Goal: Task Accomplishment & Management: Manage account settings

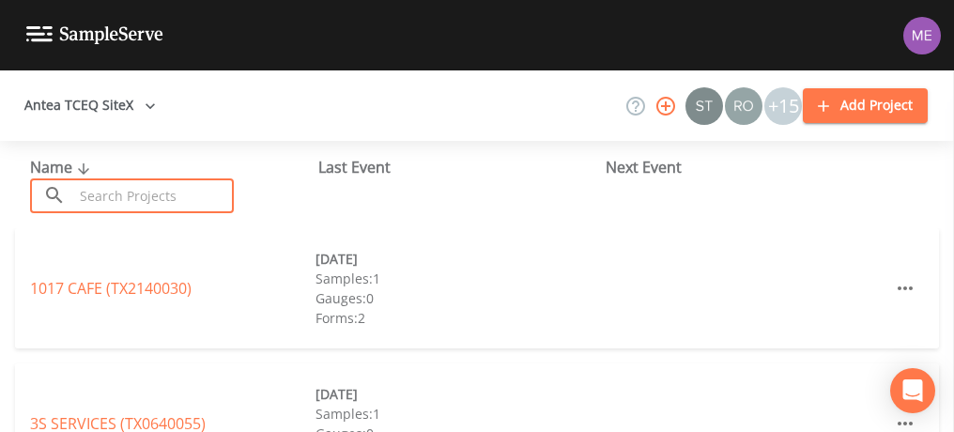
click at [140, 195] on input "text" at bounding box center [153, 195] width 161 height 35
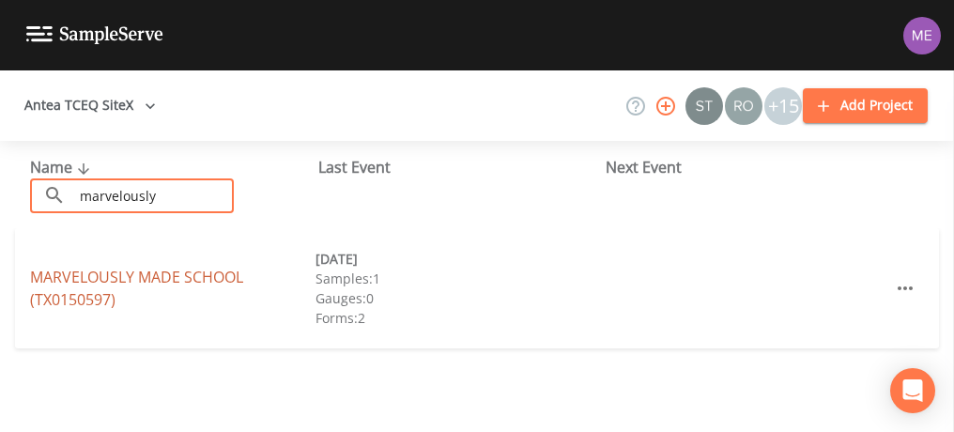
type input "marvelously"
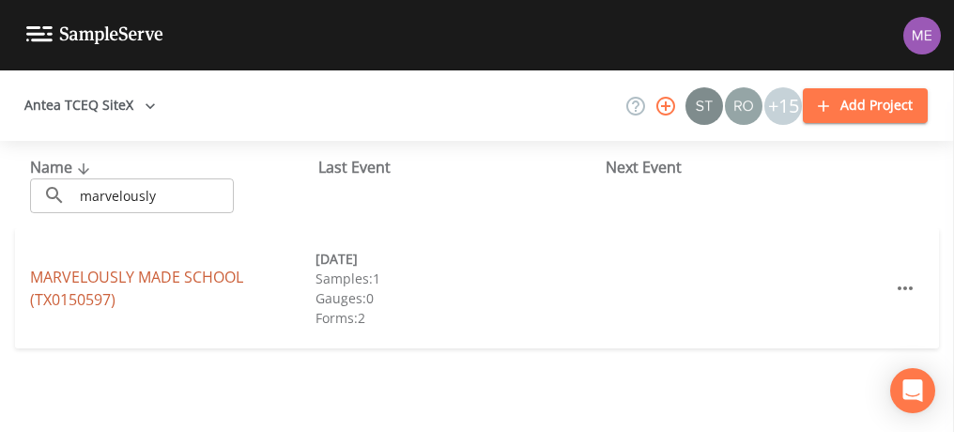
click at [176, 272] on link "MARVELOUSLY MADE SCHOOL (TX0150597)" at bounding box center [136, 288] width 213 height 43
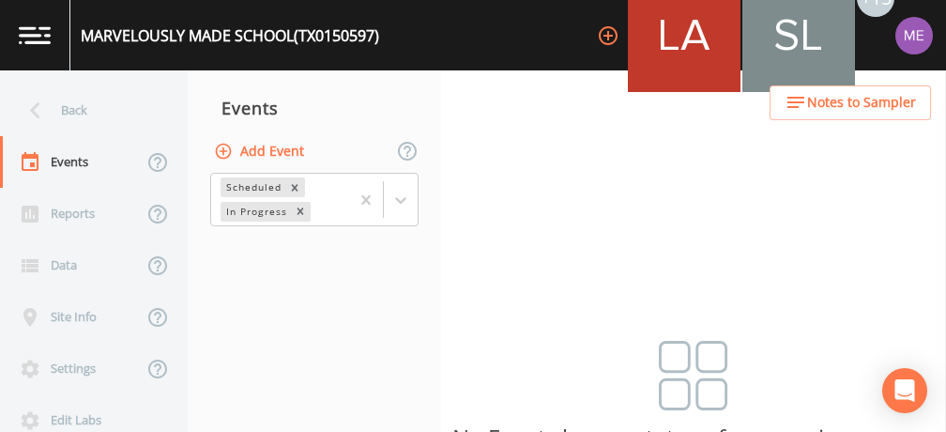
click at [261, 155] on button "Add Event" at bounding box center [260, 151] width 101 height 35
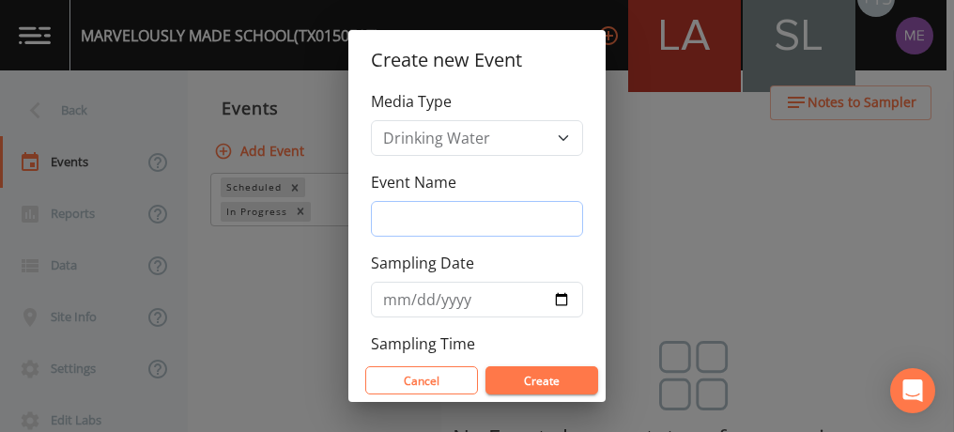
click at [413, 207] on input "Event Name" at bounding box center [477, 219] width 212 height 36
type input "3QSamples"
click at [393, 299] on input "Sampling Date" at bounding box center [477, 300] width 212 height 36
type input "2025-09-25"
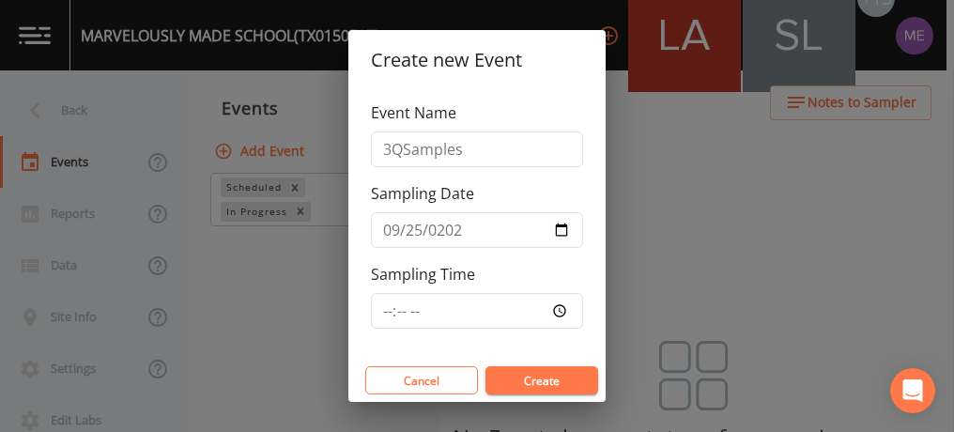
click at [528, 381] on button "Create" at bounding box center [541, 380] width 113 height 28
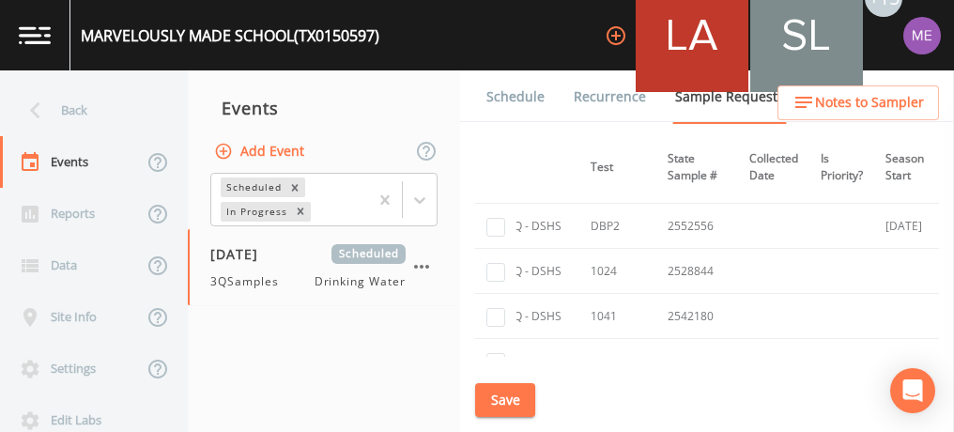
scroll to position [38, 289]
click at [499, 226] on input "checkbox" at bounding box center [495, 226] width 19 height 19
checkbox input "true"
click at [508, 383] on button "Save" at bounding box center [505, 400] width 60 height 35
click at [514, 98] on link "Schedule" at bounding box center [516, 96] width 64 height 53
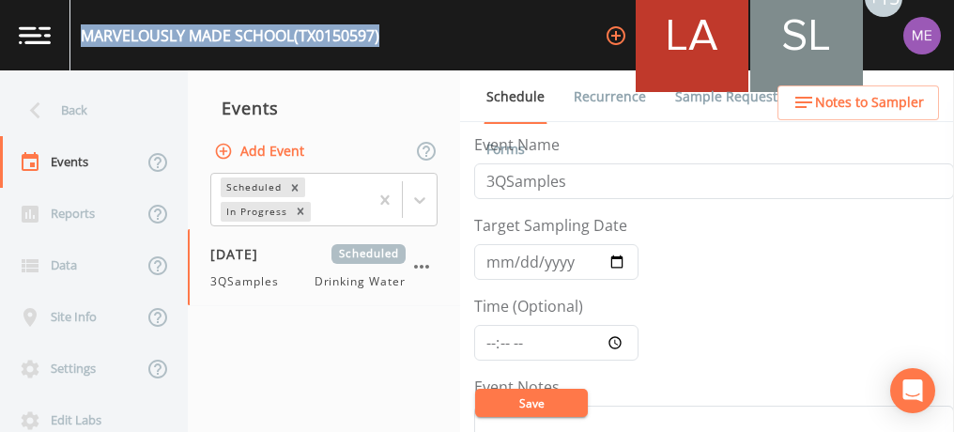
drag, startPoint x: 82, startPoint y: 31, endPoint x: 398, endPoint y: 49, distance: 316.9
click at [398, 49] on div "MARVELOUSLY MADE SCHOOL (TX0150597) +15" at bounding box center [477, 35] width 954 height 70
copy div "MARVELOUSLY MADE SCHOOL (TX0150597)"
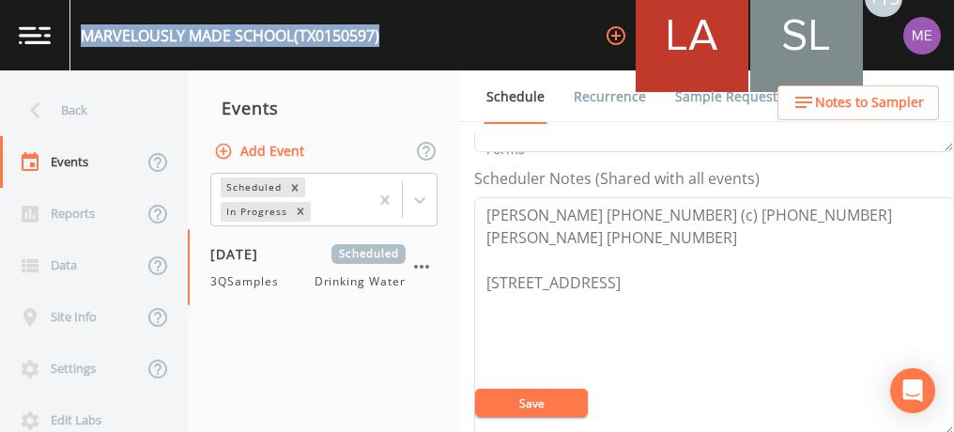
scroll to position [493, 0]
click at [686, 94] on link "Sample Requests" at bounding box center [729, 96] width 115 height 53
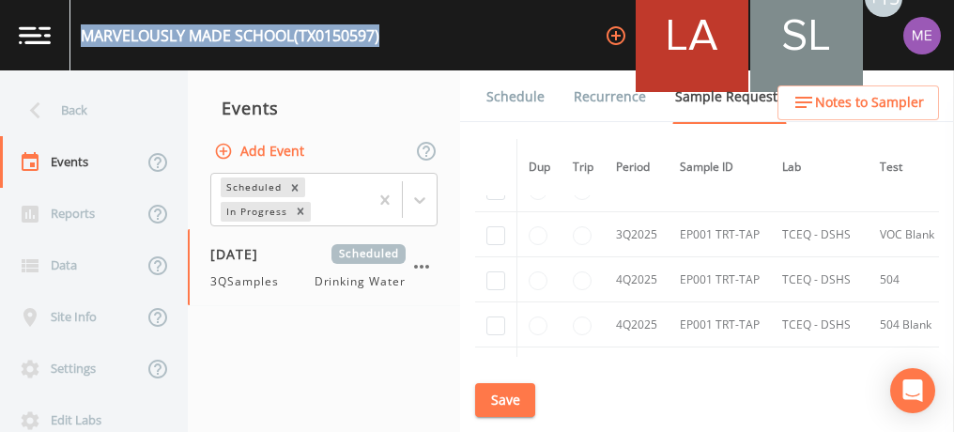
scroll to position [1971, 4]
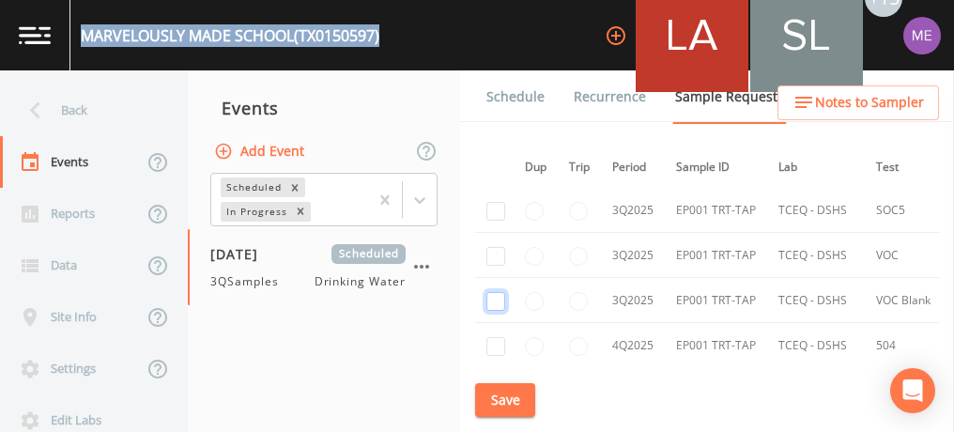
click at [498, 292] on input "checkbox" at bounding box center [495, 301] width 19 height 19
checkbox input "true"
click at [491, 247] on input "checkbox" at bounding box center [495, 256] width 19 height 19
checkbox input "true"
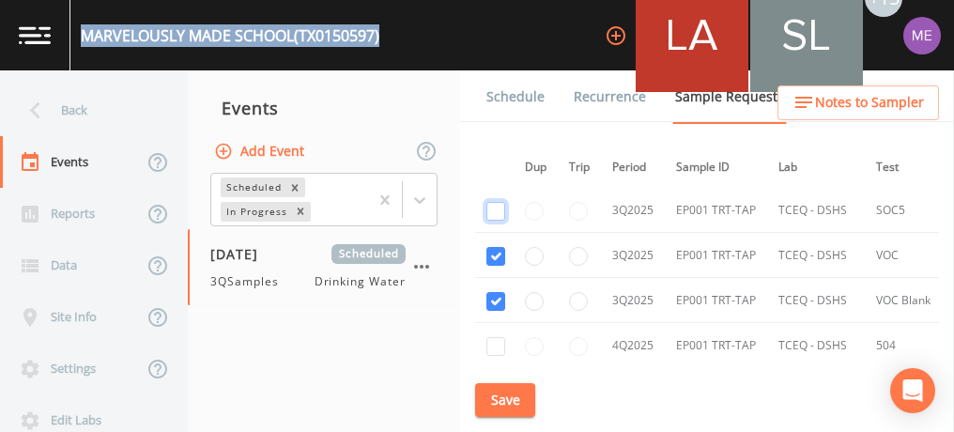
click at [492, 202] on input "checkbox" at bounding box center [495, 211] width 19 height 19
checkbox input "true"
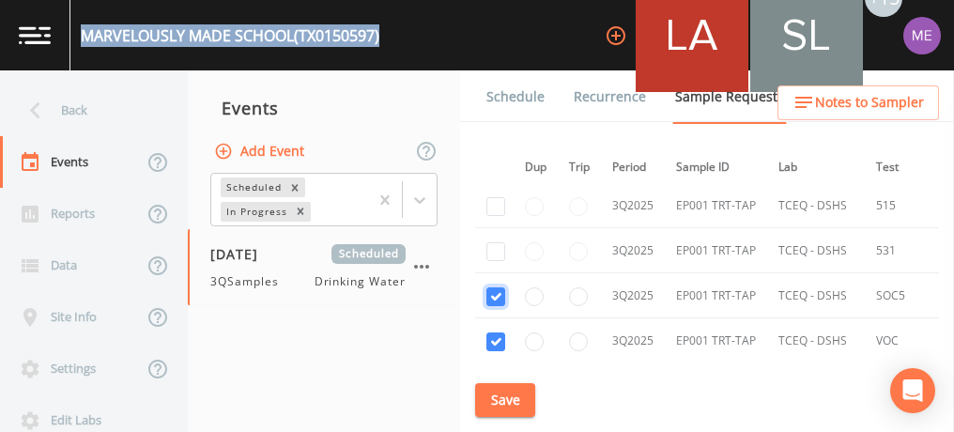
scroll to position [1643, 4]
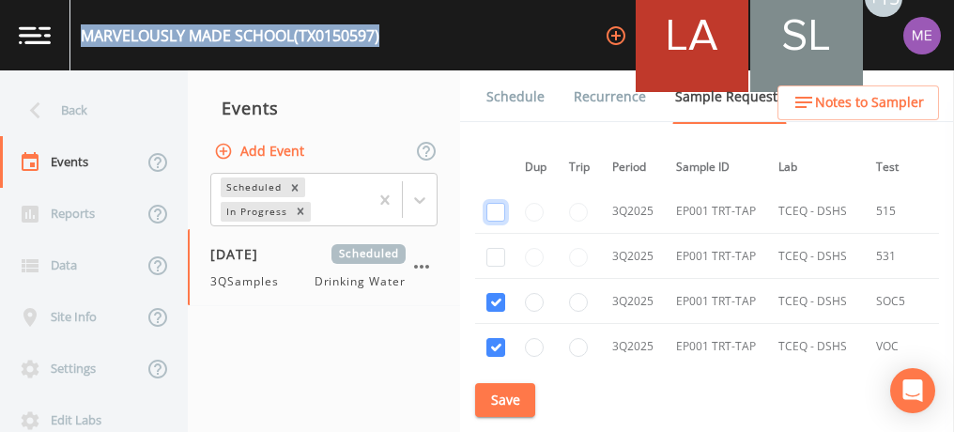
click at [492, 203] on input "checkbox" at bounding box center [495, 212] width 19 height 19
checkbox input "true"
click at [494, 248] on input "checkbox" at bounding box center [495, 257] width 19 height 19
checkbox input "true"
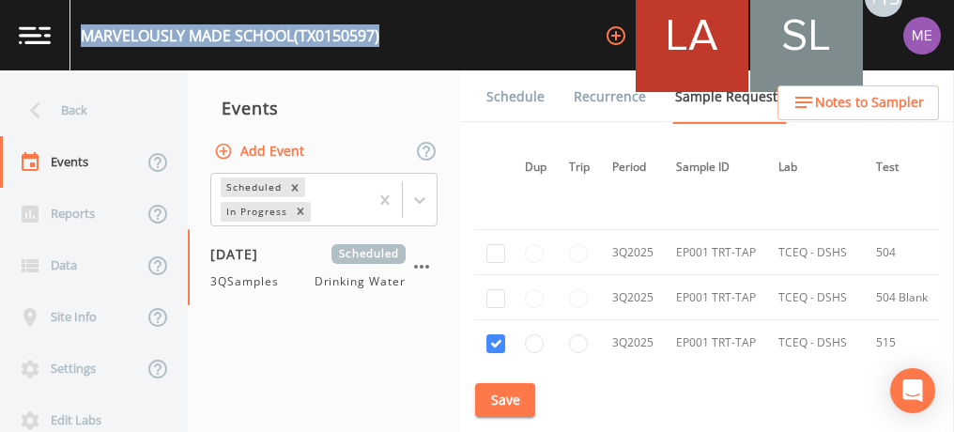
scroll to position [1510, 4]
click at [494, 246] on input "checkbox" at bounding box center [495, 255] width 19 height 19
checkbox input "true"
click at [498, 291] on input "checkbox" at bounding box center [495, 300] width 19 height 19
checkbox input "true"
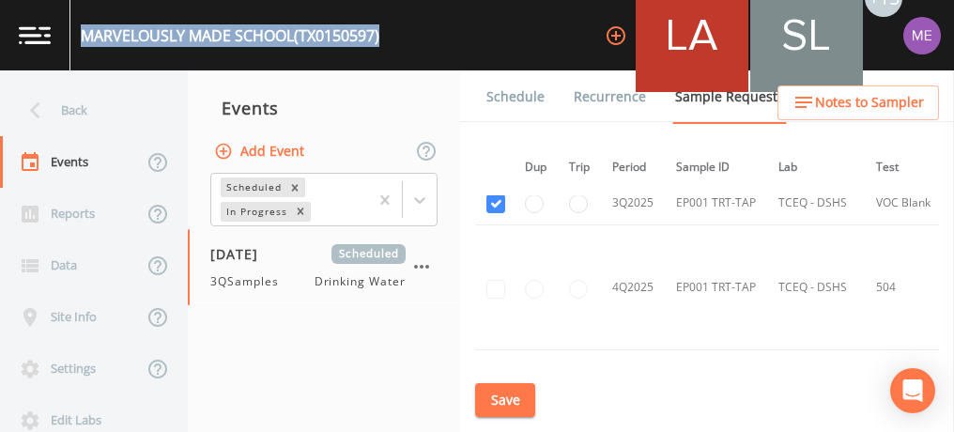
scroll to position [1856, 4]
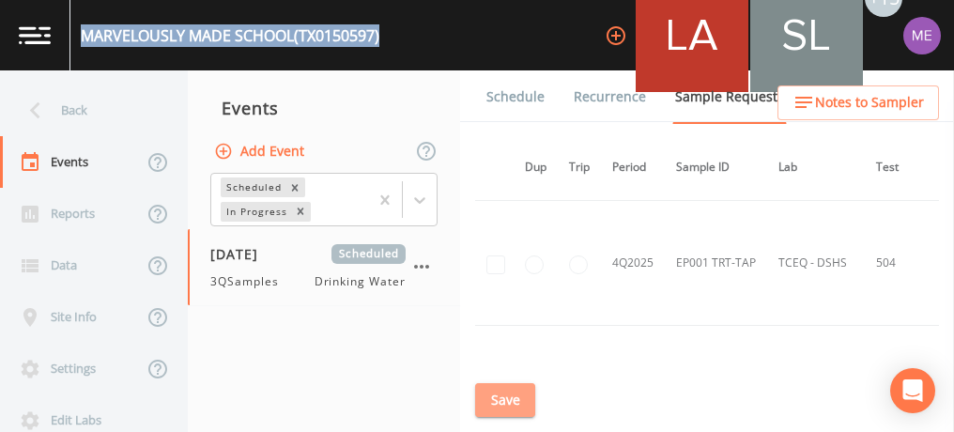
click at [488, 405] on button "Save" at bounding box center [505, 400] width 60 height 35
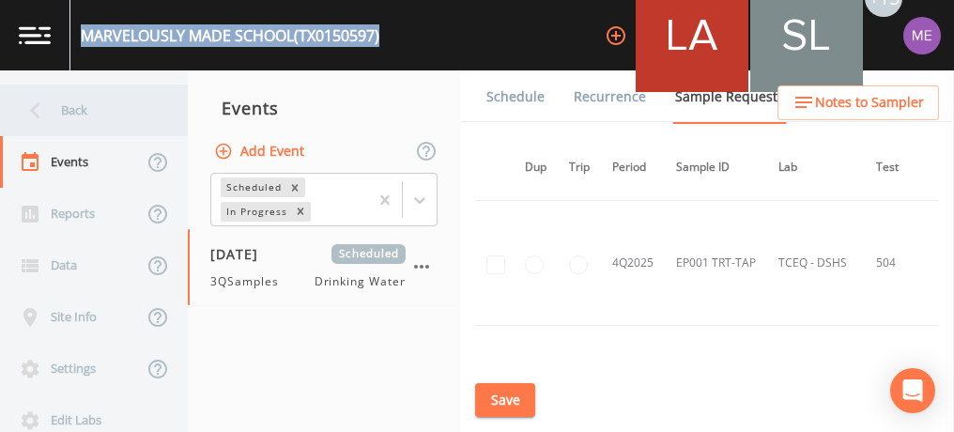
click at [66, 109] on div "Back" at bounding box center [84, 110] width 169 height 52
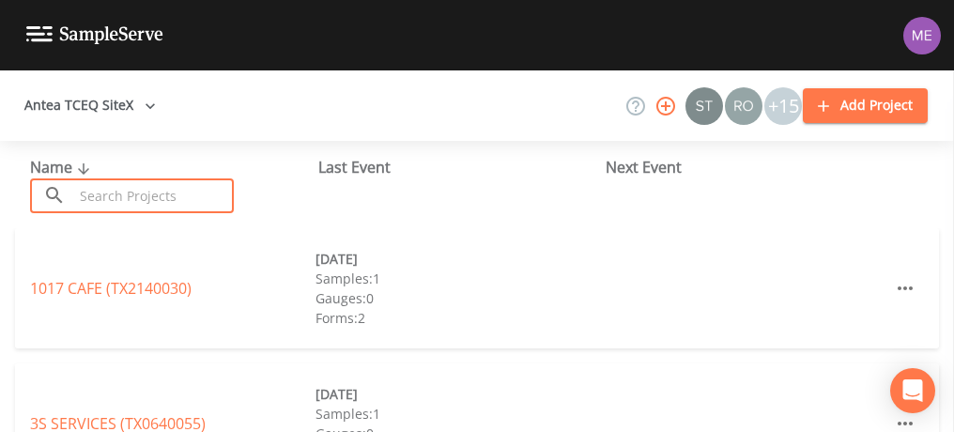
click at [207, 195] on input "text" at bounding box center [153, 195] width 161 height 35
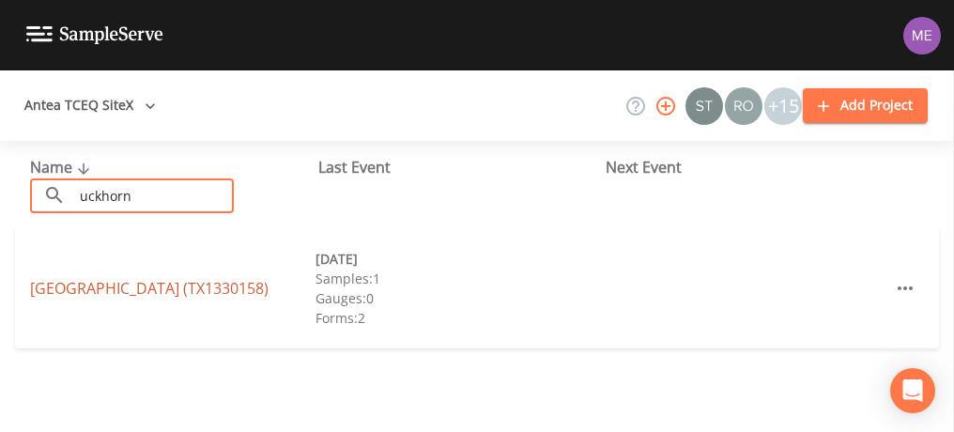
type input "uckhorn"
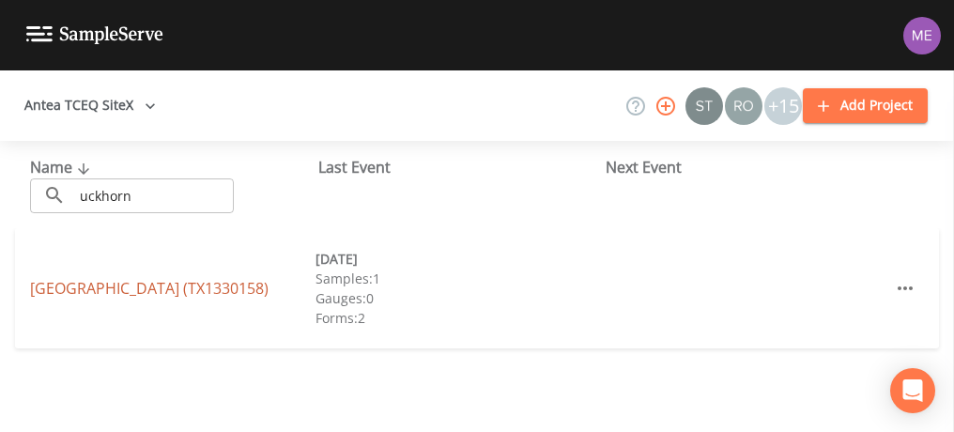
click at [269, 286] on link "BUCKHORN LAKE RESORT (TX1330158)" at bounding box center [149, 288] width 238 height 21
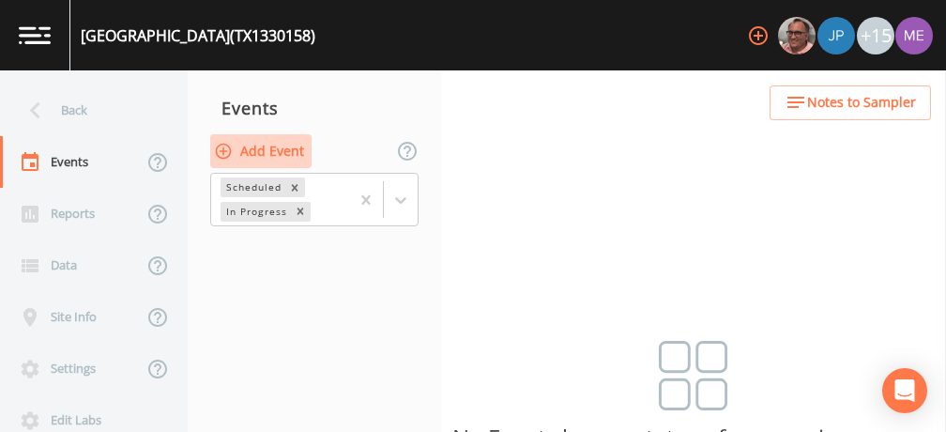
click at [247, 145] on button "Add Event" at bounding box center [260, 151] width 101 height 35
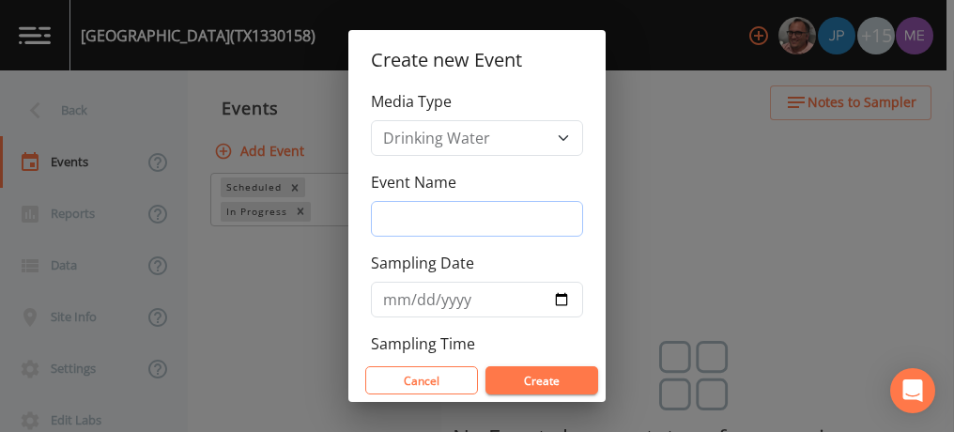
click at [390, 220] on input "Event Name" at bounding box center [477, 219] width 212 height 36
type input "3QSamples"
click at [394, 297] on input "Sampling Date" at bounding box center [477, 300] width 212 height 36
type input "[DATE]"
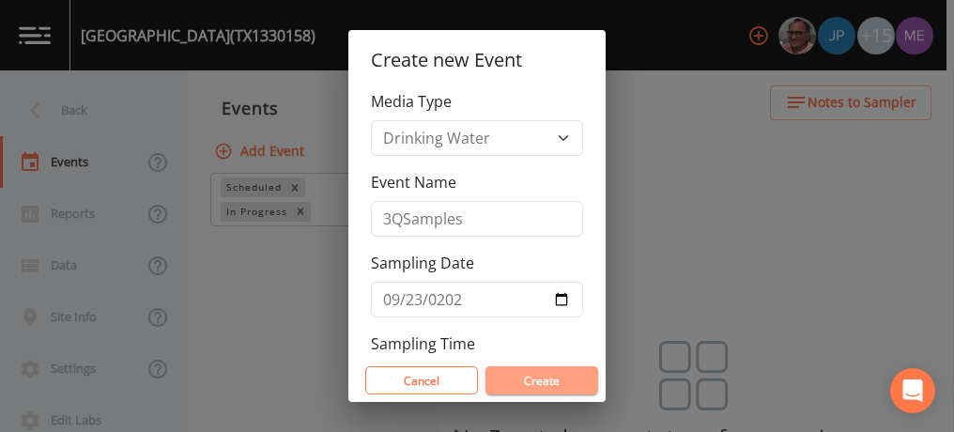
click at [522, 375] on button "Create" at bounding box center [541, 380] width 113 height 28
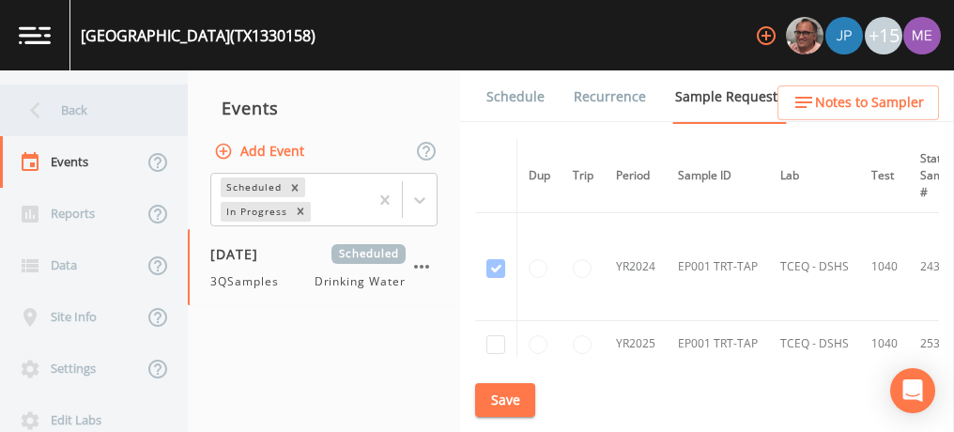
click at [91, 111] on div "Back" at bounding box center [84, 110] width 169 height 52
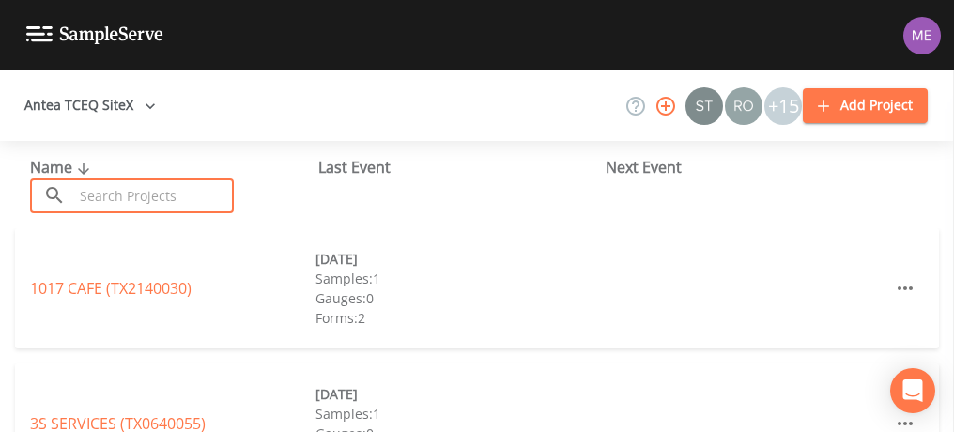
click at [133, 193] on input "text" at bounding box center [153, 195] width 161 height 35
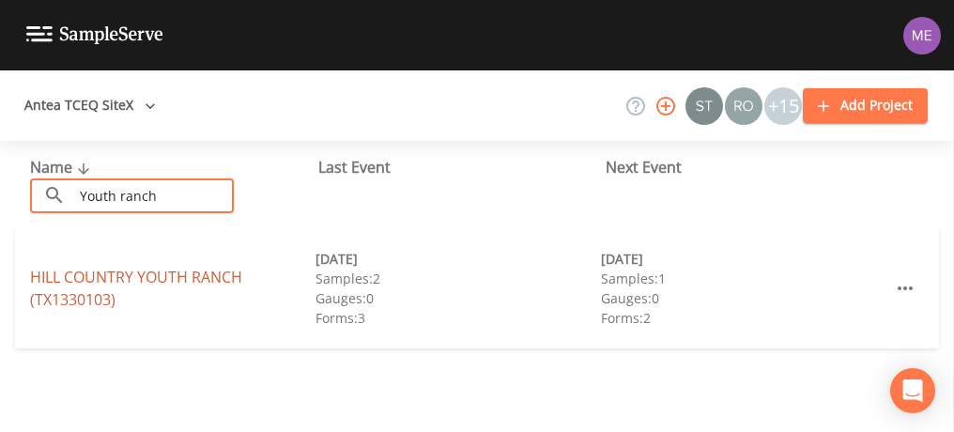
type input "Youth ranch"
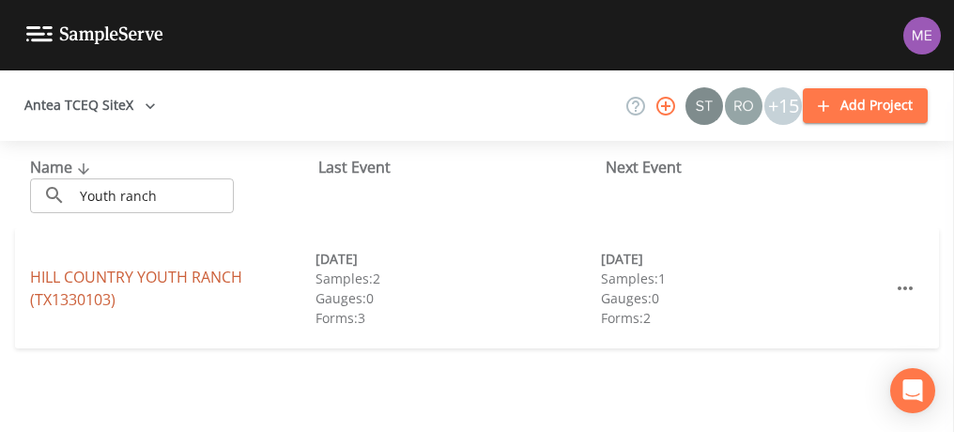
click at [148, 272] on link "HILL COUNTRY YOUTH RANCH (TX1330103)" at bounding box center [136, 288] width 212 height 43
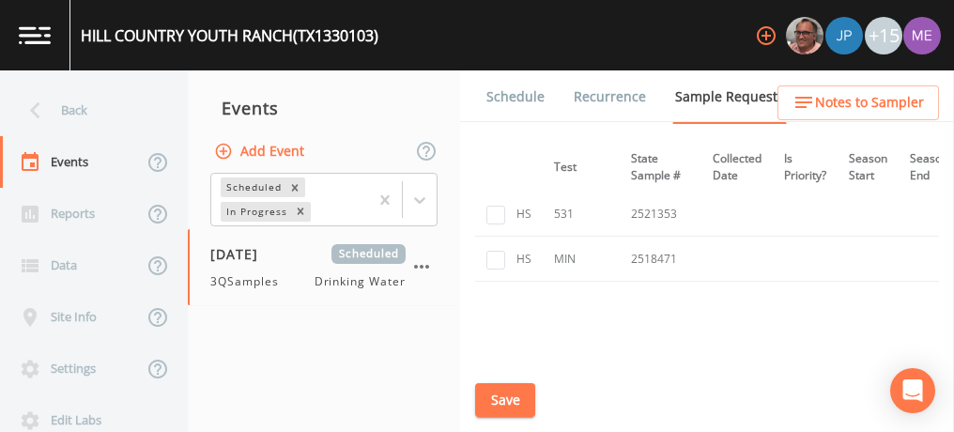
scroll to position [1767, 317]
click at [524, 97] on link "Schedule" at bounding box center [516, 96] width 64 height 53
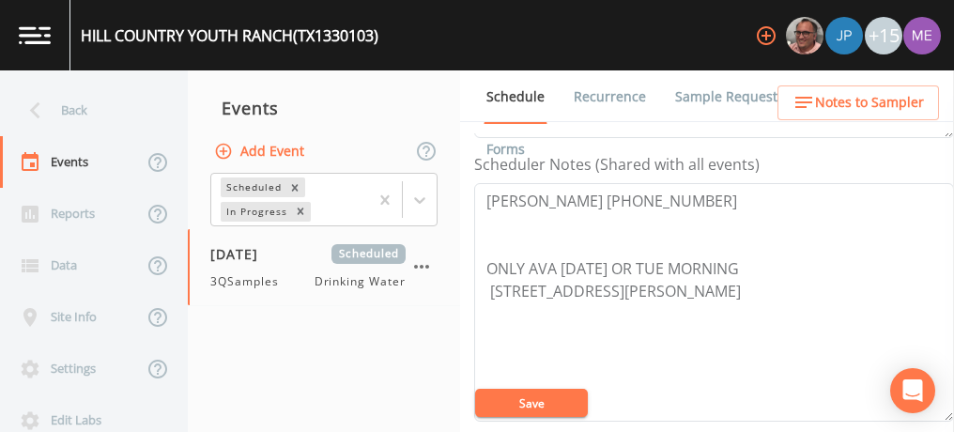
scroll to position [507, 0]
click at [485, 195] on textarea "Angela 830-367-2131 ONLY AVA ON MON OR TUE MORNING 3522 Junction Hwy, Ingram, T…" at bounding box center [714, 301] width 480 height 238
drag, startPoint x: 485, startPoint y: 195, endPoint x: 640, endPoint y: 193, distance: 154.9
click at [640, 193] on textarea "Angela 830-367-2131 ONLY AVA ON MON OR TUE MORNING 3522 Junction Hwy, Ingram, T…" at bounding box center [714, 301] width 480 height 238
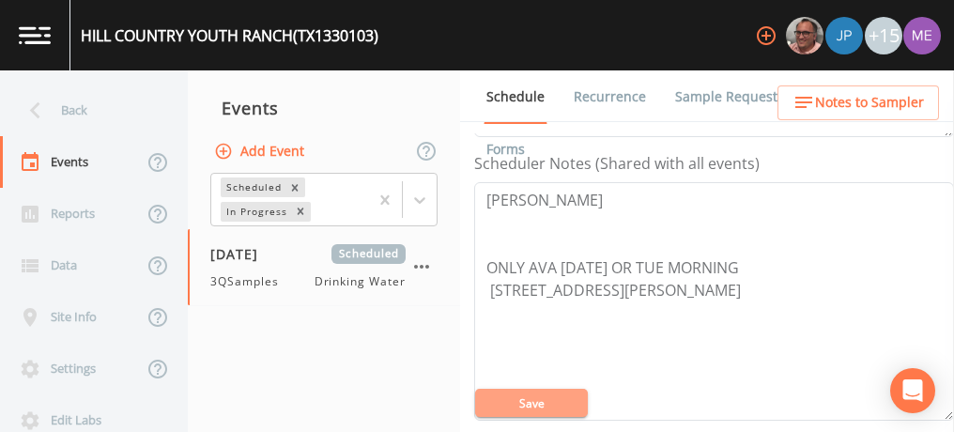
click at [547, 406] on button "Save" at bounding box center [531, 403] width 113 height 28
click at [576, 192] on textarea "Jerry Hefley ONLY AVA ON MON OR TUE MORNING 3522 Junction Hwy, Ingram, TX 78025" at bounding box center [714, 301] width 480 height 238
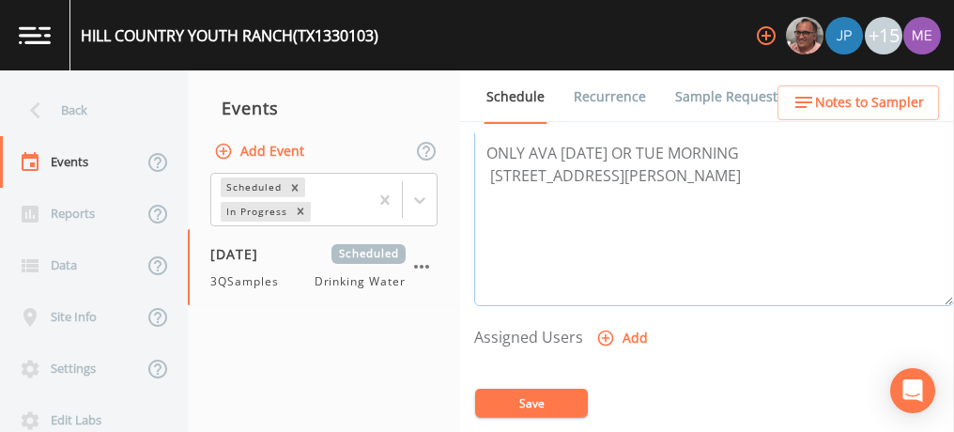
scroll to position [627, 0]
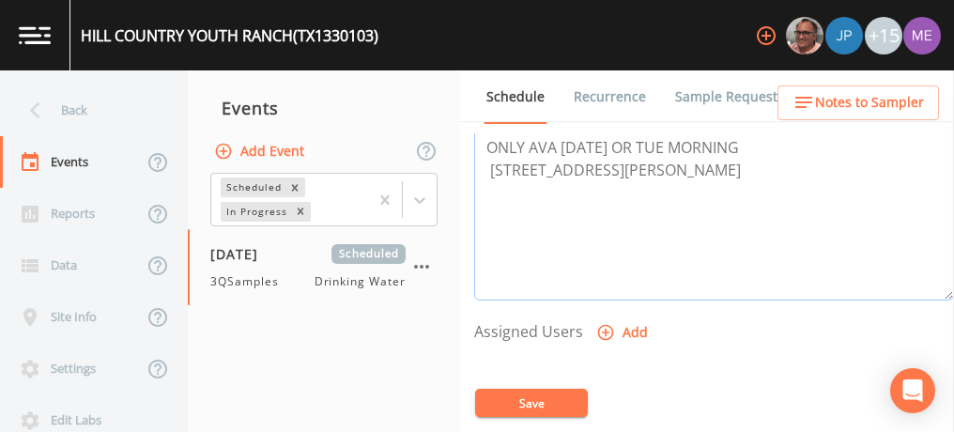
type textarea "Jerry Hefley 830-777-8450 ONLY AVA ON MON OR TUE MORNING 3522 Junction Hwy, Ing…"
click at [610, 327] on icon "button" at bounding box center [606, 333] width 16 height 16
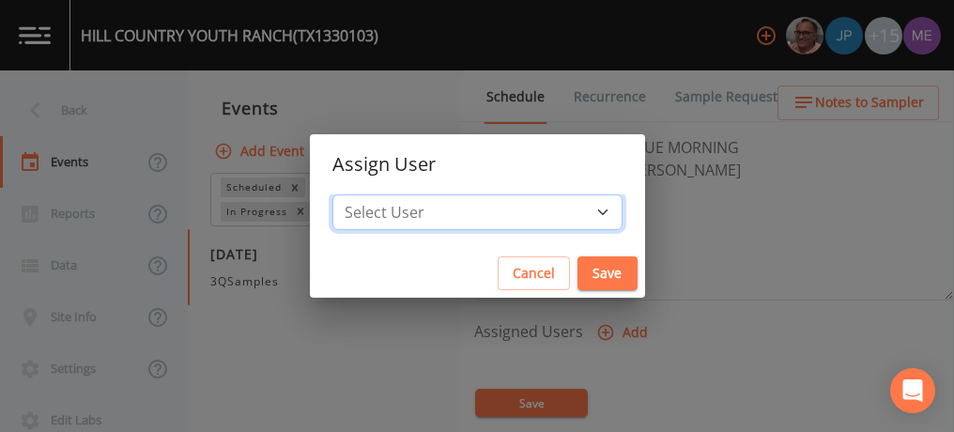
click at [576, 213] on select "Select User Mike Franklin Joshua gere Paul Lauren Saenz David Weber Zachary Eva…" at bounding box center [477, 212] width 290 height 36
select select "6518b6a0-c5fa-4d0f-8e3d-fc6e8623860b"
click at [361, 194] on select "Select User Mike Franklin Joshua gere Paul Lauren Saenz David Weber Zachary Eva…" at bounding box center [477, 212] width 290 height 36
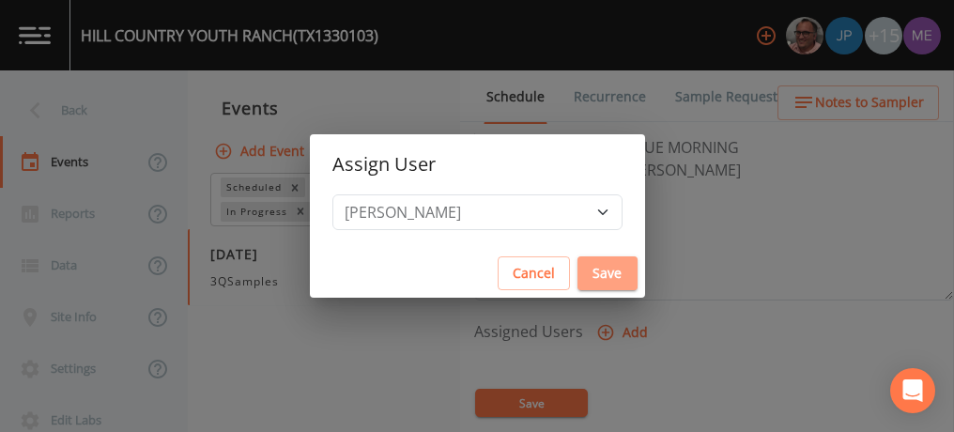
click at [577, 274] on button "Save" at bounding box center [607, 273] width 60 height 35
select select
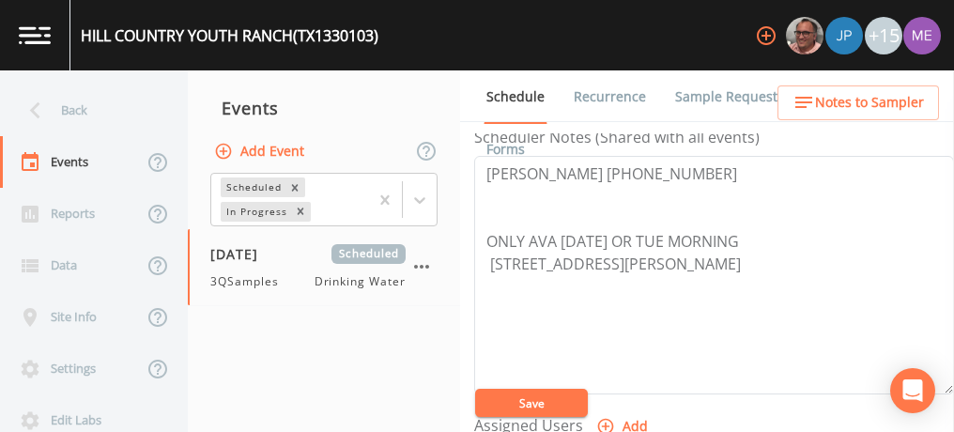
scroll to position [694, 0]
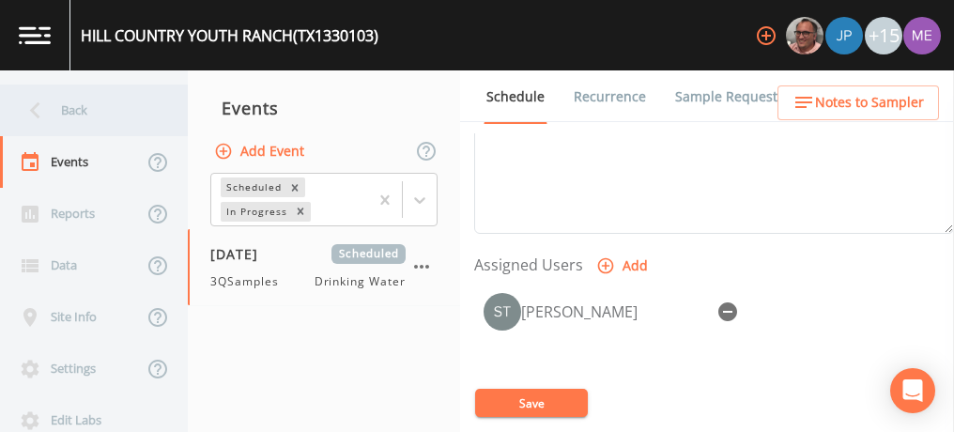
click at [78, 115] on div "Back" at bounding box center [84, 110] width 169 height 52
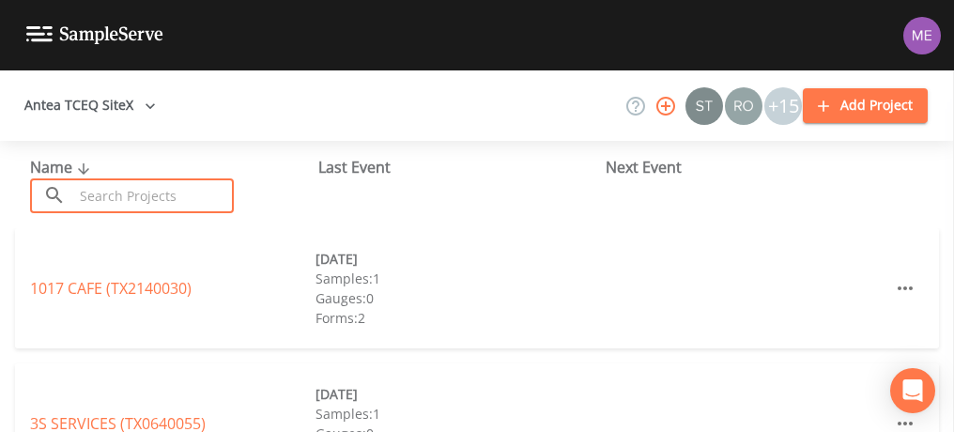
click at [99, 191] on input "text" at bounding box center [153, 195] width 161 height 35
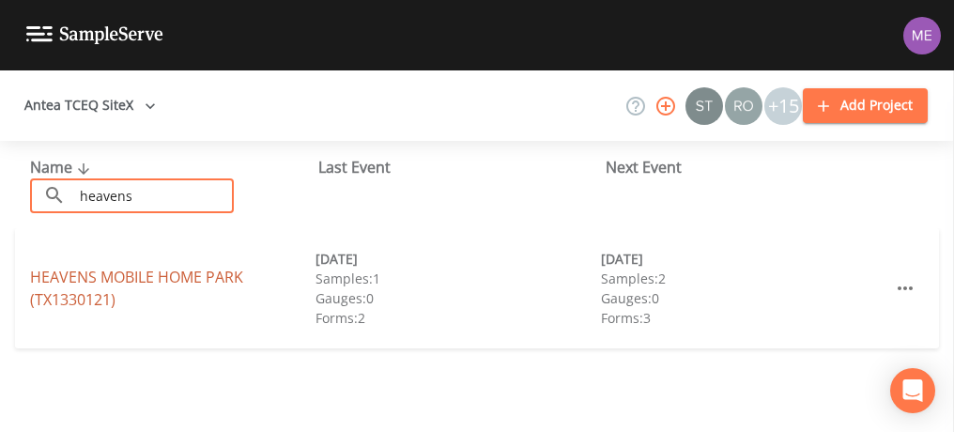
type input "heavens"
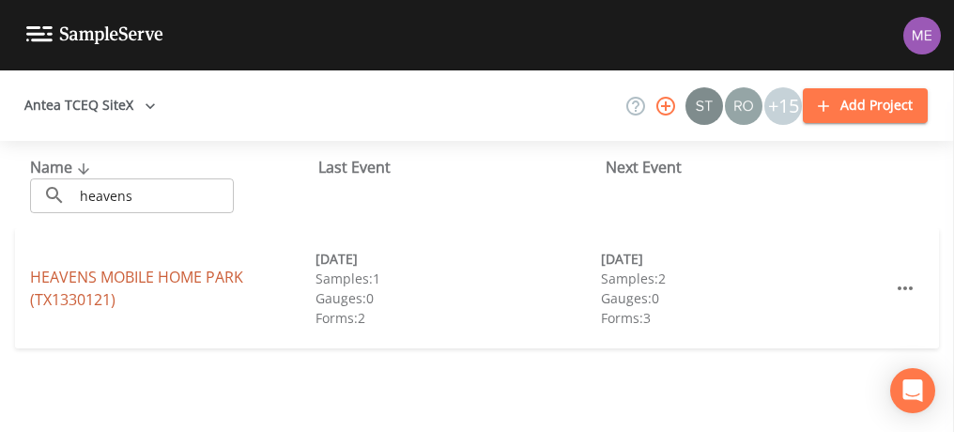
click at [129, 277] on link "HEAVENS MOBILE HOME PARK (TX1330121)" at bounding box center [136, 288] width 213 height 43
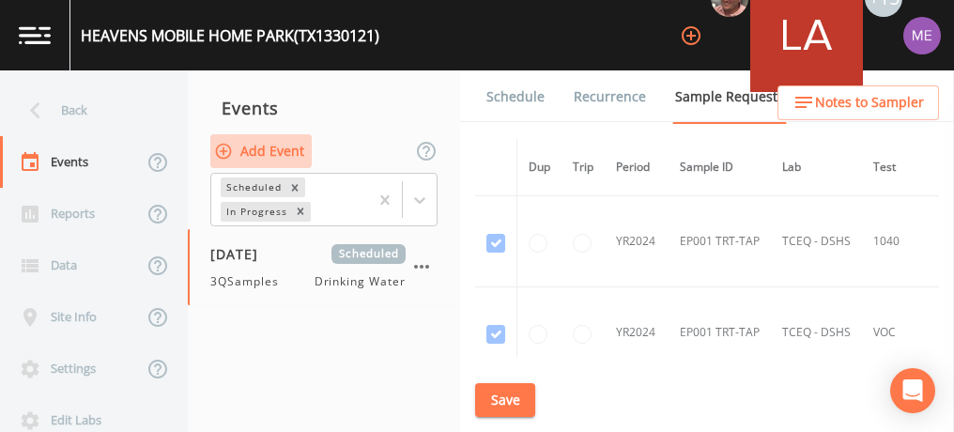
click at [283, 157] on button "Add Event" at bounding box center [260, 151] width 101 height 35
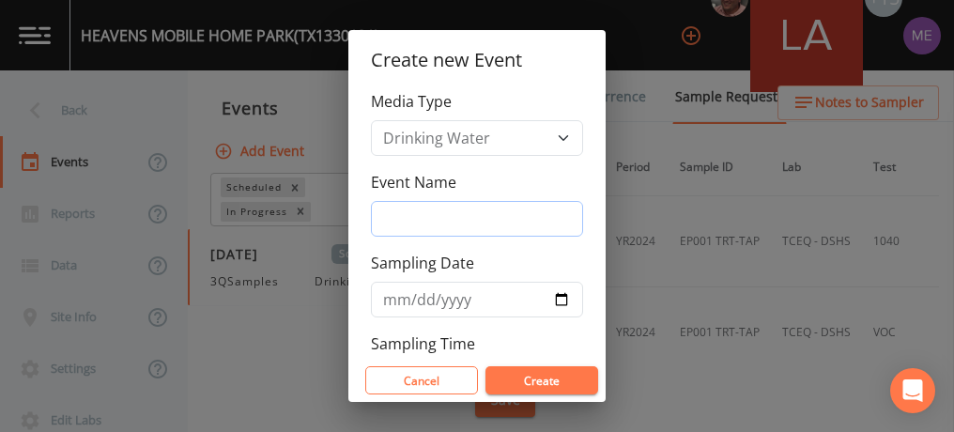
click at [409, 210] on input "Event Name" at bounding box center [477, 219] width 212 height 36
type input "3QSamples"
click at [394, 298] on input "Sampling Date" at bounding box center [477, 300] width 212 height 36
type input "2025-09-23"
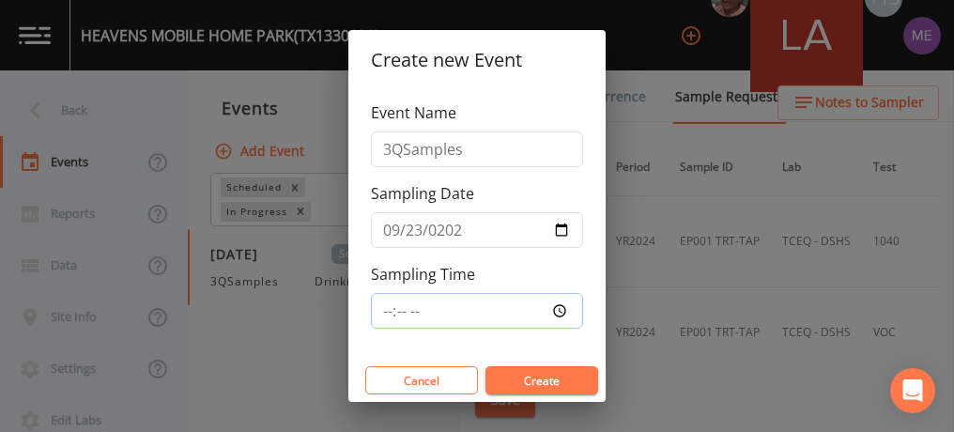
click at [383, 307] on input "Sampling Time" at bounding box center [477, 311] width 212 height 36
type input "10:30"
click at [509, 381] on button "Create" at bounding box center [541, 380] width 113 height 28
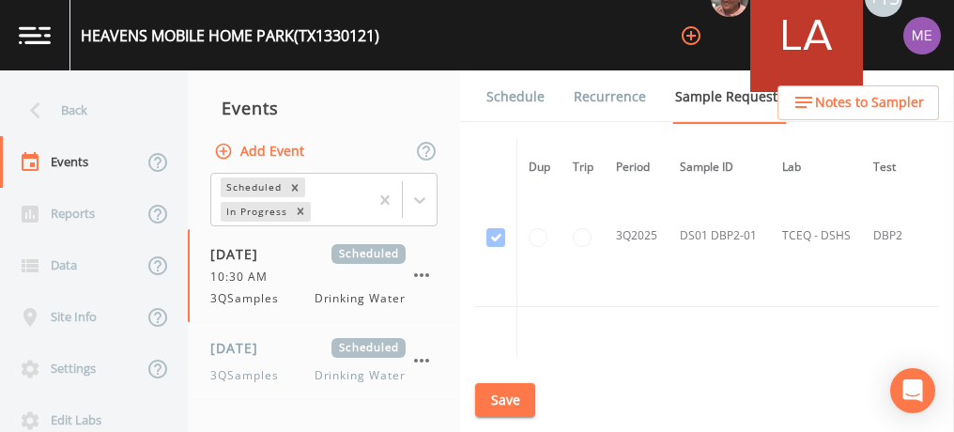
scroll to position [2405, 0]
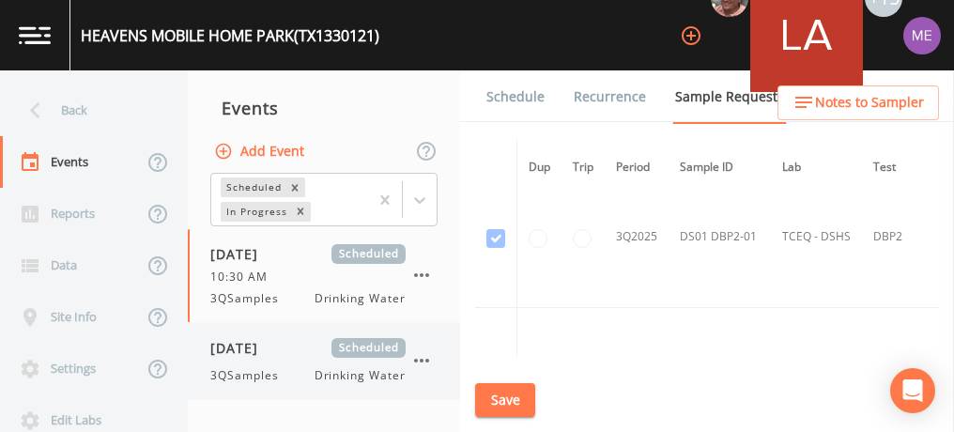
click at [271, 338] on span "[DATE]" at bounding box center [240, 348] width 61 height 20
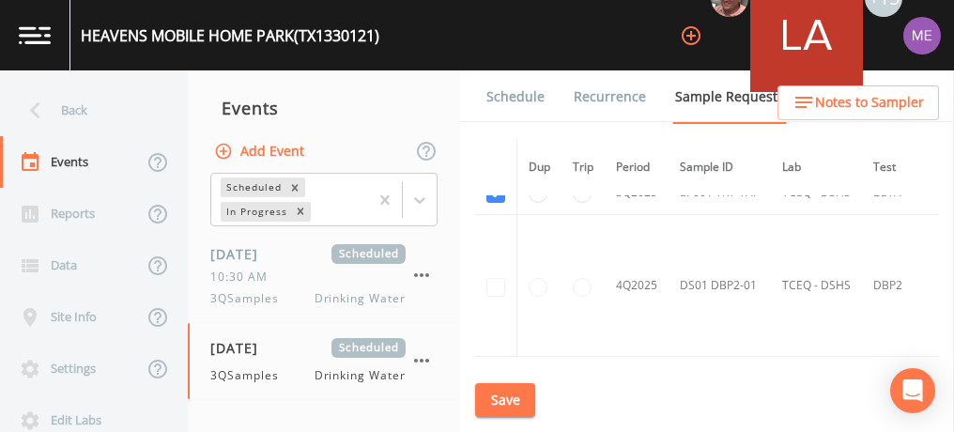
scroll to position [2076, 0]
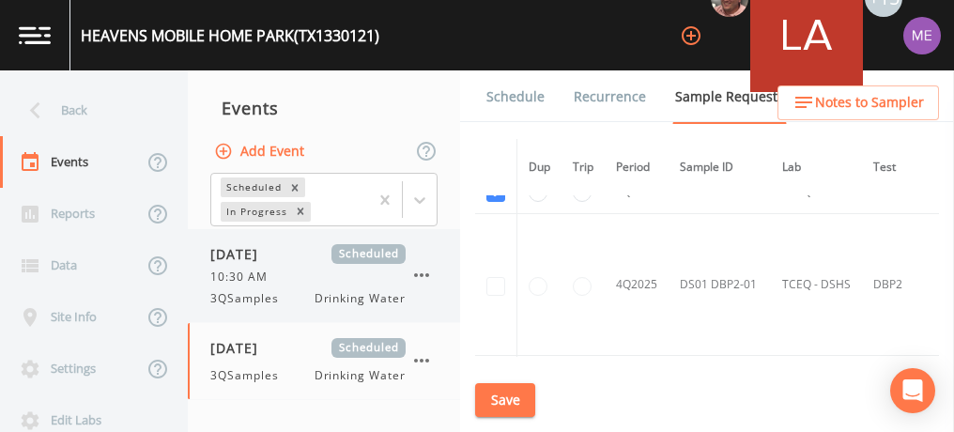
click at [425, 270] on icon "button" at bounding box center [421, 275] width 23 height 23
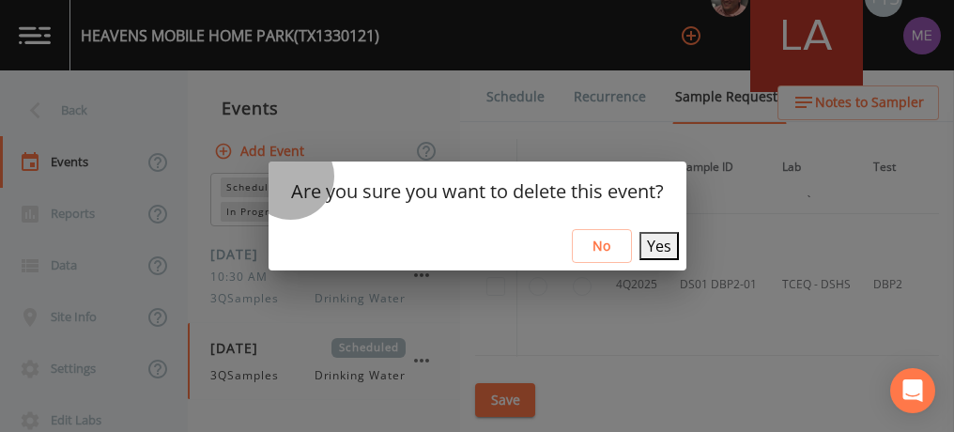
click at [643, 244] on button "Yes" at bounding box center [658, 246] width 39 height 28
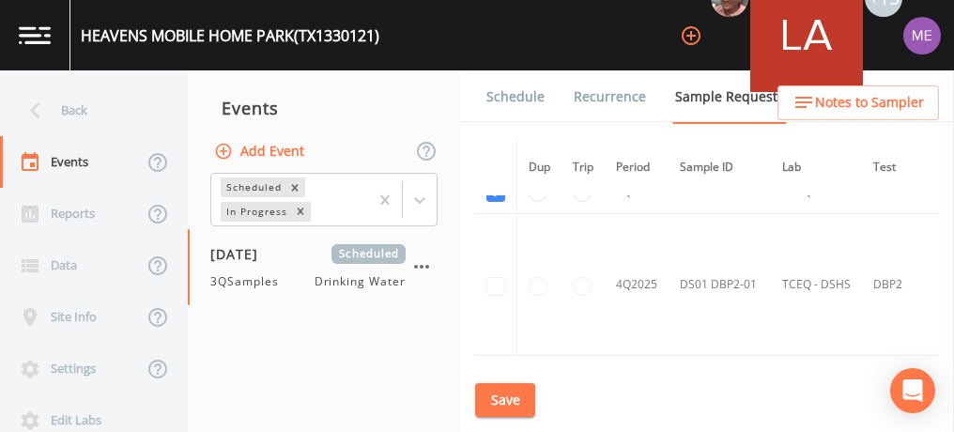
click at [518, 98] on link "Schedule" at bounding box center [516, 96] width 64 height 53
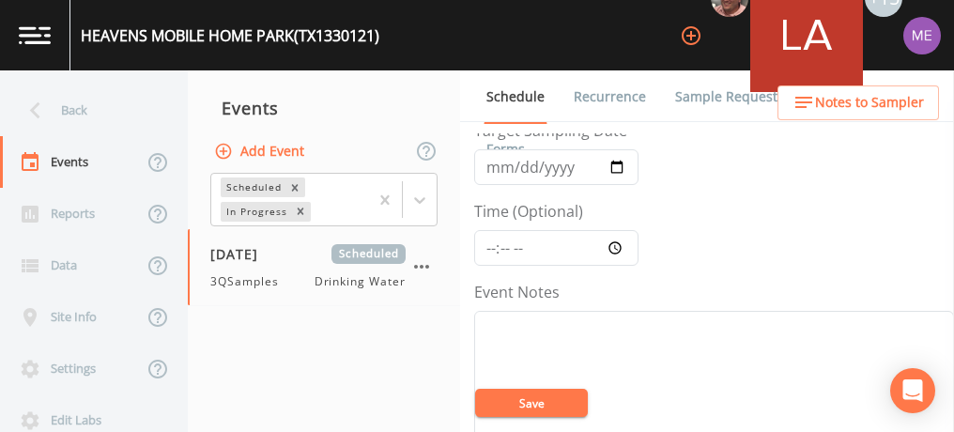
scroll to position [96, 0]
click at [485, 244] on input "Time (Optional)" at bounding box center [556, 247] width 164 height 36
type input "10:30"
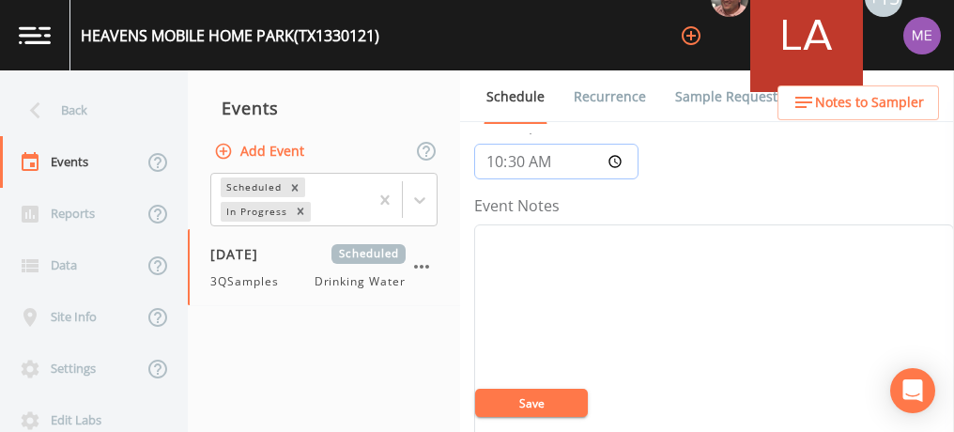
scroll to position [153, 0]
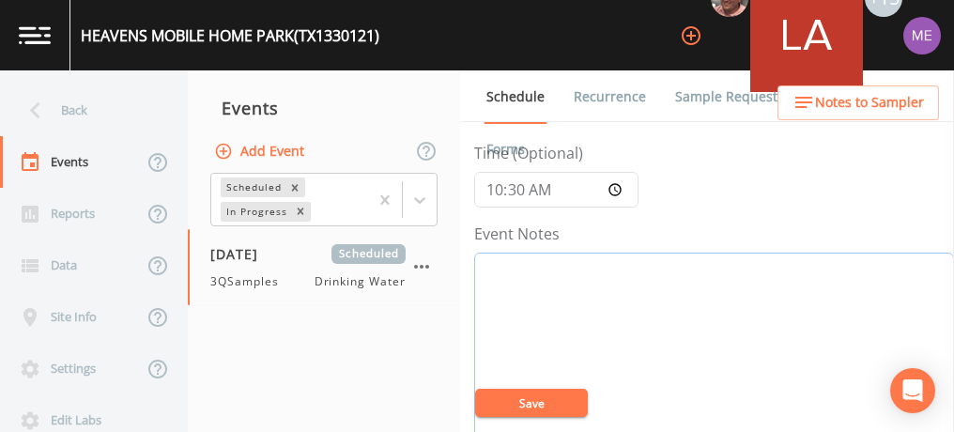
click at [659, 306] on textarea "Event Notes" at bounding box center [714, 372] width 480 height 238
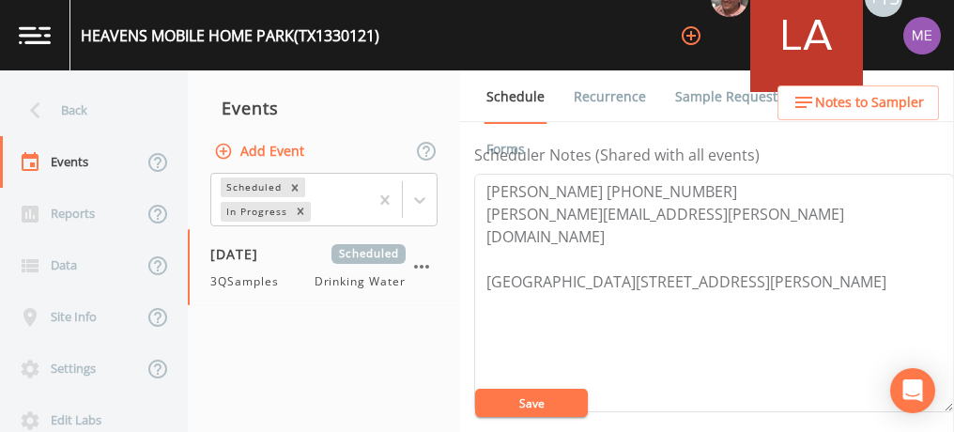
scroll to position [559, 0]
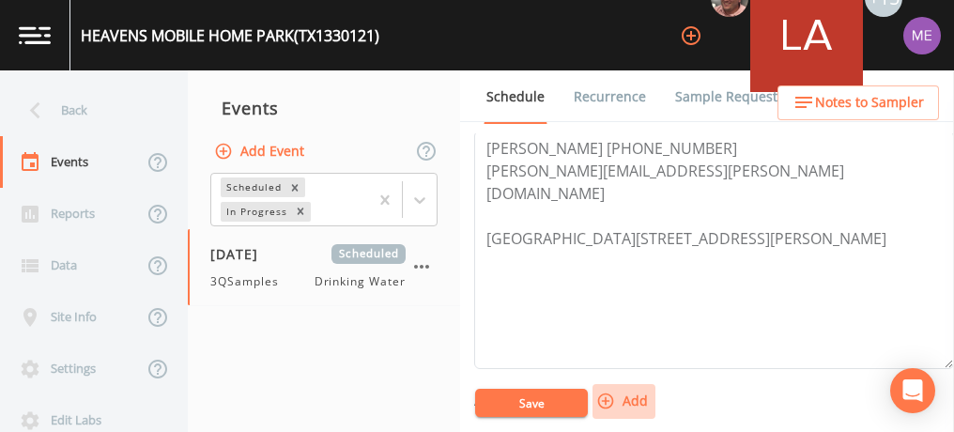
click at [606, 396] on icon "button" at bounding box center [606, 401] width 16 height 16
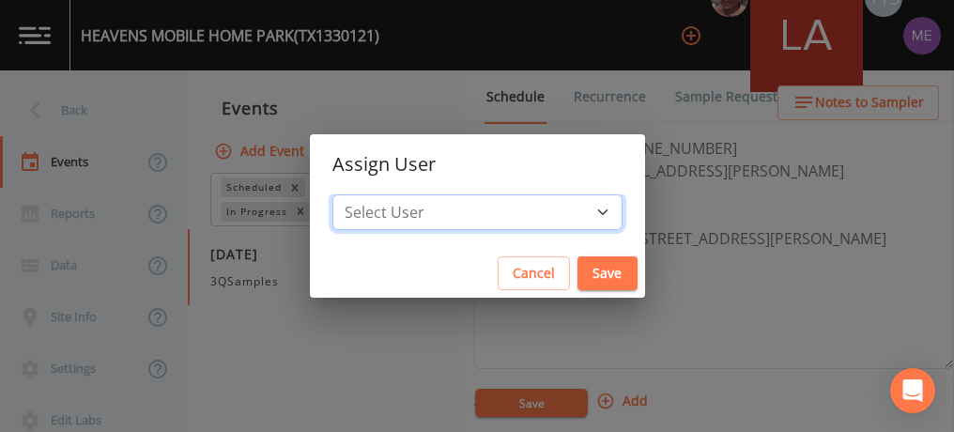
click at [576, 212] on select "Select User [PERSON_NAME] [PERSON_NAME] [PERSON_NAME] [PERSON_NAME] [PERSON_NAM…" at bounding box center [477, 212] width 290 height 36
select select "6518b6a0-c5fa-4d0f-8e3d-fc6e8623860b"
click at [361, 194] on select "Select User [PERSON_NAME] [PERSON_NAME] [PERSON_NAME] [PERSON_NAME] [PERSON_NAM…" at bounding box center [477, 212] width 290 height 36
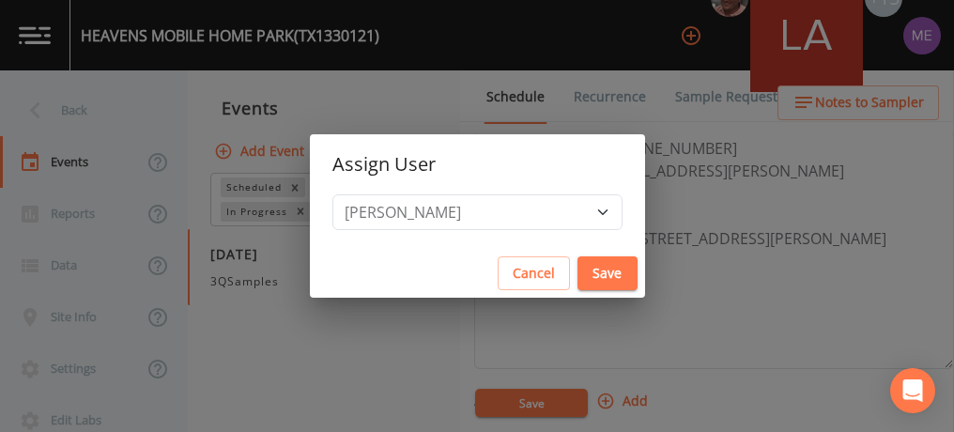
click at [577, 280] on button "Save" at bounding box center [607, 273] width 60 height 35
select select
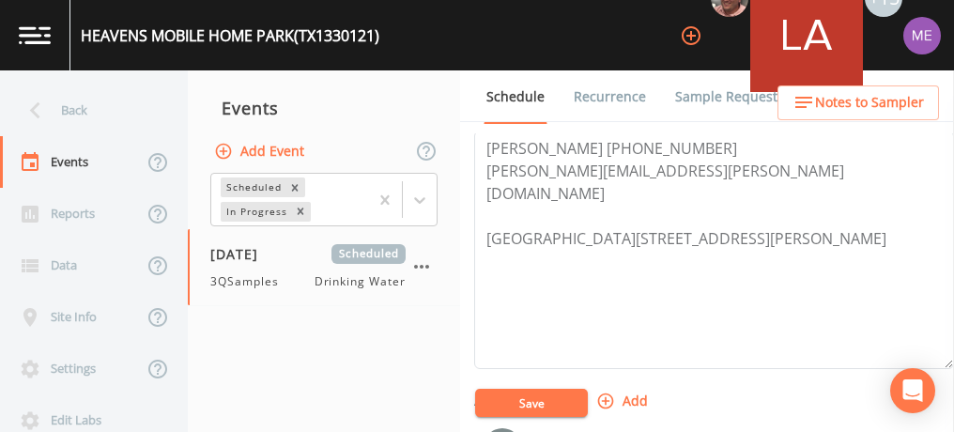
click at [600, 393] on icon "button" at bounding box center [606, 401] width 16 height 16
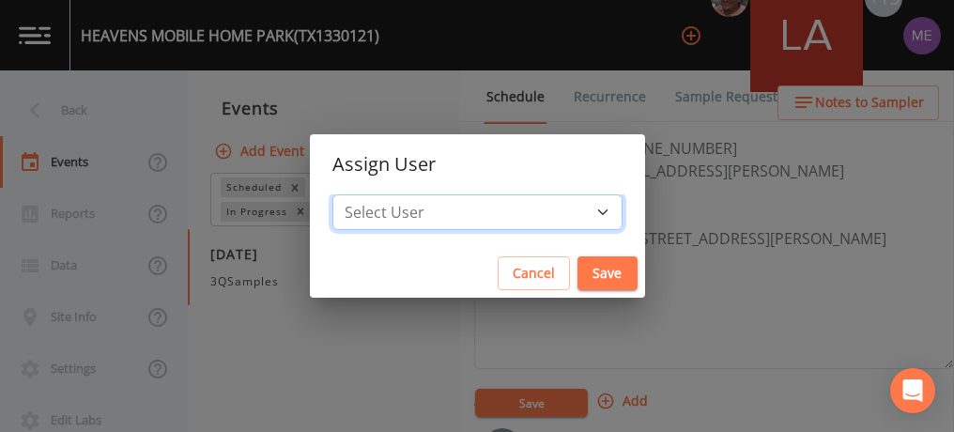
click at [575, 210] on select "Select User Mike Franklin Lauren Saenz Joshua gere Paul David Weber Zachary Eva…" at bounding box center [477, 212] width 290 height 36
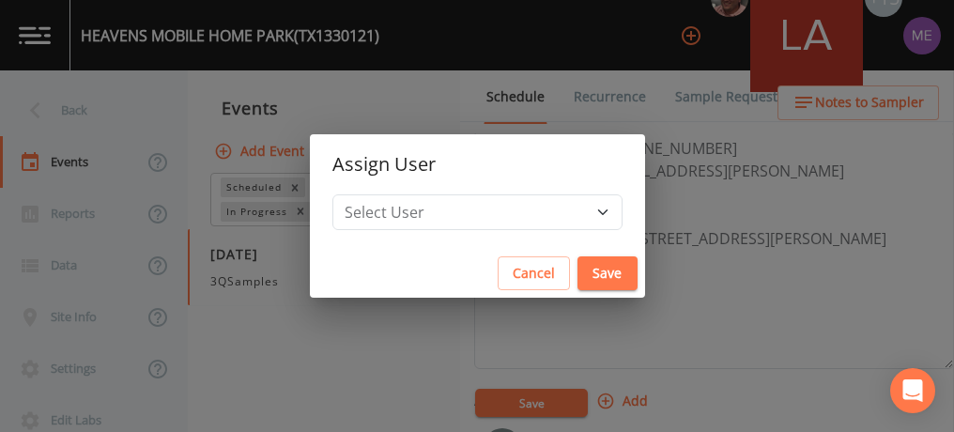
click at [713, 249] on div "Assign User Select User Mike Franklin Lauren Saenz Joshua gere Paul David Weber…" at bounding box center [477, 216] width 954 height 432
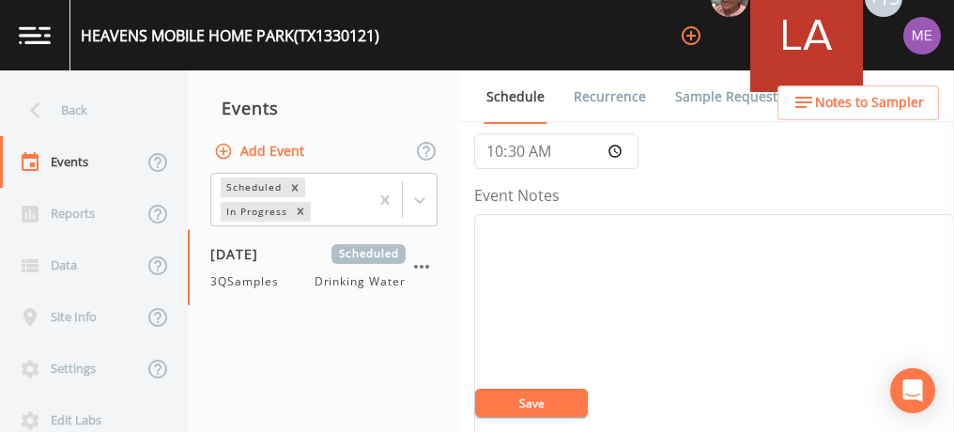
scroll to position [184, 0]
click at [713, 249] on textarea "Event Notes" at bounding box center [714, 341] width 480 height 238
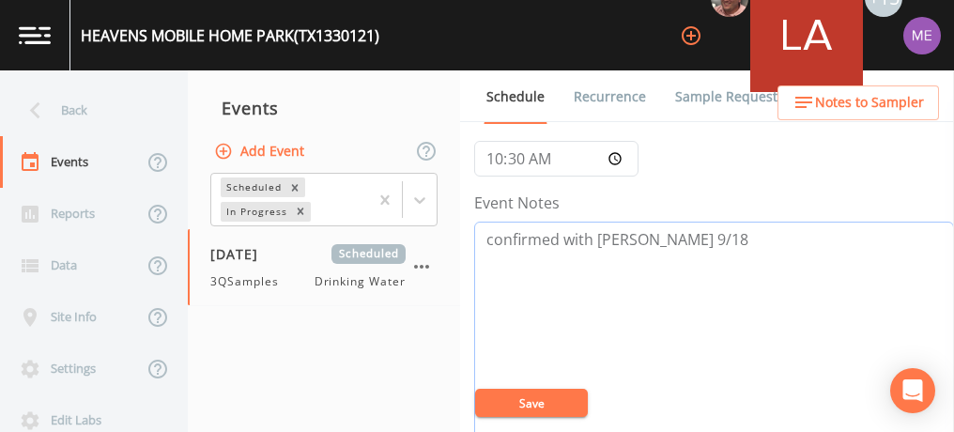
type textarea "confirmed with Jerry 9/18"
click at [536, 411] on button "Save" at bounding box center [531, 403] width 113 height 28
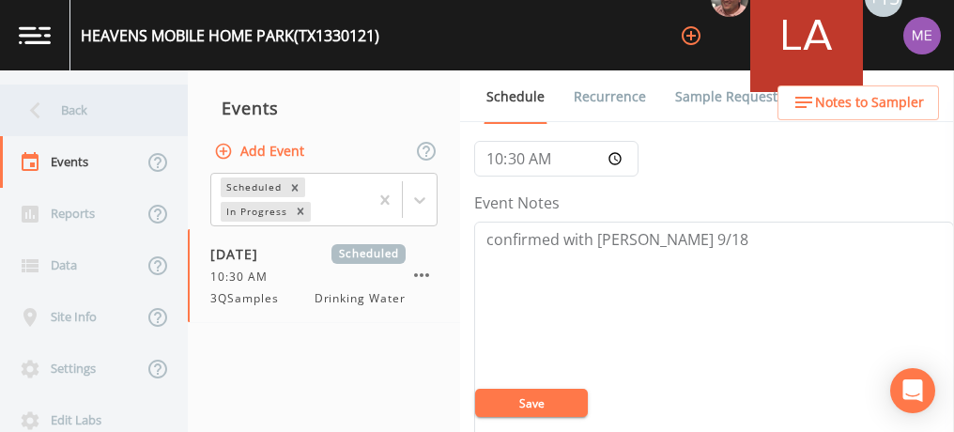
click at [69, 114] on div "Back" at bounding box center [84, 110] width 169 height 52
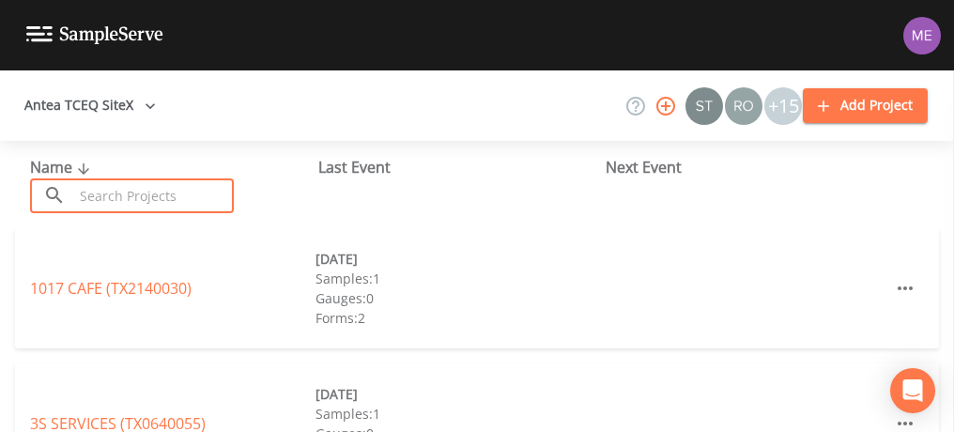
click at [109, 188] on input "text" at bounding box center [153, 195] width 161 height 35
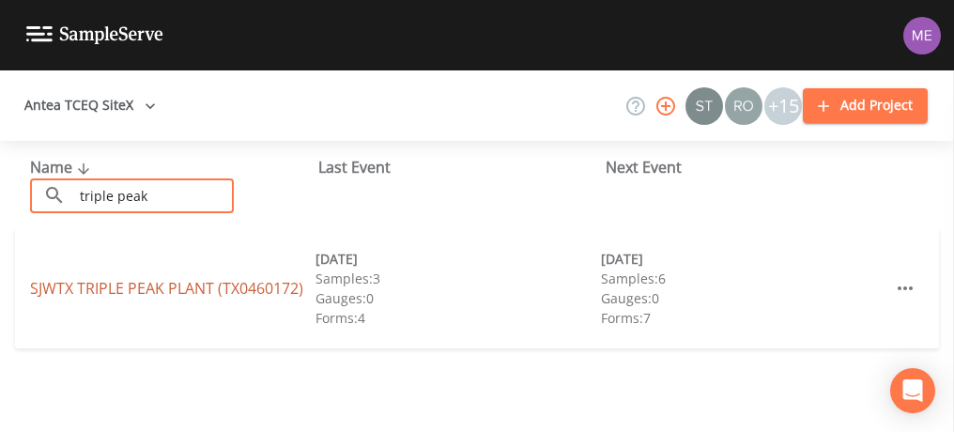
type input "triple peak"
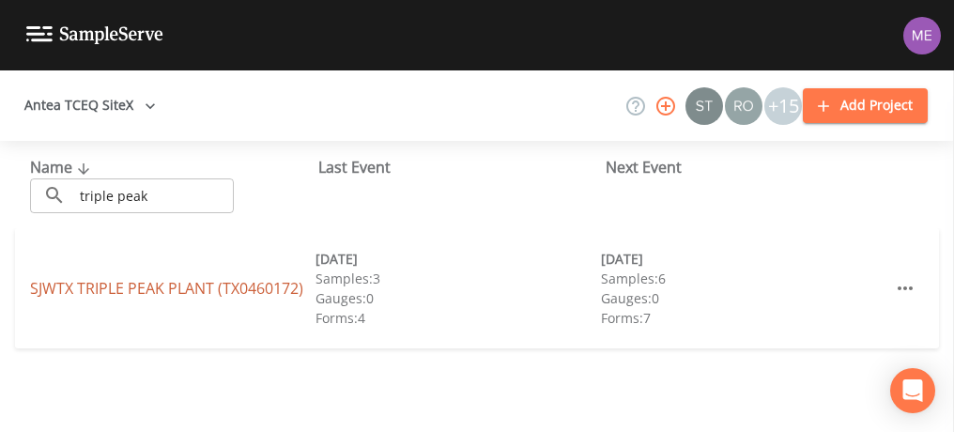
click at [151, 284] on link "SJWTX TRIPLE PEAK PLANT (TX0460172)" at bounding box center [166, 288] width 273 height 21
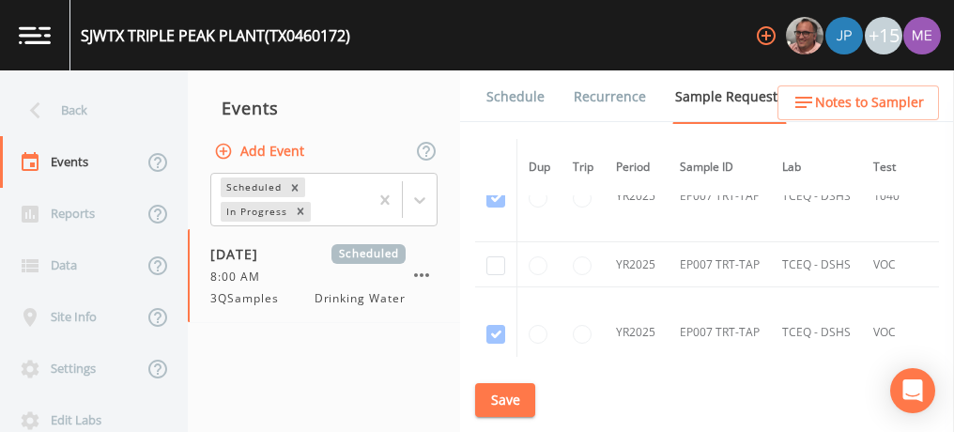
scroll to position [8514, 0]
click at [496, 255] on input "checkbox" at bounding box center [495, 264] width 19 height 19
checkbox input "true"
click at [496, 256] on input "checkbox" at bounding box center [495, 265] width 19 height 19
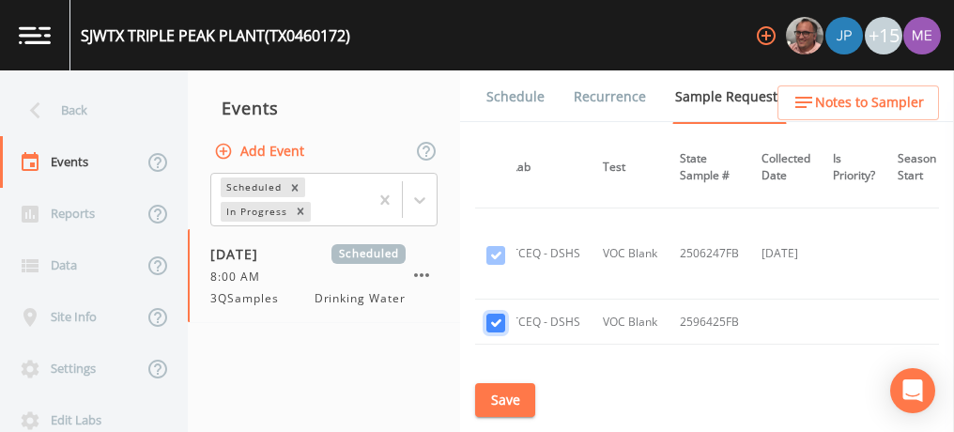
scroll to position [8683, 270]
click at [501, 315] on input "checkbox" at bounding box center [495, 324] width 19 height 19
checkbox input "false"
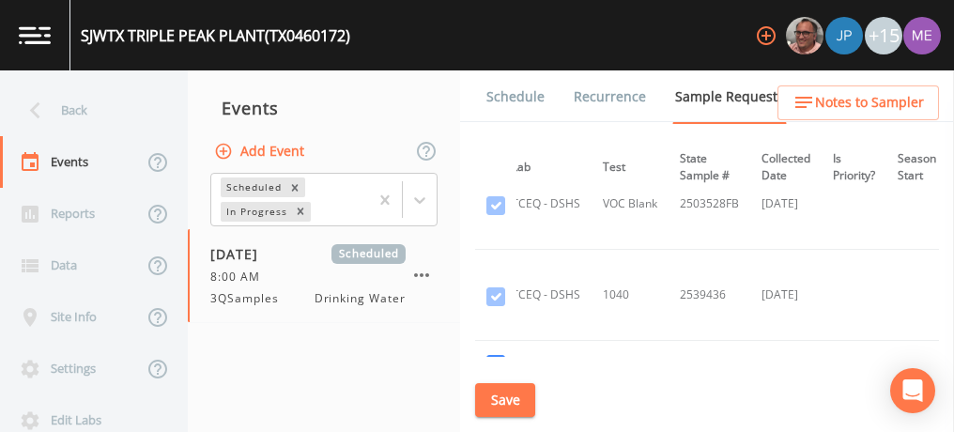
scroll to position [8415, 302]
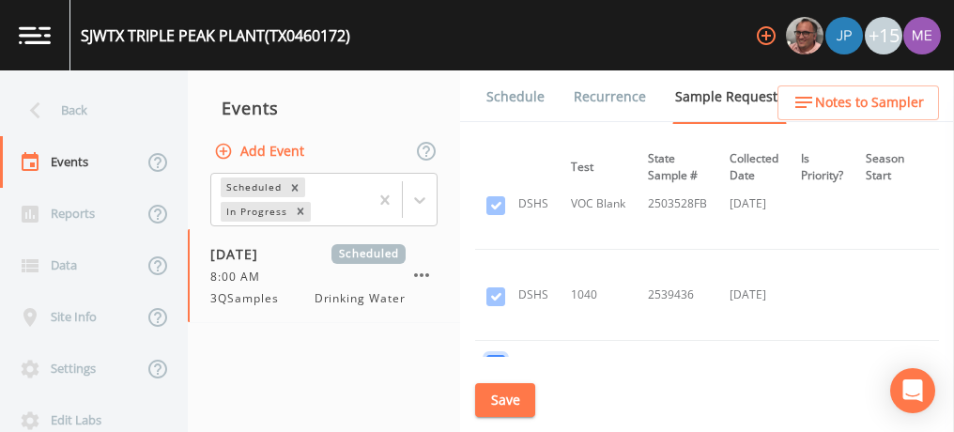
click at [500, 355] on input "checkbox" at bounding box center [495, 364] width 19 height 19
checkbox input "false"
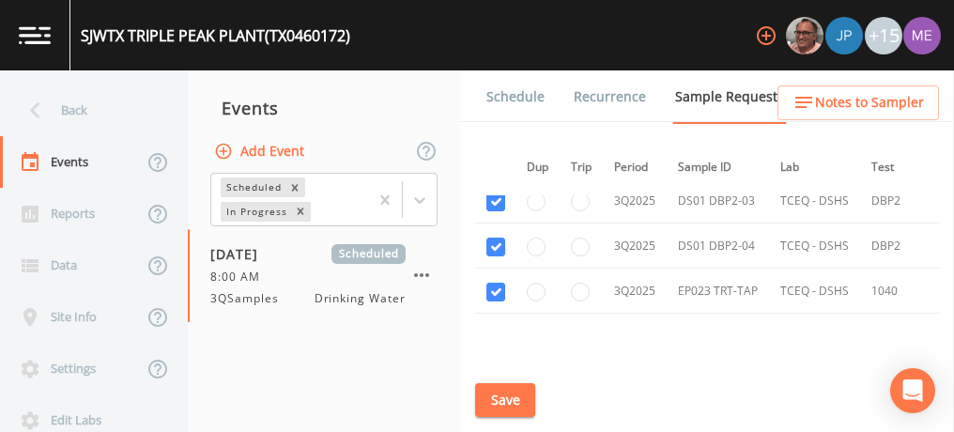
scroll to position [14856, 2]
click at [490, 281] on input "checkbox" at bounding box center [495, 290] width 19 height 19
checkbox input "false"
click at [489, 397] on button "Save" at bounding box center [505, 400] width 60 height 35
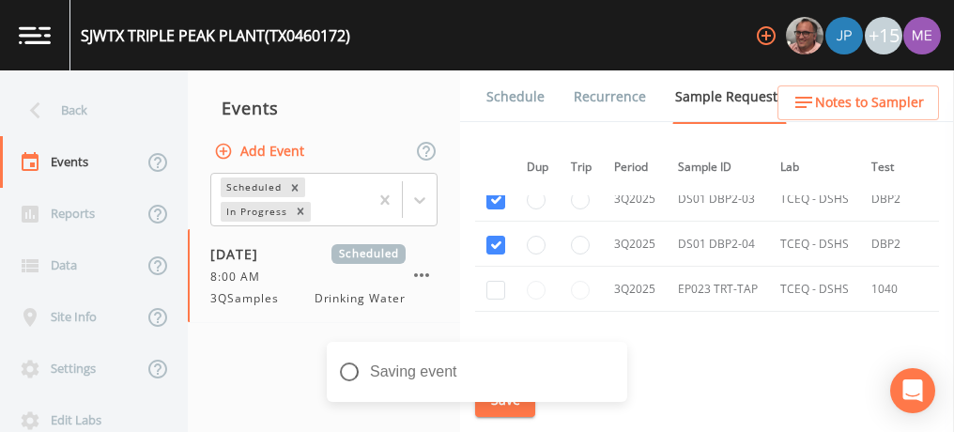
click at [529, 92] on link "Schedule" at bounding box center [516, 96] width 64 height 53
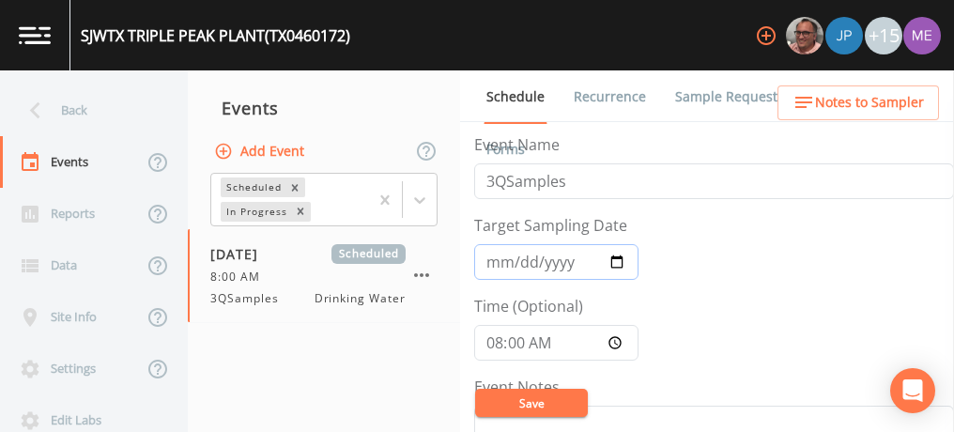
click at [516, 266] on input "2025-09-18" at bounding box center [556, 262] width 164 height 36
type input "2025-09-19"
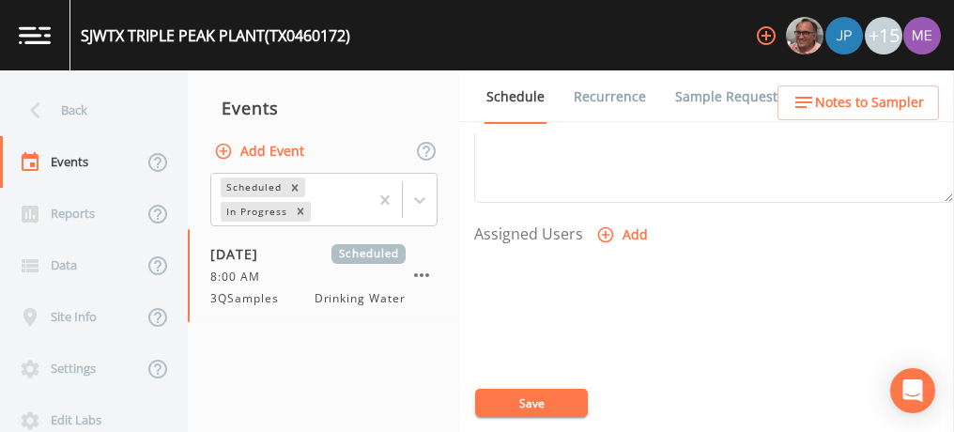
scroll to position [725, 0]
click at [607, 227] on icon "button" at bounding box center [605, 234] width 19 height 19
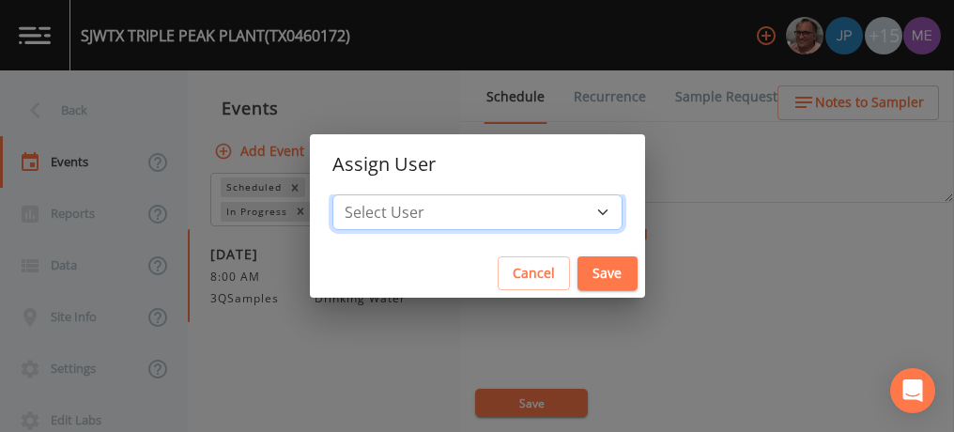
click at [573, 216] on select "Select User [PERSON_NAME] [PERSON_NAME] [PERSON_NAME] [PERSON_NAME] [PERSON_NAM…" at bounding box center [477, 212] width 290 height 36
click at [573, 211] on select "Select User [PERSON_NAME] [PERSON_NAME] [PERSON_NAME] [PERSON_NAME] [PERSON_NAM…" at bounding box center [477, 212] width 290 height 36
select select "82fcd260-406f-4720-af66-0de7f1917f1c"
click at [361, 194] on select "Select User [PERSON_NAME] [PERSON_NAME] [PERSON_NAME] [PERSON_NAME] [PERSON_NAM…" at bounding box center [477, 212] width 290 height 36
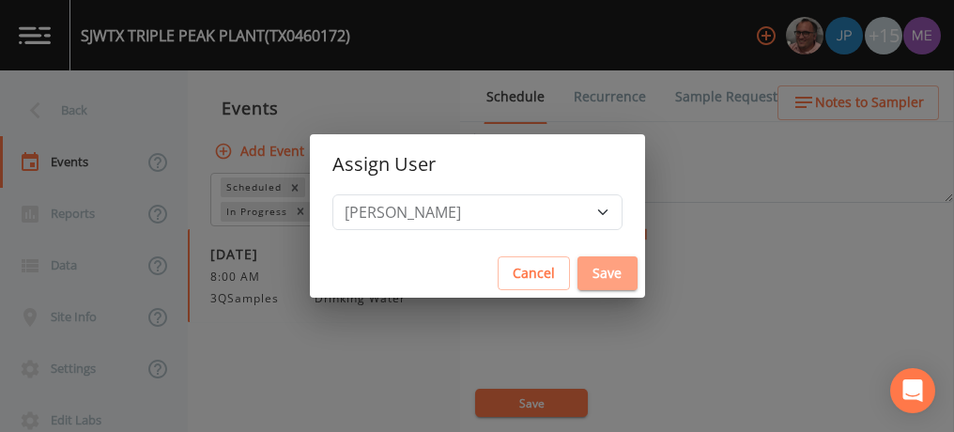
click at [577, 272] on button "Save" at bounding box center [607, 273] width 60 height 35
select select
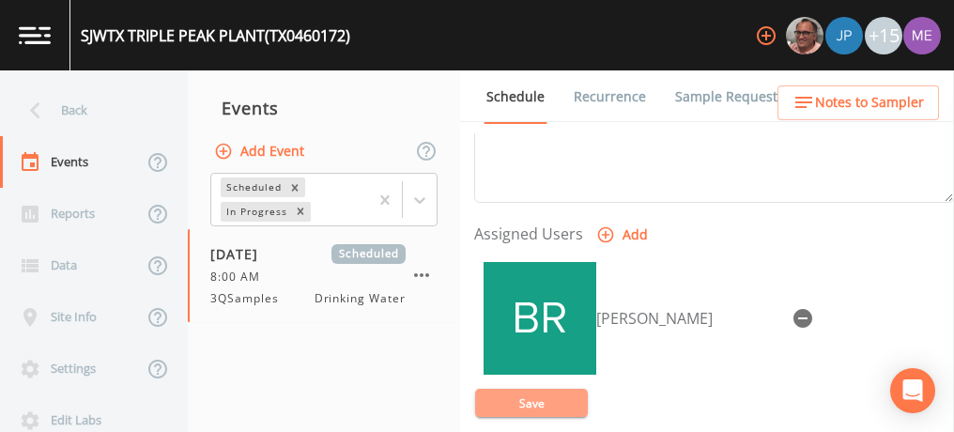
click at [507, 397] on button "Save" at bounding box center [531, 403] width 113 height 28
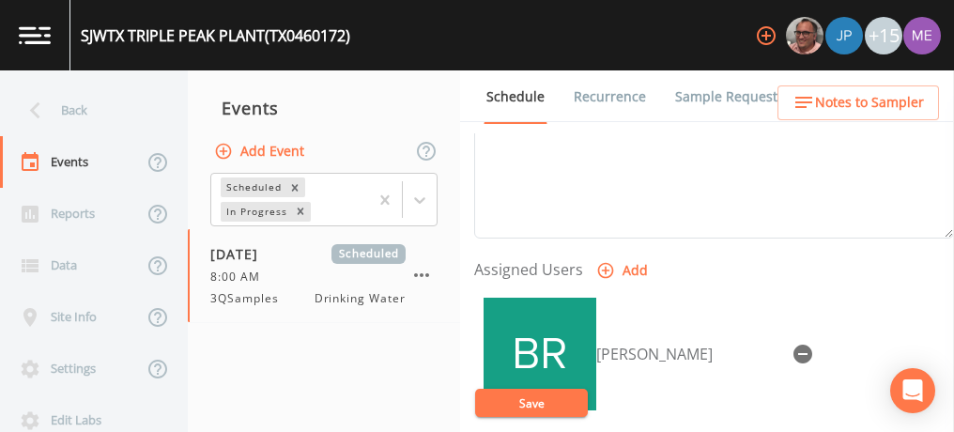
scroll to position [692, 0]
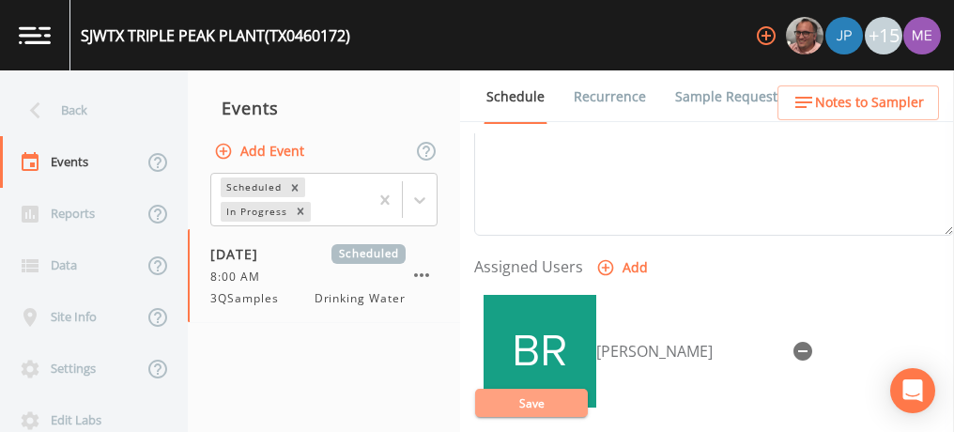
click at [534, 401] on button "Save" at bounding box center [531, 403] width 113 height 28
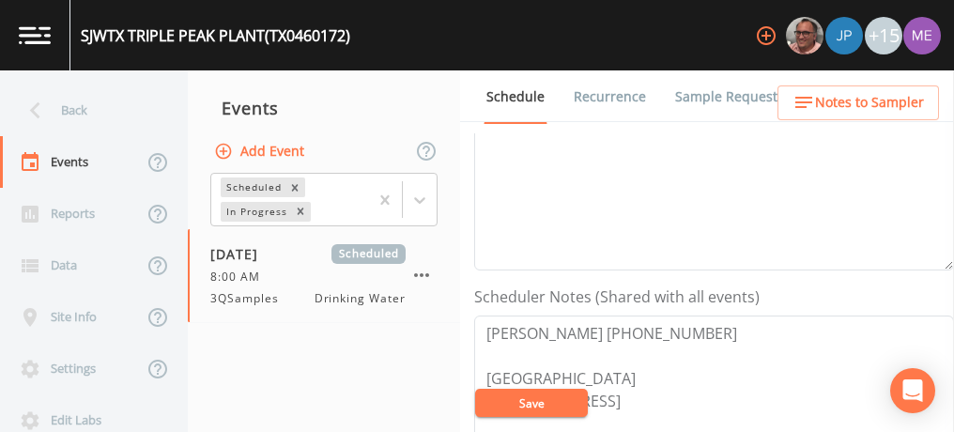
scroll to position [372, 0]
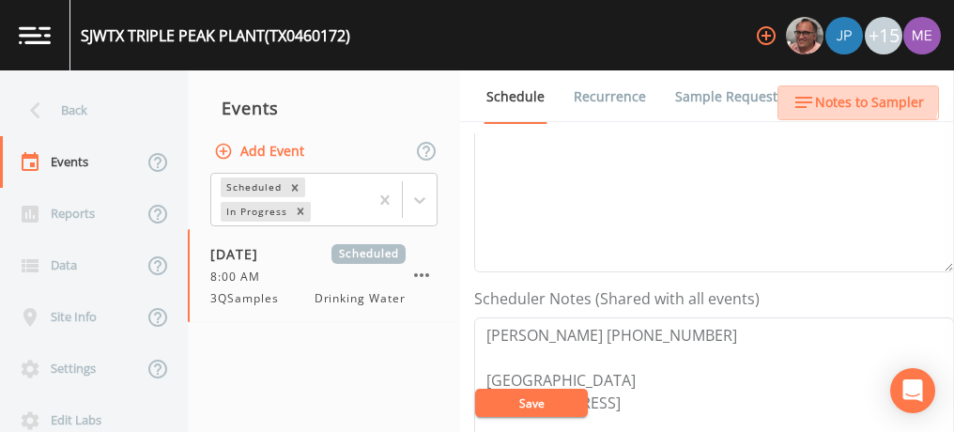
click at [848, 96] on span "Notes to Sampler" at bounding box center [869, 102] width 109 height 23
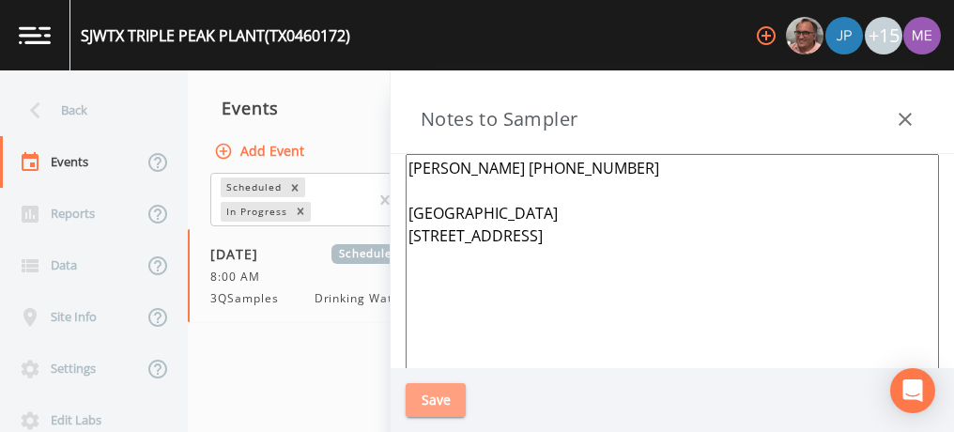
click at [434, 394] on button "Save" at bounding box center [436, 400] width 60 height 35
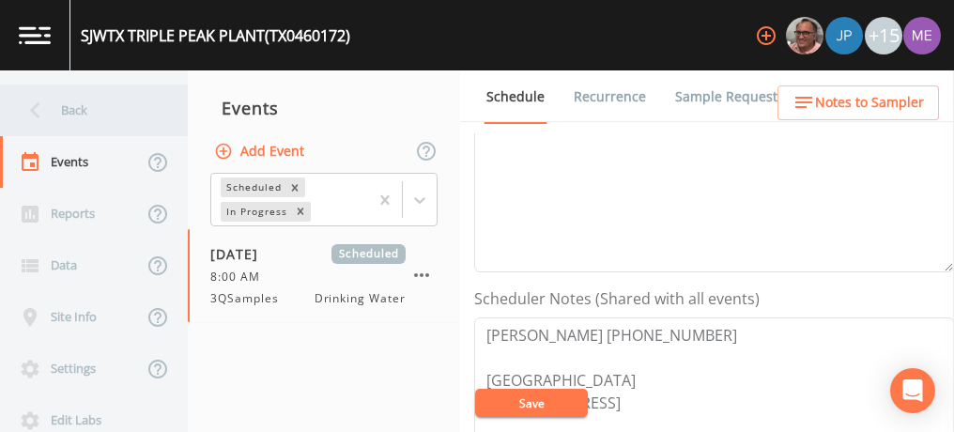
click at [79, 104] on div "Back" at bounding box center [84, 110] width 169 height 52
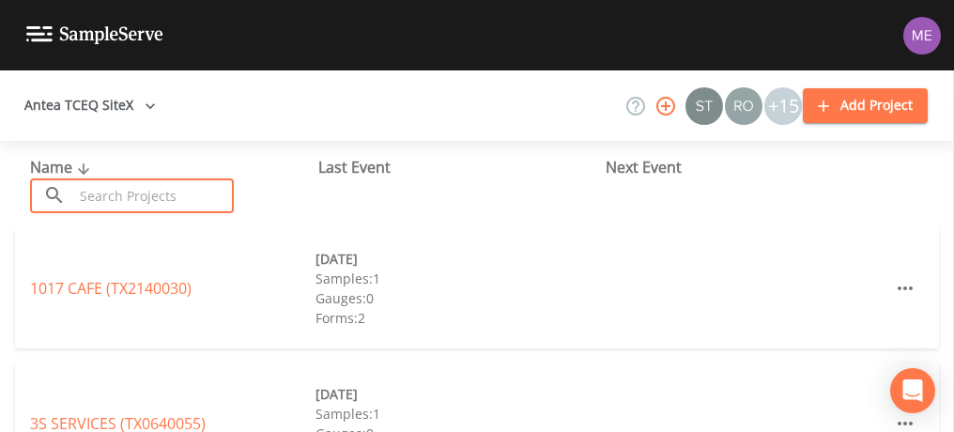
click at [116, 195] on input "text" at bounding box center [153, 195] width 161 height 35
click at [165, 193] on input "text" at bounding box center [153, 195] width 161 height 35
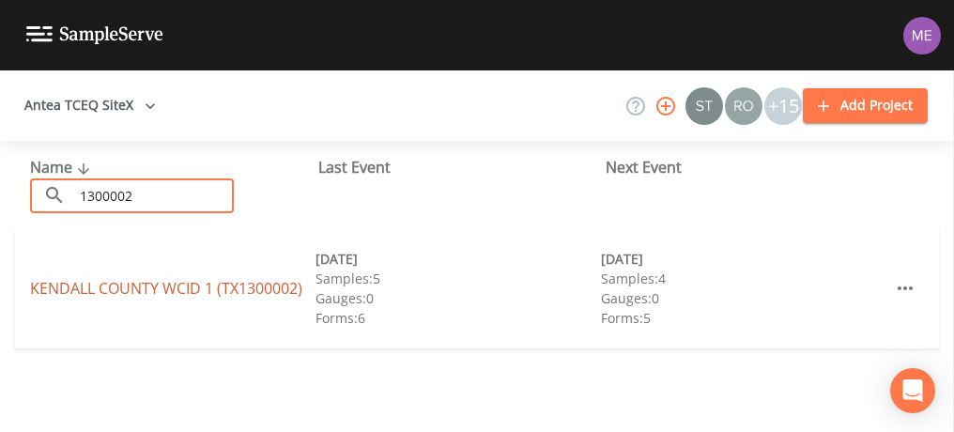
type input "1300002"
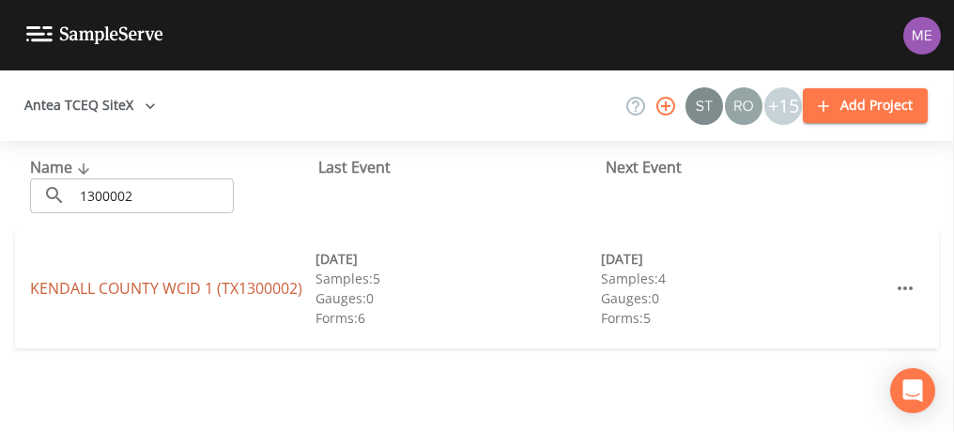
click at [178, 292] on link "KENDALL COUNTY WCID 1 (TX1300002)" at bounding box center [166, 288] width 272 height 21
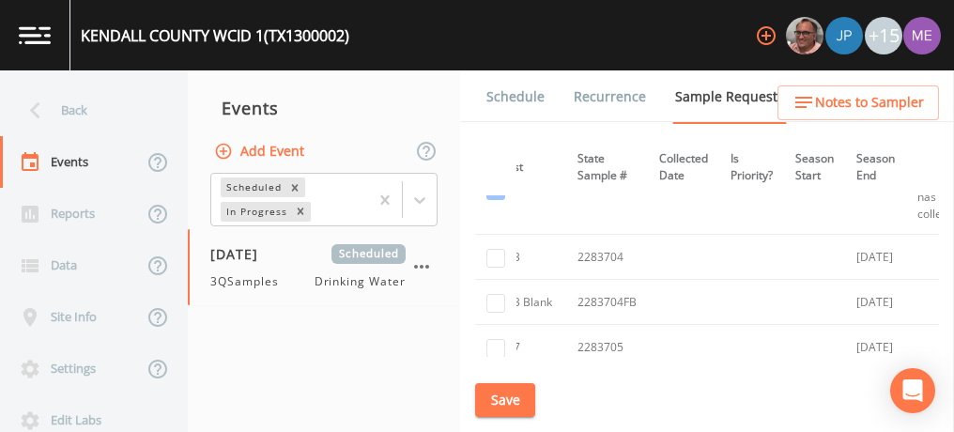
scroll to position [4231, 373]
click at [498, 250] on input "checkbox" at bounding box center [495, 259] width 19 height 19
checkbox input "true"
click at [502, 340] on input "checkbox" at bounding box center [495, 349] width 19 height 19
checkbox input "true"
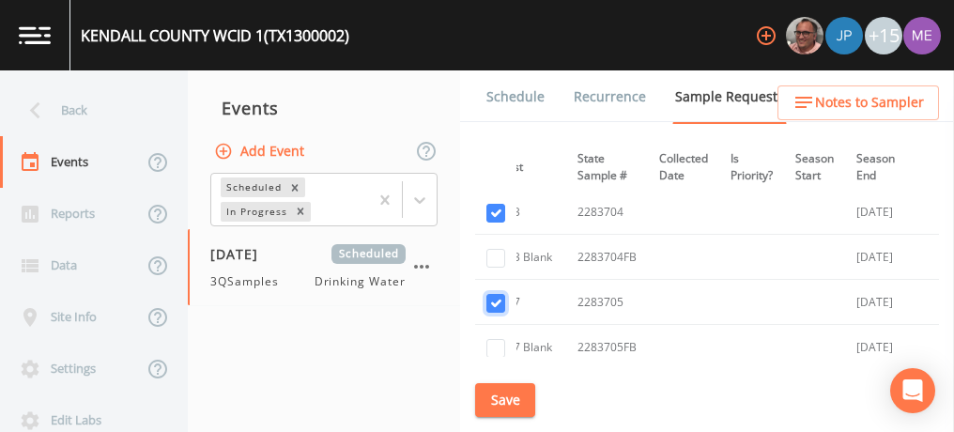
scroll to position [4301, 373]
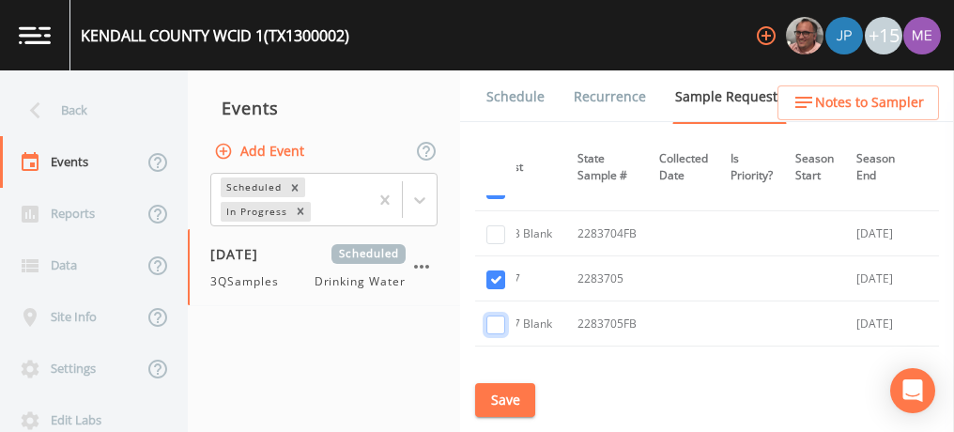
click at [494, 315] on input "checkbox" at bounding box center [495, 324] width 19 height 19
checkbox input "true"
click at [495, 225] on input "checkbox" at bounding box center [495, 234] width 19 height 19
checkbox input "true"
click at [501, 315] on input "checkbox" at bounding box center [495, 324] width 19 height 19
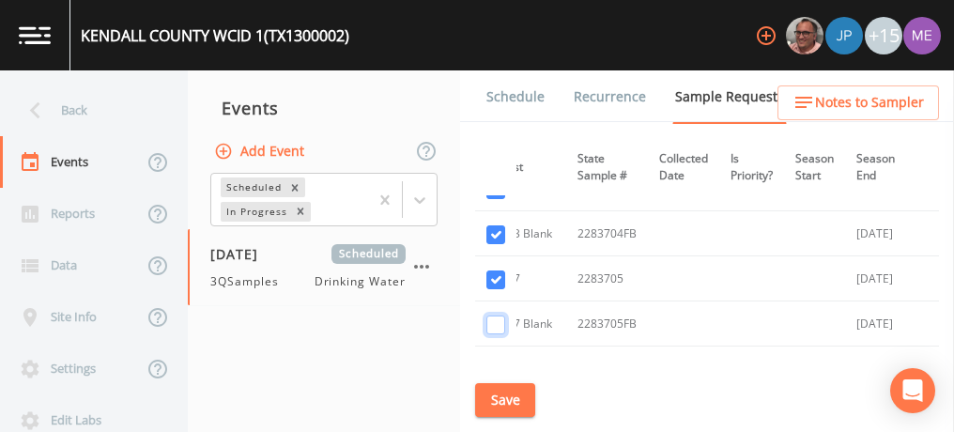
checkbox input "false"
click at [499, 270] on input "checkbox" at bounding box center [495, 279] width 19 height 19
checkbox input "false"
click at [492, 225] on input "checkbox" at bounding box center [495, 234] width 19 height 19
checkbox input "false"
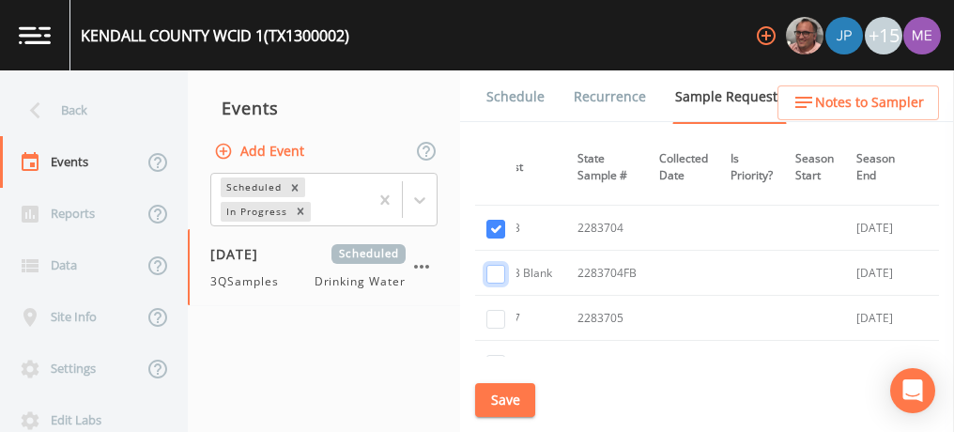
scroll to position [4261, 373]
click at [492, 221] on input "checkbox" at bounding box center [495, 230] width 19 height 19
checkbox input "false"
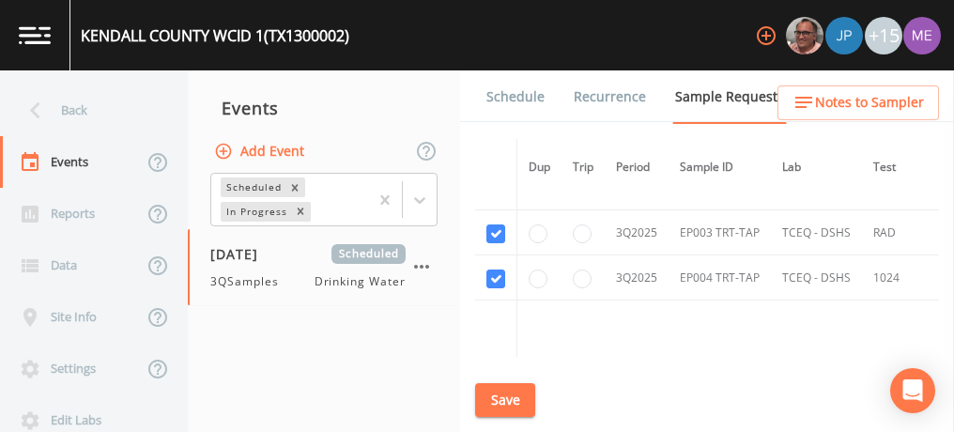
scroll to position [8940, 0]
click at [498, 99] on link "Schedule" at bounding box center [516, 96] width 64 height 53
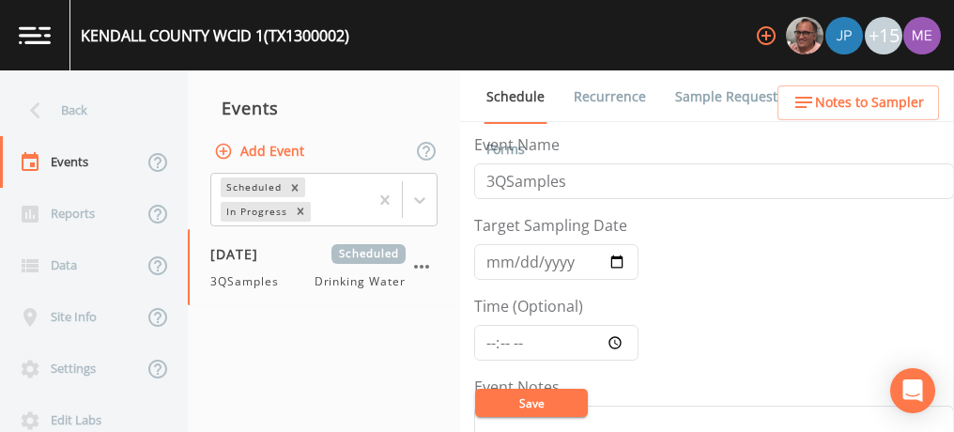
scroll to position [2, 0]
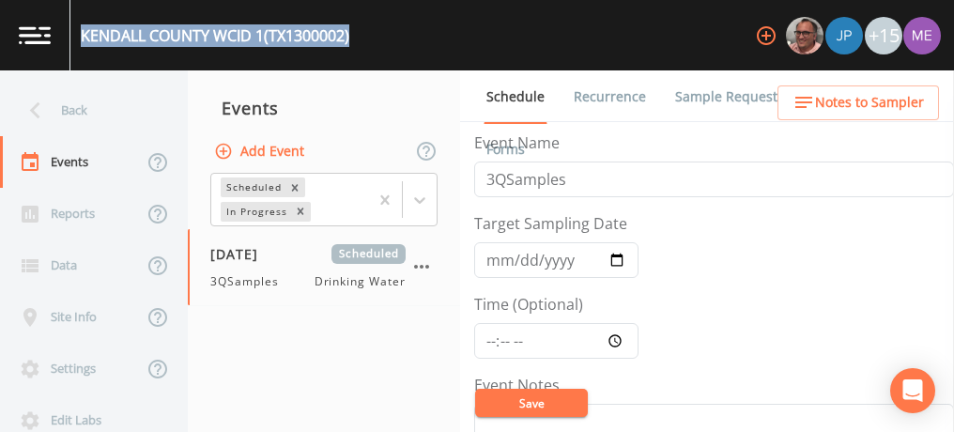
drag, startPoint x: 80, startPoint y: 32, endPoint x: 370, endPoint y: 46, distance: 290.4
click at [370, 46] on div "KENDALL COUNTY WCID 1 (TX1300002) +15" at bounding box center [477, 35] width 954 height 70
copy div "KENDALL COUNTY WCID 1 (TX1300002)"
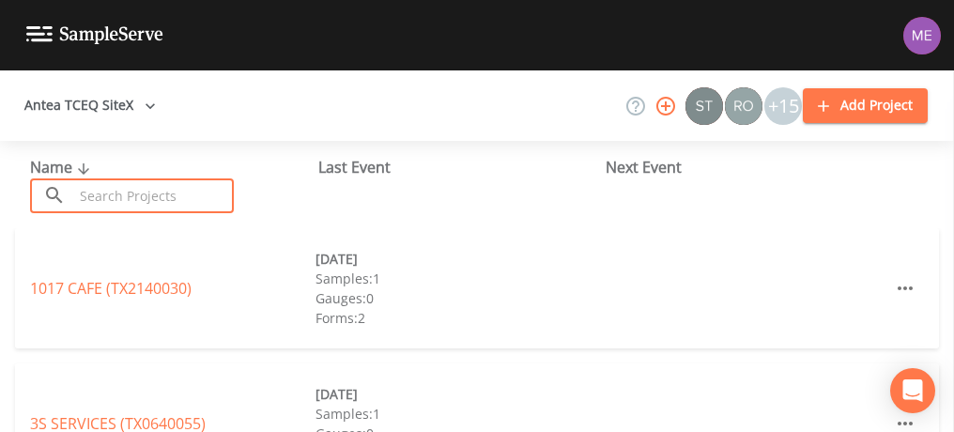
click at [223, 194] on input "text" at bounding box center [153, 195] width 161 height 35
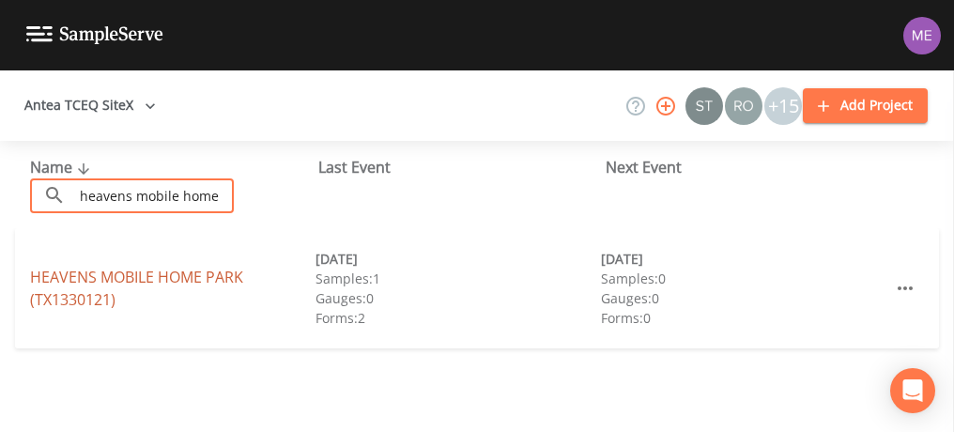
type input "heavens mobile home"
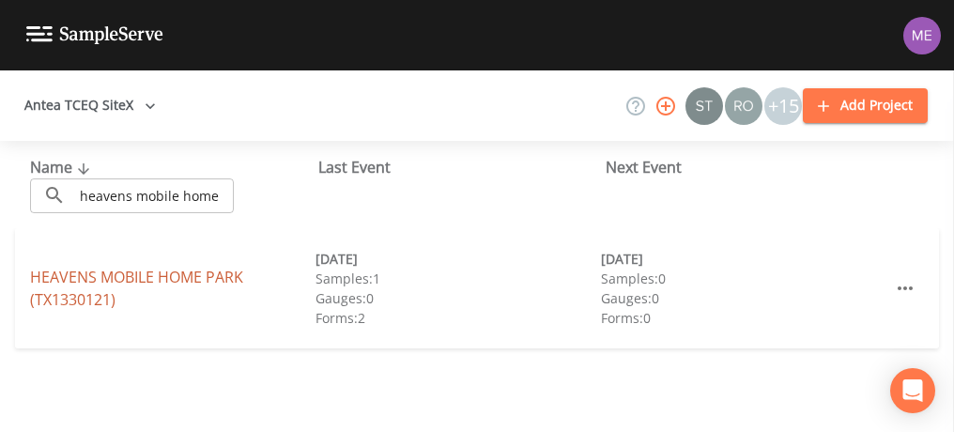
click at [208, 279] on link "HEAVENS MOBILE HOME PARK (TX1330121)" at bounding box center [136, 288] width 213 height 43
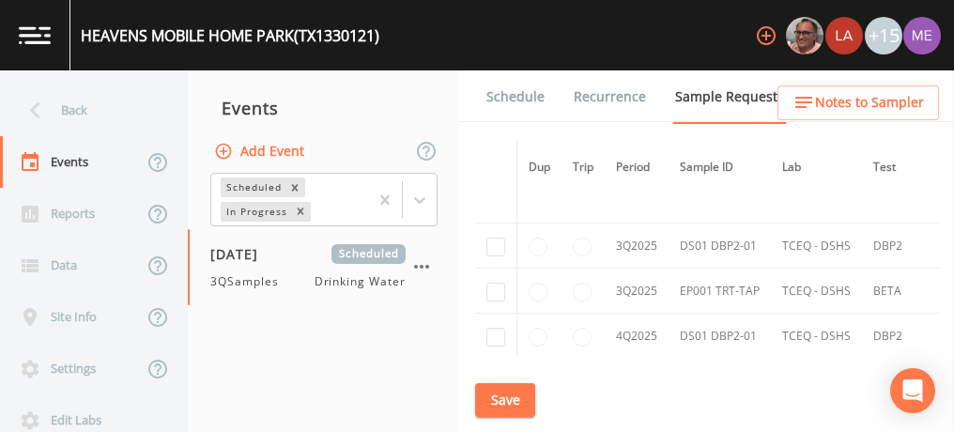
scroll to position [2349, 0]
click at [496, 237] on input "checkbox" at bounding box center [495, 246] width 19 height 19
checkbox input "true"
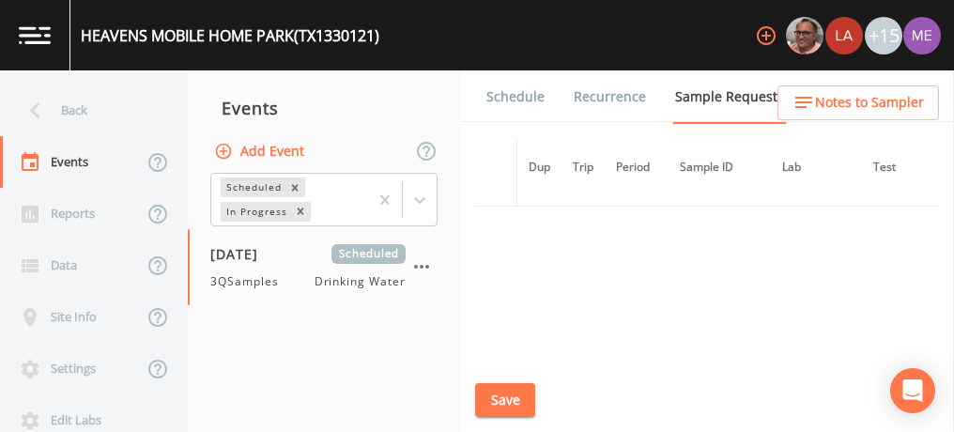
scroll to position [1987, 0]
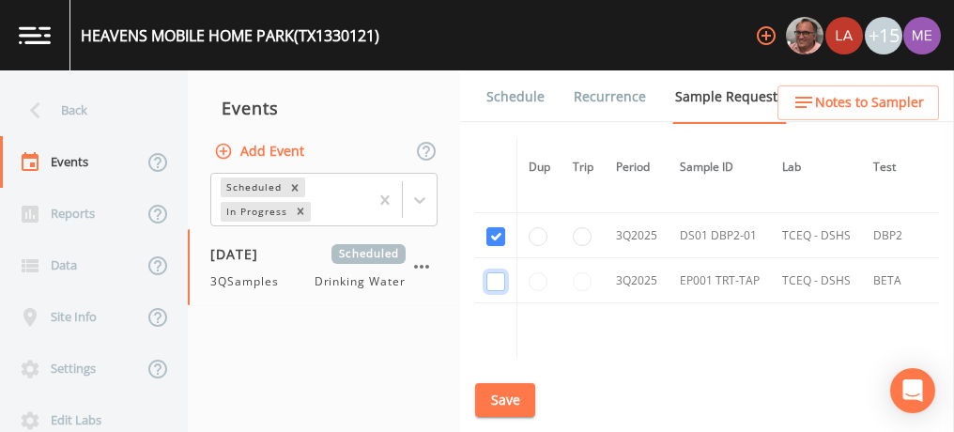
click at [490, 272] on input "checkbox" at bounding box center [495, 281] width 19 height 19
checkbox input "true"
click at [507, 399] on button "Save" at bounding box center [505, 400] width 60 height 35
click at [525, 93] on link "Schedule" at bounding box center [516, 96] width 64 height 53
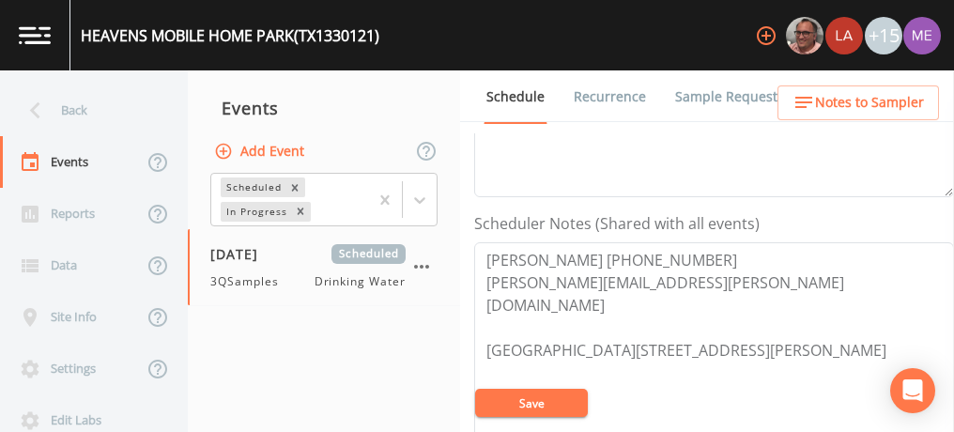
scroll to position [468, 0]
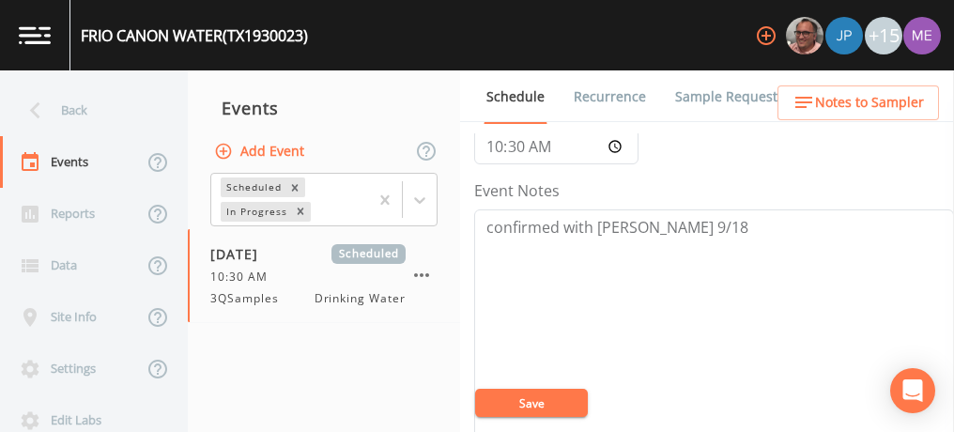
scroll to position [145, 0]
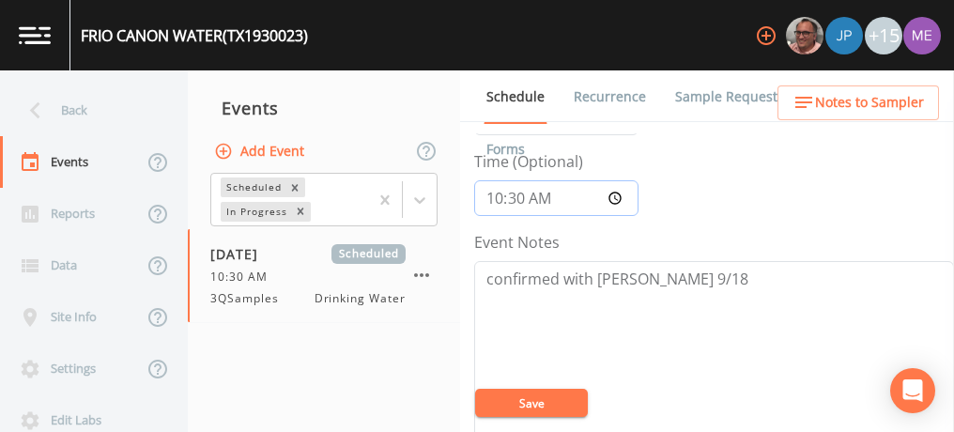
click at [497, 196] on input "10:30" at bounding box center [556, 198] width 164 height 36
type input "12:45"
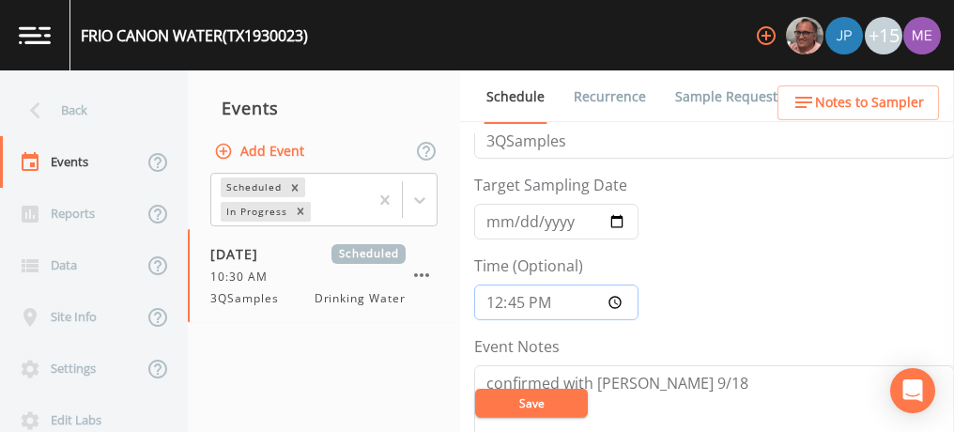
scroll to position [26, 0]
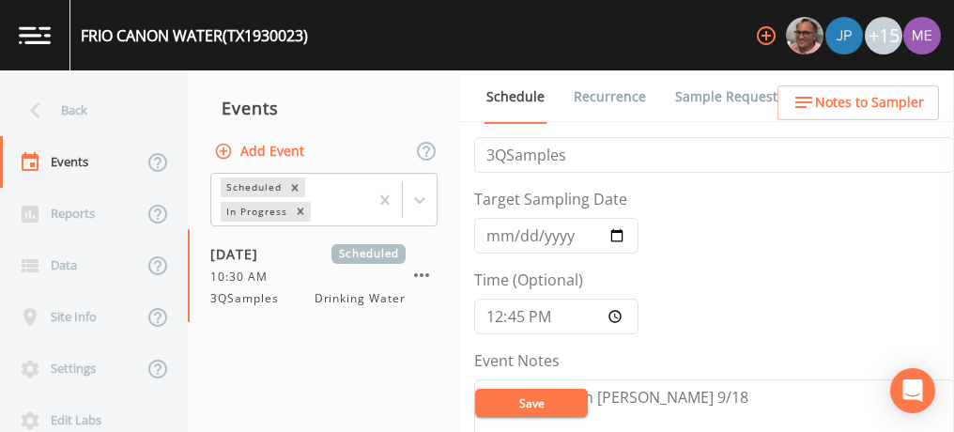
click at [699, 96] on link "Sample Requests" at bounding box center [729, 96] width 115 height 53
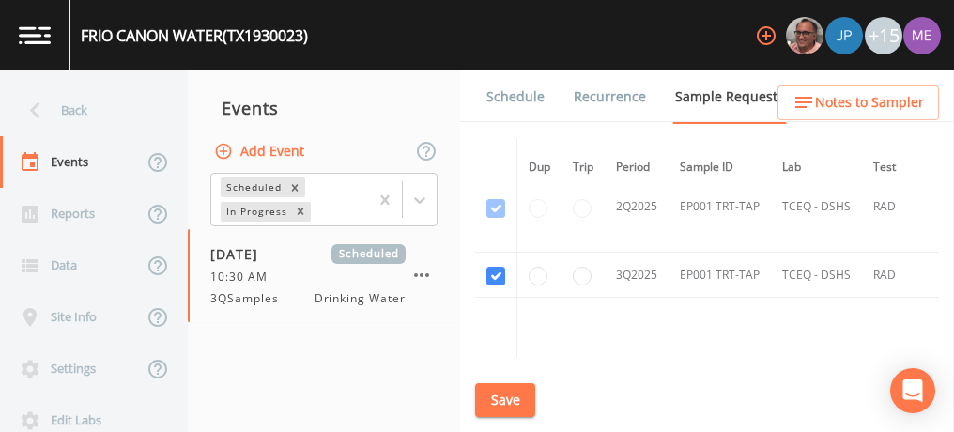
scroll to position [1853, 0]
click at [515, 399] on button "Save" at bounding box center [505, 400] width 60 height 35
click at [522, 417] on div "Schedule Recurrence Sample Requests COC Details Forms Dup Trip Period Sample ID…" at bounding box center [707, 250] width 494 height 361
click at [509, 99] on link "Schedule" at bounding box center [516, 96] width 64 height 53
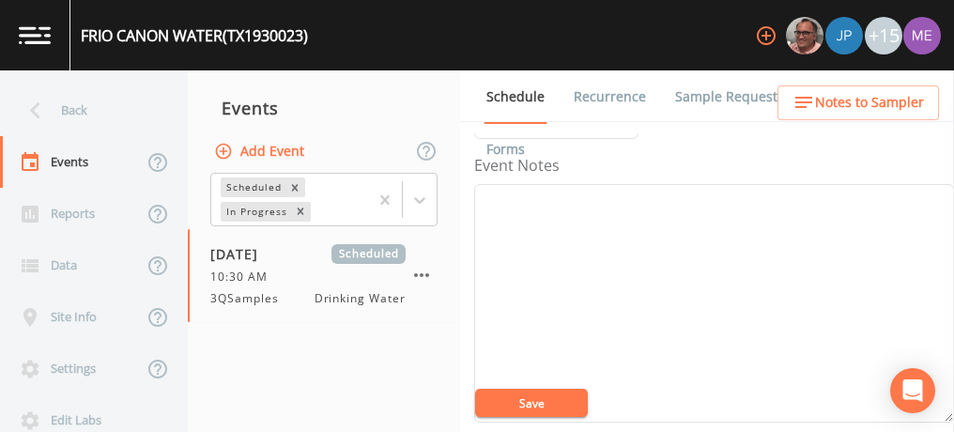
scroll to position [227, 0]
click at [711, 279] on textarea "Event Notes" at bounding box center [714, 297] width 480 height 238
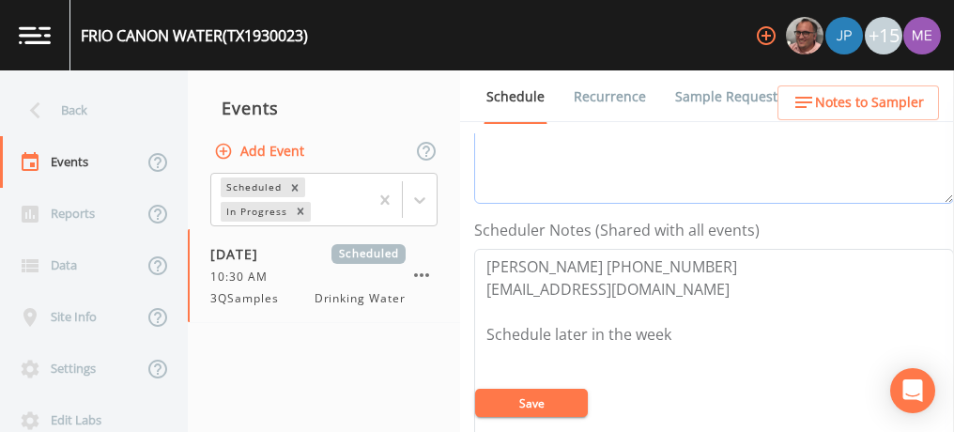
scroll to position [461, 0]
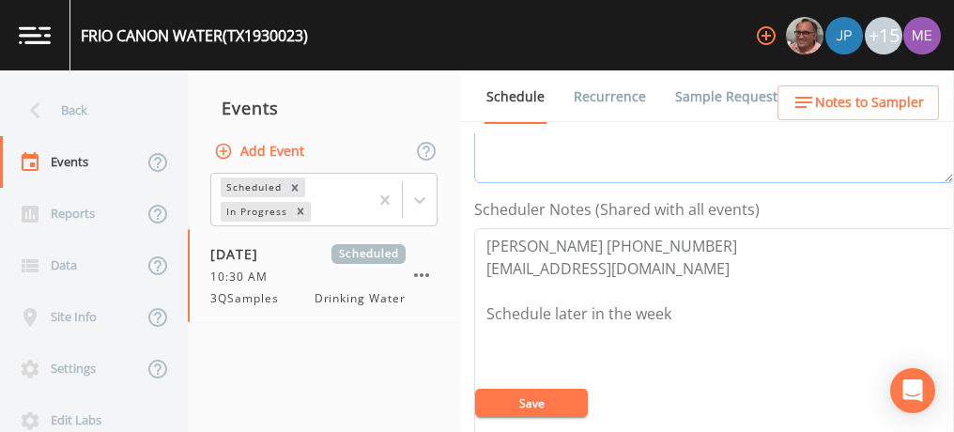
type textarea "confirmed with greg 9/18"
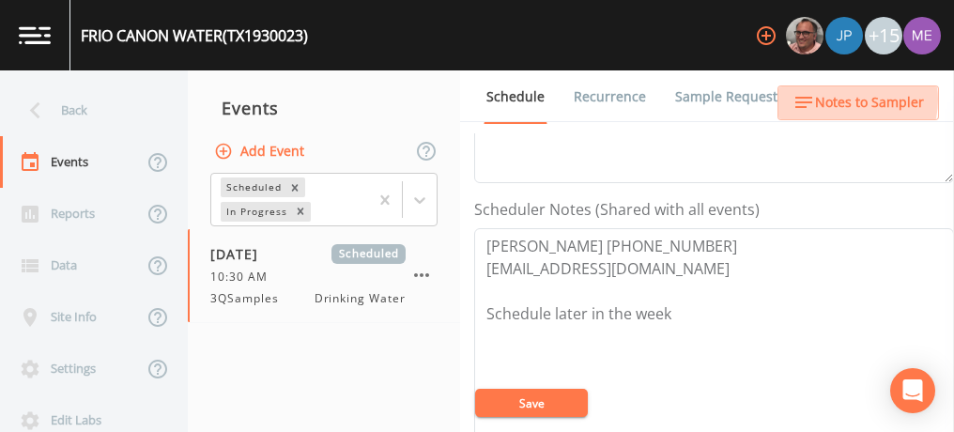
click at [844, 100] on span "Notes to Sampler" at bounding box center [869, 102] width 109 height 23
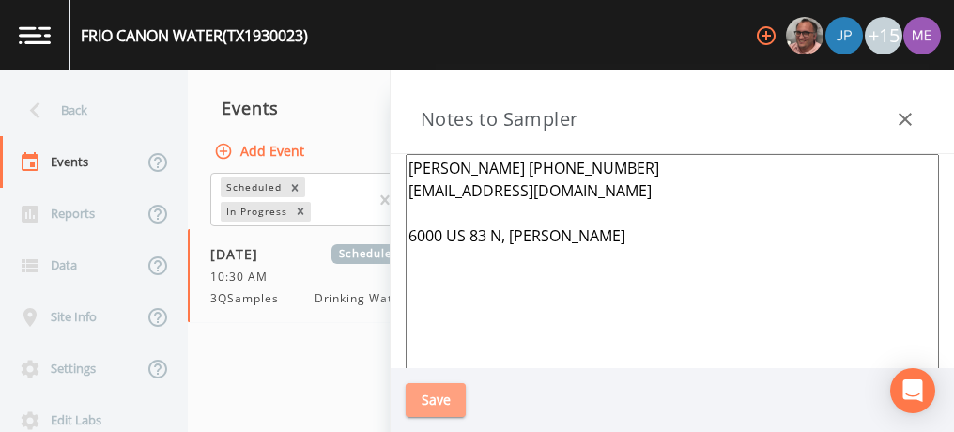
click at [435, 402] on button "Save" at bounding box center [436, 400] width 60 height 35
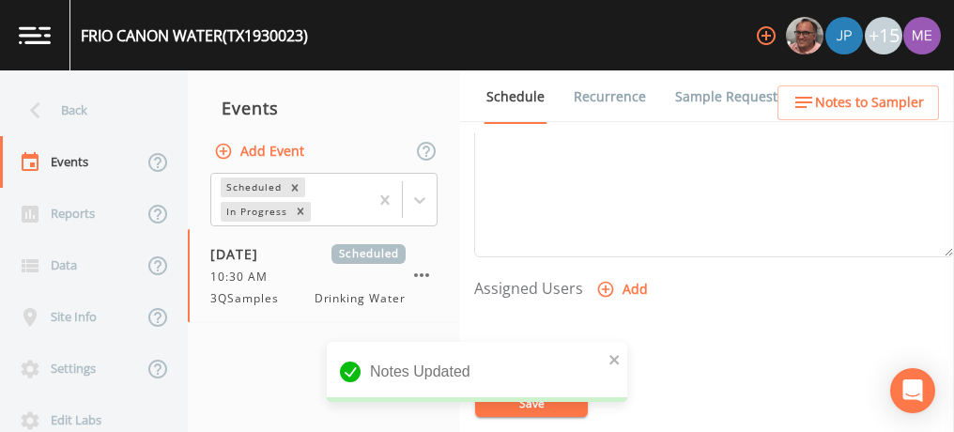
scroll to position [674, 0]
click at [606, 278] on icon "button" at bounding box center [605, 285] width 19 height 19
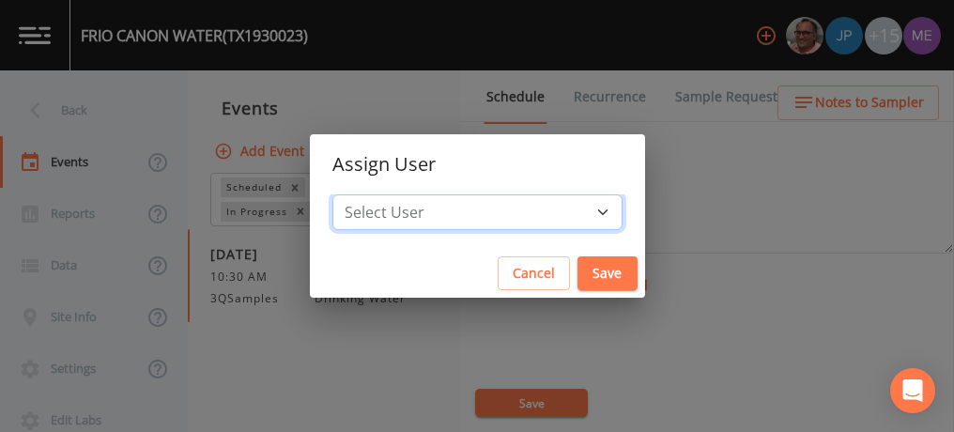
click at [577, 211] on select "Select User Mike Franklin Joshua gere Paul Lauren Saenz David Weber Zachary Eva…" at bounding box center [477, 212] width 290 height 36
select select "6518b6a0-c5fa-4d0f-8e3d-fc6e8623860b"
click at [361, 194] on select "Select User Mike Franklin Joshua gere Paul Lauren Saenz David Weber Zachary Eva…" at bounding box center [477, 212] width 290 height 36
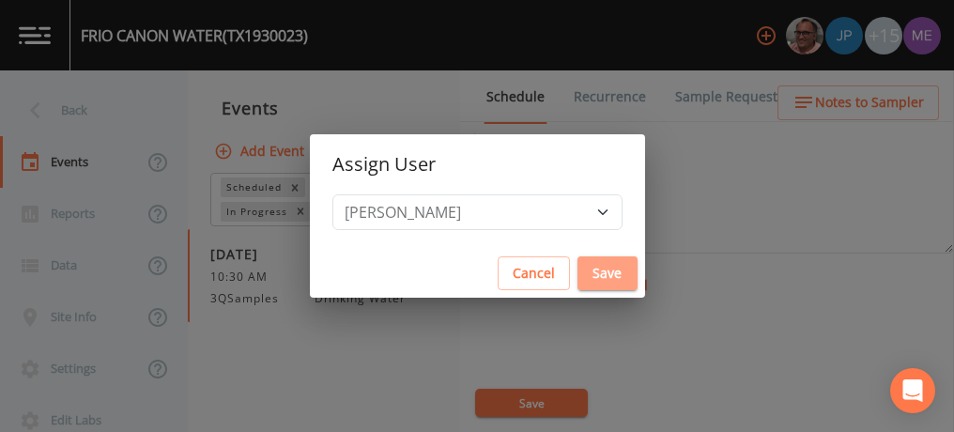
click at [581, 269] on button "Save" at bounding box center [607, 273] width 60 height 35
select select
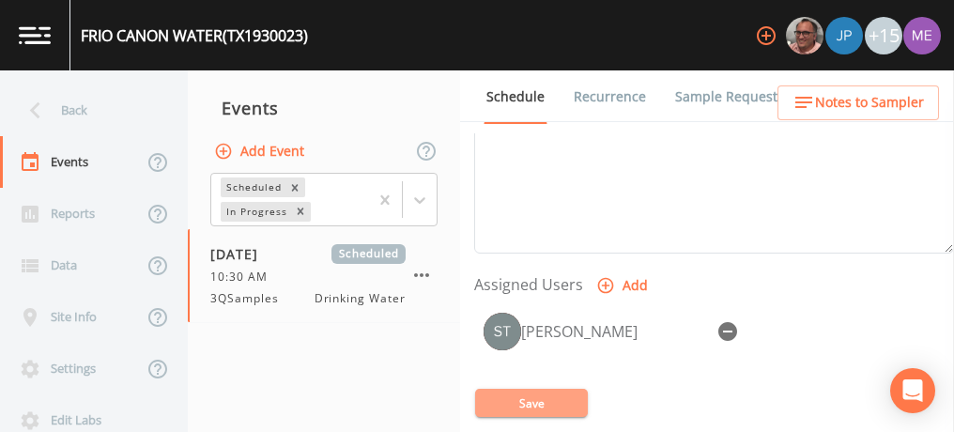
click at [537, 400] on button "Save" at bounding box center [531, 403] width 113 height 28
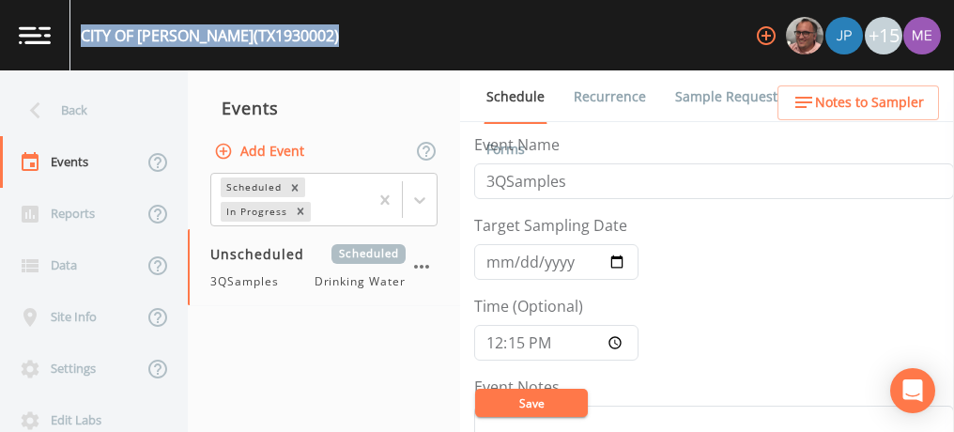
scroll to position [557, 0]
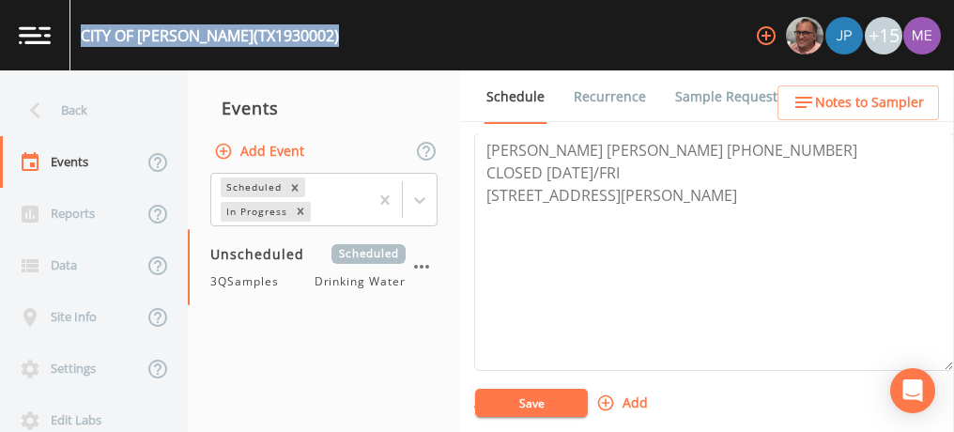
click at [720, 99] on link "Sample Requests" at bounding box center [729, 96] width 115 height 53
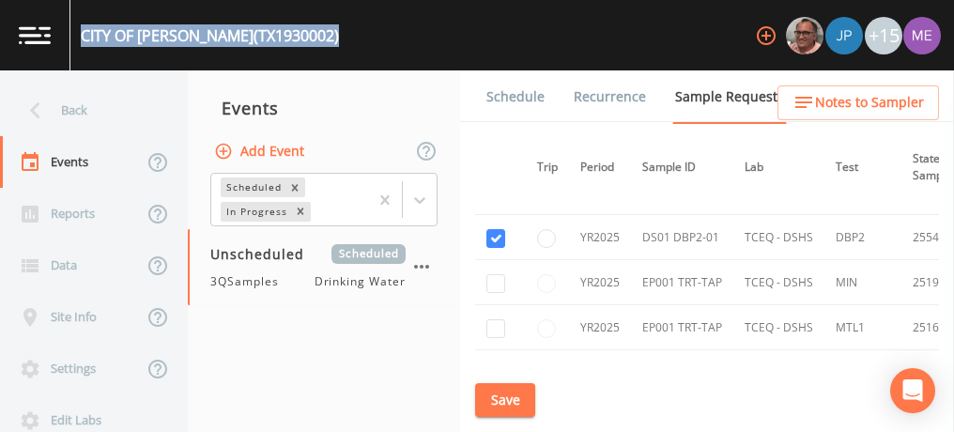
scroll to position [1709, 0]
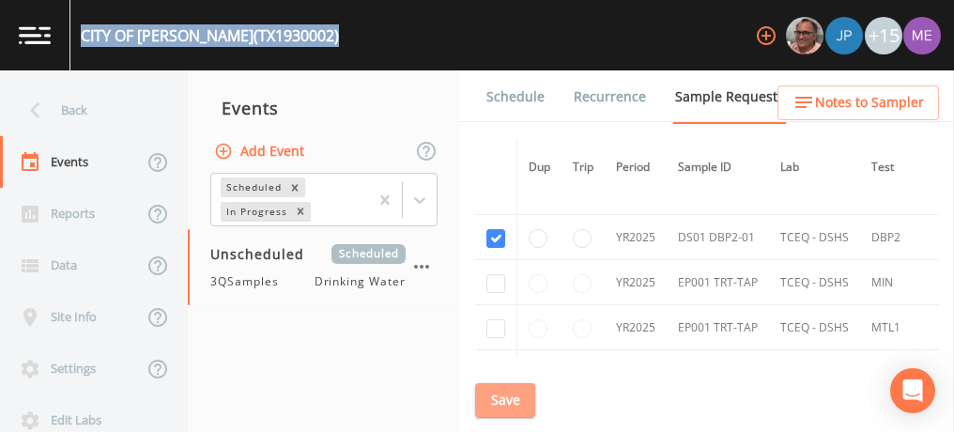
click at [505, 386] on button "Save" at bounding box center [505, 400] width 60 height 35
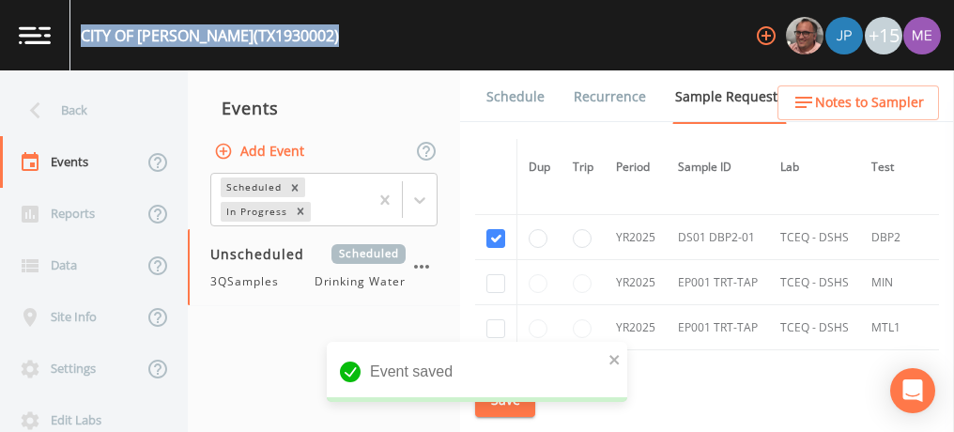
click at [498, 97] on link "Schedule" at bounding box center [516, 96] width 64 height 53
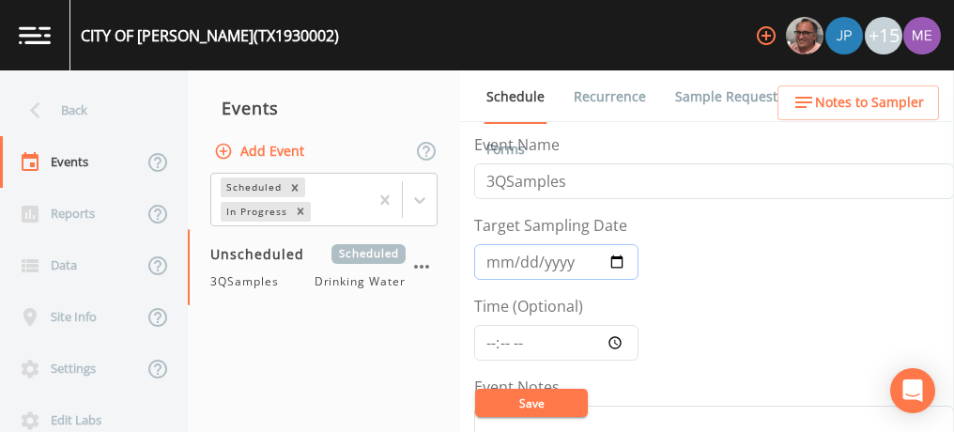
click at [508, 256] on input "Target Sampling Date" at bounding box center [556, 262] width 164 height 36
type input "2025-09-24"
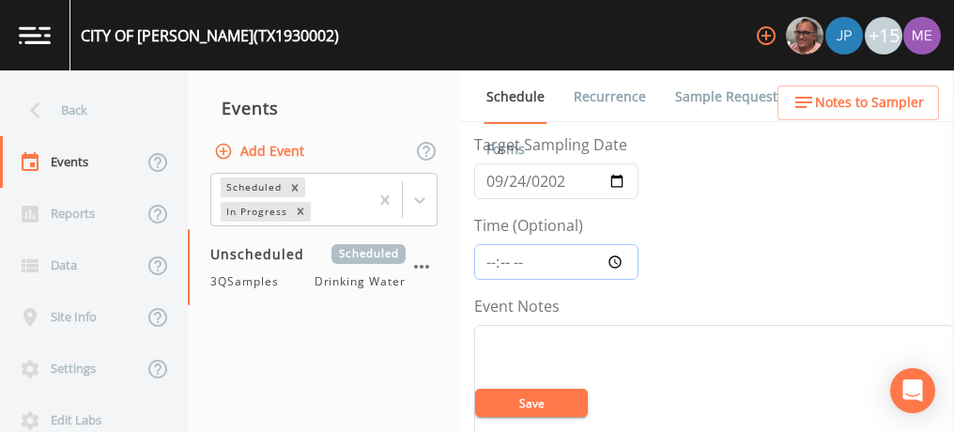
click at [490, 257] on input "Time (Optional)" at bounding box center [556, 262] width 164 height 36
type input "12:15"
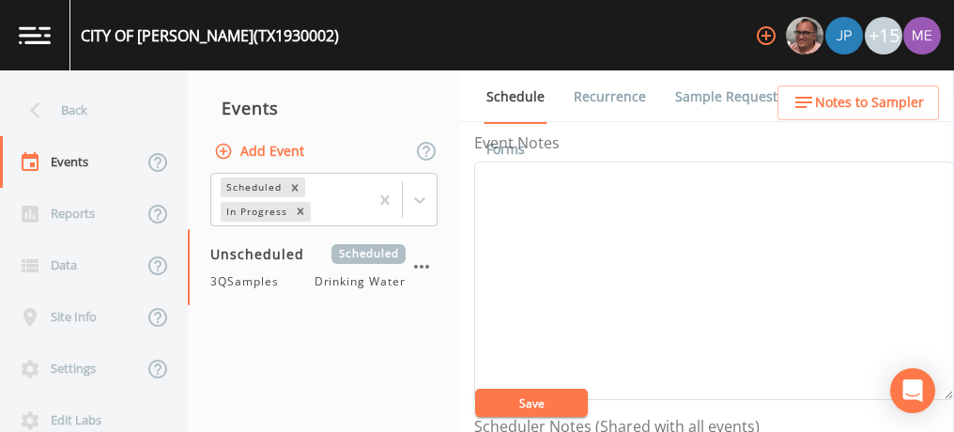
scroll to position [244, 0]
click at [490, 257] on textarea "Event Notes" at bounding box center [714, 280] width 480 height 238
type textarea "confirmed with Jeremy 9/18"
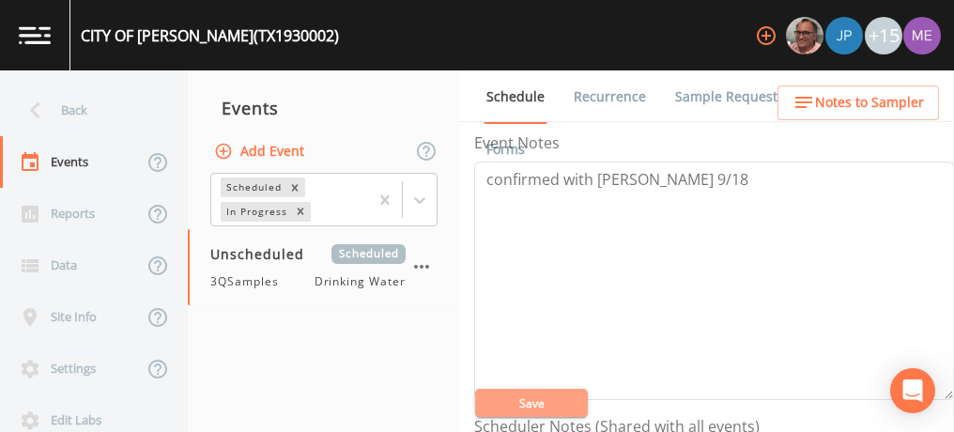
click at [505, 392] on button "Save" at bounding box center [531, 403] width 113 height 28
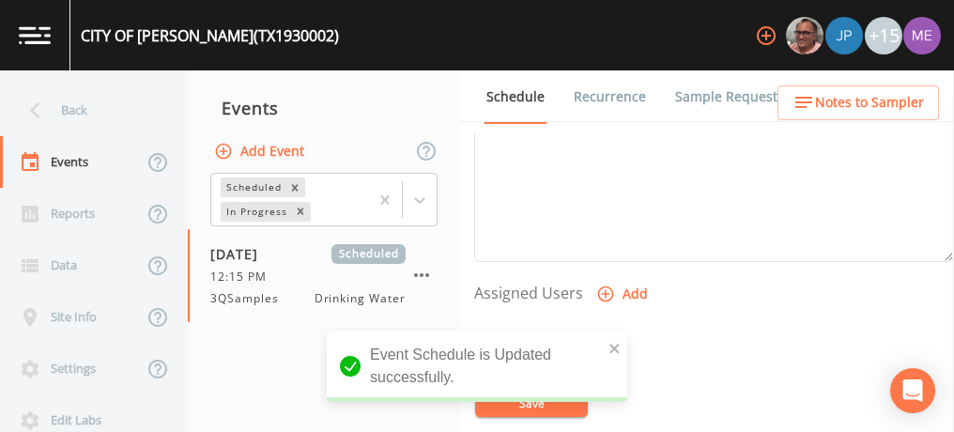
scroll to position [668, 0]
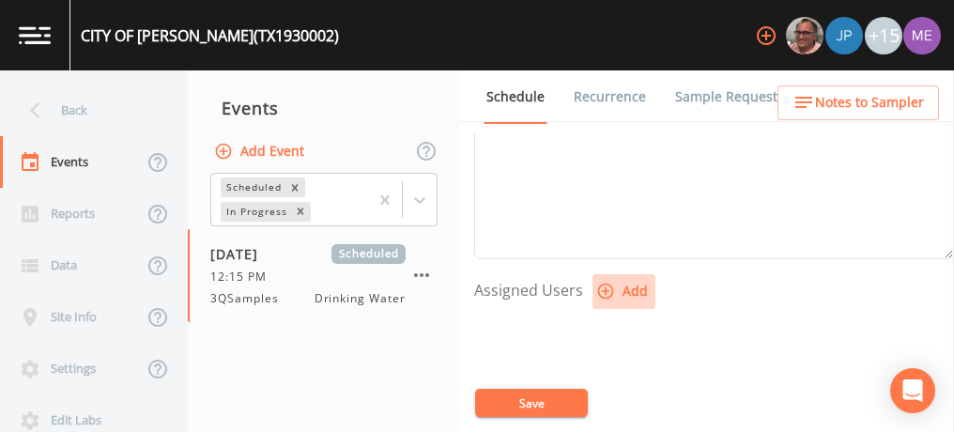
click at [604, 282] on icon "button" at bounding box center [605, 291] width 19 height 19
select select "6518b6a0-c5fa-4d0f-8e3d-fc6e8623860b"
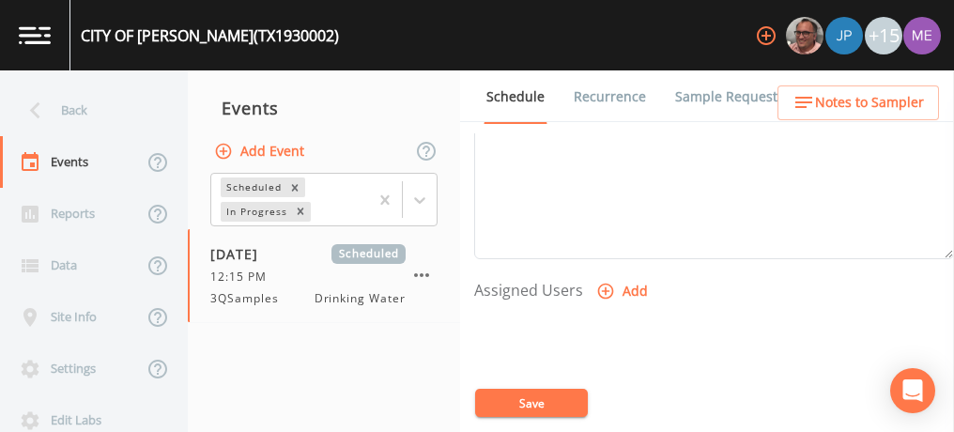
select select
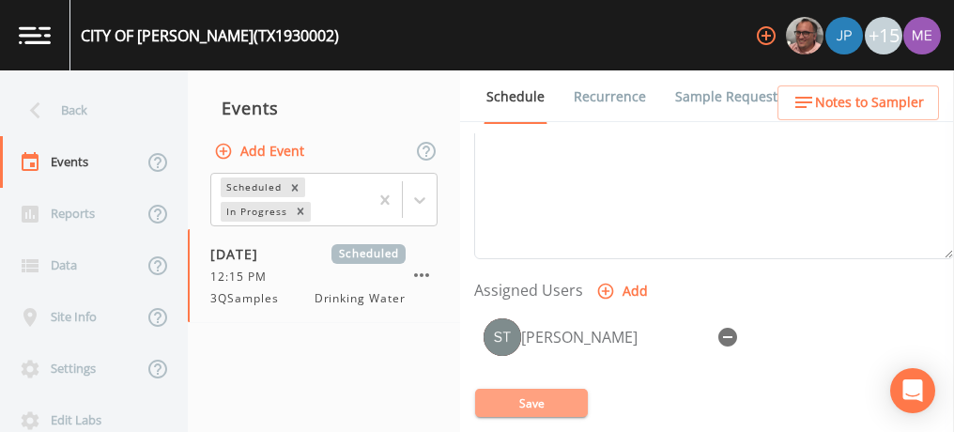
click at [549, 407] on button "Save" at bounding box center [531, 403] width 113 height 28
click at [704, 98] on link "Sample Requests" at bounding box center [729, 96] width 115 height 53
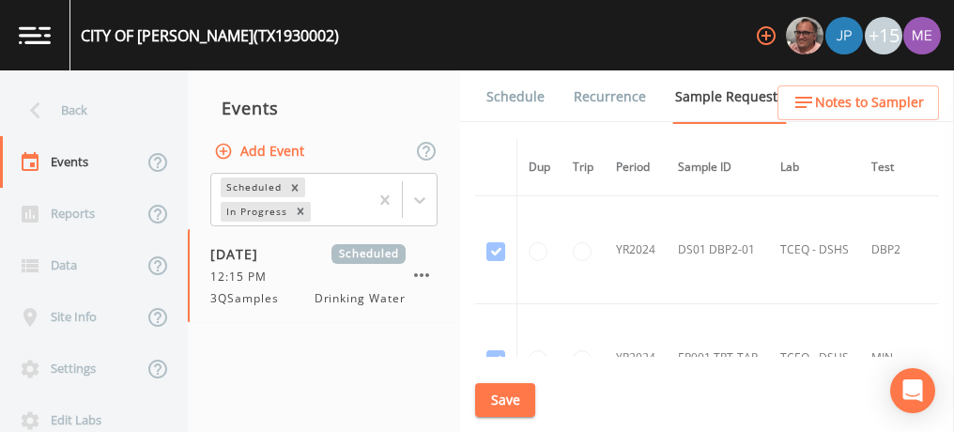
click at [512, 93] on link "Schedule" at bounding box center [516, 96] width 64 height 53
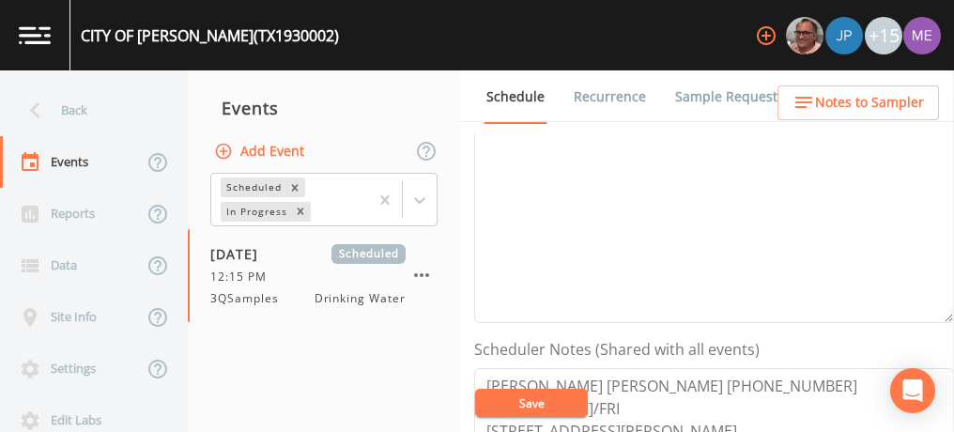
scroll to position [320, 0]
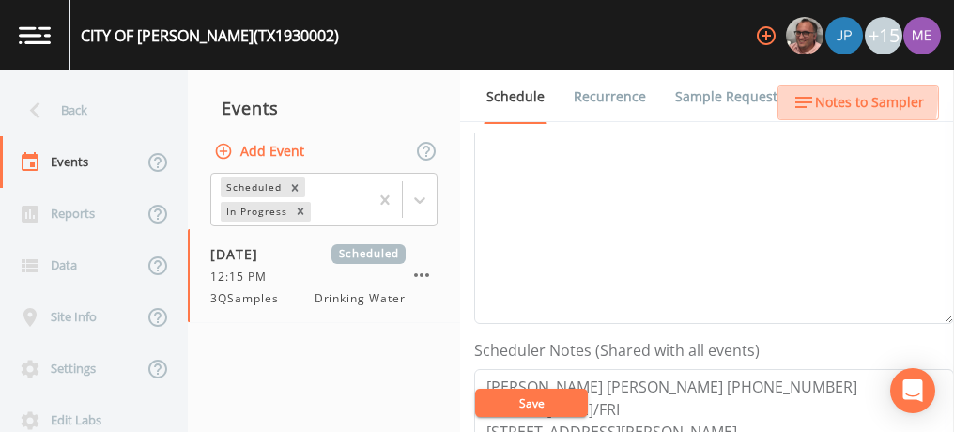
click at [827, 98] on span "Notes to Sampler" at bounding box center [869, 102] width 109 height 23
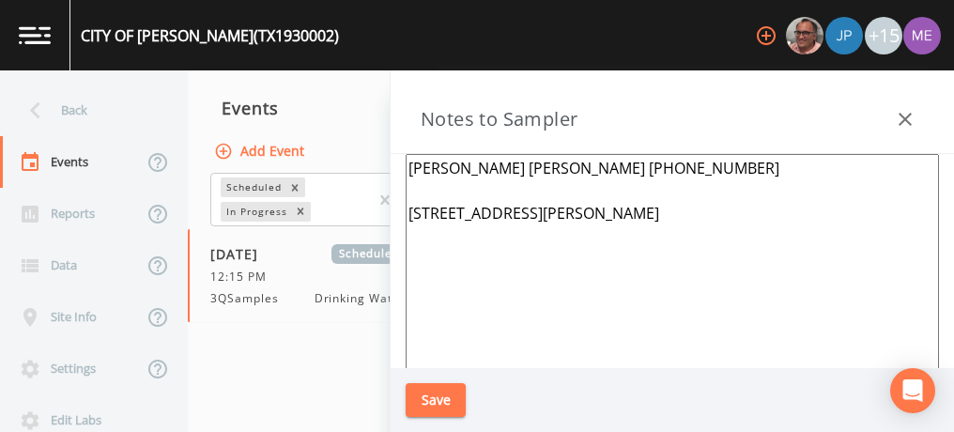
click at [612, 161] on textarea "Dee Dee Wally 830-232-6757 148 W 4TH ST, LEAKEY 78873" at bounding box center [672, 382] width 533 height 456
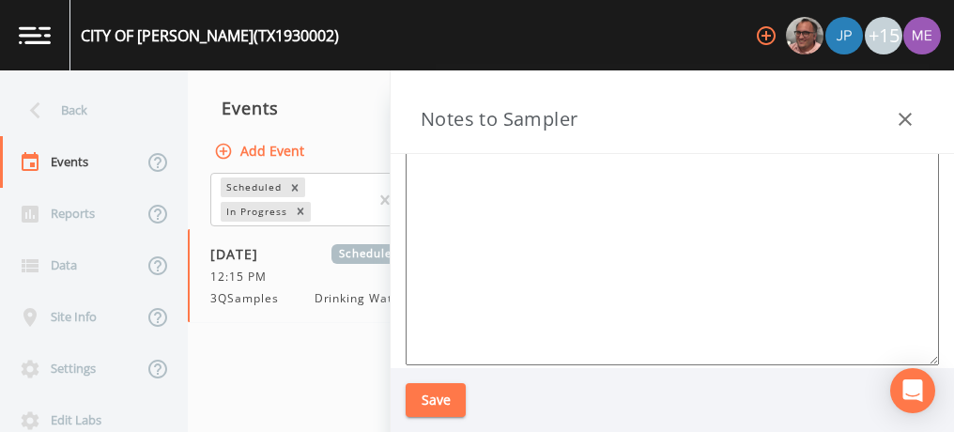
scroll to position [255, 0]
type textarea "Jeremy Farmer 830-275-0877 148 W 4TH ST, LEAKEY 78873"
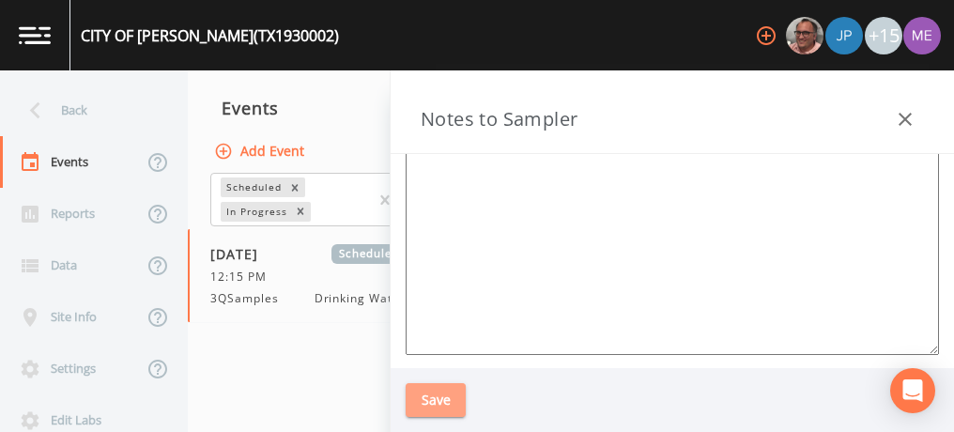
click at [438, 391] on button "Save" at bounding box center [436, 400] width 60 height 35
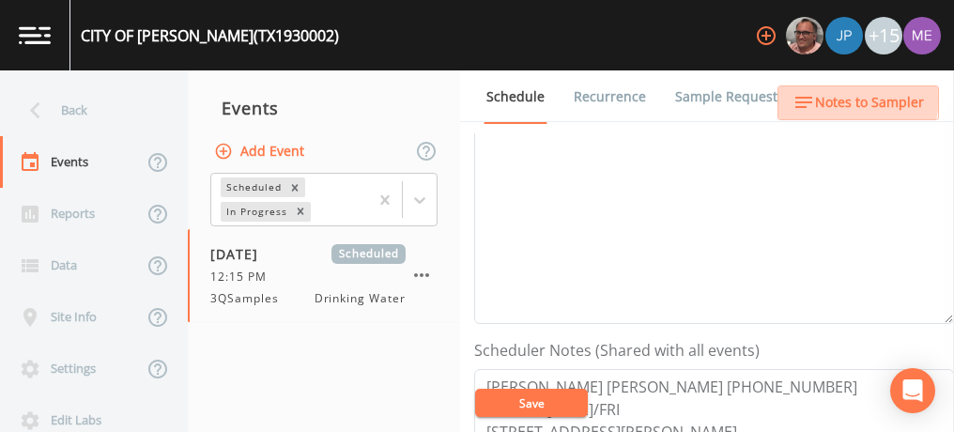
click at [852, 98] on span "Notes to Sampler" at bounding box center [869, 102] width 109 height 23
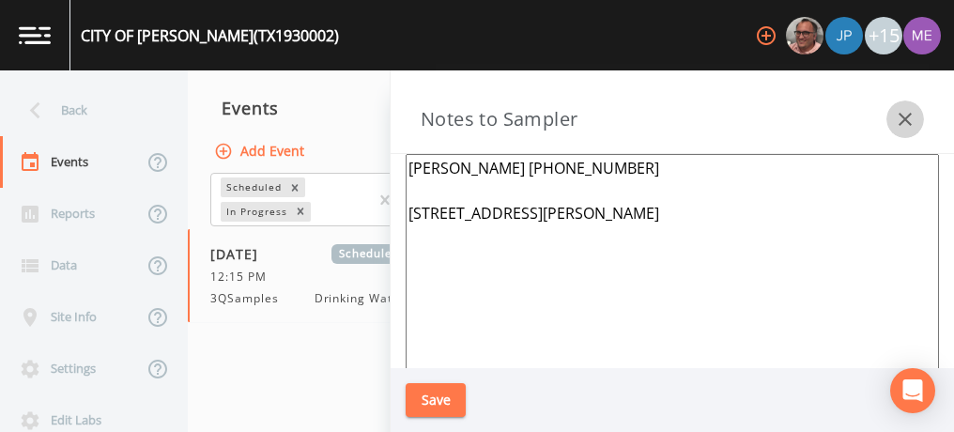
click at [905, 114] on icon "button" at bounding box center [905, 119] width 23 height 23
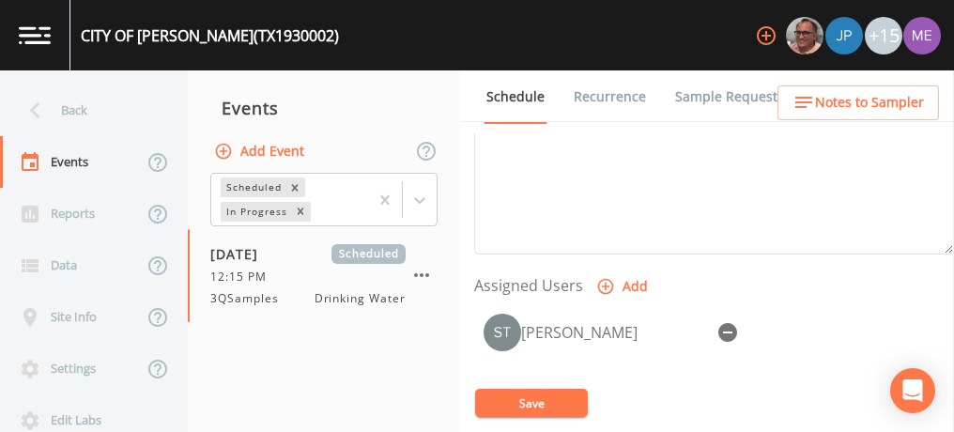
scroll to position [684, 0]
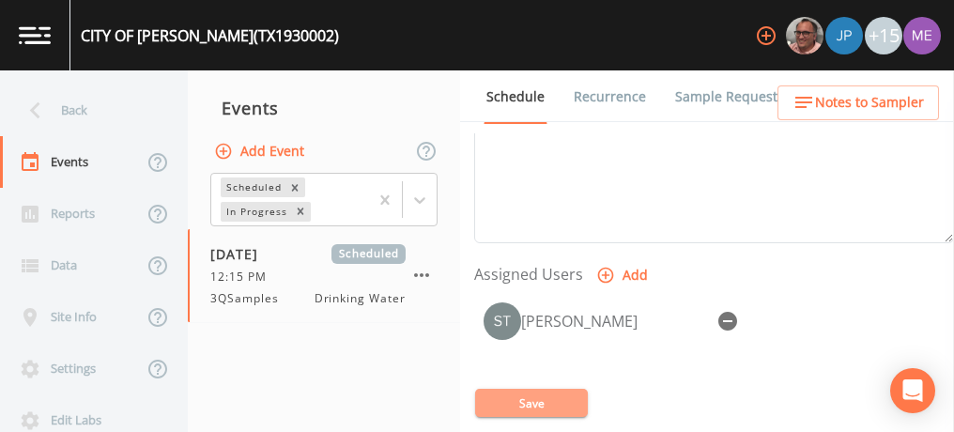
click at [548, 400] on button "Save" at bounding box center [531, 403] width 113 height 28
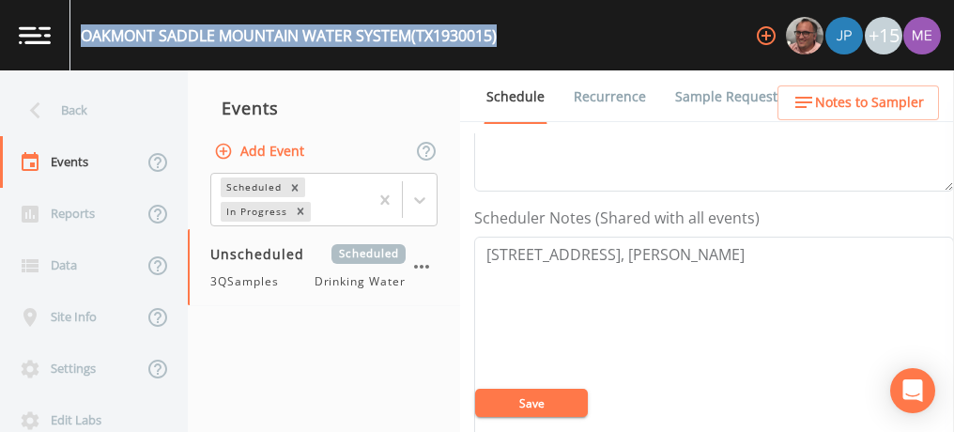
scroll to position [452, 0]
click at [824, 100] on span "Notes to Sampler" at bounding box center [869, 102] width 109 height 23
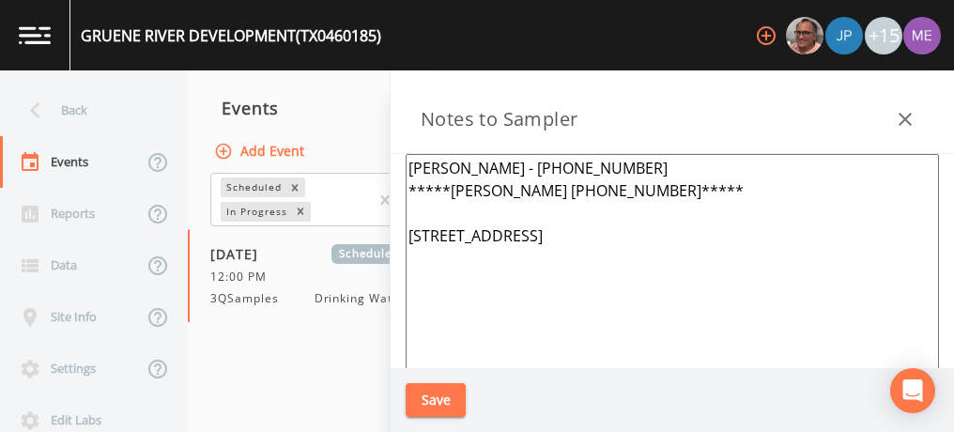
scroll to position [491, 0]
click at [904, 114] on icon "button" at bounding box center [905, 119] width 23 height 23
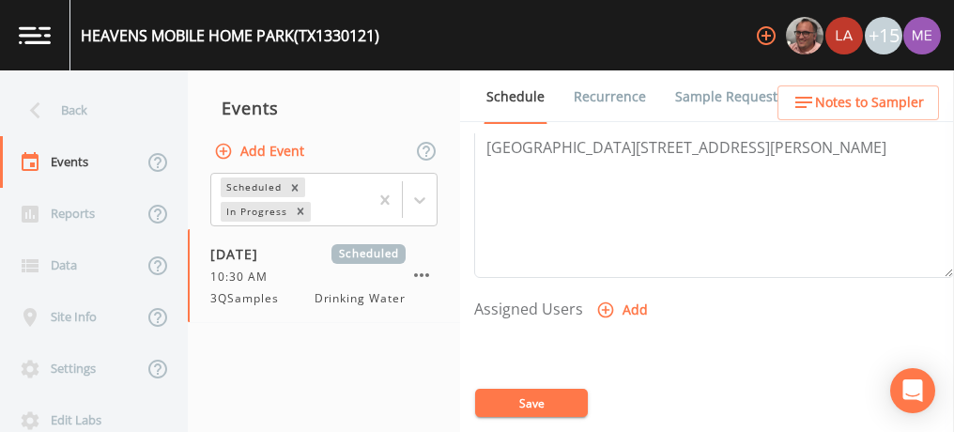
scroll to position [651, 0]
click at [606, 301] on icon "button" at bounding box center [605, 308] width 19 height 19
select select "6518b6a0-c5fa-4d0f-8e3d-fc6e8623860b"
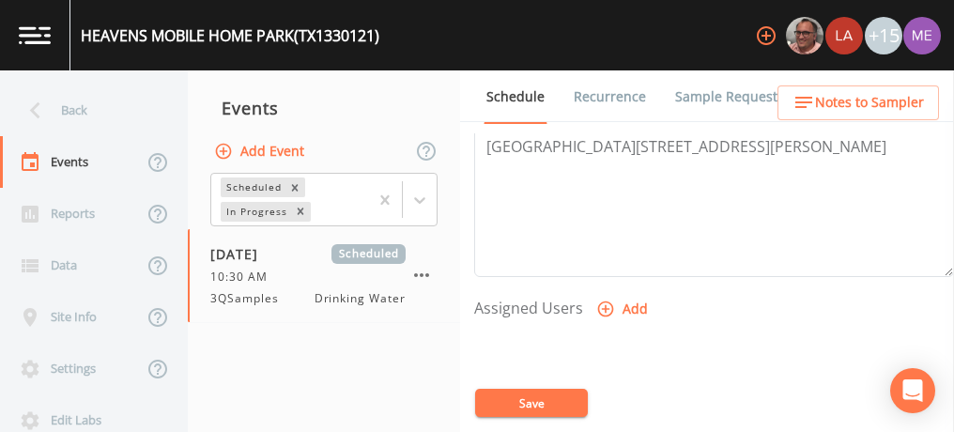
select select
click at [543, 402] on button "Save" at bounding box center [531, 403] width 113 height 28
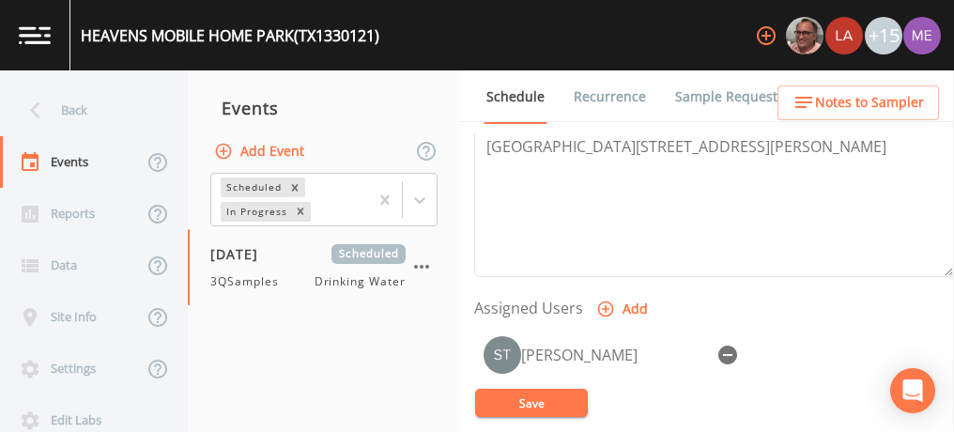
click at [857, 106] on span "Notes to Sampler" at bounding box center [869, 102] width 109 height 23
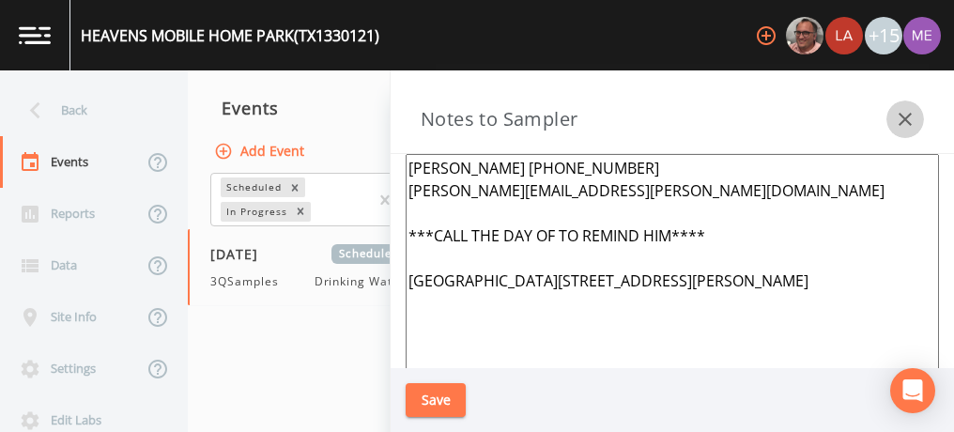
click at [908, 123] on icon "button" at bounding box center [904, 119] width 13 height 13
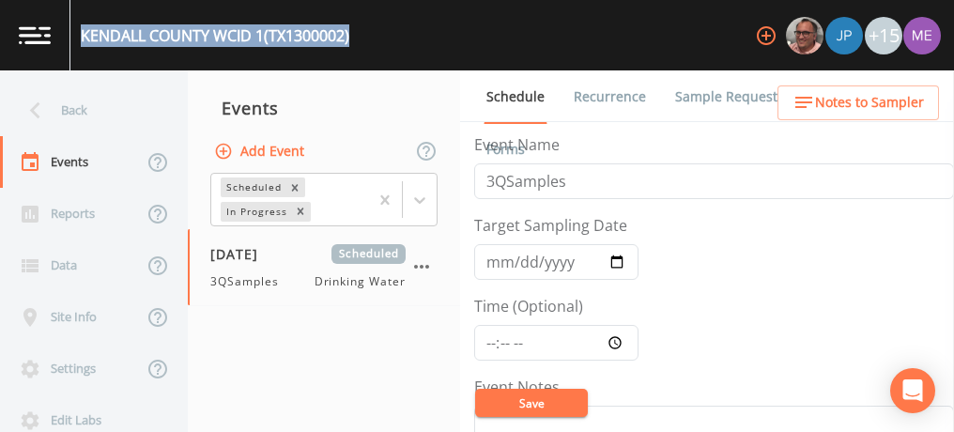
scroll to position [2, 0]
click at [692, 88] on link "Sample Requests" at bounding box center [729, 96] width 115 height 53
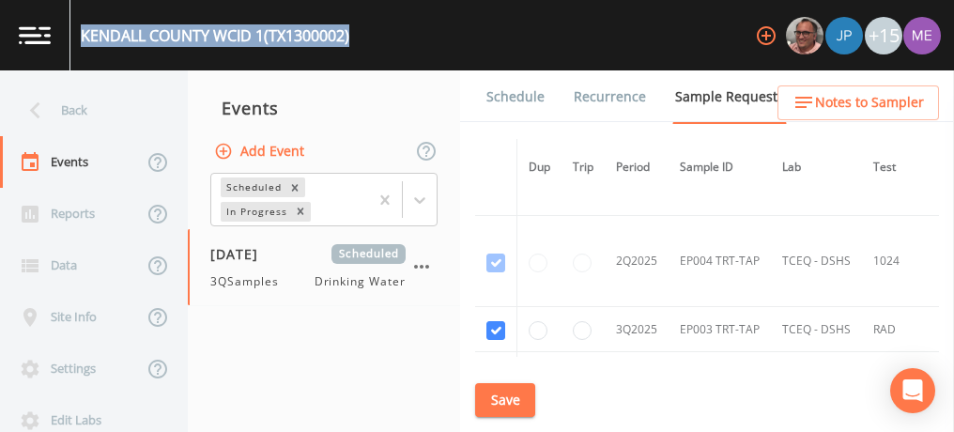
scroll to position [8855, 0]
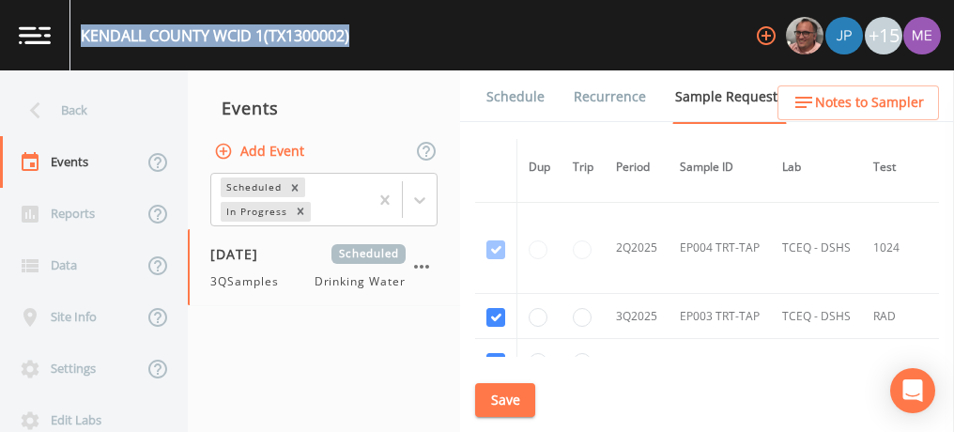
click at [533, 95] on link "Schedule" at bounding box center [516, 96] width 64 height 53
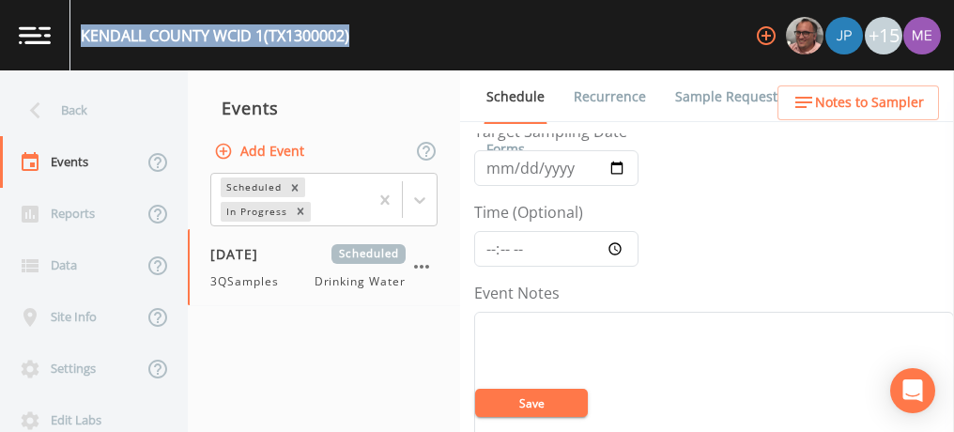
scroll to position [96, 0]
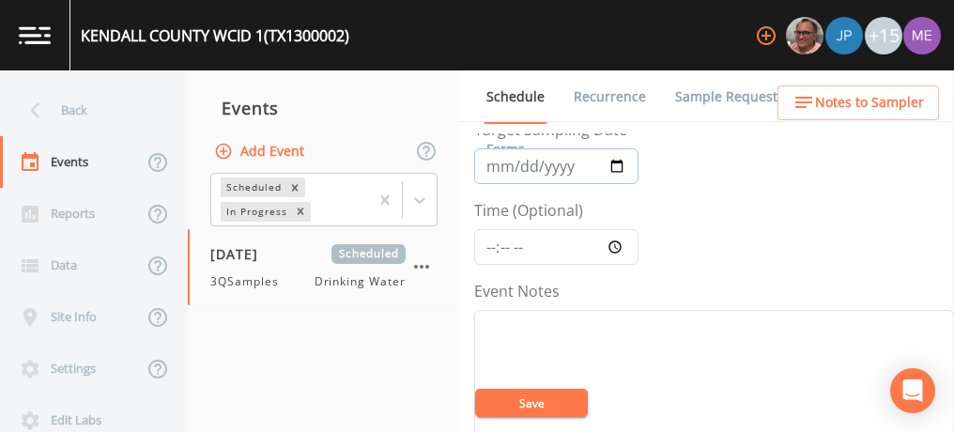
click at [514, 163] on input "[DATE]" at bounding box center [556, 166] width 164 height 36
type input "[DATE]"
click at [492, 244] on input "Time (Optional)" at bounding box center [556, 247] width 164 height 36
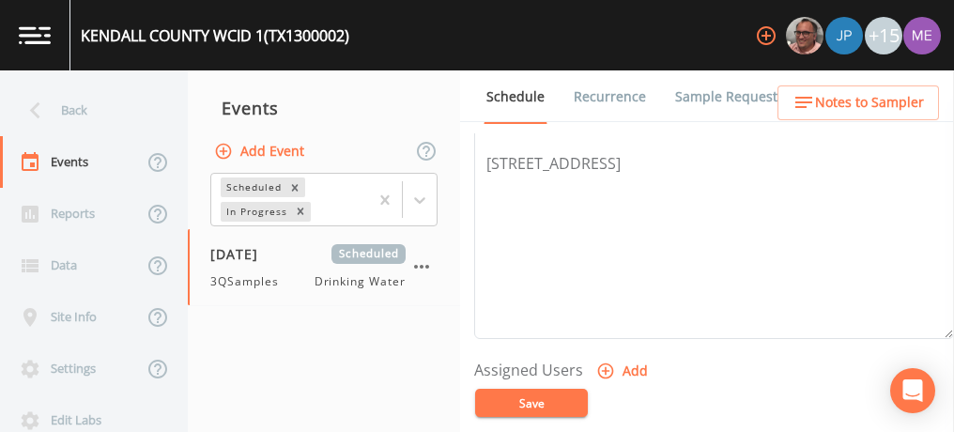
scroll to position [591, 0]
click at [601, 361] on icon "button" at bounding box center [605, 368] width 19 height 19
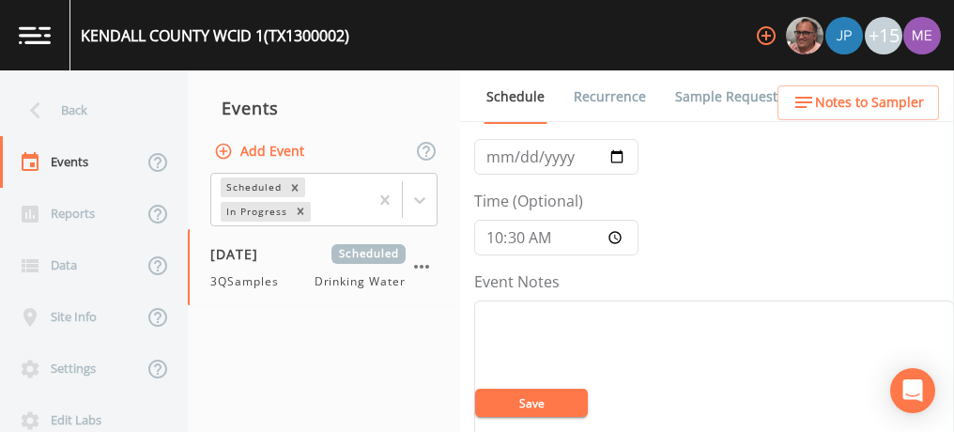
scroll to position [93, 0]
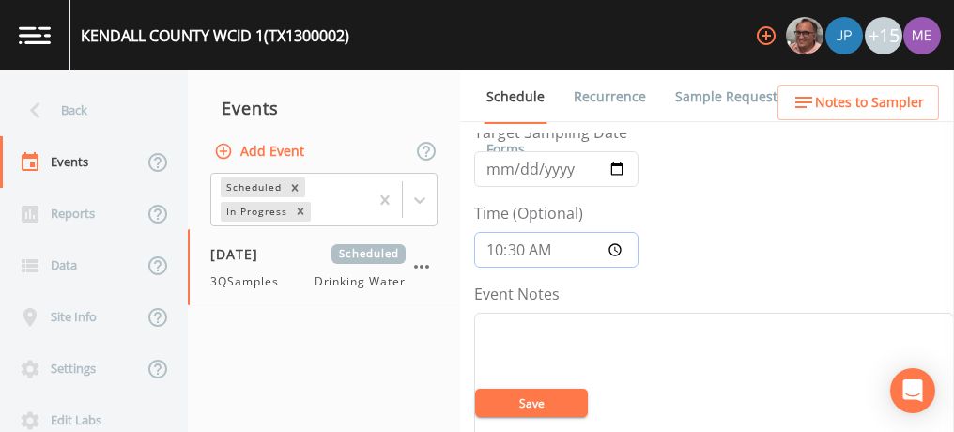
click at [494, 250] on input "10:30" at bounding box center [556, 250] width 164 height 36
type input "09:00"
click at [519, 398] on button "Save" at bounding box center [531, 403] width 113 height 28
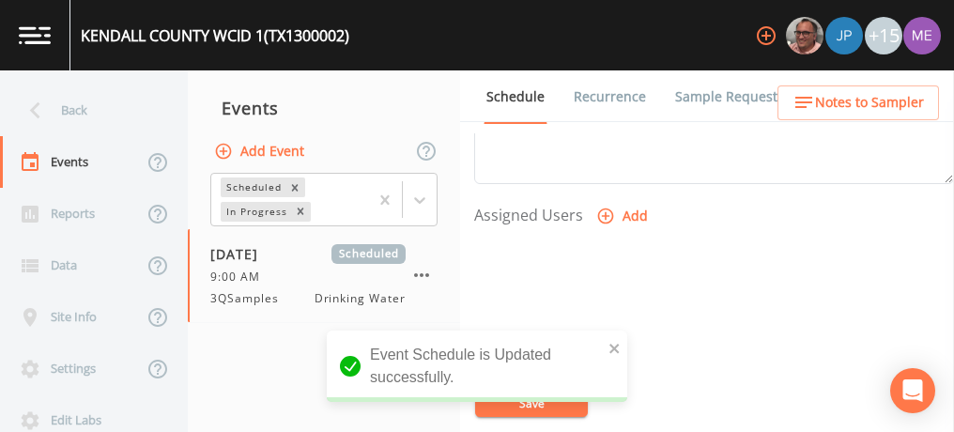
scroll to position [748, 0]
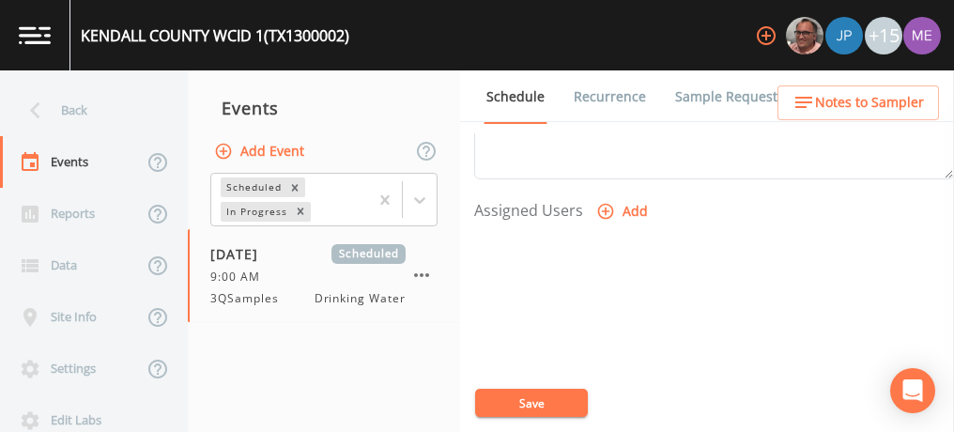
click at [602, 203] on icon "button" at bounding box center [605, 211] width 19 height 19
select select "6518b6a0-c5fa-4d0f-8e3d-fc6e8623860b"
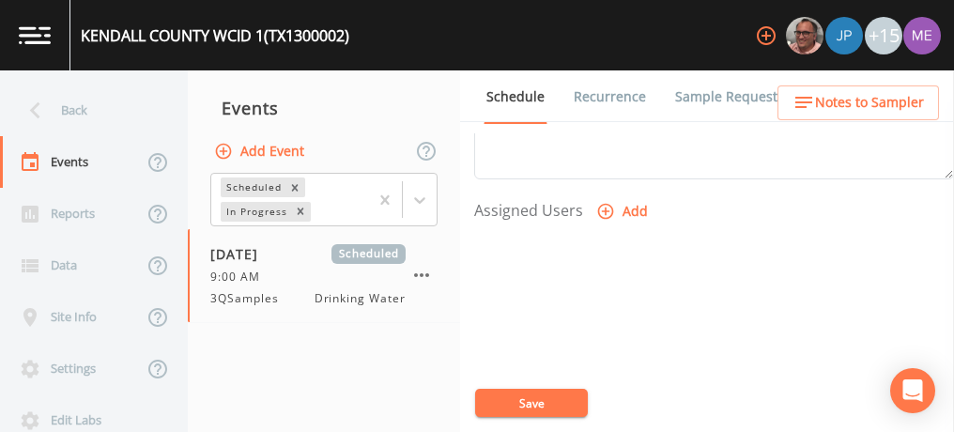
select select
click at [520, 405] on button "Save" at bounding box center [531, 403] width 113 height 28
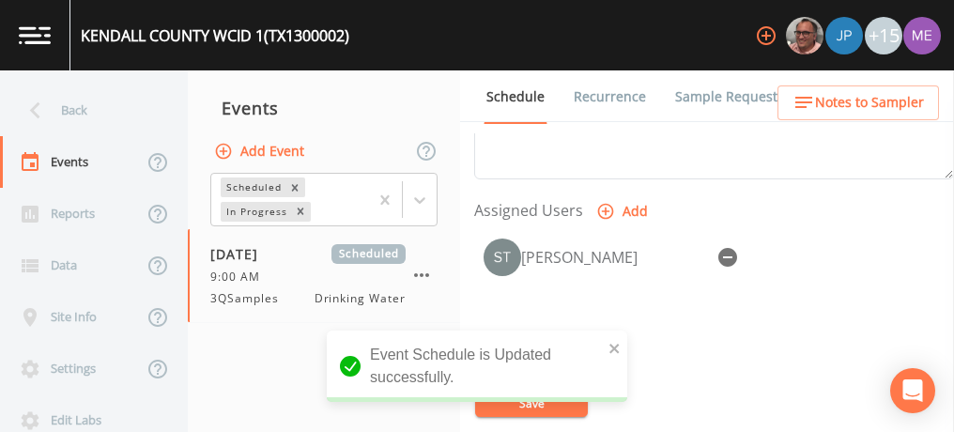
click at [723, 92] on link "Sample Requests" at bounding box center [729, 96] width 115 height 53
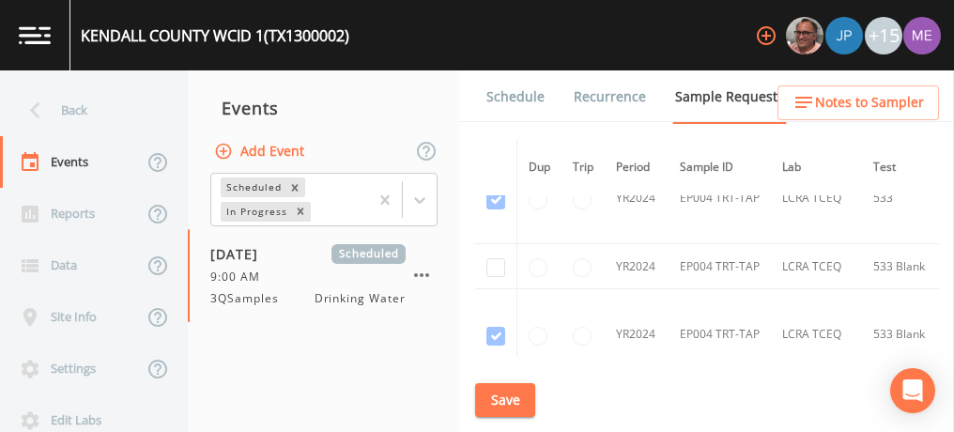
scroll to position [2736, 0]
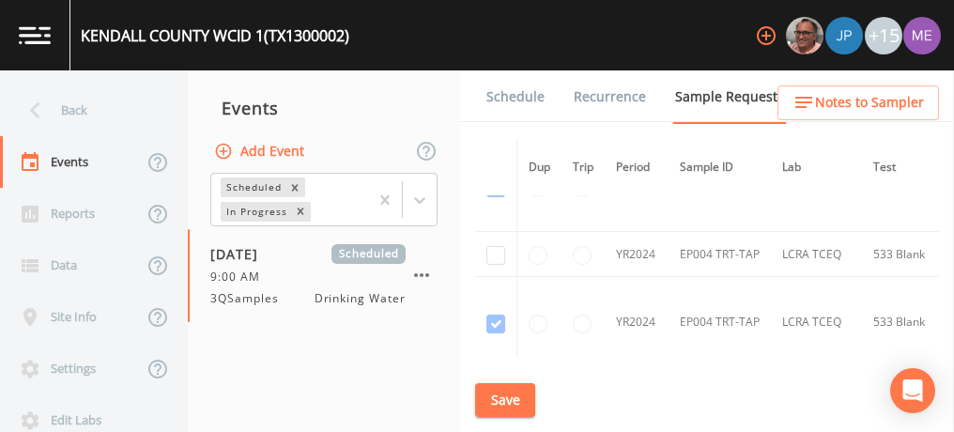
click at [836, 98] on span "Notes to Sampler" at bounding box center [869, 102] width 109 height 23
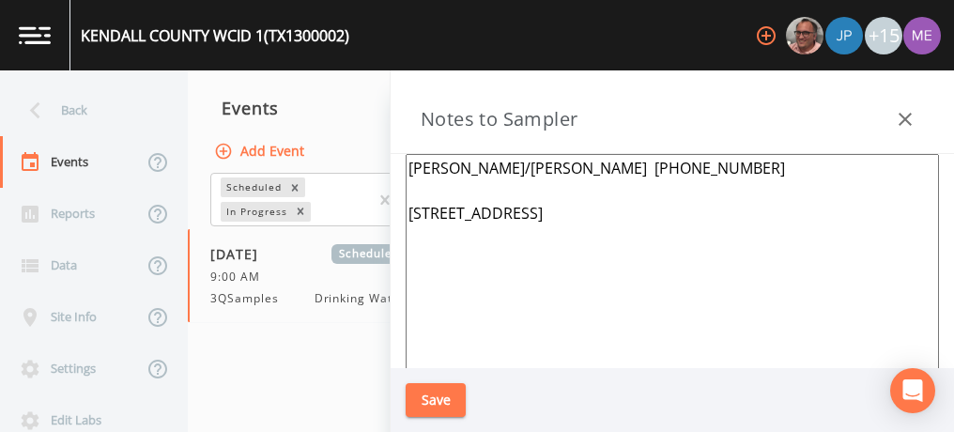
click at [445, 390] on button "Save" at bounding box center [436, 400] width 60 height 35
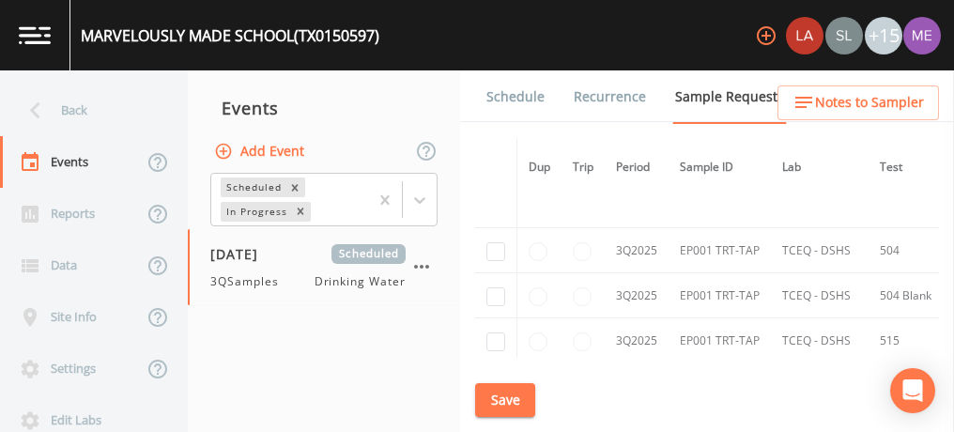
scroll to position [1751, 0]
click at [497, 246] on input "checkbox" at bounding box center [495, 250] width 19 height 19
checkbox input "true"
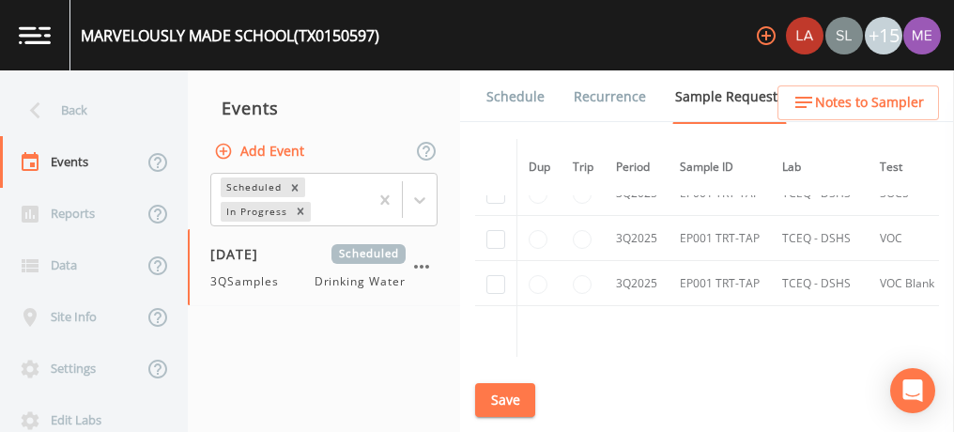
scroll to position [1522, 0]
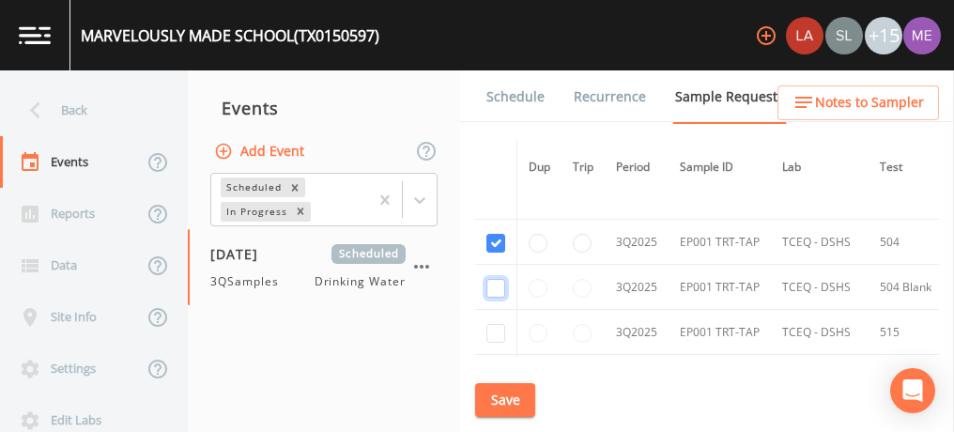
click at [495, 279] on input "checkbox" at bounding box center [495, 288] width 19 height 19
checkbox input "true"
click at [494, 324] on input "checkbox" at bounding box center [495, 333] width 19 height 19
checkbox input "true"
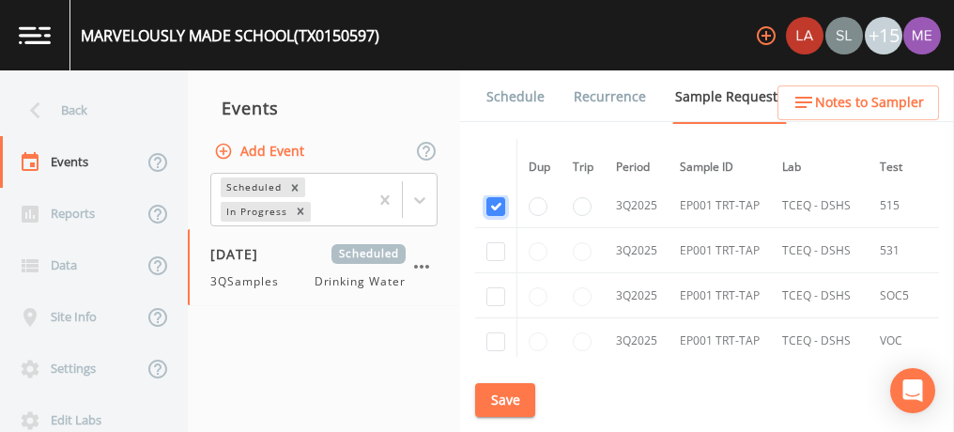
scroll to position [1650, 0]
click at [493, 241] on input "checkbox" at bounding box center [495, 250] width 19 height 19
checkbox input "true"
click at [493, 286] on input "checkbox" at bounding box center [495, 295] width 19 height 19
checkbox input "true"
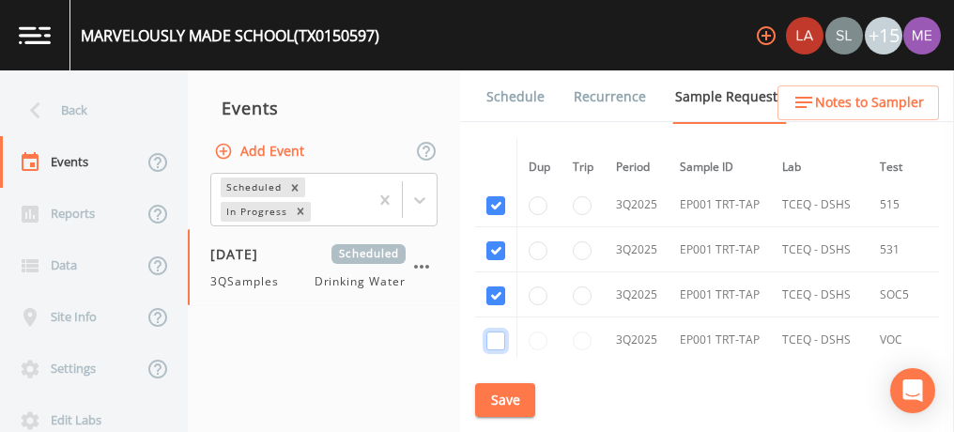
click at [491, 331] on input "checkbox" at bounding box center [495, 340] width 19 height 19
checkbox input "true"
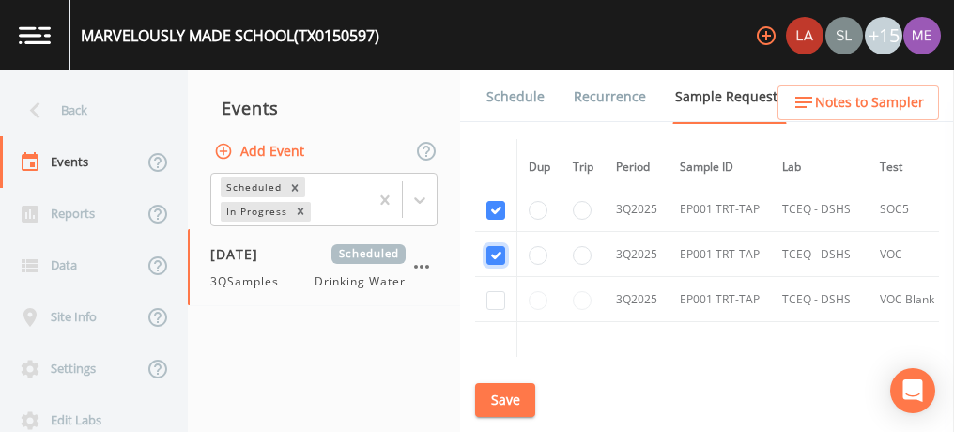
scroll to position [1741, 0]
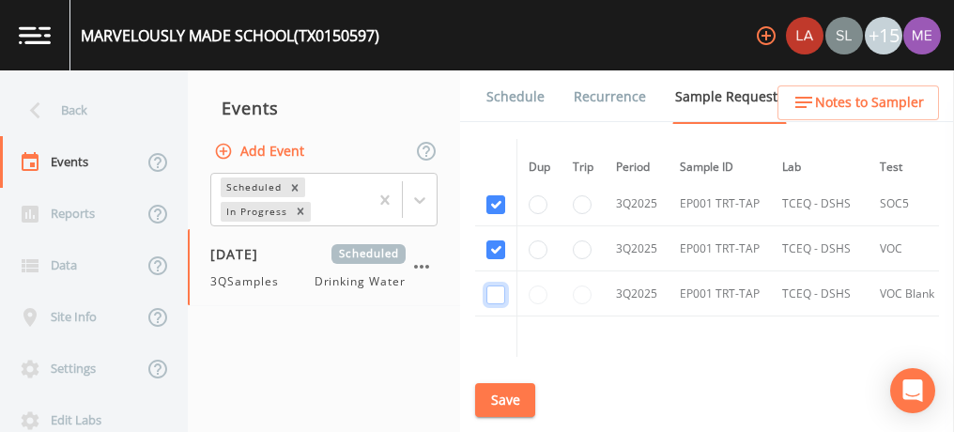
click at [495, 285] on input "checkbox" at bounding box center [495, 294] width 19 height 19
checkbox input "true"
click at [496, 396] on button "Save" at bounding box center [505, 400] width 60 height 35
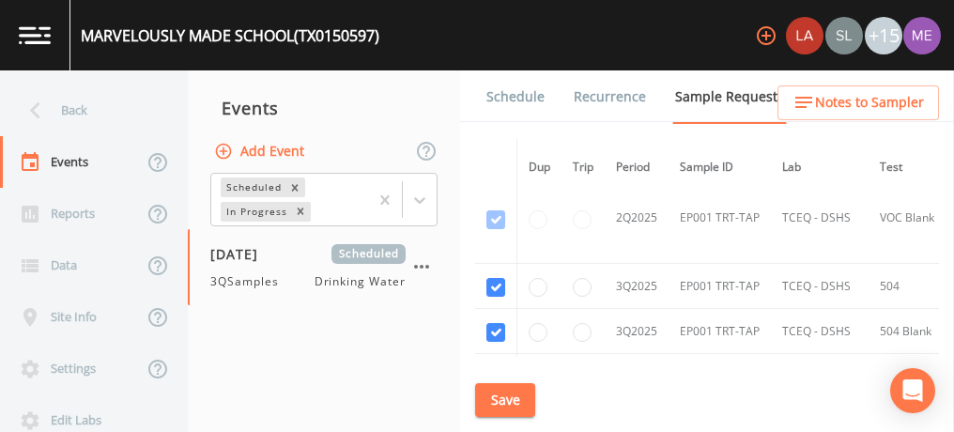
scroll to position [1466, 0]
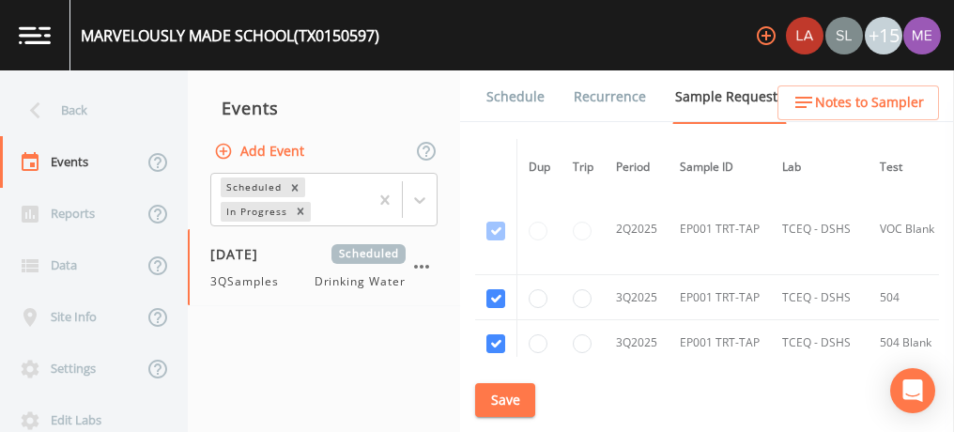
click at [497, 396] on button "Save" at bounding box center [505, 400] width 60 height 35
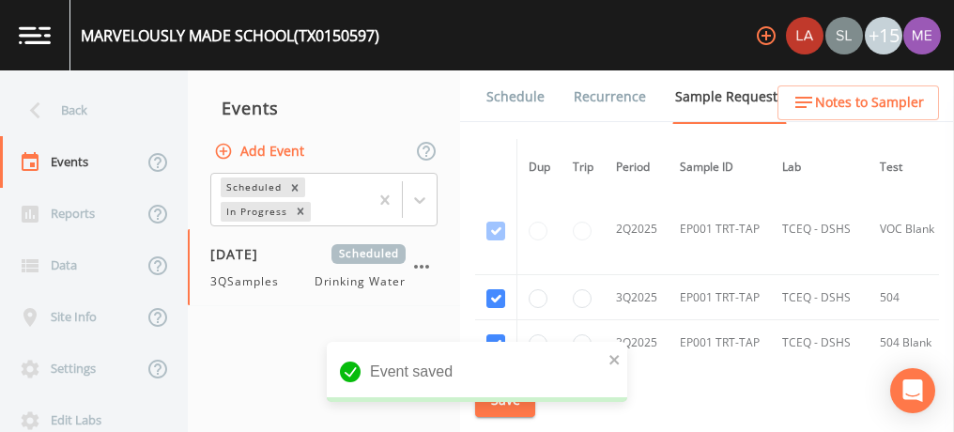
click at [523, 92] on link "Schedule" at bounding box center [516, 96] width 64 height 53
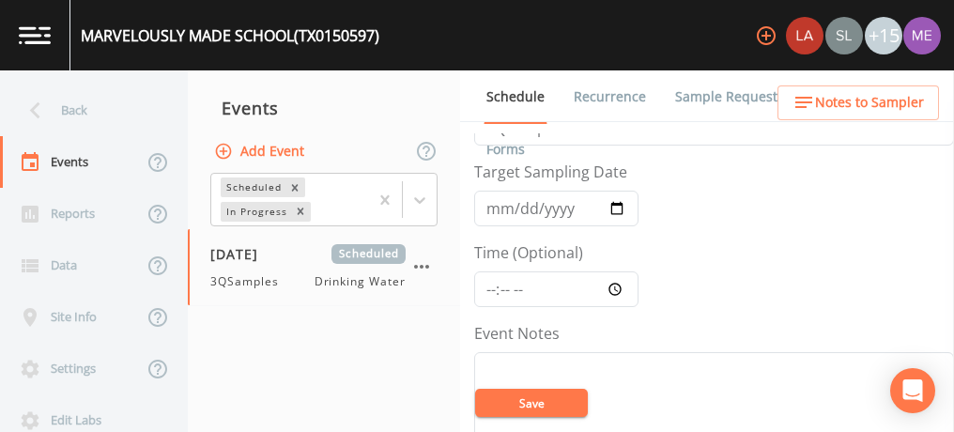
scroll to position [45, 0]
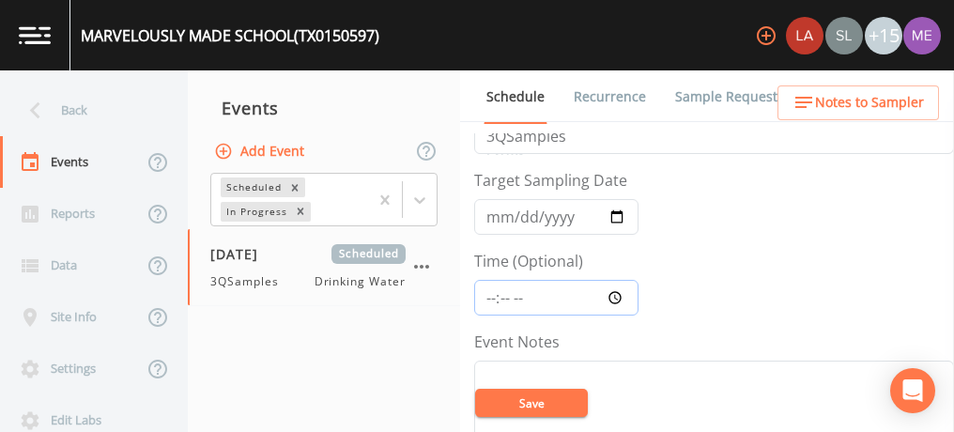
click at [492, 295] on input "Time (Optional)" at bounding box center [556, 298] width 164 height 36
type input "12:30"
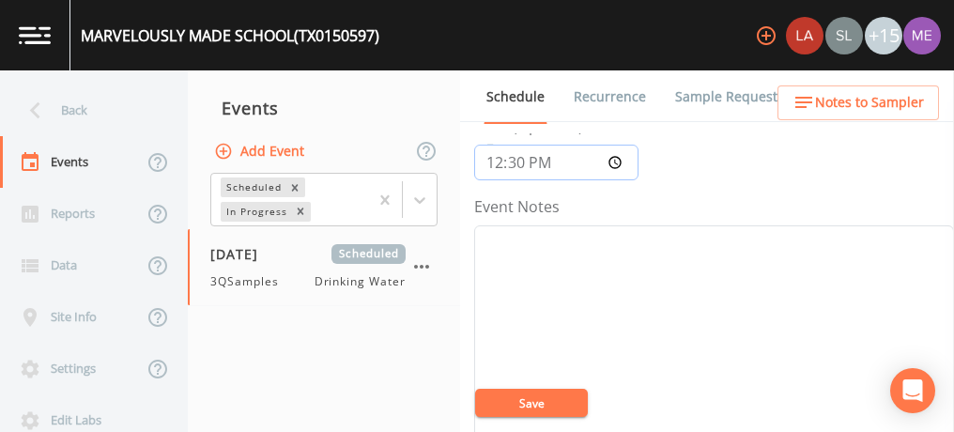
scroll to position [178, 0]
click at [739, 296] on textarea "Event Notes" at bounding box center [714, 346] width 480 height 238
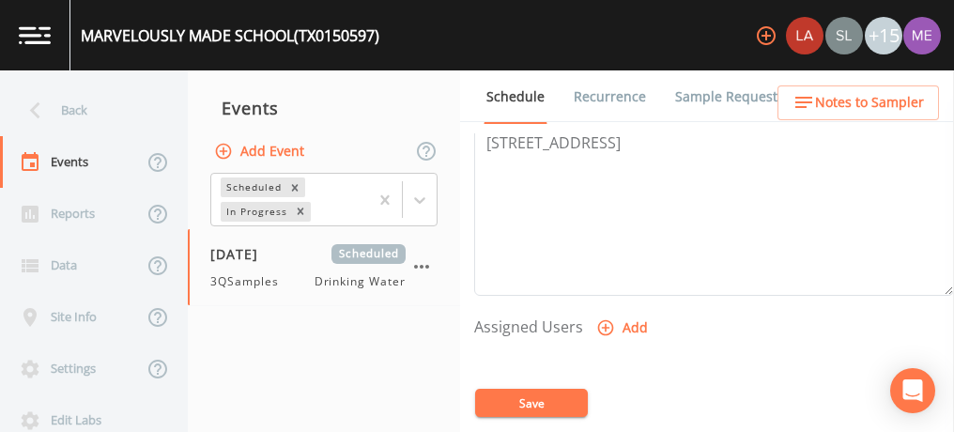
scroll to position [640, 0]
click at [602, 314] on icon "button" at bounding box center [606, 320] width 16 height 16
select select "6518b6a0-c5fa-4d0f-8e3d-fc6e8623860b"
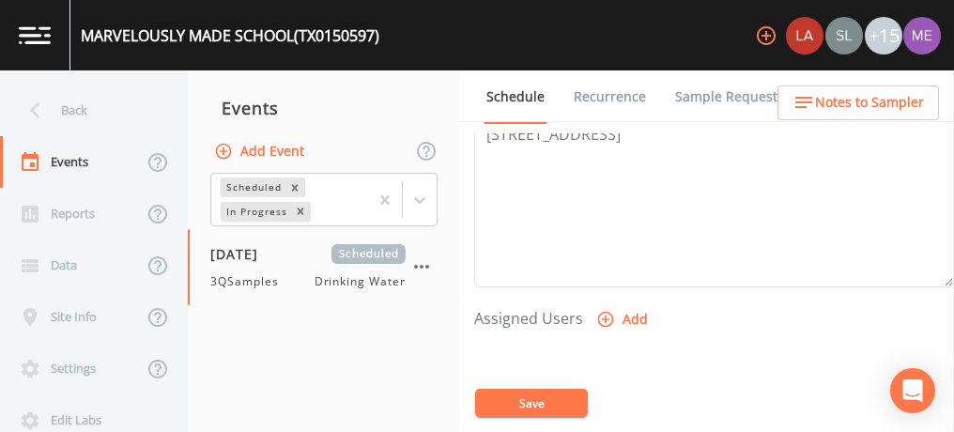
select select
click at [537, 399] on button "Save" at bounding box center [531, 403] width 113 height 28
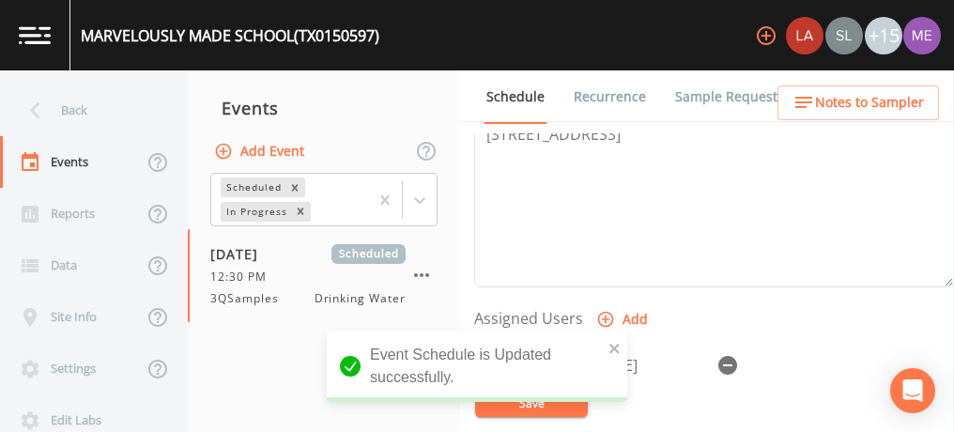
click at [845, 112] on span "Notes to Sampler" at bounding box center [869, 102] width 109 height 23
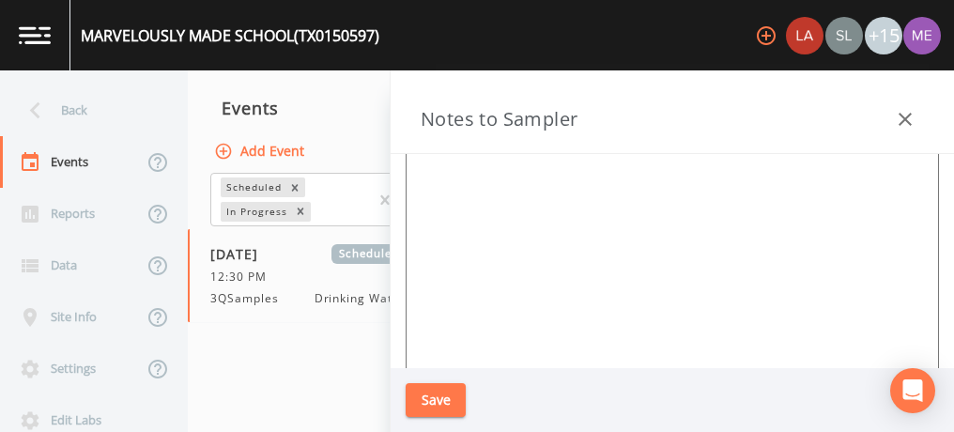
scroll to position [255, 0]
click at [447, 390] on button "Save" at bounding box center [436, 400] width 60 height 35
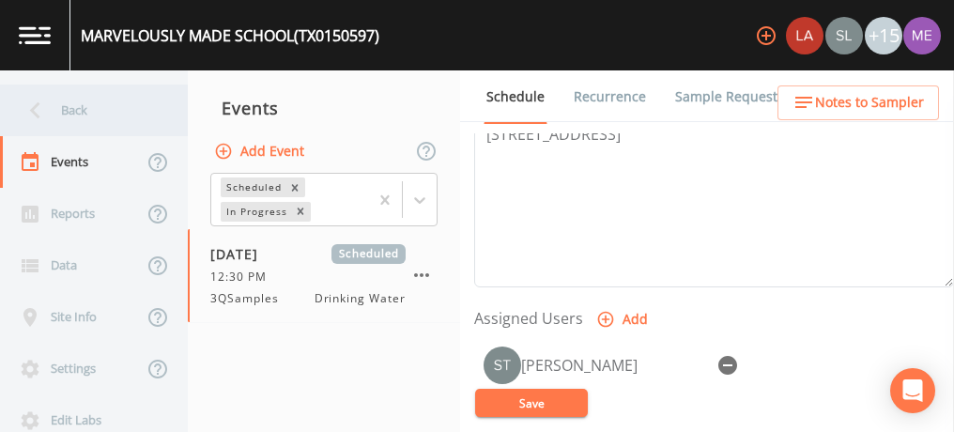
click at [80, 113] on div "Back" at bounding box center [84, 110] width 169 height 52
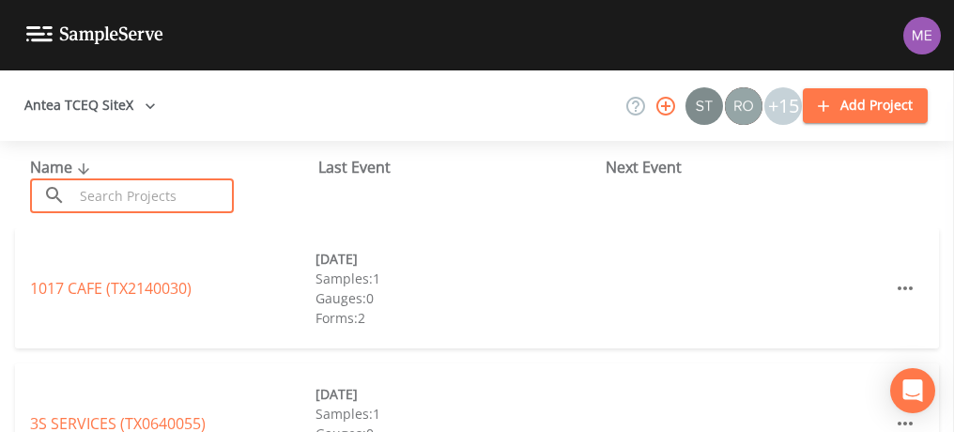
click at [125, 191] on input "text" at bounding box center [153, 195] width 161 height 35
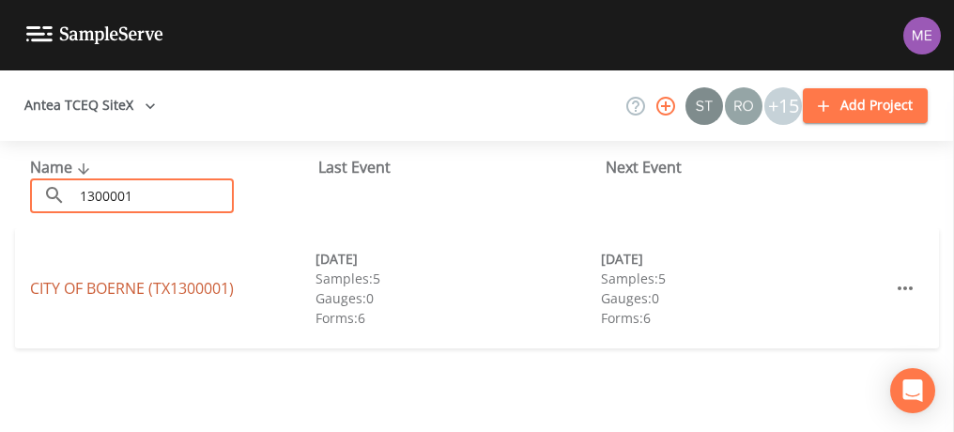
type input "1300001"
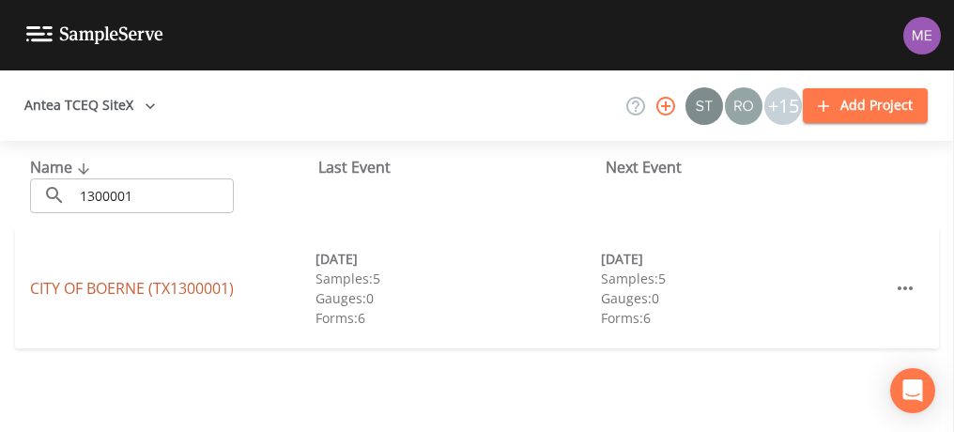
click at [137, 292] on link "CITY OF [GEOGRAPHIC_DATA] (TX1300001)" at bounding box center [132, 288] width 204 height 21
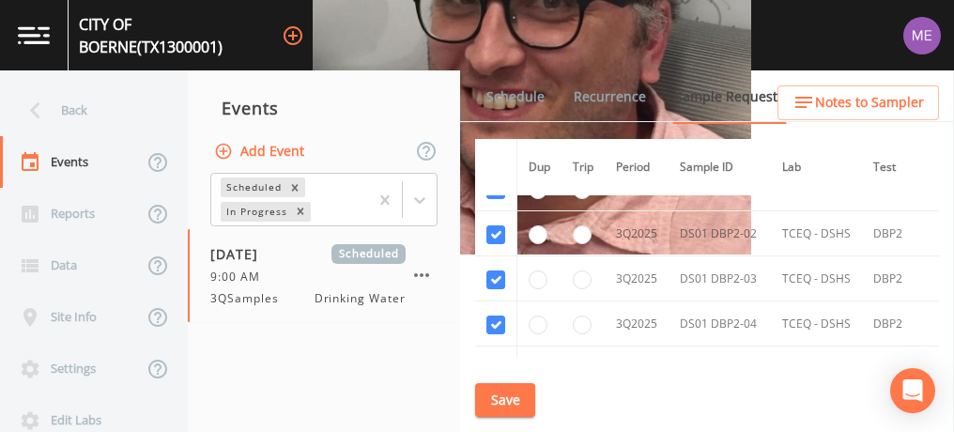
scroll to position [6432, 0]
click at [514, 95] on link "Schedule" at bounding box center [516, 96] width 64 height 53
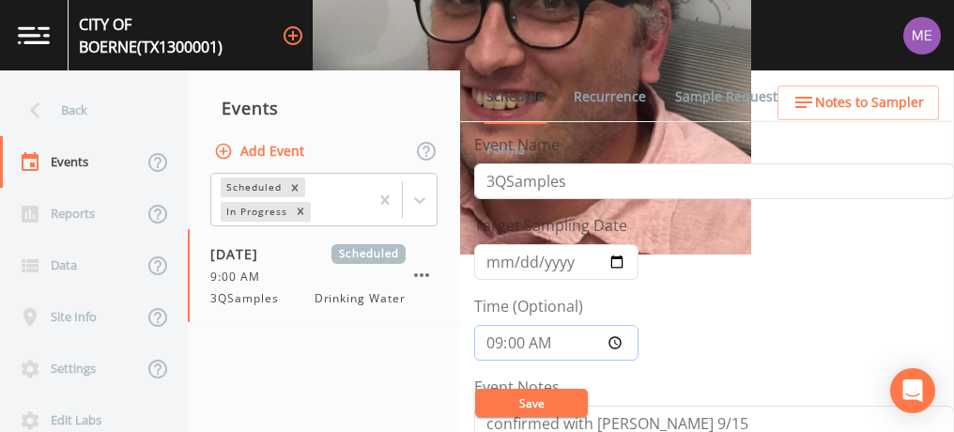
click at [496, 334] on input "09:00:00" at bounding box center [556, 343] width 164 height 36
type input "10:30"
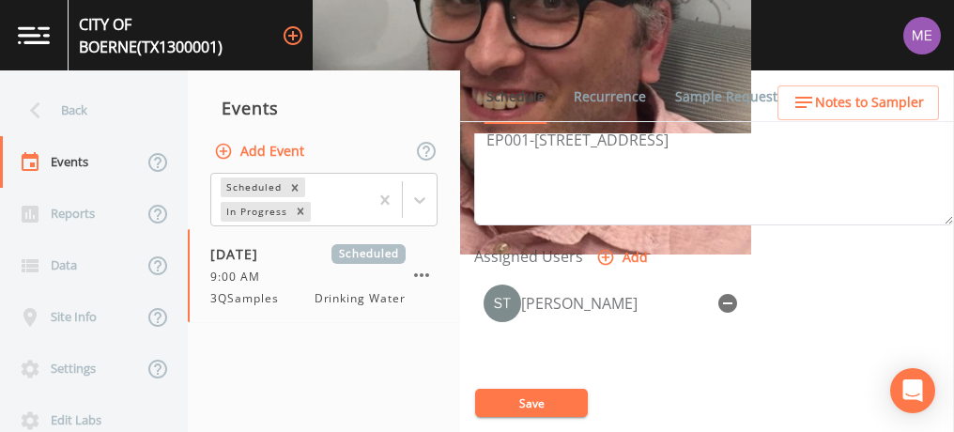
scroll to position [712, 0]
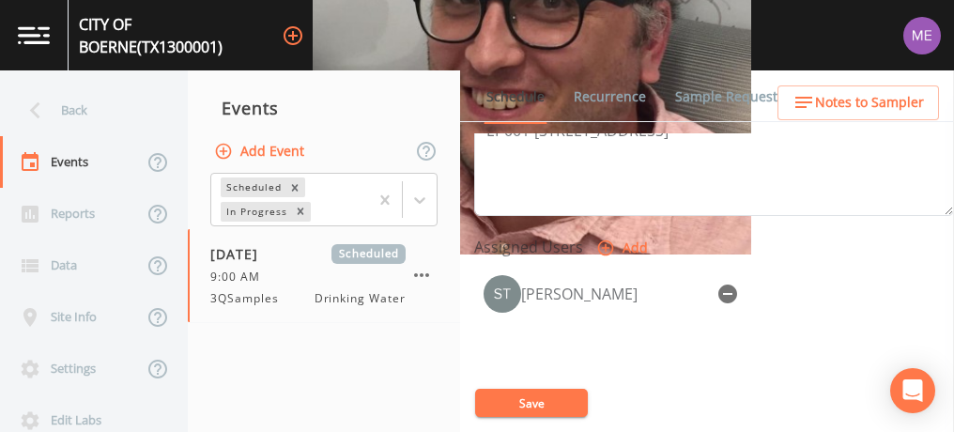
click at [822, 99] on span "Notes to Sampler" at bounding box center [869, 102] width 109 height 23
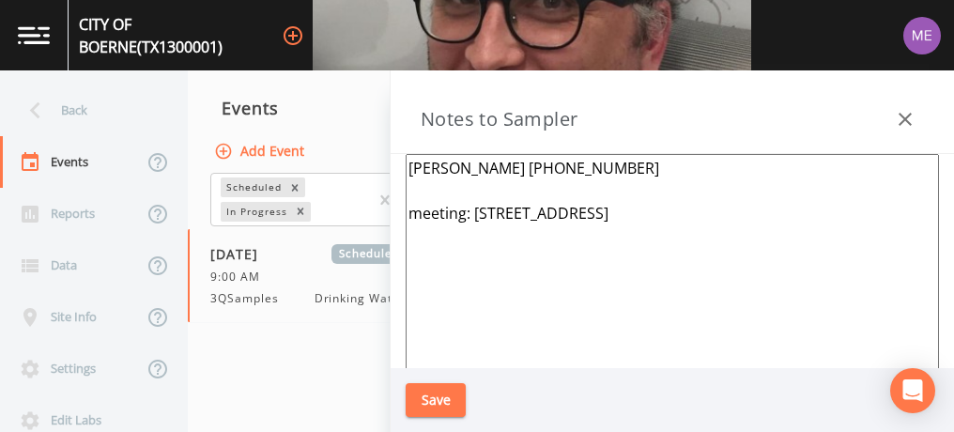
click at [902, 119] on icon "button" at bounding box center [905, 119] width 23 height 23
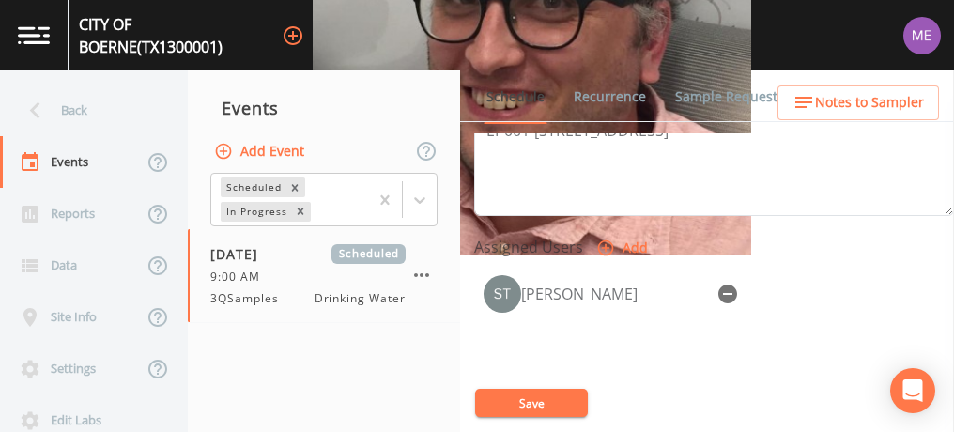
click at [562, 394] on button "Save" at bounding box center [531, 403] width 113 height 28
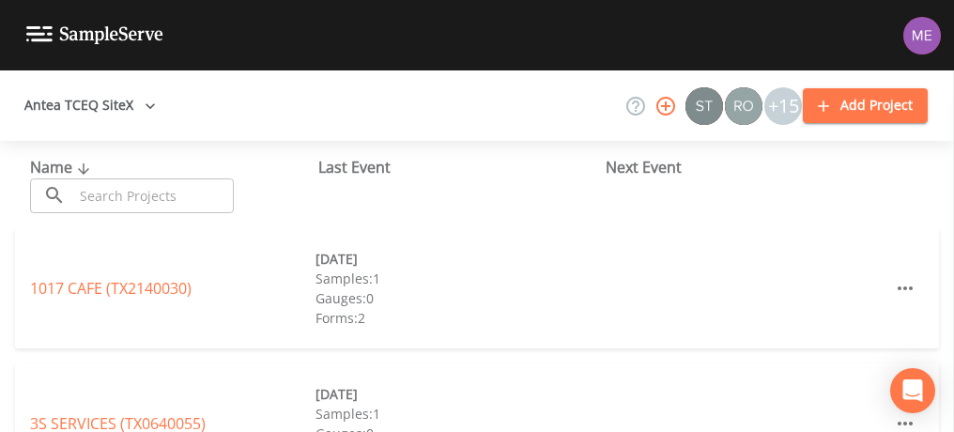
click at [188, 190] on input "text" at bounding box center [153, 195] width 161 height 35
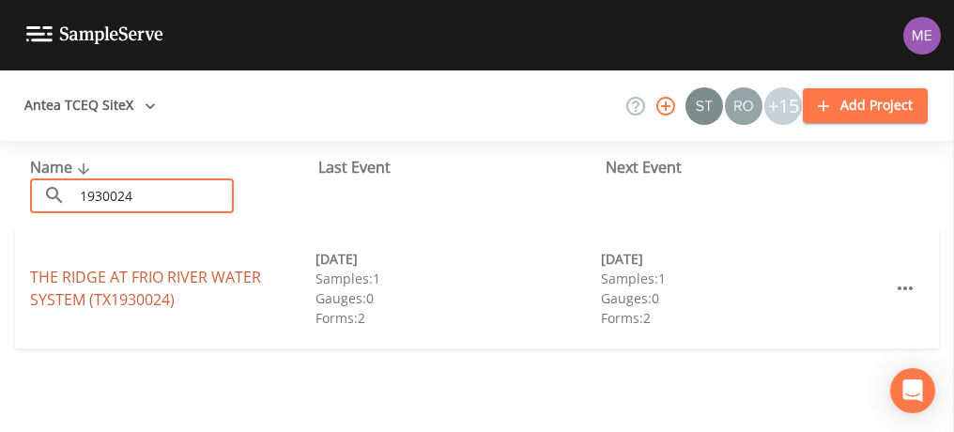
type input "1930024"
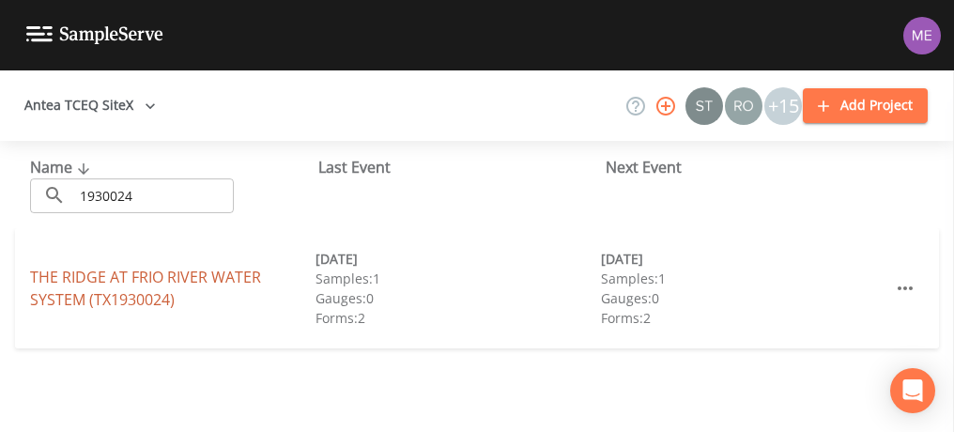
click at [168, 274] on link "THE RIDGE AT FRIO RIVER WATER SYSTEM (TX1930024)" at bounding box center [145, 288] width 231 height 43
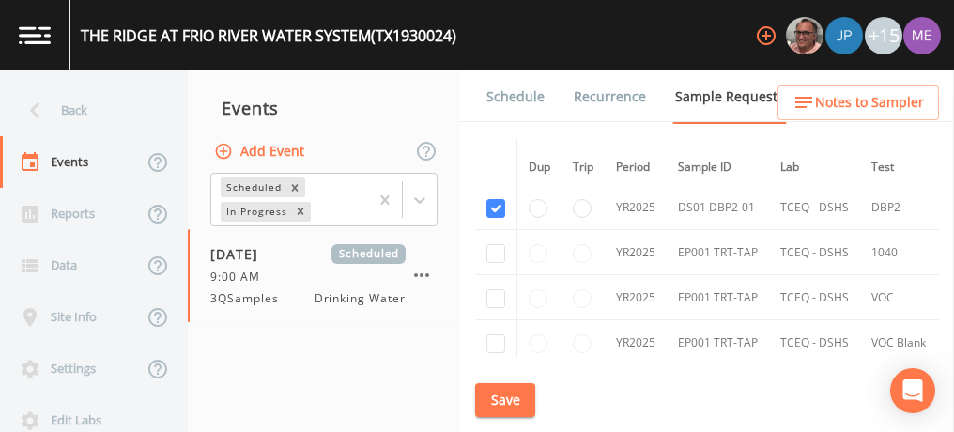
scroll to position [1247, 0]
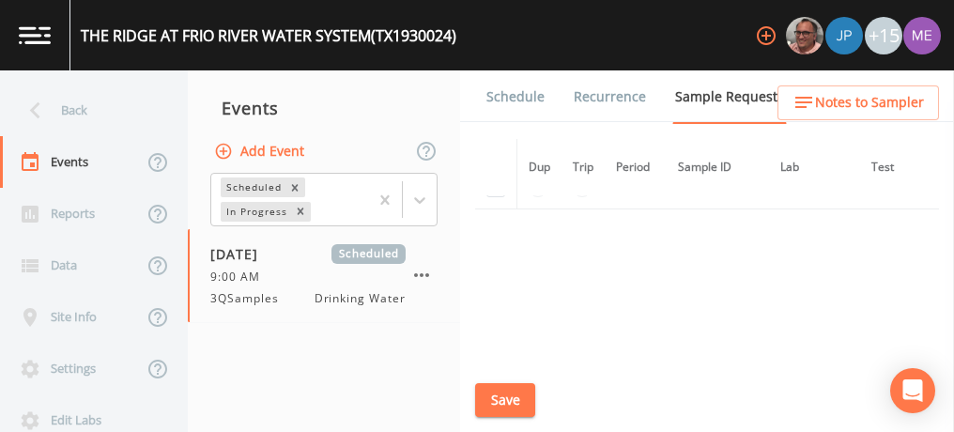
click at [502, 98] on link "Schedule" at bounding box center [516, 96] width 64 height 53
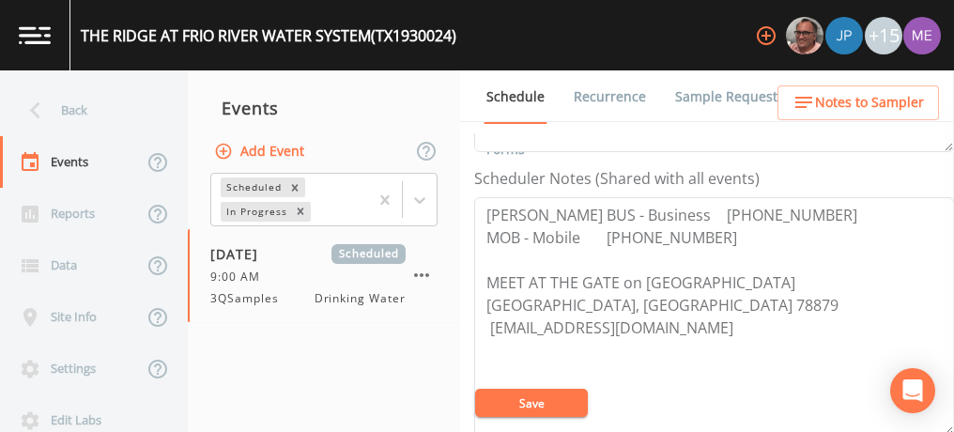
scroll to position [493, 0]
click at [581, 234] on textarea "[PERSON_NAME] BUS - Business [PHONE_NUMBER] MOB - Mobile [PHONE_NUMBER] MEET AT…" at bounding box center [714, 315] width 480 height 238
click at [703, 208] on textarea "[PERSON_NAME] BUS - Business [PHONE_NUMBER] MOB [PHONE_NUMBER] MEET AT THE GATE…" at bounding box center [714, 315] width 480 height 238
drag, startPoint x: 484, startPoint y: 210, endPoint x: 753, endPoint y: 296, distance: 282.7
click at [753, 296] on textarea "[PERSON_NAME] BUS [PHONE_NUMBER] MOB [PHONE_NUMBER] MEET AT THE GATE on [GEOGRA…" at bounding box center [714, 315] width 480 height 238
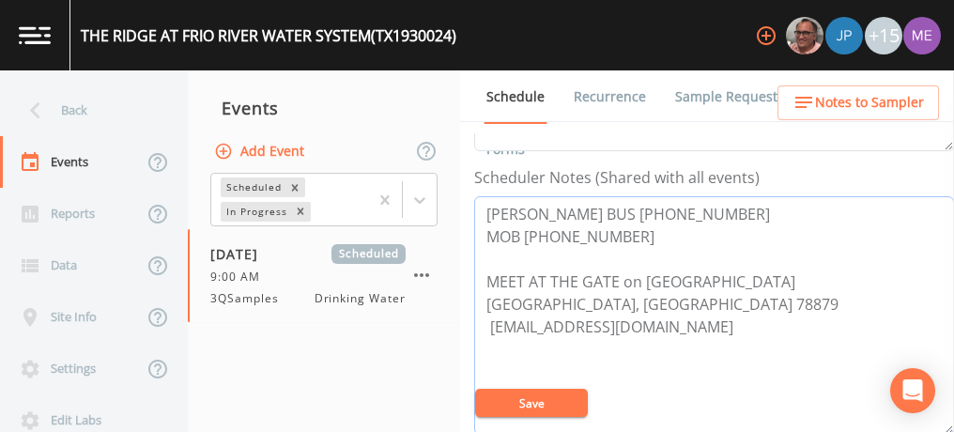
type textarea "[PERSON_NAME] BUS [PHONE_NUMBER] MOB [PHONE_NUMBER] MEET AT THE GATE on [GEOGRA…"
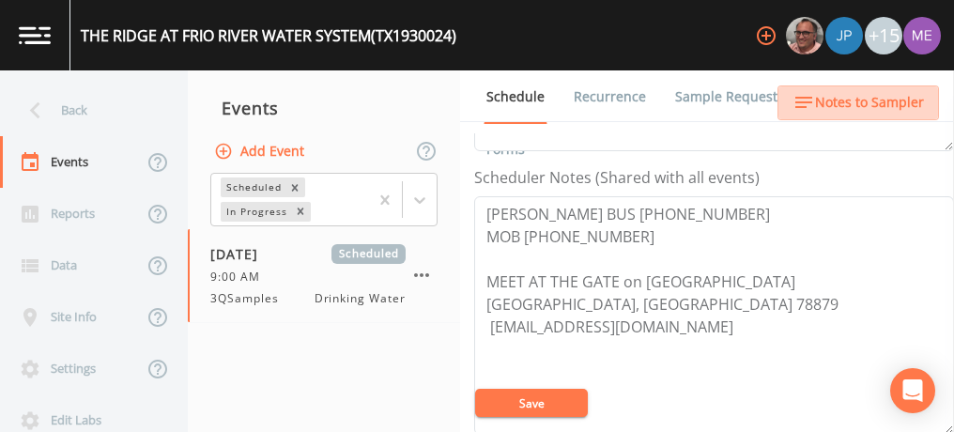
click at [862, 97] on span "Notes to Sampler" at bounding box center [869, 102] width 109 height 23
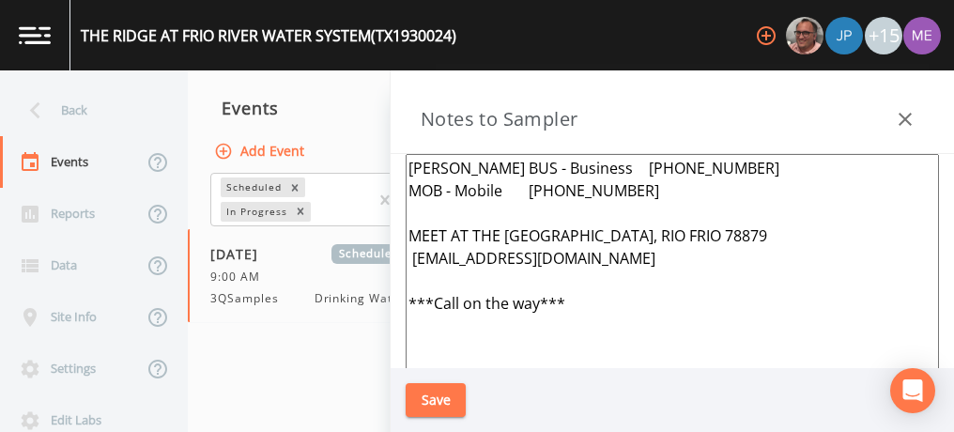
drag, startPoint x: 408, startPoint y: 165, endPoint x: 672, endPoint y: 203, distance: 266.5
click at [672, 203] on textarea "[PERSON_NAME] BUS - Business [PHONE_NUMBER] MOB - Mobile [PHONE_NUMBER] MEET AT…" at bounding box center [672, 382] width 533 height 456
click at [905, 116] on icon "button" at bounding box center [905, 119] width 23 height 23
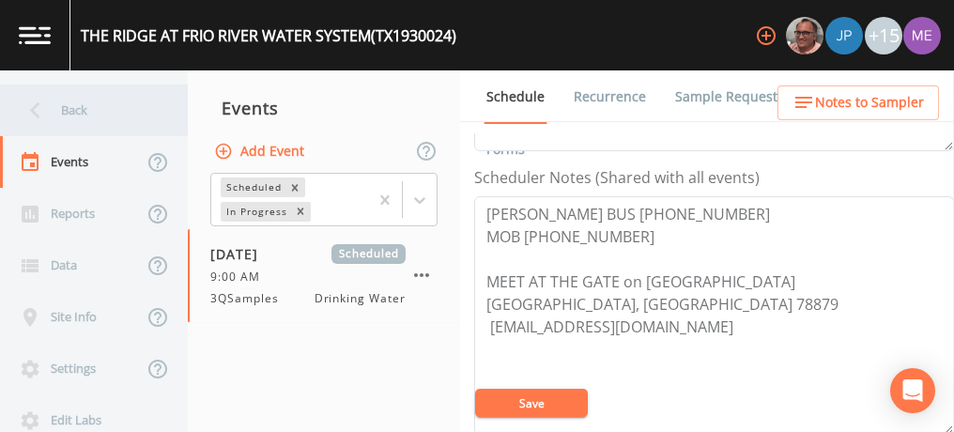
click at [86, 114] on div "Back" at bounding box center [84, 110] width 169 height 52
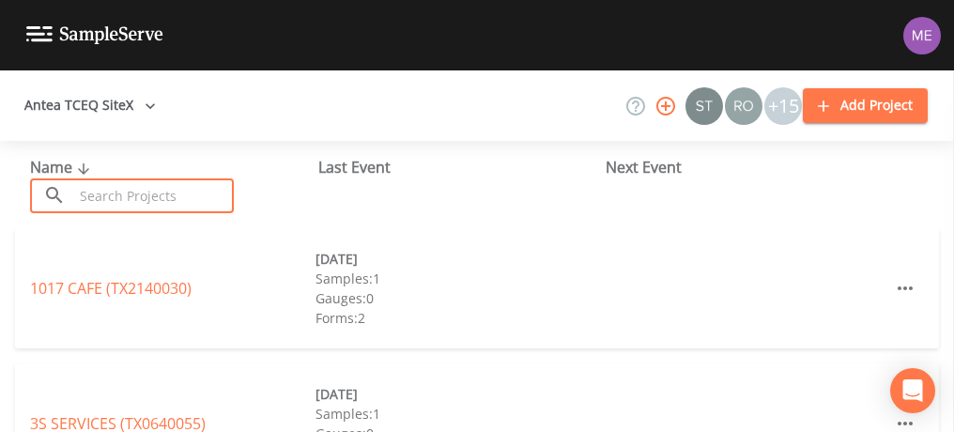
click at [122, 188] on input "text" at bounding box center [153, 195] width 161 height 35
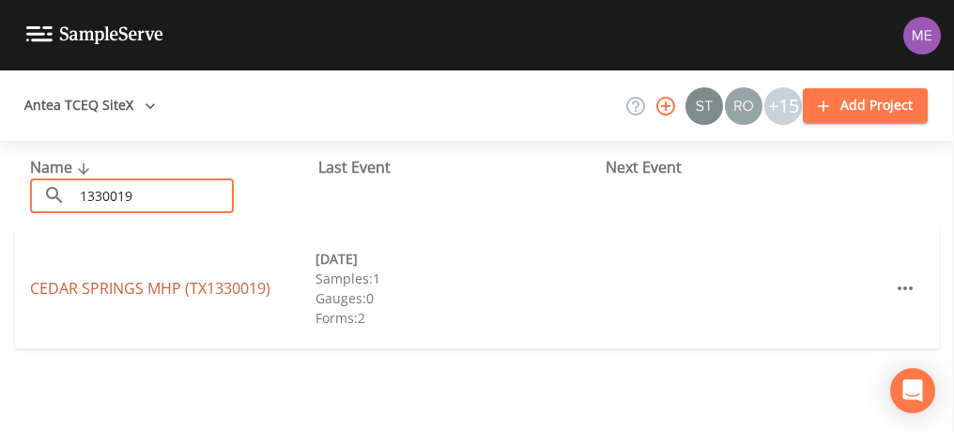
type input "1330019"
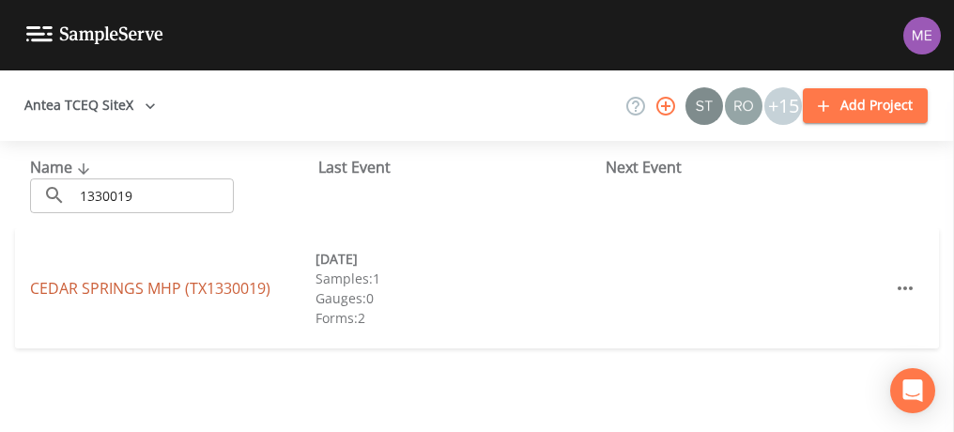
click at [136, 284] on link "[GEOGRAPHIC_DATA] (TX1330019)" at bounding box center [150, 288] width 240 height 21
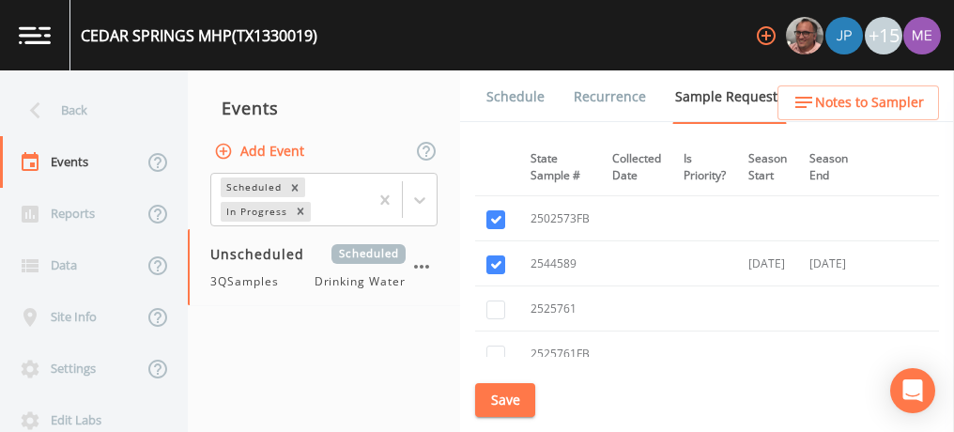
scroll to position [369, 0]
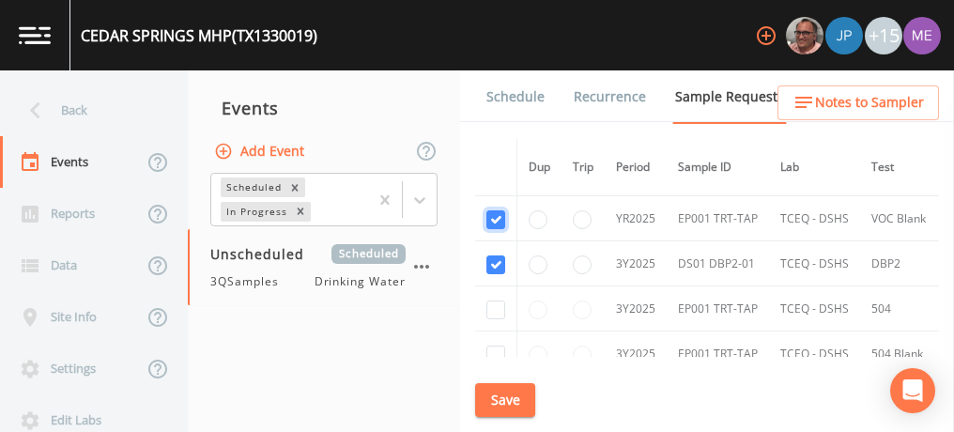
click at [496, 213] on input "checkbox" at bounding box center [495, 219] width 19 height 19
checkbox input "false"
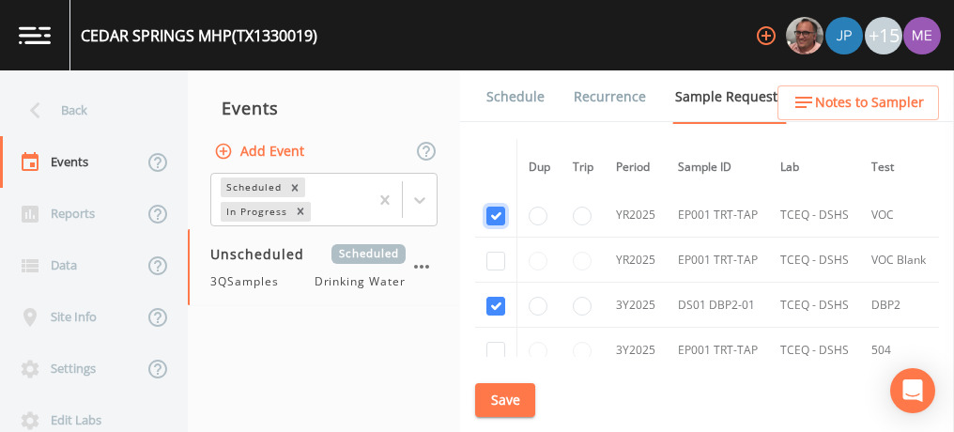
click at [496, 213] on input "checkbox" at bounding box center [495, 216] width 19 height 19
checkbox input "false"
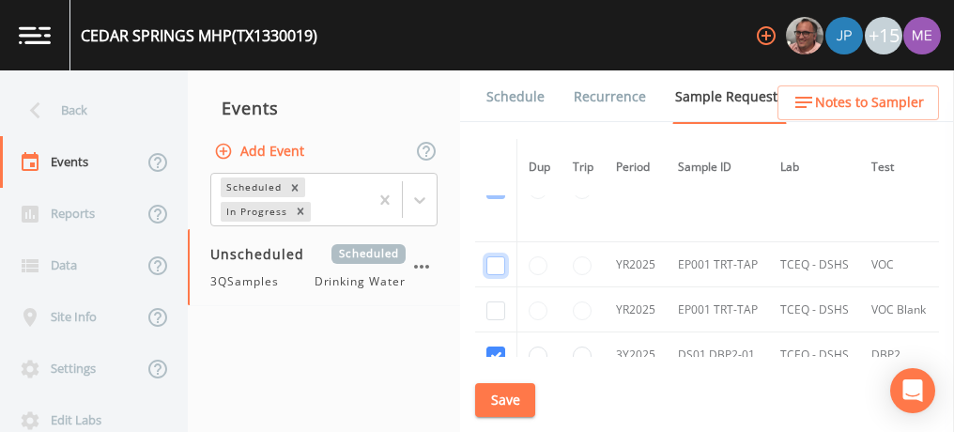
scroll to position [276, 0]
click at [515, 398] on button "Save" at bounding box center [505, 400] width 60 height 35
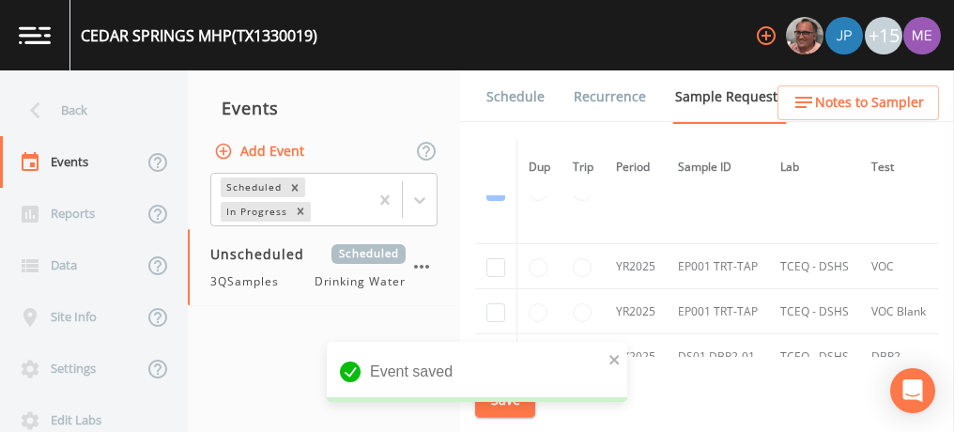
click at [508, 92] on link "Schedule" at bounding box center [516, 96] width 64 height 53
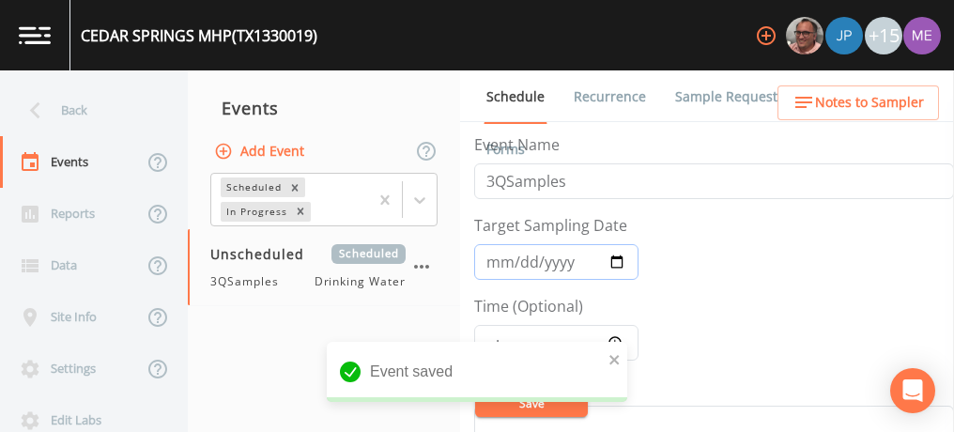
click at [494, 260] on input "Target Sampling Date" at bounding box center [556, 262] width 164 height 36
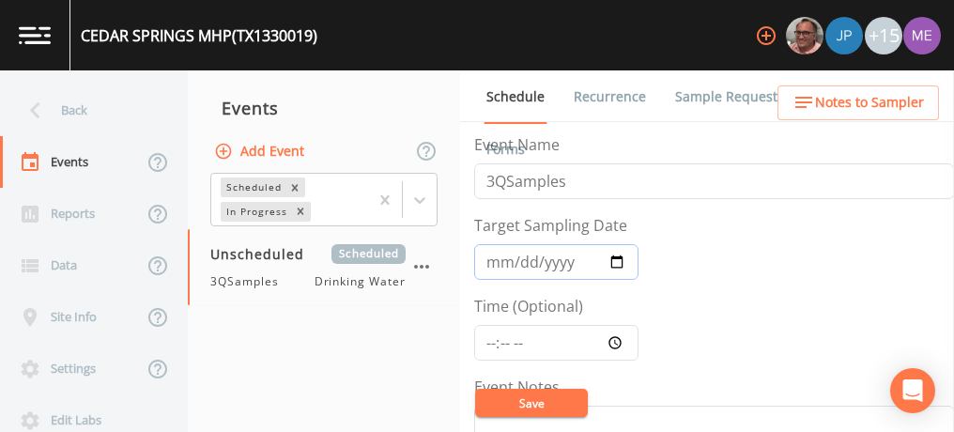
type input "[PHONE_NUMBER]"
type input "[DATE]"
click at [488, 340] on input "Time (Optional)" at bounding box center [556, 343] width 164 height 36
type input "09:00"
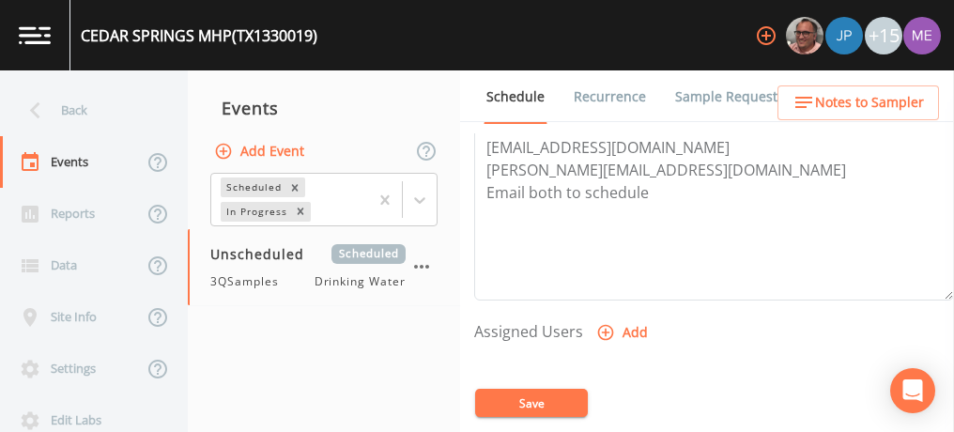
scroll to position [628, 0]
click at [609, 324] on icon "button" at bounding box center [606, 332] width 16 height 16
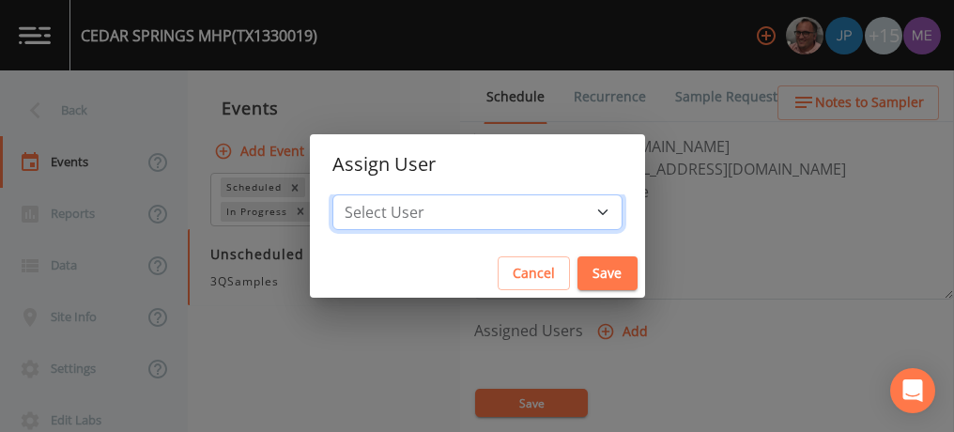
click at [574, 213] on select "Select User [PERSON_NAME] [PERSON_NAME] [PERSON_NAME] [PERSON_NAME] [PERSON_NAM…" at bounding box center [477, 212] width 290 height 36
select select "6518b6a0-c5fa-4d0f-8e3d-fc6e8623860b"
click at [361, 194] on select "Select User [PERSON_NAME] [PERSON_NAME] [PERSON_NAME] [PERSON_NAME] [PERSON_NAM…" at bounding box center [477, 212] width 290 height 36
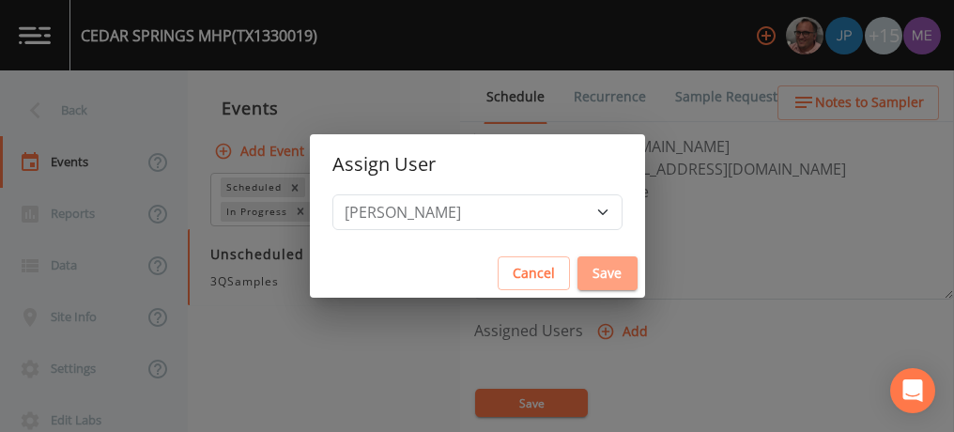
click at [577, 267] on button "Save" at bounding box center [607, 273] width 60 height 35
select select
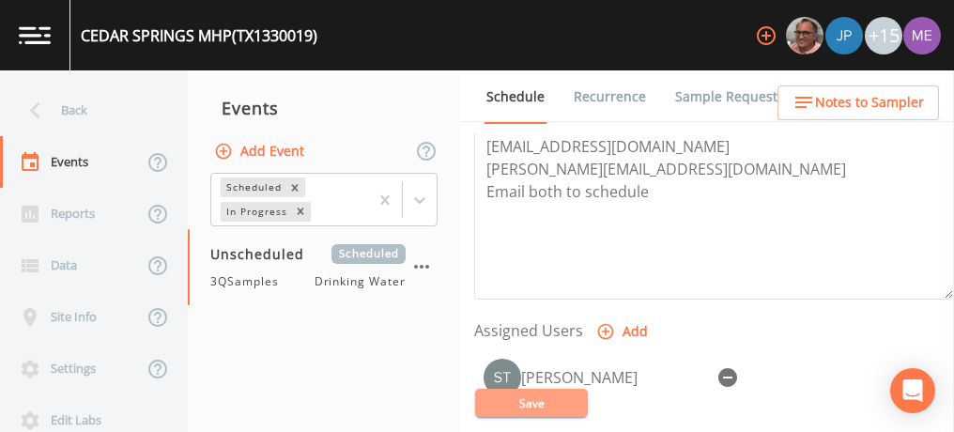
click at [555, 401] on button "Save" at bounding box center [531, 403] width 113 height 28
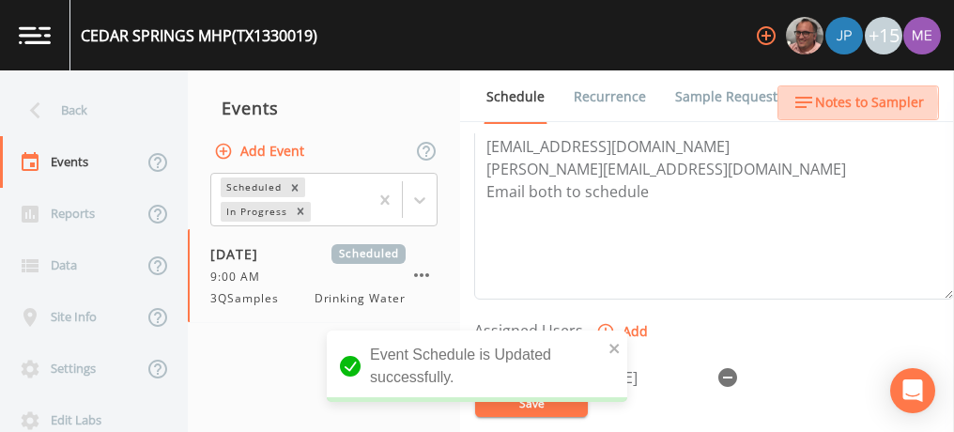
click at [839, 103] on span "Notes to Sampler" at bounding box center [869, 102] width 109 height 23
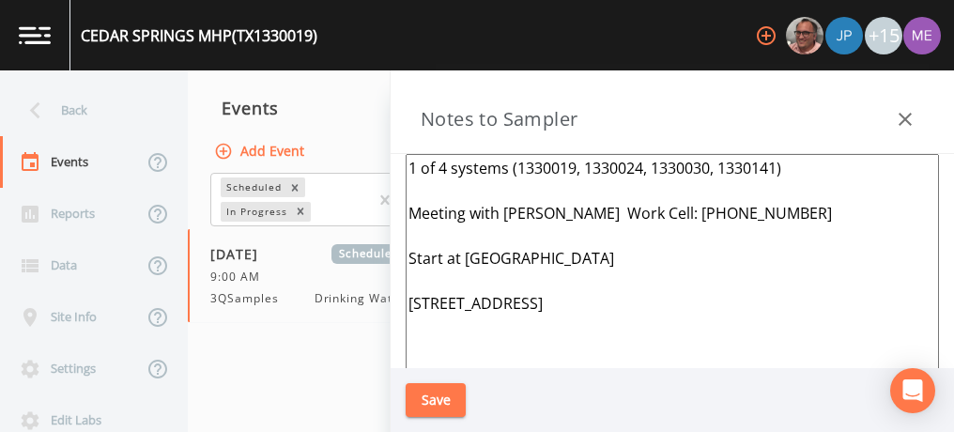
drag, startPoint x: 411, startPoint y: 162, endPoint x: 705, endPoint y: 299, distance: 324.3
click at [705, 299] on textarea "1 of 4 systems (1330019, 1330024, 1330030, 1330141) Meeting with [PERSON_NAME] …" at bounding box center [672, 382] width 533 height 456
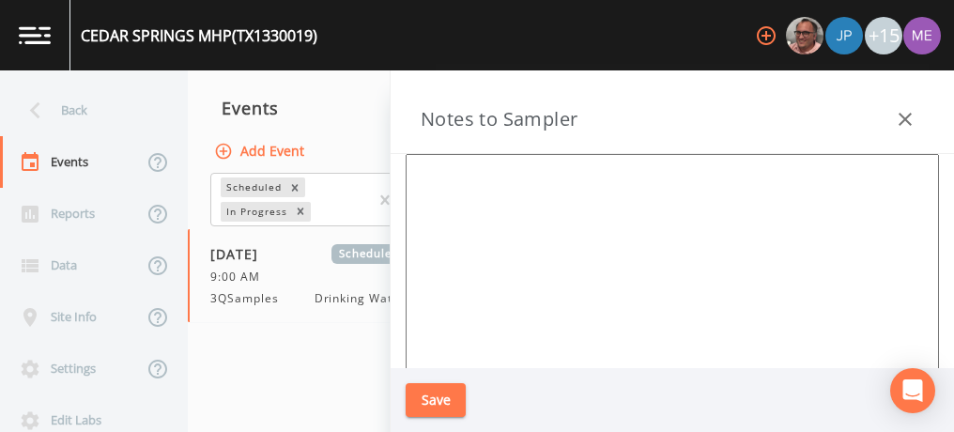
paste textarea "445 CEDAR SPGS"
click at [410, 166] on textarea "445 CEDAR SPGS" at bounding box center [672, 382] width 533 height 456
type textarea "445 CEDAR SPGS"
click at [433, 400] on button "Save" at bounding box center [436, 400] width 60 height 35
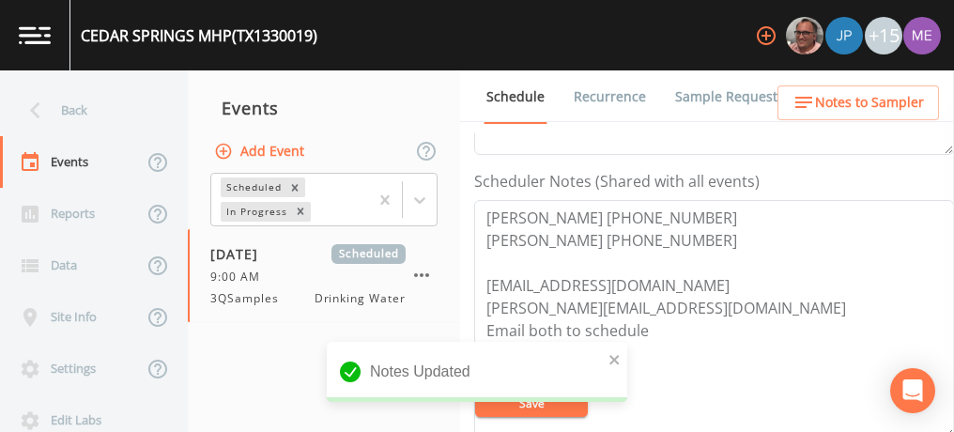
scroll to position [468, 0]
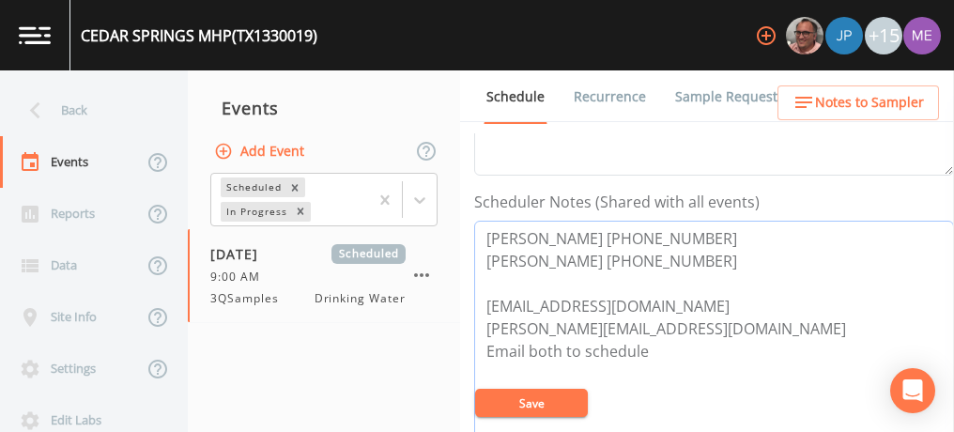
drag, startPoint x: 482, startPoint y: 238, endPoint x: 735, endPoint y: 264, distance: 254.8
click at [735, 264] on textarea "[PERSON_NAME] [PHONE_NUMBER] [PERSON_NAME] [PHONE_NUMBER] [EMAIL_ADDRESS][DOMAI…" at bounding box center [714, 340] width 480 height 238
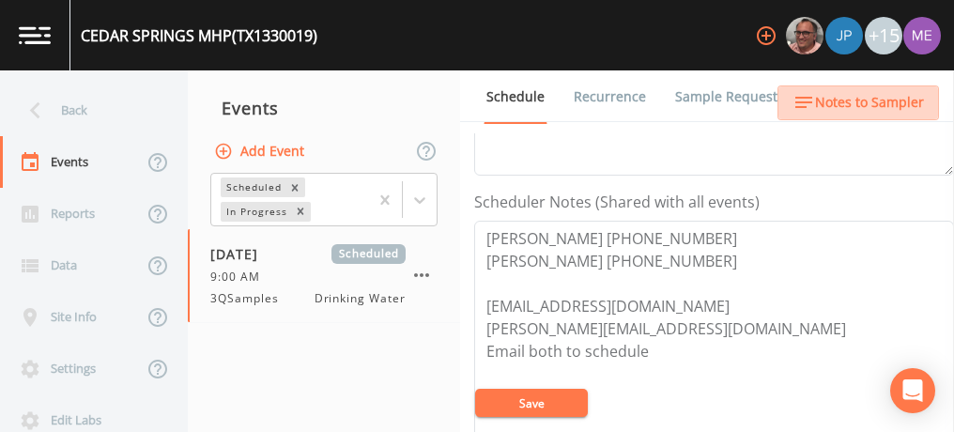
click at [862, 104] on span "Notes to Sampler" at bounding box center [869, 102] width 109 height 23
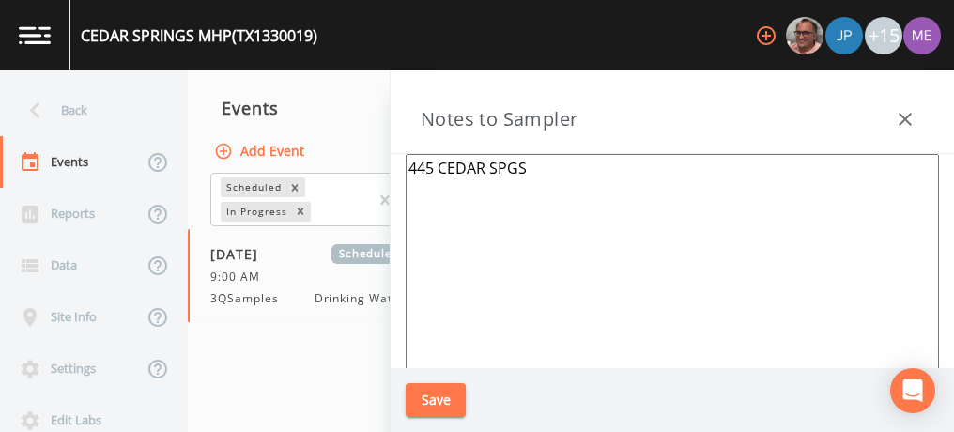
click at [431, 169] on textarea "445 CEDAR SPGS" at bounding box center [672, 382] width 533 height 456
paste textarea "[PERSON_NAME] [PHONE_NUMBER] [PERSON_NAME] [PHONE_NUMBER]"
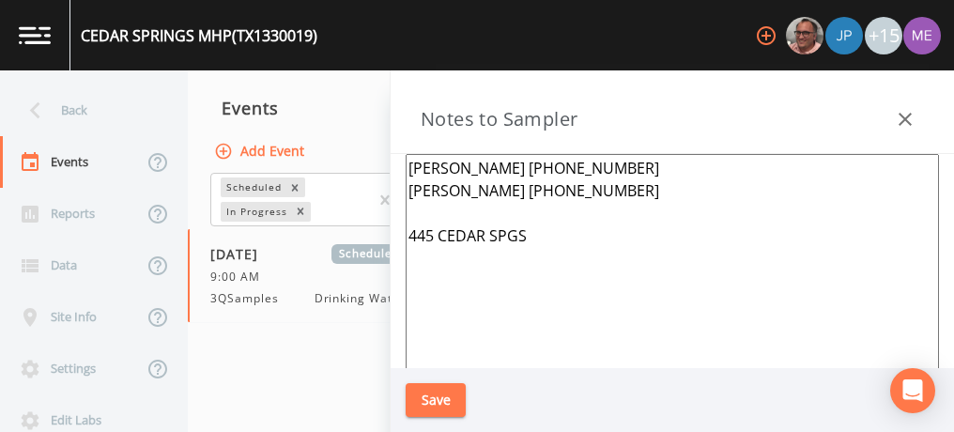
type textarea "[PERSON_NAME] [PHONE_NUMBER] [PERSON_NAME] [PHONE_NUMBER] 445 CEDAR SPGS"
click at [445, 396] on button "Save" at bounding box center [436, 400] width 60 height 35
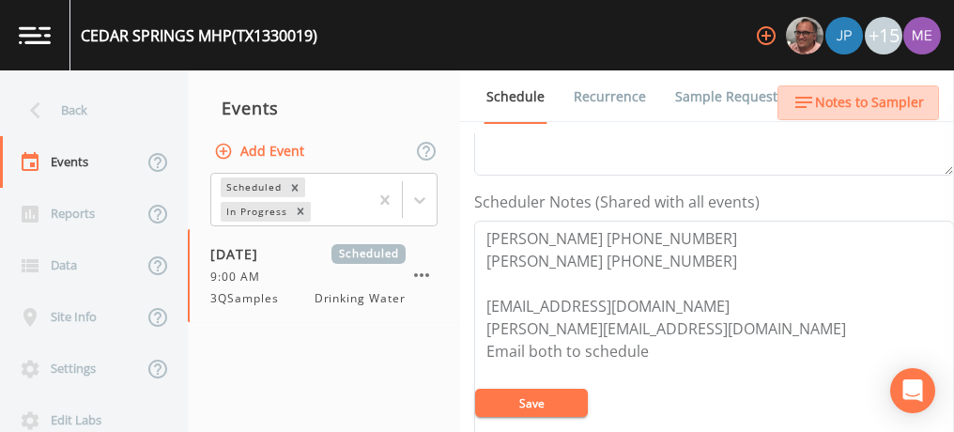
click at [894, 96] on span "Notes to Sampler" at bounding box center [869, 102] width 109 height 23
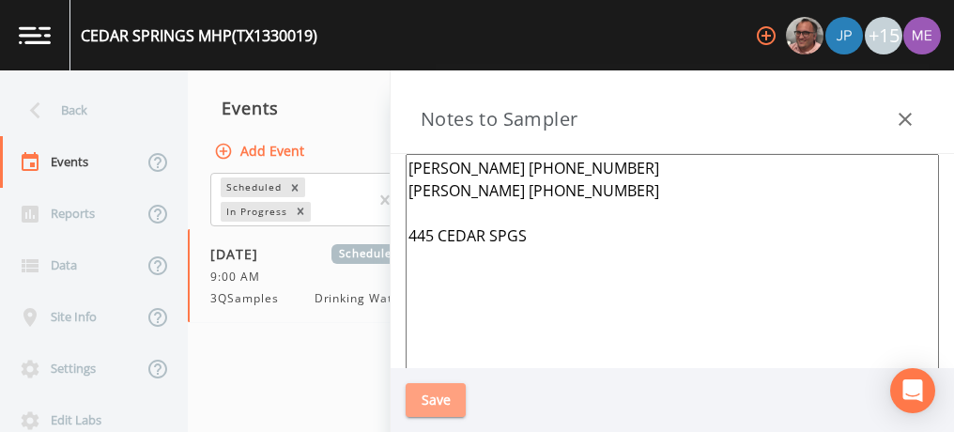
click at [422, 405] on button "Save" at bounding box center [436, 400] width 60 height 35
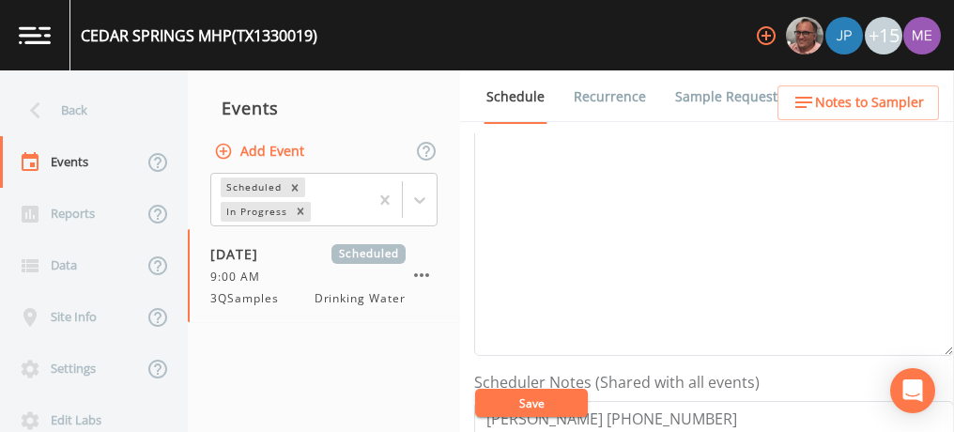
scroll to position [285, 0]
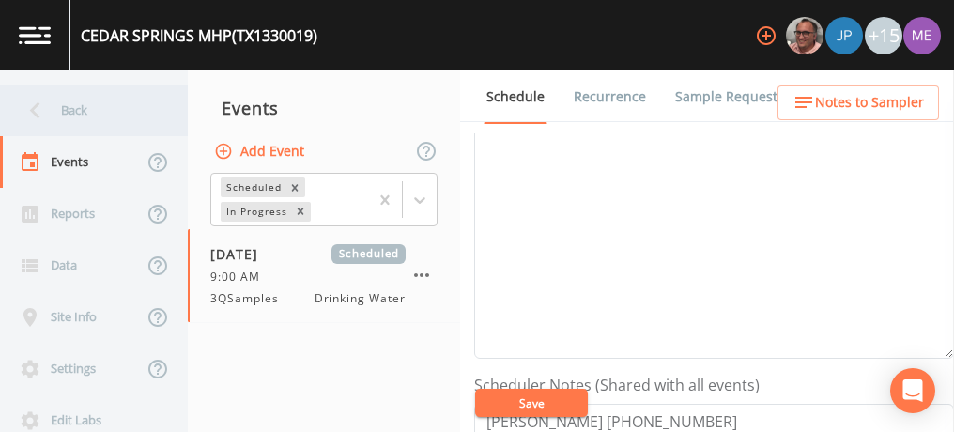
click at [71, 107] on div "Back" at bounding box center [84, 110] width 169 height 52
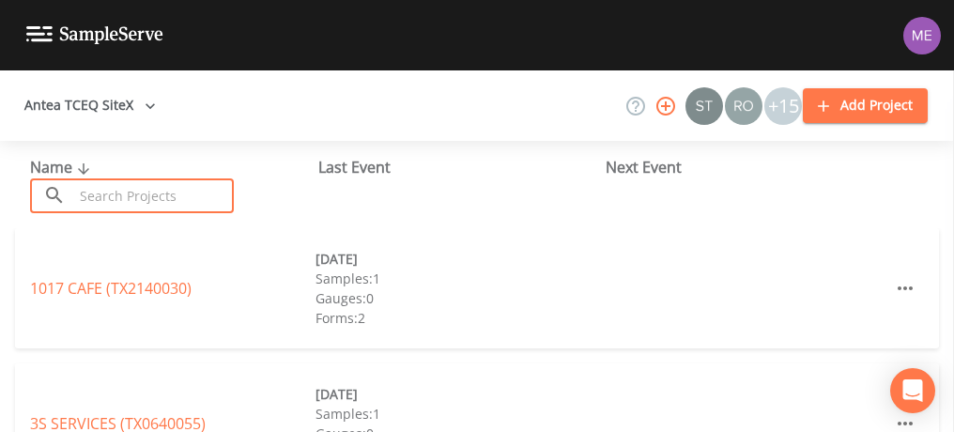
click at [114, 187] on input "text" at bounding box center [153, 195] width 161 height 35
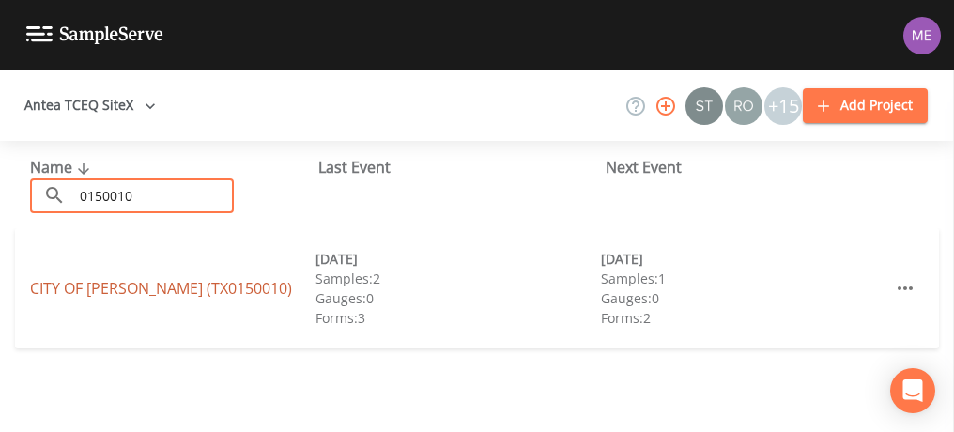
type input "0150010"
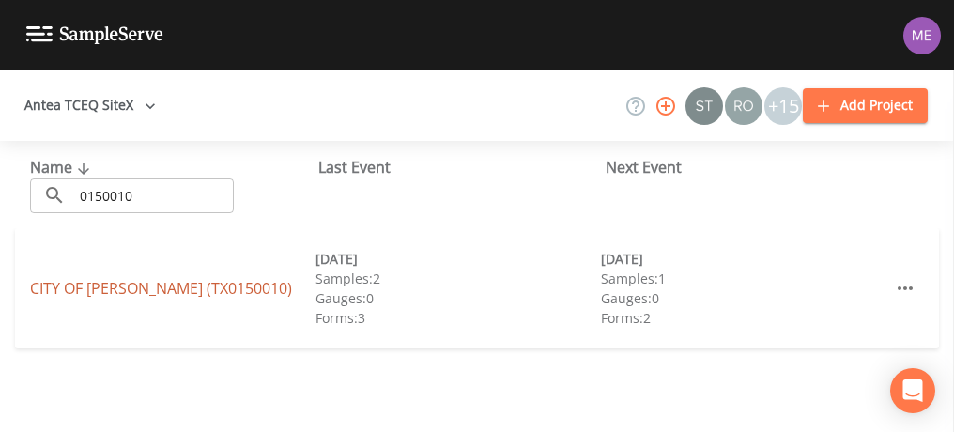
click at [99, 289] on link "CITY OF [GEOGRAPHIC_DATA] (TX0150010)" at bounding box center [161, 288] width 262 height 21
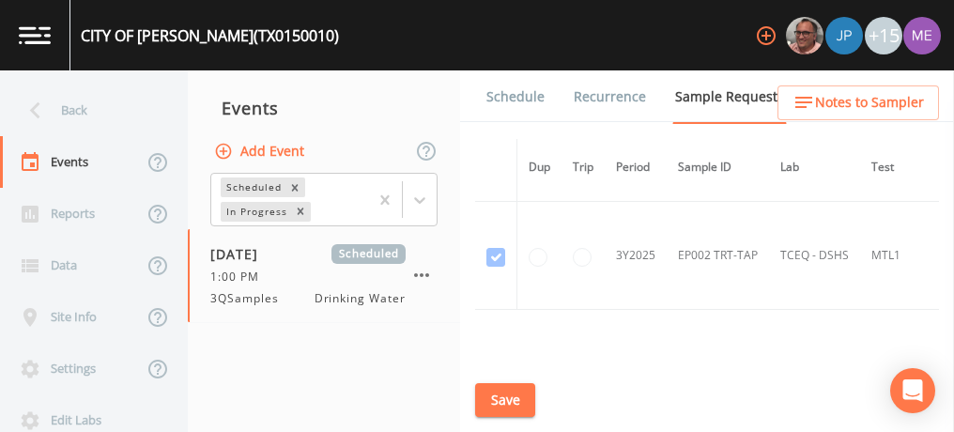
scroll to position [1866, 0]
click at [521, 87] on link "Schedule" at bounding box center [516, 96] width 64 height 53
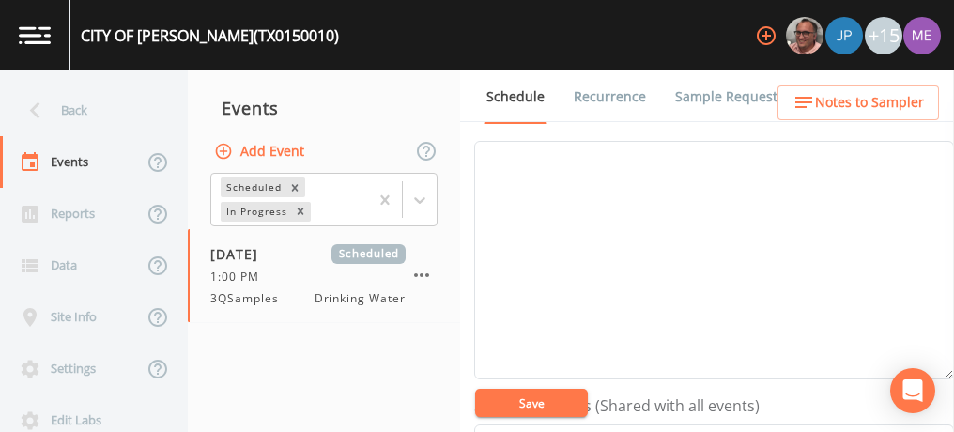
scroll to position [226, 0]
click at [530, 248] on textarea "Event Notes" at bounding box center [714, 298] width 480 height 238
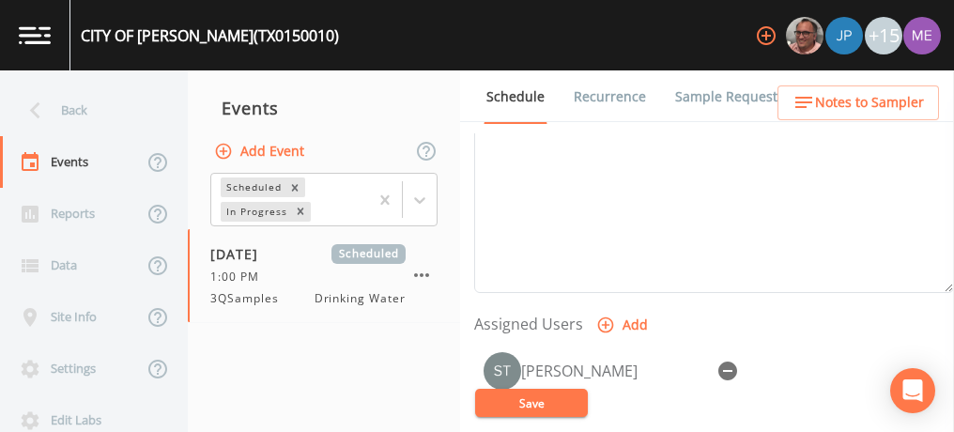
scroll to position [636, 0]
type textarea "confirmed by [PERSON_NAME] 9/15"
click at [539, 404] on button "Save" at bounding box center [531, 403] width 113 height 28
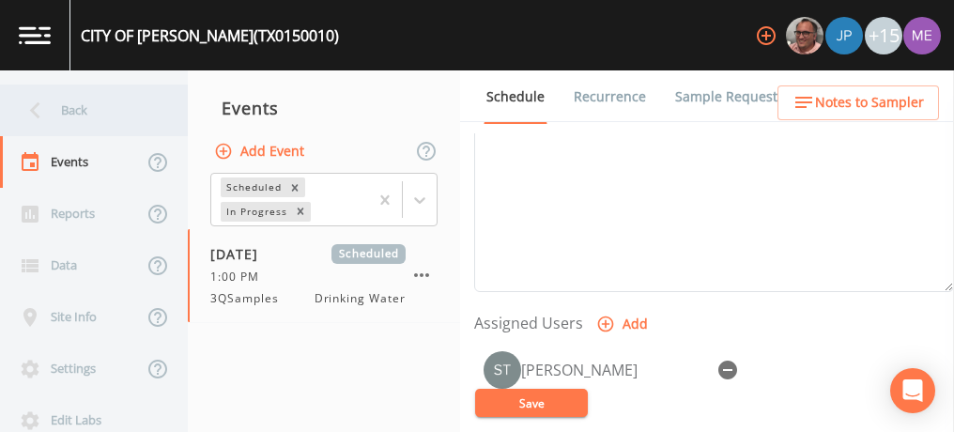
click at [62, 110] on div "Back" at bounding box center [84, 110] width 169 height 52
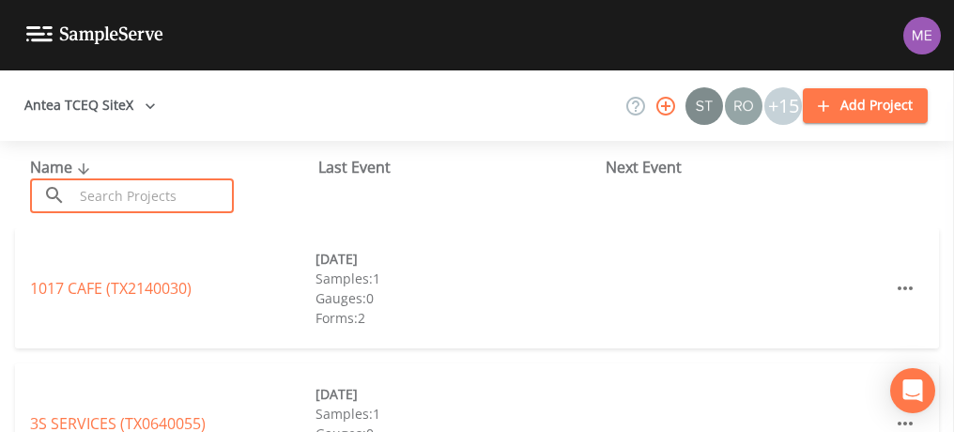
click at [111, 183] on input "text" at bounding box center [153, 195] width 161 height 35
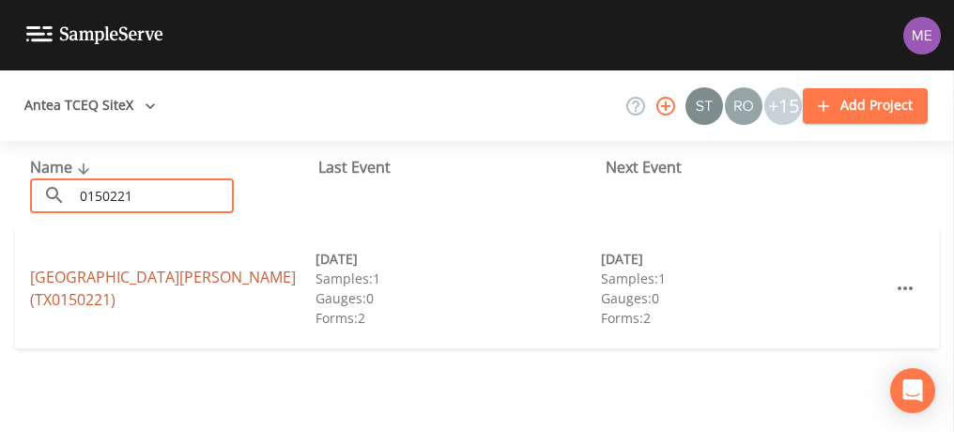
type input "0150221"
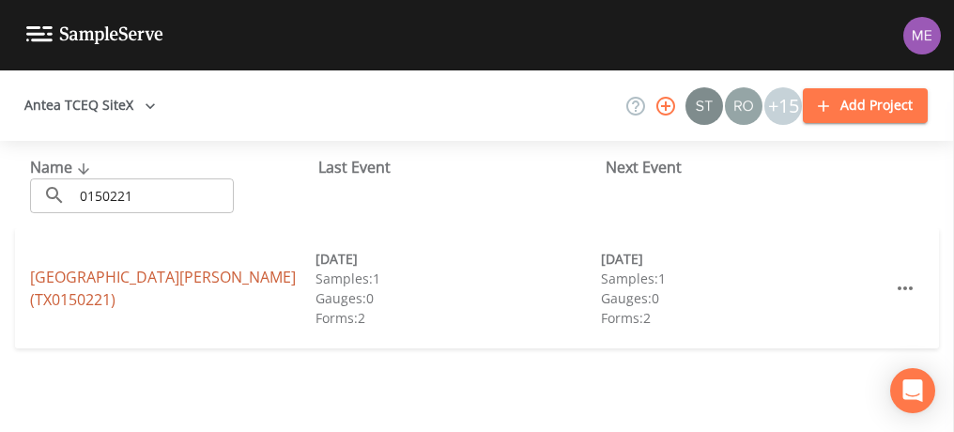
click at [147, 279] on link "[GEOGRAPHIC_DATA][PERSON_NAME] (TX0150221)" at bounding box center [163, 288] width 266 height 43
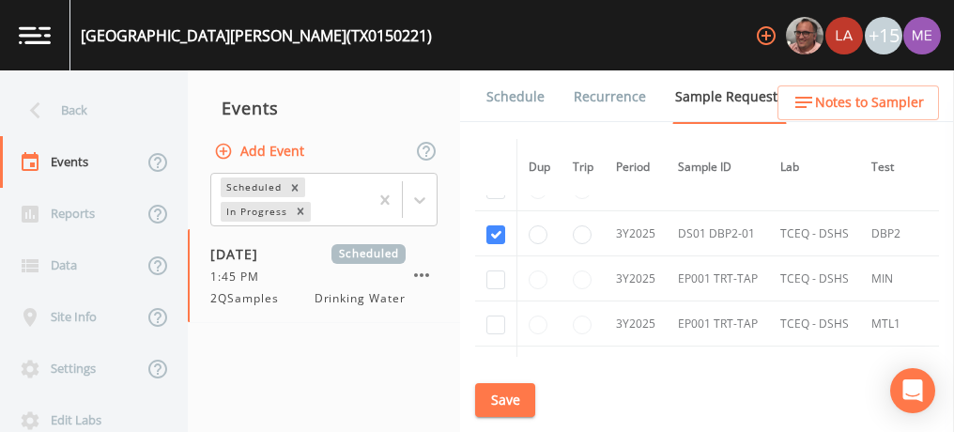
scroll to position [1551, 0]
click at [518, 98] on link "Schedule" at bounding box center [516, 96] width 64 height 53
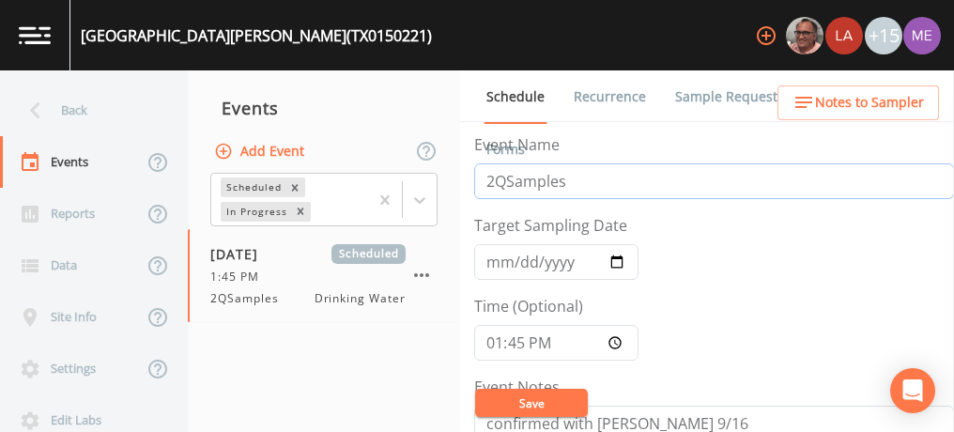
click at [494, 187] on input "2QSamples" at bounding box center [714, 181] width 480 height 36
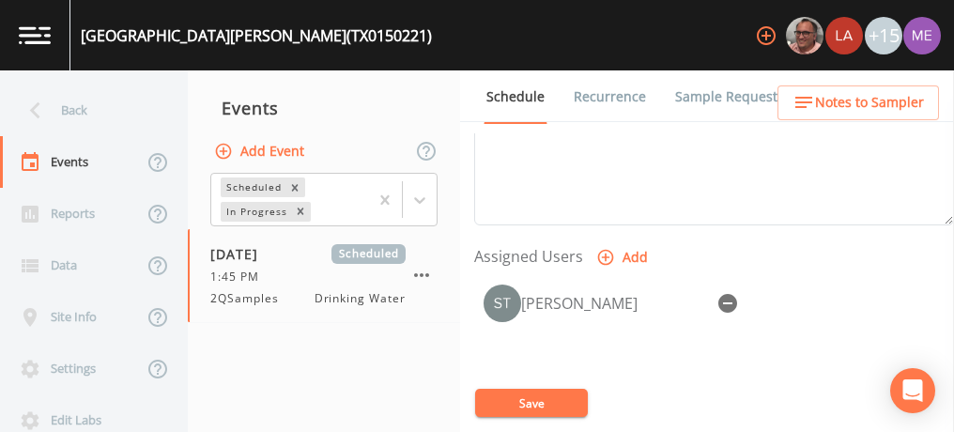
scroll to position [702, 0]
type input "3QSamples"
click at [543, 405] on button "Save" at bounding box center [531, 403] width 113 height 28
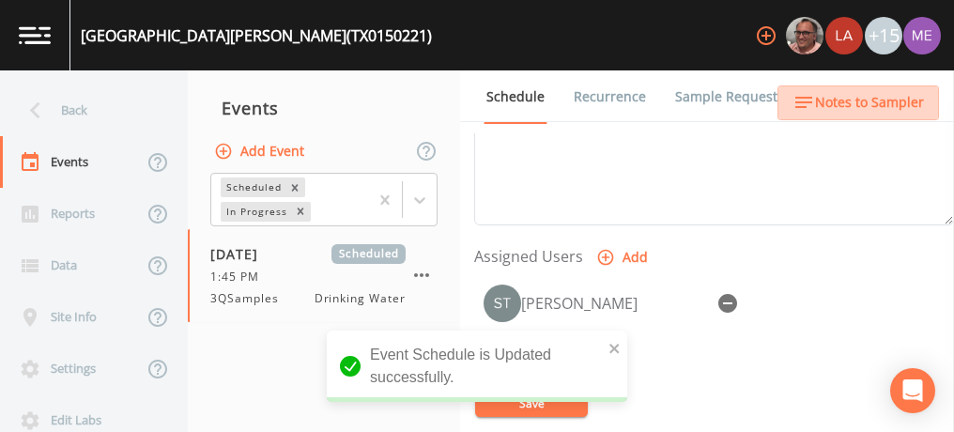
click at [896, 91] on span "Notes to Sampler" at bounding box center [869, 102] width 109 height 23
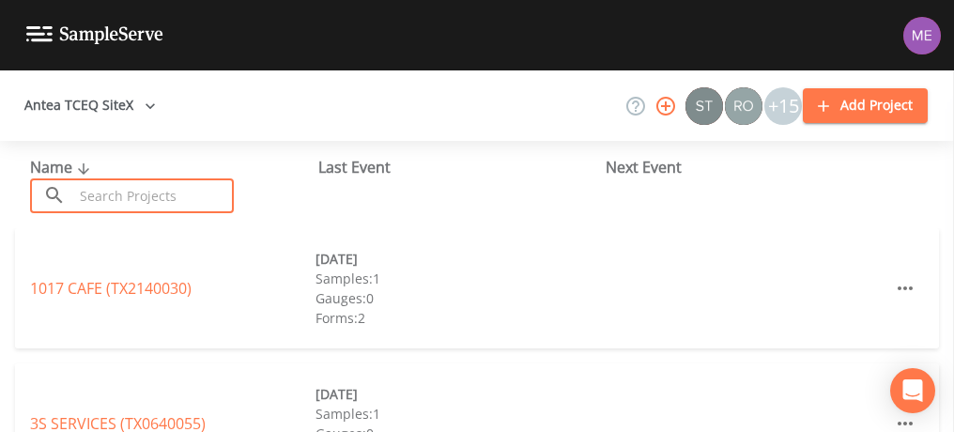
click at [199, 195] on input "text" at bounding box center [153, 195] width 161 height 35
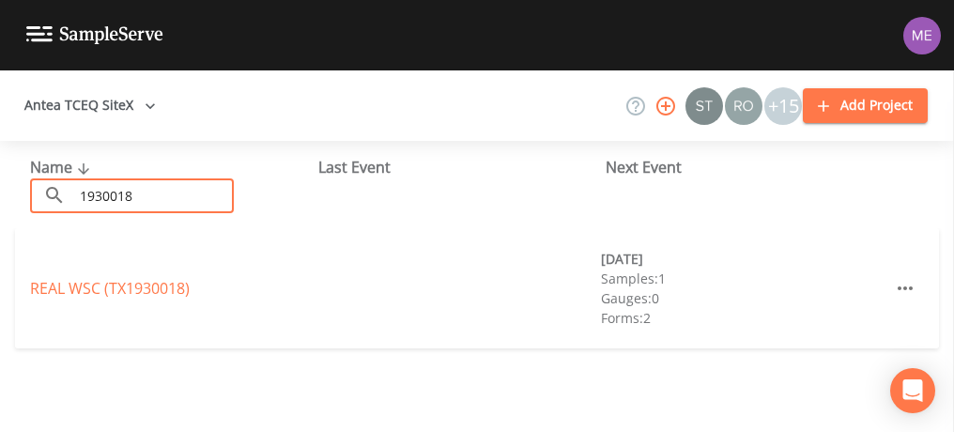
type input "1930018"
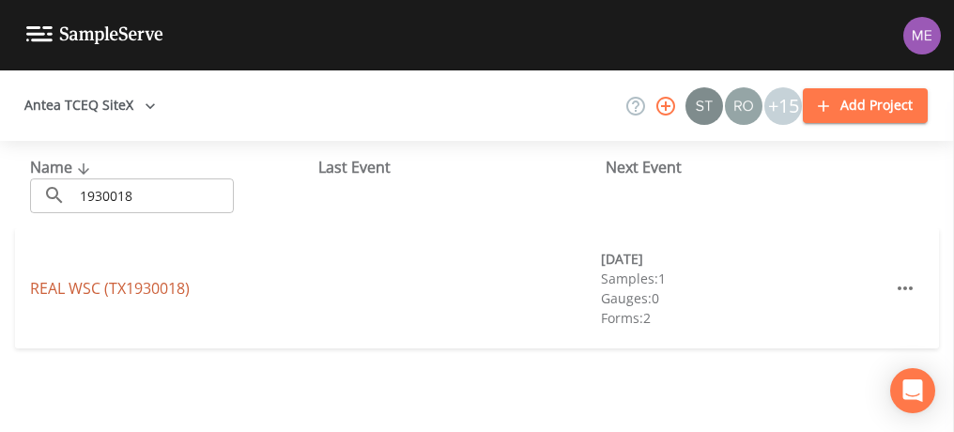
click at [130, 285] on link "REAL WSC (TX1930018)" at bounding box center [110, 288] width 160 height 21
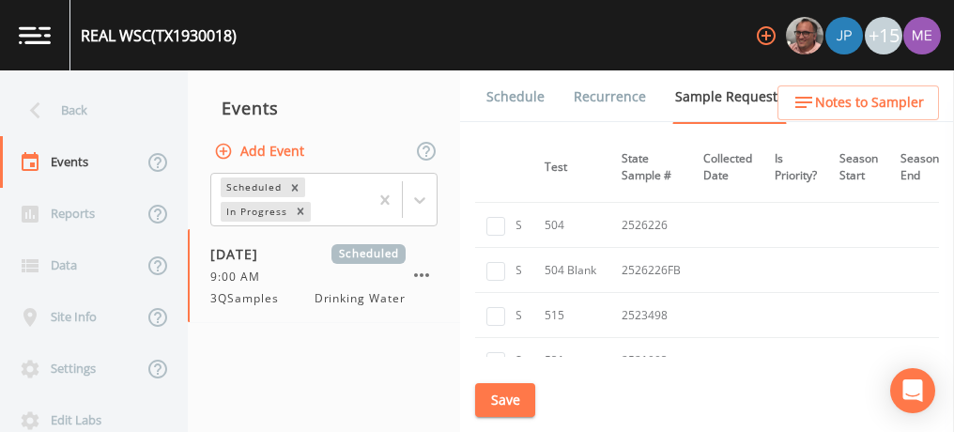
scroll to position [463, 327]
click at [516, 96] on link "Schedule" at bounding box center [516, 96] width 64 height 53
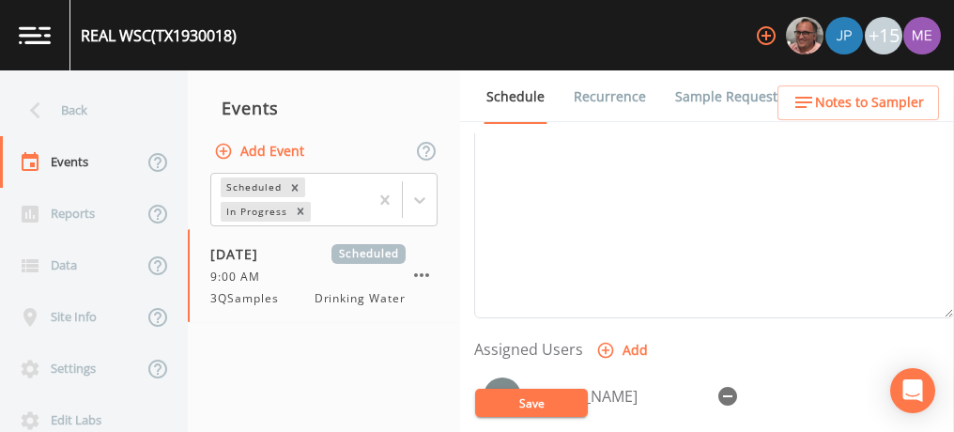
scroll to position [610, 0]
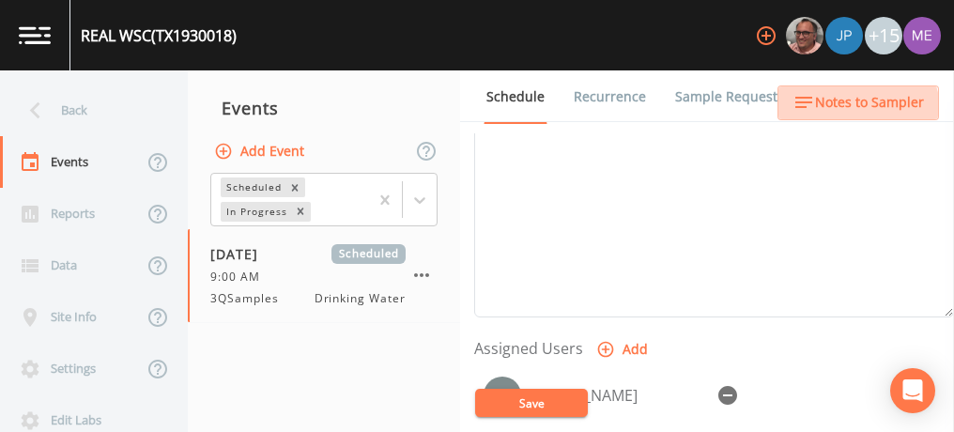
click at [848, 115] on button "Notes to Sampler" at bounding box center [857, 102] width 161 height 35
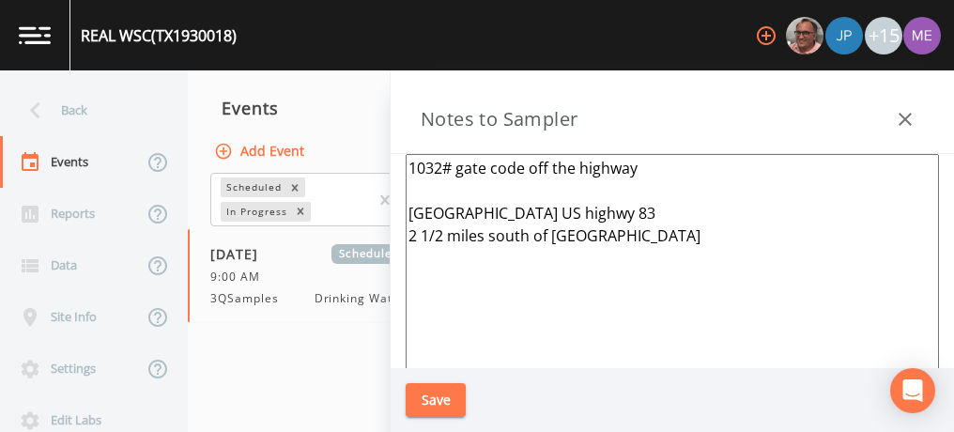
click at [618, 233] on textarea "1032# gate code off the highway [GEOGRAPHIC_DATA] US highwy 83 2 1/2 miles sout…" at bounding box center [672, 382] width 533 height 456
paste textarea "[PERSON_NAME] BUS - Business [PHONE_NUMBER] MOB - Mobile [PHONE_NUMBER]"
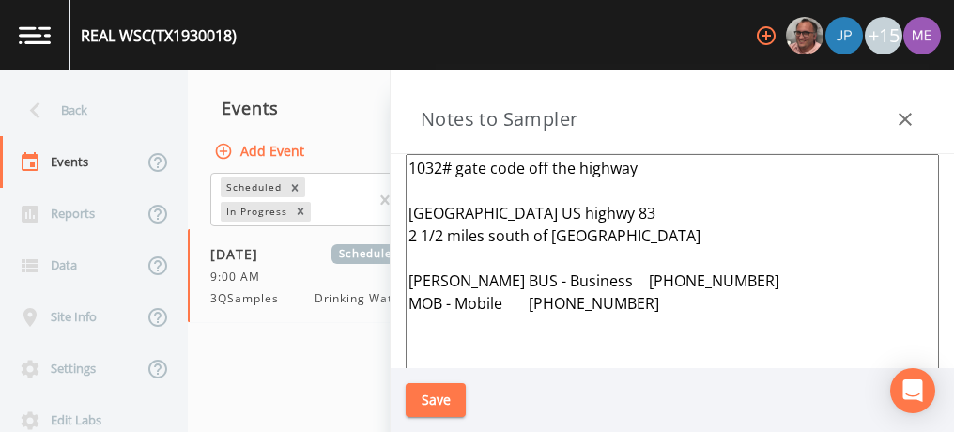
type textarea "1032# gate code off the highway [GEOGRAPHIC_DATA] US highwy 83 2 1/2 miles sout…"
click at [451, 397] on button "Save" at bounding box center [436, 400] width 60 height 35
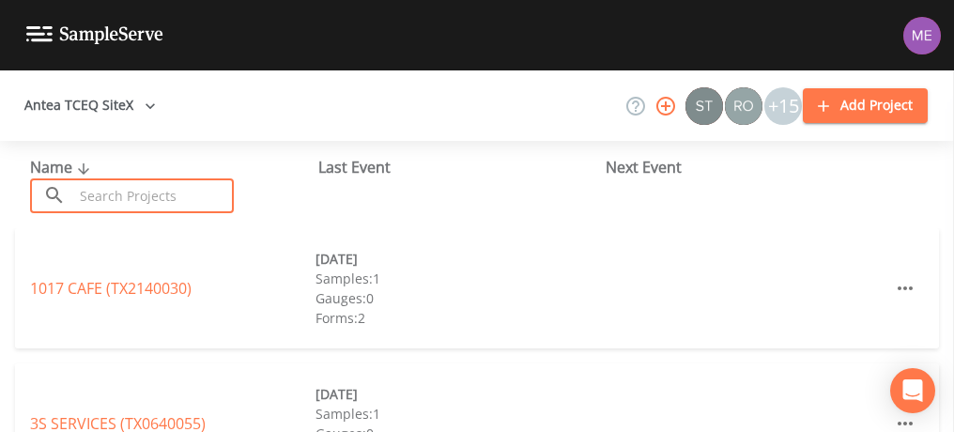
click at [170, 188] on input "text" at bounding box center [153, 195] width 161 height 35
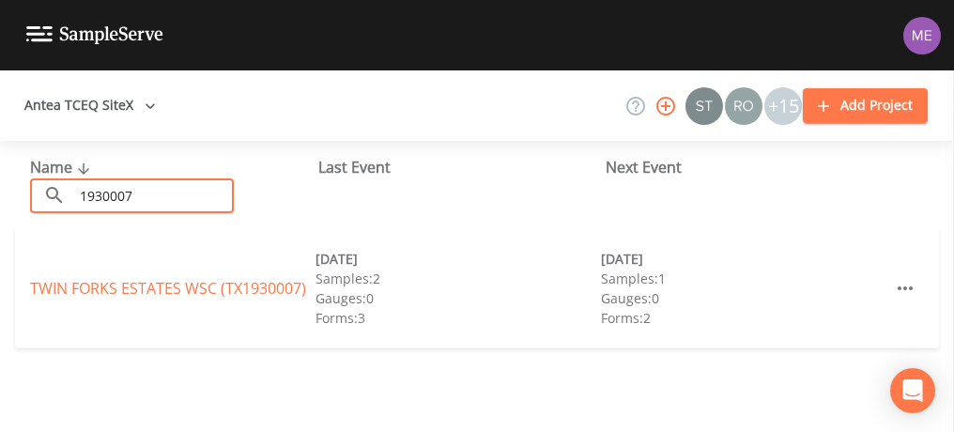
type input "1930007"
click at [203, 285] on link "TWIN FORKS ESTATES WSC (TX1930007)" at bounding box center [168, 288] width 276 height 21
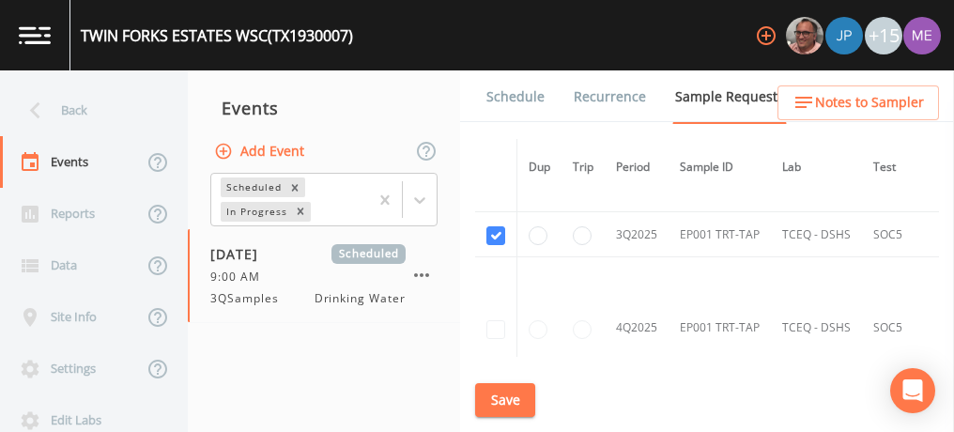
scroll to position [1990, 0]
click at [519, 89] on link "Schedule" at bounding box center [516, 96] width 64 height 53
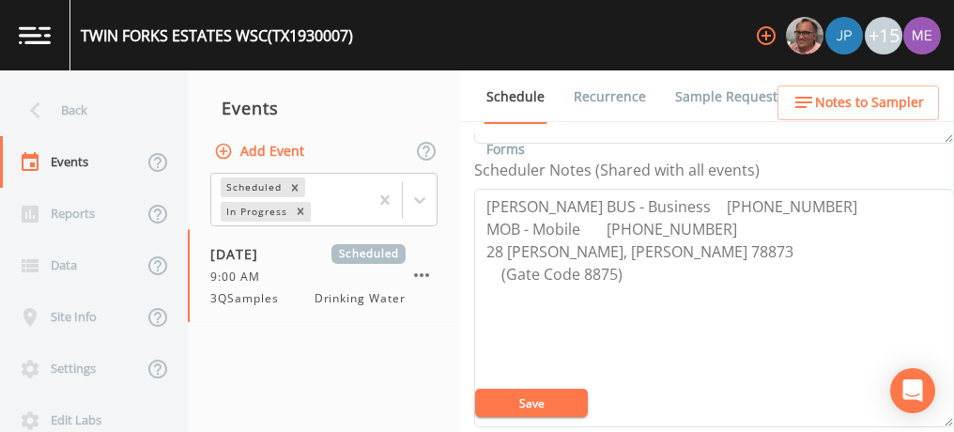
scroll to position [514, 0]
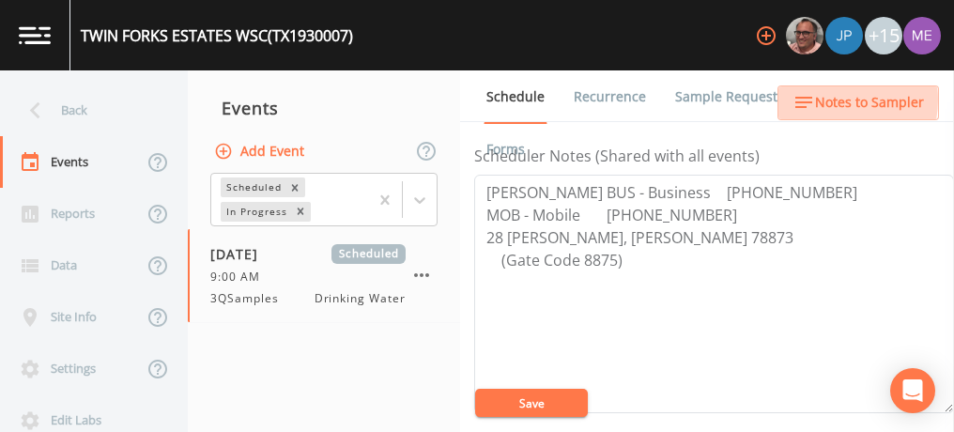
click at [825, 100] on span "Notes to Sampler" at bounding box center [869, 102] width 109 height 23
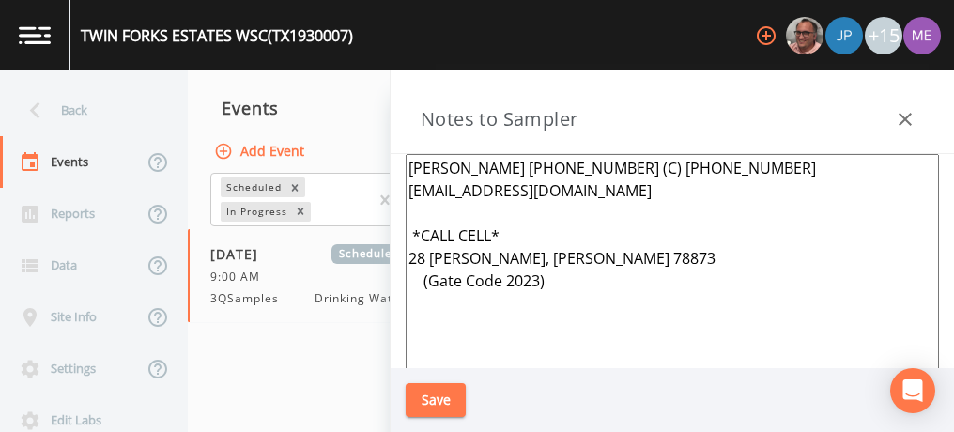
drag, startPoint x: 410, startPoint y: 163, endPoint x: 566, endPoint y: 198, distance: 159.7
click at [566, 198] on textarea "[PERSON_NAME] [PHONE_NUMBER] (C) [PHONE_NUMBER] [EMAIL_ADDRESS][DOMAIN_NAME] *C…" at bounding box center [672, 382] width 533 height 456
paste textarea "[PERSON_NAME] BUS - Business [PHONE_NUMBER] MOB - Mobile [PHONE_NUMBER]"
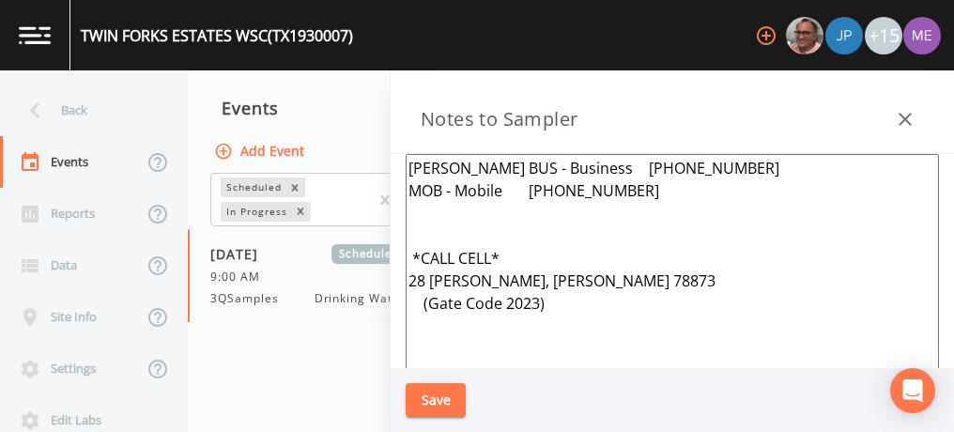
type textarea "[PERSON_NAME] BUS - Business [PHONE_NUMBER] MOB - Mobile [PHONE_NUMBER] *CALL C…"
click at [455, 398] on button "Save" at bounding box center [436, 400] width 60 height 35
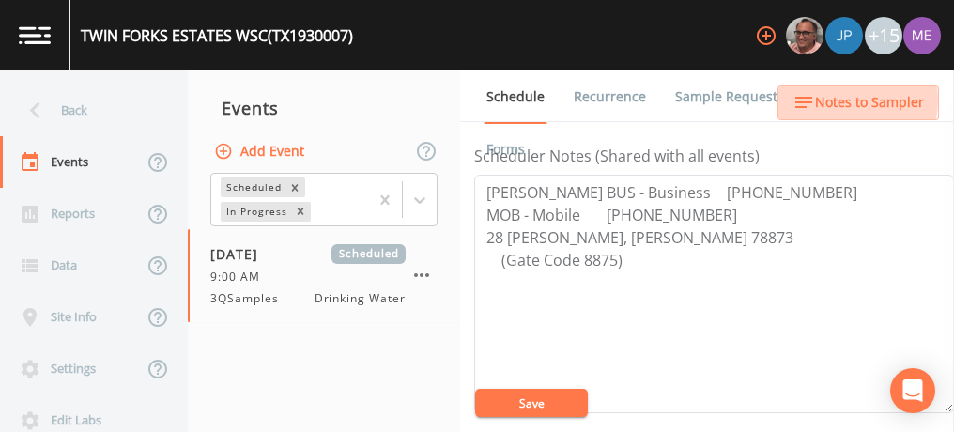
click at [846, 100] on span "Notes to Sampler" at bounding box center [869, 102] width 109 height 23
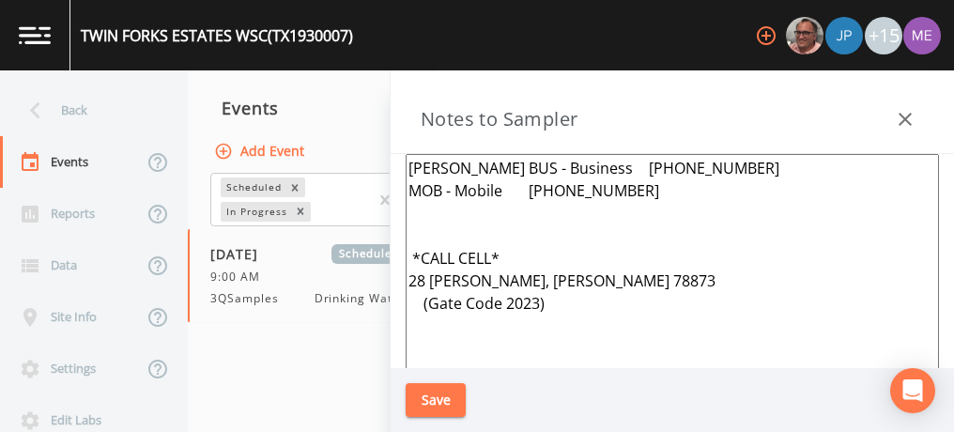
click at [537, 302] on textarea "[PERSON_NAME] BUS - Business [PHONE_NUMBER] MOB - Mobile [PHONE_NUMBER] *CALL C…" at bounding box center [672, 382] width 533 height 456
type textarea "[PERSON_NAME] BUS - Business [PHONE_NUMBER] MOB - Mobile [PHONE_NUMBER] *CALL C…"
click at [449, 394] on button "Save" at bounding box center [436, 400] width 60 height 35
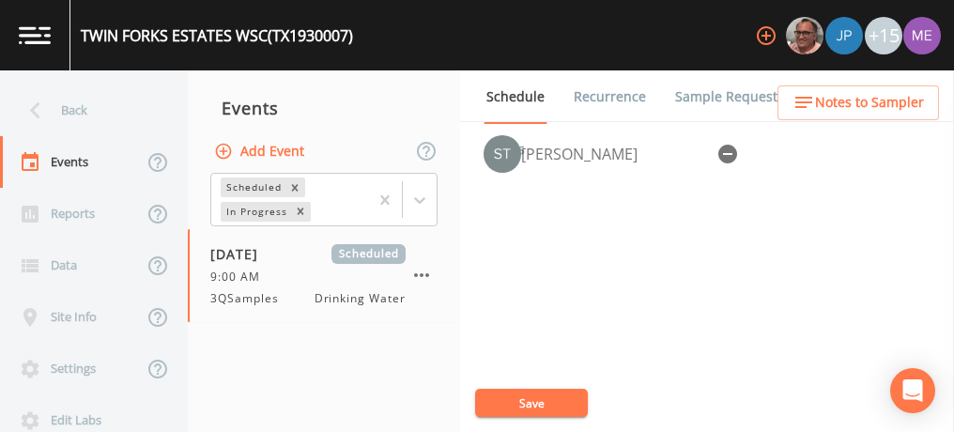
scroll to position [852, 0]
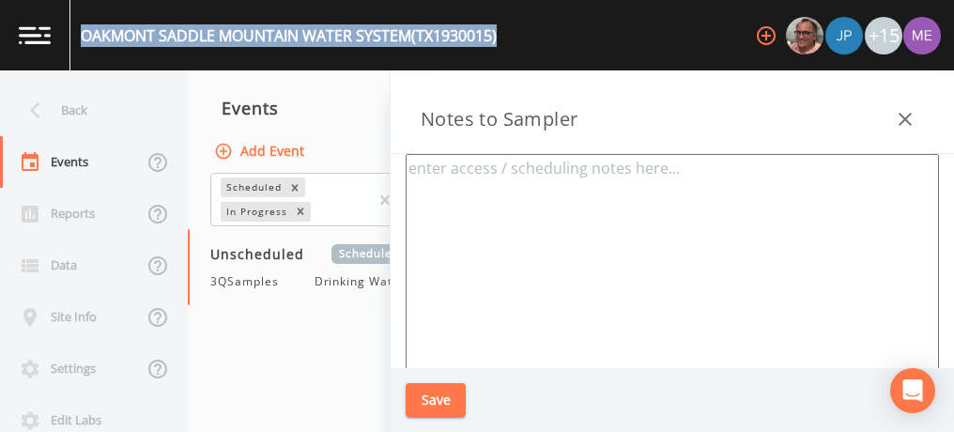
scroll to position [452, 0]
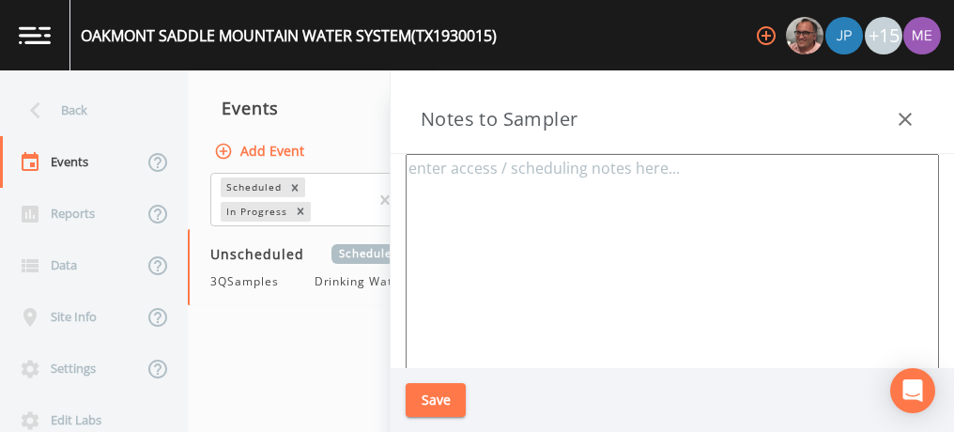
click at [510, 217] on textarea at bounding box center [672, 382] width 533 height 456
paste textarea "[PERSON_NAME] BUS - Business [PHONE_NUMBER] MOB - Mobile [PHONE_NUMBER]"
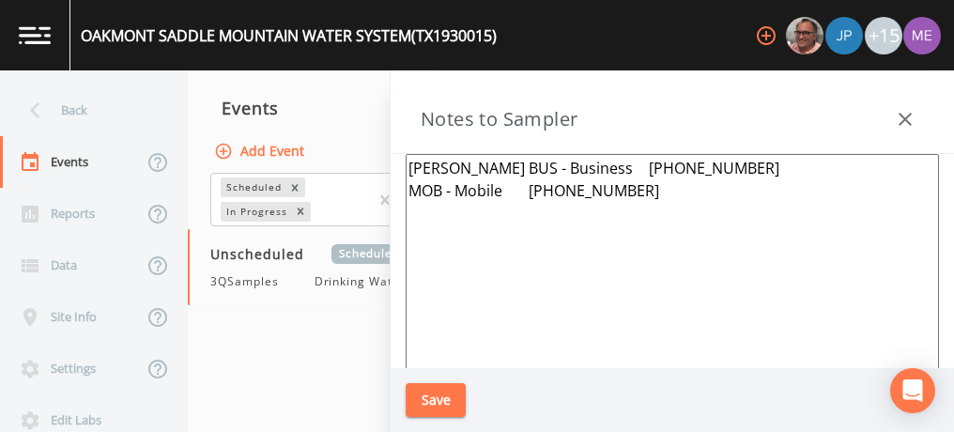
type textarea "[PERSON_NAME] BUS - Business [PHONE_NUMBER] MOB - Mobile [PHONE_NUMBER]"
click at [421, 400] on button "Save" at bounding box center [436, 400] width 60 height 35
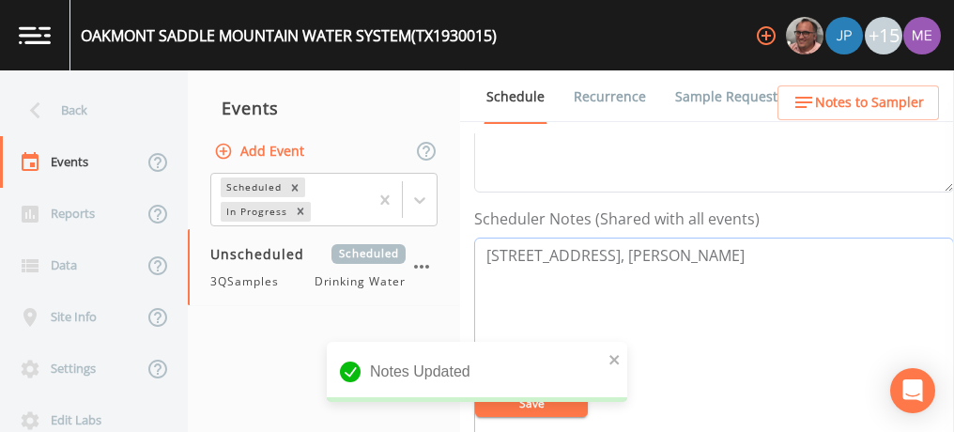
click at [484, 301] on textarea "[STREET_ADDRESS], [PERSON_NAME]" at bounding box center [714, 357] width 480 height 238
click at [488, 254] on textarea "[STREET_ADDRESS], [PERSON_NAME]" at bounding box center [714, 357] width 480 height 238
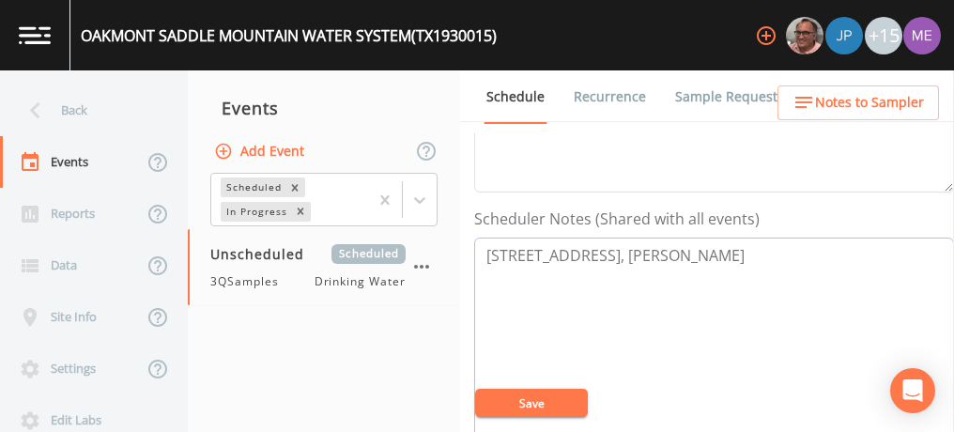
paste textarea "[PERSON_NAME] BUS - Business [PHONE_NUMBER] MOB - Mobile [PHONE_NUMBER]"
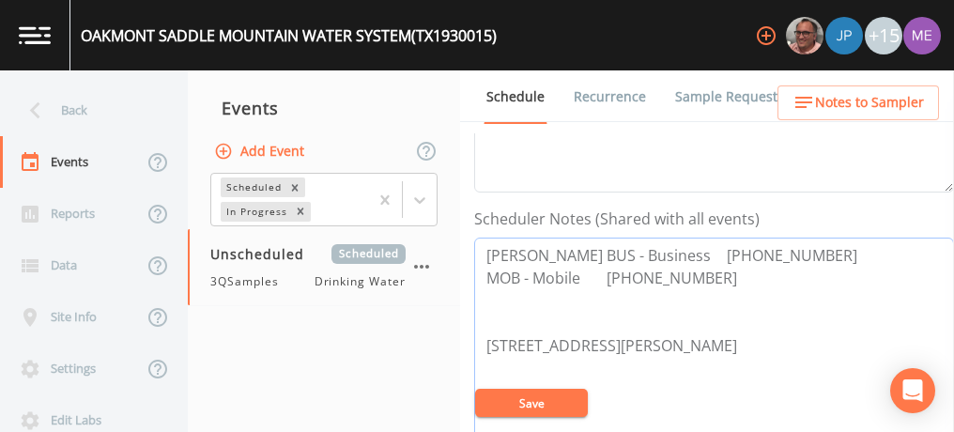
drag, startPoint x: 485, startPoint y: 334, endPoint x: 683, endPoint y: 339, distance: 198.2
click at [683, 339] on textarea "[PERSON_NAME] BUS - Business [PHONE_NUMBER] MOB - Mobile [PHONE_NUMBER] [STREET…" at bounding box center [714, 357] width 480 height 238
type textarea "[PERSON_NAME] BUS - Business [PHONE_NUMBER] MOB - Mobile [PHONE_NUMBER] [STREET…"
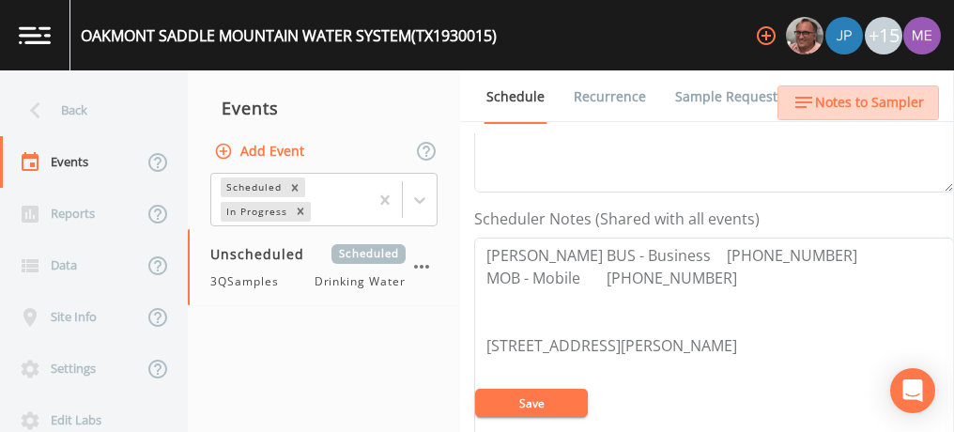
click at [868, 98] on span "Notes to Sampler" at bounding box center [869, 102] width 109 height 23
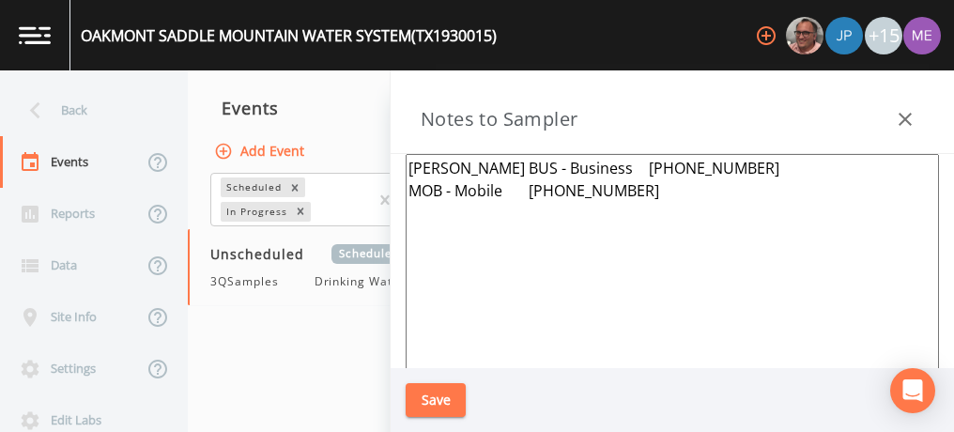
click at [692, 188] on textarea "[PERSON_NAME] BUS - Business [PHONE_NUMBER] MOB - Mobile [PHONE_NUMBER]" at bounding box center [672, 382] width 533 height 456
paste textarea "[STREET_ADDRESS], [PERSON_NAME]"
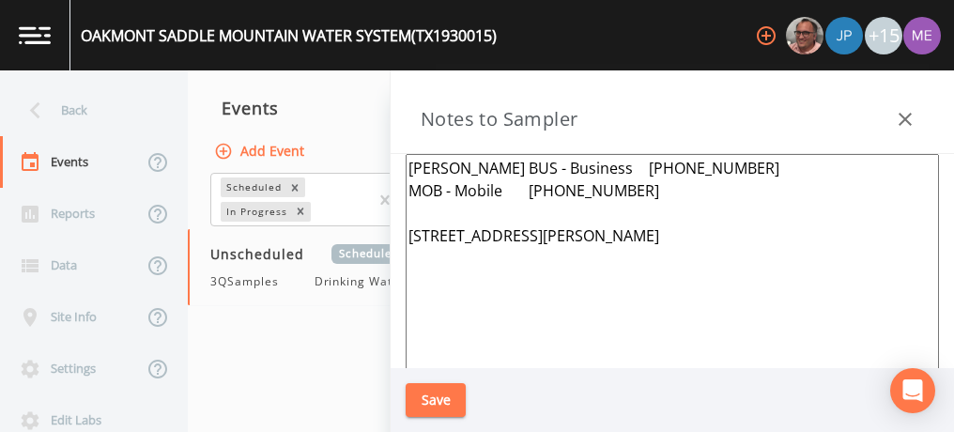
type textarea "[PERSON_NAME] BUS - Business [PHONE_NUMBER] MOB - Mobile [PHONE_NUMBER] [STREET…"
click at [426, 393] on button "Save" at bounding box center [436, 400] width 60 height 35
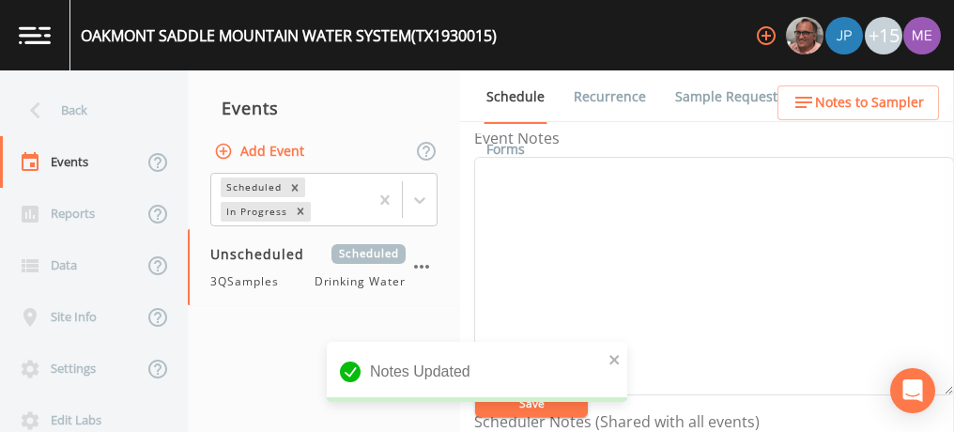
scroll to position [243, 0]
click at [777, 295] on textarea "Event Notes" at bounding box center [714, 281] width 480 height 238
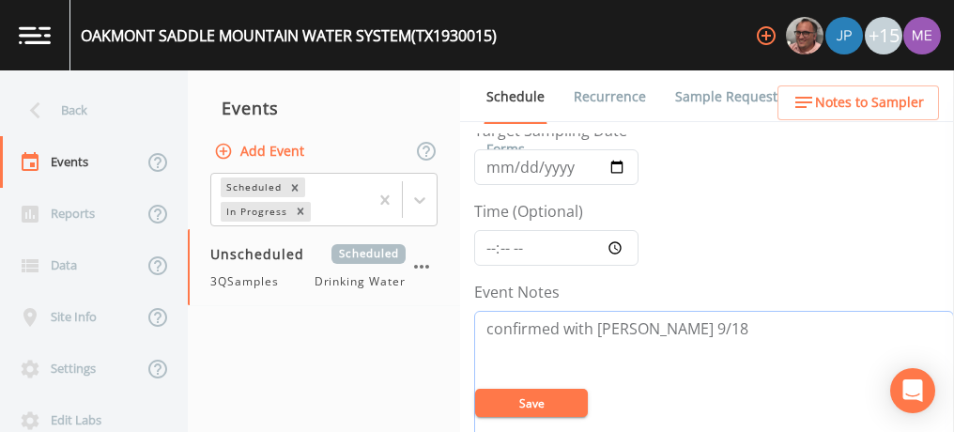
scroll to position [39, 0]
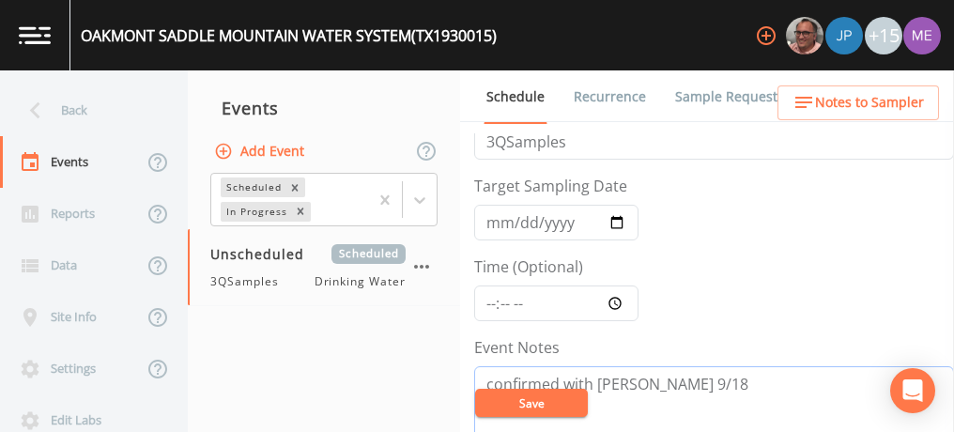
type textarea "confirmed with [PERSON_NAME] 9/18"
click at [508, 222] on input "Target Sampling Date" at bounding box center [556, 223] width 164 height 36
type input "[DATE]"
click at [488, 301] on input "Time (Optional)" at bounding box center [556, 303] width 164 height 36
type input "09:00"
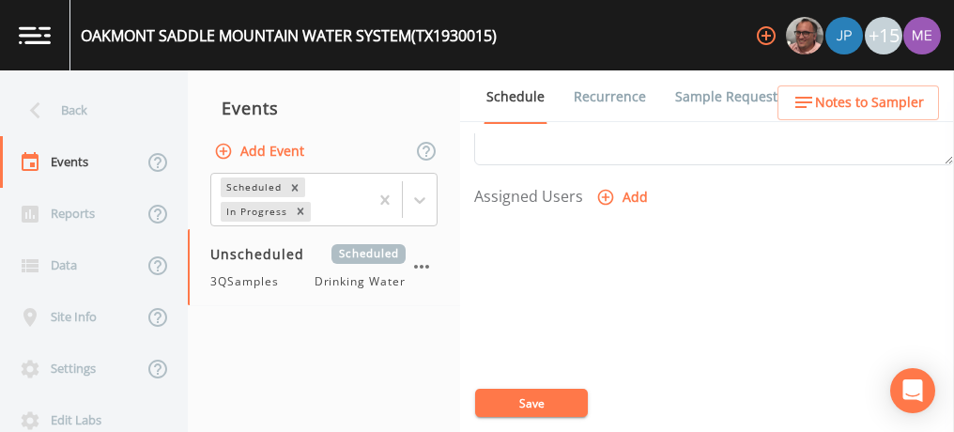
scroll to position [763, 0]
click at [602, 192] on icon "button" at bounding box center [605, 196] width 19 height 19
select select "6518b6a0-c5fa-4d0f-8e3d-fc6e8623860b"
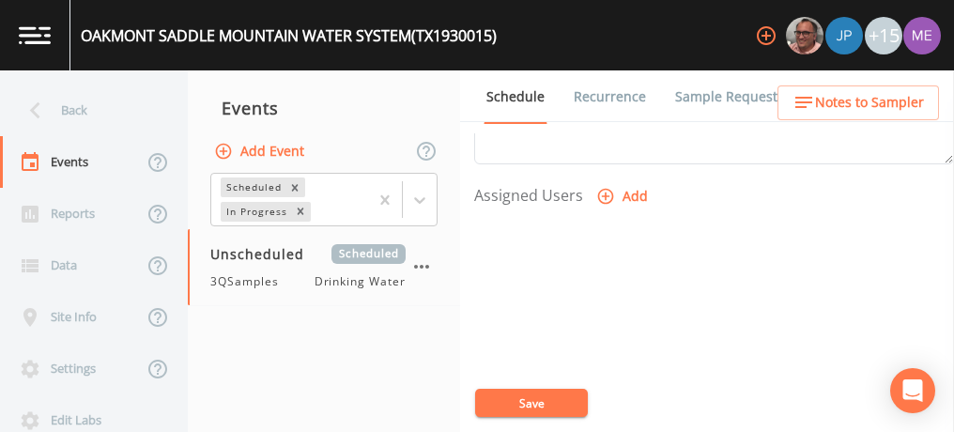
select select
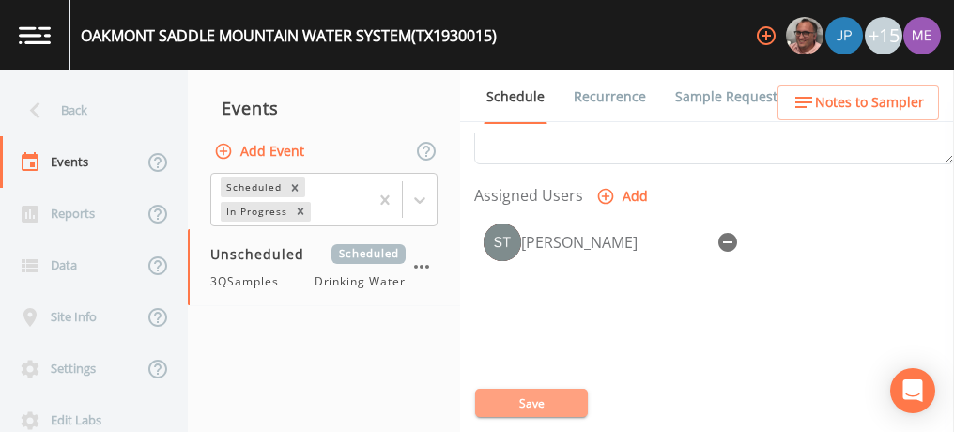
click at [537, 400] on button "Save" at bounding box center [531, 403] width 113 height 28
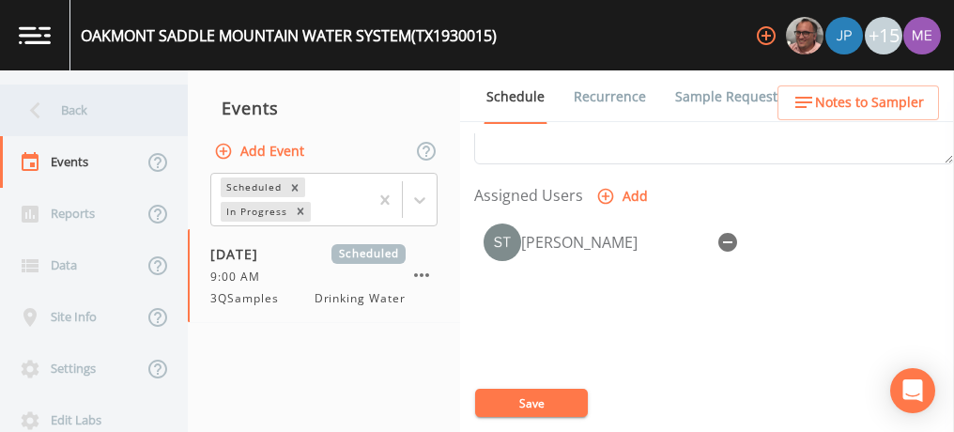
click at [65, 107] on div "Back" at bounding box center [84, 110] width 169 height 52
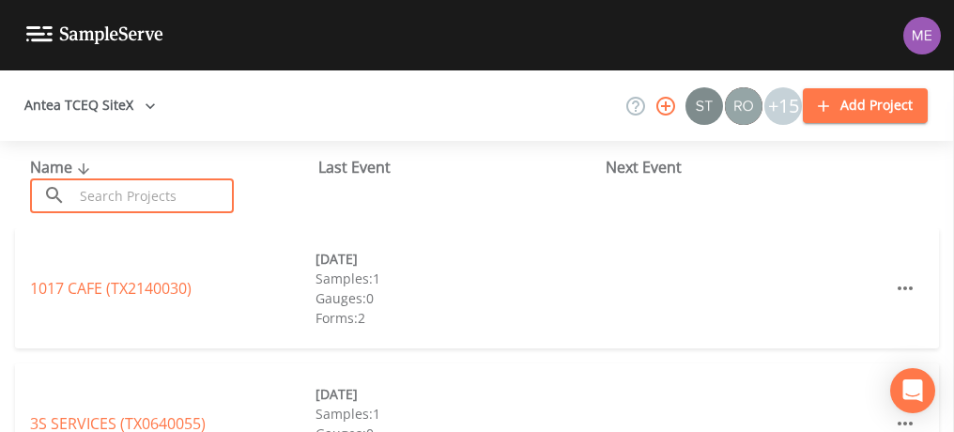
click at [105, 190] on input "text" at bounding box center [153, 195] width 161 height 35
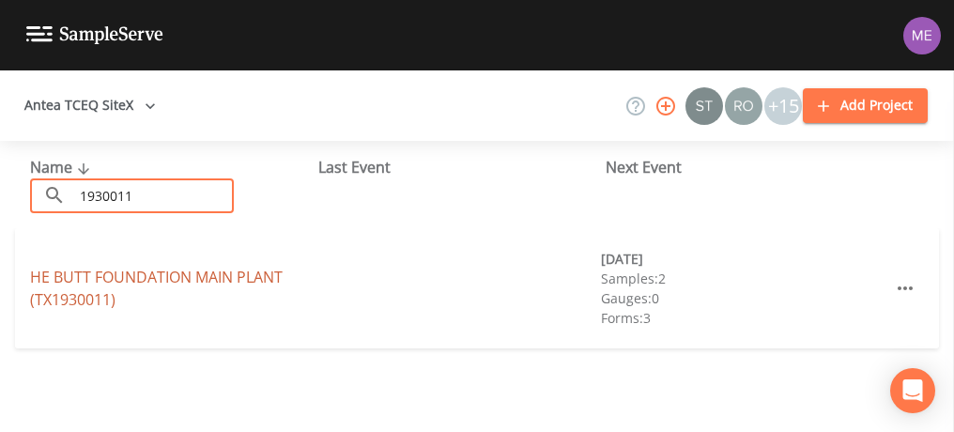
type input "1930011"
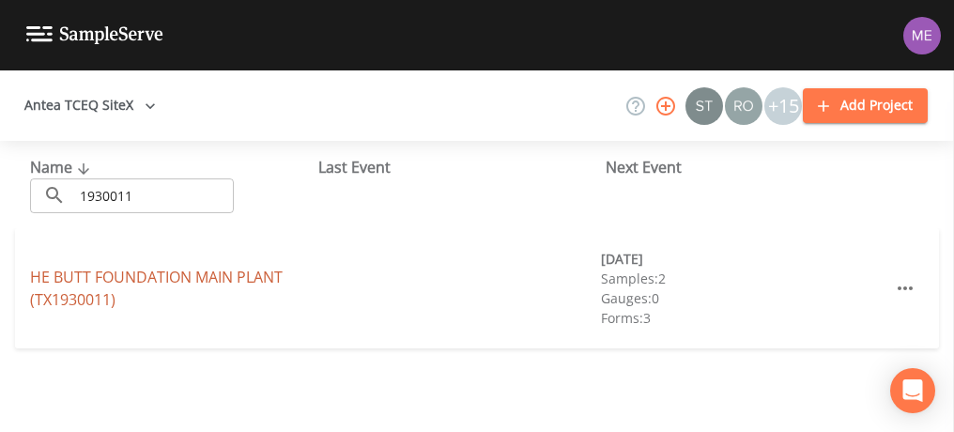
click at [270, 277] on link "HE BUTT FOUNDATION MAIN PLANT (TX1930011)" at bounding box center [156, 288] width 253 height 43
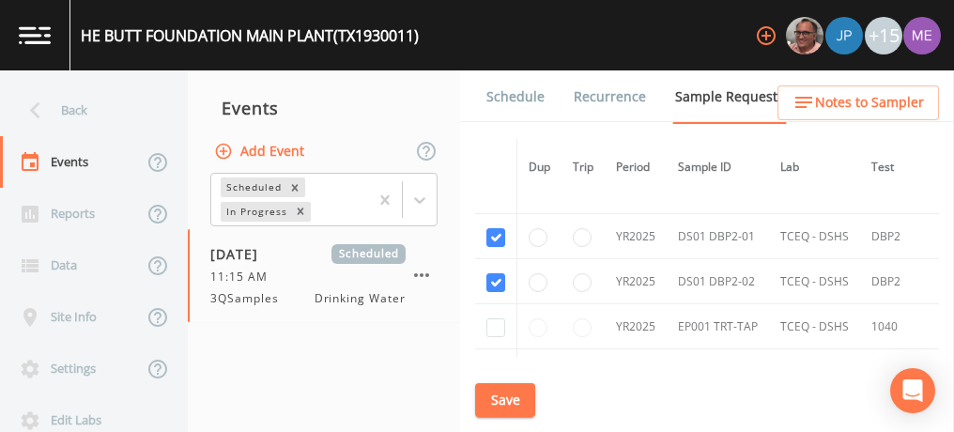
scroll to position [519, 0]
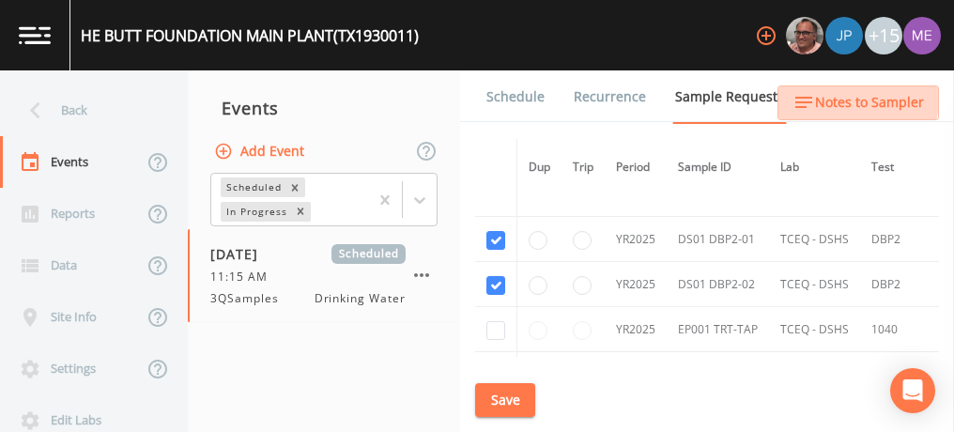
click at [832, 97] on span "Notes to Sampler" at bounding box center [869, 102] width 109 height 23
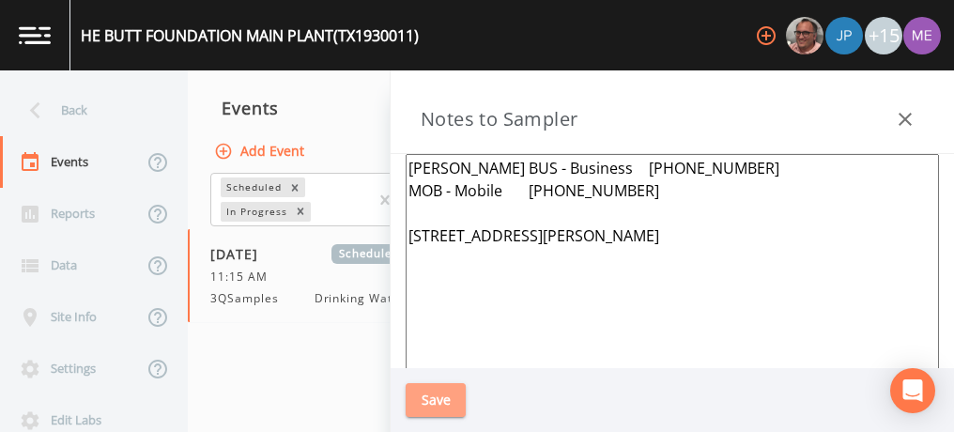
click at [453, 392] on button "Save" at bounding box center [436, 400] width 60 height 35
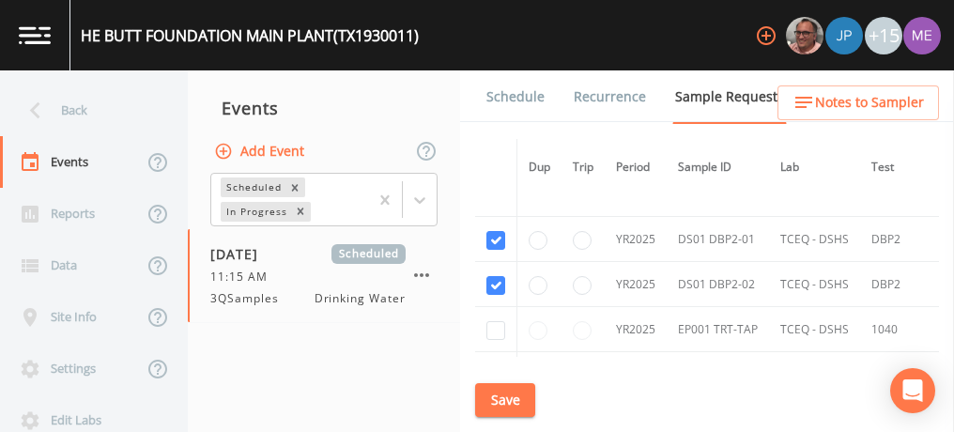
click at [508, 99] on link "Schedule" at bounding box center [516, 96] width 64 height 53
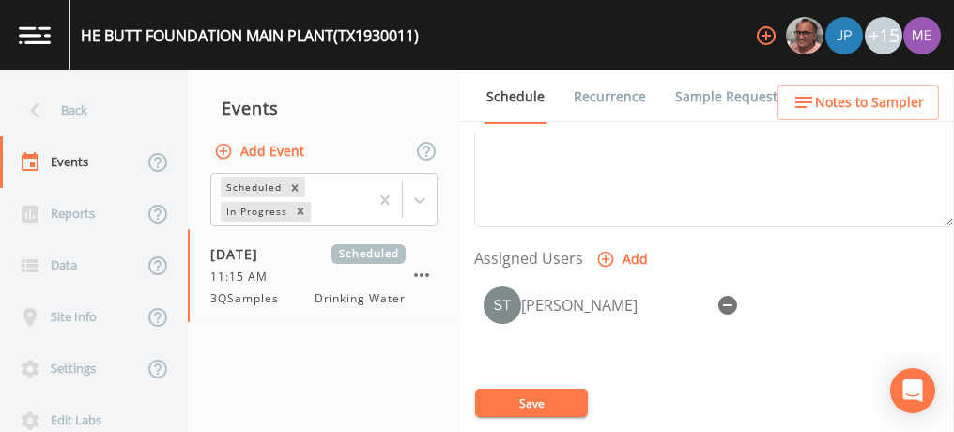
scroll to position [702, 0]
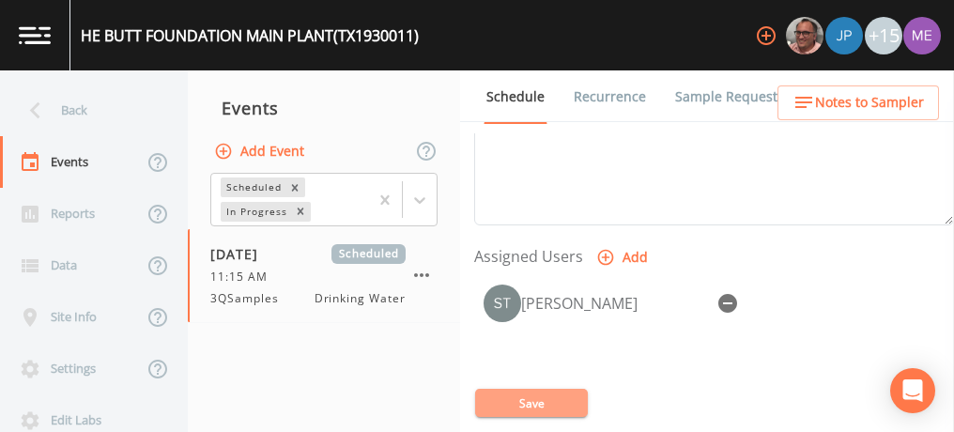
click at [547, 401] on button "Save" at bounding box center [531, 403] width 113 height 28
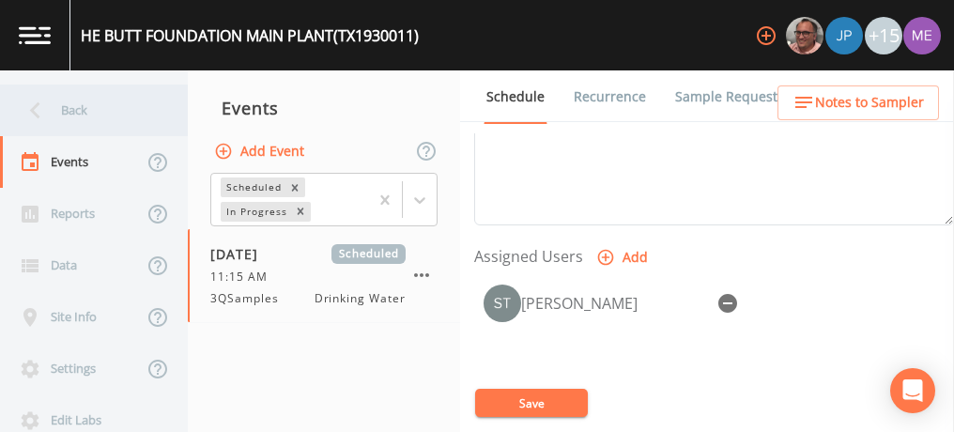
click at [86, 113] on div "Back" at bounding box center [84, 110] width 169 height 52
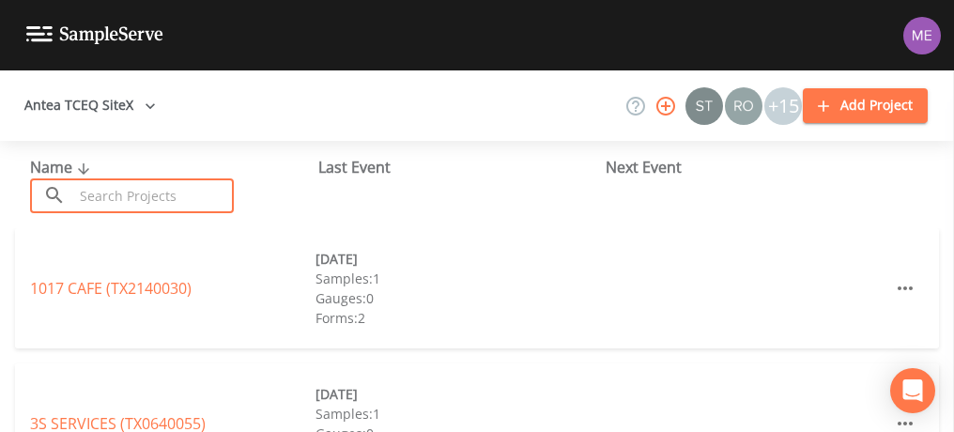
click at [120, 187] on input "text" at bounding box center [153, 195] width 161 height 35
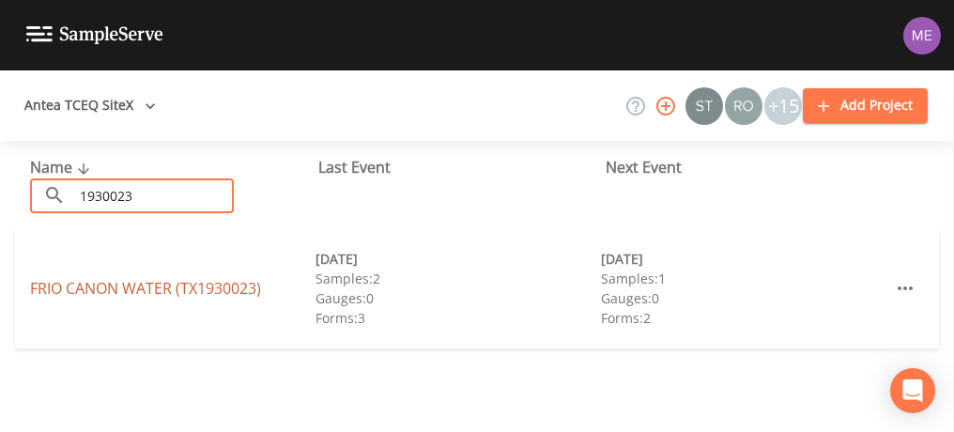
type input "1930023"
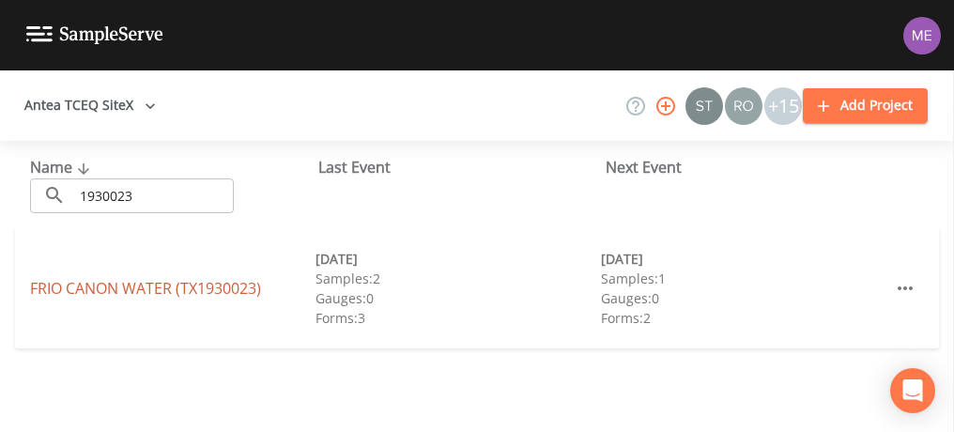
click at [124, 293] on link "FRIO CANON WATER (TX1930023)" at bounding box center [145, 288] width 231 height 21
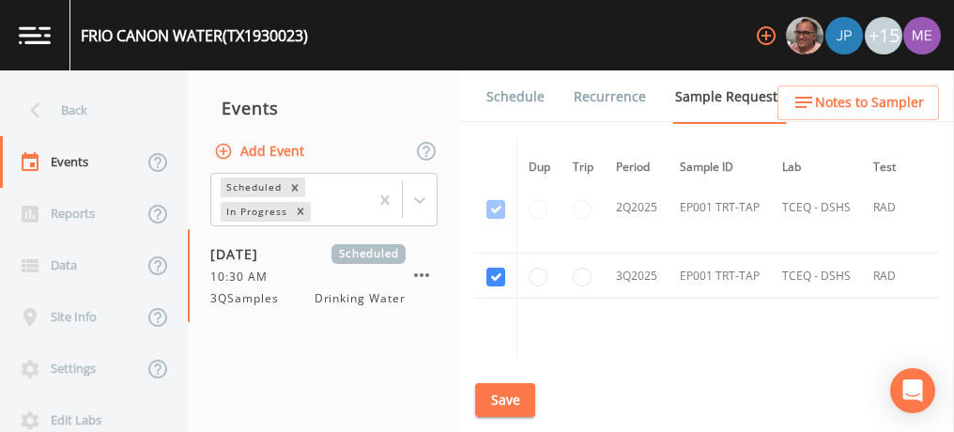
scroll to position [1866, 0]
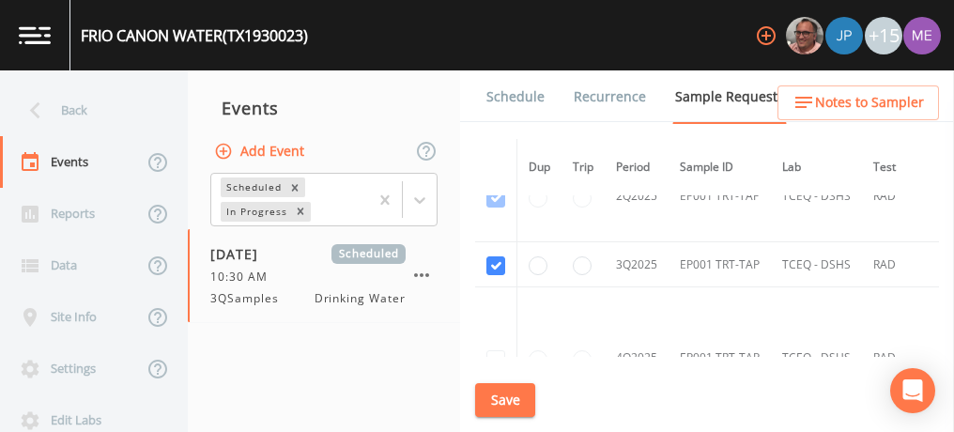
click at [504, 100] on link "Schedule" at bounding box center [516, 96] width 64 height 53
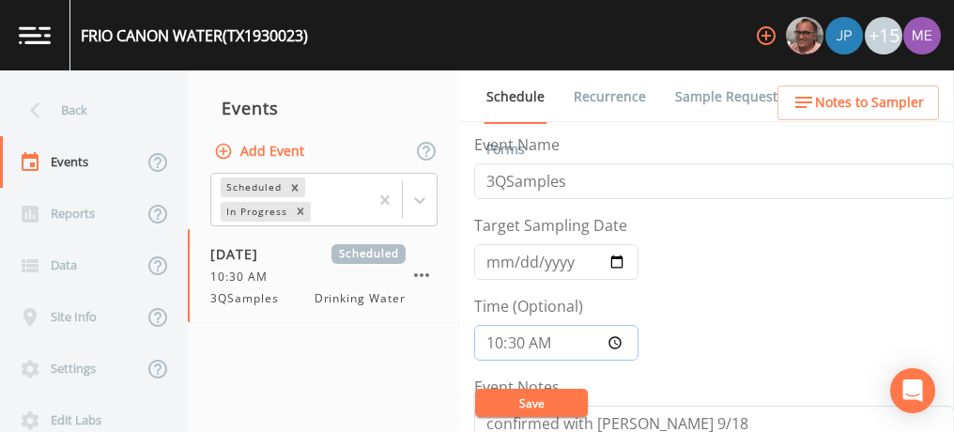
click at [497, 342] on input "10:30:00" at bounding box center [556, 343] width 164 height 36
type input "12:45"
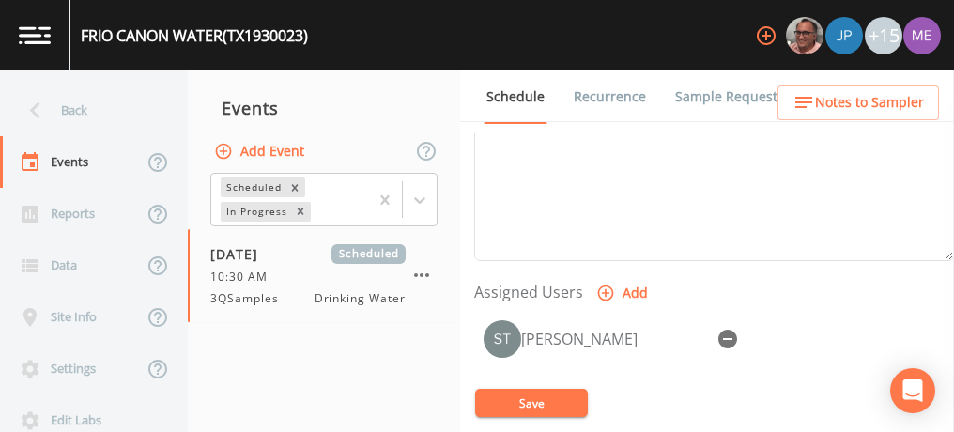
scroll to position [668, 0]
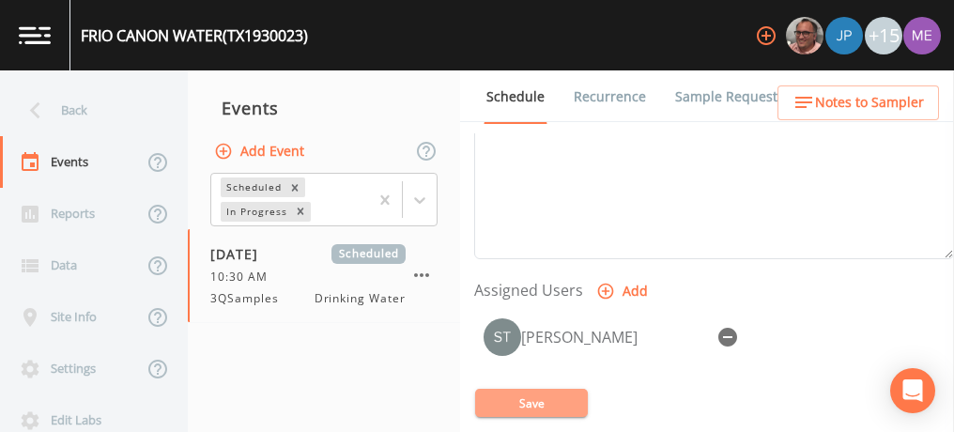
click at [530, 397] on button "Save" at bounding box center [531, 403] width 113 height 28
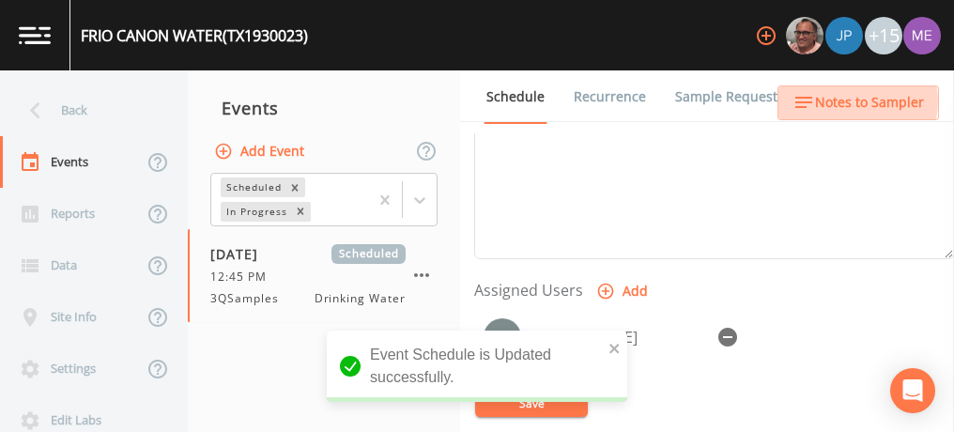
click at [854, 101] on span "Notes to Sampler" at bounding box center [869, 102] width 109 height 23
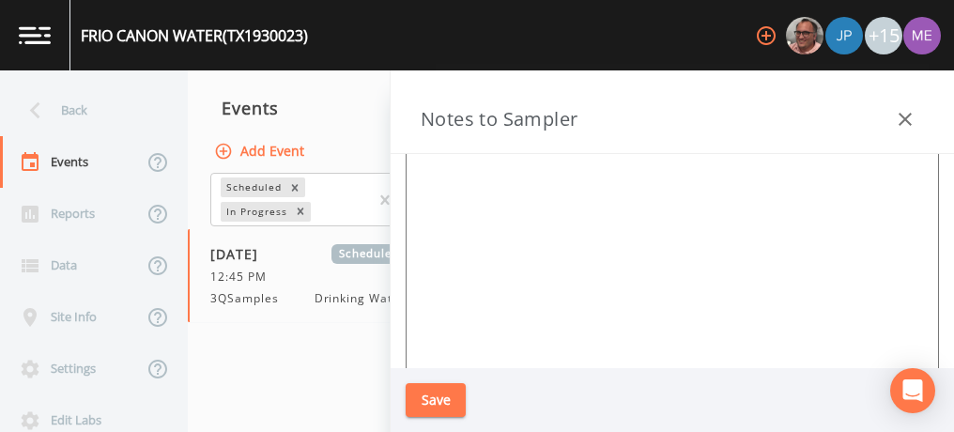
scroll to position [255, 0]
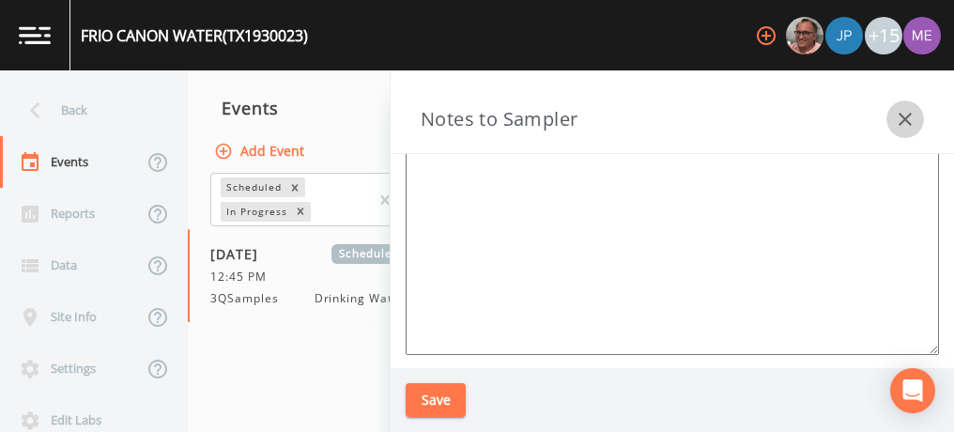
click at [903, 116] on icon "button" at bounding box center [904, 119] width 13 height 13
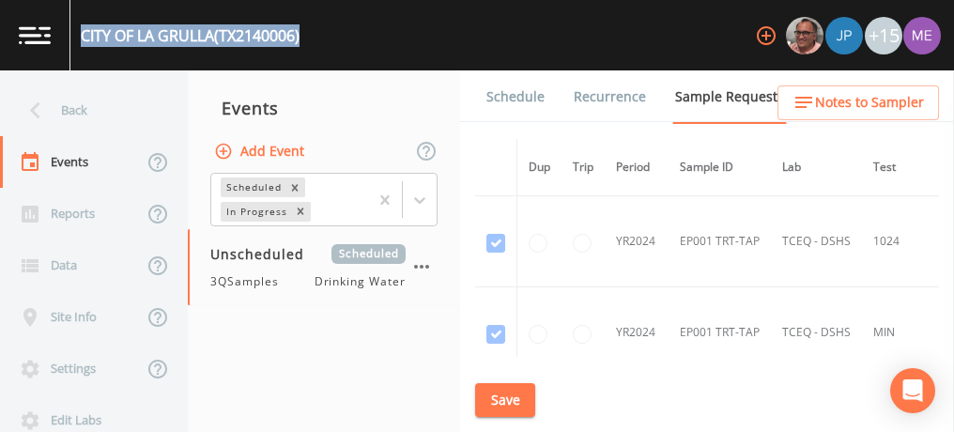
scroll to position [2430, 12]
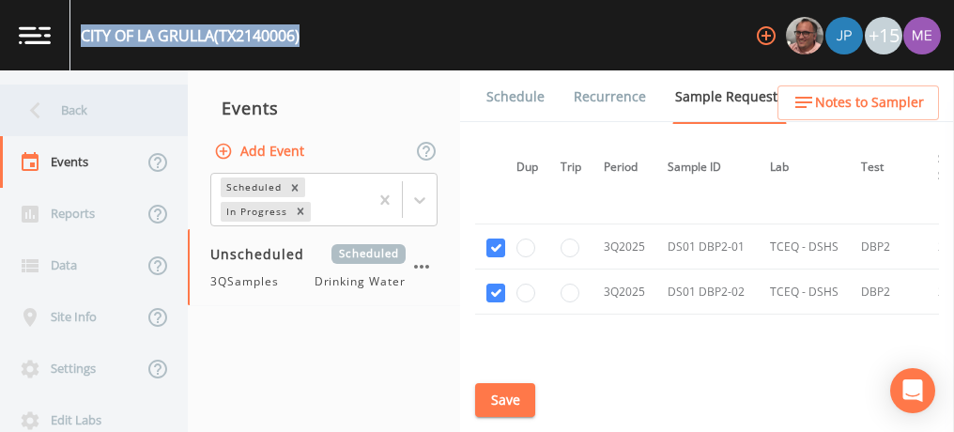
drag, startPoint x: 0, startPoint y: 0, endPoint x: 64, endPoint y: 112, distance: 128.7
click at [64, 112] on div "Back" at bounding box center [84, 110] width 169 height 52
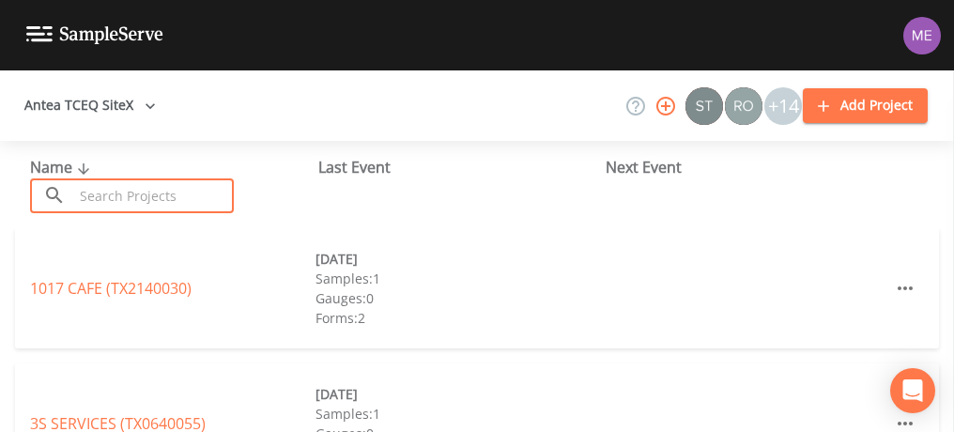
click at [100, 204] on input "text" at bounding box center [153, 195] width 161 height 35
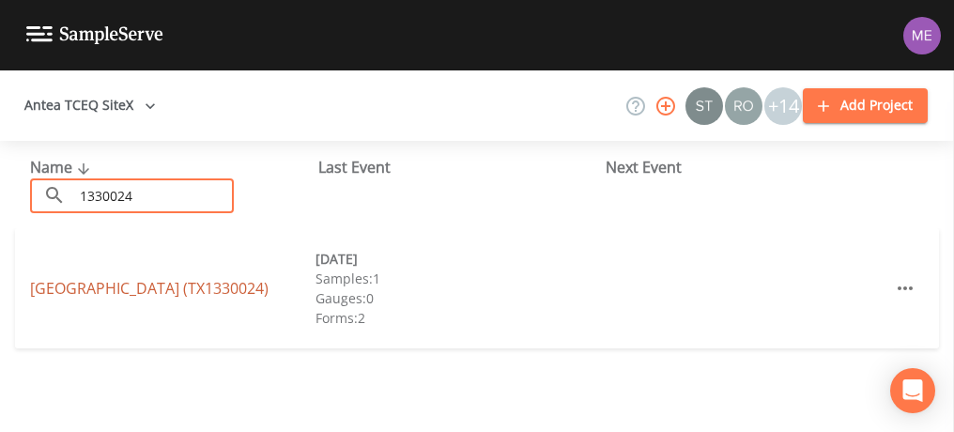
type input "1330024"
click at [115, 278] on link "[GEOGRAPHIC_DATA] (TX1330024)" at bounding box center [149, 288] width 238 height 21
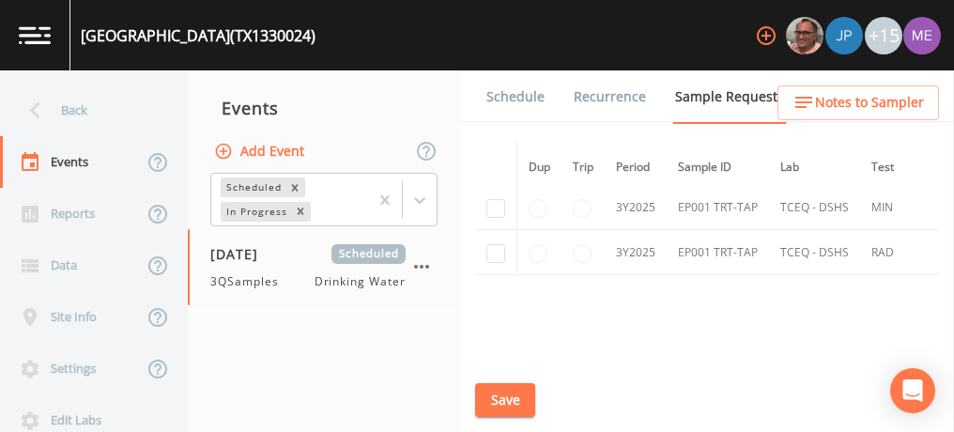
scroll to position [761, 0]
click at [518, 90] on link "Schedule" at bounding box center [516, 96] width 64 height 53
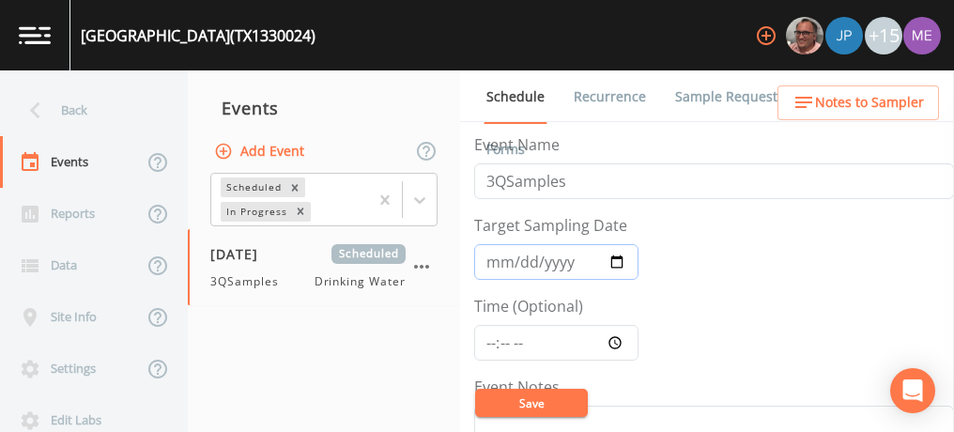
click at [495, 257] on input "[DATE]" at bounding box center [556, 262] width 164 height 36
type input "[DATE]"
click at [486, 340] on input "Time (Optional)" at bounding box center [556, 343] width 164 height 36
type input "09:00"
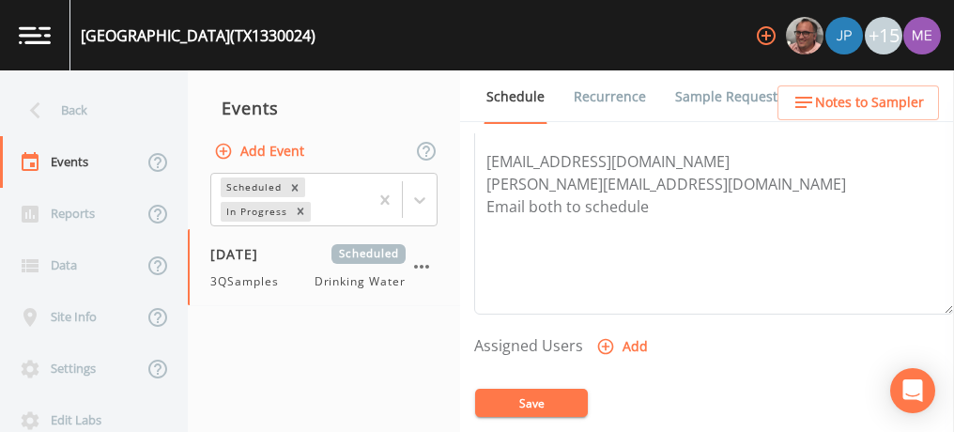
scroll to position [616, 0]
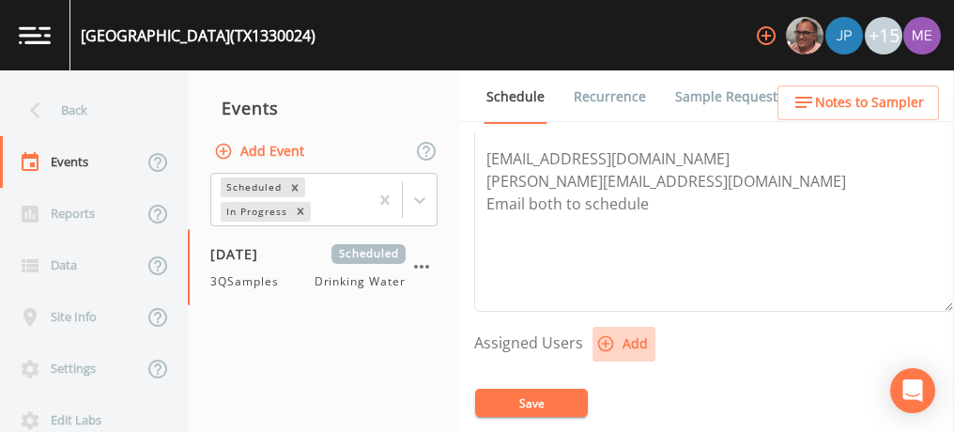
click at [604, 334] on icon "button" at bounding box center [605, 343] width 19 height 19
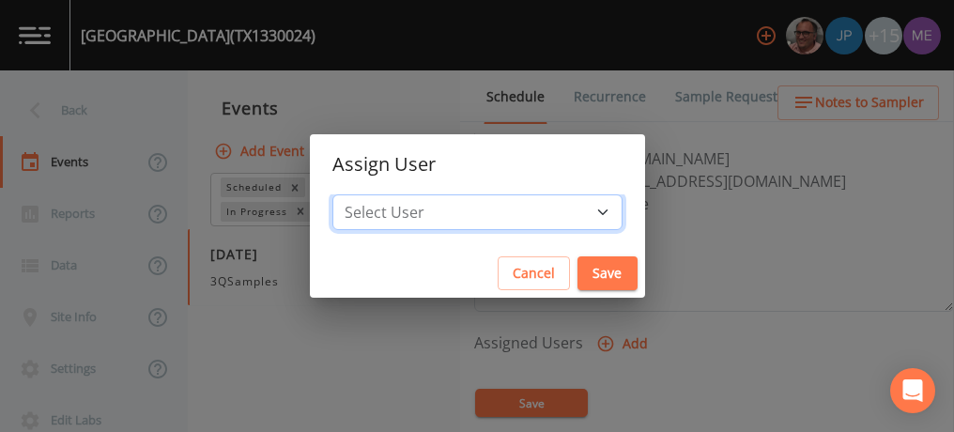
click at [576, 213] on select "Select User [PERSON_NAME] [PERSON_NAME] [PERSON_NAME] [PERSON_NAME] [PERSON_NAM…" at bounding box center [477, 212] width 290 height 36
select select "6518b6a0-c5fa-4d0f-8e3d-fc6e8623860b"
click at [361, 194] on select "Select User [PERSON_NAME] [PERSON_NAME] [PERSON_NAME] [PERSON_NAME] [PERSON_NAM…" at bounding box center [477, 212] width 290 height 36
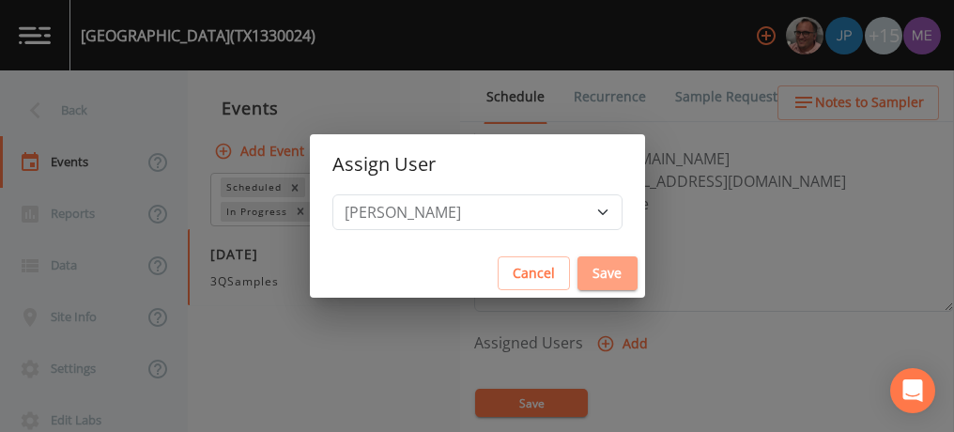
click at [577, 266] on button "Save" at bounding box center [607, 273] width 60 height 35
select select
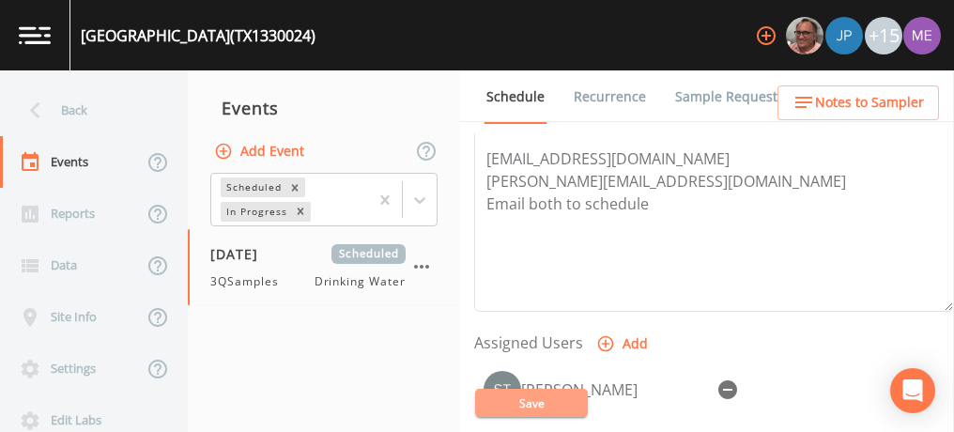
click at [546, 407] on button "Save" at bounding box center [531, 403] width 113 height 28
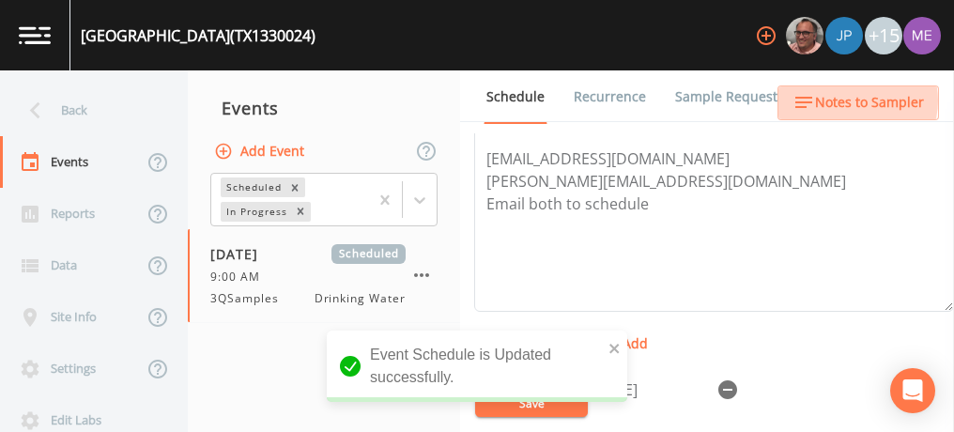
click at [852, 100] on span "Notes to Sampler" at bounding box center [869, 102] width 109 height 23
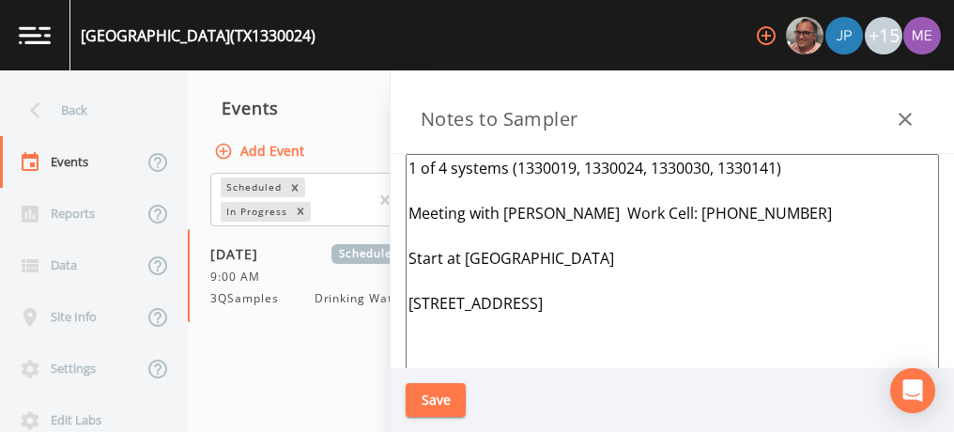
drag, startPoint x: 407, startPoint y: 165, endPoint x: 692, endPoint y: 311, distance: 319.5
click at [692, 311] on textarea "1 of 4 systems (1330019, 1330024, 1330030, 1330141) Meeting with [PERSON_NAME] …" at bounding box center [672, 382] width 533 height 456
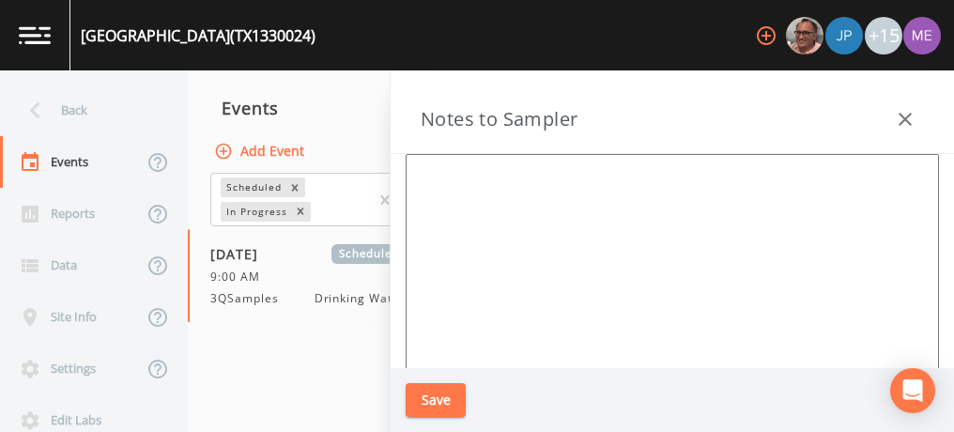
click at [510, 192] on textarea at bounding box center [672, 382] width 533 height 456
paste textarea "123 CHOLE"
type textarea "123 CHOLE"
click at [560, 392] on div "Save" at bounding box center [672, 400] width 563 height 65
click at [444, 392] on button "Save" at bounding box center [436, 400] width 60 height 35
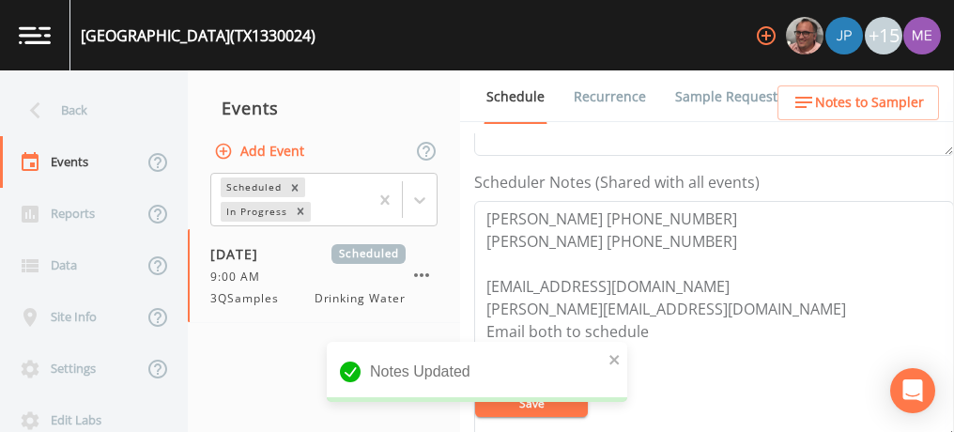
scroll to position [484, 0]
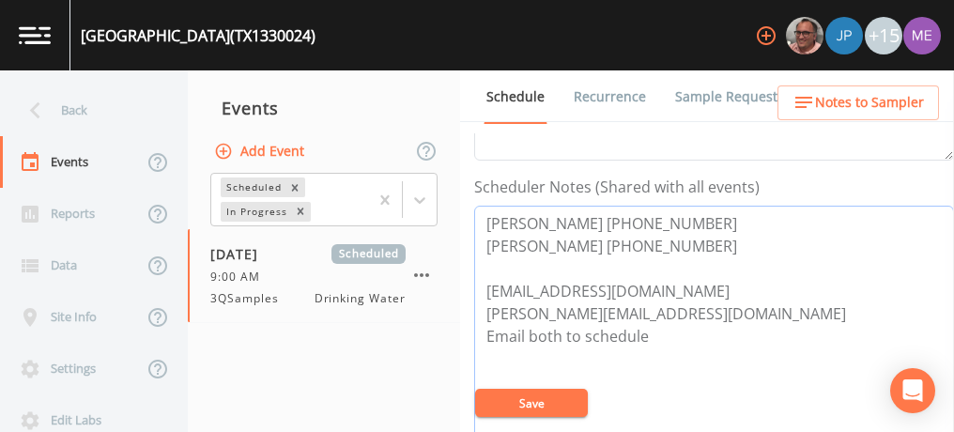
drag, startPoint x: 485, startPoint y: 219, endPoint x: 730, endPoint y: 240, distance: 246.0
click at [730, 240] on textarea "[PERSON_NAME] [PHONE_NUMBER] [PERSON_NAME] [PHONE_NUMBER] [EMAIL_ADDRESS][DOMAI…" at bounding box center [714, 325] width 480 height 238
click at [882, 104] on span "Notes to Sampler" at bounding box center [869, 102] width 109 height 23
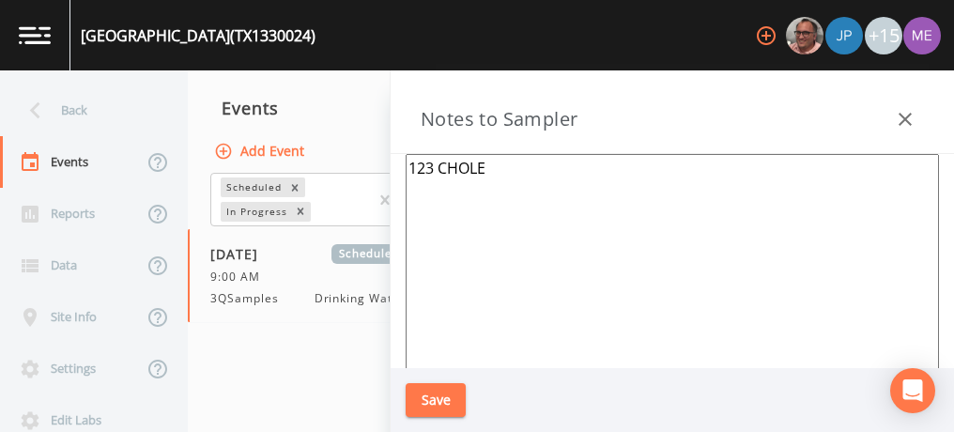
click at [435, 164] on textarea "123 CHOLE" at bounding box center [672, 382] width 533 height 456
paste textarea "[PERSON_NAME] [PHONE_NUMBER] [PERSON_NAME] [PHONE_NUMBER]"
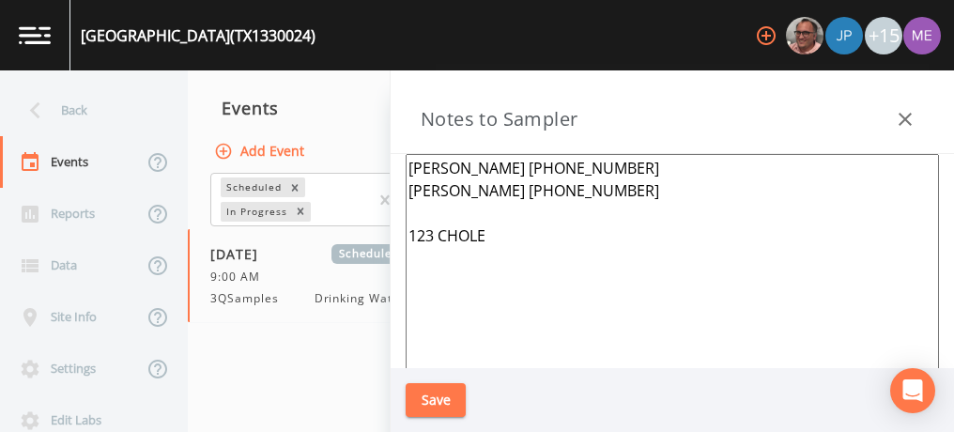
type textarea "[PERSON_NAME] [PHONE_NUMBER] [PERSON_NAME] [PHONE_NUMBER] 123 CHOLE"
click at [426, 401] on button "Save" at bounding box center [436, 400] width 60 height 35
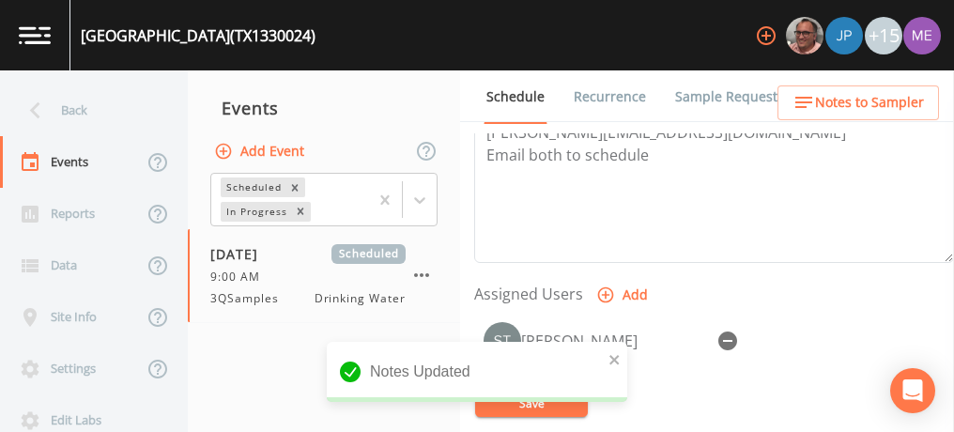
scroll to position [665, 0]
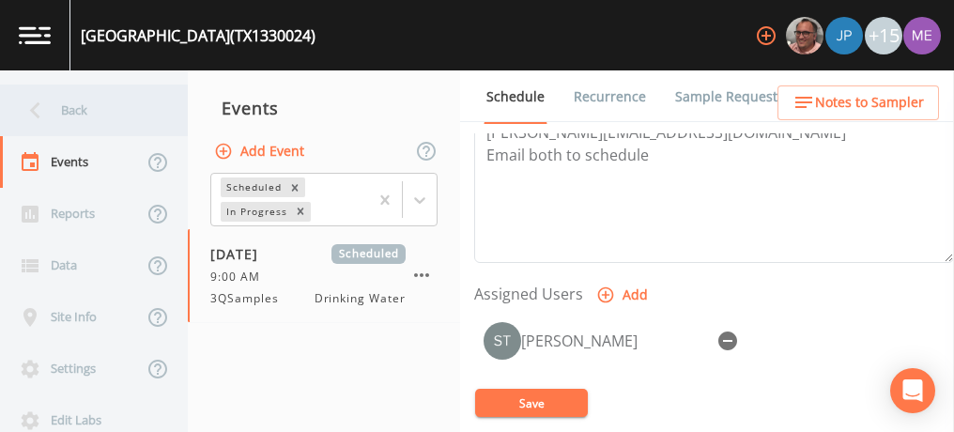
click at [84, 112] on div "Back" at bounding box center [84, 110] width 169 height 52
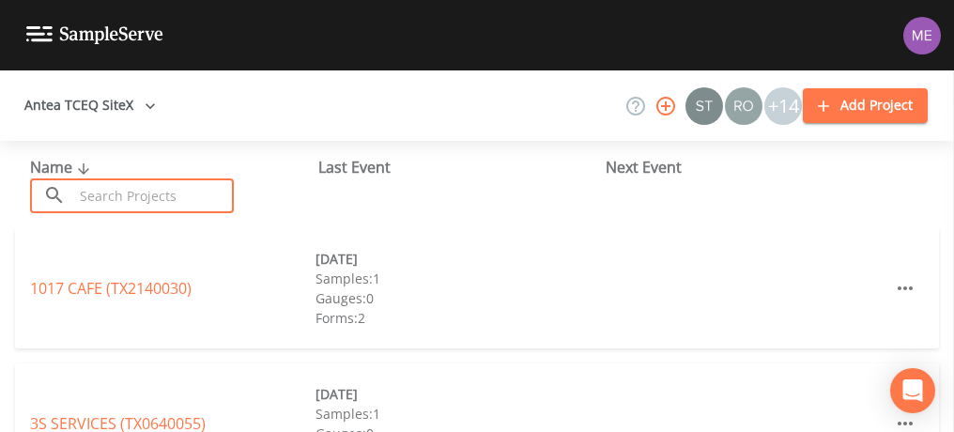
click at [113, 192] on input "text" at bounding box center [153, 195] width 161 height 35
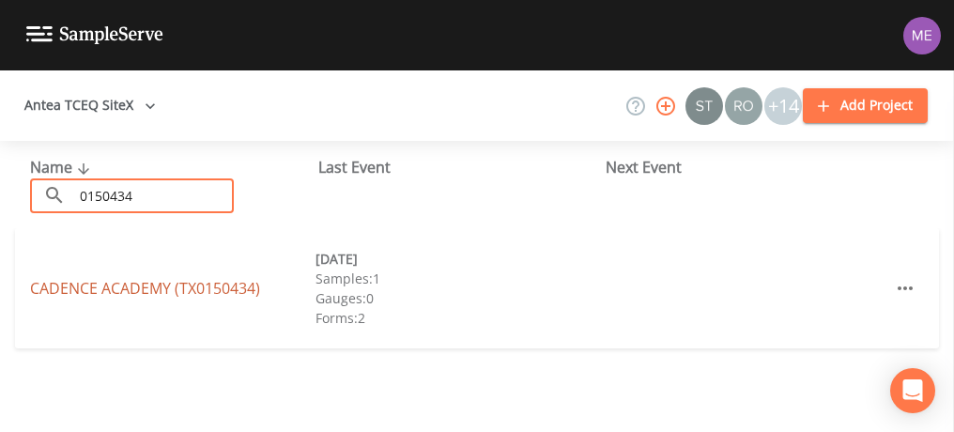
type input "0150434"
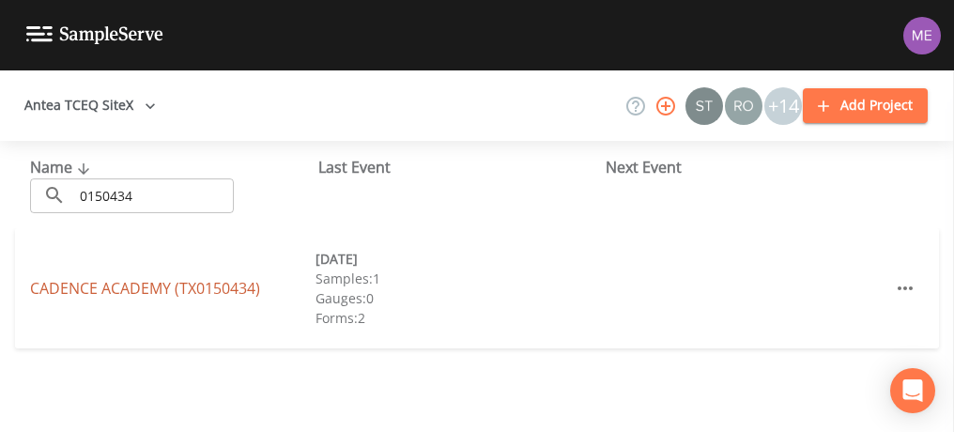
click at [162, 296] on link "[GEOGRAPHIC_DATA] (TX0150434)" at bounding box center [145, 288] width 230 height 21
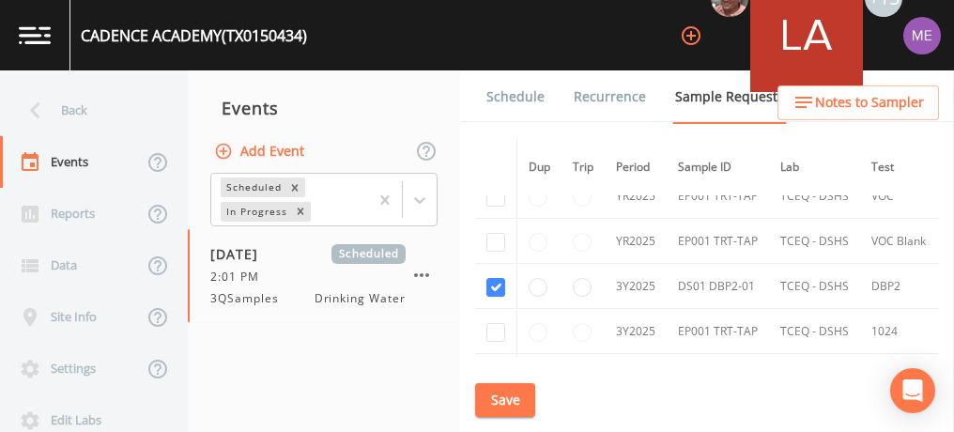
scroll to position [499, 0]
click at [499, 97] on link "Schedule" at bounding box center [516, 96] width 64 height 53
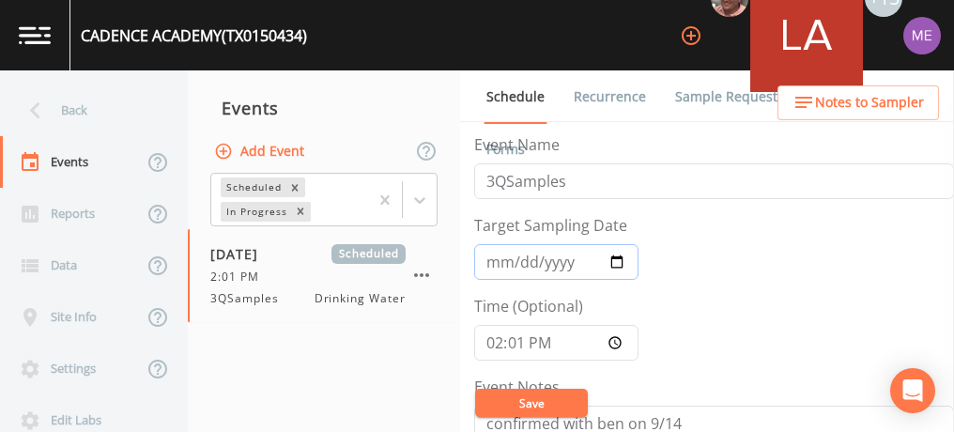
click at [517, 261] on input "[DATE]" at bounding box center [556, 262] width 164 height 36
type input "[DATE]"
click at [489, 339] on input "14:01:00" at bounding box center [556, 343] width 164 height 36
click at [516, 342] on input "13:11" at bounding box center [556, 343] width 164 height 36
type input "13:15"
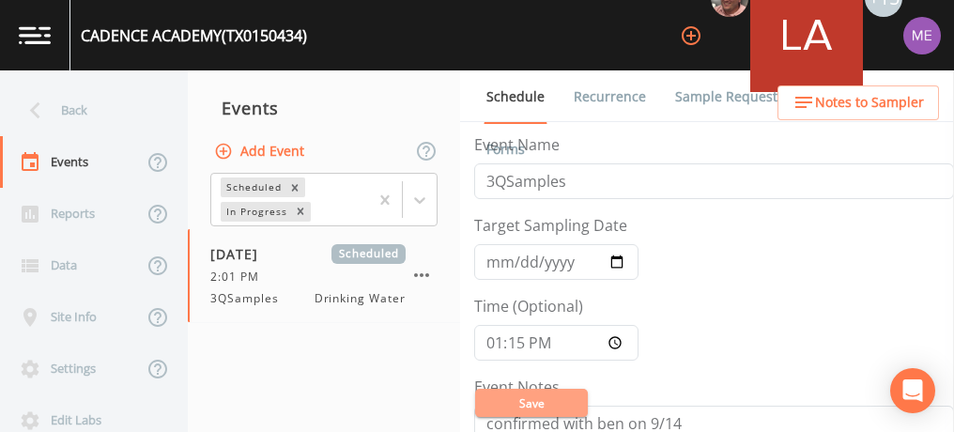
click at [530, 405] on button "Save" at bounding box center [531, 403] width 113 height 28
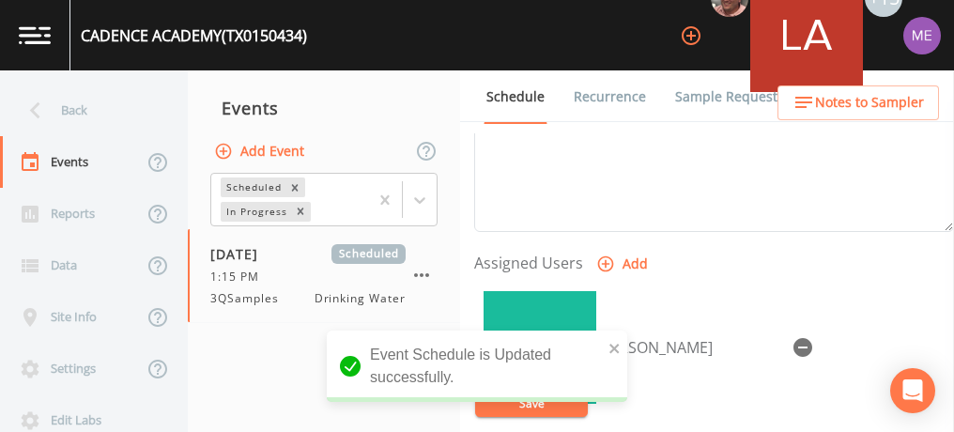
scroll to position [699, 0]
click at [793, 335] on icon "button" at bounding box center [802, 344] width 19 height 19
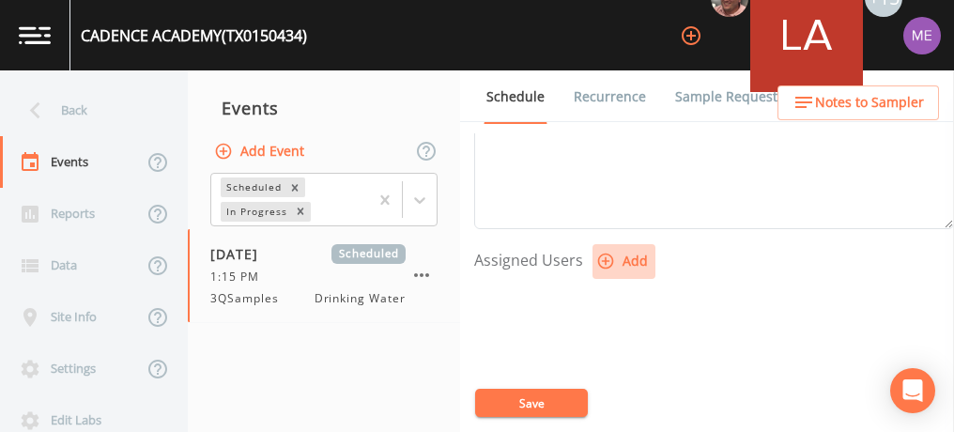
click at [602, 255] on icon "button" at bounding box center [605, 261] width 19 height 19
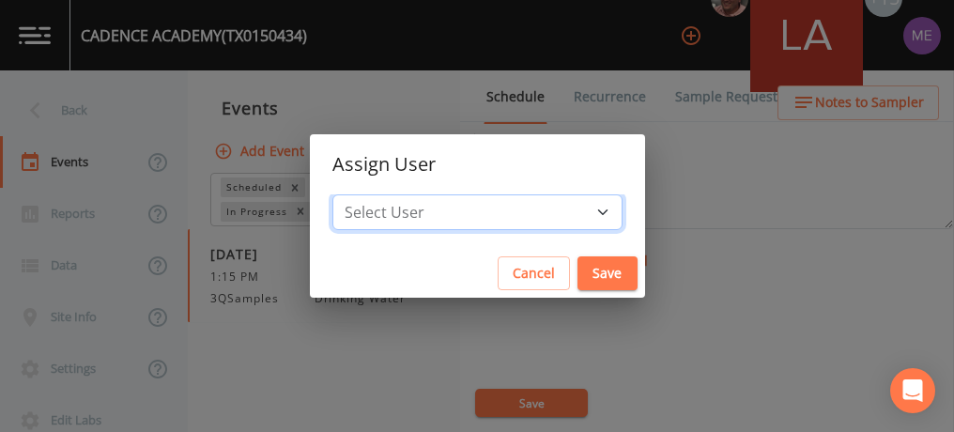
click at [573, 213] on select "Select User [PERSON_NAME] [PERSON_NAME] [PERSON_NAME] [PERSON_NAME] [PERSON_NAM…" at bounding box center [477, 212] width 290 height 36
select select "6518b6a0-c5fa-4d0f-8e3d-fc6e8623860b"
click at [361, 194] on select "Select User [PERSON_NAME] [PERSON_NAME] [PERSON_NAME] [PERSON_NAME] [PERSON_NAM…" at bounding box center [477, 212] width 290 height 36
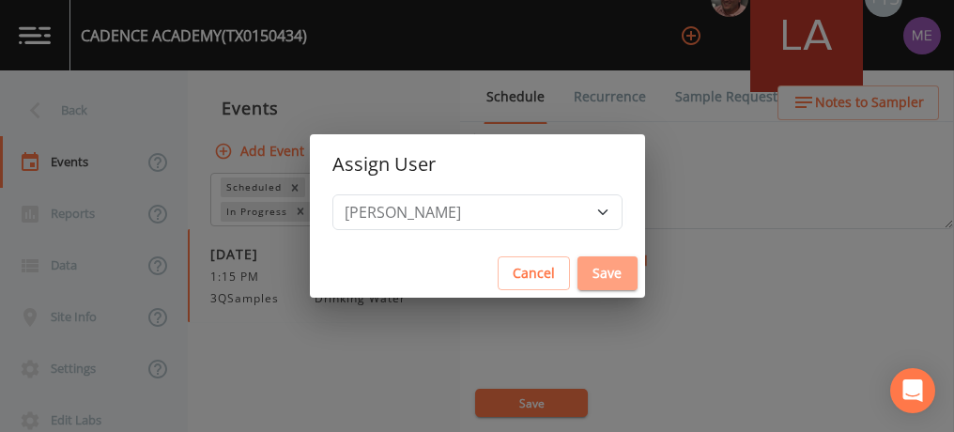
click at [578, 265] on button "Save" at bounding box center [607, 273] width 60 height 35
select select
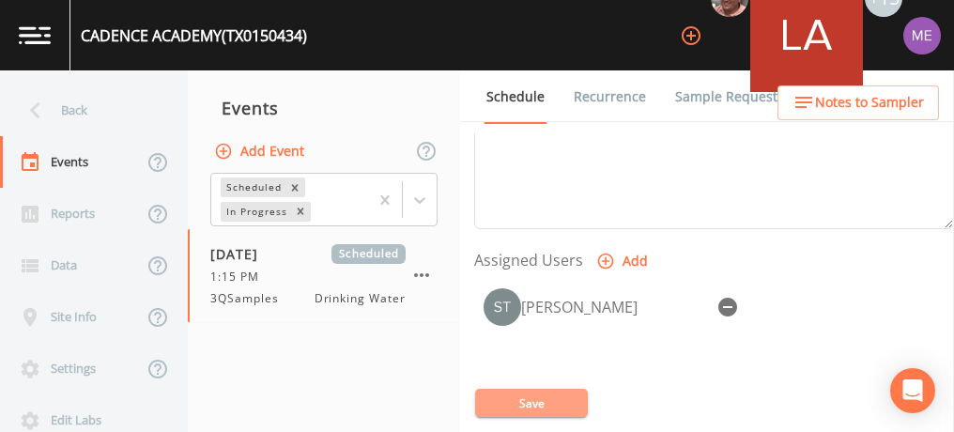
click at [503, 403] on button "Save" at bounding box center [531, 403] width 113 height 28
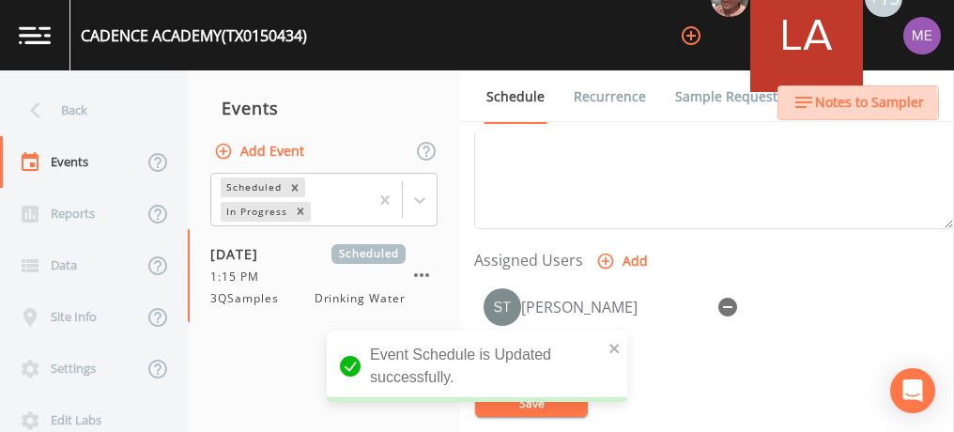
click at [848, 105] on span "Notes to Sampler" at bounding box center [869, 102] width 109 height 23
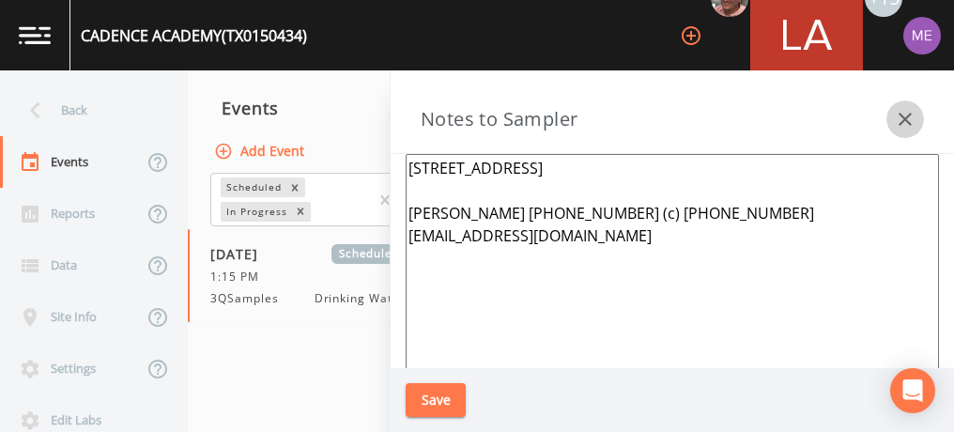
click at [902, 122] on icon "button" at bounding box center [904, 119] width 13 height 13
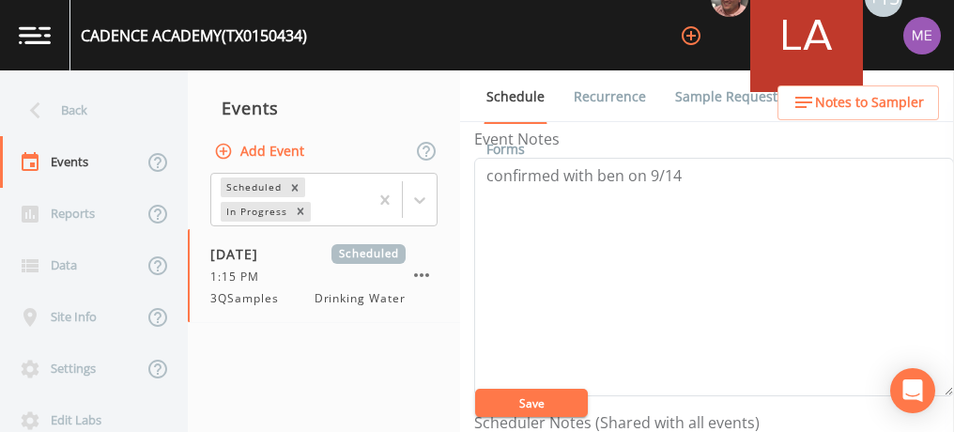
scroll to position [236, 0]
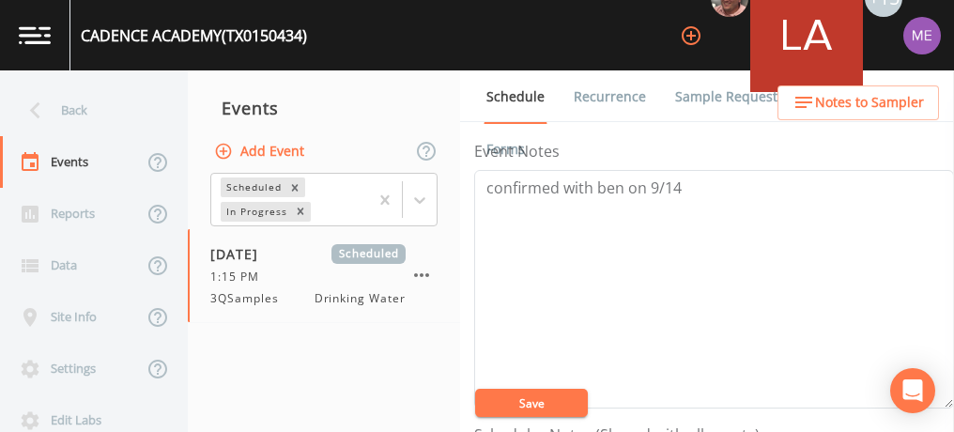
click at [703, 98] on link "Sample Requests" at bounding box center [729, 96] width 115 height 53
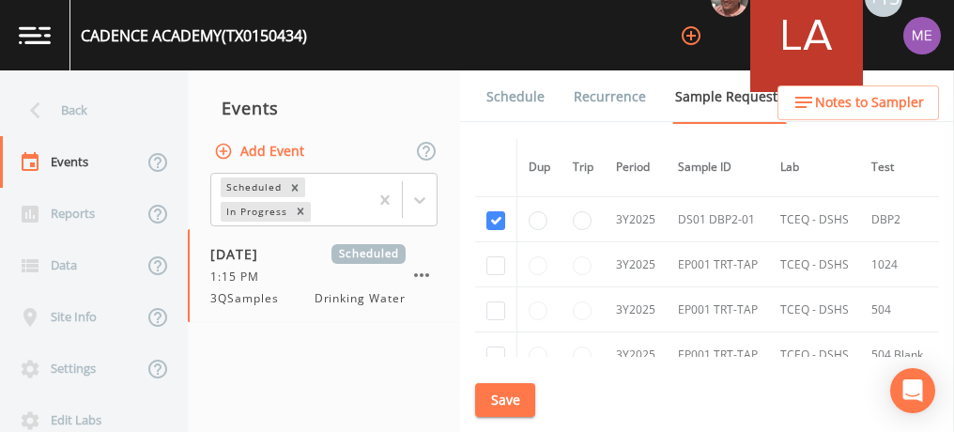
scroll to position [567, 0]
click at [521, 97] on link "Schedule" at bounding box center [516, 96] width 64 height 53
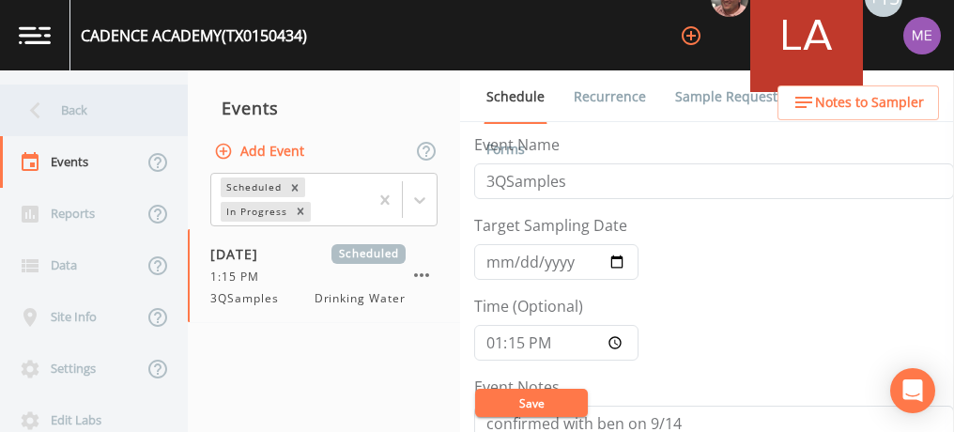
click at [68, 115] on div "Back" at bounding box center [84, 110] width 169 height 52
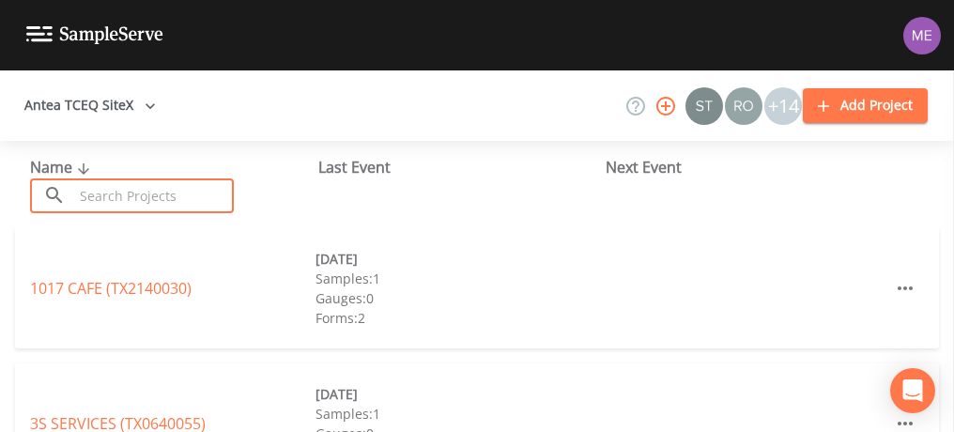
click at [98, 189] on input "text" at bounding box center [153, 195] width 161 height 35
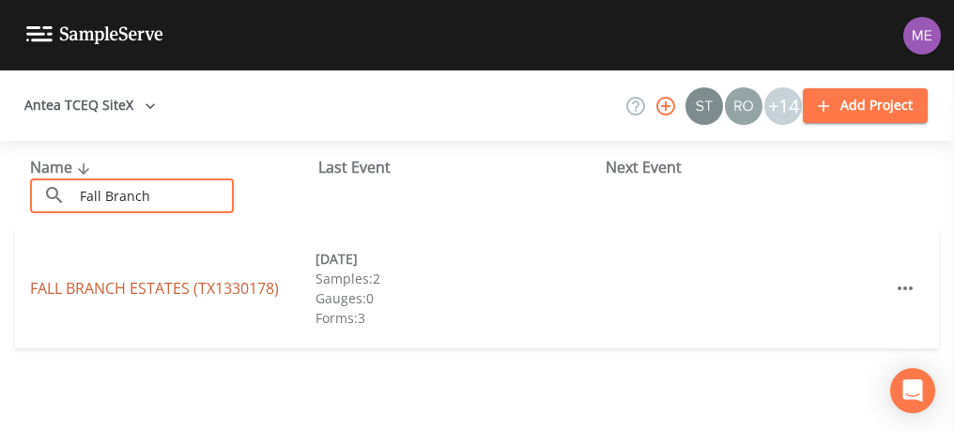
type input "Fall Branch"
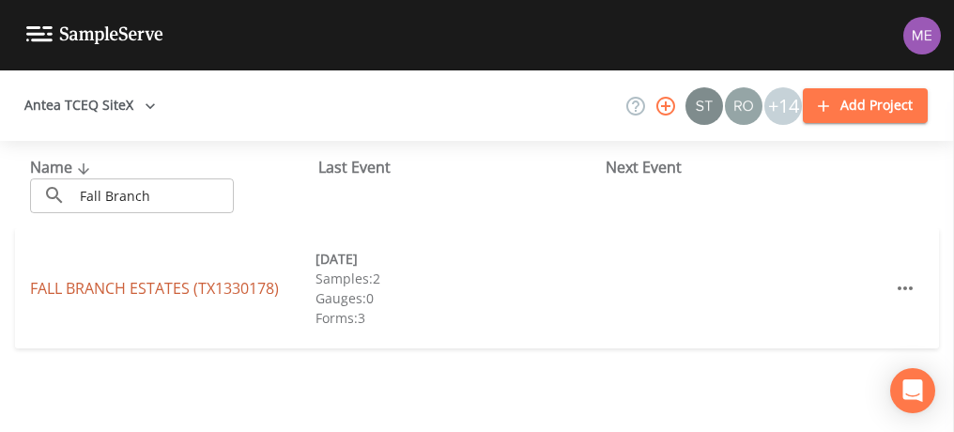
click at [130, 289] on link "[GEOGRAPHIC_DATA] (TX1330178)" at bounding box center [154, 288] width 249 height 21
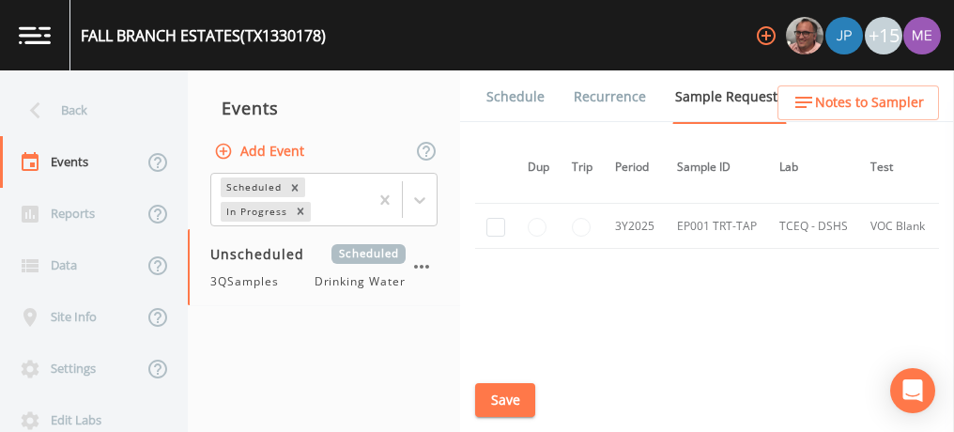
scroll to position [704, 1]
click at [516, 98] on link "Schedule" at bounding box center [516, 96] width 64 height 53
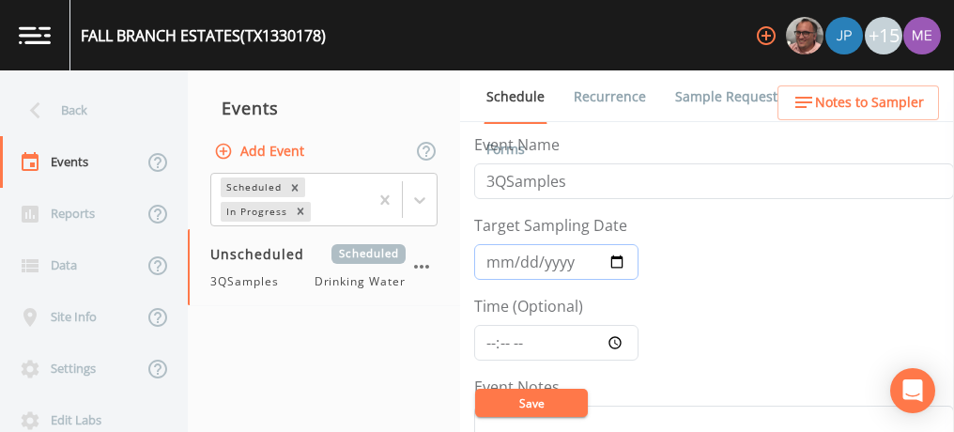
click at [496, 261] on input "Target Sampling Date" at bounding box center [556, 262] width 164 height 36
type input "[DATE]"
click at [486, 334] on input "Time (Optional)" at bounding box center [556, 343] width 164 height 36
type input "11:30"
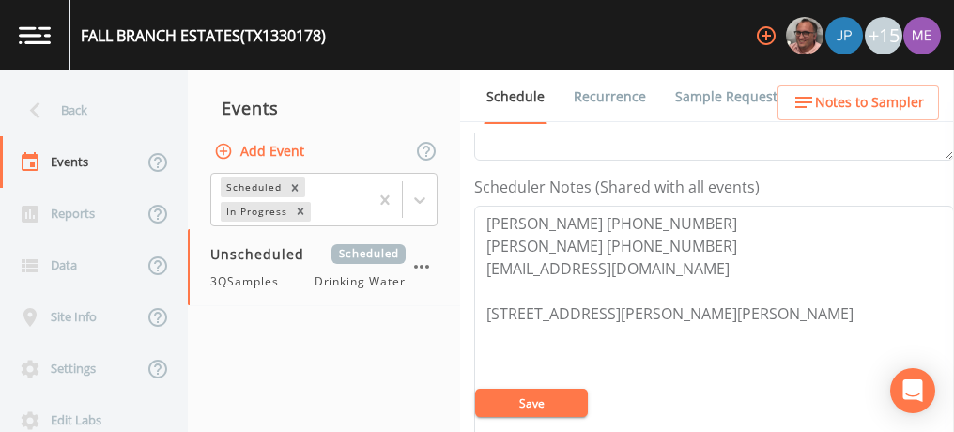
scroll to position [484, 0]
drag, startPoint x: 482, startPoint y: 212, endPoint x: 678, endPoint y: 212, distance: 196.2
click at [678, 212] on textarea "[PERSON_NAME] [PHONE_NUMBER] [PERSON_NAME] [PHONE_NUMBER] [EMAIL_ADDRESS][DOMAI…" at bounding box center [714, 324] width 480 height 238
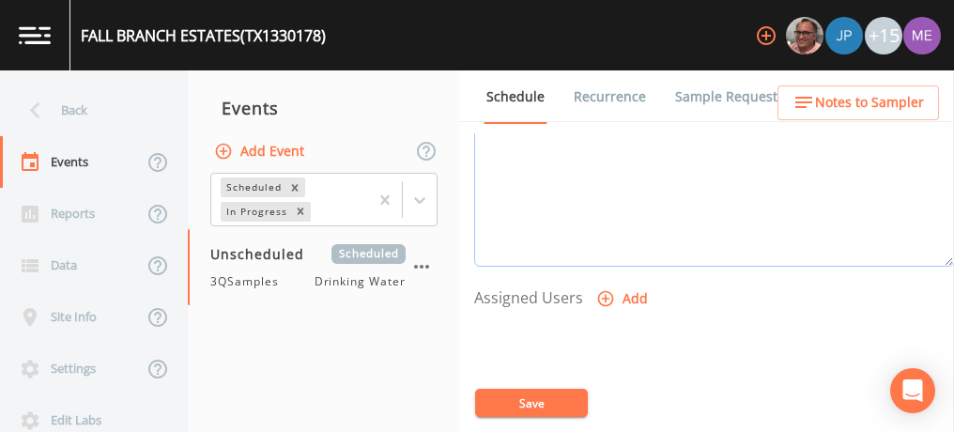
scroll to position [692, 0]
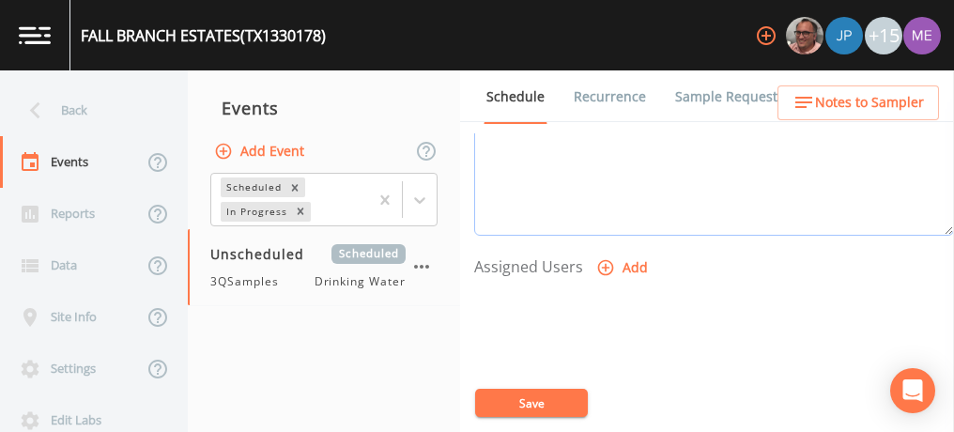
type textarea "[PERSON_NAME] [PHONE_NUMBER] [EMAIL_ADDRESS][DOMAIN_NAME] [STREET_ADDRESS][PERS…"
click at [604, 264] on icon "button" at bounding box center [605, 267] width 19 height 19
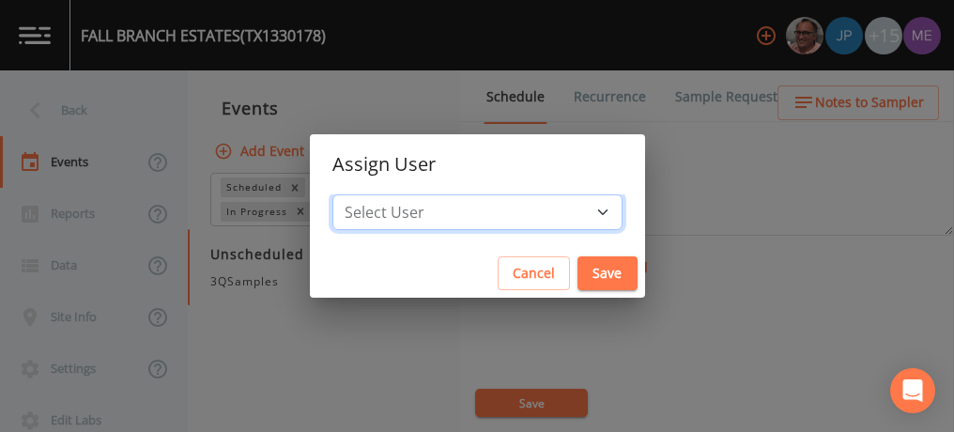
click at [576, 206] on select "Select User [PERSON_NAME] [PERSON_NAME] [PERSON_NAME] [PERSON_NAME] [PERSON_NAM…" at bounding box center [477, 212] width 290 height 36
select select "6518b6a0-c5fa-4d0f-8e3d-fc6e8623860b"
click at [361, 194] on select "Select User [PERSON_NAME] [PERSON_NAME] [PERSON_NAME] [PERSON_NAME] [PERSON_NAM…" at bounding box center [477, 212] width 290 height 36
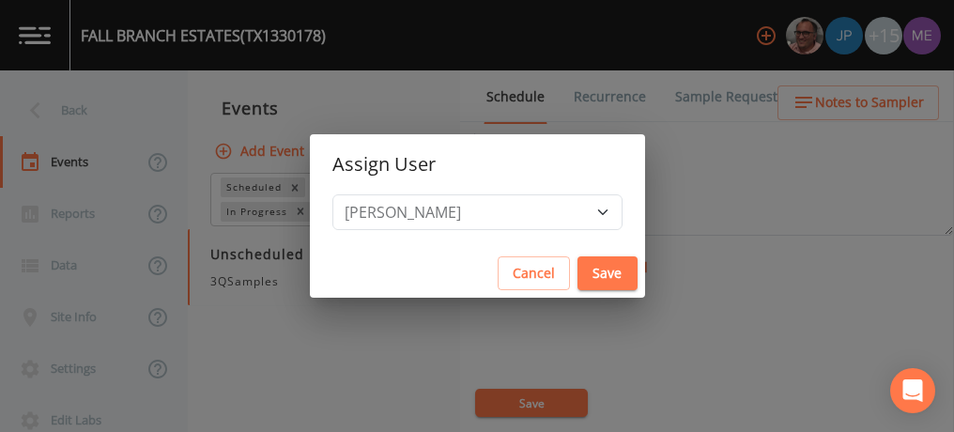
click at [582, 267] on button "Save" at bounding box center [607, 273] width 60 height 35
select select
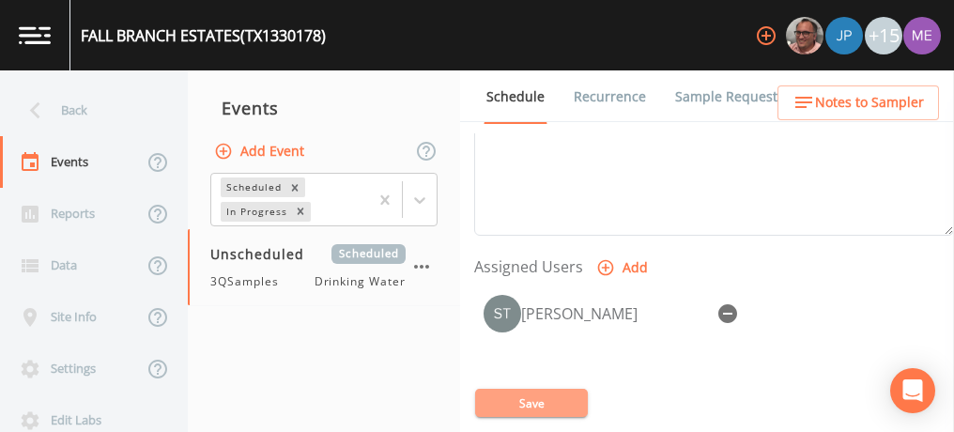
click at [535, 398] on button "Save" at bounding box center [531, 403] width 113 height 28
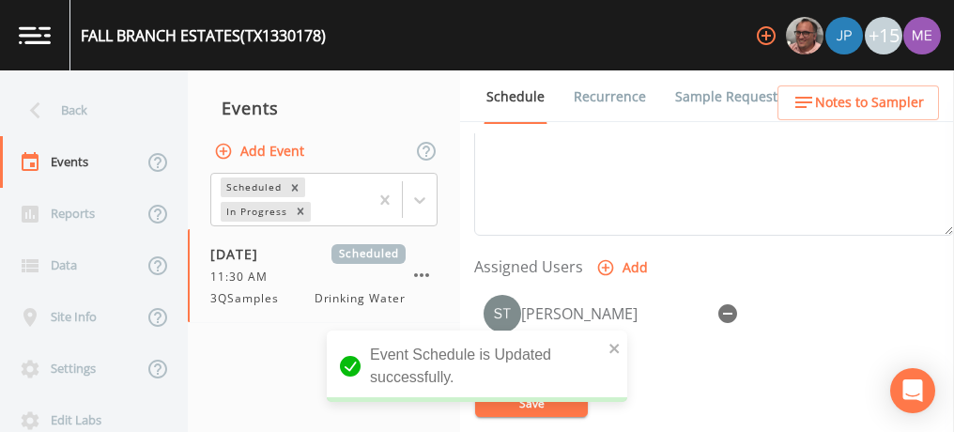
click at [705, 94] on link "Sample Requests" at bounding box center [729, 96] width 115 height 53
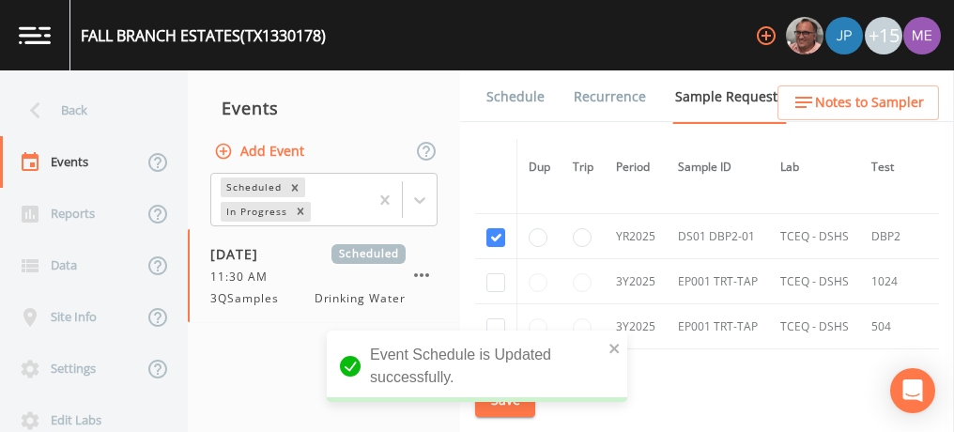
scroll to position [200, 0]
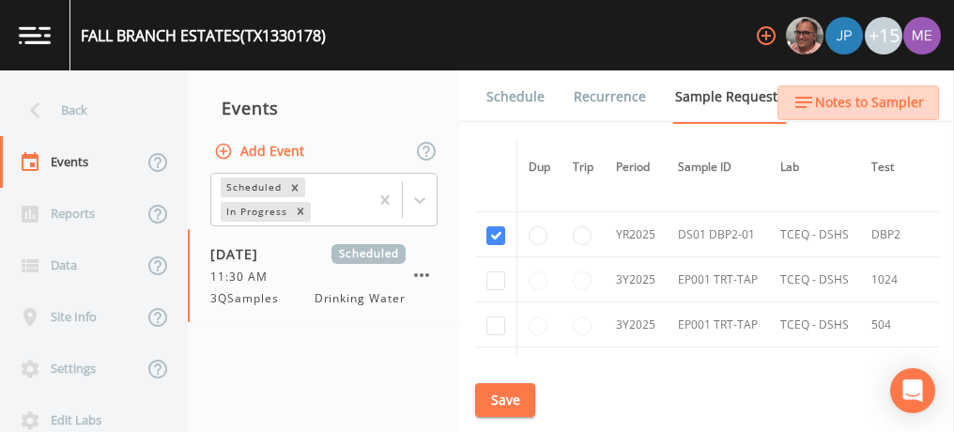
click at [832, 98] on span "Notes to Sampler" at bounding box center [869, 102] width 109 height 23
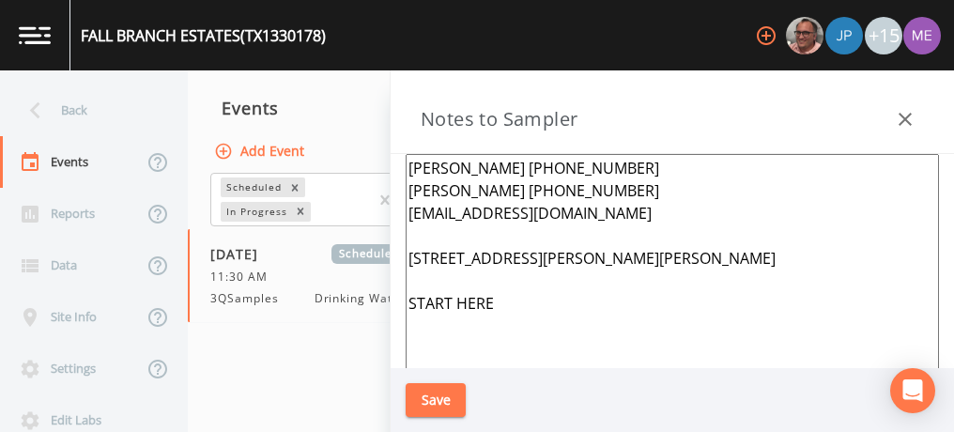
click at [515, 320] on textarea "[PERSON_NAME] [PHONE_NUMBER] [PERSON_NAME] [PHONE_NUMBER] [EMAIL_ADDRESS][DOMAI…" at bounding box center [672, 382] width 533 height 456
click at [592, 173] on textarea "[PERSON_NAME] [PHONE_NUMBER] [PERSON_NAME] [PHONE_NUMBER] [EMAIL_ADDRESS][DOMAI…" at bounding box center [672, 382] width 533 height 456
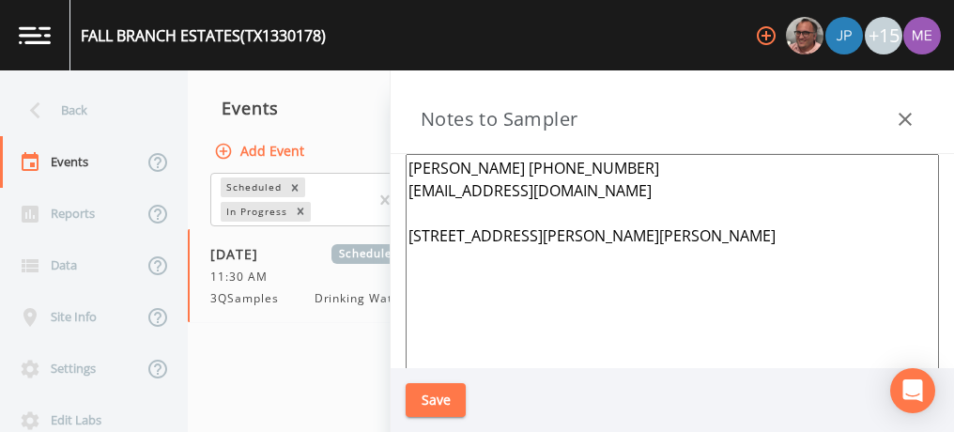
type textarea "[PERSON_NAME] [PHONE_NUMBER] [EMAIL_ADDRESS][DOMAIN_NAME] [STREET_ADDRESS][PERS…"
click at [441, 390] on button "Save" at bounding box center [436, 400] width 60 height 35
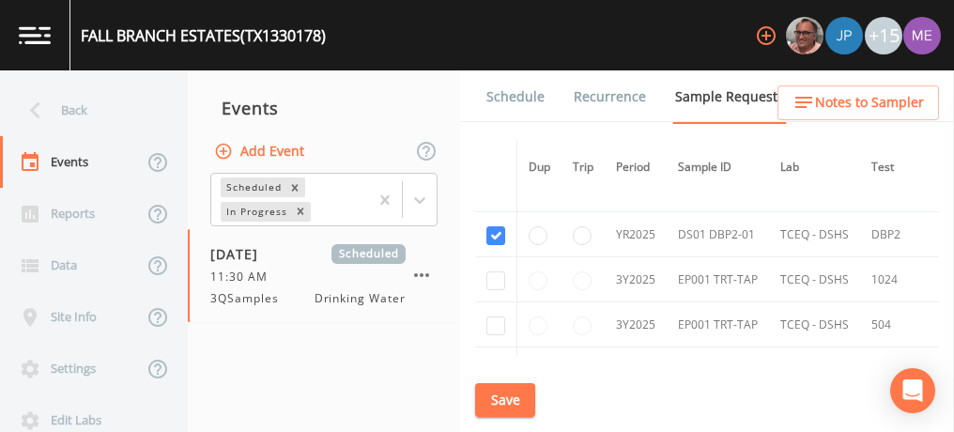
click at [518, 96] on link "Schedule" at bounding box center [516, 96] width 64 height 53
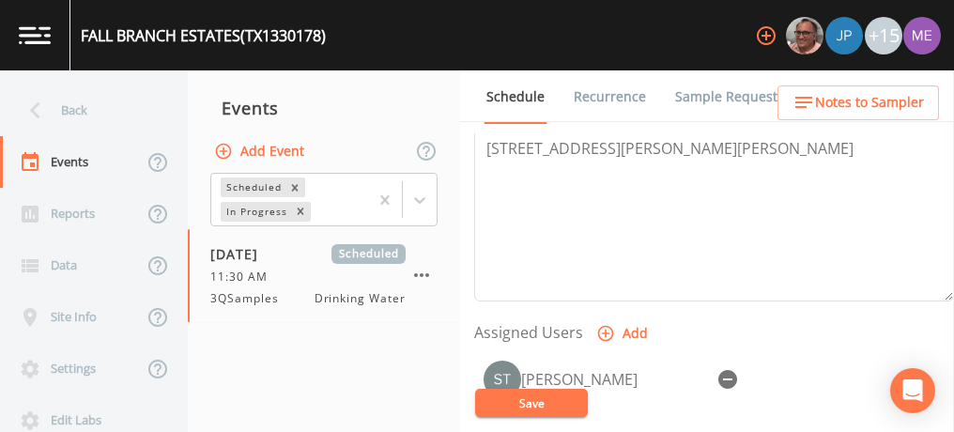
scroll to position [627, 0]
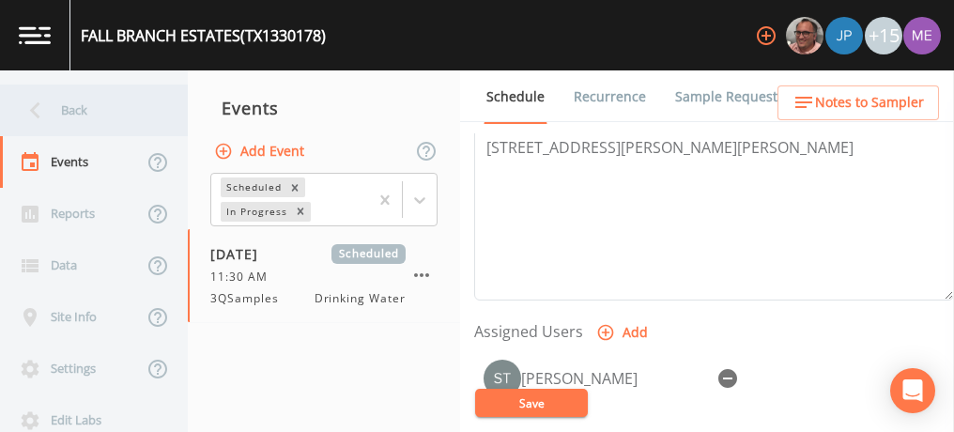
click at [64, 102] on div "Back" at bounding box center [84, 110] width 169 height 52
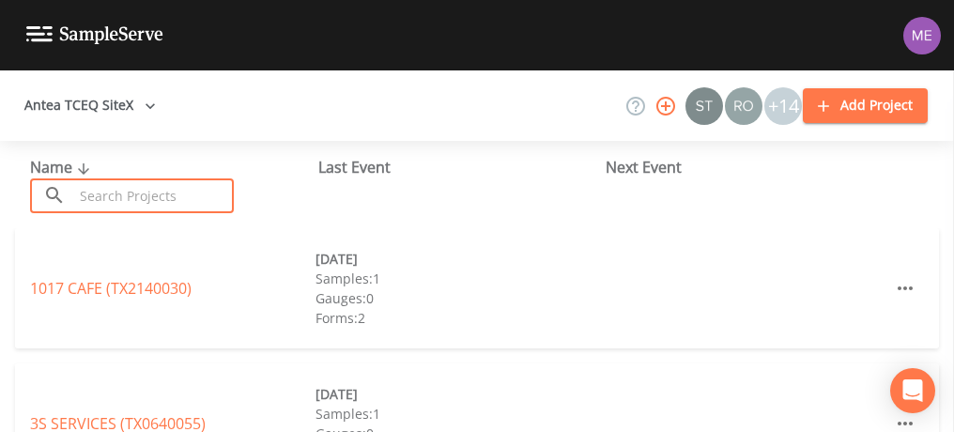
click at [122, 185] on input "text" at bounding box center [153, 195] width 161 height 35
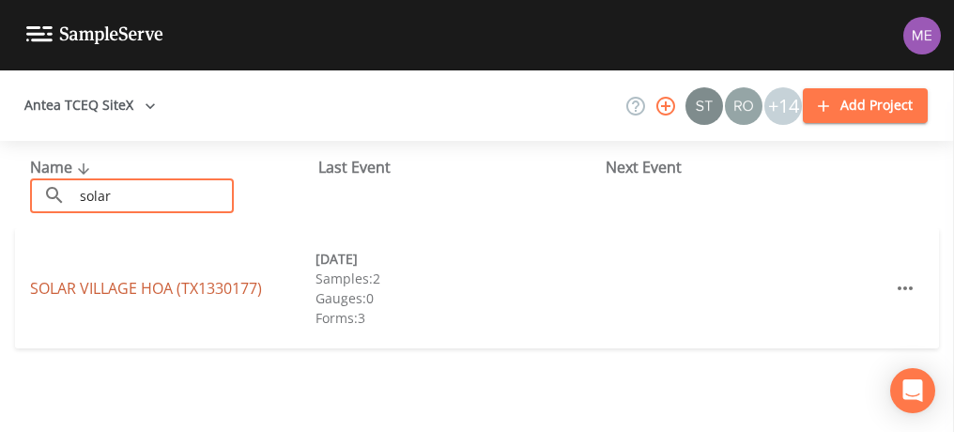
type input "solar"
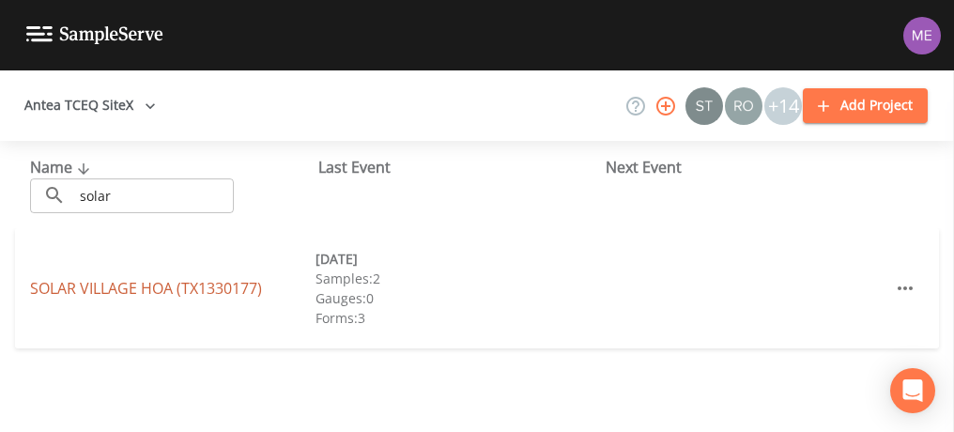
click at [125, 289] on link "[GEOGRAPHIC_DATA] (TX1330177)" at bounding box center [146, 288] width 232 height 21
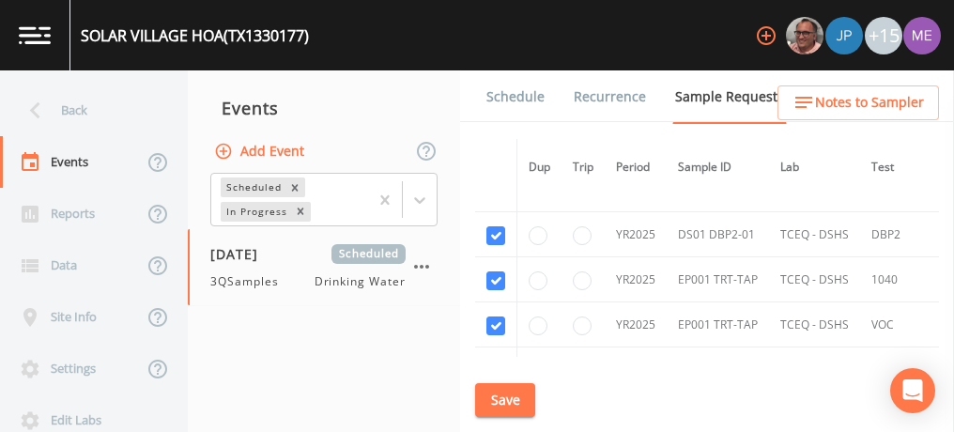
scroll to position [741, 0]
click at [501, 274] on input "checkbox" at bounding box center [495, 279] width 19 height 19
checkbox input "false"
click at [499, 319] on input "checkbox" at bounding box center [495, 324] width 19 height 19
checkbox input "false"
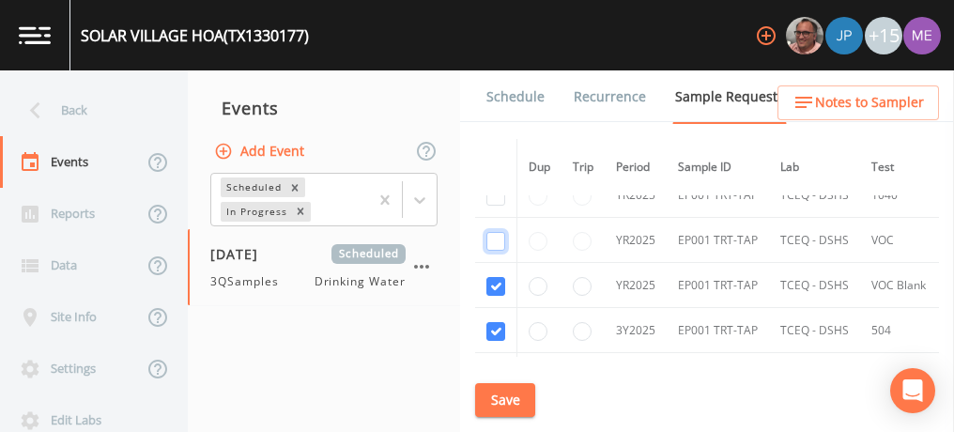
scroll to position [826, 0]
click at [489, 277] on input "checkbox" at bounding box center [495, 284] width 19 height 19
checkbox input "false"
click at [497, 322] on input "checkbox" at bounding box center [495, 329] width 19 height 19
checkbox input "false"
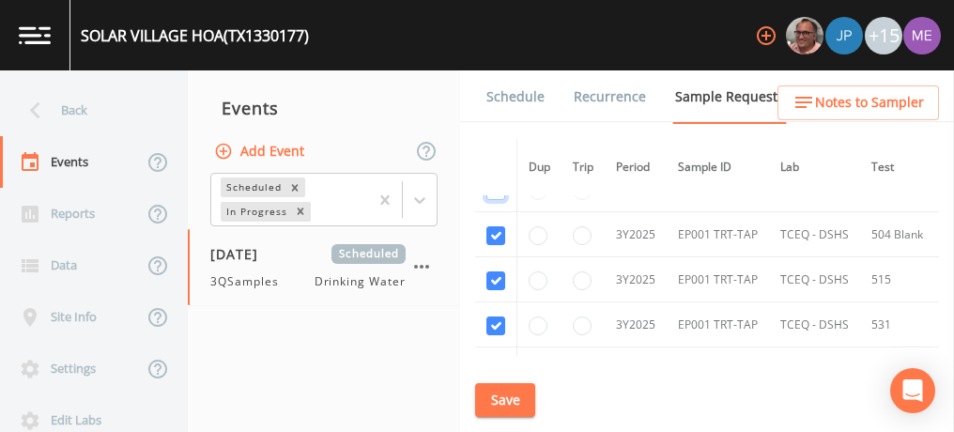
scroll to position [982, 0]
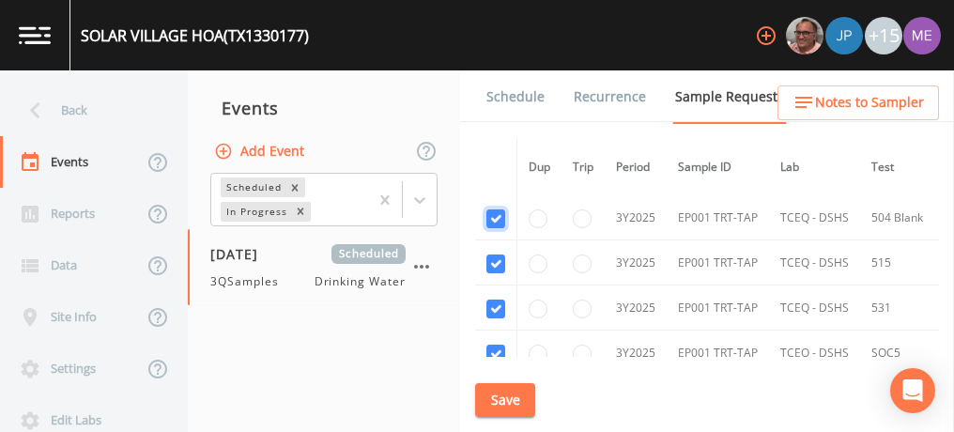
click at [493, 212] on input "checkbox" at bounding box center [495, 218] width 19 height 19
checkbox input "false"
click at [493, 258] on input "checkbox" at bounding box center [495, 263] width 19 height 19
checkbox input "false"
click at [498, 300] on input "checkbox" at bounding box center [495, 308] width 19 height 19
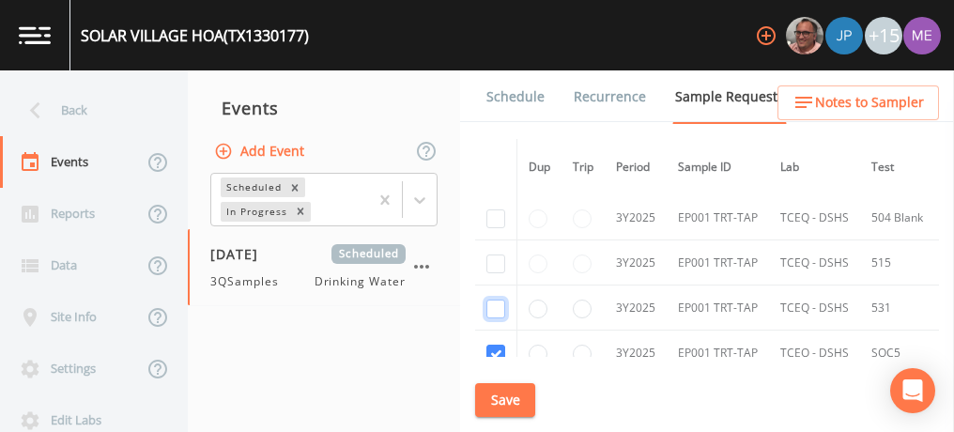
checkbox input "false"
click at [499, 345] on input "checkbox" at bounding box center [495, 354] width 19 height 19
checkbox input "false"
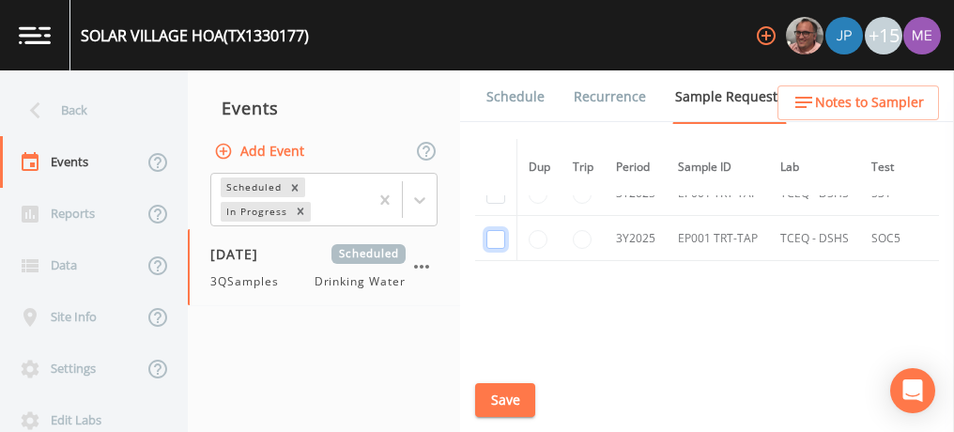
scroll to position [1147, 0]
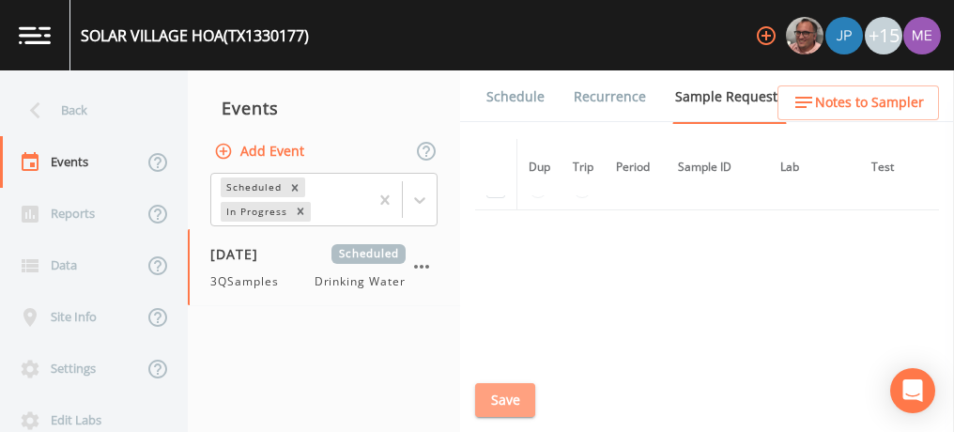
click at [499, 397] on button "Save" at bounding box center [505, 400] width 60 height 35
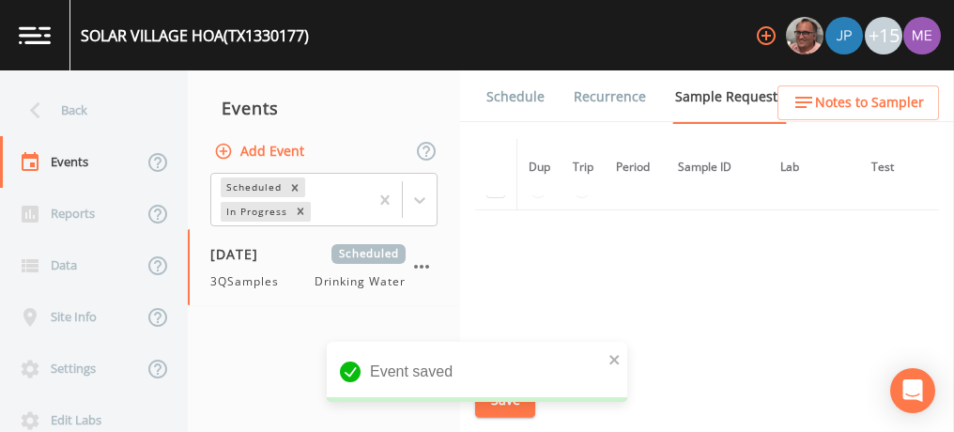
click at [511, 99] on link "Schedule" at bounding box center [516, 96] width 64 height 53
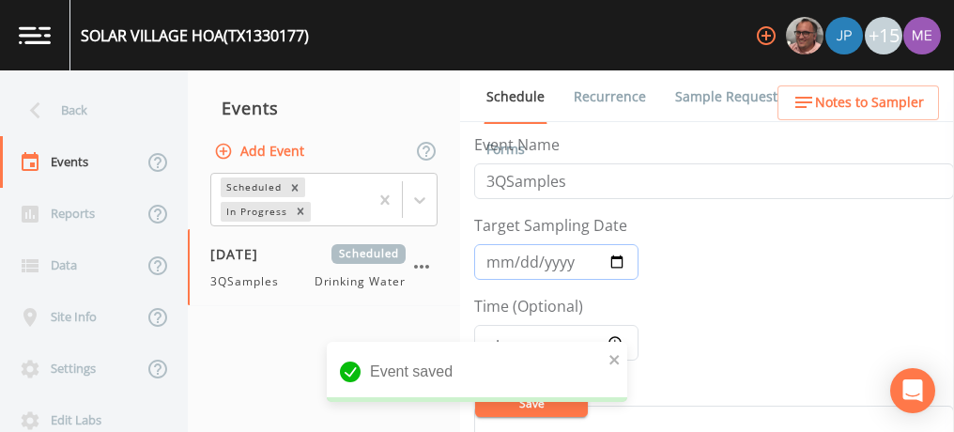
click at [491, 267] on input "[DATE]" at bounding box center [556, 262] width 164 height 36
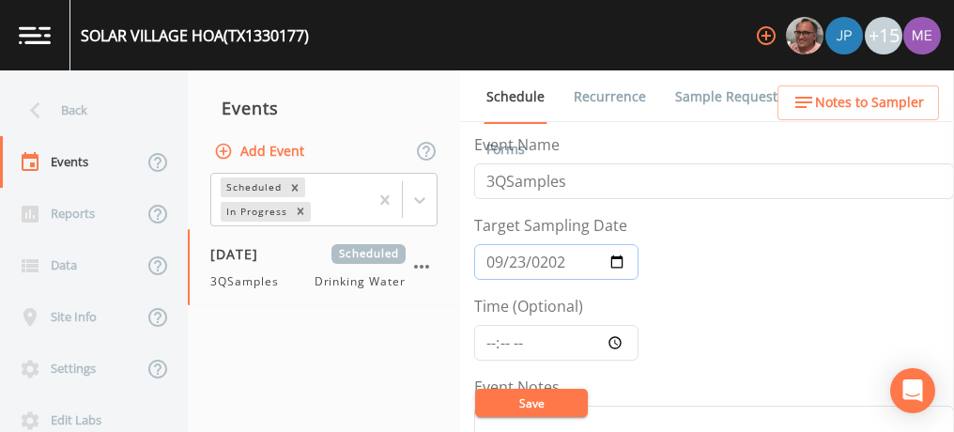
type input "[DATE]"
click at [492, 336] on input "Time (Optional)" at bounding box center [556, 343] width 164 height 36
type input "11:30"
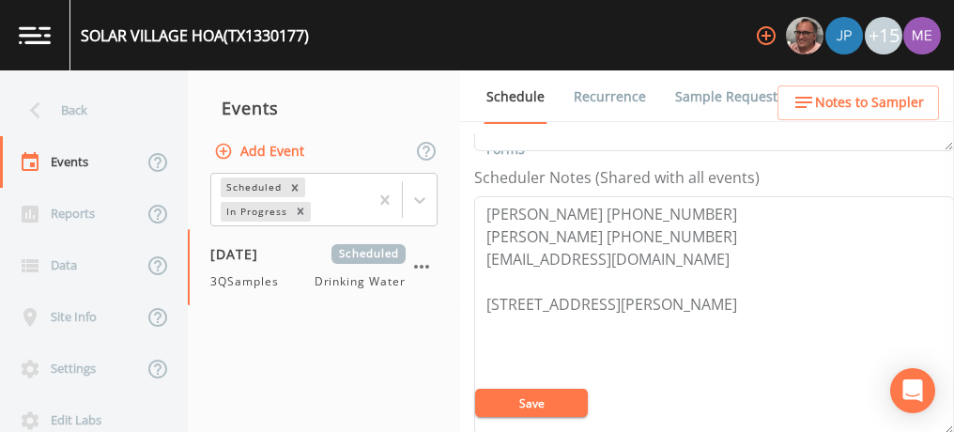
scroll to position [494, 0]
click at [690, 204] on textarea "[PERSON_NAME] [PHONE_NUMBER] [PERSON_NAME] [PHONE_NUMBER] [EMAIL_ADDRESS][DOMAI…" at bounding box center [714, 314] width 480 height 238
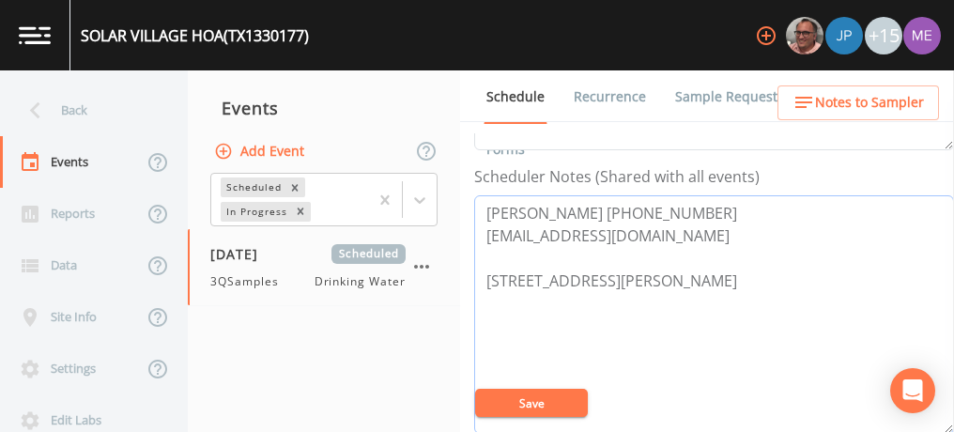
type textarea "[PERSON_NAME] [PHONE_NUMBER] [EMAIL_ADDRESS][DOMAIN_NAME] [STREET_ADDRESS][PERS…"
click at [538, 396] on button "Save" at bounding box center [531, 403] width 113 height 28
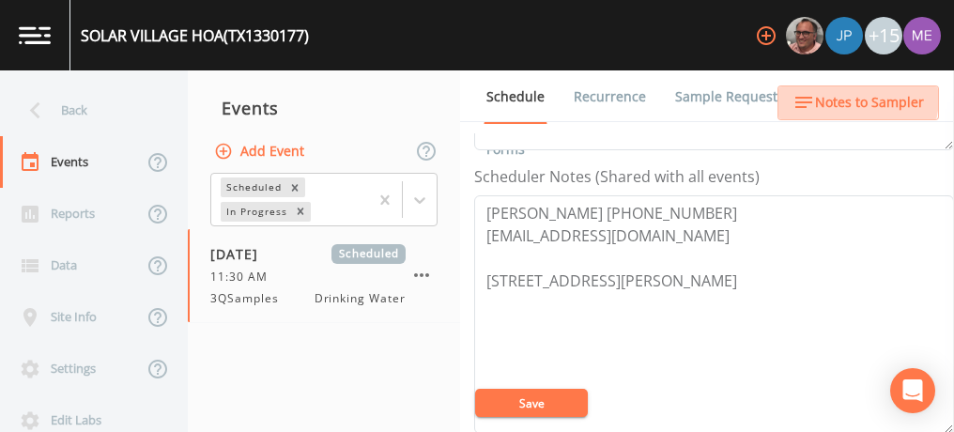
click at [852, 98] on span "Notes to Sampler" at bounding box center [869, 102] width 109 height 23
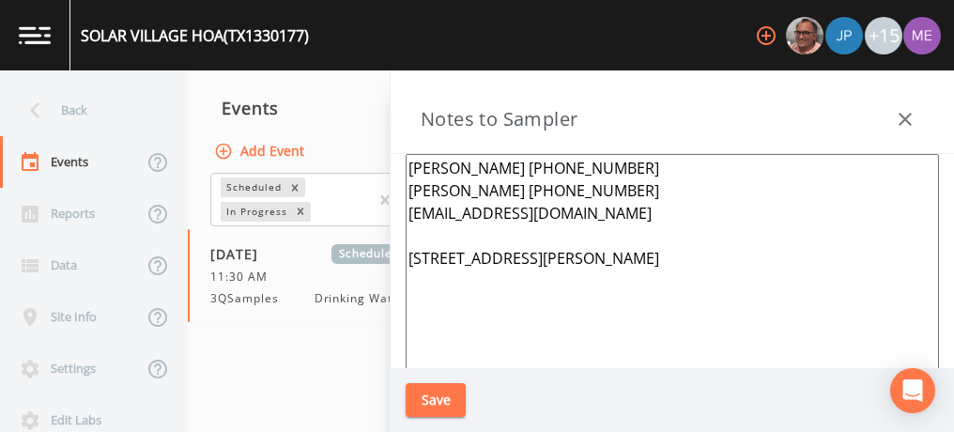
click at [622, 167] on textarea "[PERSON_NAME] [PHONE_NUMBER] [PERSON_NAME] [PHONE_NUMBER] [EMAIL_ADDRESS][DOMAI…" at bounding box center [672, 382] width 533 height 456
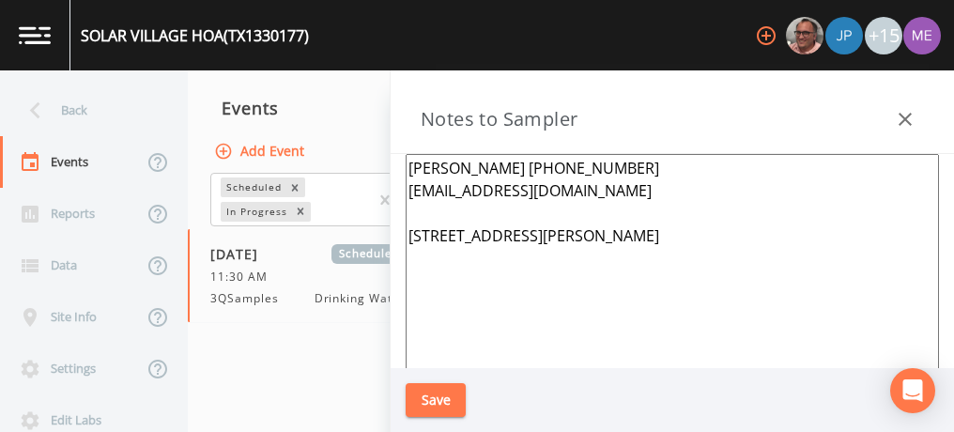
type textarea "[PERSON_NAME] [PHONE_NUMBER] [EMAIL_ADDRESS][DOMAIN_NAME] [STREET_ADDRESS][PERS…"
click at [449, 392] on button "Save" at bounding box center [436, 400] width 60 height 35
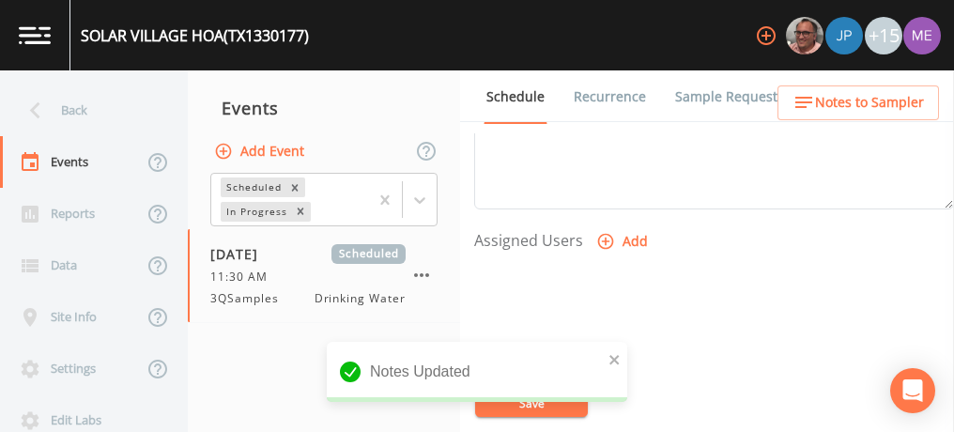
scroll to position [714, 0]
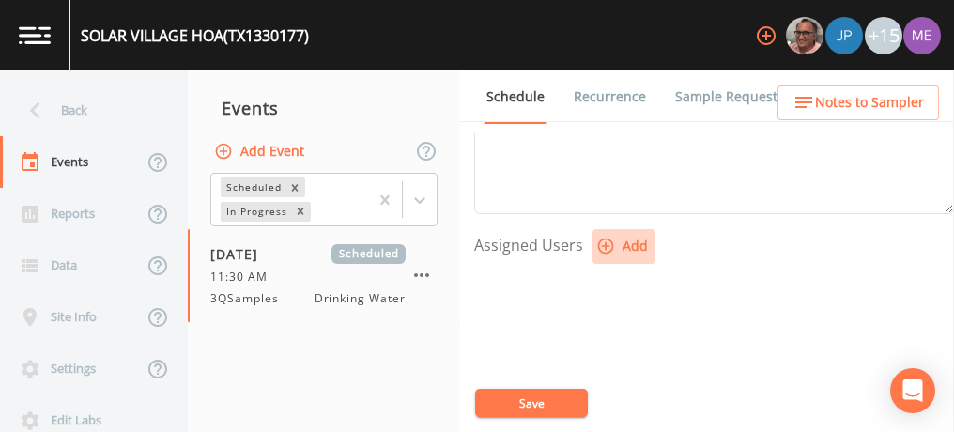
click at [600, 241] on icon "button" at bounding box center [606, 246] width 16 height 16
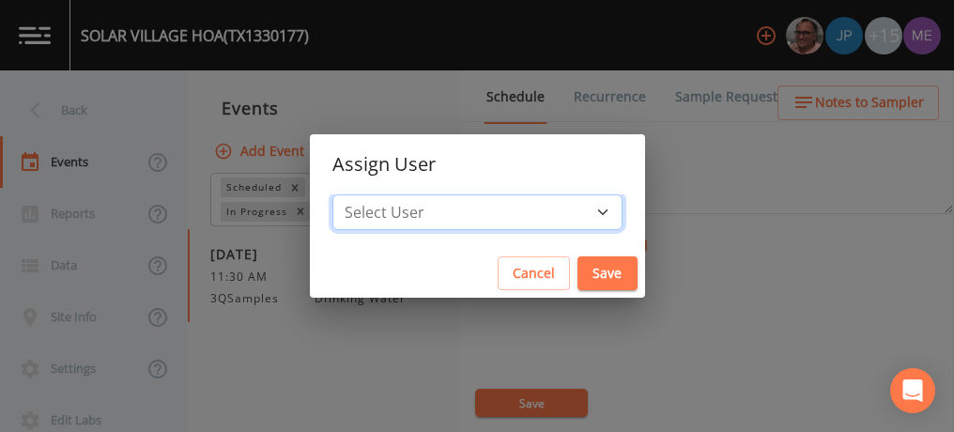
click at [576, 211] on select "Select User [PERSON_NAME] [PERSON_NAME] [PERSON_NAME] [PERSON_NAME] [PERSON_NAM…" at bounding box center [477, 212] width 290 height 36
select select "6518b6a0-c5fa-4d0f-8e3d-fc6e8623860b"
click at [361, 194] on select "Select User [PERSON_NAME] [PERSON_NAME] [PERSON_NAME] [PERSON_NAME] [PERSON_NAM…" at bounding box center [477, 212] width 290 height 36
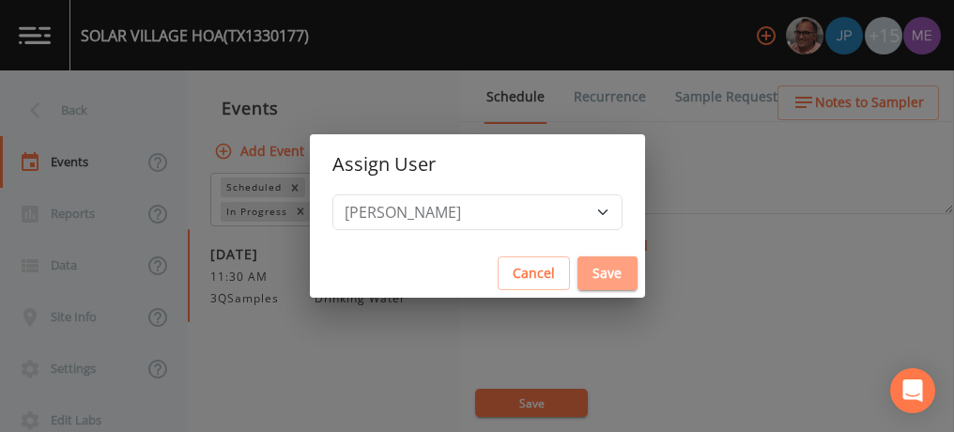
click at [577, 265] on button "Save" at bounding box center [607, 273] width 60 height 35
select select
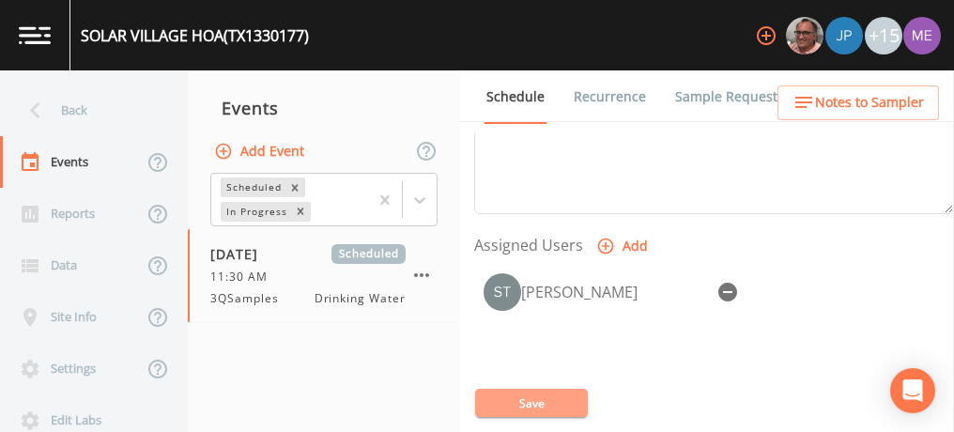
click at [527, 402] on button "Save" at bounding box center [531, 403] width 113 height 28
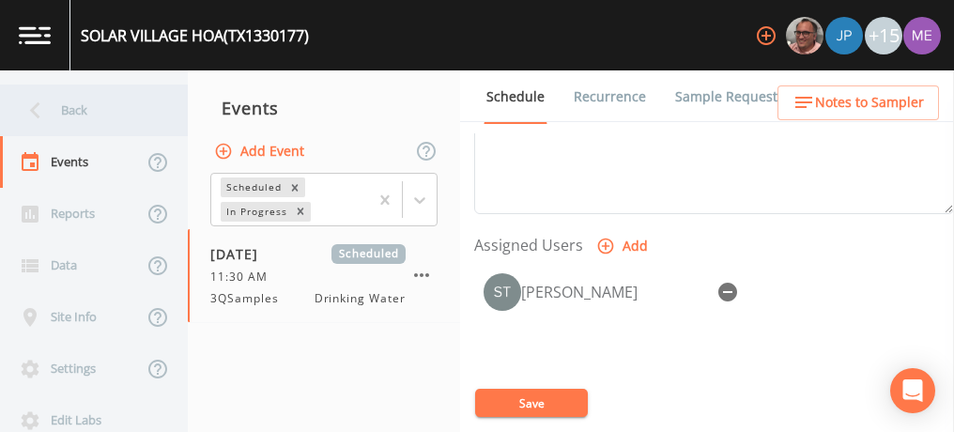
click at [80, 107] on div "Back" at bounding box center [84, 110] width 169 height 52
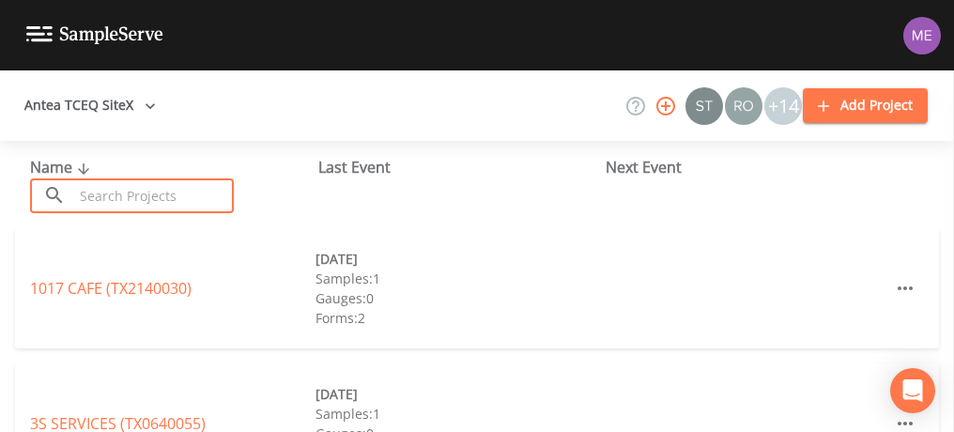
click at [116, 198] on input "text" at bounding box center [153, 195] width 161 height 35
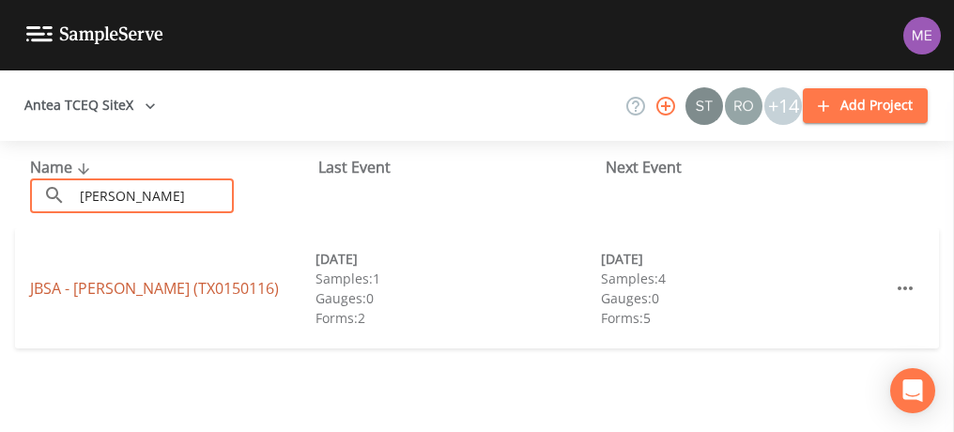
type input "[PERSON_NAME]"
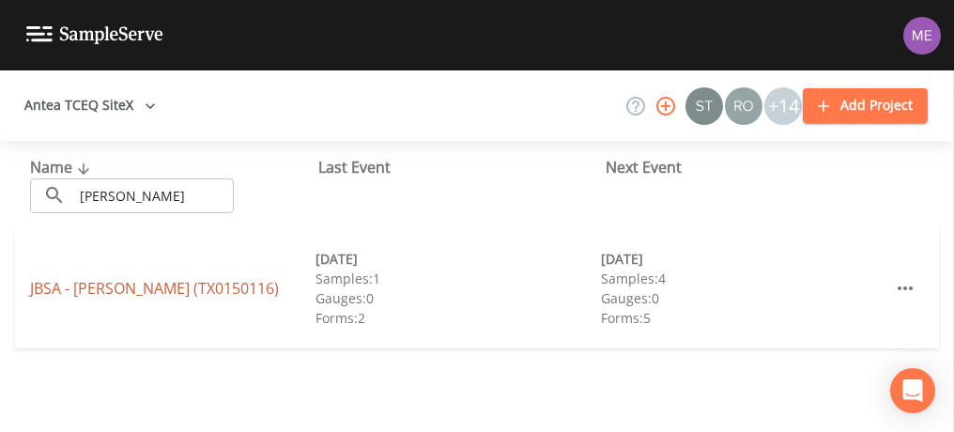
click at [121, 280] on link "JBSA - [PERSON_NAME] ([GEOGRAPHIC_DATA])" at bounding box center [154, 288] width 249 height 21
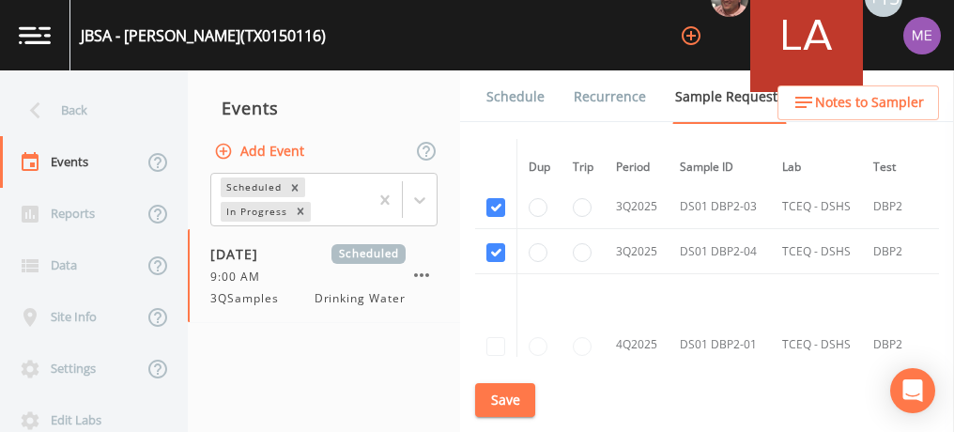
scroll to position [5110, 0]
click at [488, 398] on button "Save" at bounding box center [505, 400] width 60 height 35
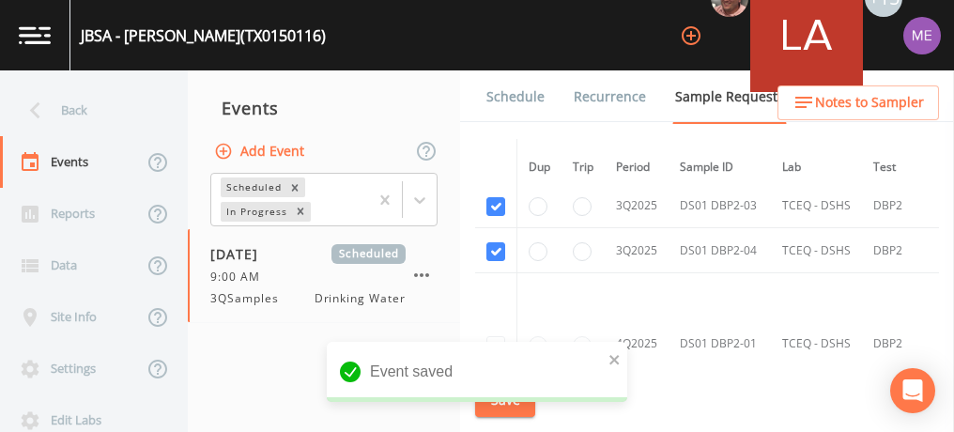
click at [494, 92] on link "Schedule" at bounding box center [516, 96] width 64 height 53
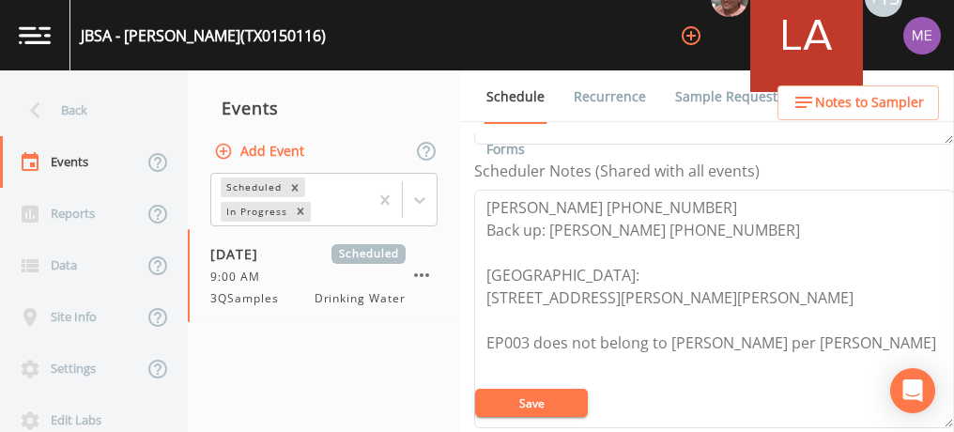
scroll to position [501, 0]
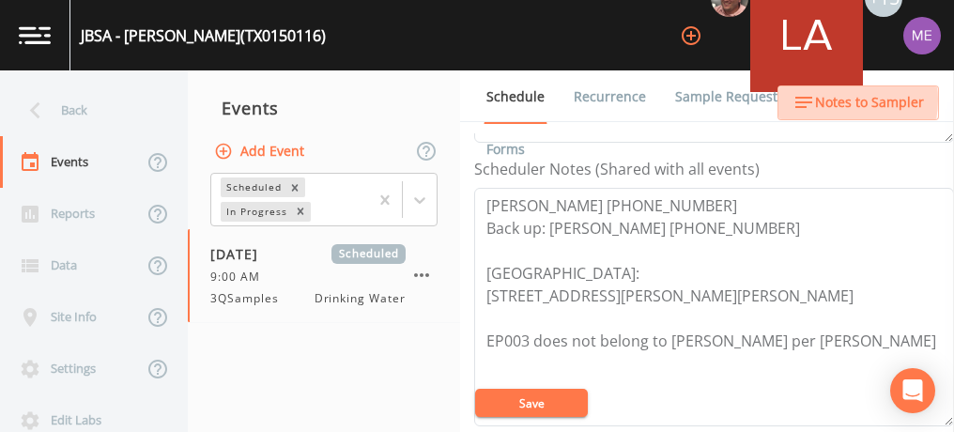
click at [822, 100] on span "Notes to Sampler" at bounding box center [869, 102] width 109 height 23
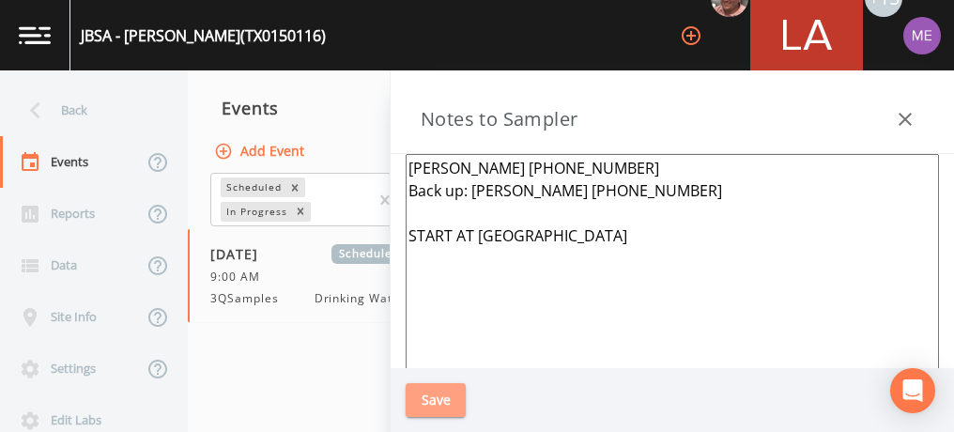
click at [441, 394] on button "Save" at bounding box center [436, 400] width 60 height 35
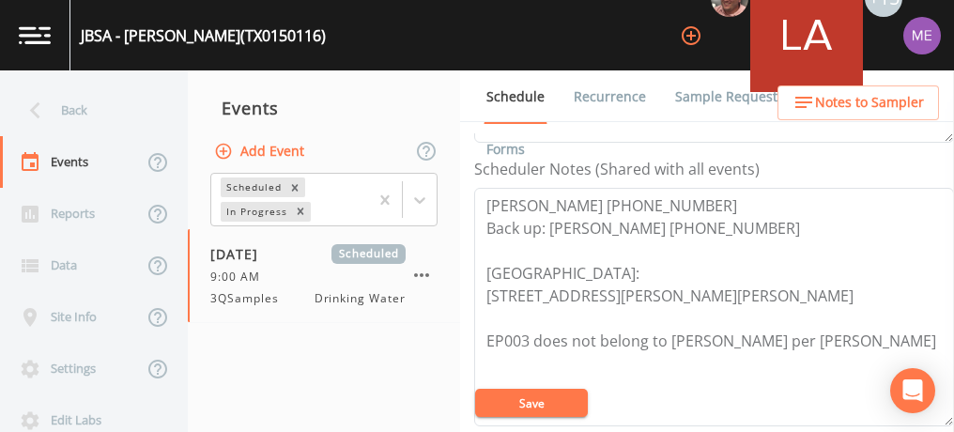
click at [704, 94] on link "Sample Requests" at bounding box center [729, 96] width 115 height 53
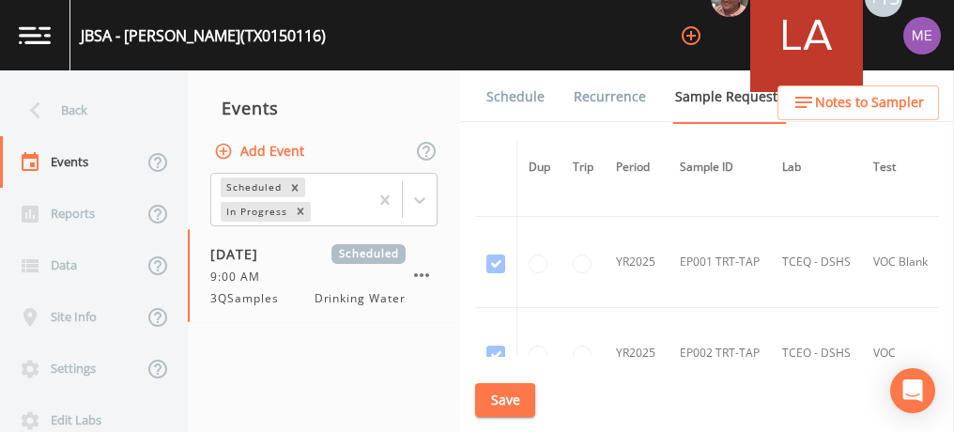
scroll to position [3076, 0]
click at [830, 105] on span "Notes to Sampler" at bounding box center [869, 102] width 109 height 23
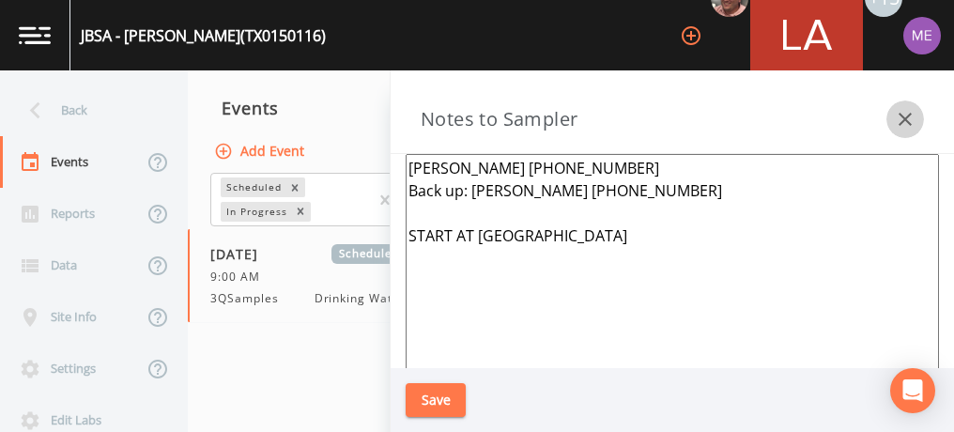
click at [906, 115] on icon "button" at bounding box center [905, 119] width 23 height 23
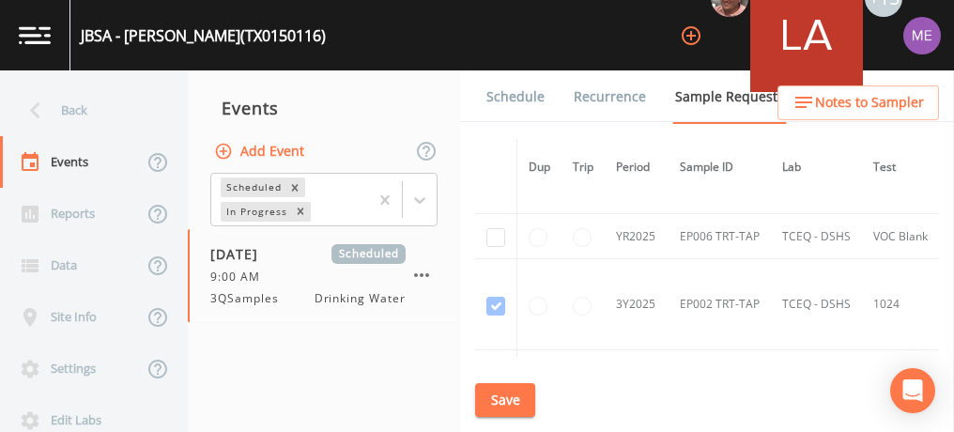
scroll to position [3767, 0]
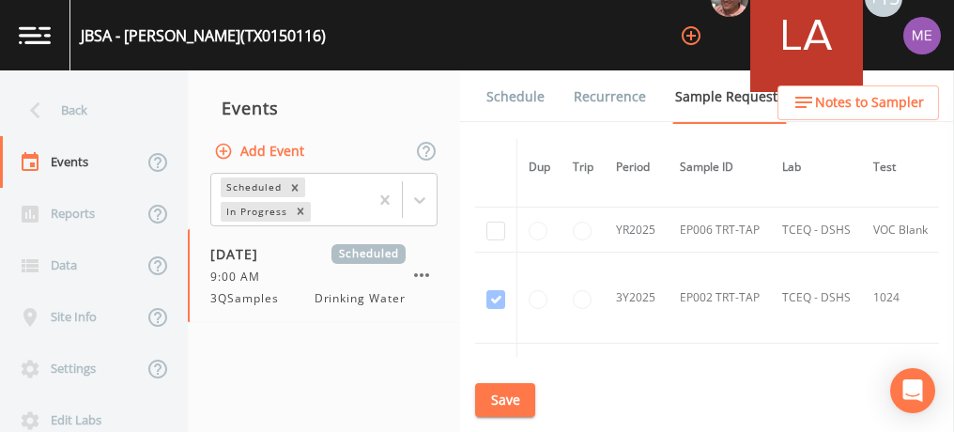
click at [531, 100] on link "Schedule" at bounding box center [516, 96] width 64 height 53
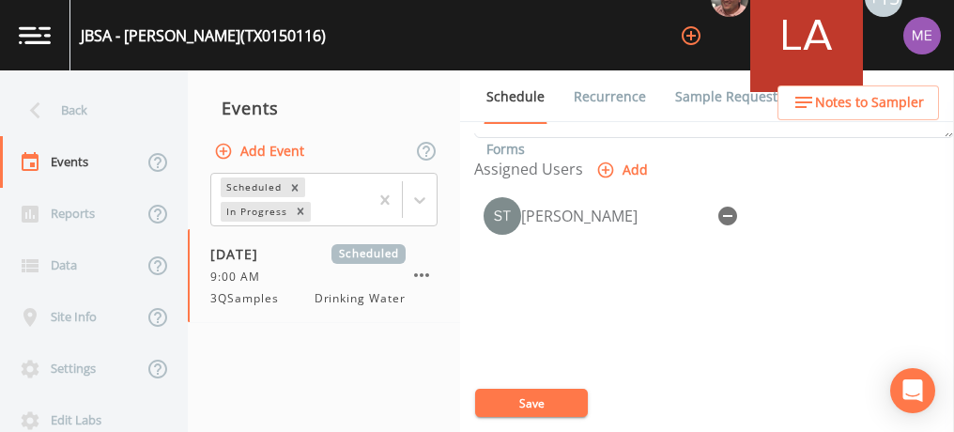
scroll to position [791, 0]
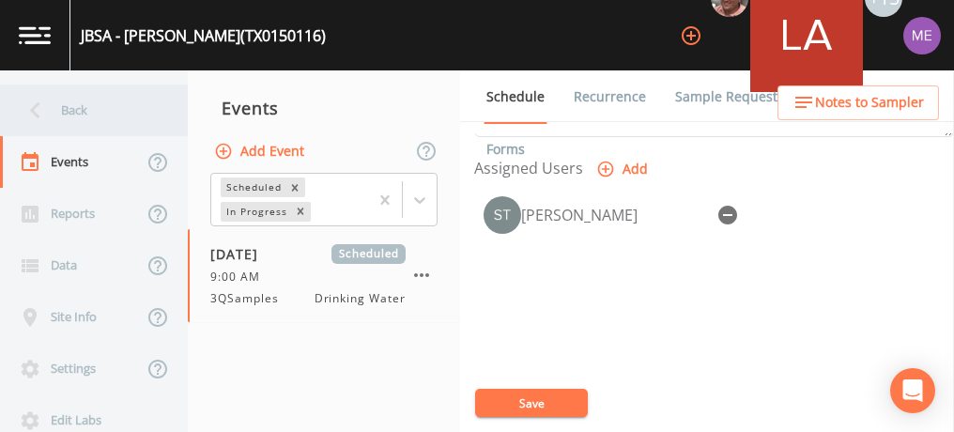
click at [80, 112] on div "Back" at bounding box center [84, 110] width 169 height 52
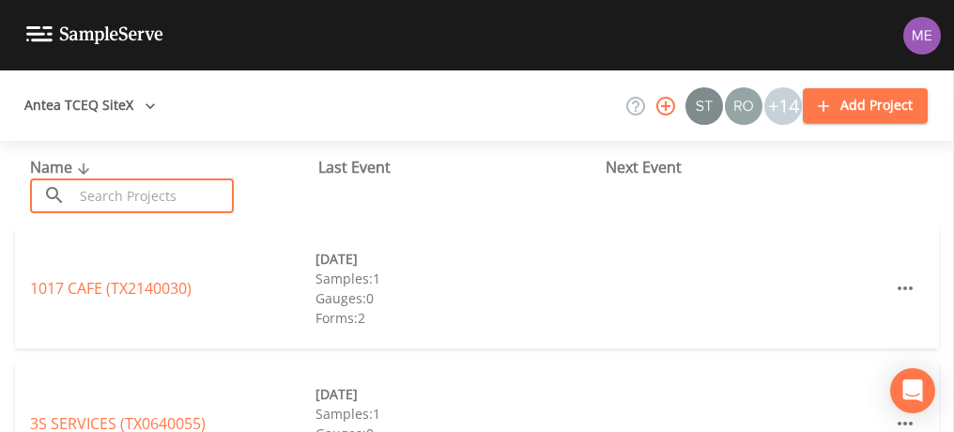
click at [104, 190] on input "text" at bounding box center [153, 195] width 161 height 35
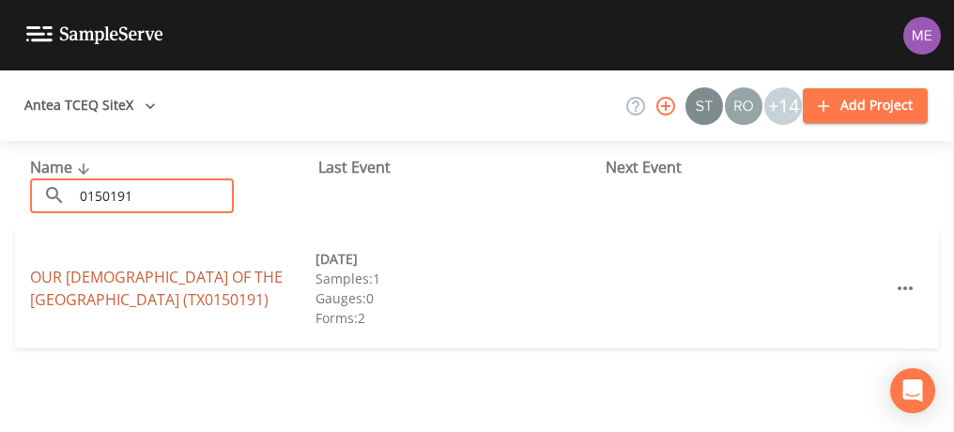
type input "0150191"
click at [136, 270] on link "OUR [DEMOGRAPHIC_DATA][GEOGRAPHIC_DATA] (TX0150191)" at bounding box center [156, 288] width 253 height 43
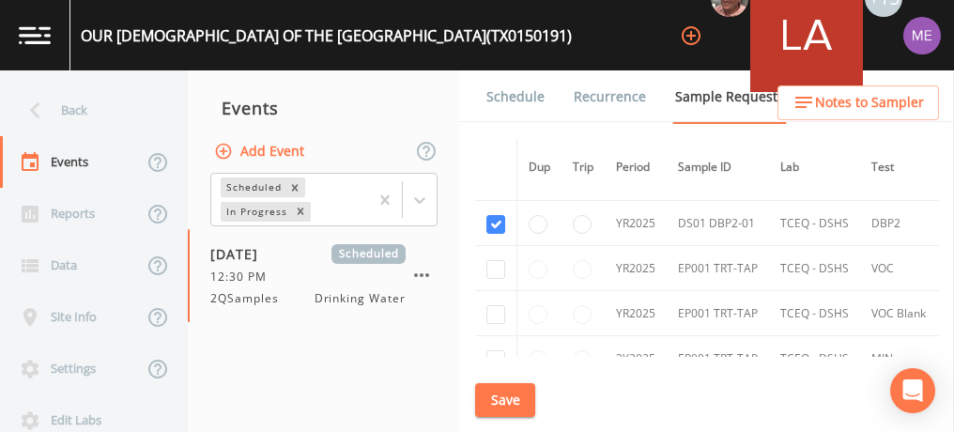
scroll to position [820, 0]
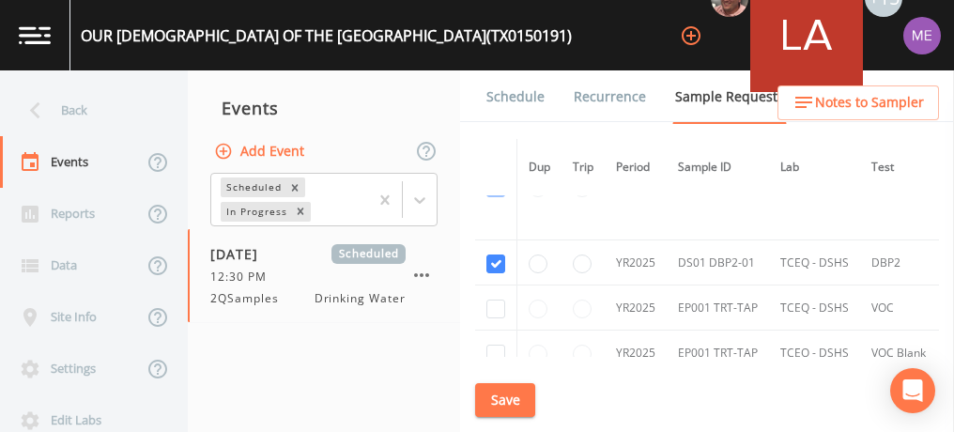
click at [533, 95] on link "Schedule" at bounding box center [516, 96] width 64 height 53
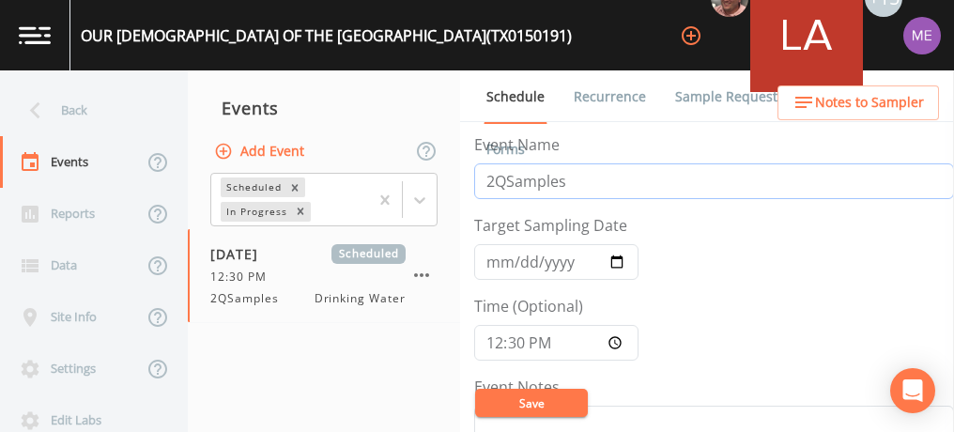
click at [493, 180] on input "2QSamples" at bounding box center [714, 181] width 480 height 36
type input "3QSamples"
click at [499, 264] on input "[DATE]" at bounding box center [556, 262] width 164 height 36
click at [489, 255] on input "[DATE]" at bounding box center [556, 262] width 164 height 36
type input "[DATE]"
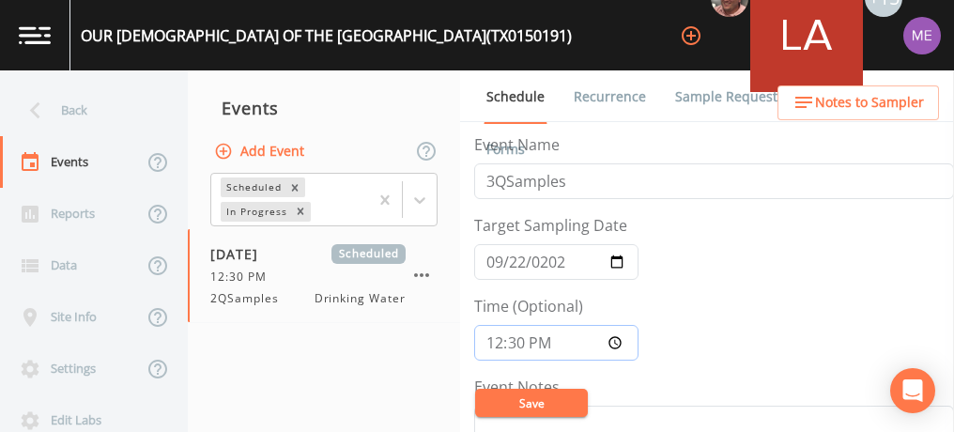
click at [493, 343] on input "12:30:00" at bounding box center [556, 343] width 164 height 36
type input "14:30"
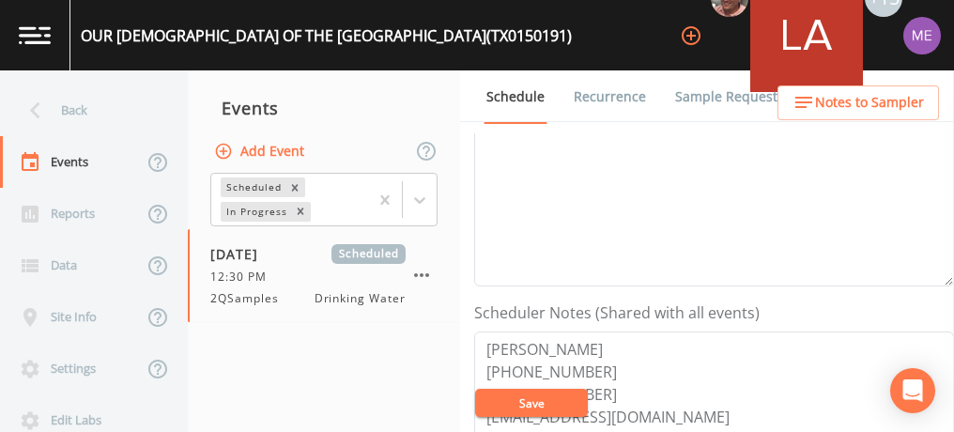
scroll to position [359, 0]
click at [508, 404] on button "Save" at bounding box center [531, 403] width 113 height 28
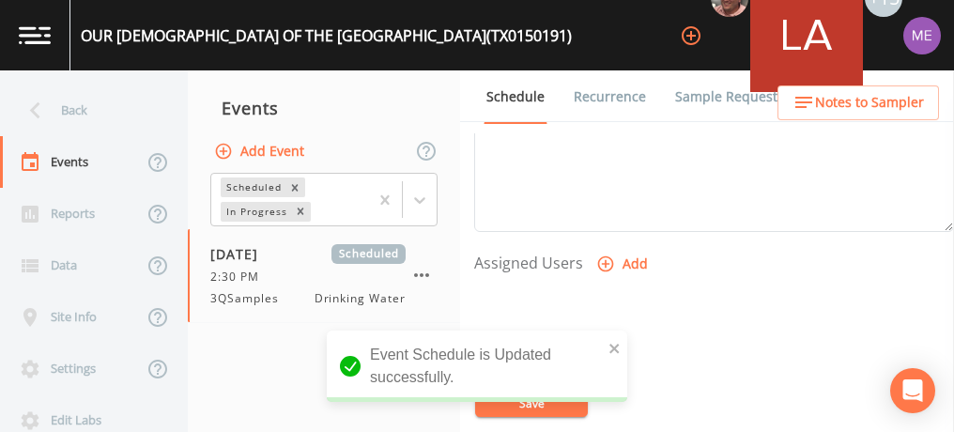
scroll to position [699, 0]
click at [607, 256] on icon "button" at bounding box center [605, 261] width 19 height 19
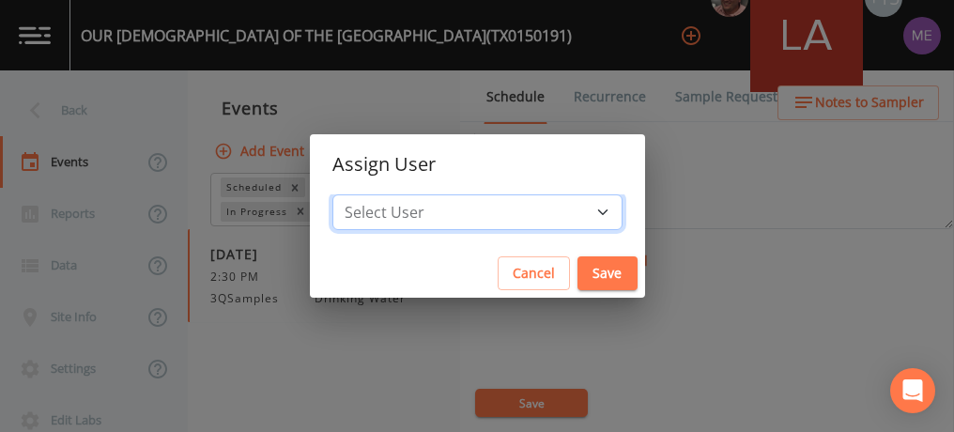
click at [577, 208] on select "Select User [PERSON_NAME] [PERSON_NAME] [PERSON_NAME] [PERSON_NAME] [PERSON_NAM…" at bounding box center [477, 212] width 290 height 36
select select "6518b6a0-c5fa-4d0f-8e3d-fc6e8623860b"
click at [361, 194] on select "Select User [PERSON_NAME] [PERSON_NAME] [PERSON_NAME] [PERSON_NAME] [PERSON_NAM…" at bounding box center [477, 212] width 290 height 36
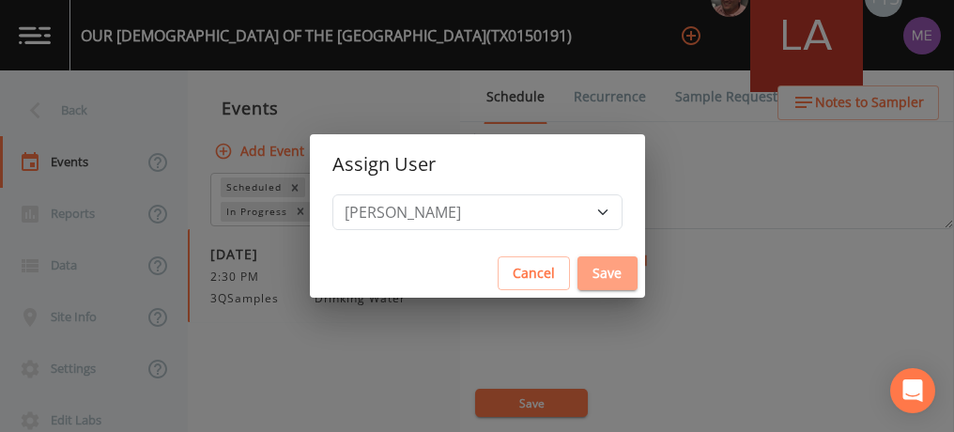
click at [577, 269] on button "Save" at bounding box center [607, 273] width 60 height 35
select select
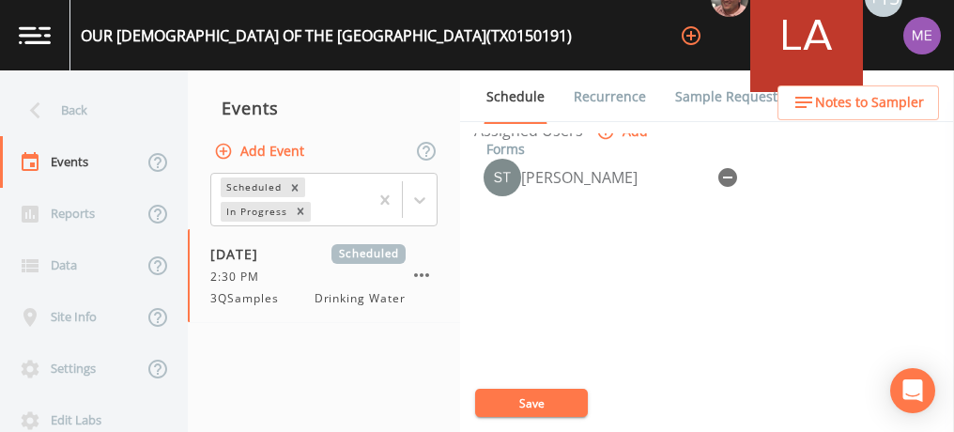
scroll to position [887, 0]
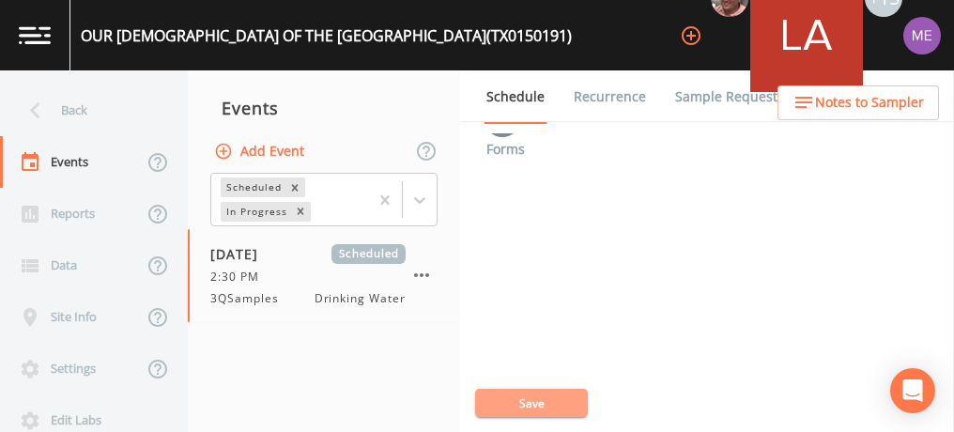
click at [551, 397] on button "Save" at bounding box center [531, 403] width 113 height 28
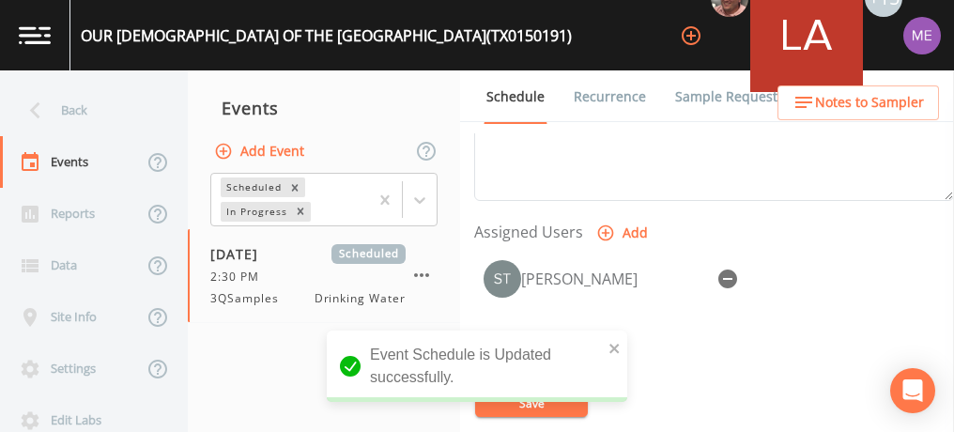
scroll to position [726, 0]
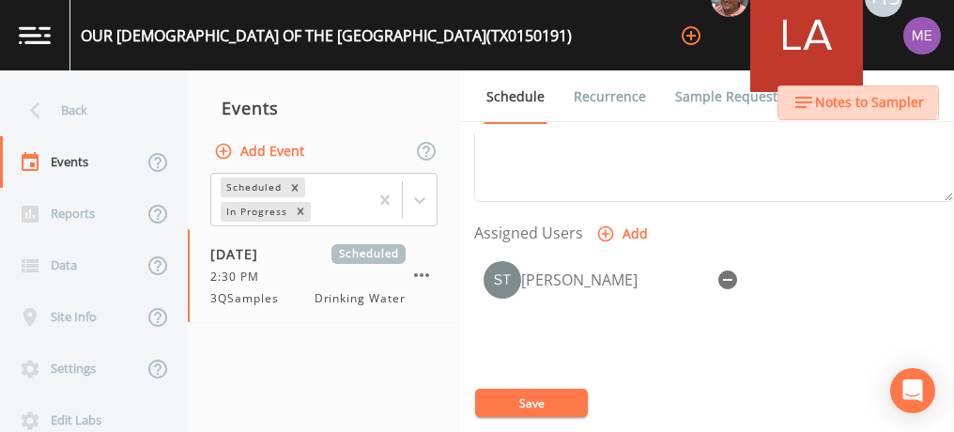
click at [834, 99] on span "Notes to Sampler" at bounding box center [869, 102] width 109 height 23
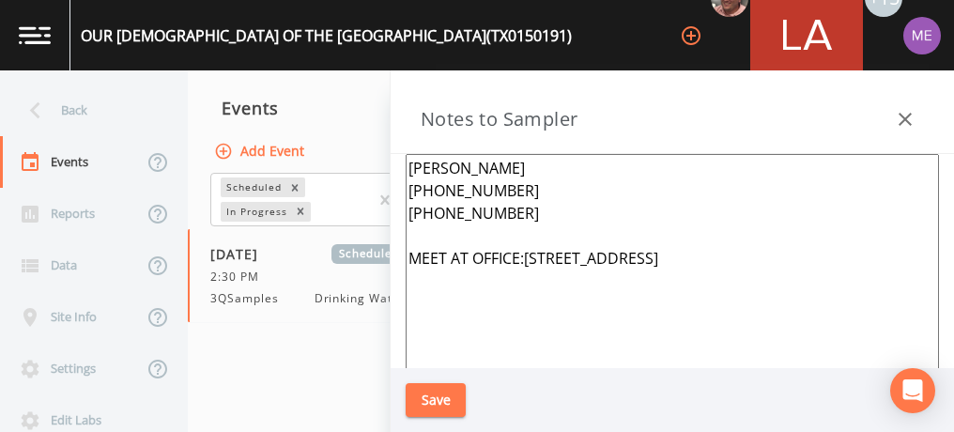
click at [518, 161] on textarea "[PERSON_NAME] [PHONE_NUMBER] [PHONE_NUMBER] MEET AT OFFICE:[STREET_ADDRESS]" at bounding box center [672, 382] width 533 height 456
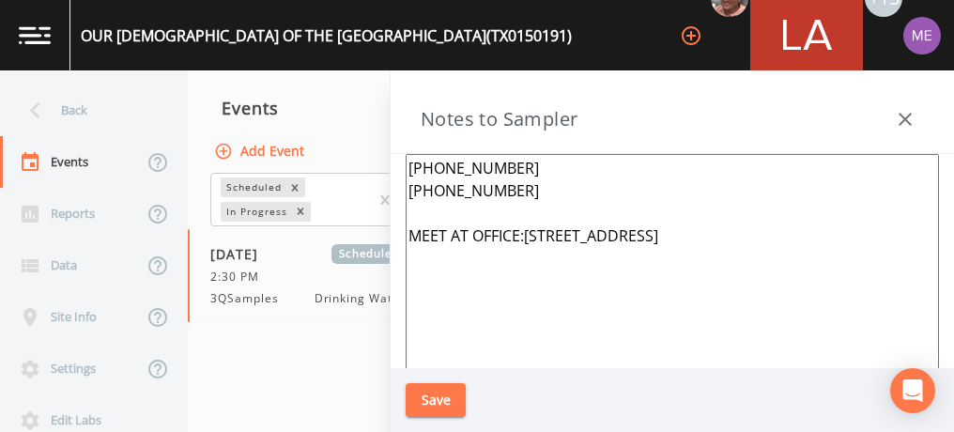
scroll to position [86, 0]
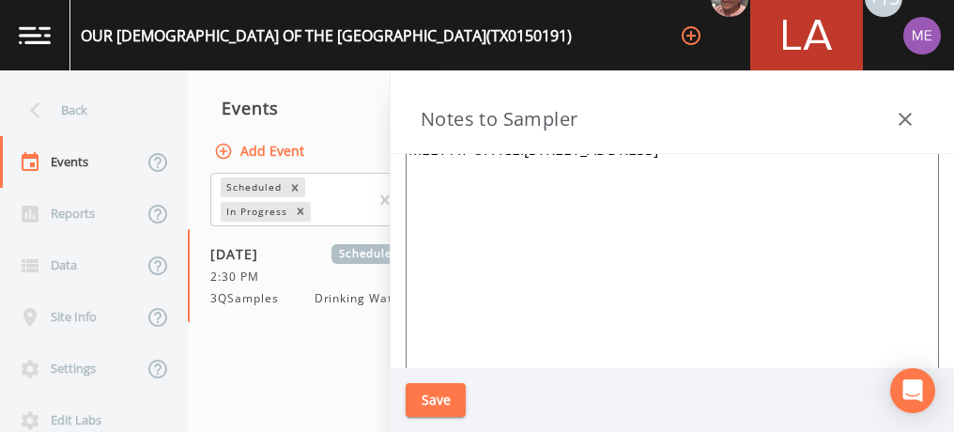
type textarea "[PHONE_NUMBER] [PHONE_NUMBER] MEET AT OFFICE:[STREET_ADDRESS]"
click at [456, 397] on button "Save" at bounding box center [436, 400] width 60 height 35
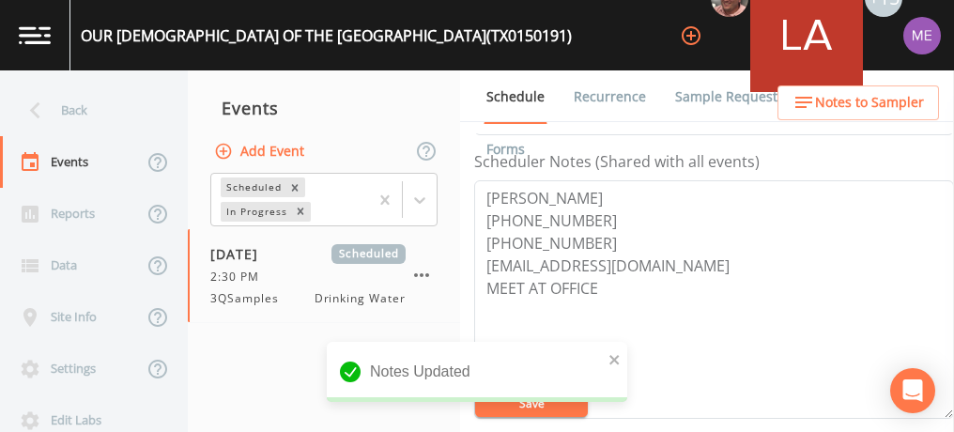
scroll to position [508, 0]
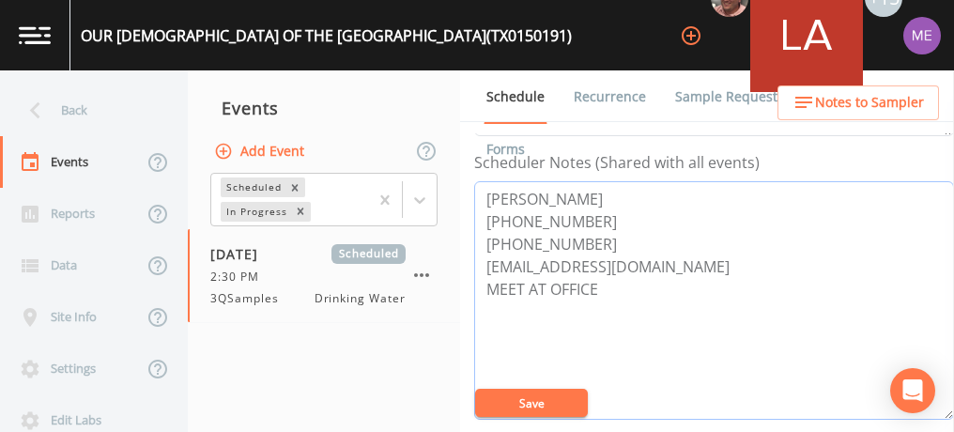
click at [595, 196] on textarea "[PERSON_NAME] [PHONE_NUMBER] [PHONE_NUMBER] [EMAIL_ADDRESS][DOMAIN_NAME] MEET A…" at bounding box center [714, 300] width 480 height 238
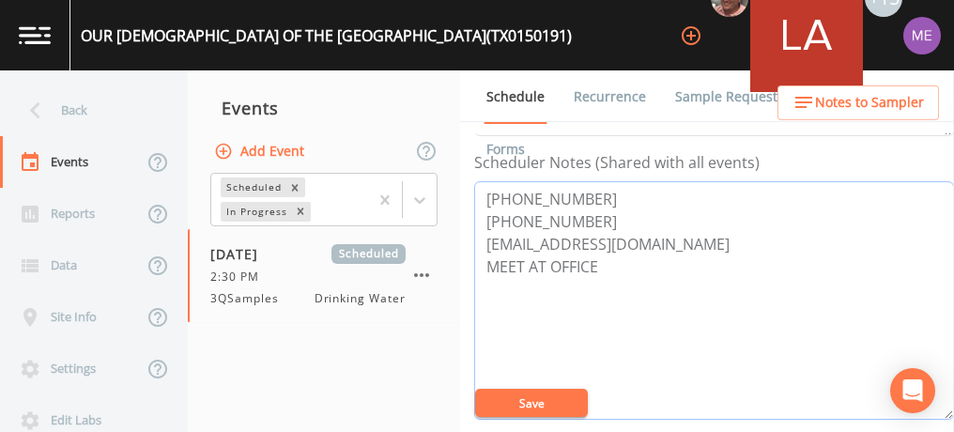
click at [634, 243] on textarea "[PHONE_NUMBER] [PHONE_NUMBER] [EMAIL_ADDRESS][DOMAIN_NAME] MEET AT OFFICE" at bounding box center [714, 300] width 480 height 238
type textarea "[PHONE_NUMBER] [PHONE_NUMBER] MEET AT OFFICE"
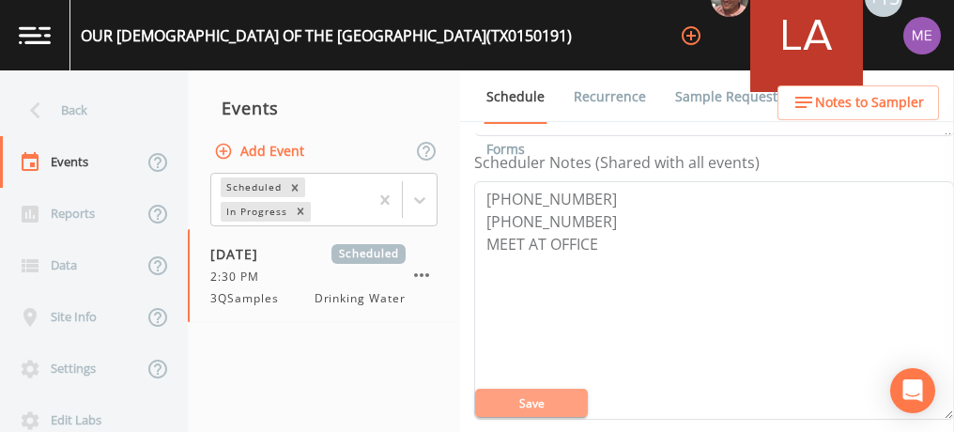
click at [538, 400] on button "Save" at bounding box center [531, 403] width 113 height 28
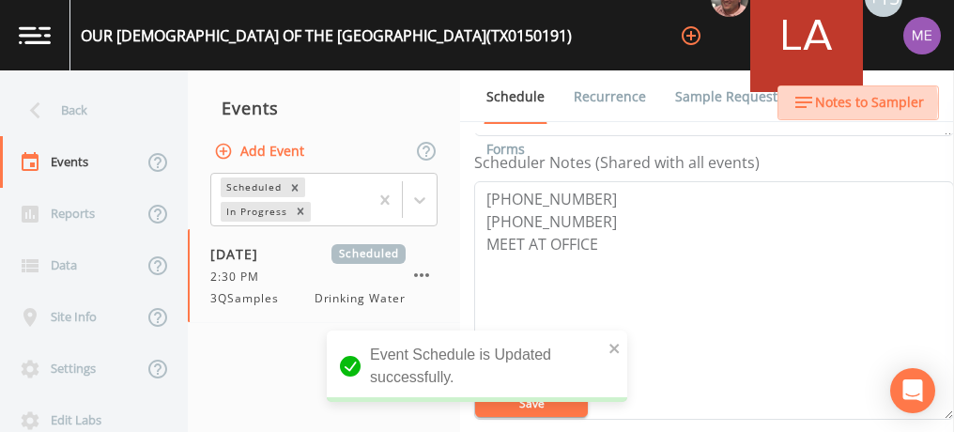
click at [846, 103] on span "Notes to Sampler" at bounding box center [869, 102] width 109 height 23
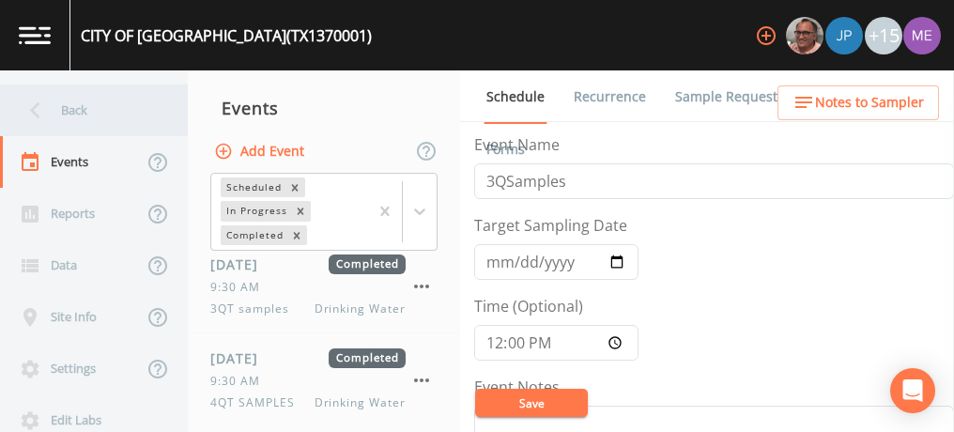
scroll to position [843, 0]
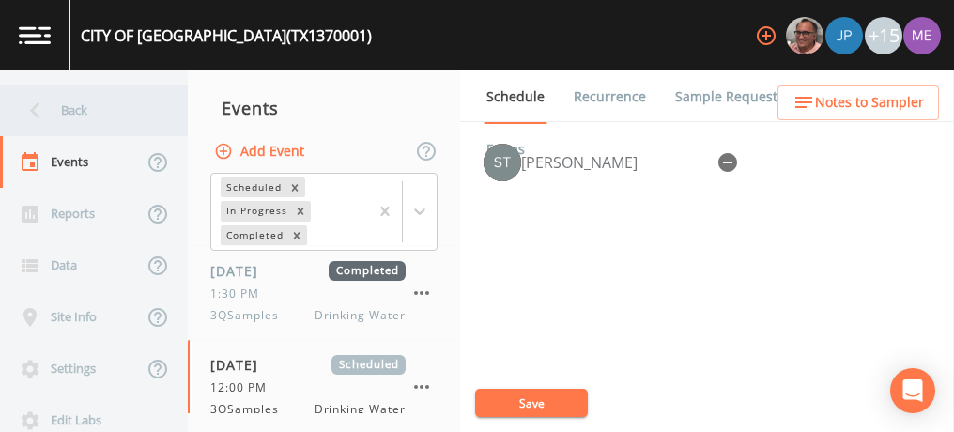
click at [83, 113] on div "Back" at bounding box center [84, 110] width 169 height 52
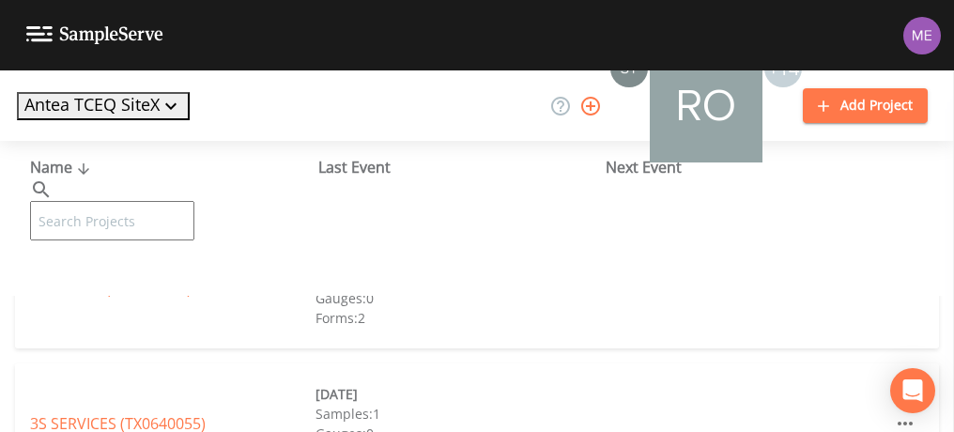
click at [86, 201] on input "text" at bounding box center [112, 220] width 164 height 39
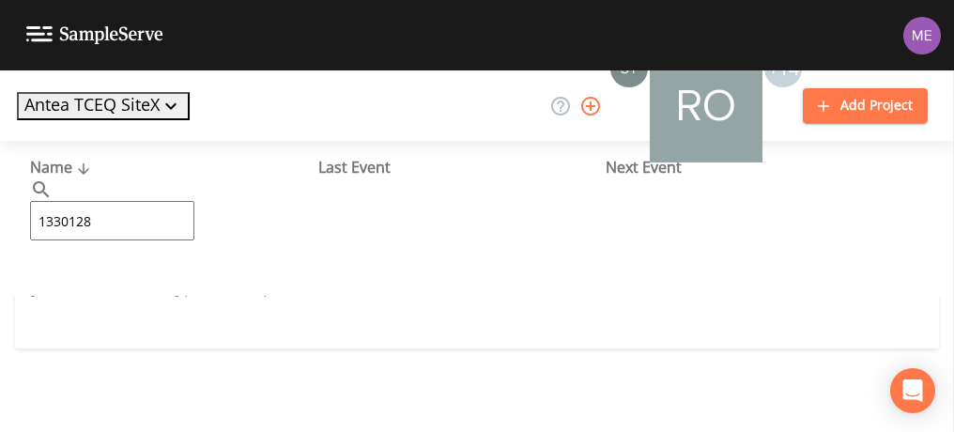
type input "1330128"
click at [135, 285] on link "[GEOGRAPHIC_DATA] (TX1330128)" at bounding box center [149, 288] width 238 height 21
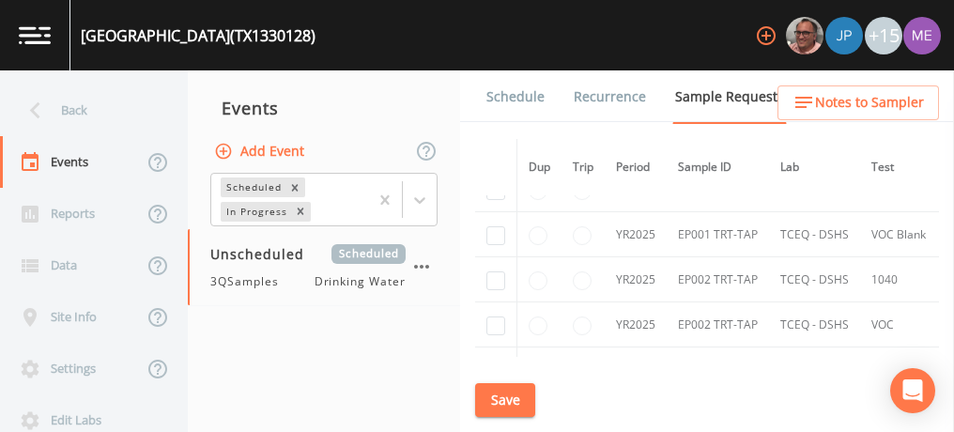
scroll to position [3078, 0]
click at [498, 399] on button "Save" at bounding box center [505, 400] width 60 height 35
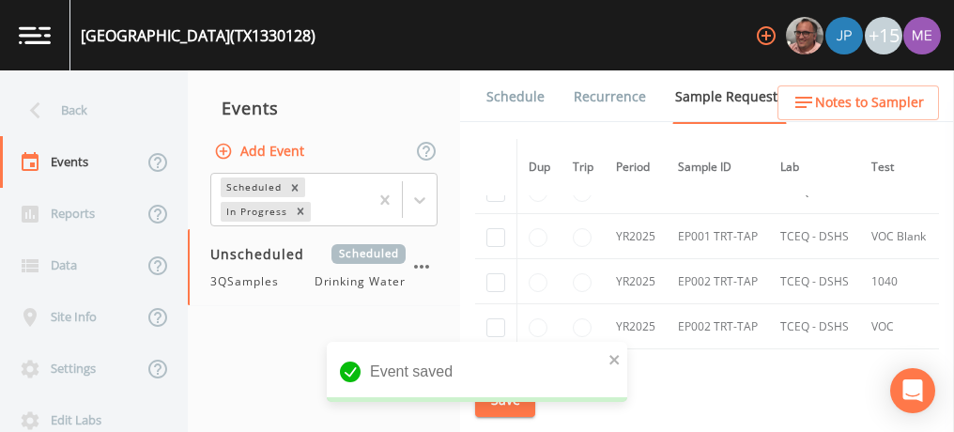
click at [504, 101] on link "Schedule" at bounding box center [516, 96] width 64 height 53
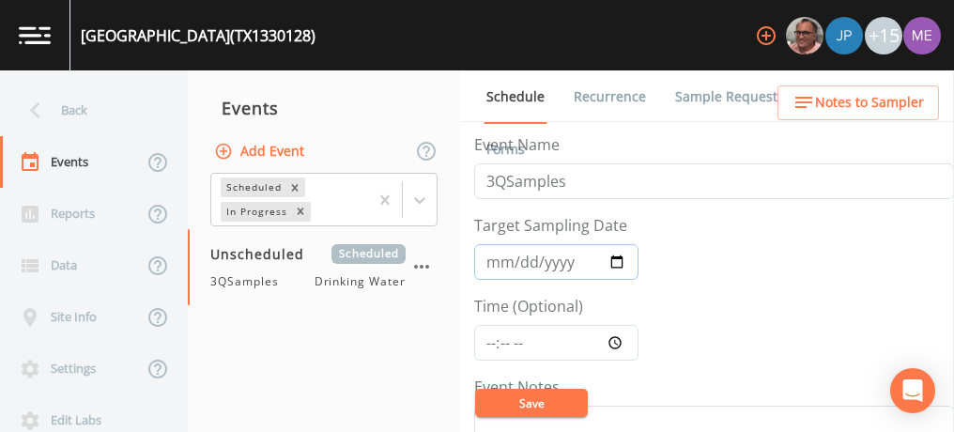
click at [500, 259] on input "Target Sampling Date" at bounding box center [556, 262] width 164 height 36
type input "[DATE]"
click at [489, 339] on input "Time (Optional)" at bounding box center [556, 343] width 164 height 36
type input "09:00"
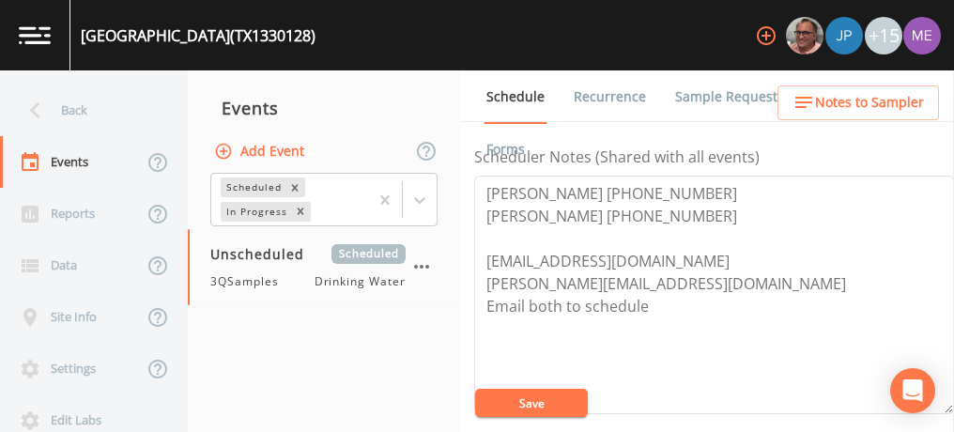
scroll to position [514, 0]
drag, startPoint x: 483, startPoint y: 191, endPoint x: 732, endPoint y: 213, distance: 250.7
click at [732, 213] on textarea "[PERSON_NAME] [PHONE_NUMBER] [PERSON_NAME] [PHONE_NUMBER] [EMAIL_ADDRESS][DOMAI…" at bounding box center [714, 294] width 480 height 238
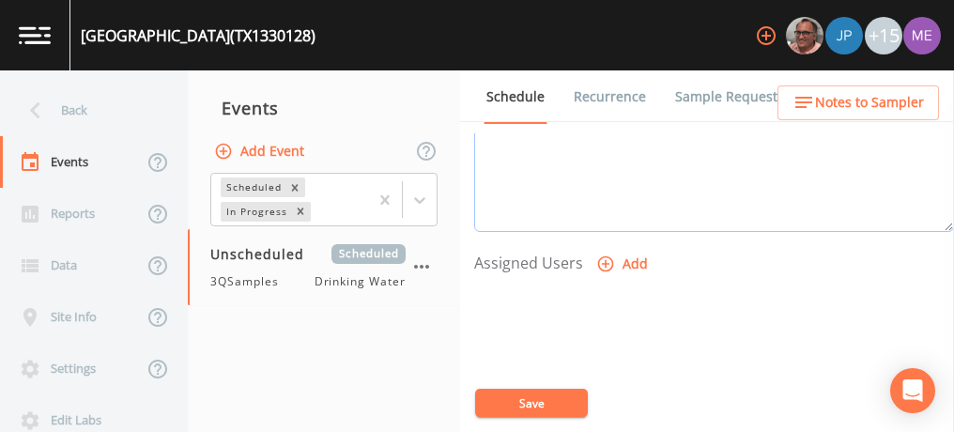
scroll to position [702, 0]
click at [599, 255] on icon "button" at bounding box center [605, 257] width 19 height 19
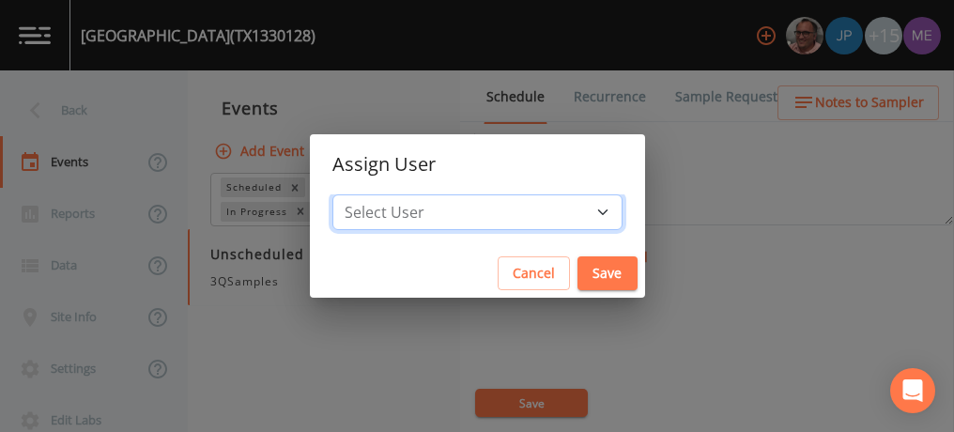
click at [576, 205] on select "Select User [PERSON_NAME] [PERSON_NAME] [PERSON_NAME] [PERSON_NAME] [PERSON_NAM…" at bounding box center [477, 212] width 290 height 36
select select "6518b6a0-c5fa-4d0f-8e3d-fc6e8623860b"
click at [361, 194] on select "Select User [PERSON_NAME] [PERSON_NAME] [PERSON_NAME] [PERSON_NAME] [PERSON_NAM…" at bounding box center [477, 212] width 290 height 36
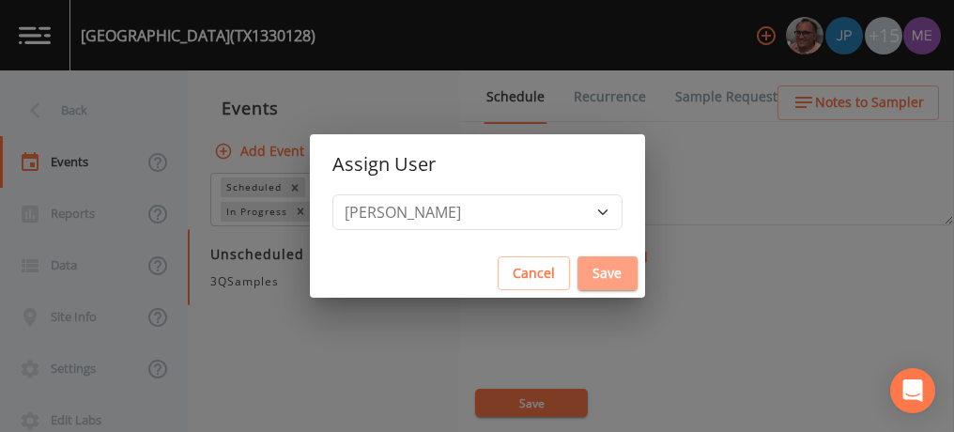
click at [583, 272] on button "Save" at bounding box center [607, 273] width 60 height 35
select select
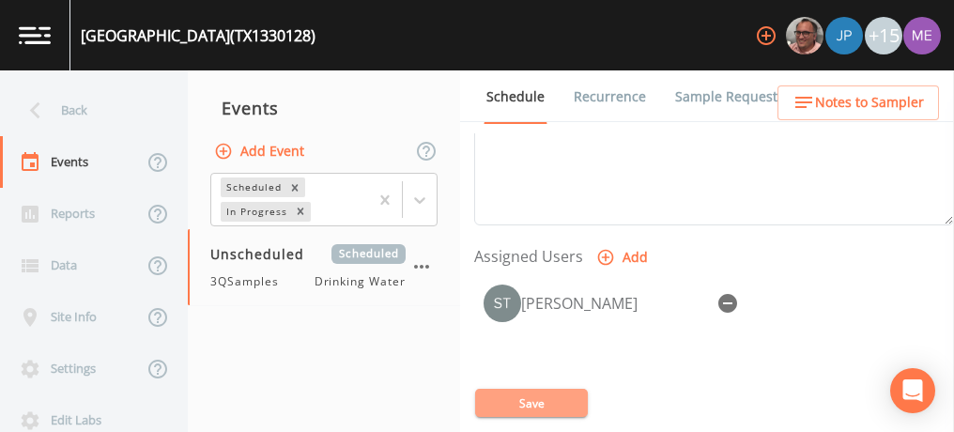
click at [560, 398] on button "Save" at bounding box center [531, 403] width 113 height 28
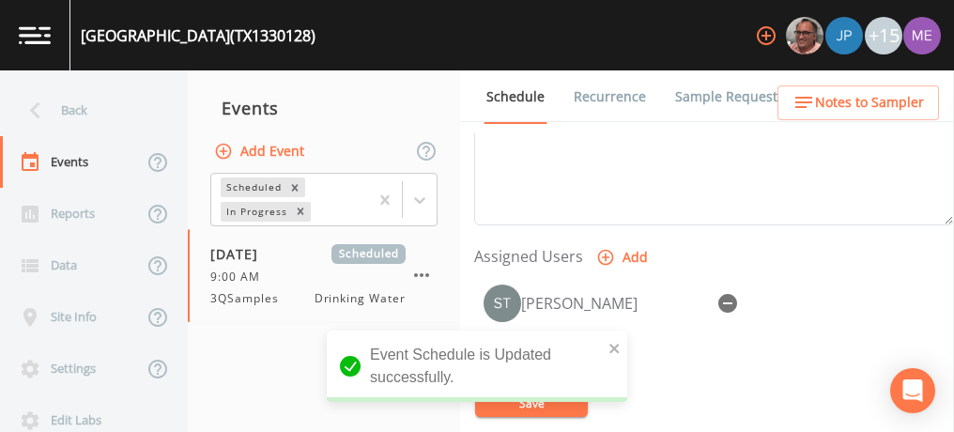
click at [838, 105] on span "Notes to Sampler" at bounding box center [869, 102] width 109 height 23
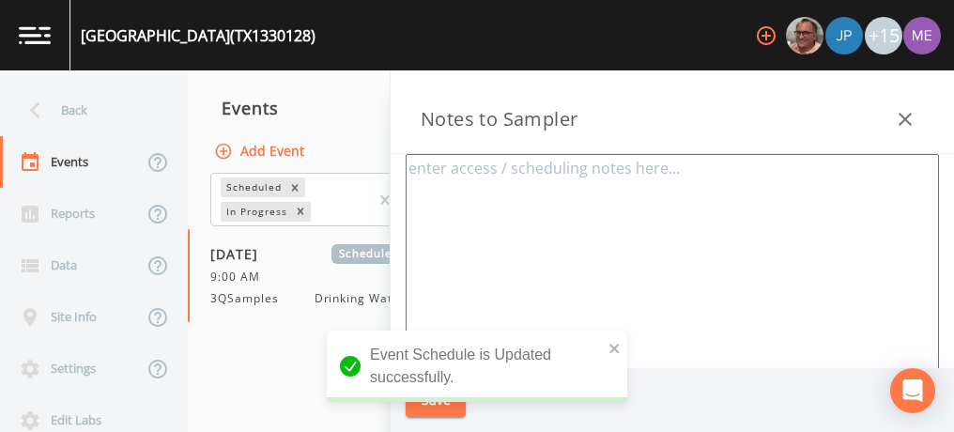
click at [436, 192] on textarea at bounding box center [672, 382] width 533 height 456
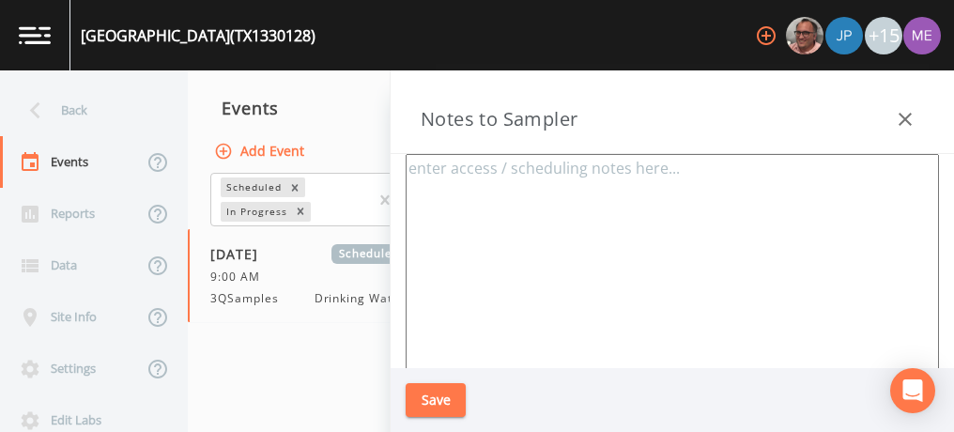
paste textarea "[PERSON_NAME] [PHONE_NUMBER] [PERSON_NAME] [PHONE_NUMBER]"
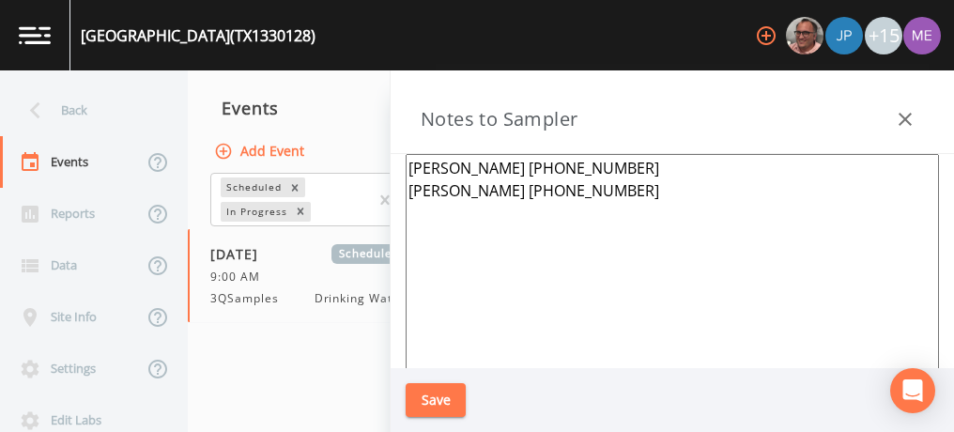
type textarea "[PERSON_NAME] [PHONE_NUMBER] [PERSON_NAME] [PHONE_NUMBER]"
click at [435, 406] on button "Save" at bounding box center [436, 400] width 60 height 35
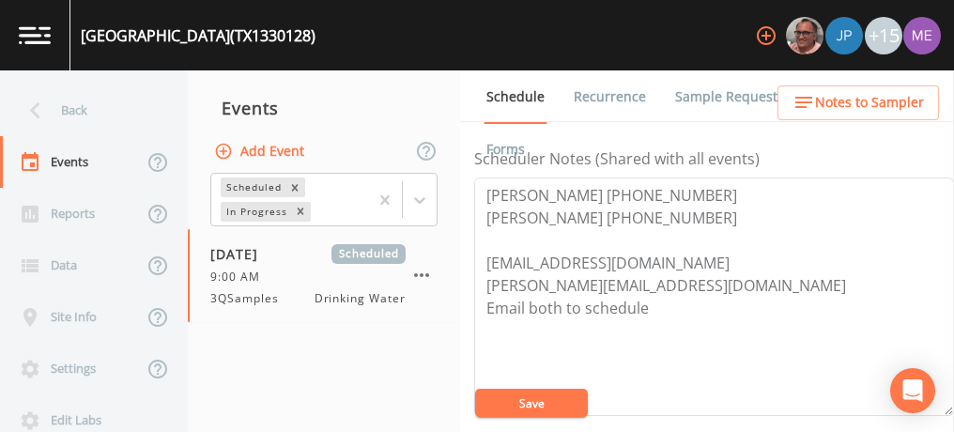
scroll to position [511, 0]
click at [834, 108] on span "Notes to Sampler" at bounding box center [869, 102] width 109 height 23
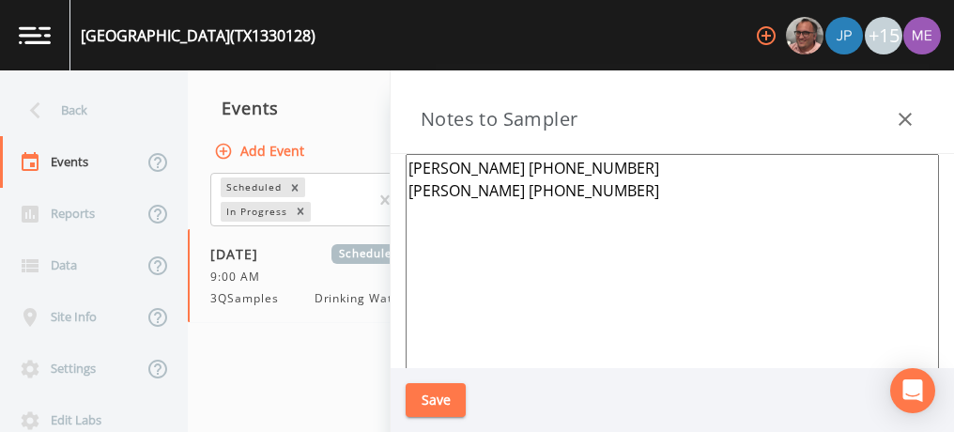
click at [666, 191] on textarea "[PERSON_NAME] [PHONE_NUMBER] [PERSON_NAME] [PHONE_NUMBER]" at bounding box center [672, 382] width 533 height 456
paste textarea "1512 [PERSON_NAME], [GEOGRAPHIC_DATA]"
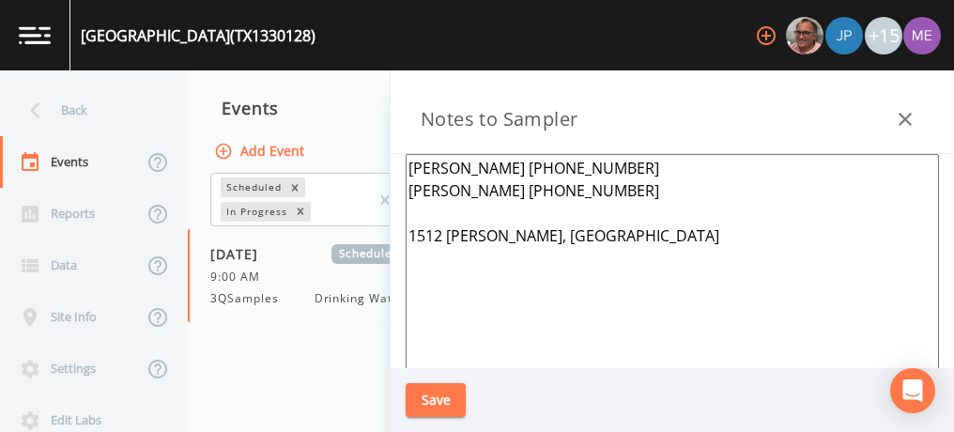
paste textarea "238 [PERSON_NAME], [GEOGRAPHIC_DATA]"
type textarea "[PERSON_NAME] [PHONE_NUMBER] [PERSON_NAME] [PHONE_NUMBER] [STREET_ADDRESS][PERS…"
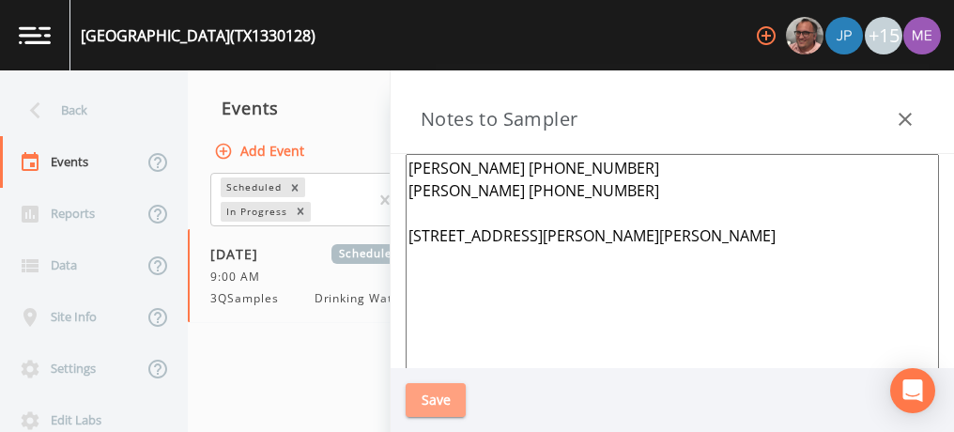
click at [445, 402] on button "Save" at bounding box center [436, 400] width 60 height 35
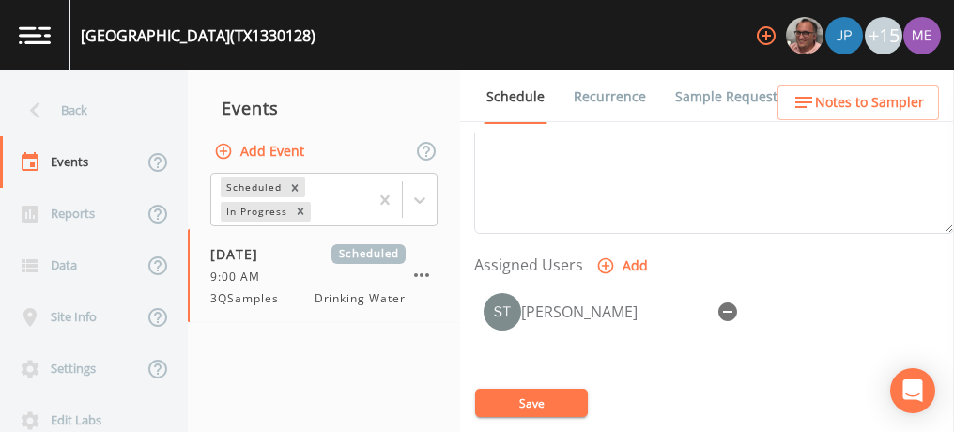
scroll to position [699, 0]
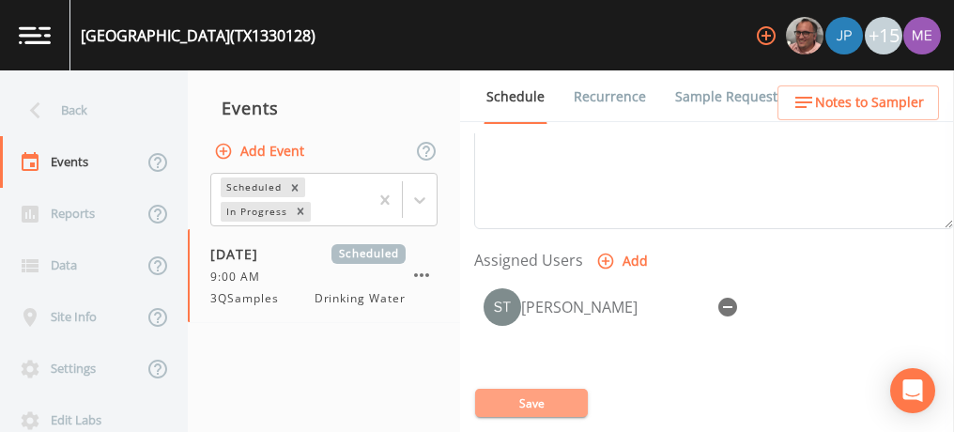
click at [526, 393] on button "Save" at bounding box center [531, 403] width 113 height 28
click at [486, 399] on button "Save" at bounding box center [531, 403] width 113 height 28
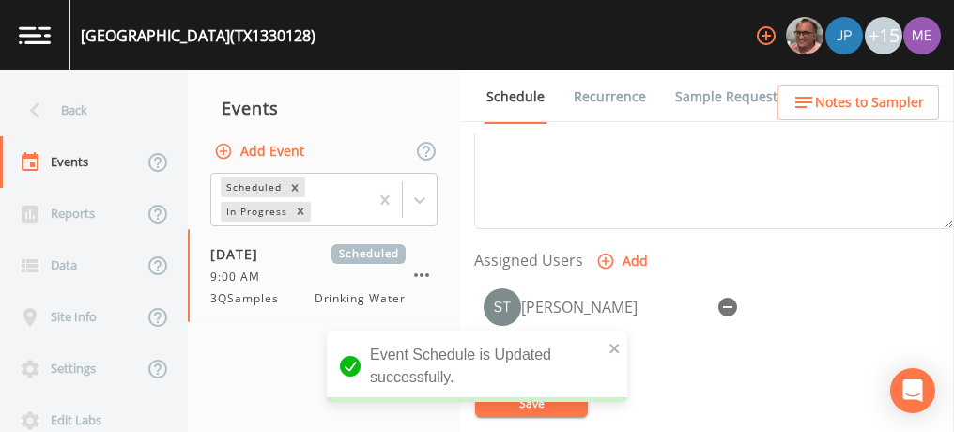
click at [327, 399] on div "notification timer" at bounding box center [327, 399] width 0 height 5
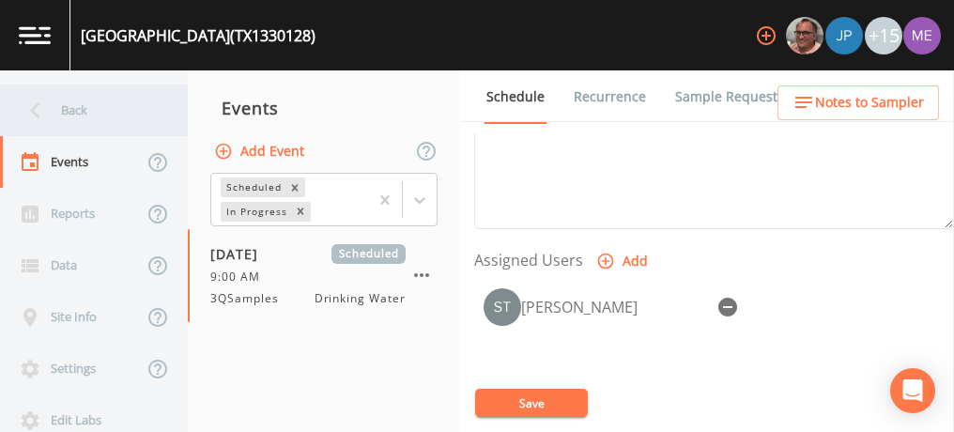
click at [61, 110] on div "Back" at bounding box center [84, 110] width 169 height 52
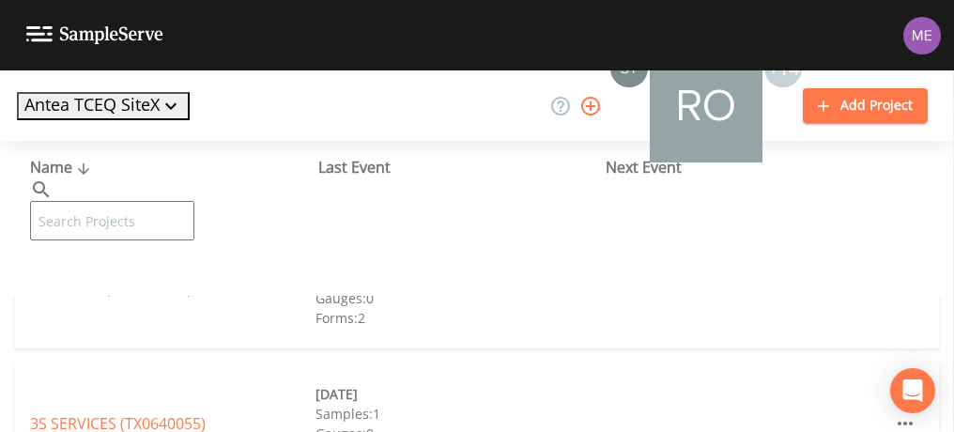
click at [110, 201] on input "text" at bounding box center [112, 220] width 164 height 39
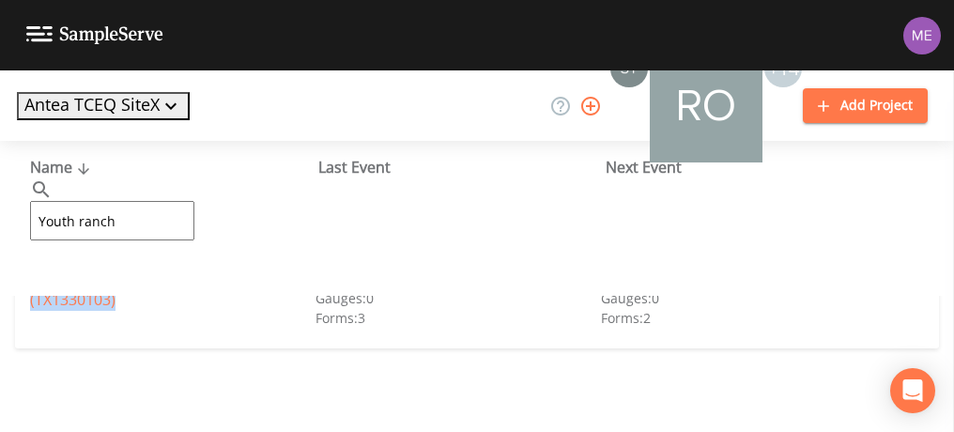
drag, startPoint x: 27, startPoint y: 269, endPoint x: 115, endPoint y: 316, distance: 99.6
click at [115, 316] on div "[GEOGRAPHIC_DATA] (TX1330103) [DATE] Samples: 2 Gauges: 0 Forms: 3 [DATE] Sampl…" at bounding box center [477, 288] width 924 height 120
copy link "[GEOGRAPHIC_DATA] (TX1330103)"
click at [178, 201] on input "Youth ranch" at bounding box center [112, 220] width 164 height 39
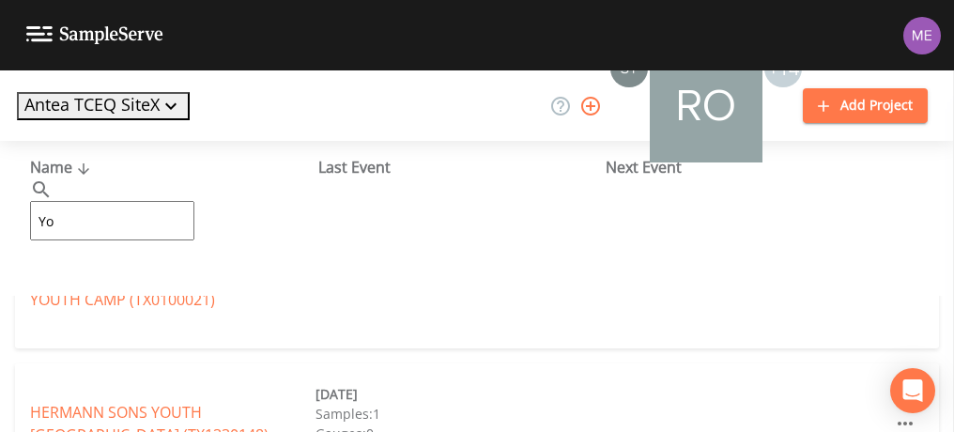
type input "Y"
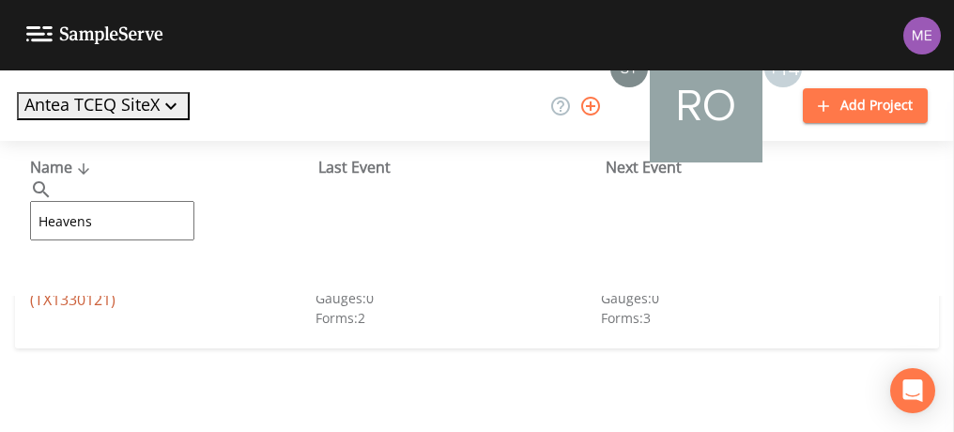
type input "Heavens"
click at [149, 274] on link "[GEOGRAPHIC_DATA] (TX1330121)" at bounding box center [136, 288] width 213 height 43
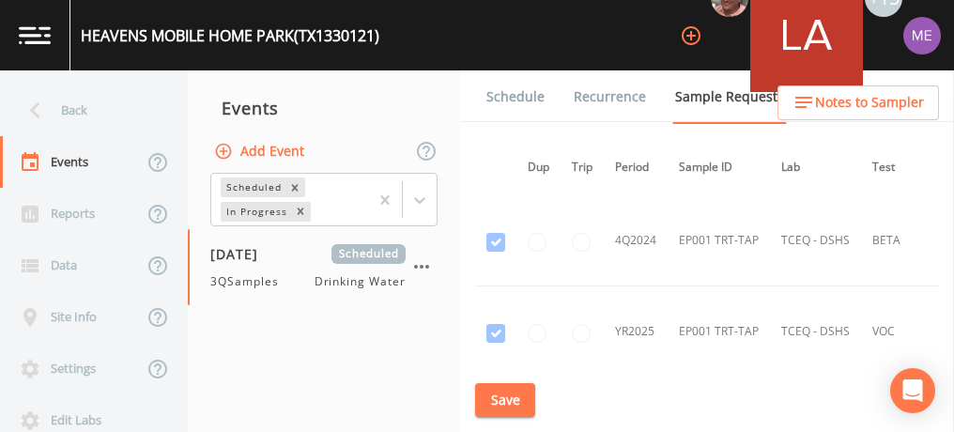
scroll to position [905, 1]
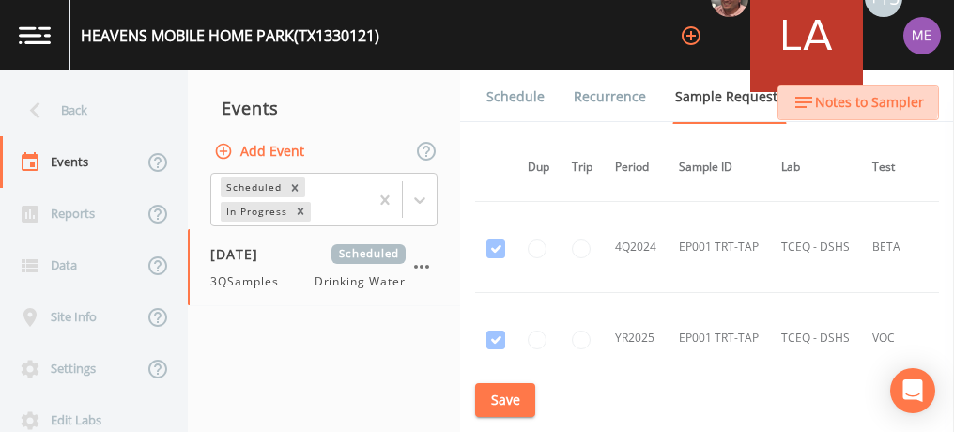
click at [829, 92] on span "Notes to Sampler" at bounding box center [869, 102] width 109 height 23
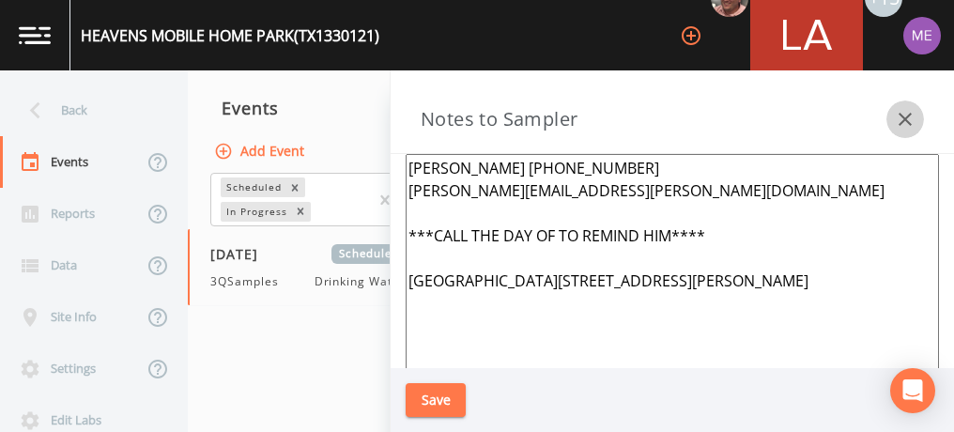
click at [908, 114] on icon "button" at bounding box center [905, 119] width 23 height 23
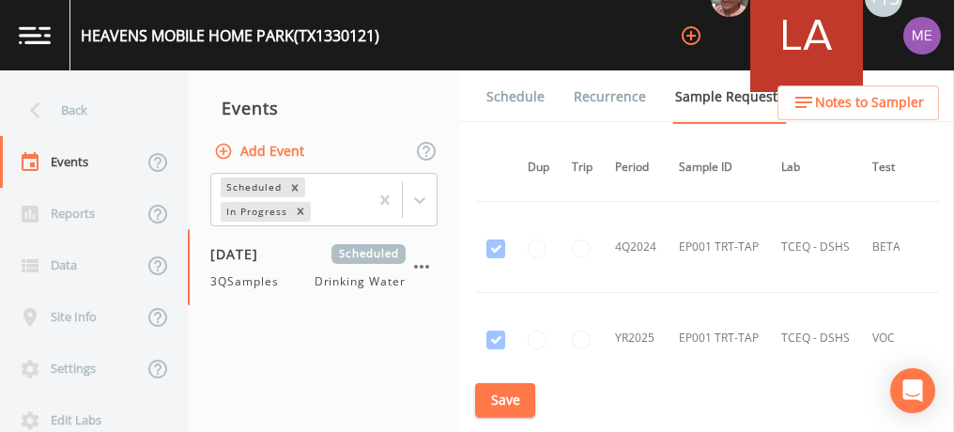
click at [508, 89] on link "Schedule" at bounding box center [516, 96] width 64 height 53
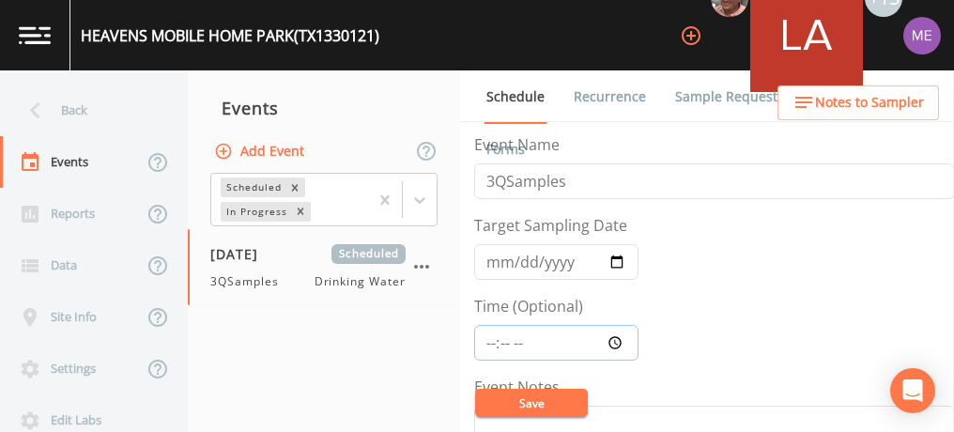
click at [490, 332] on input "Time (Optional)" at bounding box center [556, 343] width 164 height 36
type input "10:30"
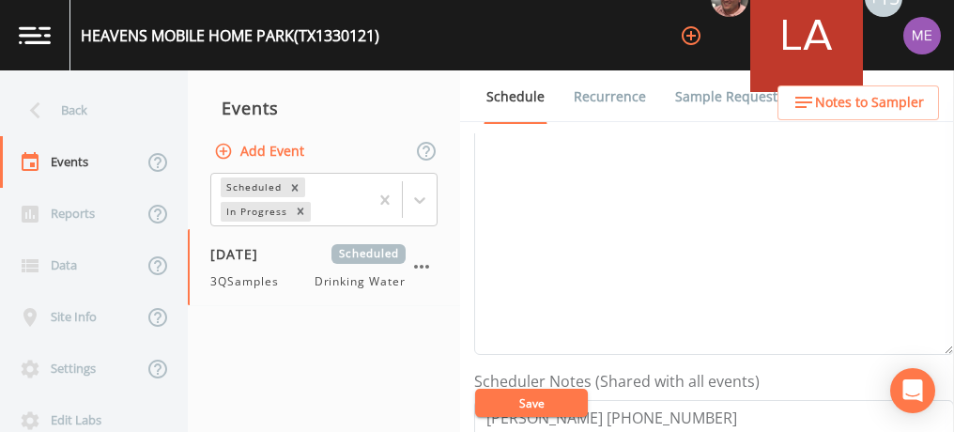
scroll to position [238, 0]
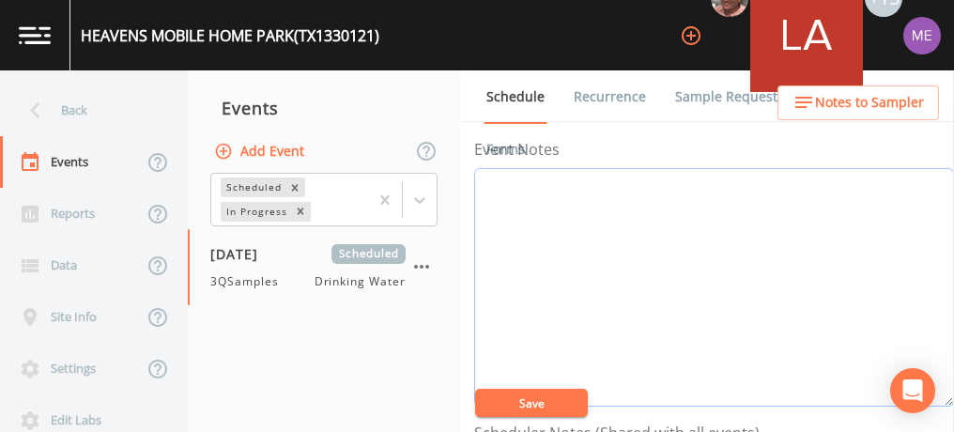
click at [721, 330] on textarea "Event Notes" at bounding box center [714, 287] width 480 height 238
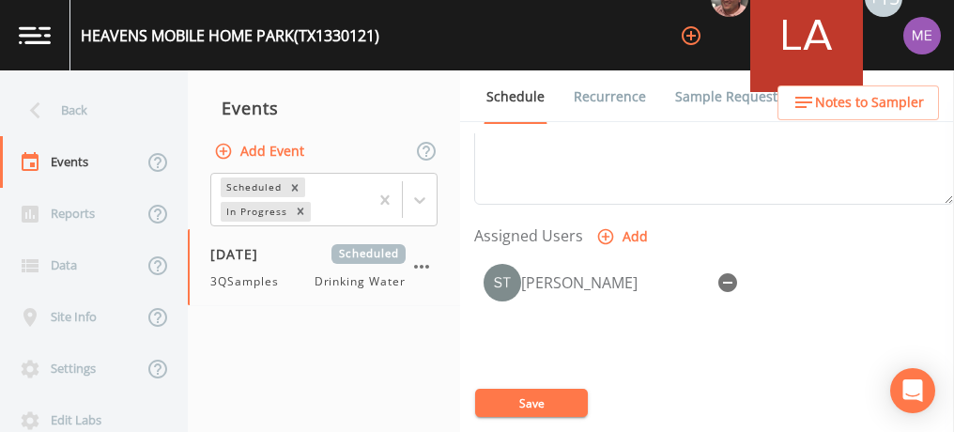
scroll to position [730, 0]
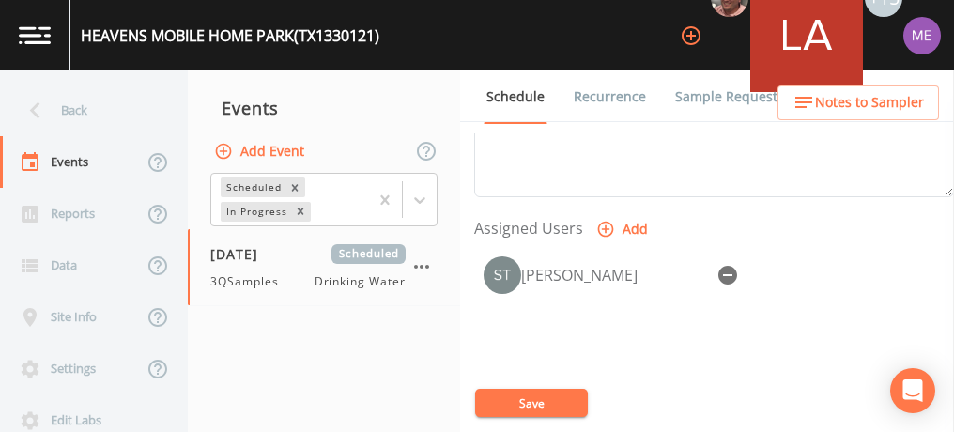
type textarea "confirmed with [PERSON_NAME] 9/18"
click at [573, 407] on button "Save" at bounding box center [531, 403] width 113 height 28
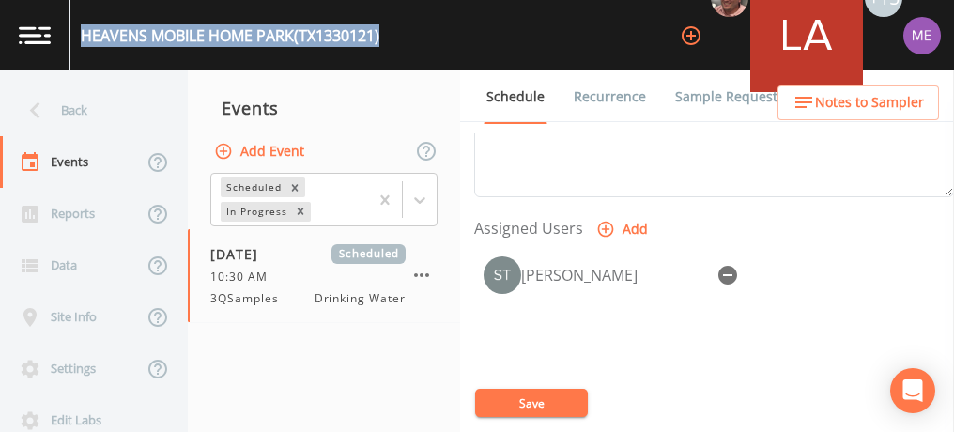
drag, startPoint x: 83, startPoint y: 35, endPoint x: 387, endPoint y: 37, distance: 304.2
click at [387, 37] on div "[GEOGRAPHIC_DATA] (TX1330121) +15" at bounding box center [477, 35] width 954 height 70
copy div "[GEOGRAPHIC_DATA] (TX1330121)"
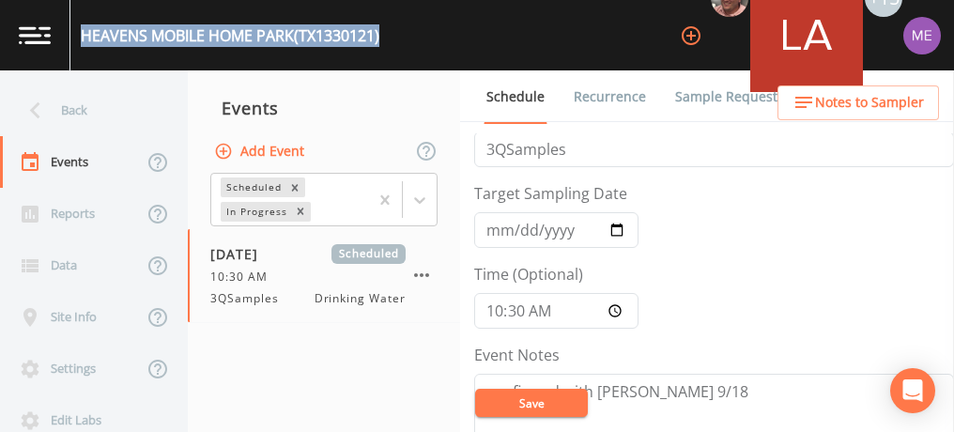
scroll to position [0, 0]
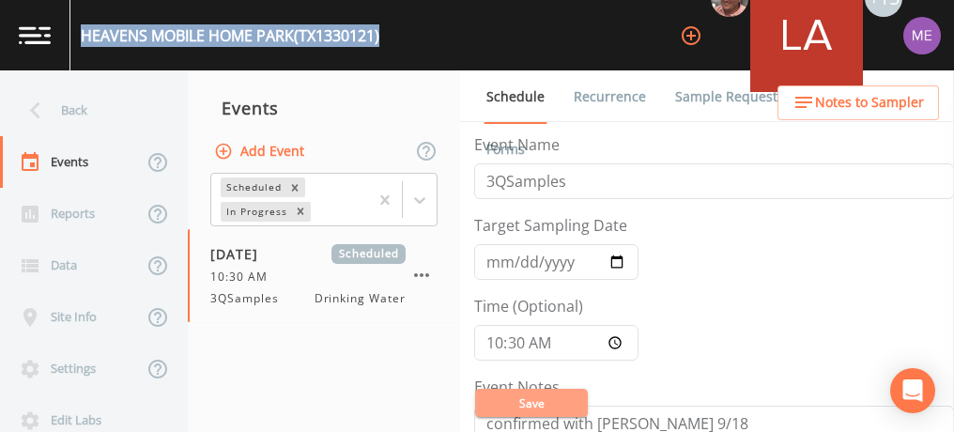
click at [538, 399] on button "Save" at bounding box center [531, 403] width 113 height 28
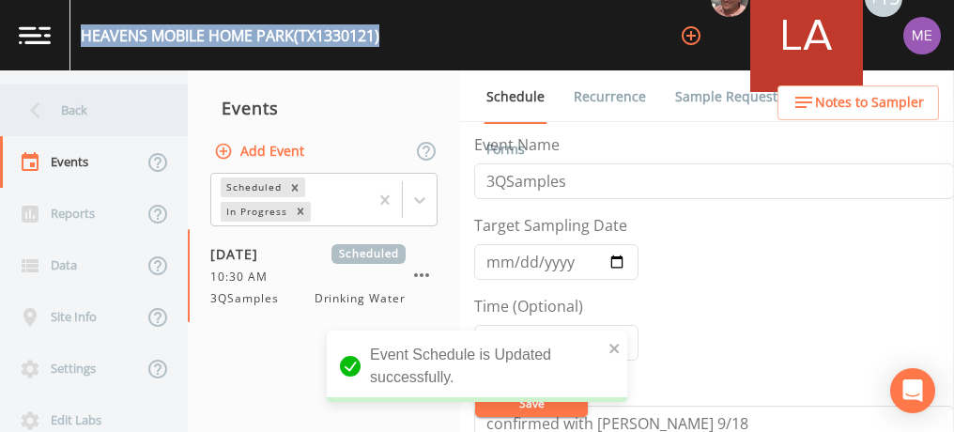
click at [59, 108] on div "Back" at bounding box center [84, 110] width 169 height 52
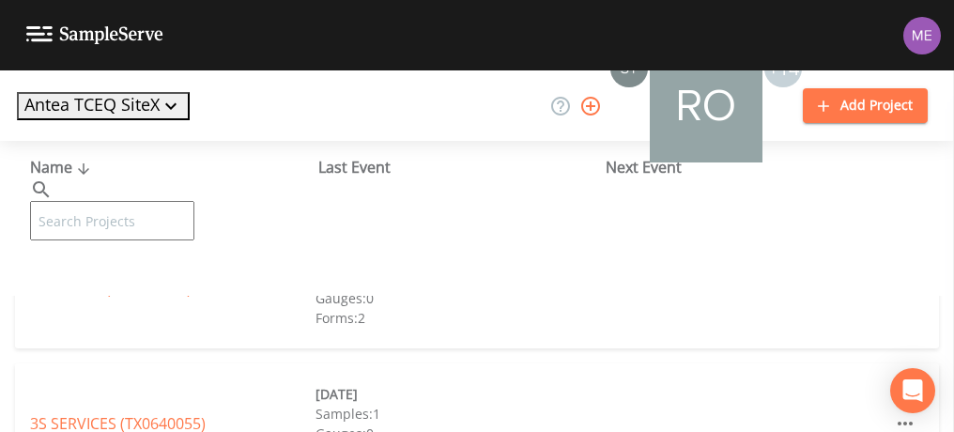
click at [103, 201] on input "text" at bounding box center [112, 220] width 164 height 39
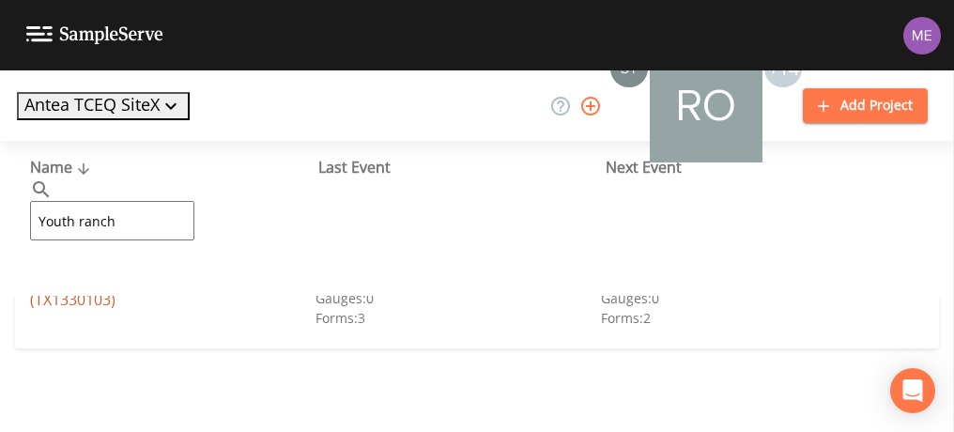
type input "Youth ranch"
click at [131, 277] on link "[GEOGRAPHIC_DATA] (TX1330103)" at bounding box center [136, 288] width 212 height 43
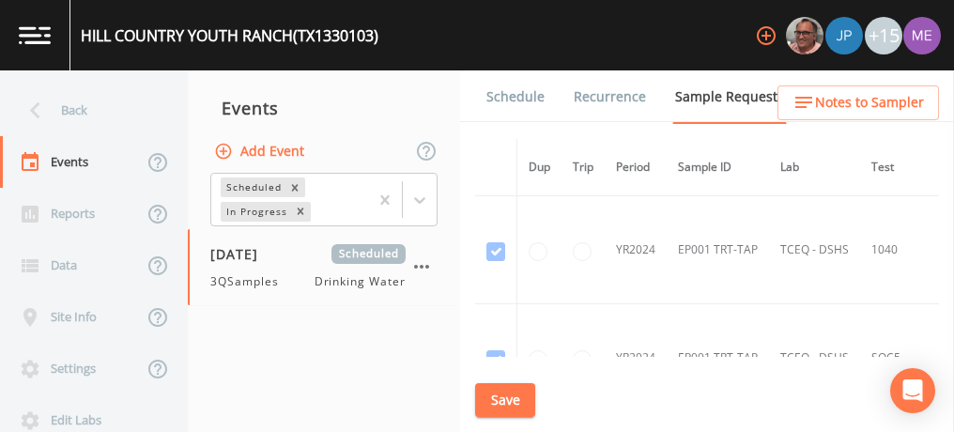
click at [509, 99] on link "Schedule" at bounding box center [516, 96] width 64 height 53
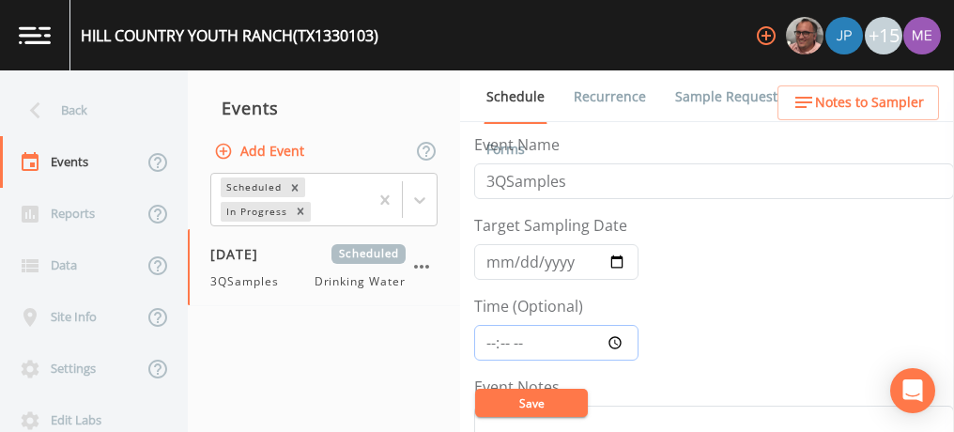
click at [492, 335] on input "Time (Optional)" at bounding box center [556, 343] width 164 height 36
type input "10:30"
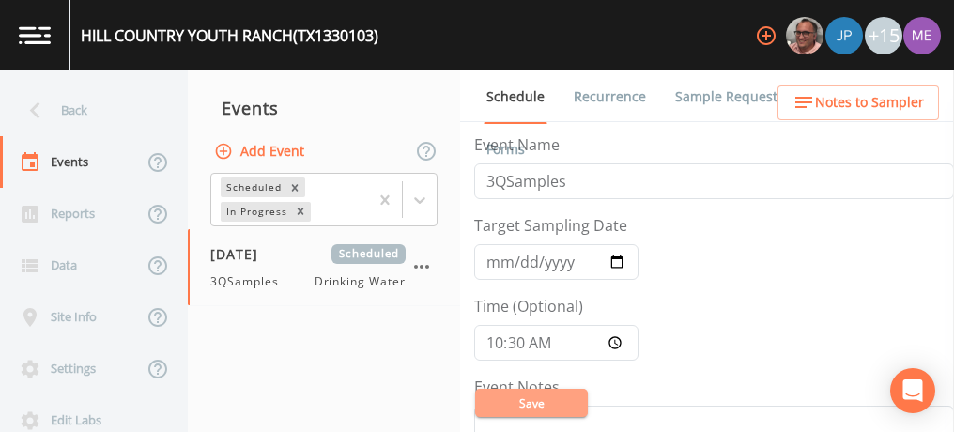
click at [507, 406] on button "Save" at bounding box center [531, 403] width 113 height 28
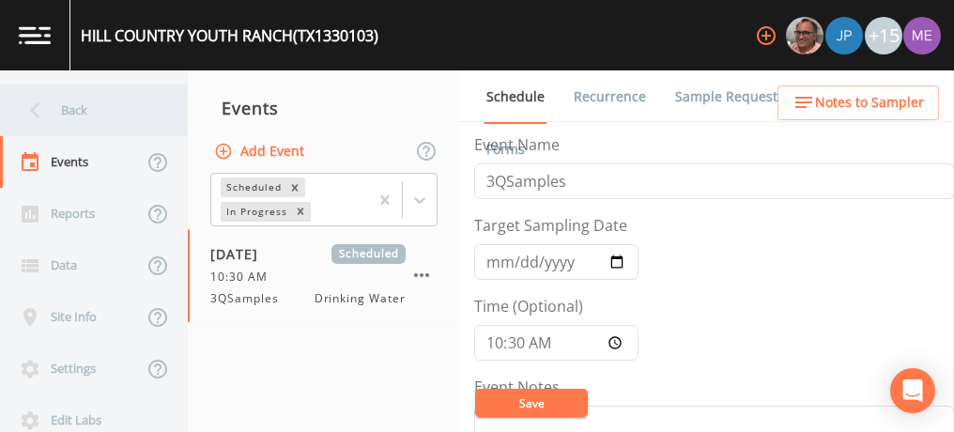
click at [84, 104] on div "Back" at bounding box center [84, 110] width 169 height 52
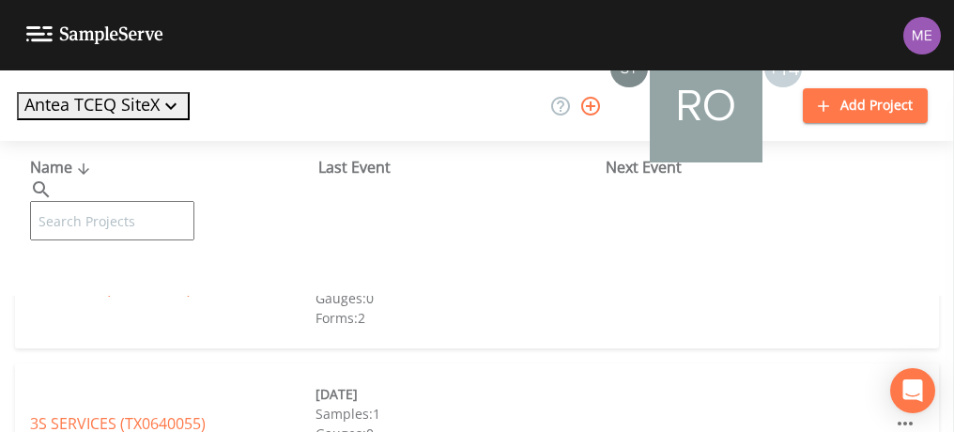
click at [119, 201] on input "text" at bounding box center [112, 220] width 164 height 39
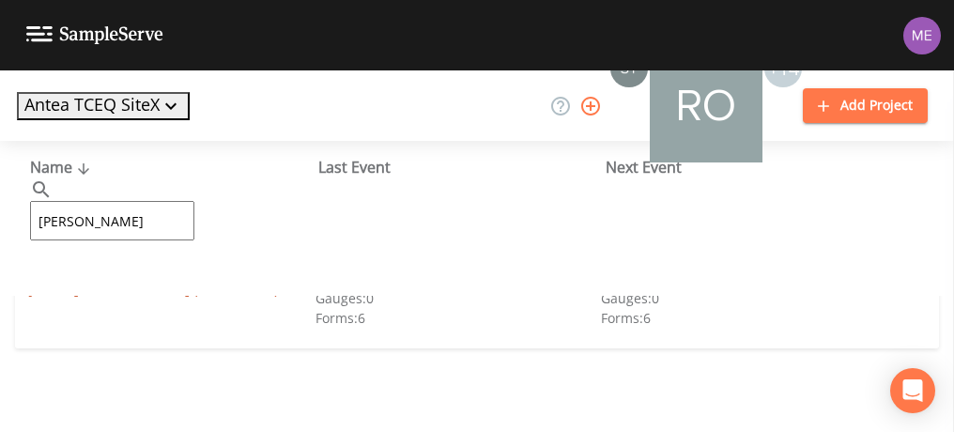
type input "[PERSON_NAME]"
click at [138, 290] on link "JBSA - [GEOGRAPHIC_DATA] ([GEOGRAPHIC_DATA])" at bounding box center [154, 288] width 249 height 21
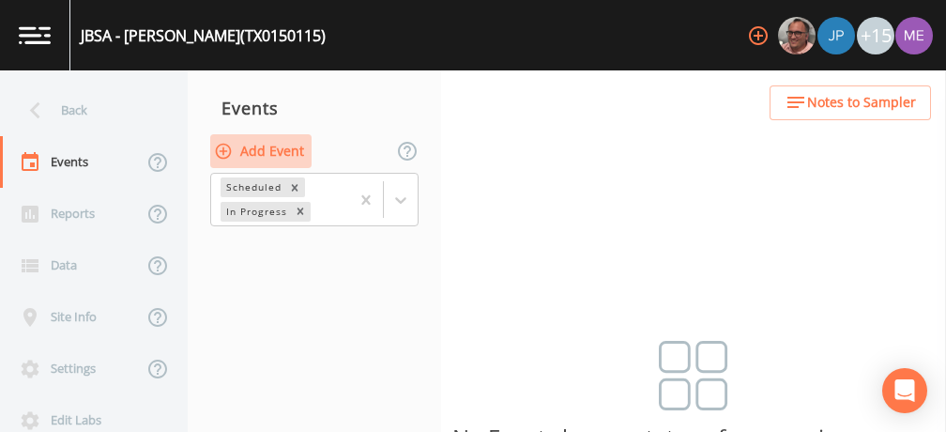
click at [284, 149] on button "Add Event" at bounding box center [260, 151] width 101 height 35
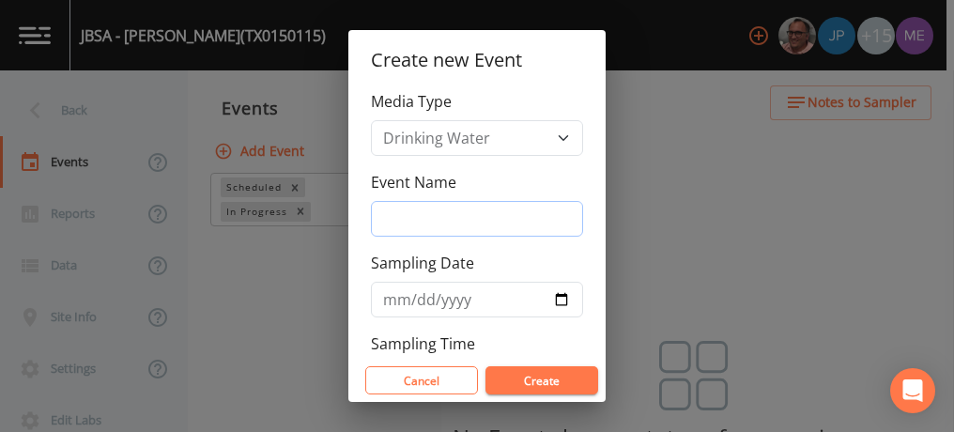
click at [387, 218] on input "Event Name" at bounding box center [477, 219] width 212 height 36
type input "3QSamples"
click at [392, 300] on input "Sampling Date" at bounding box center [477, 300] width 212 height 36
type input "[DATE]"
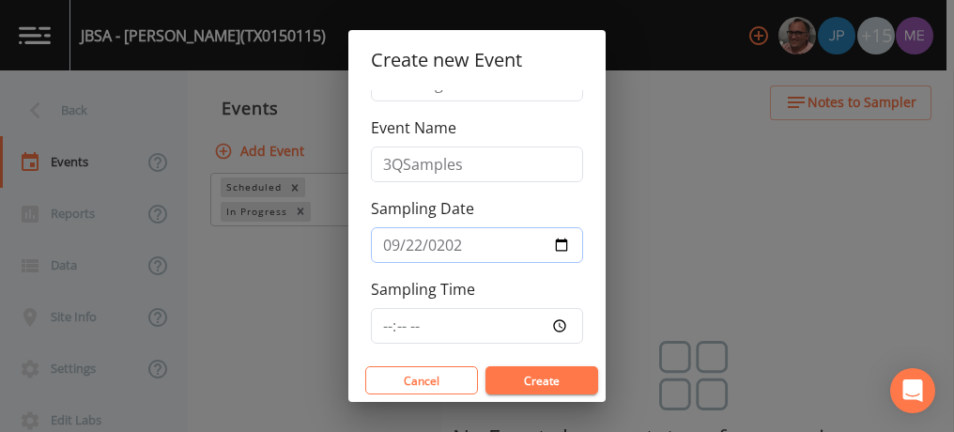
scroll to position [56, 0]
click at [386, 310] on input "Sampling Time" at bounding box center [477, 324] width 212 height 36
type input "09:00"
click at [528, 390] on button "Create" at bounding box center [541, 380] width 113 height 28
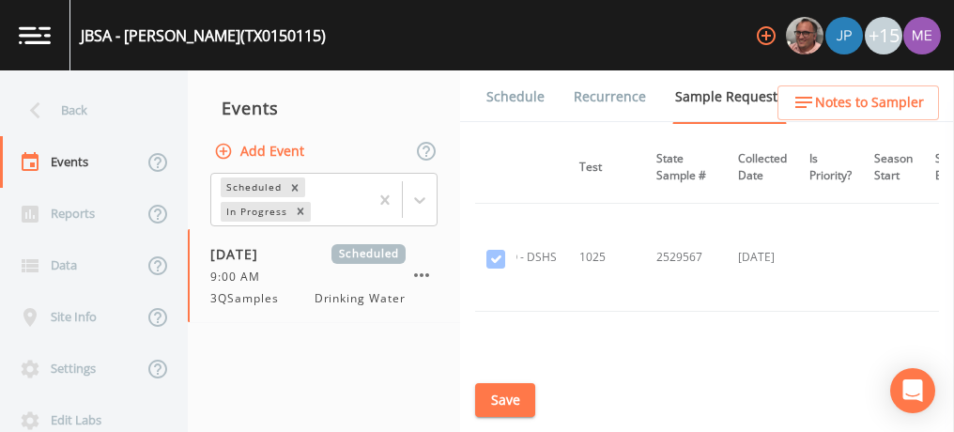
scroll to position [6358, 294]
click at [507, 90] on link "Schedule" at bounding box center [516, 96] width 64 height 53
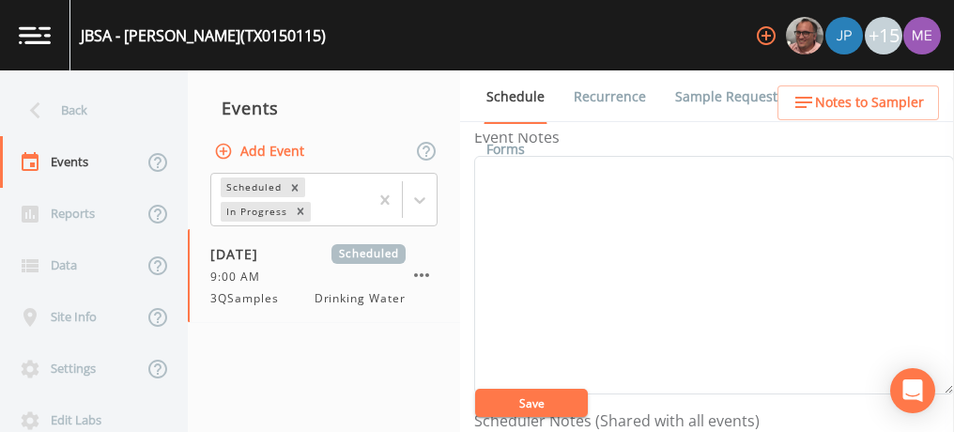
scroll to position [249, 0]
click at [732, 308] on textarea "Event Notes" at bounding box center [714, 276] width 480 height 238
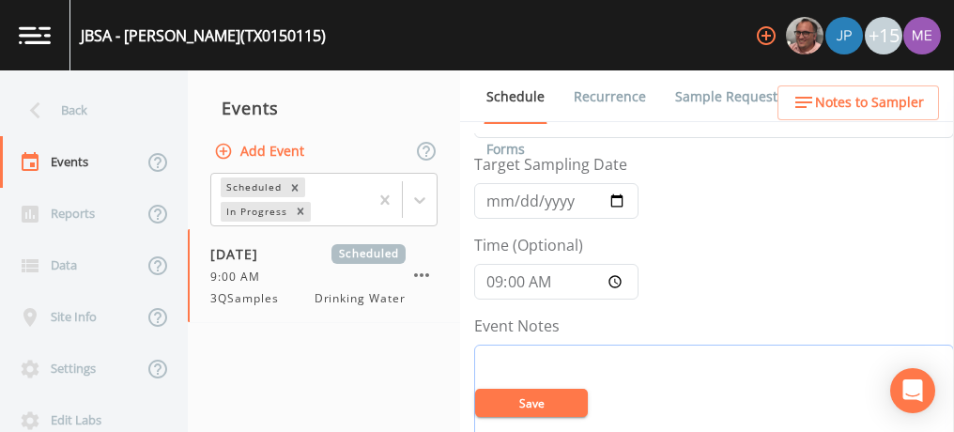
scroll to position [56, 0]
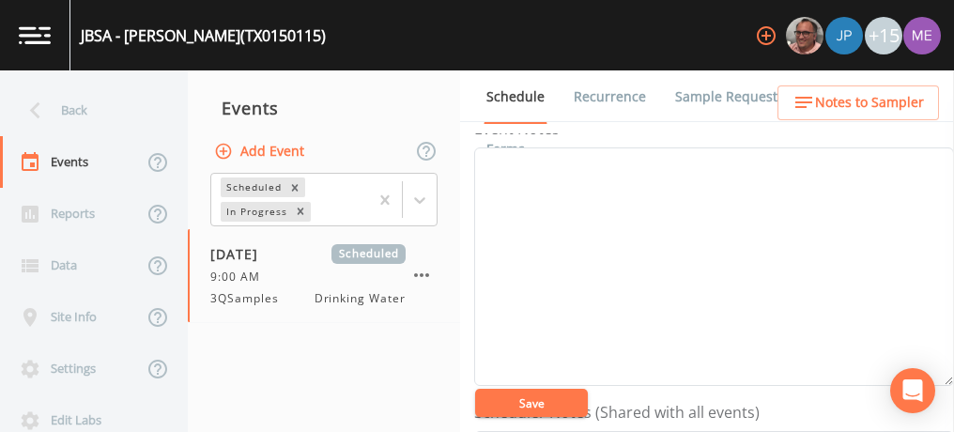
scroll to position [257, 0]
click at [755, 278] on textarea "Event Notes" at bounding box center [714, 267] width 480 height 238
type textarea "confirmed by [PERSON_NAME] 9/14"
click at [526, 413] on button "Save" at bounding box center [531, 403] width 113 height 28
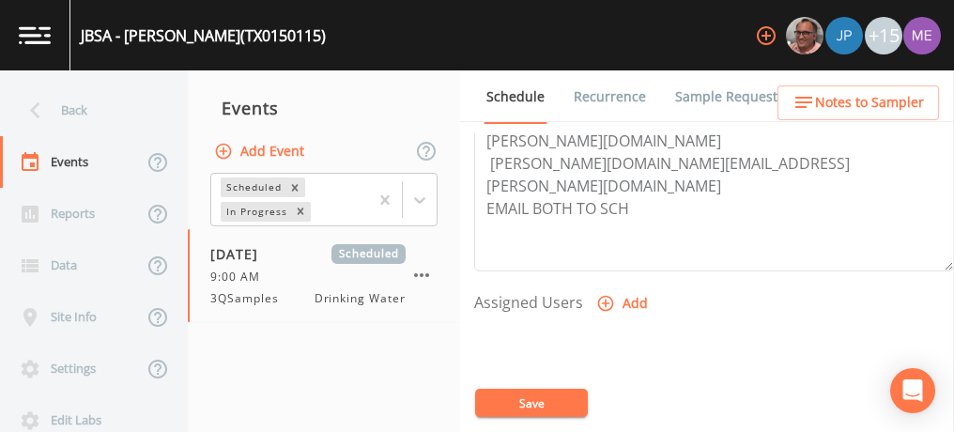
scroll to position [661, 0]
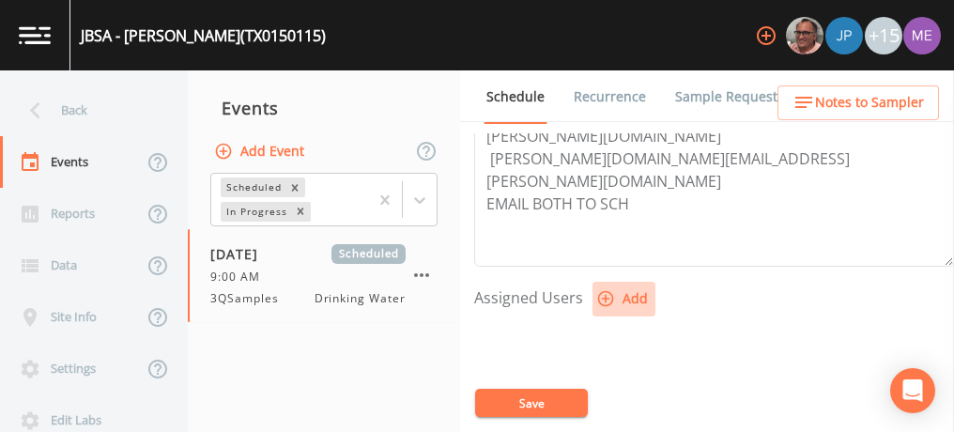
click at [605, 290] on icon "button" at bounding box center [605, 298] width 19 height 19
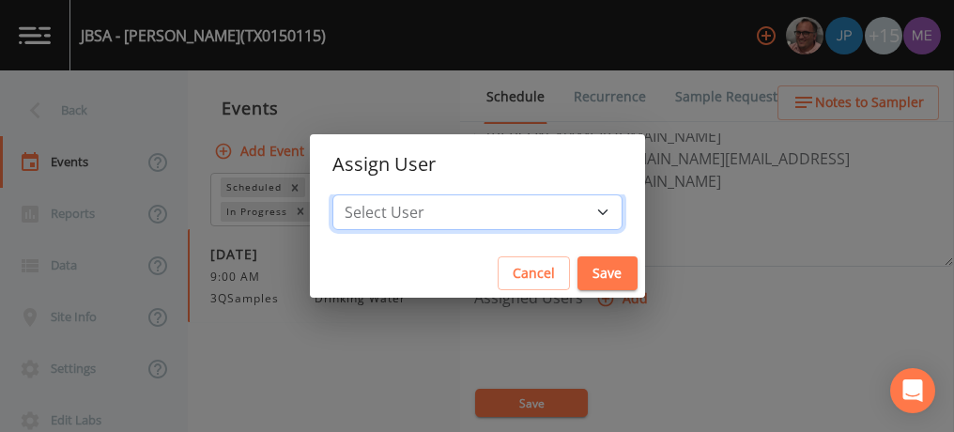
click at [577, 216] on select "Select User [PERSON_NAME] [PERSON_NAME] [PERSON_NAME] [PERSON_NAME] [PERSON_NAM…" at bounding box center [477, 212] width 290 height 36
select select "6518b6a0-c5fa-4d0f-8e3d-fc6e8623860b"
click at [361, 194] on select "Select User [PERSON_NAME] [PERSON_NAME] [PERSON_NAME] [PERSON_NAME] [PERSON_NAM…" at bounding box center [477, 212] width 290 height 36
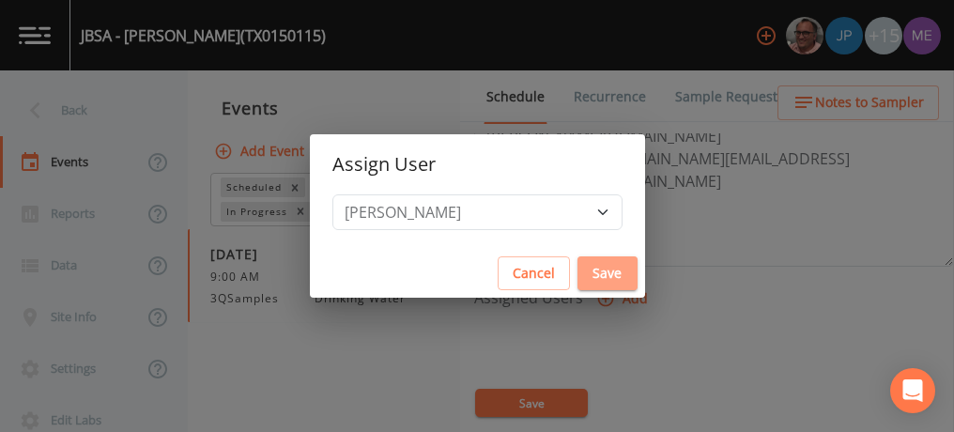
click at [580, 264] on button "Save" at bounding box center [607, 273] width 60 height 35
select select
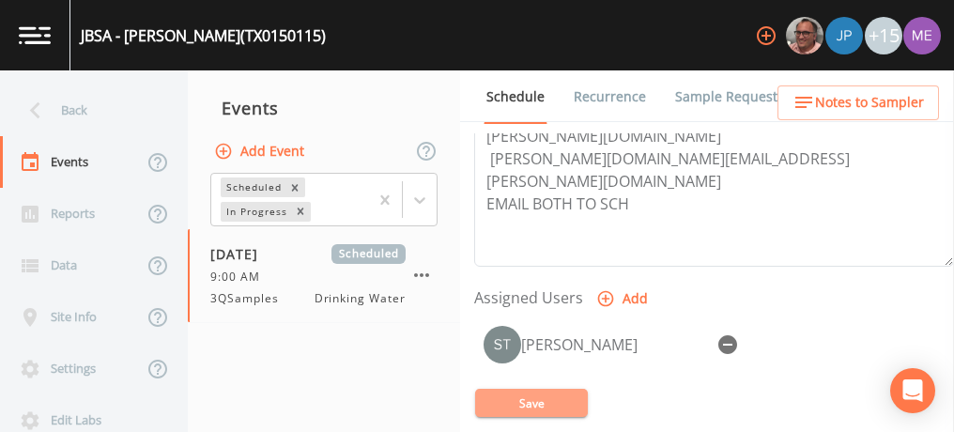
click at [533, 393] on button "Save" at bounding box center [531, 403] width 113 height 28
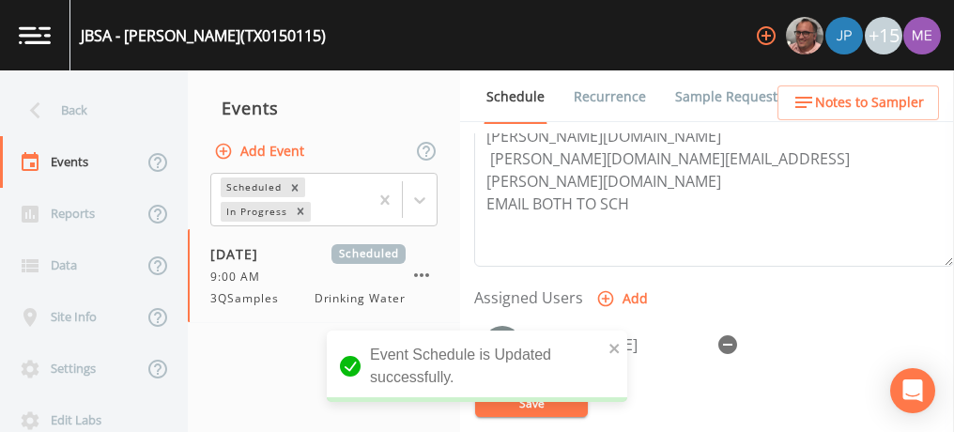
click at [712, 103] on link "Sample Requests" at bounding box center [729, 96] width 115 height 53
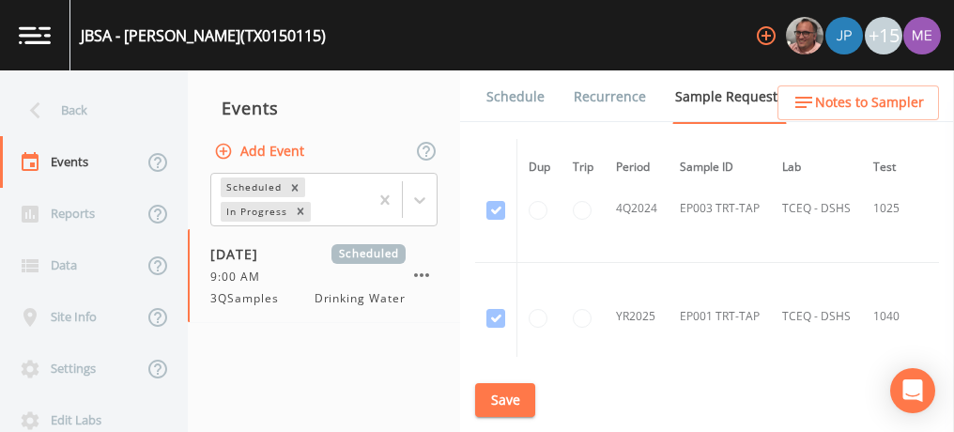
scroll to position [3713, 0]
click at [506, 98] on link "Schedule" at bounding box center [516, 96] width 64 height 53
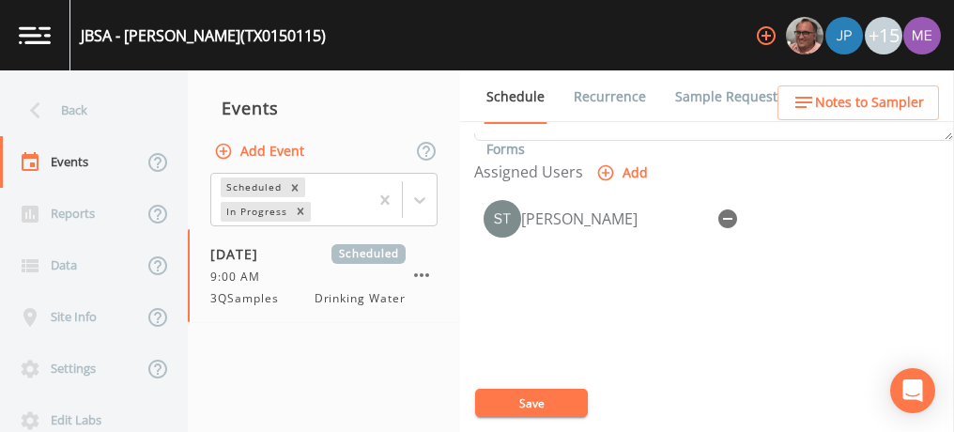
scroll to position [792, 0]
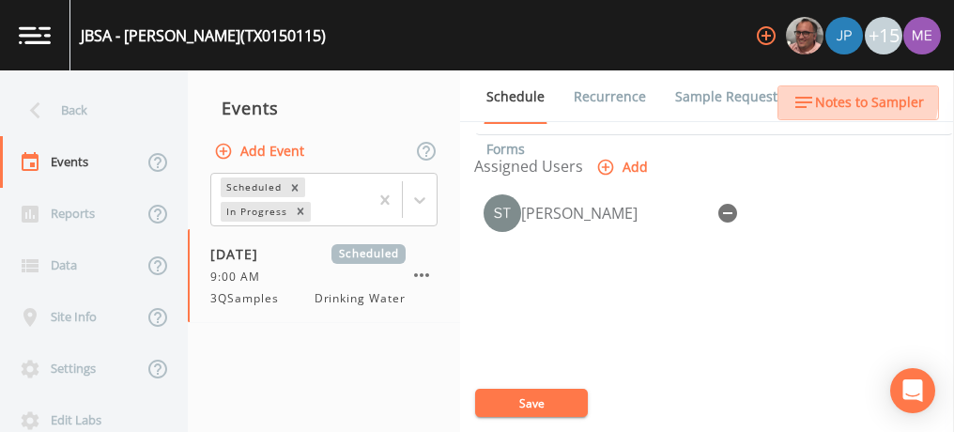
click at [833, 94] on span "Notes to Sampler" at bounding box center [869, 102] width 109 height 23
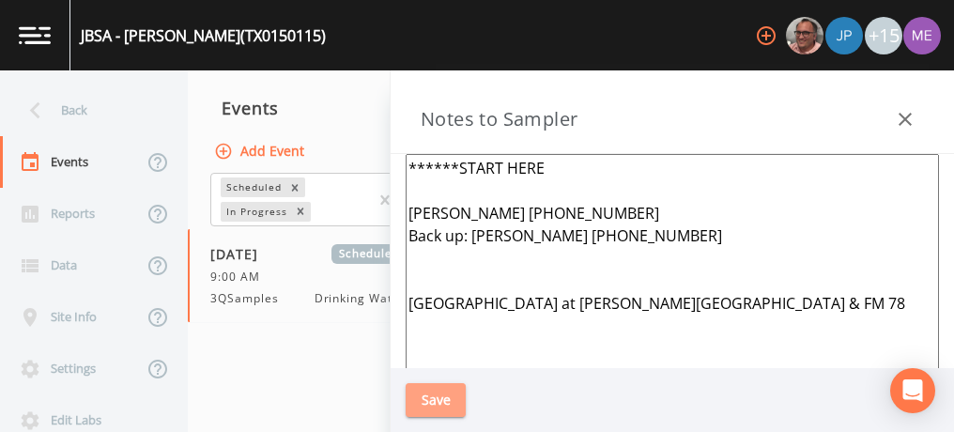
click at [451, 398] on button "Save" at bounding box center [436, 400] width 60 height 35
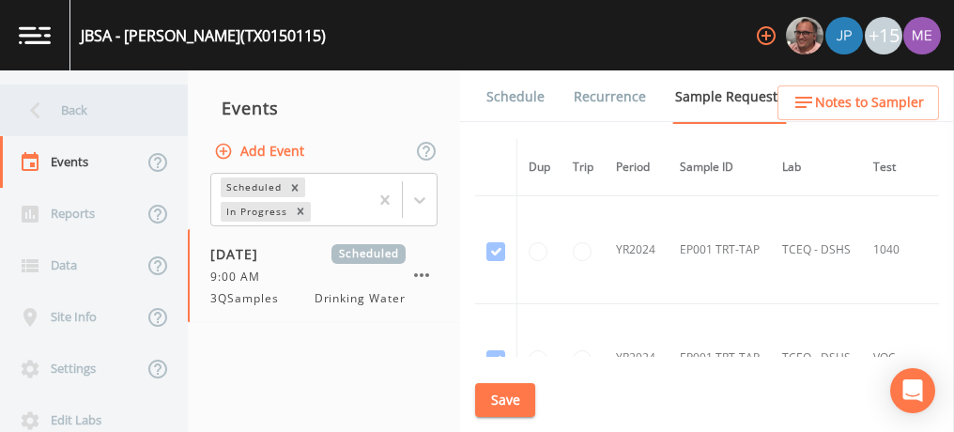
click at [77, 115] on div "Back" at bounding box center [84, 110] width 169 height 52
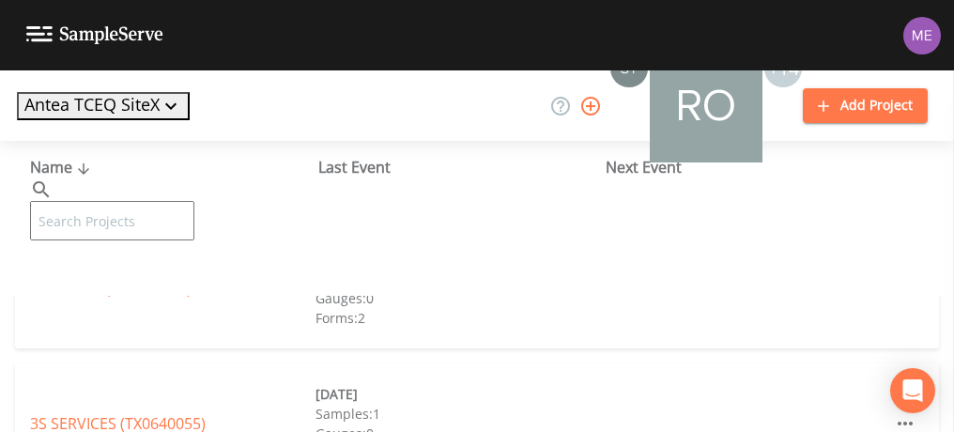
click at [128, 201] on input "text" at bounding box center [112, 220] width 164 height 39
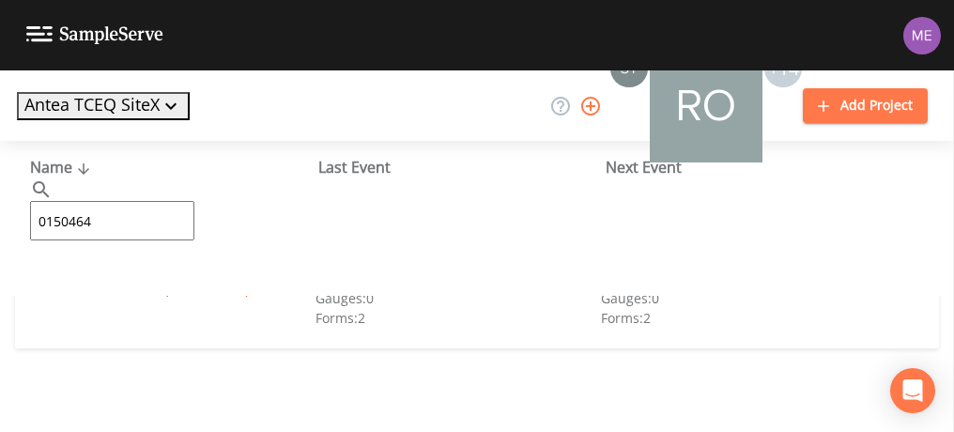
type input "0150464"
click at [166, 291] on link "TEMPLE OF PRAISE (TX0150464)" at bounding box center [140, 288] width 220 height 21
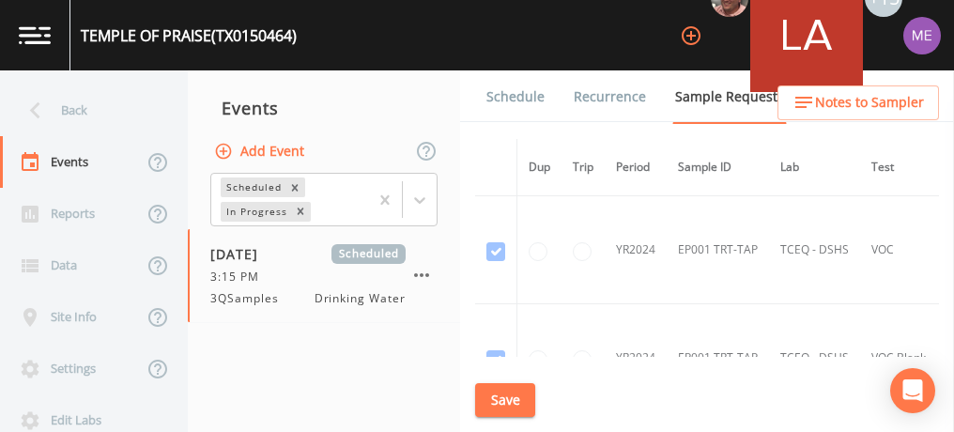
click at [508, 90] on link "Schedule" at bounding box center [516, 96] width 64 height 53
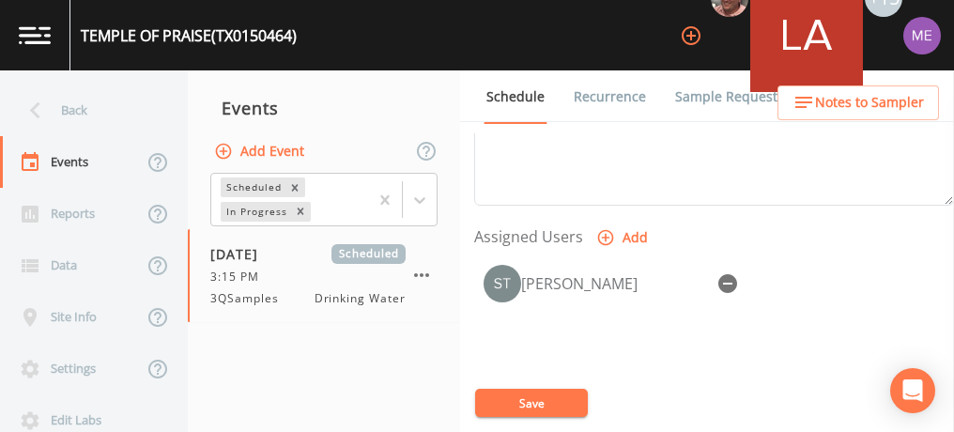
scroll to position [724, 0]
click at [699, 91] on link "Sample Requests" at bounding box center [729, 96] width 115 height 53
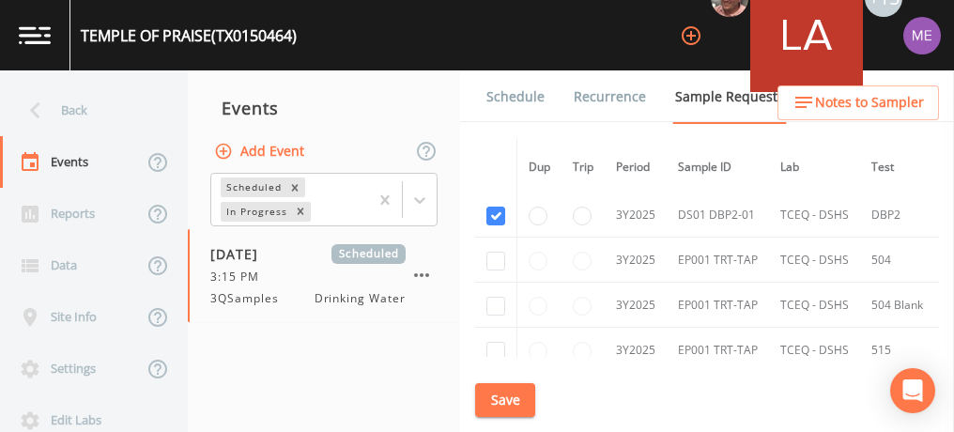
scroll to position [573, 0]
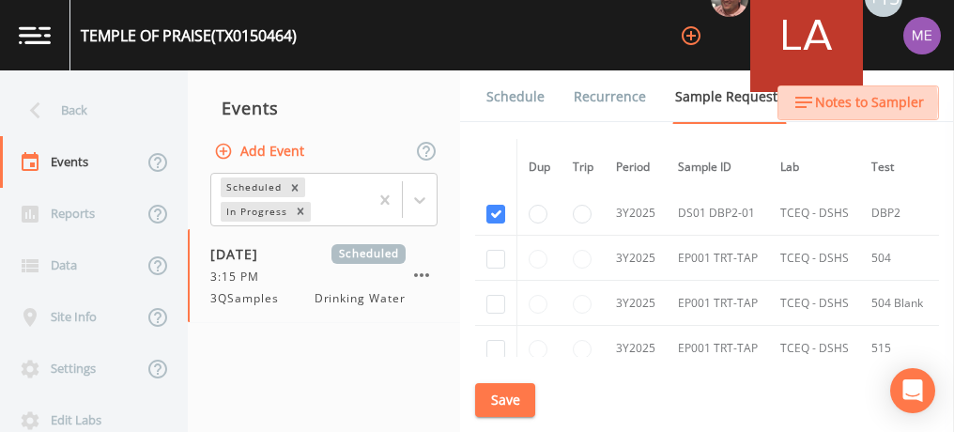
click at [837, 103] on span "Notes to Sampler" at bounding box center [869, 102] width 109 height 23
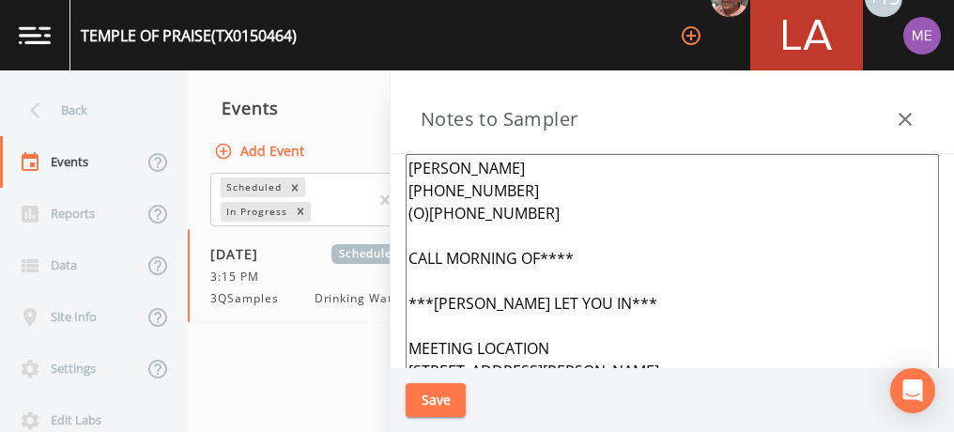
scroll to position [88, 0]
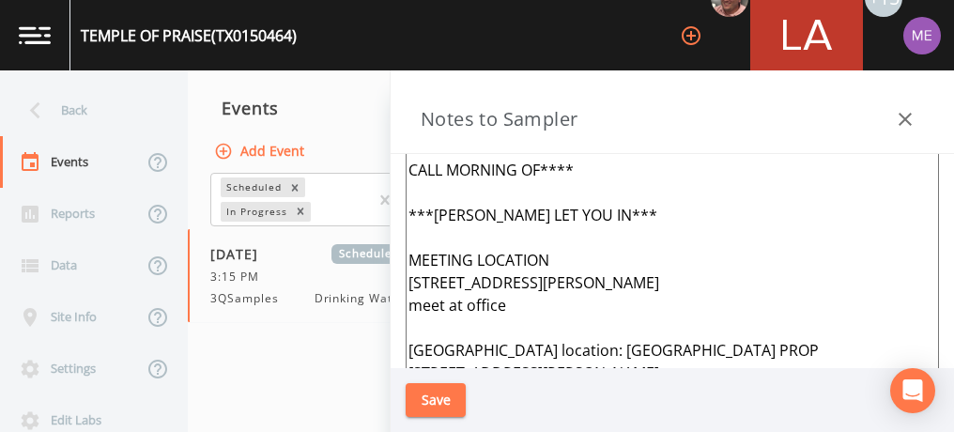
click at [637, 211] on textarea "[PERSON_NAME] [PHONE_NUMBER] (O)[PHONE_NUMBER] CALL MORNING OF**** ***[PERSON_N…" at bounding box center [672, 294] width 533 height 456
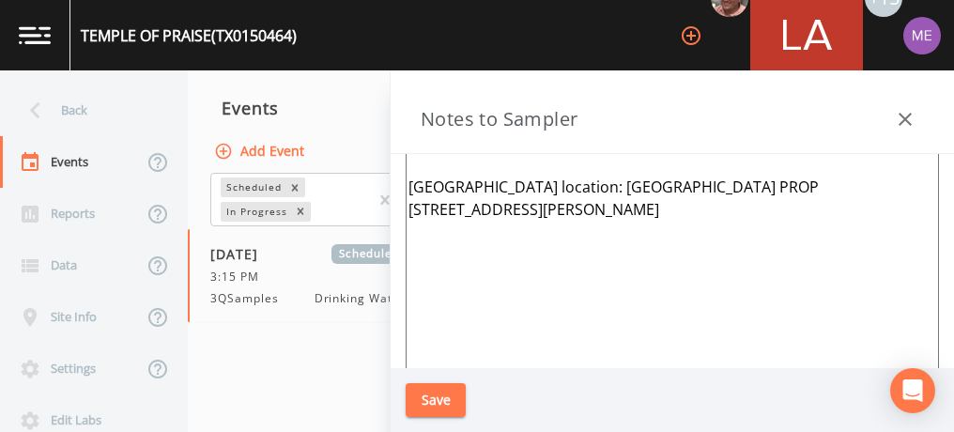
scroll to position [0, 0]
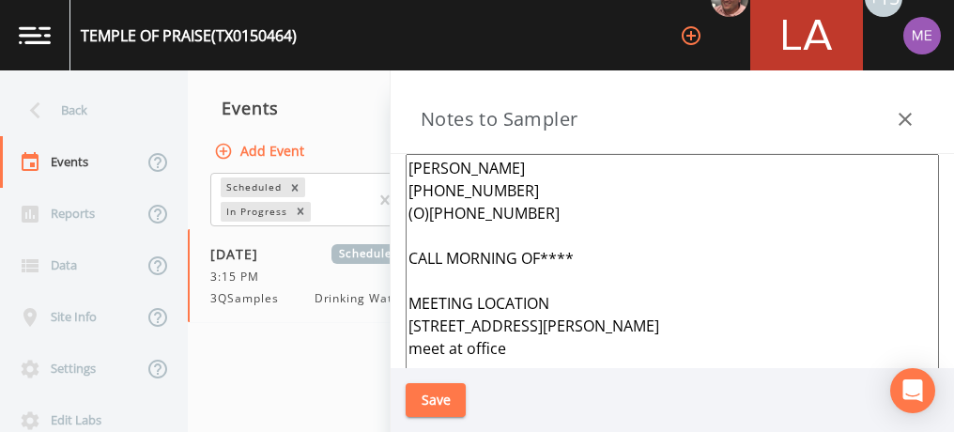
type textarea "[PERSON_NAME] [PHONE_NUMBER] (O)[PHONE_NUMBER] CALL MORNING OF**** MEETING LOCA…"
click at [439, 401] on button "Save" at bounding box center [436, 400] width 60 height 35
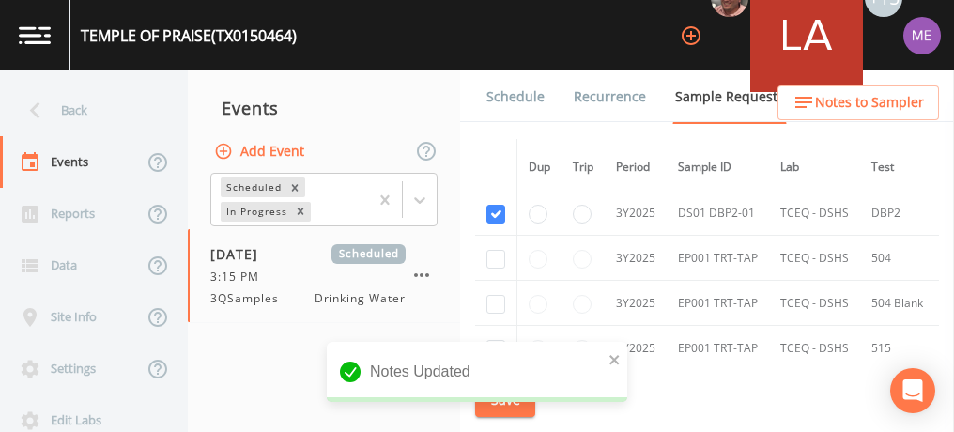
click at [537, 97] on link "Schedule" at bounding box center [516, 96] width 64 height 53
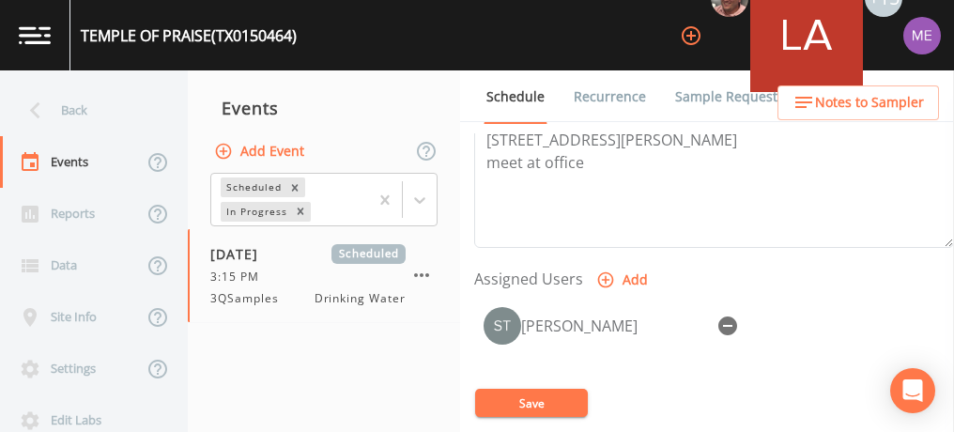
scroll to position [681, 0]
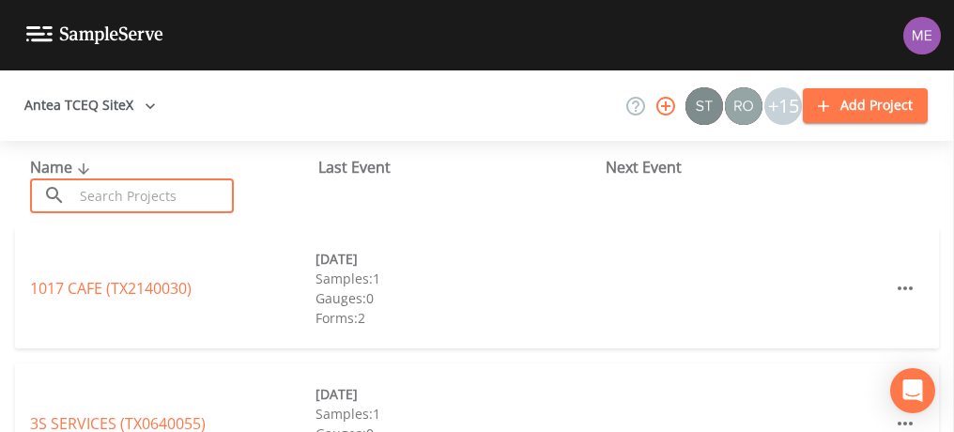
click at [203, 196] on input "text" at bounding box center [153, 195] width 161 height 35
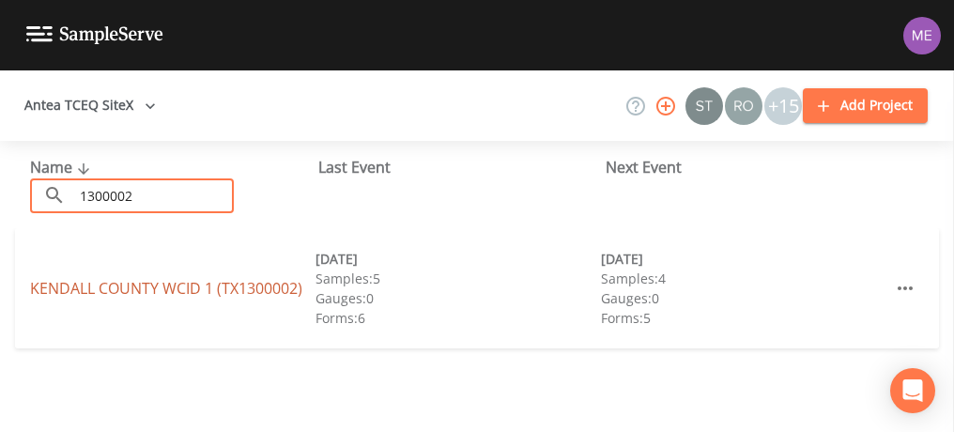
type input "1300002"
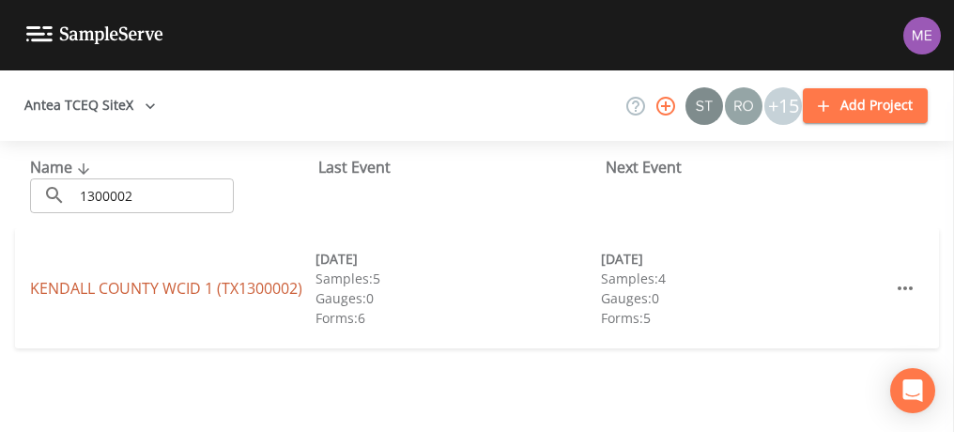
click at [199, 288] on link "[GEOGRAPHIC_DATA] 1 (TX1300002)" at bounding box center [166, 288] width 272 height 21
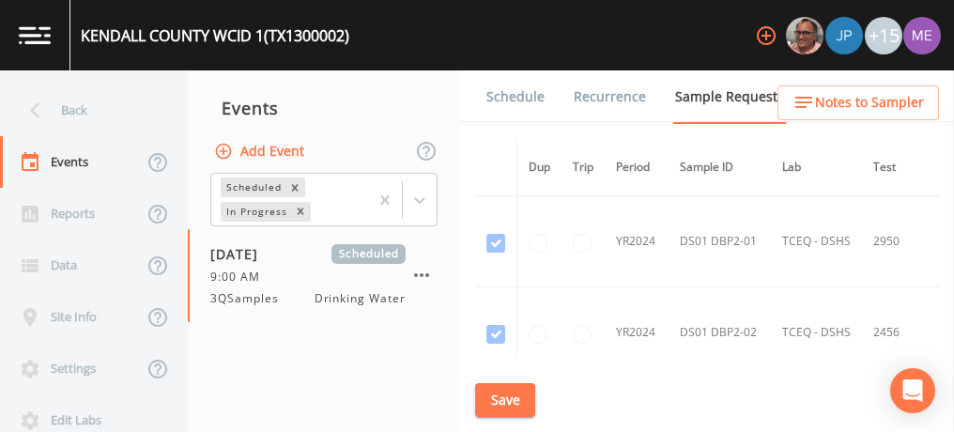
click at [503, 95] on link "Schedule" at bounding box center [516, 96] width 64 height 53
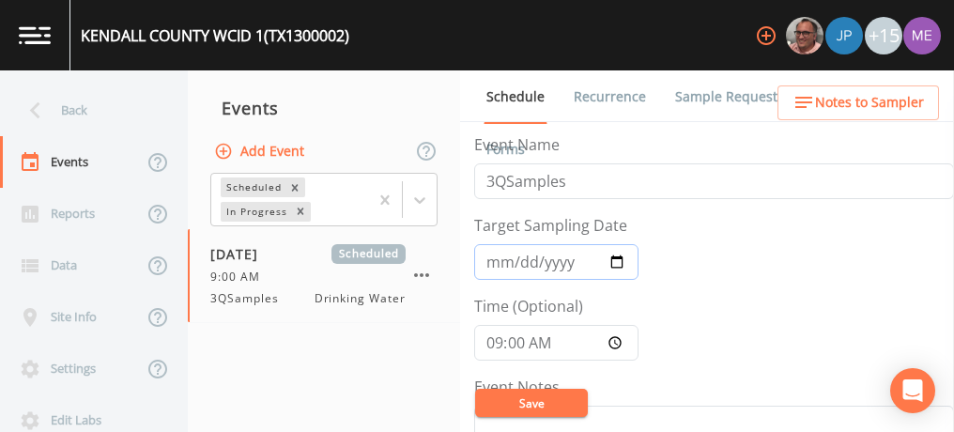
click at [520, 262] on input "[DATE]" at bounding box center [556, 262] width 164 height 36
type input "[DATE]"
click at [534, 407] on button "Save" at bounding box center [531, 403] width 113 height 28
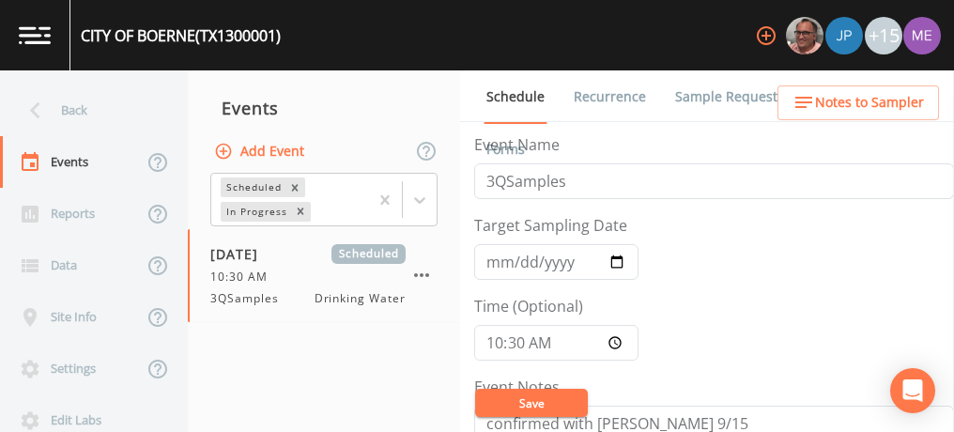
scroll to position [712, 0]
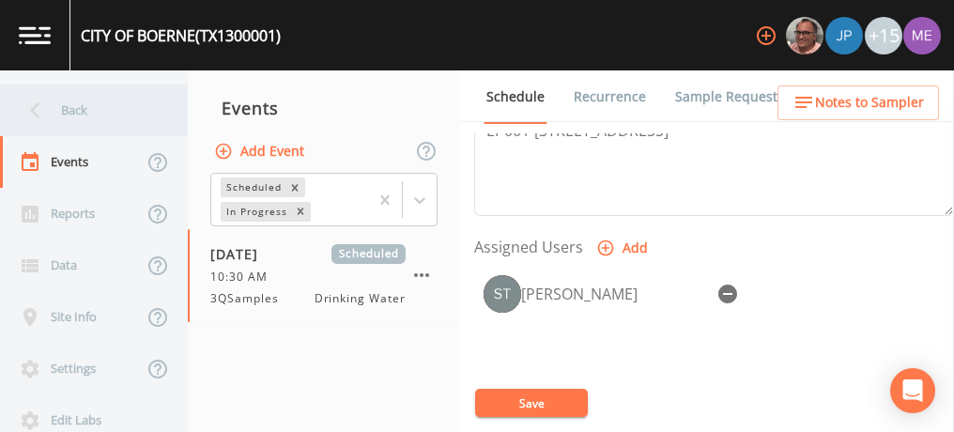
click at [67, 107] on div "Back" at bounding box center [84, 110] width 169 height 52
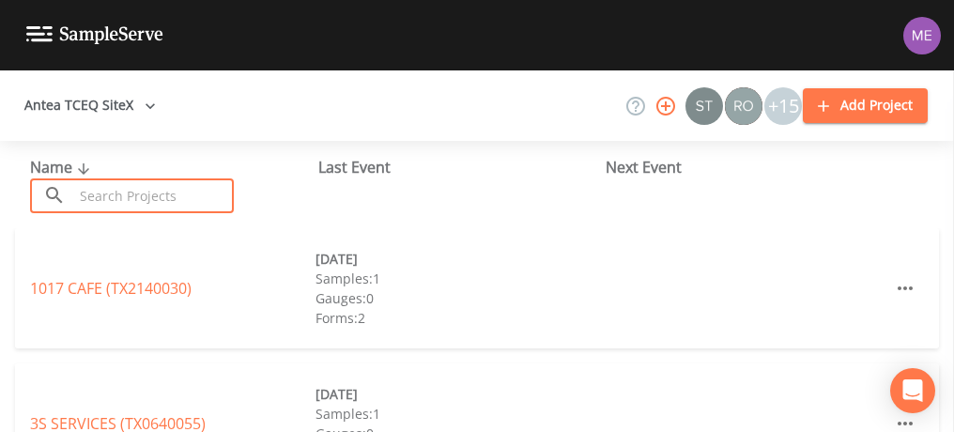
click at [119, 191] on input "text" at bounding box center [153, 195] width 161 height 35
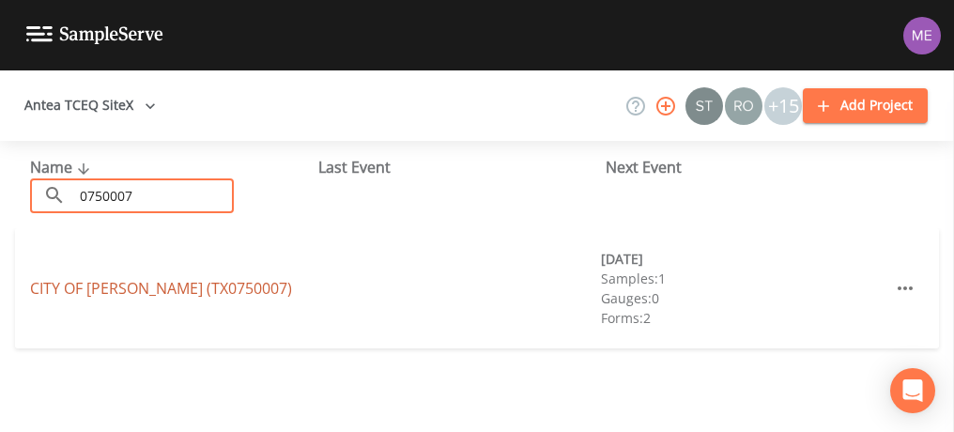
type input "0750007"
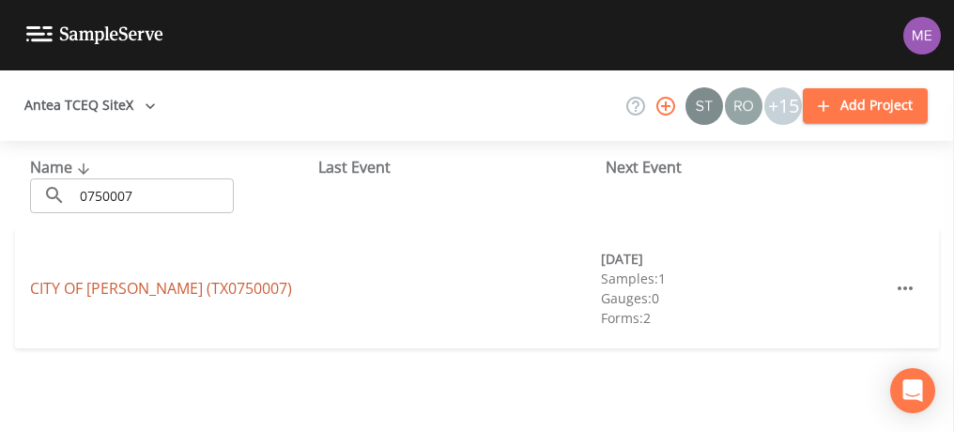
click at [159, 285] on link "[GEOGRAPHIC_DATA][PERSON_NAME] (TX0750007)" at bounding box center [161, 288] width 262 height 21
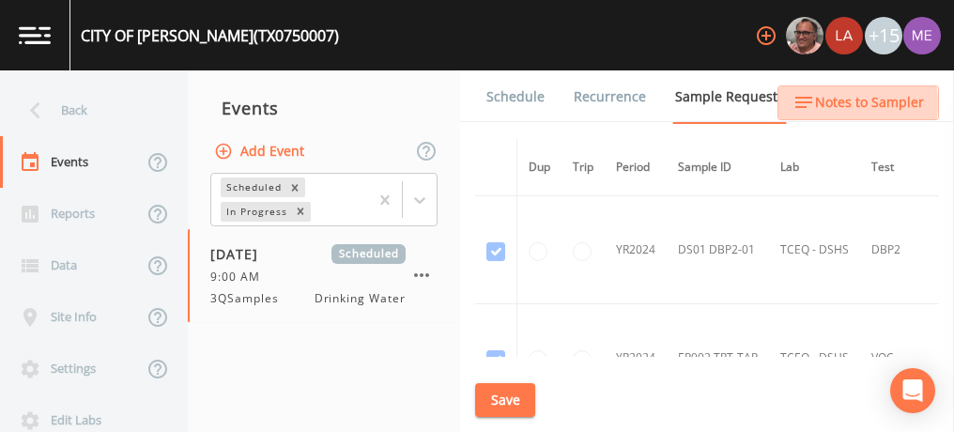
click at [834, 103] on span "Notes to Sampler" at bounding box center [869, 102] width 109 height 23
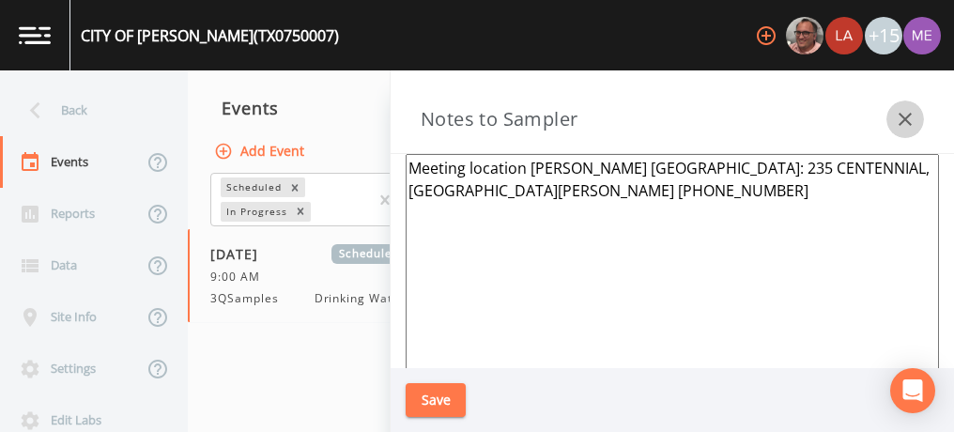
click at [905, 126] on icon "button" at bounding box center [905, 119] width 23 height 23
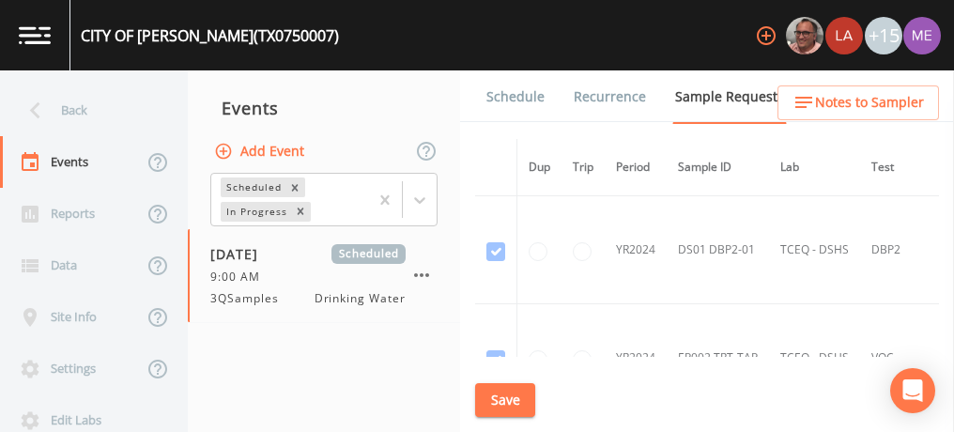
click at [518, 91] on link "Schedule" at bounding box center [516, 96] width 64 height 53
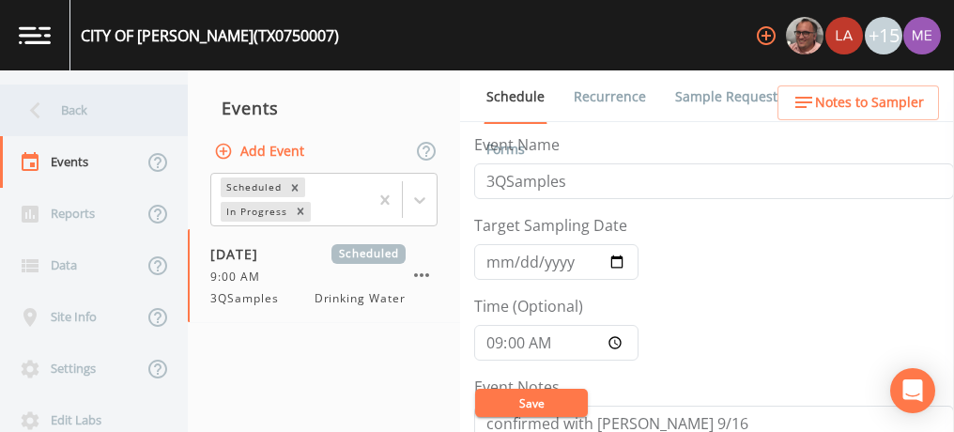
click at [89, 114] on div "Back" at bounding box center [84, 110] width 169 height 52
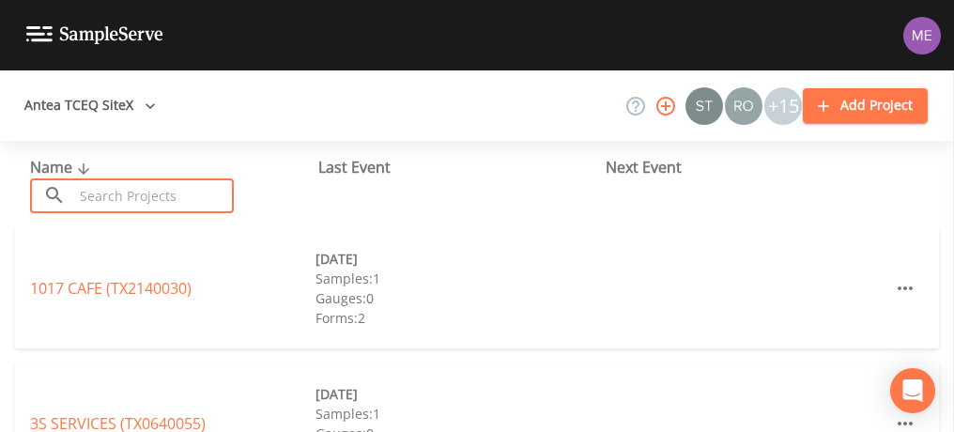
click at [154, 204] on input "text" at bounding box center [153, 195] width 161 height 35
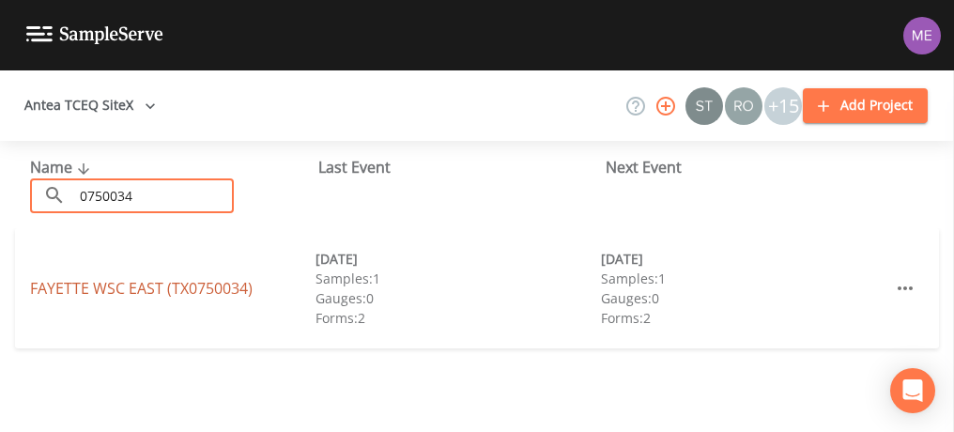
type input "0750034"
click at [159, 284] on link "[GEOGRAPHIC_DATA] (TX0750034)" at bounding box center [141, 288] width 223 height 21
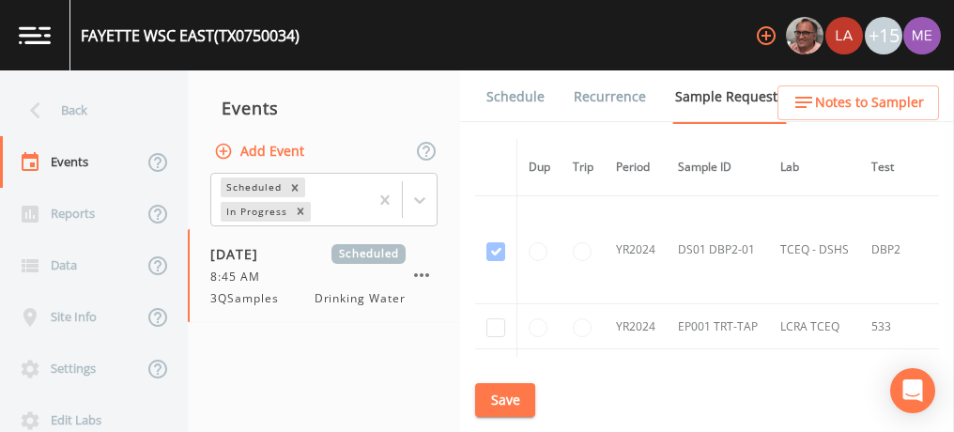
click at [530, 98] on link "Schedule" at bounding box center [516, 96] width 64 height 53
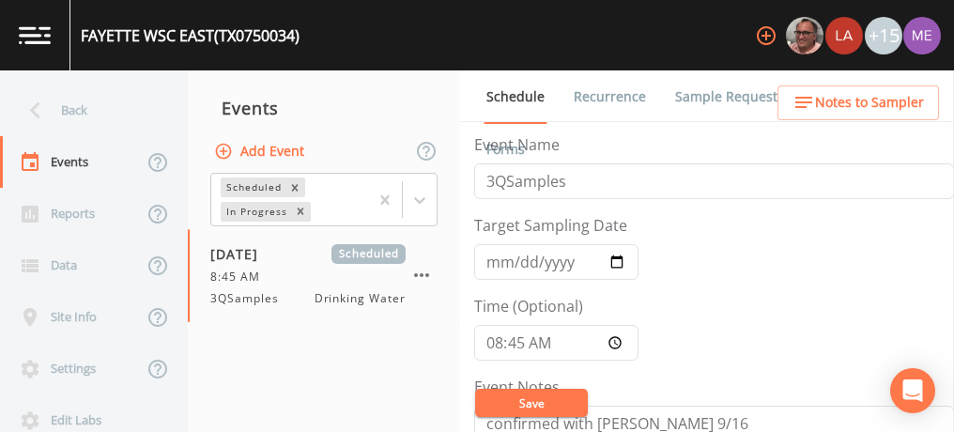
scroll to position [76, 0]
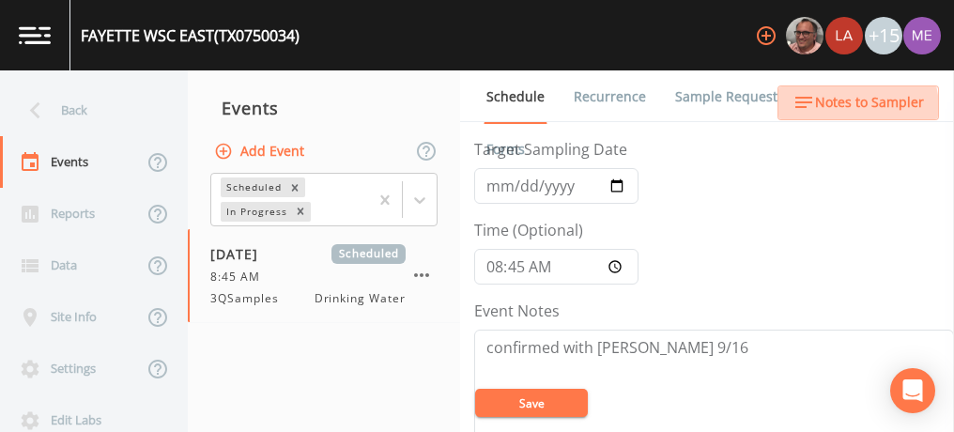
click at [843, 109] on span "Notes to Sampler" at bounding box center [869, 102] width 109 height 23
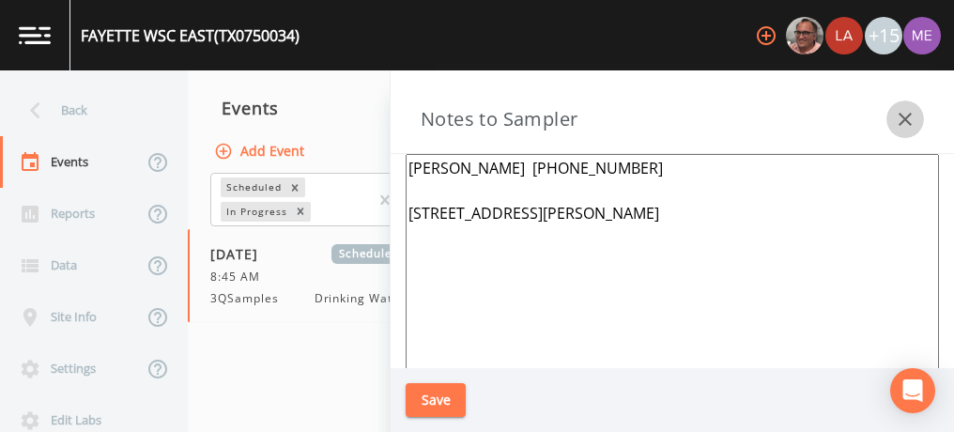
click at [904, 122] on icon "button" at bounding box center [905, 119] width 23 height 23
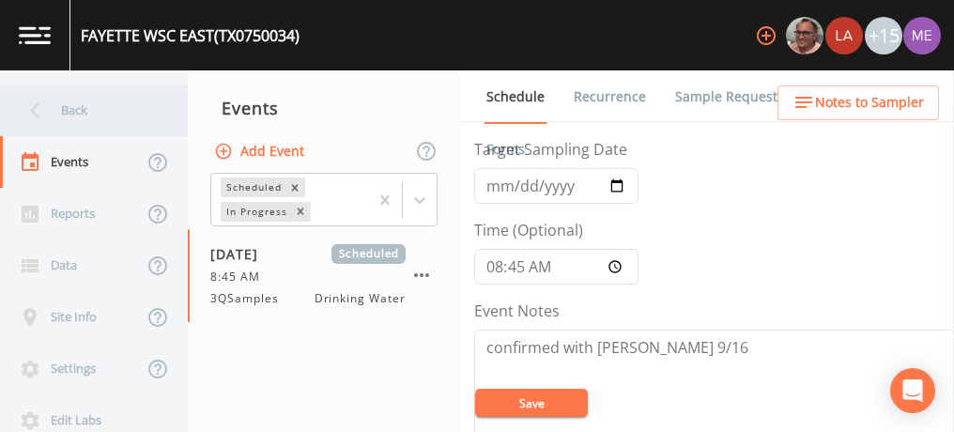
click at [75, 112] on div "Back" at bounding box center [84, 110] width 169 height 52
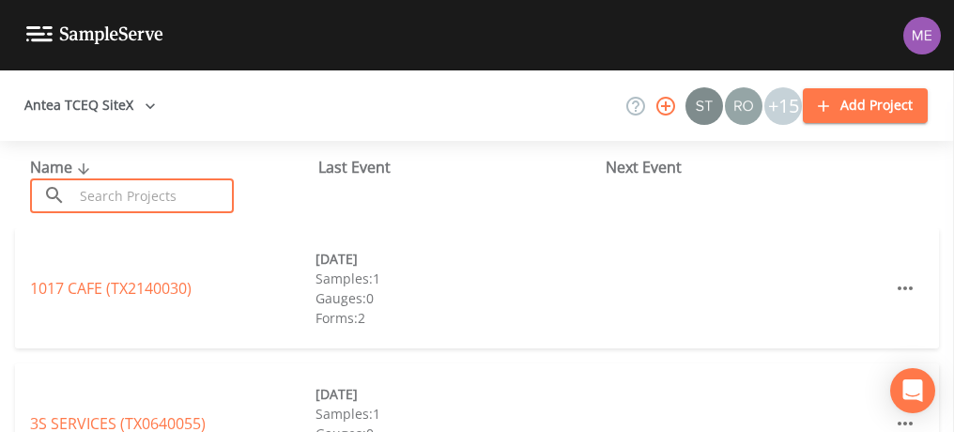
click at [130, 196] on input "text" at bounding box center [153, 195] width 161 height 35
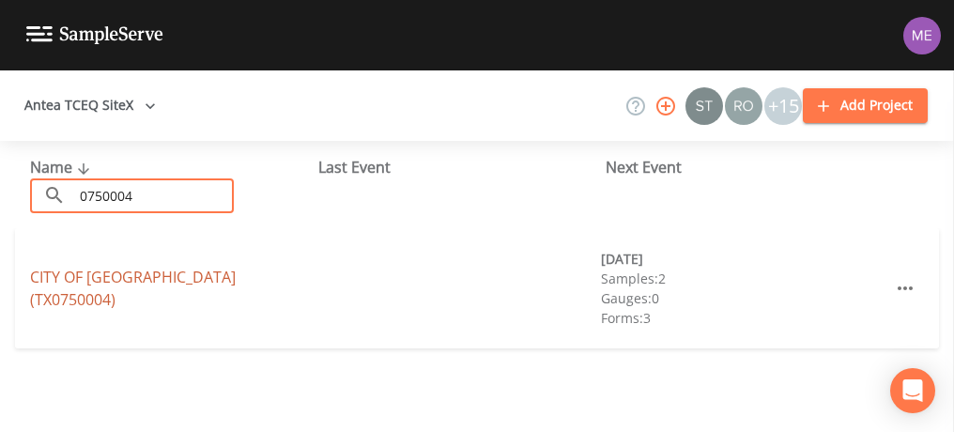
type input "0750004"
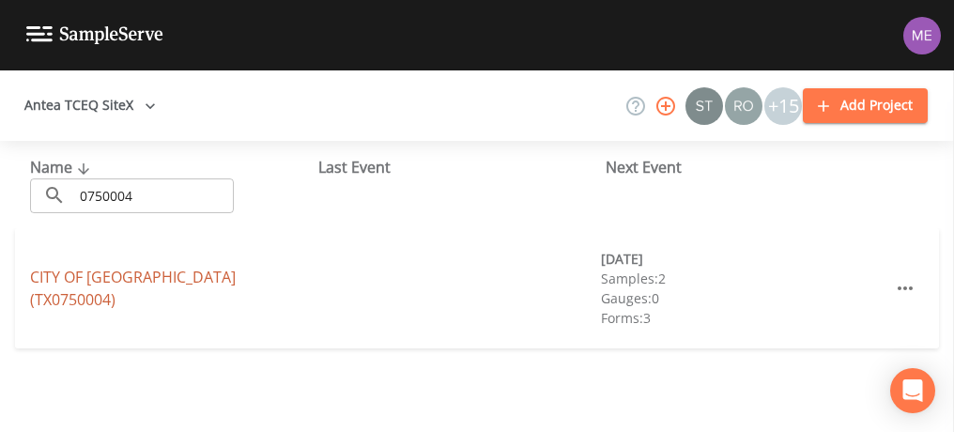
click at [141, 282] on link "CITY OF [GEOGRAPHIC_DATA] (TX0750004)" at bounding box center [133, 288] width 206 height 43
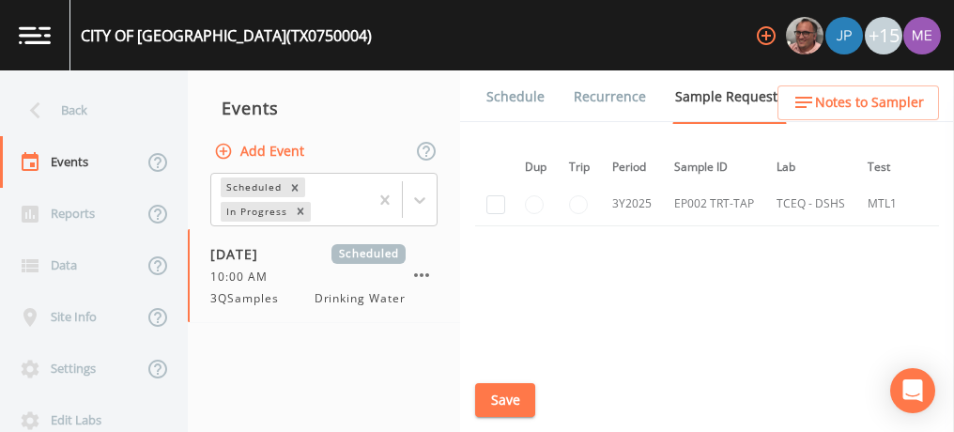
scroll to position [2829, 4]
click at [500, 100] on link "Schedule" at bounding box center [516, 96] width 64 height 53
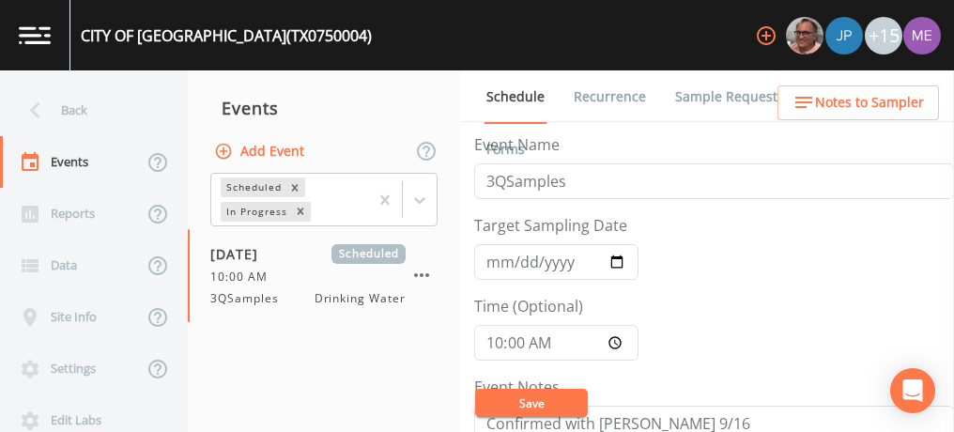
click at [692, 106] on link "Sample Requests" at bounding box center [729, 96] width 115 height 53
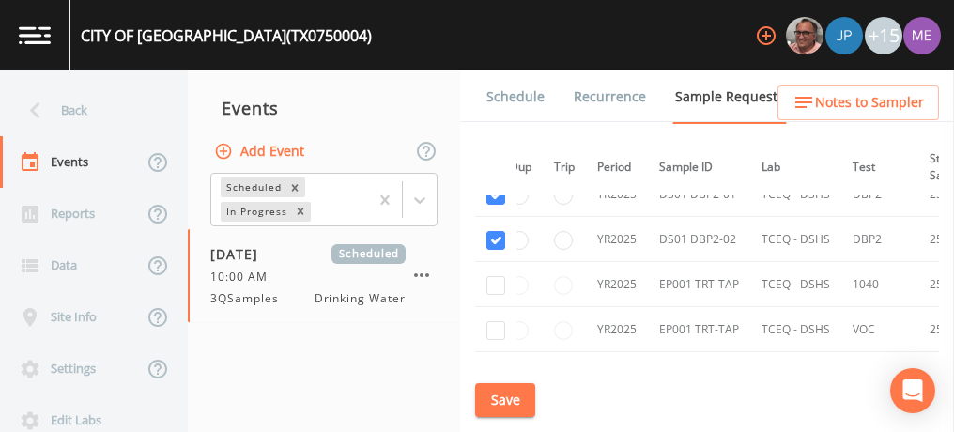
scroll to position [2219, 19]
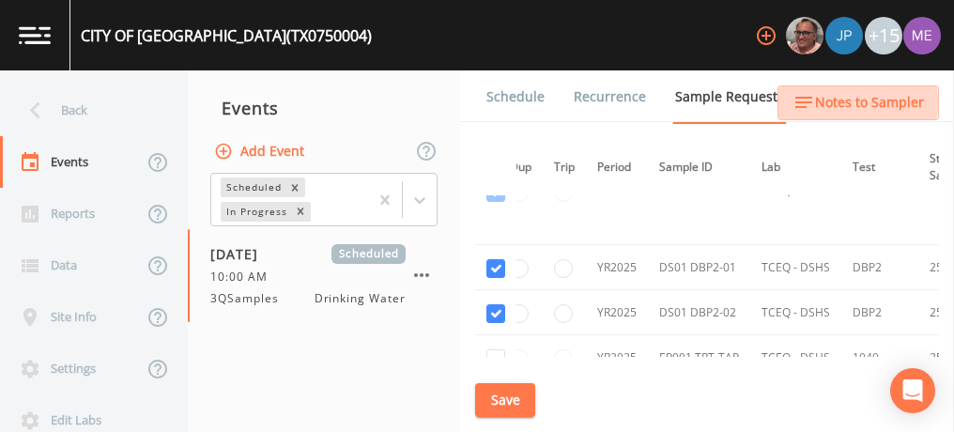
click at [835, 102] on span "Notes to Sampler" at bounding box center [869, 102] width 109 height 23
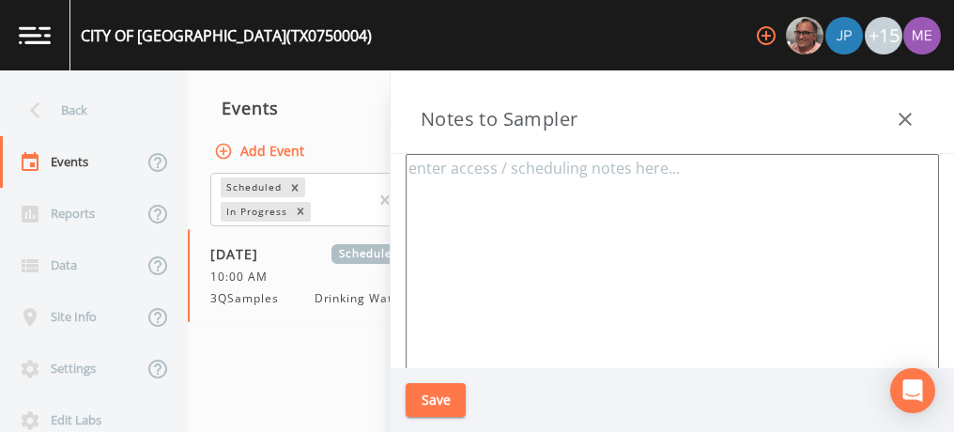
click at [904, 116] on icon "button" at bounding box center [905, 119] width 23 height 23
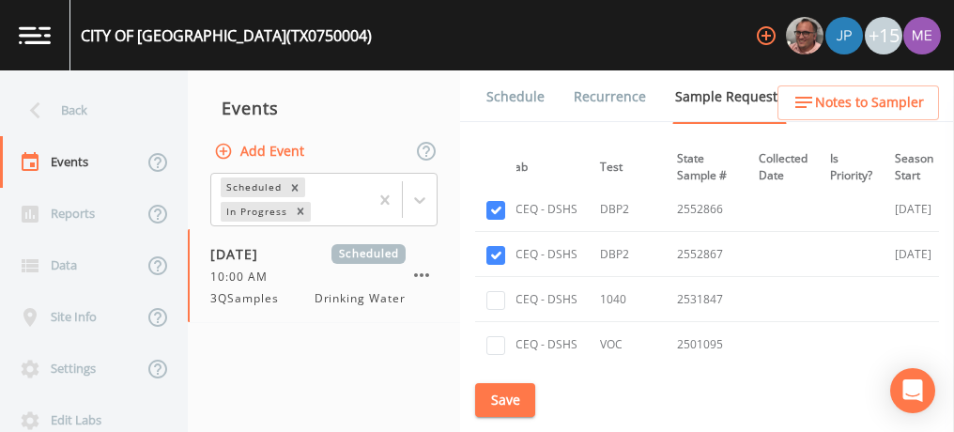
scroll to position [2258, 271]
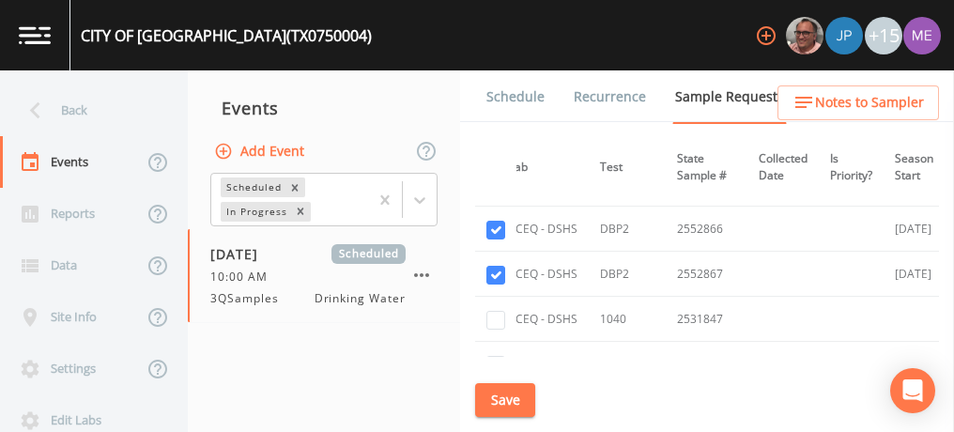
click at [526, 99] on link "Schedule" at bounding box center [516, 96] width 64 height 53
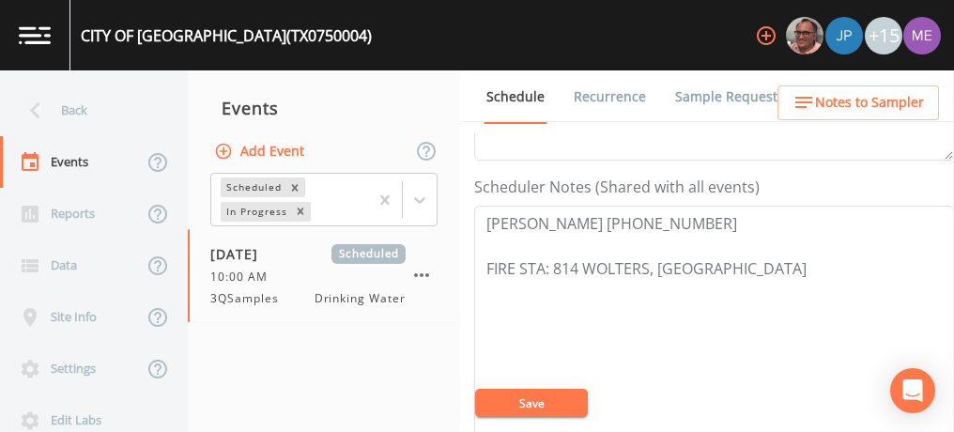
scroll to position [484, 0]
drag, startPoint x: 484, startPoint y: 216, endPoint x: 774, endPoint y: 266, distance: 293.4
click at [774, 266] on textarea "[PERSON_NAME] [PHONE_NUMBER] FIRE STA: 814 WOLTERS, [GEOGRAPHIC_DATA]" at bounding box center [714, 324] width 480 height 238
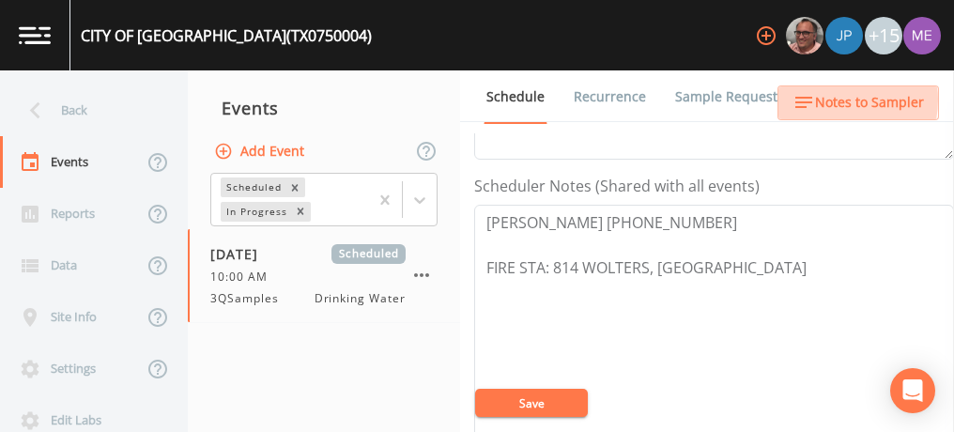
click at [827, 100] on span "Notes to Sampler" at bounding box center [869, 102] width 109 height 23
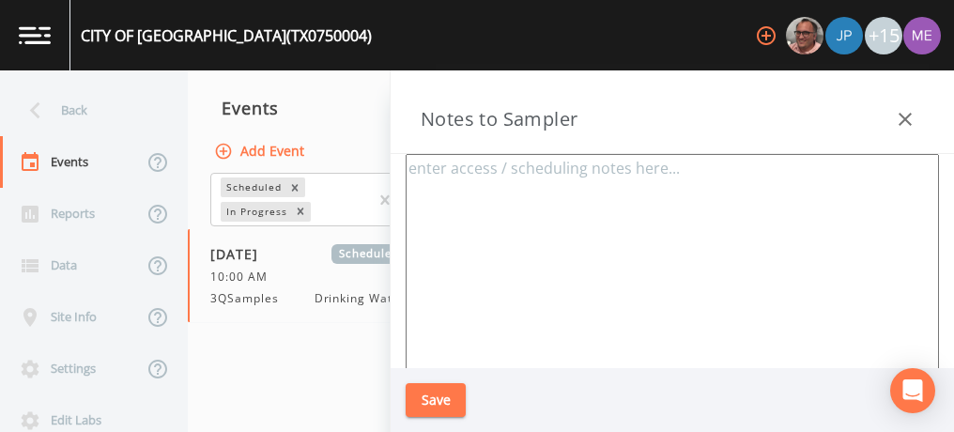
click at [642, 177] on textarea at bounding box center [672, 382] width 533 height 456
paste textarea "[PERSON_NAME] [PHONE_NUMBER] FIRE STA: 814 WOLTERS, [GEOGRAPHIC_DATA]"
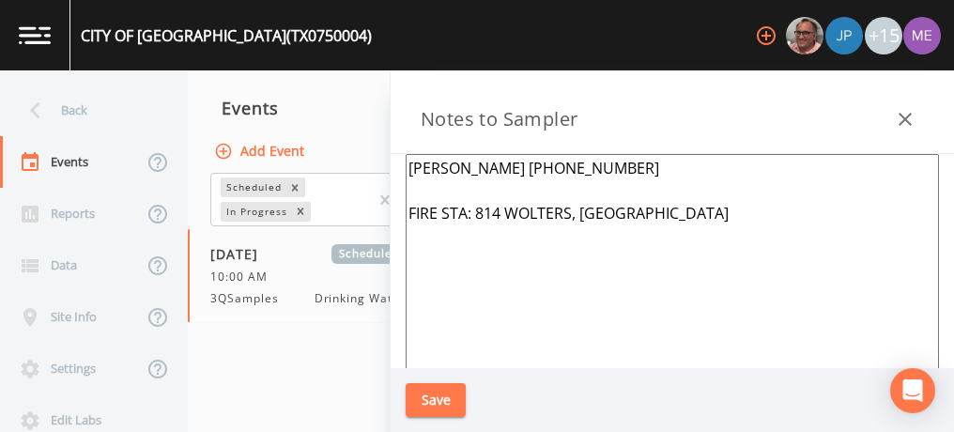
type textarea "[PERSON_NAME] [PHONE_NUMBER] FIRE STA: 814 WOLTERS, [GEOGRAPHIC_DATA]"
click at [445, 391] on button "Save" at bounding box center [436, 400] width 60 height 35
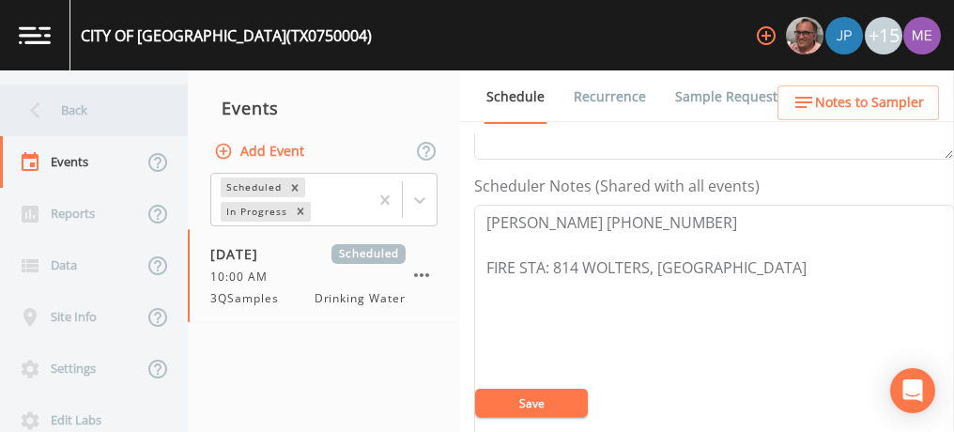
click at [90, 112] on div "Back" at bounding box center [84, 110] width 169 height 52
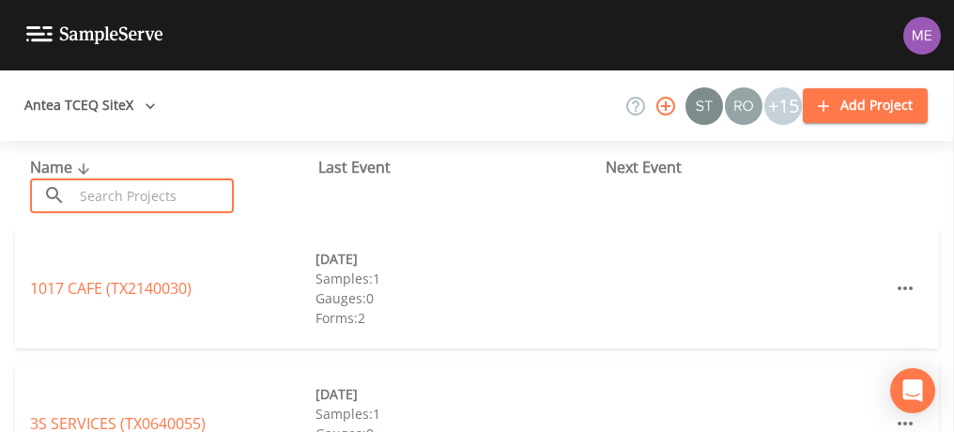
click at [145, 202] on input "text" at bounding box center [153, 195] width 161 height 35
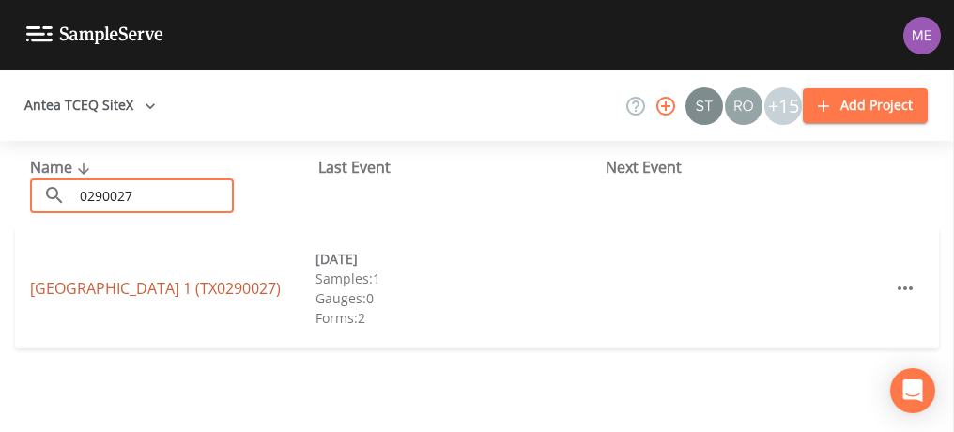
type input "0290027"
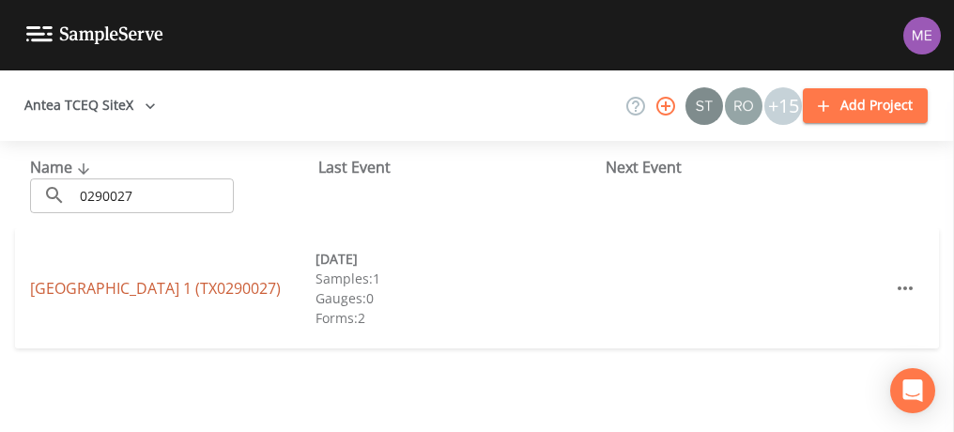
click at [178, 278] on link "[GEOGRAPHIC_DATA] 1 (TX0290027)" at bounding box center [155, 288] width 251 height 21
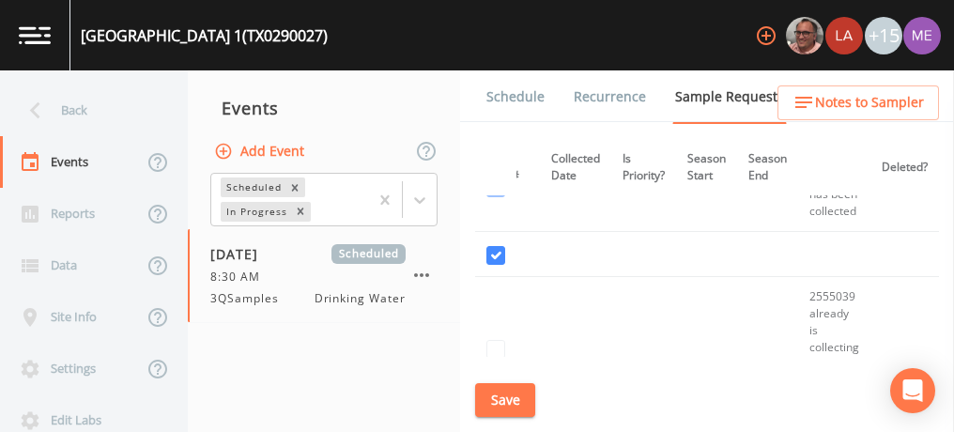
scroll to position [1694, 486]
click at [527, 94] on link "Schedule" at bounding box center [516, 96] width 64 height 53
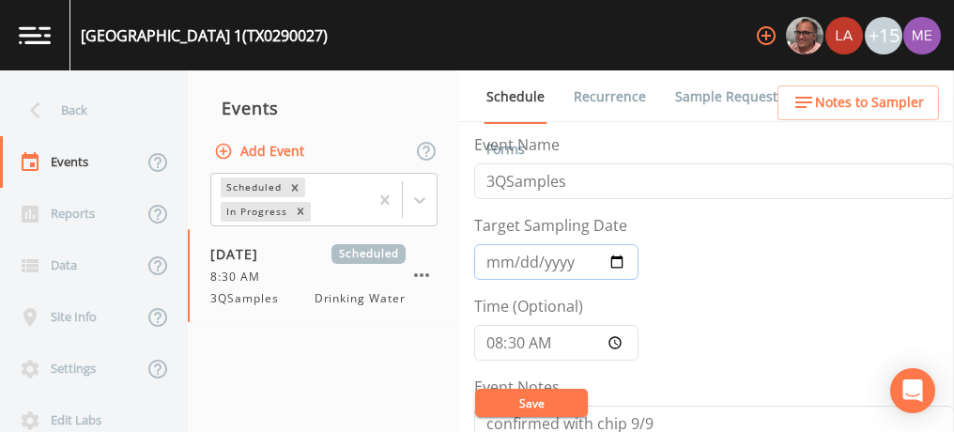
click at [516, 258] on input "[DATE]" at bounding box center [556, 262] width 164 height 36
type input "[DATE]"
click at [494, 339] on input "08:30:00" at bounding box center [556, 343] width 164 height 36
type input "12:00"
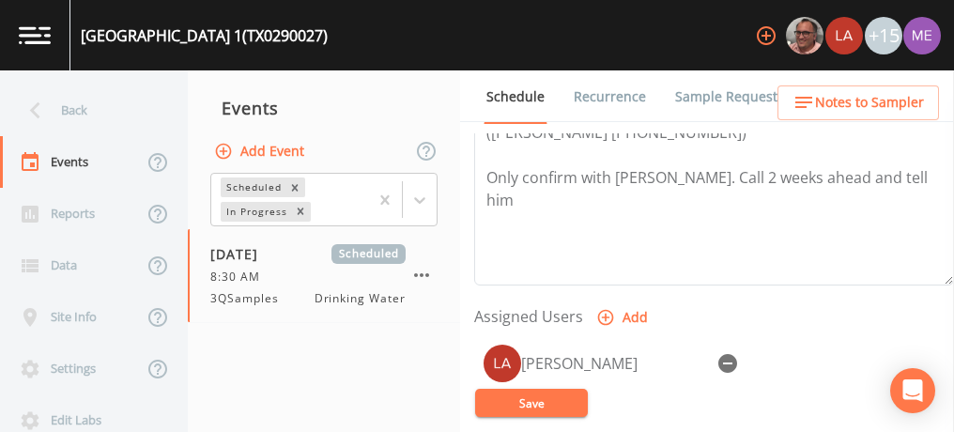
scroll to position [652, 0]
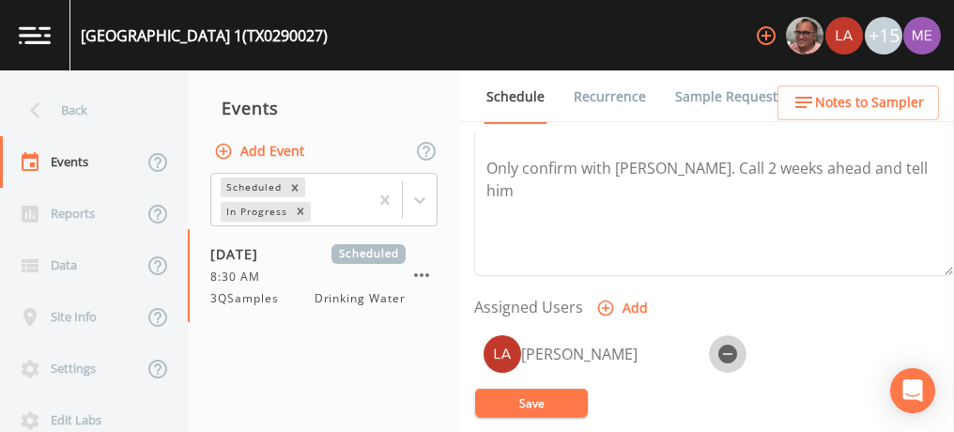
click at [732, 350] on icon "button" at bounding box center [727, 354] width 19 height 19
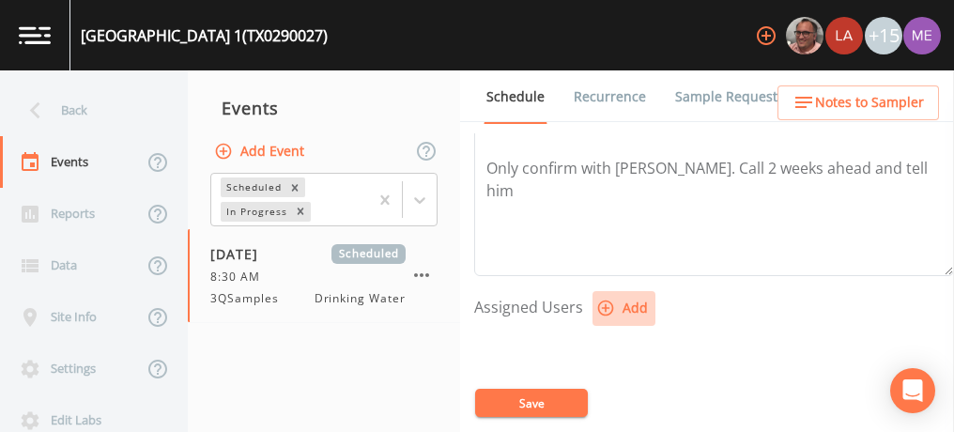
click at [607, 299] on icon "button" at bounding box center [605, 308] width 19 height 19
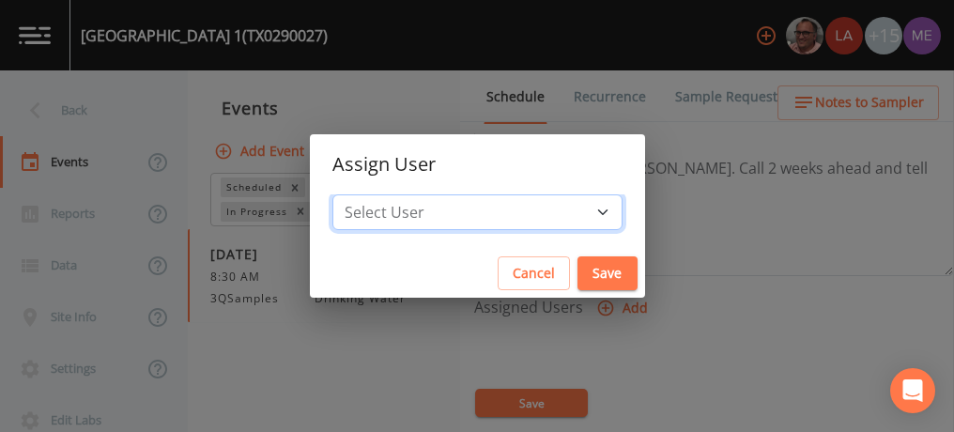
click at [576, 211] on select "Select User [PERSON_NAME] [PERSON_NAME] [PERSON_NAME] [PERSON_NAME] [PERSON_NAM…" at bounding box center [477, 212] width 290 height 36
click at [573, 206] on select "Select User [PERSON_NAME] [PERSON_NAME] [PERSON_NAME] [PERSON_NAME] [PERSON_NAM…" at bounding box center [477, 212] width 290 height 36
select select "cc3a99b6-42a3-44aa-bed9-88599eb009c7"
click at [361, 194] on select "Select User [PERSON_NAME] [PERSON_NAME] [PERSON_NAME] [PERSON_NAME] [PERSON_NAM…" at bounding box center [477, 212] width 290 height 36
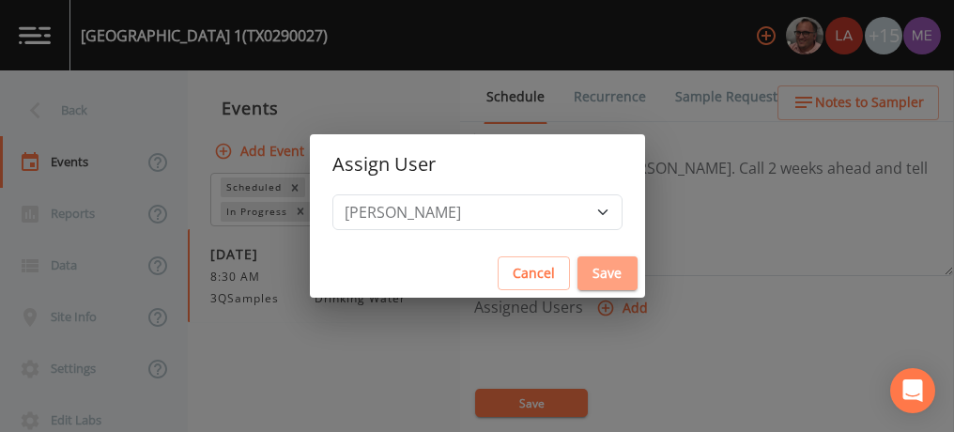
click at [584, 271] on button "Save" at bounding box center [607, 273] width 60 height 35
select select
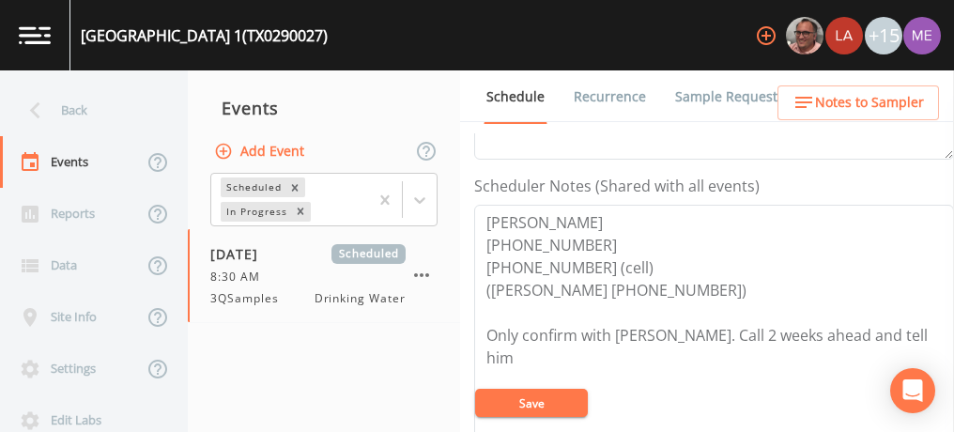
scroll to position [447, 0]
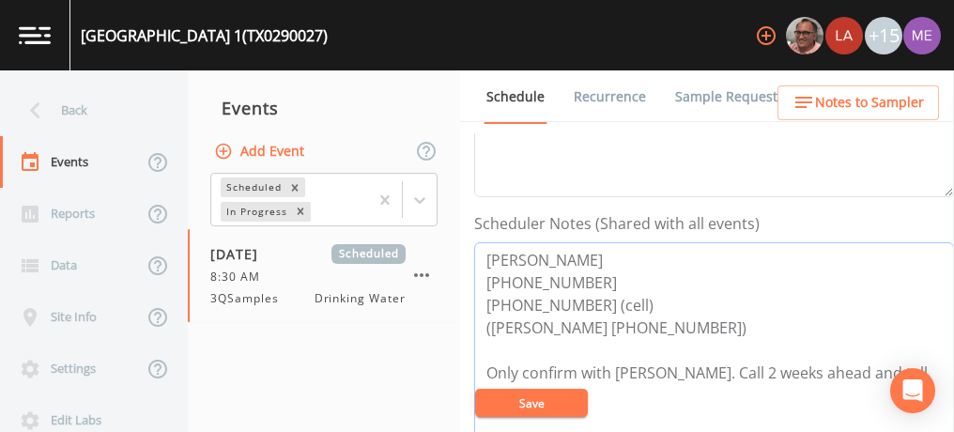
click at [626, 281] on textarea "[PERSON_NAME] [PHONE_NUMBER] [PHONE_NUMBER] (cell) ([PERSON_NAME] [PHONE_NUMBER…" at bounding box center [714, 361] width 480 height 238
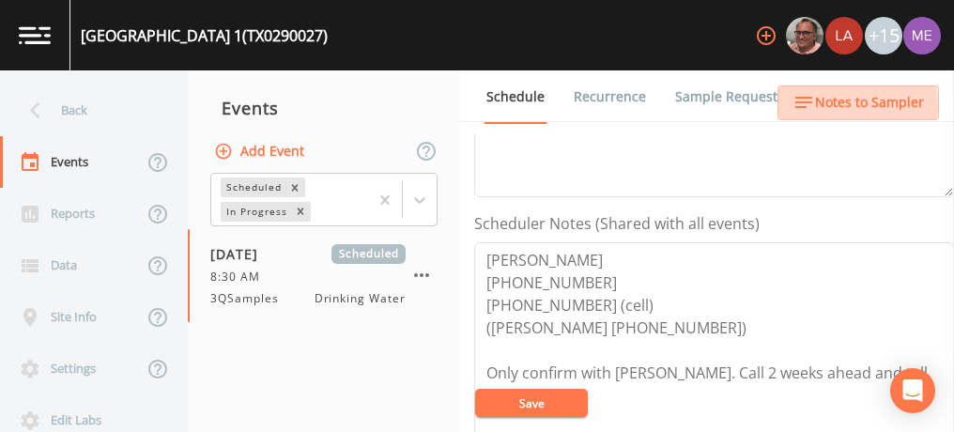
click at [835, 105] on span "Notes to Sampler" at bounding box center [869, 102] width 109 height 23
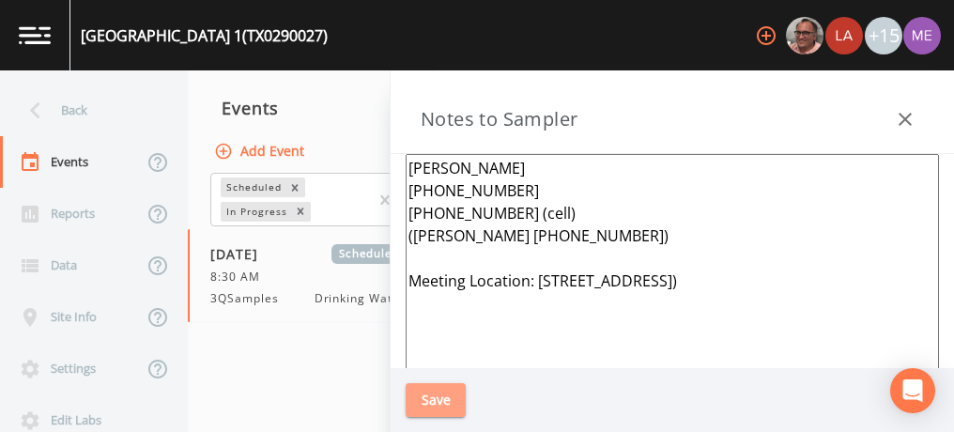
click at [443, 400] on button "Save" at bounding box center [436, 400] width 60 height 35
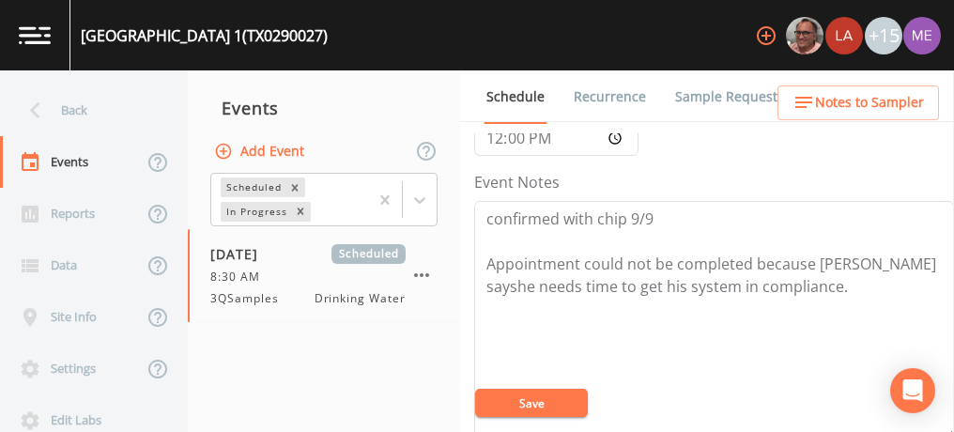
scroll to position [0, 0]
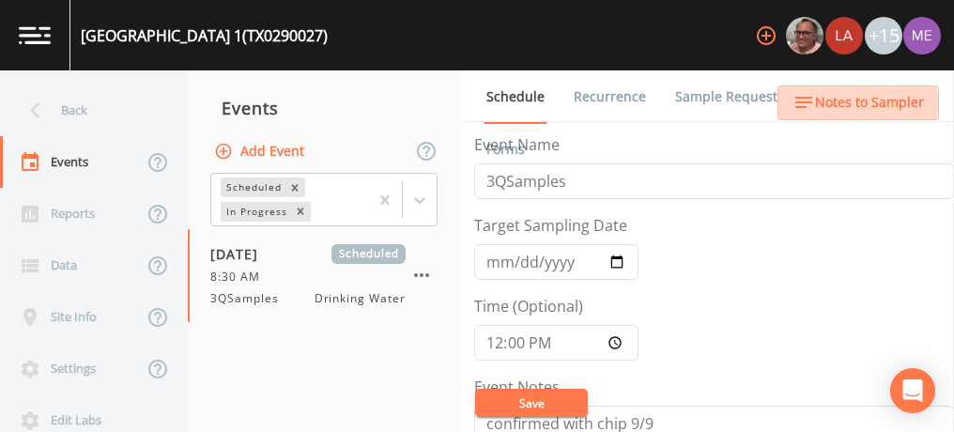
click at [818, 104] on span "Notes to Sampler" at bounding box center [869, 102] width 109 height 23
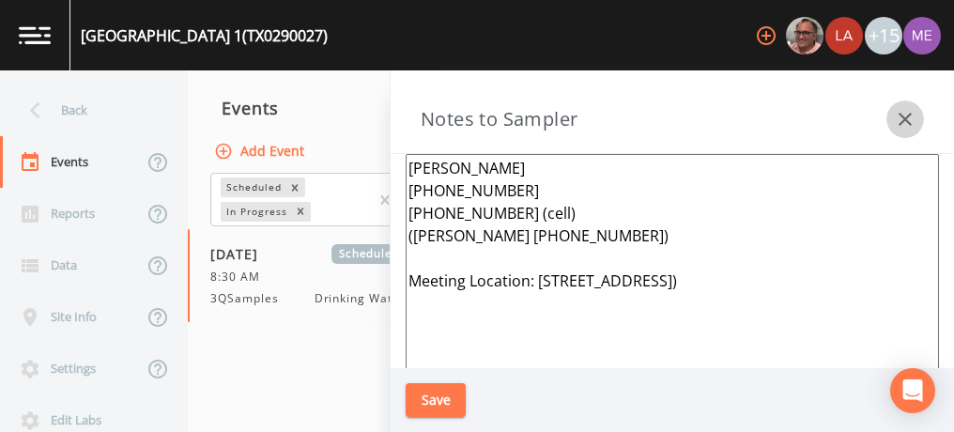
click at [906, 118] on icon "button" at bounding box center [904, 119] width 13 height 13
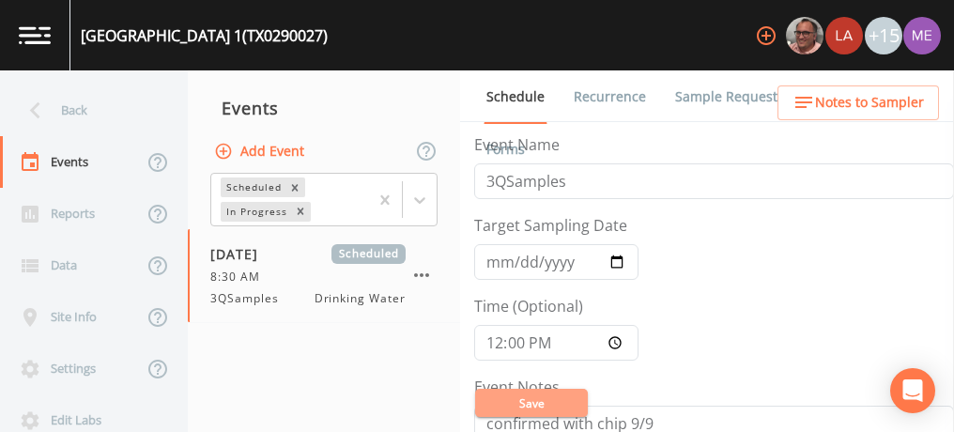
click at [498, 399] on button "Save" at bounding box center [531, 403] width 113 height 28
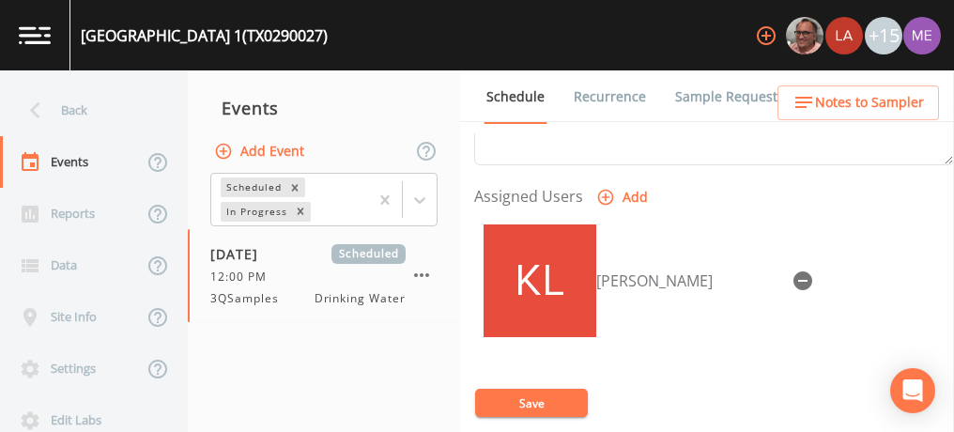
scroll to position [764, 0]
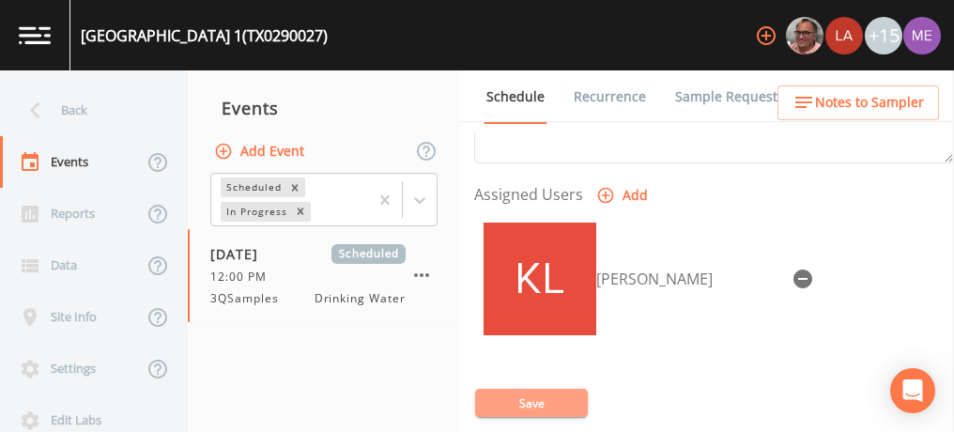
click at [576, 396] on button "Save" at bounding box center [531, 403] width 113 height 28
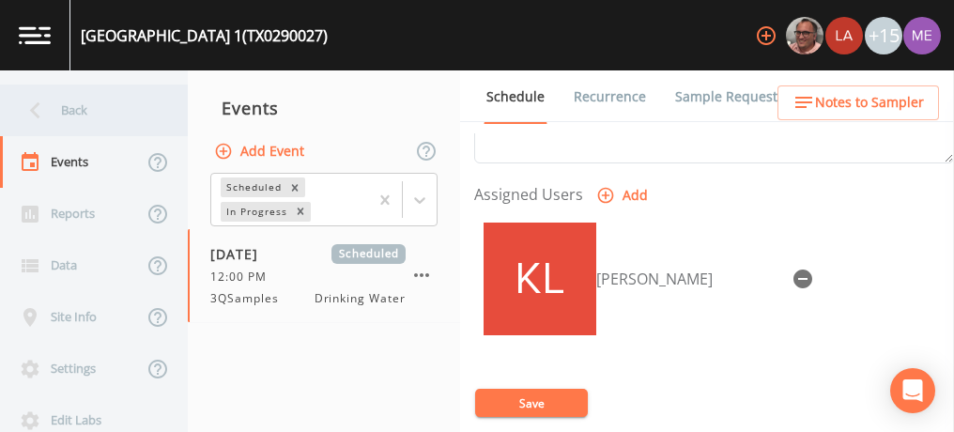
click at [74, 104] on div "Back" at bounding box center [84, 110] width 169 height 52
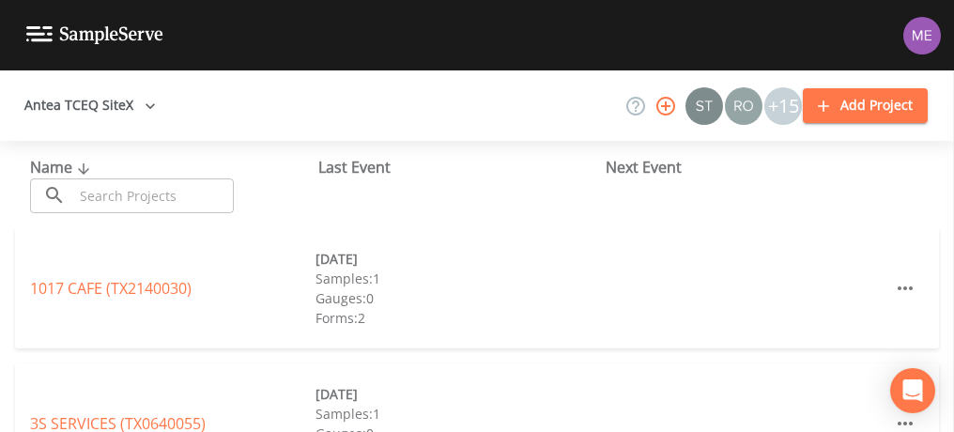
click at [97, 191] on input "text" at bounding box center [153, 195] width 161 height 35
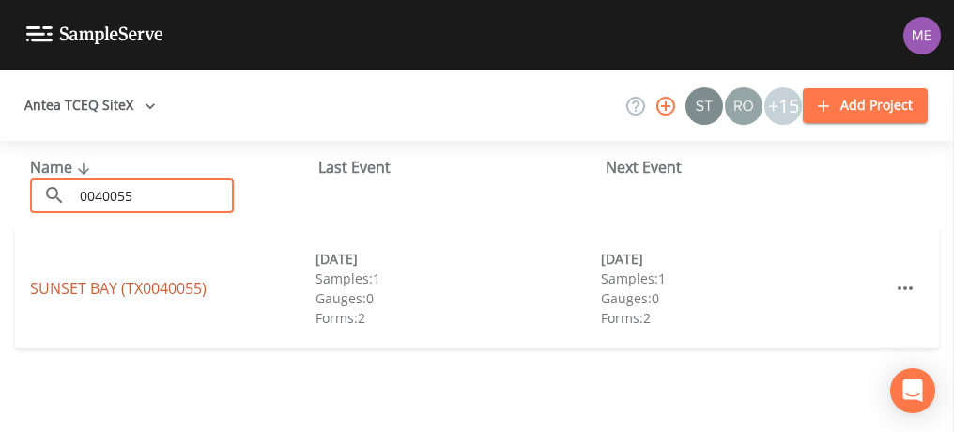
type input "0040055"
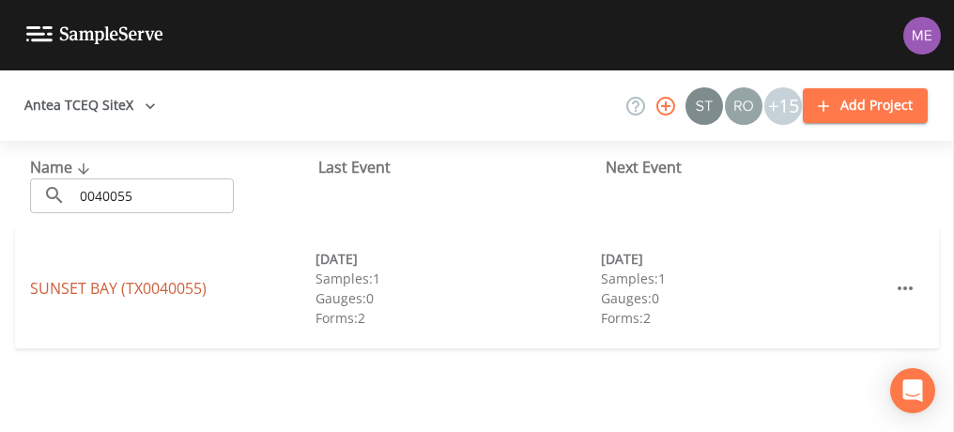
click at [128, 283] on link "[GEOGRAPHIC_DATA] (TX0040055)" at bounding box center [118, 288] width 177 height 21
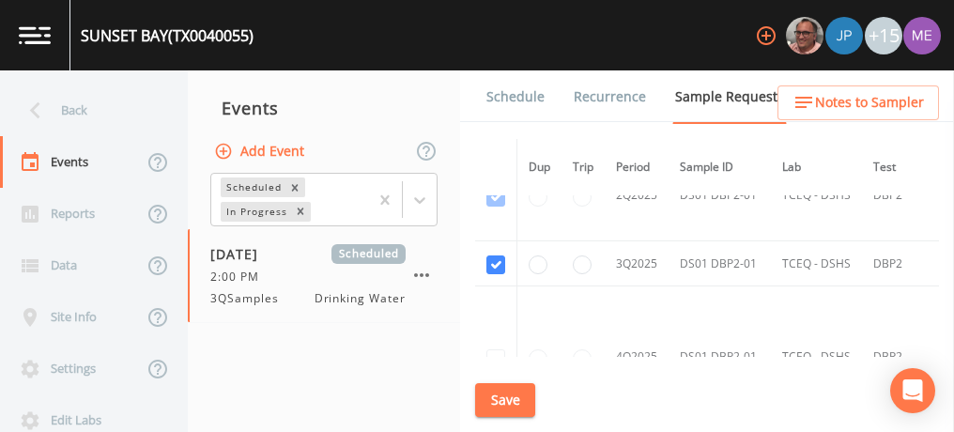
scroll to position [1874, 0]
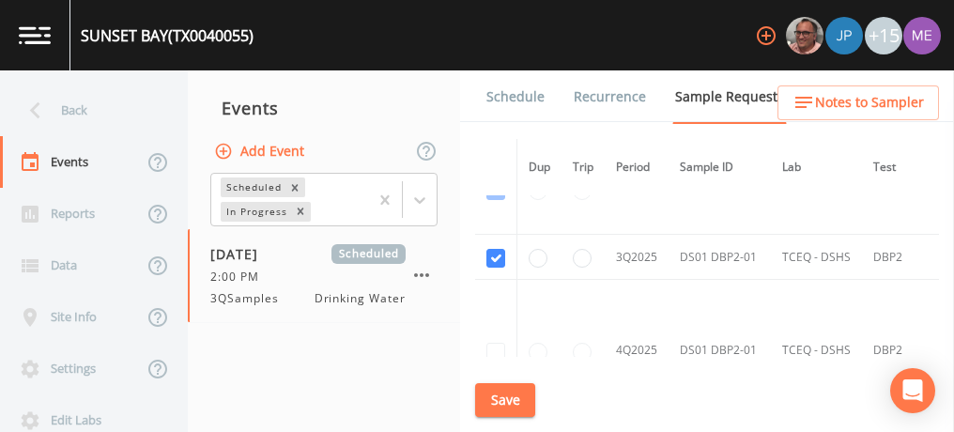
click at [513, 94] on link "Schedule" at bounding box center [516, 96] width 64 height 53
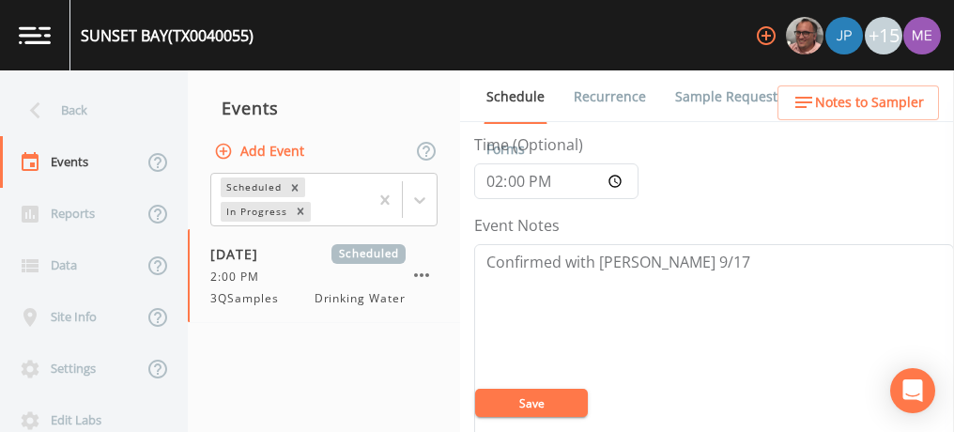
scroll to position [185, 0]
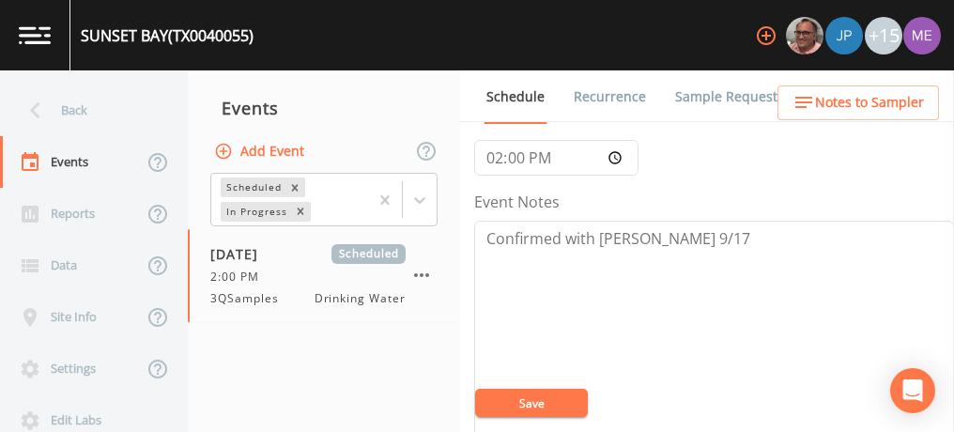
click at [576, 408] on button "Save" at bounding box center [531, 403] width 113 height 28
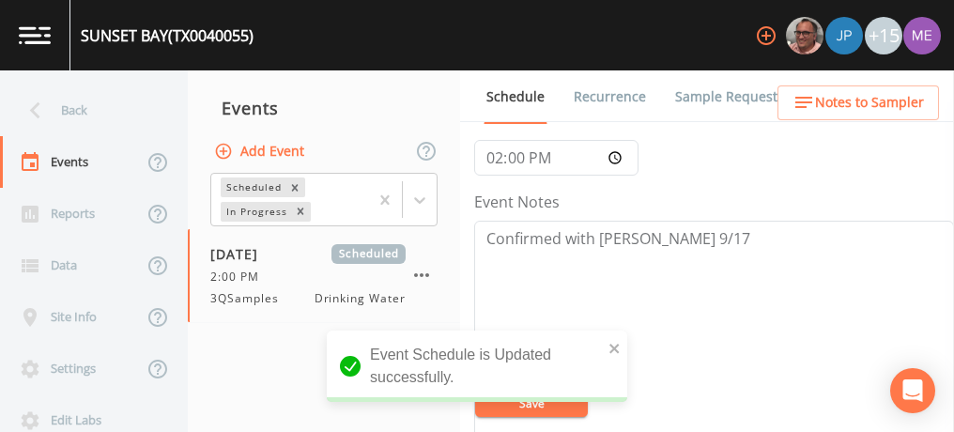
click at [866, 109] on span "Notes to Sampler" at bounding box center [869, 102] width 109 height 23
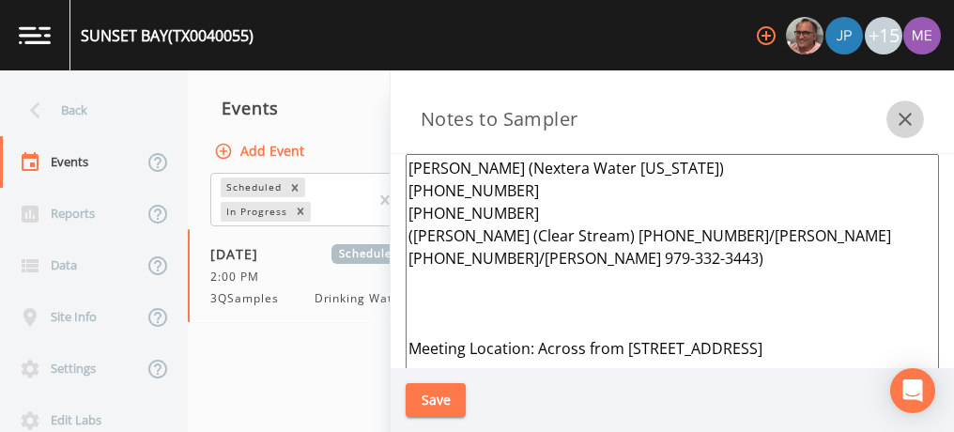
click at [904, 120] on icon "button" at bounding box center [904, 119] width 13 height 13
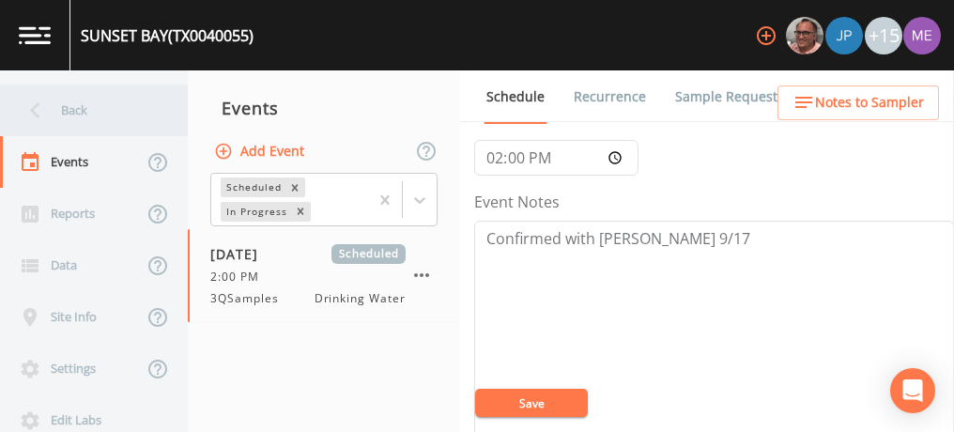
click at [72, 108] on div "Back" at bounding box center [84, 110] width 169 height 52
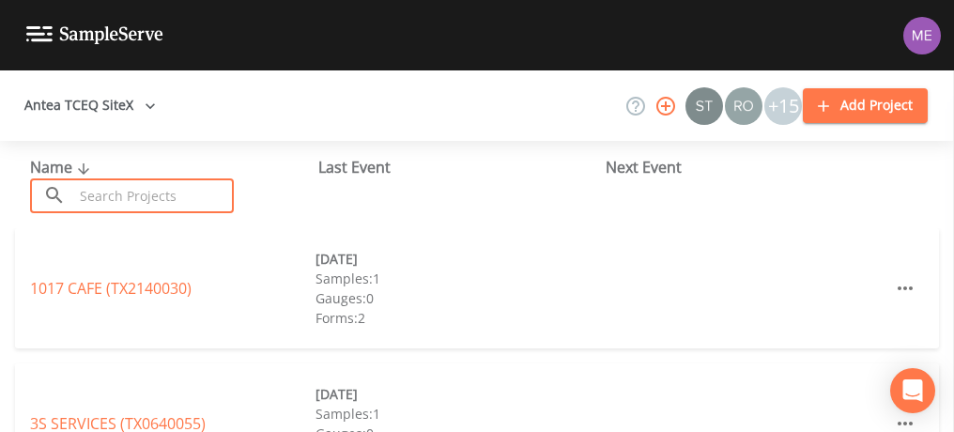
click at [103, 192] on input "text" at bounding box center [153, 195] width 161 height 35
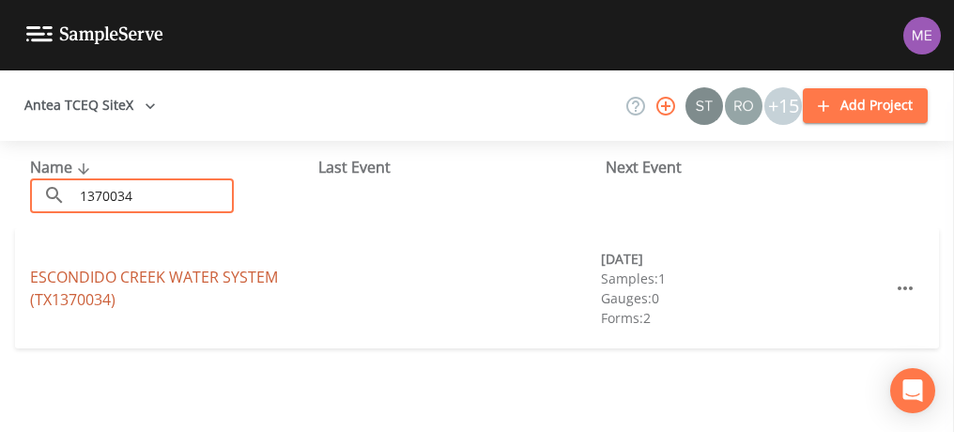
type input "1370034"
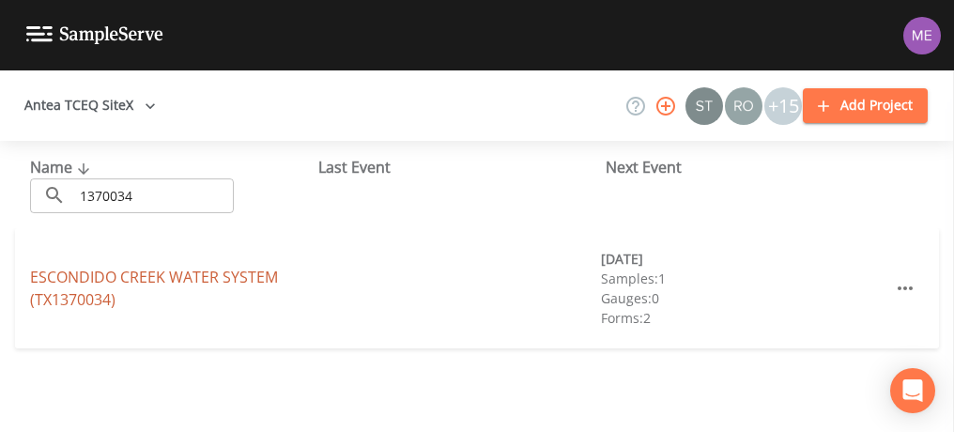
click at [234, 280] on link "ESCONDIDO CREEK WATER SYSTEM (TX1370034)" at bounding box center [154, 288] width 248 height 43
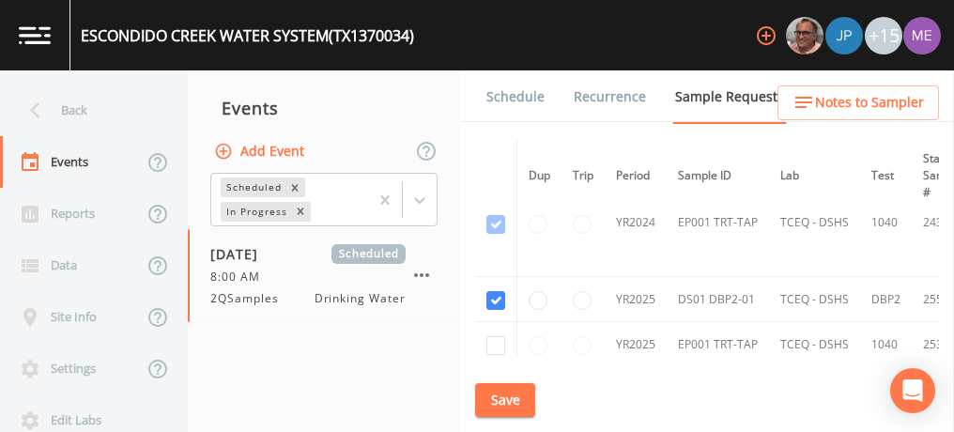
scroll to position [146, 0]
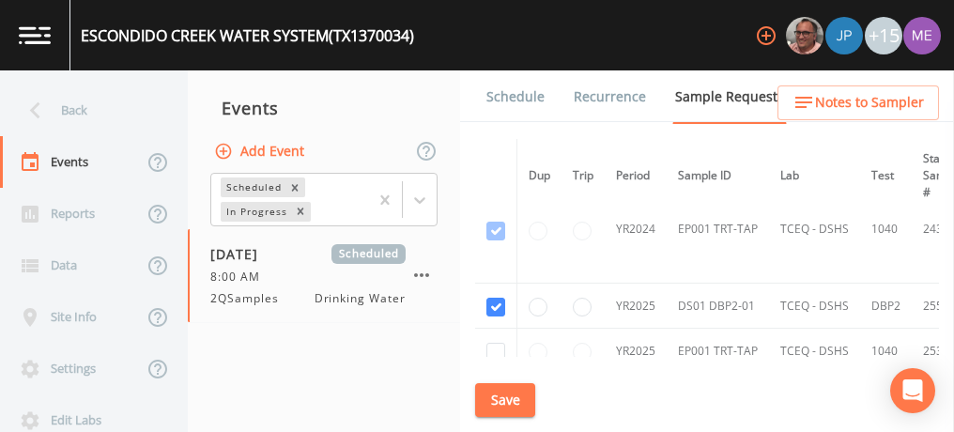
click at [511, 93] on link "Schedule" at bounding box center [516, 96] width 64 height 53
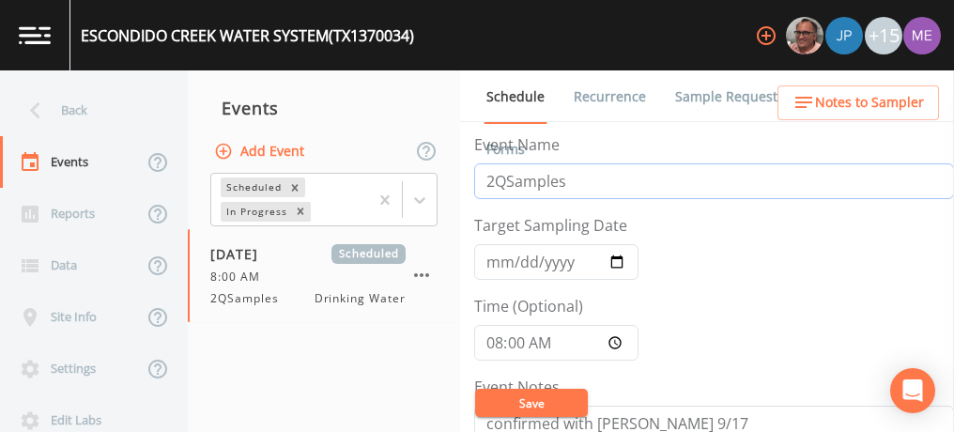
click at [495, 179] on input "2QSamples" at bounding box center [714, 181] width 480 height 36
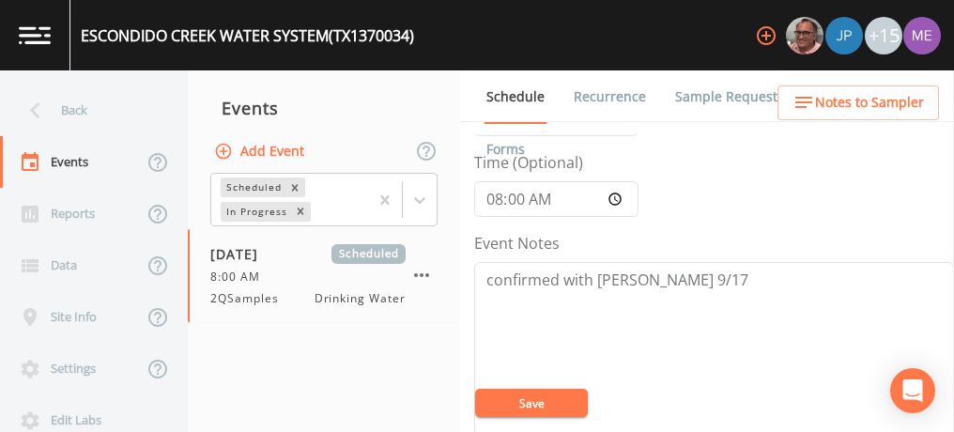
scroll to position [154, 0]
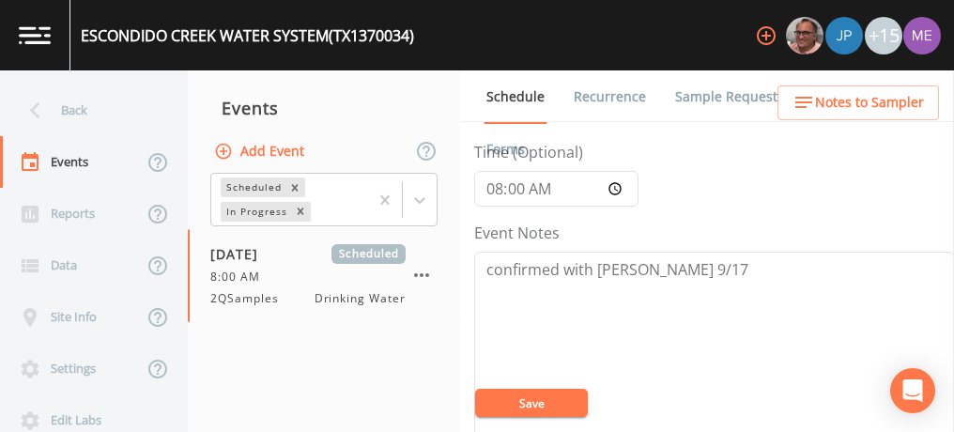
type input "3QSamples"
click at [552, 400] on button "Save" at bounding box center [531, 403] width 113 height 28
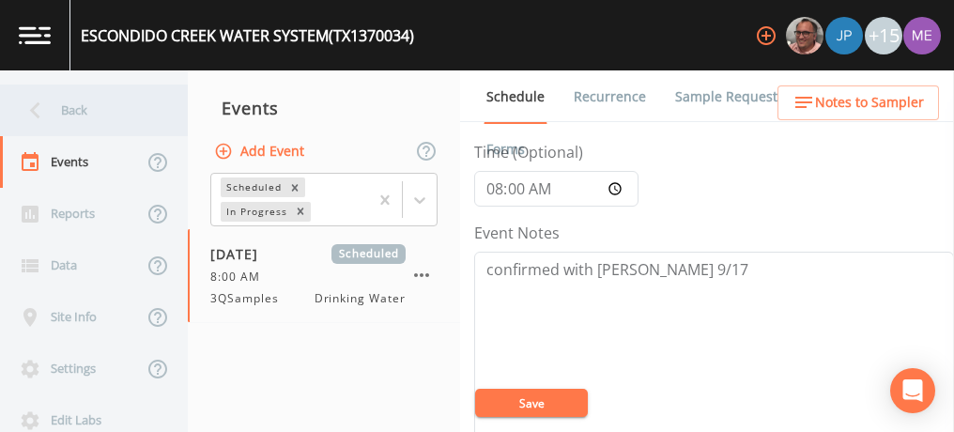
click at [79, 110] on div "Back" at bounding box center [84, 110] width 169 height 52
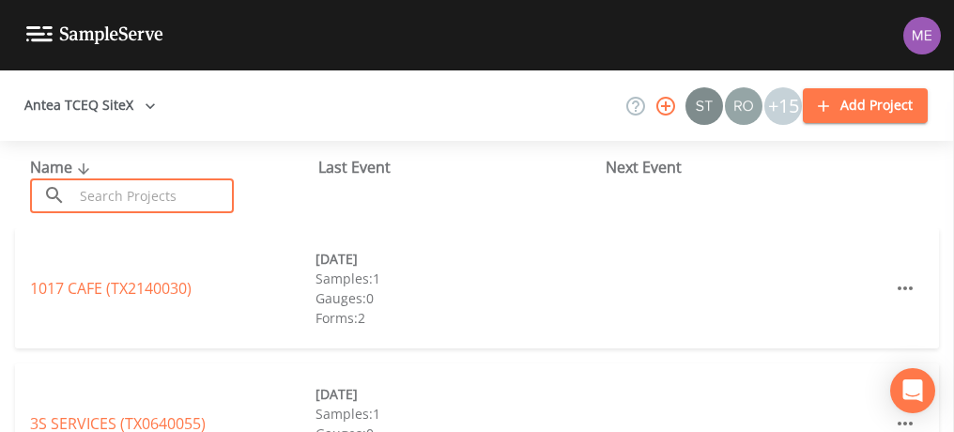
click at [103, 187] on input "text" at bounding box center [153, 195] width 161 height 35
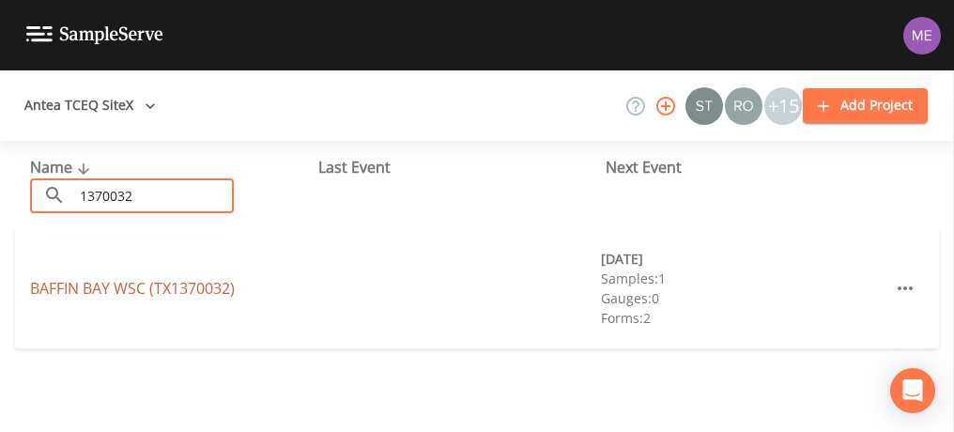
type input "1370032"
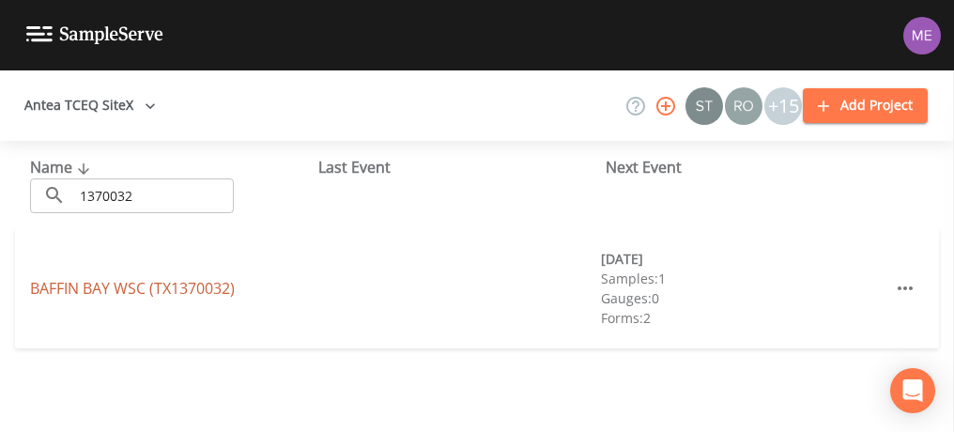
click at [125, 287] on link "[GEOGRAPHIC_DATA] (TX1370032)" at bounding box center [132, 288] width 205 height 21
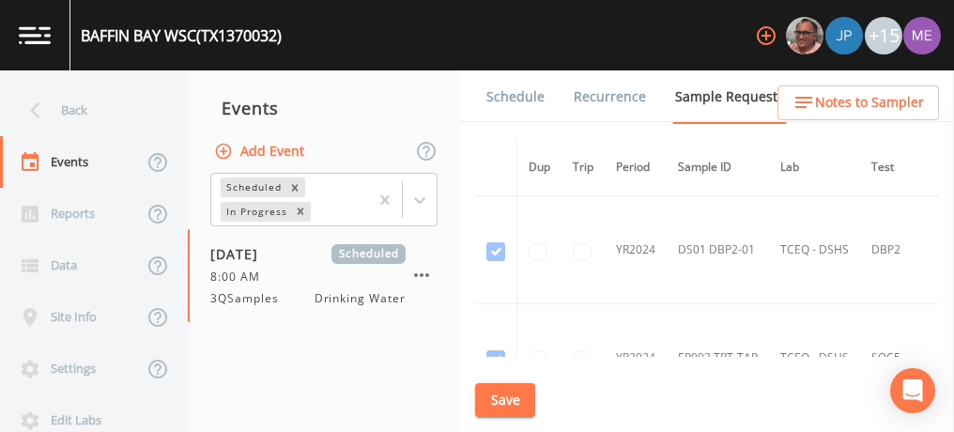
click at [497, 100] on link "Schedule" at bounding box center [516, 96] width 64 height 53
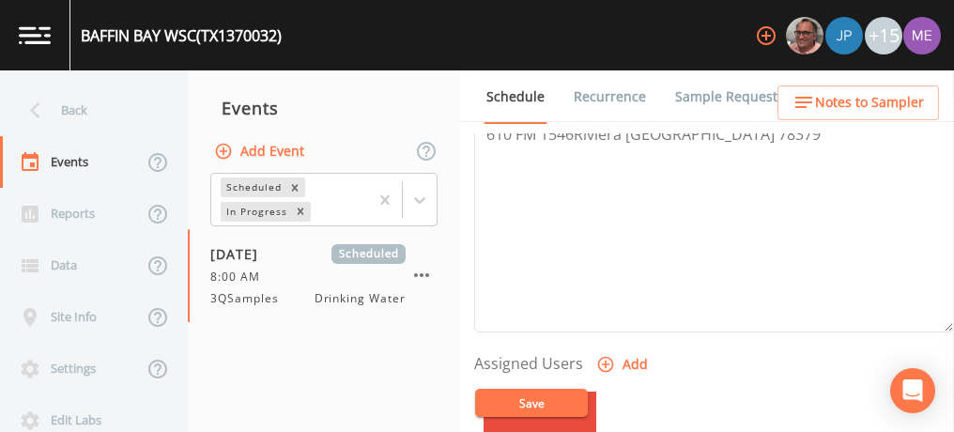
scroll to position [643, 0]
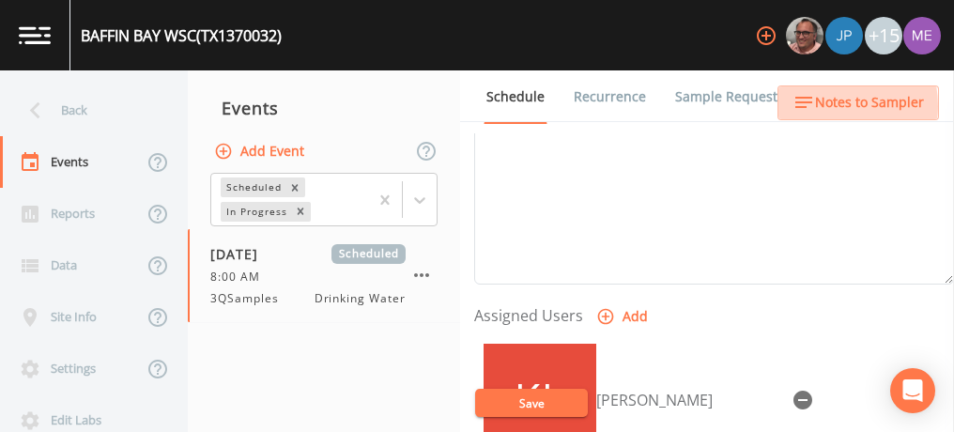
click at [823, 106] on span "Notes to Sampler" at bounding box center [869, 102] width 109 height 23
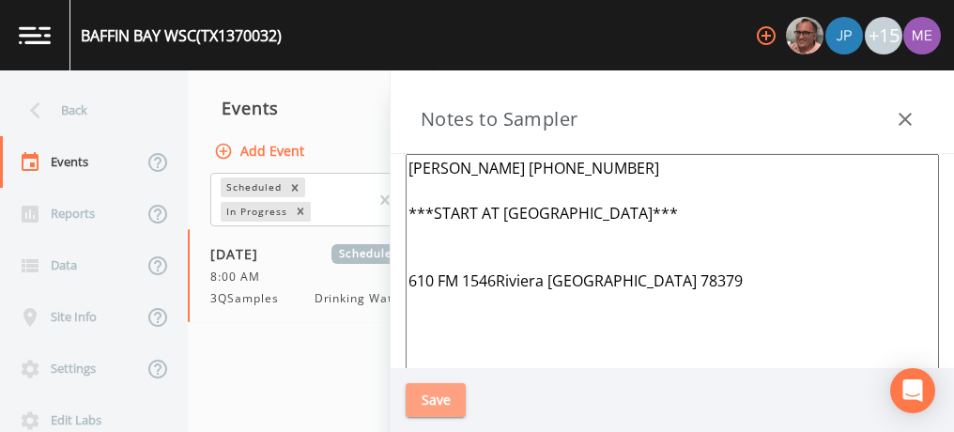
click at [443, 398] on button "Save" at bounding box center [436, 400] width 60 height 35
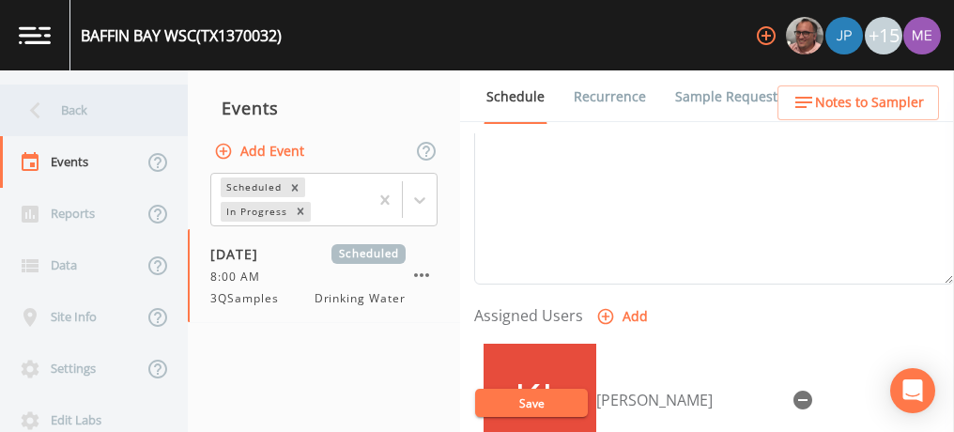
click at [73, 105] on div "Back" at bounding box center [84, 110] width 169 height 52
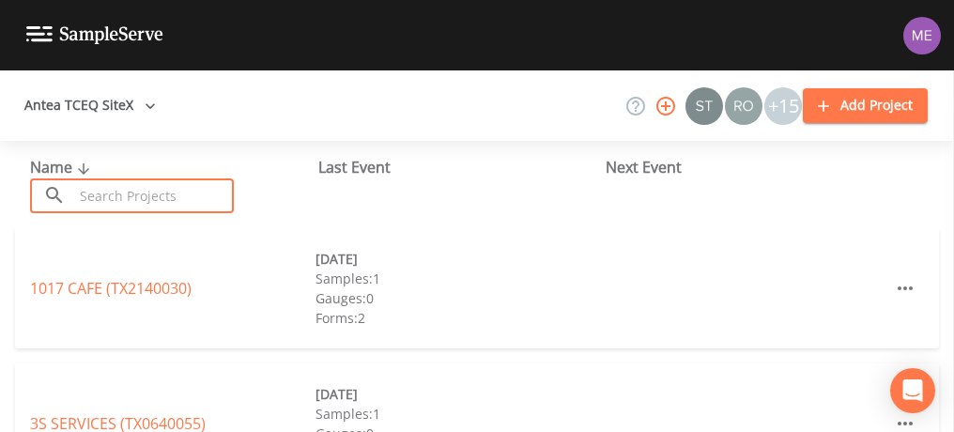
click at [105, 196] on input "text" at bounding box center [153, 195] width 161 height 35
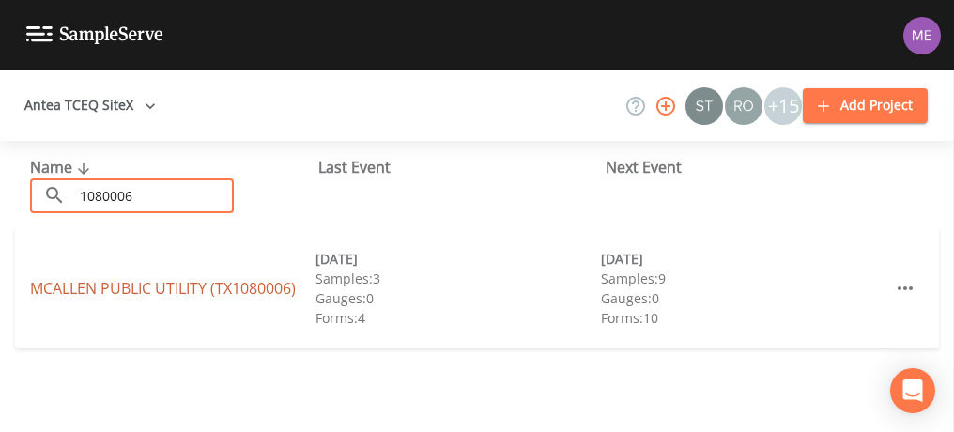
type input "1080006"
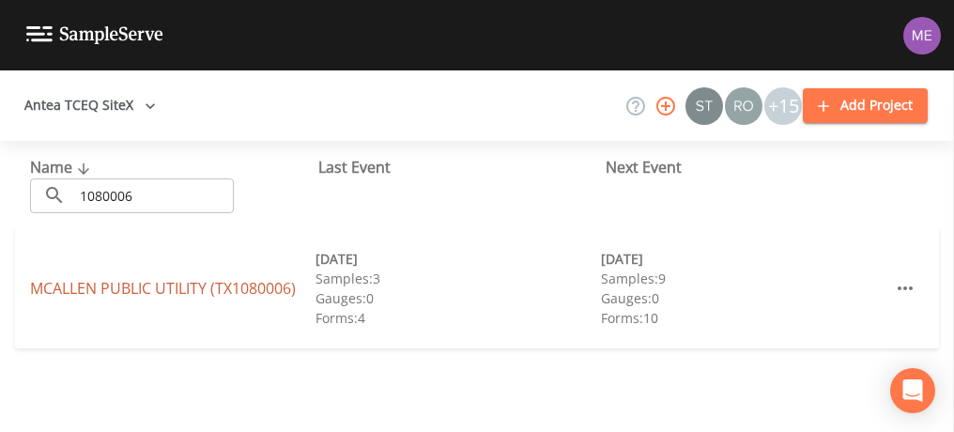
click at [131, 281] on link "MCALLEN PUBLIC UTILITY (TX1080006)" at bounding box center [163, 288] width 266 height 21
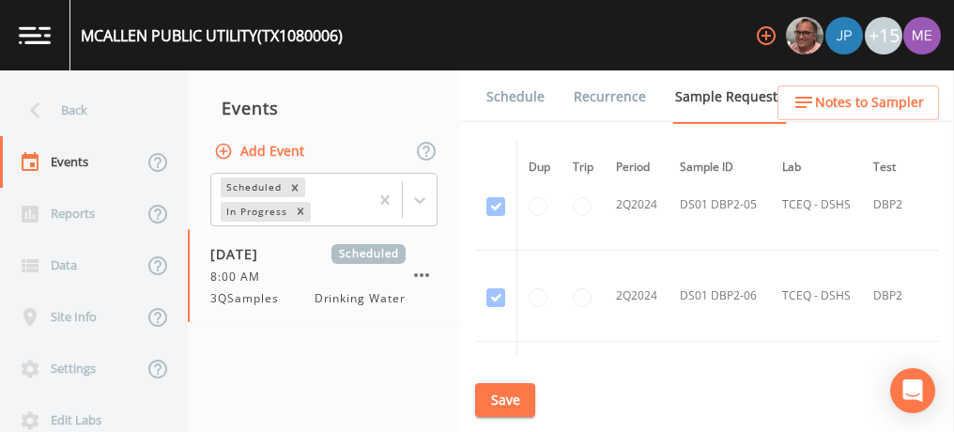
scroll to position [2458, 0]
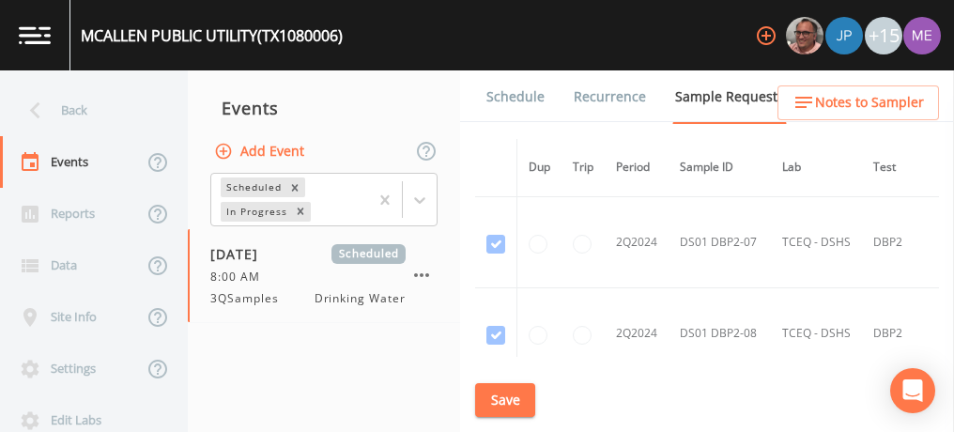
click at [573, 259] on td at bounding box center [582, 242] width 43 height 91
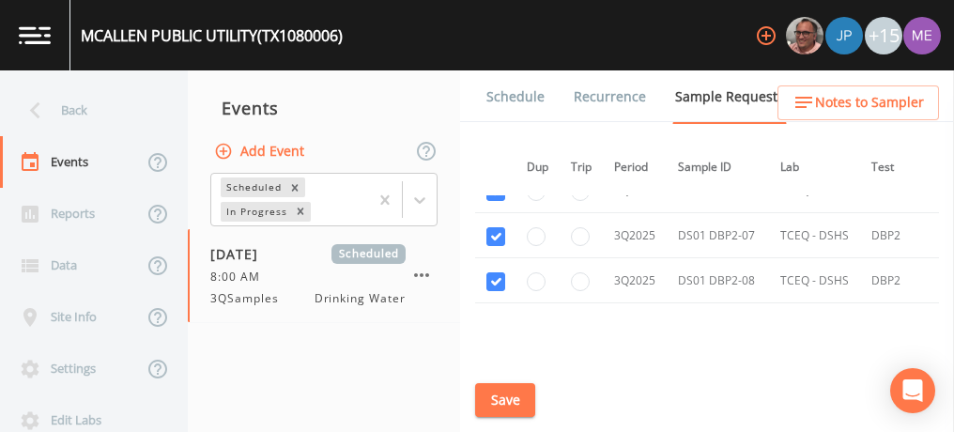
scroll to position [8131, 1]
click at [515, 95] on link "Schedule" at bounding box center [516, 96] width 64 height 53
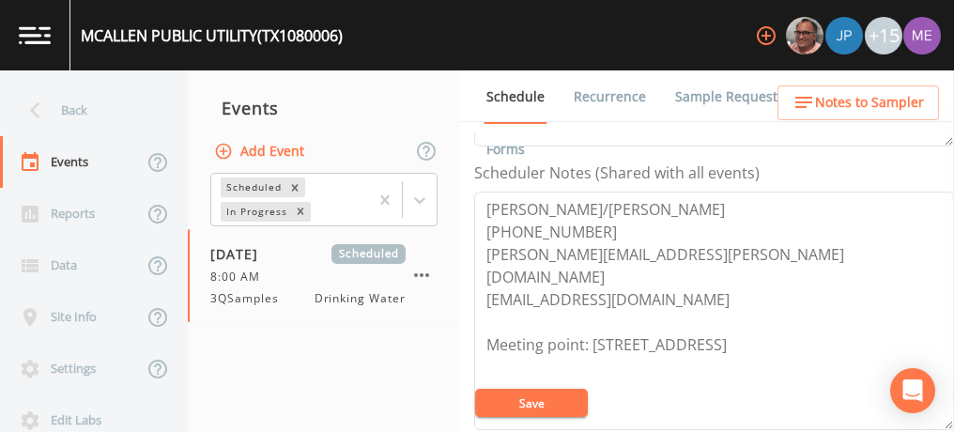
scroll to position [499, 0]
click at [542, 402] on button "Save" at bounding box center [531, 403] width 113 height 28
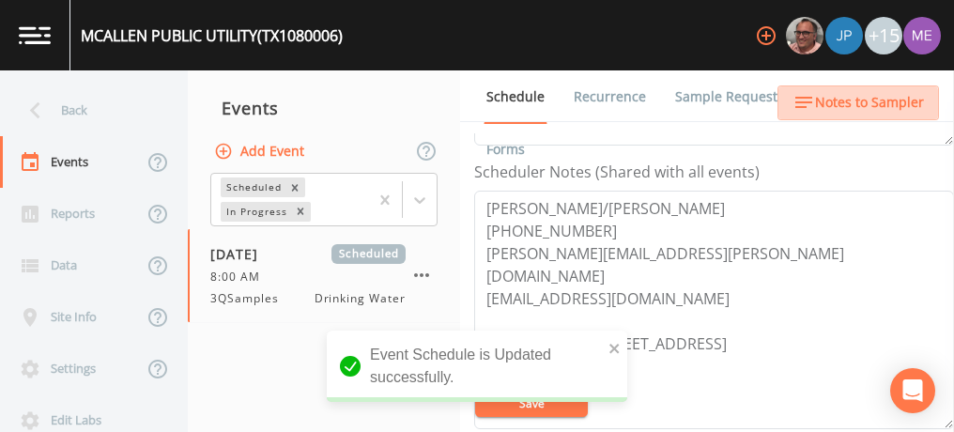
click at [860, 107] on span "Notes to Sampler" at bounding box center [869, 102] width 109 height 23
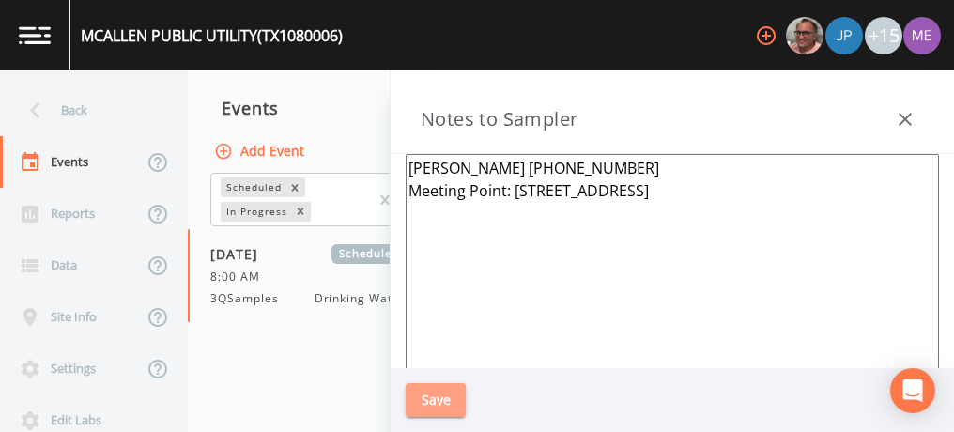
click at [434, 391] on button "Save" at bounding box center [436, 400] width 60 height 35
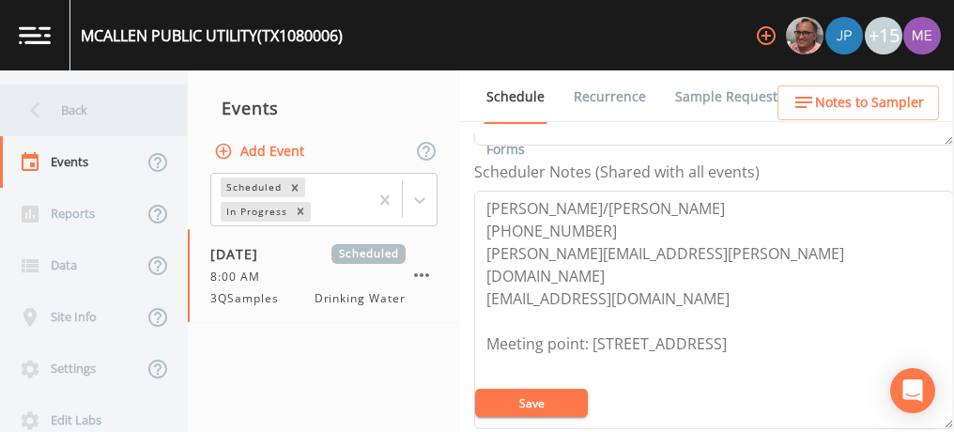
click at [65, 106] on div "Back" at bounding box center [84, 110] width 169 height 52
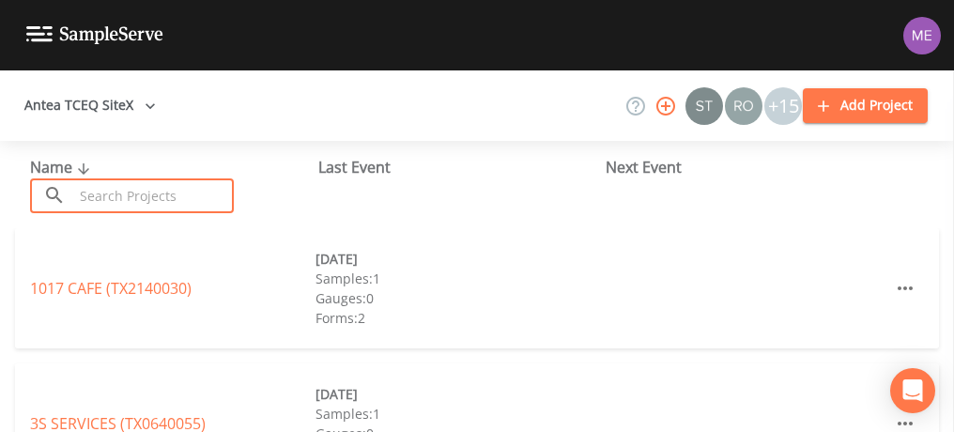
click at [83, 192] on input "text" at bounding box center [153, 195] width 161 height 35
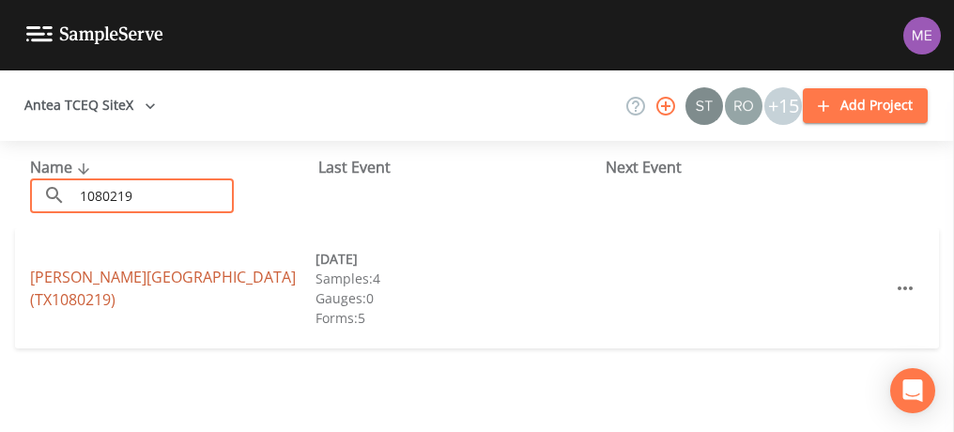
type input "1080219"
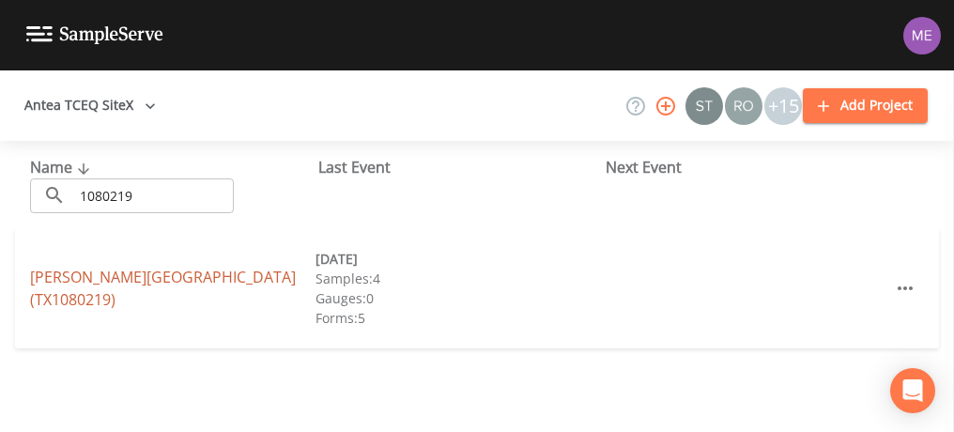
click at [114, 284] on link "[PERSON_NAME][GEOGRAPHIC_DATA] (TX1080219)" at bounding box center [163, 288] width 266 height 43
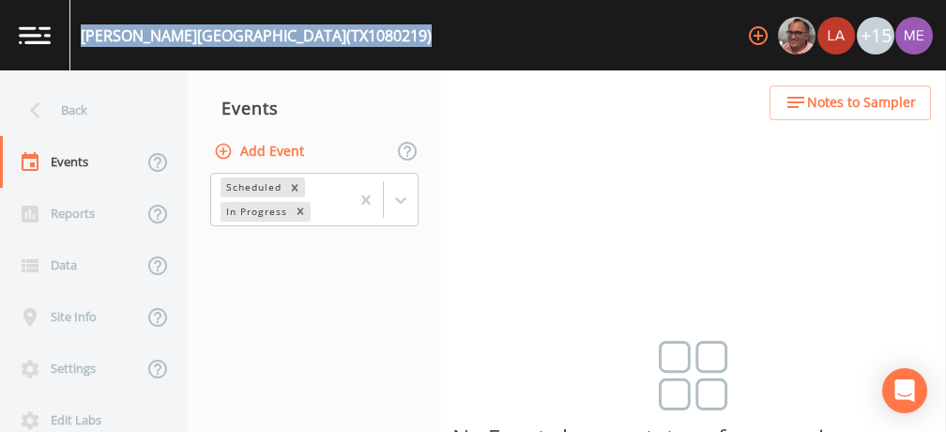
drag, startPoint x: 83, startPoint y: 35, endPoint x: 347, endPoint y: 38, distance: 264.8
click at [347, 38] on div "[PERSON_NAME][GEOGRAPHIC_DATA] (TX1080219) +15" at bounding box center [473, 35] width 946 height 70
drag, startPoint x: 347, startPoint y: 38, endPoint x: 305, endPoint y: 33, distance: 42.6
click at [305, 33] on div "[PERSON_NAME][GEOGRAPHIC_DATA] (TX1080219)" at bounding box center [256, 35] width 351 height 23
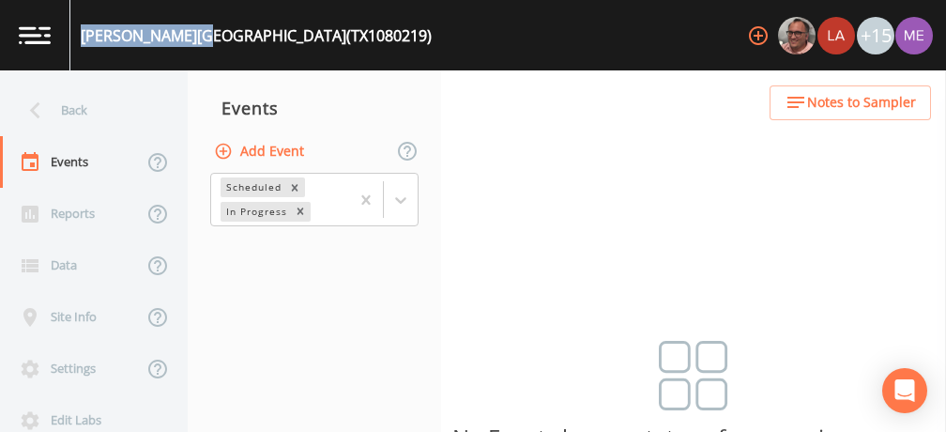
drag, startPoint x: 82, startPoint y: 36, endPoint x: 210, endPoint y: 50, distance: 129.4
click at [210, 50] on div "[PERSON_NAME][GEOGRAPHIC_DATA] (TX1080219)" at bounding box center [250, 35] width 361 height 70
drag, startPoint x: 210, startPoint y: 50, endPoint x: 172, endPoint y: 63, distance: 40.7
click at [172, 63] on div "[PERSON_NAME][GEOGRAPHIC_DATA] (TX1080219)" at bounding box center [250, 35] width 361 height 70
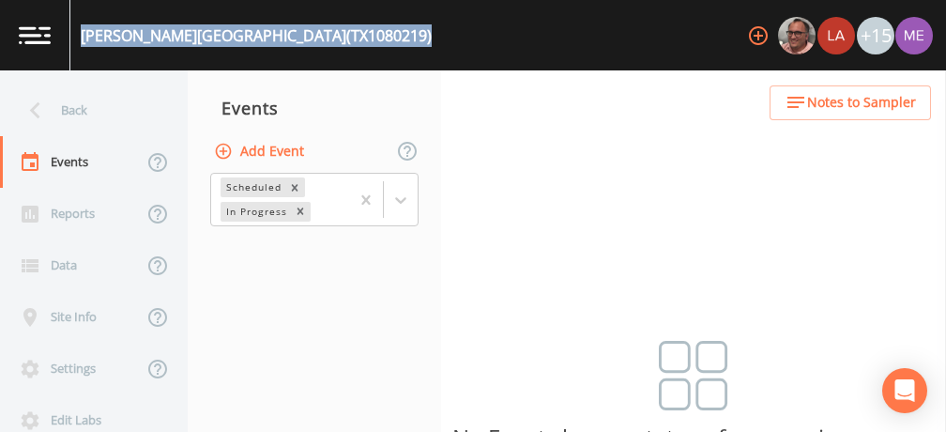
drag, startPoint x: 79, startPoint y: 32, endPoint x: 363, endPoint y: 48, distance: 284.9
click at [363, 48] on div "[PERSON_NAME][GEOGRAPHIC_DATA] (TX1080219) +15" at bounding box center [473, 35] width 946 height 70
drag, startPoint x: 363, startPoint y: 48, endPoint x: 301, endPoint y: 28, distance: 65.0
copy div "[PERSON_NAME][GEOGRAPHIC_DATA] (TX1080219)"
click at [286, 150] on button "Add Event" at bounding box center [260, 151] width 101 height 35
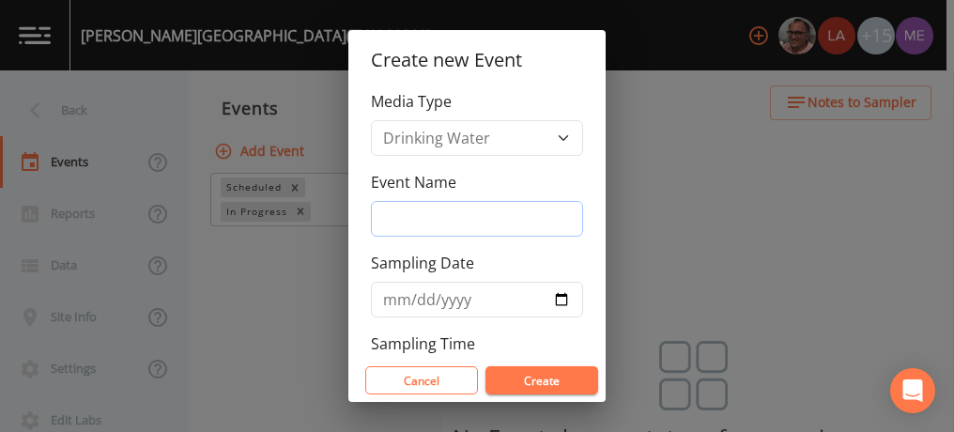
click at [382, 217] on input "Event Name" at bounding box center [477, 219] width 212 height 36
type input "3QSamples"
click at [394, 296] on input "Sampling Date" at bounding box center [477, 300] width 212 height 36
type input "[DATE]"
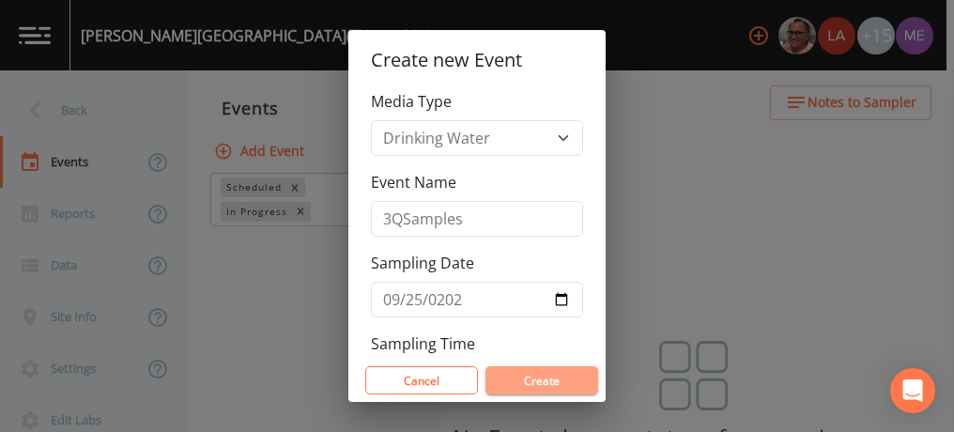
click at [560, 377] on button "Create" at bounding box center [541, 380] width 113 height 28
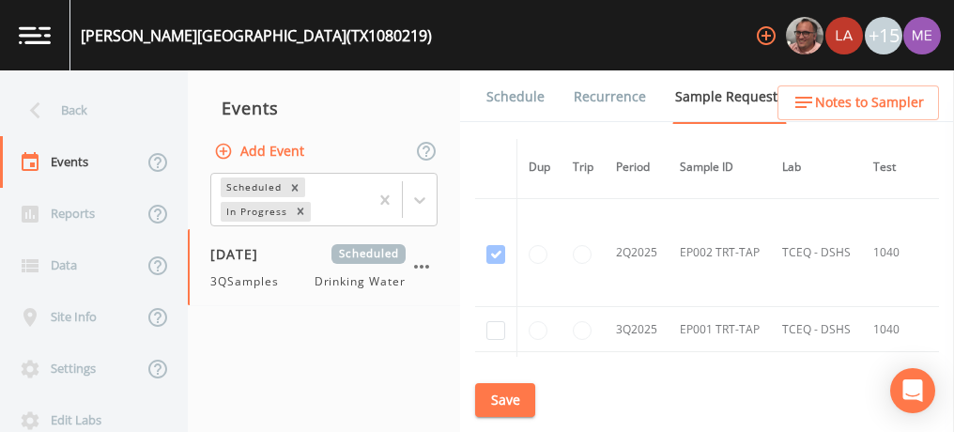
scroll to position [3778, 0]
click at [498, 319] on input "checkbox" at bounding box center [495, 328] width 19 height 19
checkbox input "true"
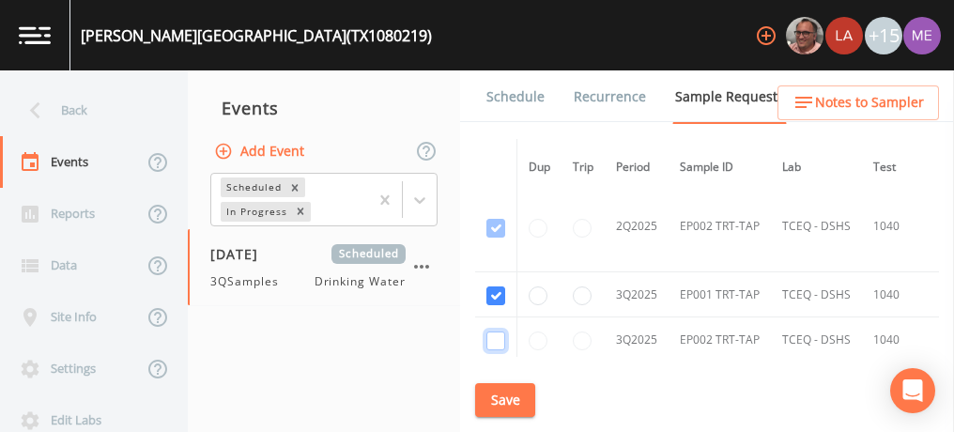
click at [494, 331] on input "checkbox" at bounding box center [495, 340] width 19 height 19
checkbox input "true"
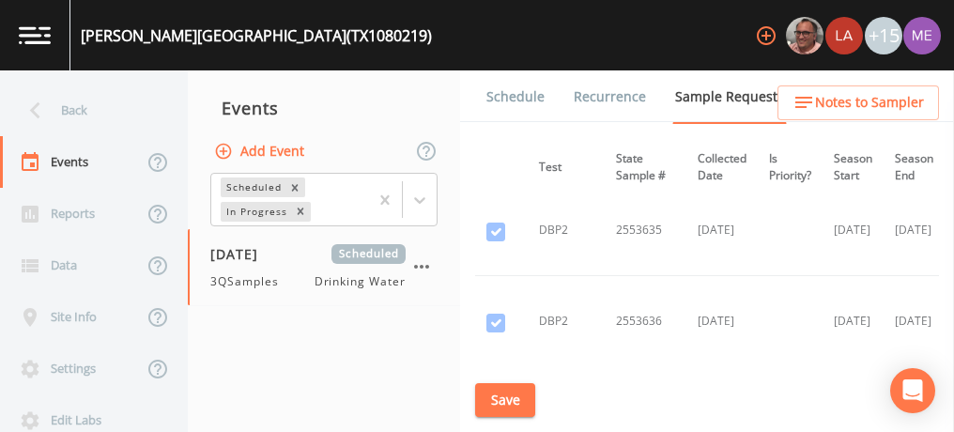
scroll to position [1468, 341]
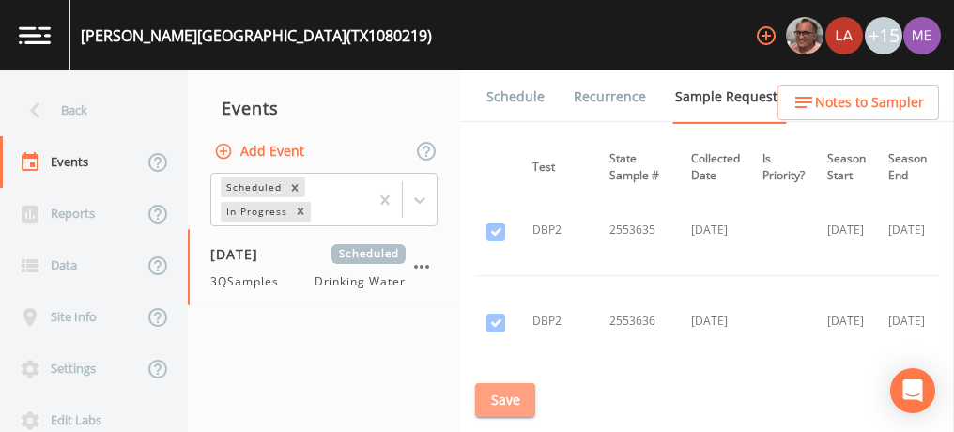
click at [513, 385] on button "Save" at bounding box center [505, 400] width 60 height 35
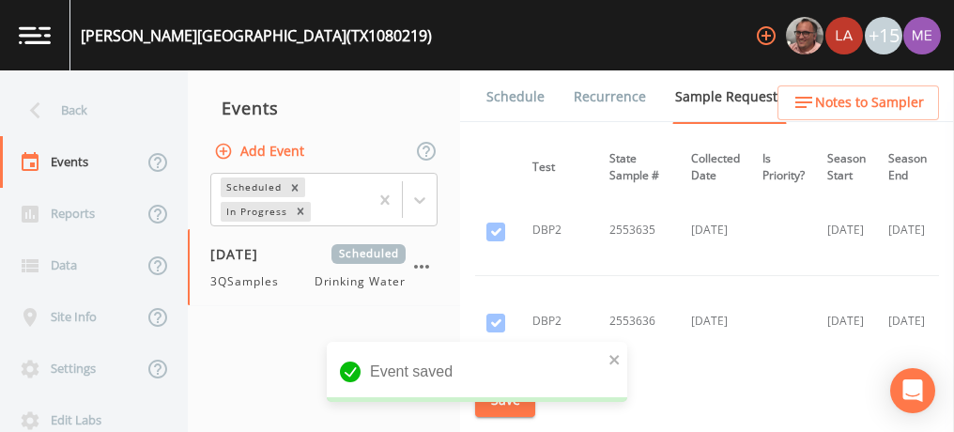
click at [531, 98] on link "Schedule" at bounding box center [516, 96] width 64 height 53
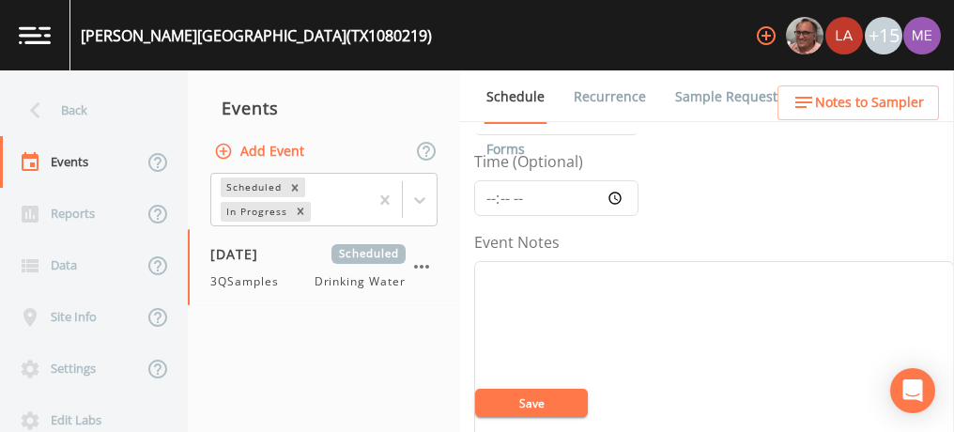
scroll to position [146, 0]
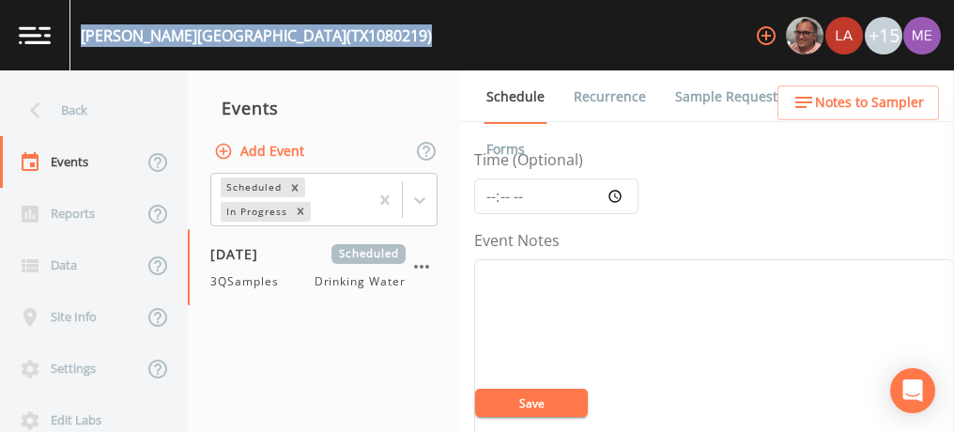
drag, startPoint x: 83, startPoint y: 38, endPoint x: 361, endPoint y: 37, distance: 278.8
click at [361, 37] on div "[PERSON_NAME][GEOGRAPHIC_DATA] (TX1080219) +15" at bounding box center [477, 35] width 954 height 70
copy div "[PERSON_NAME][GEOGRAPHIC_DATA] (TX1080219)"
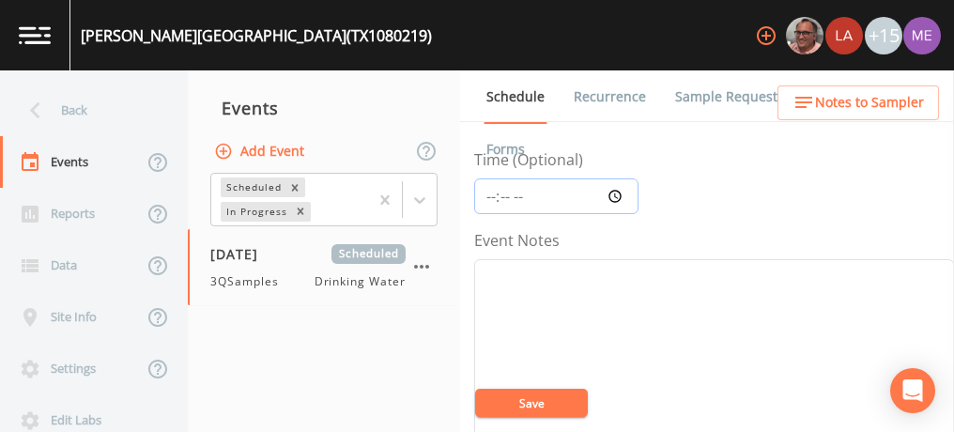
click at [490, 189] on input "Time (Optional)" at bounding box center [556, 196] width 164 height 36
type input "13:45"
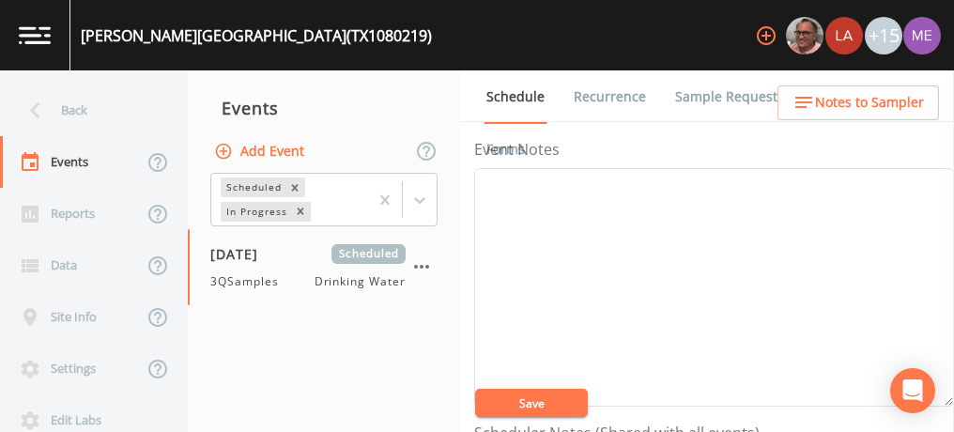
scroll to position [246, 0]
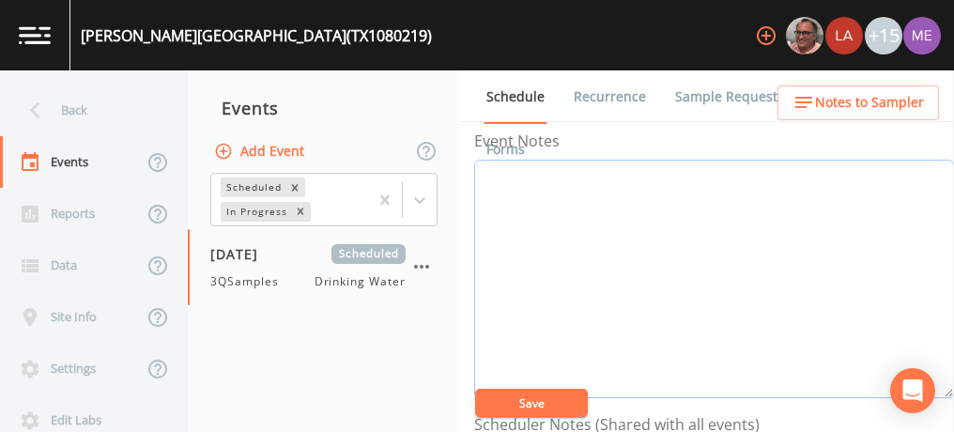
click at [490, 189] on textarea "Event Notes" at bounding box center [714, 279] width 480 height 238
click at [526, 392] on button "Save" at bounding box center [531, 403] width 113 height 28
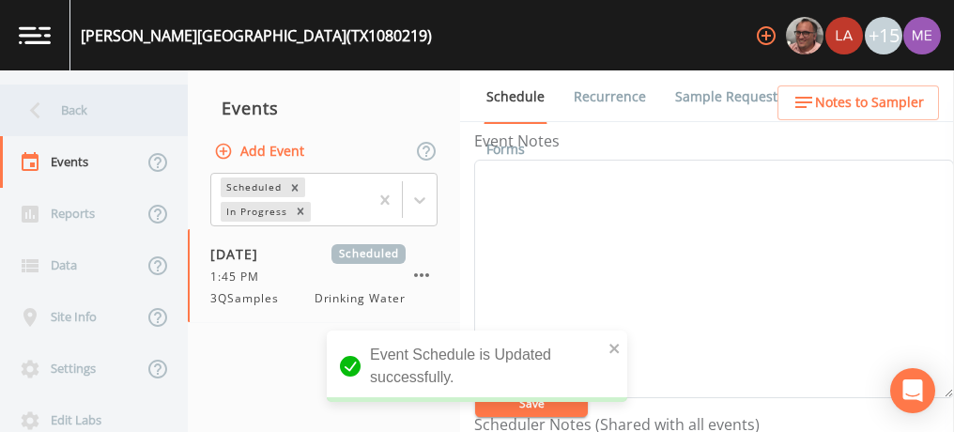
click at [54, 101] on div "Back" at bounding box center [84, 110] width 169 height 52
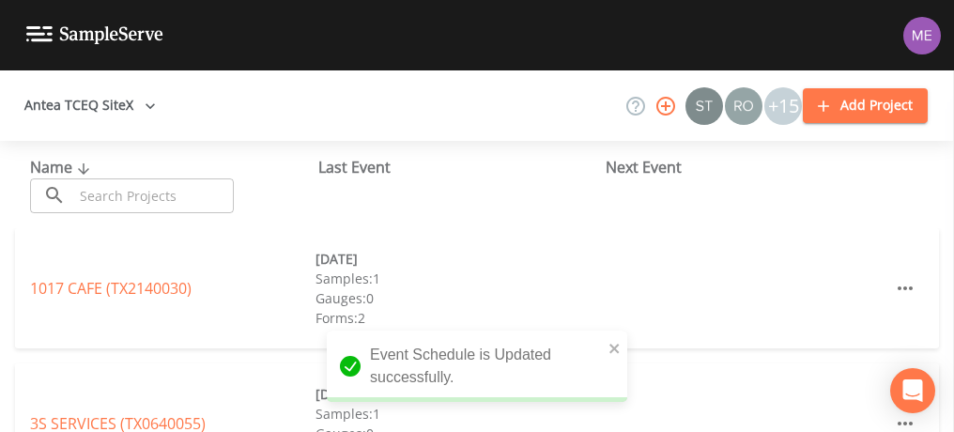
click at [113, 199] on input "text" at bounding box center [153, 195] width 161 height 35
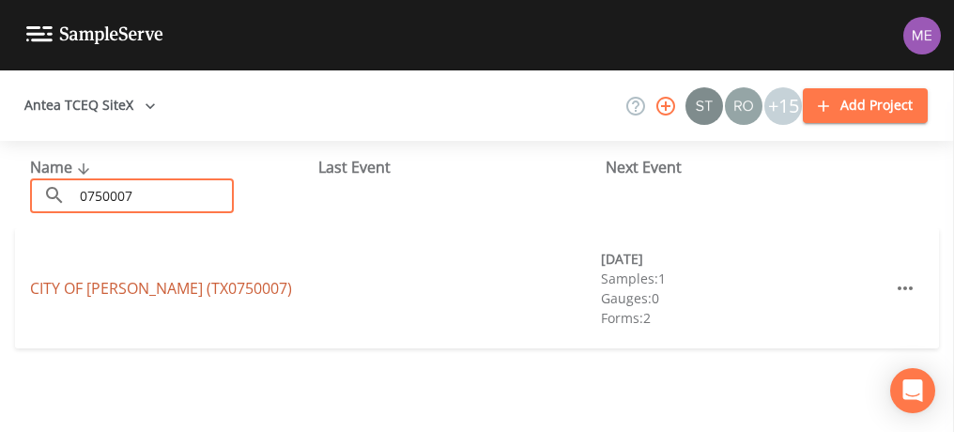
type input "0750007"
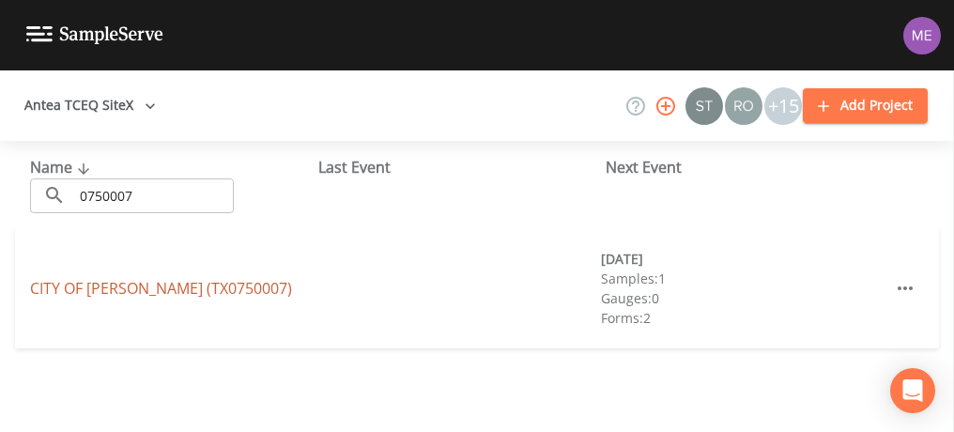
click at [136, 281] on link "[GEOGRAPHIC_DATA][PERSON_NAME] (TX0750007)" at bounding box center [161, 288] width 262 height 21
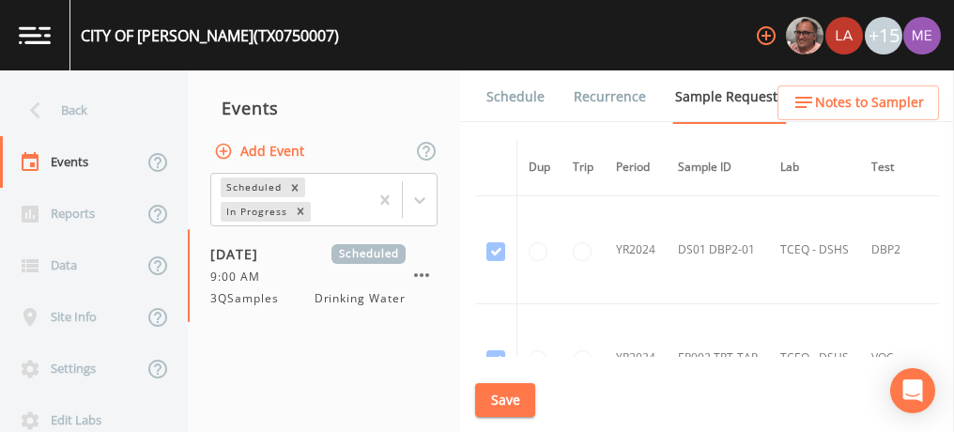
click at [522, 97] on link "Schedule" at bounding box center [516, 96] width 64 height 53
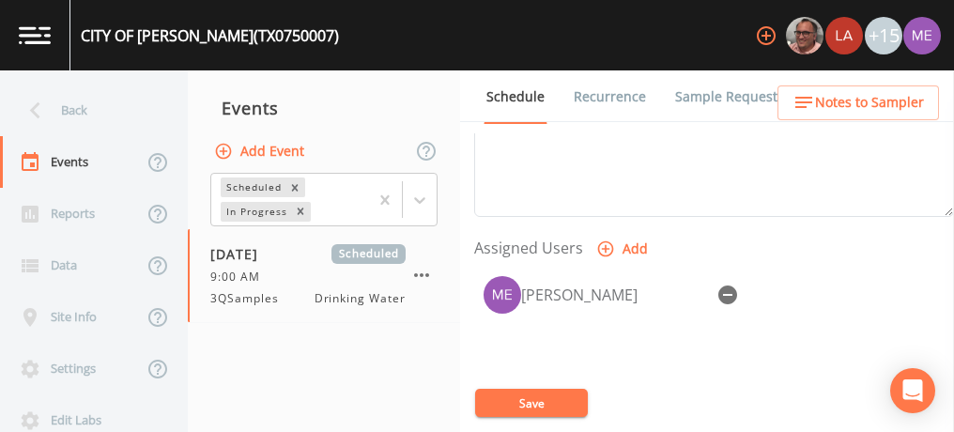
scroll to position [723, 0]
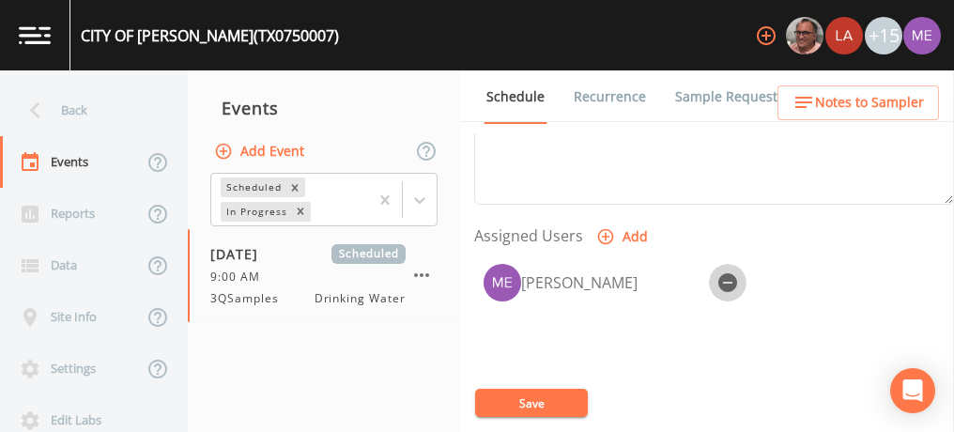
click at [730, 277] on icon "button" at bounding box center [727, 282] width 23 height 23
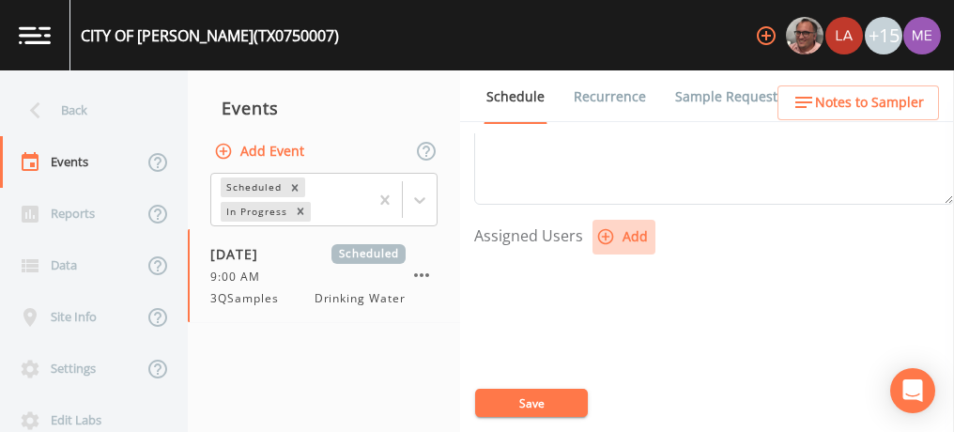
click at [605, 229] on icon "button" at bounding box center [606, 237] width 16 height 16
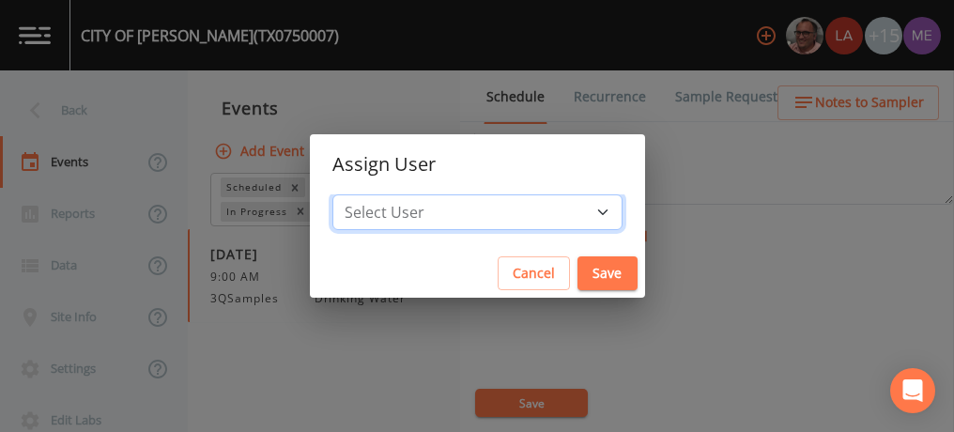
click at [576, 210] on select "Select User [PERSON_NAME] [PERSON_NAME] [PERSON_NAME] [PERSON_NAME] [PERSON_NAM…" at bounding box center [477, 212] width 290 height 36
select select "cc3a99b6-42a3-44aa-bed9-88599eb009c7"
click at [361, 194] on select "Select User [PERSON_NAME] [PERSON_NAME] [PERSON_NAME] [PERSON_NAME] [PERSON_NAM…" at bounding box center [477, 212] width 290 height 36
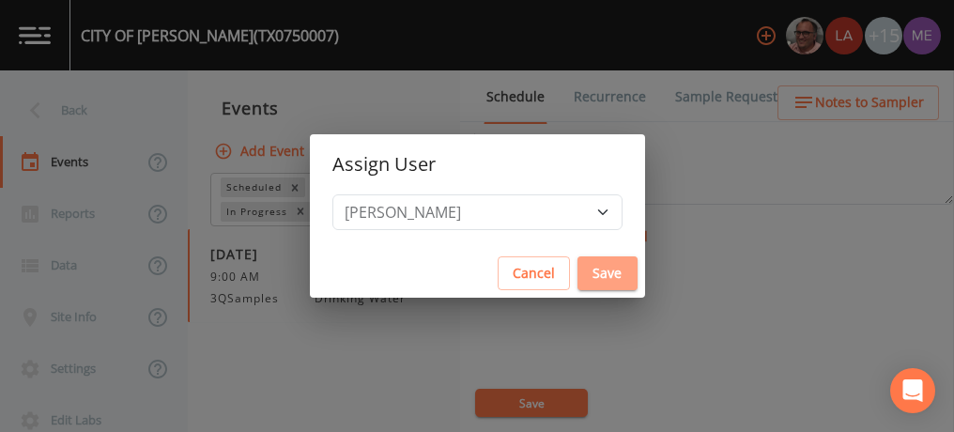
click at [594, 268] on button "Save" at bounding box center [607, 273] width 60 height 35
select select
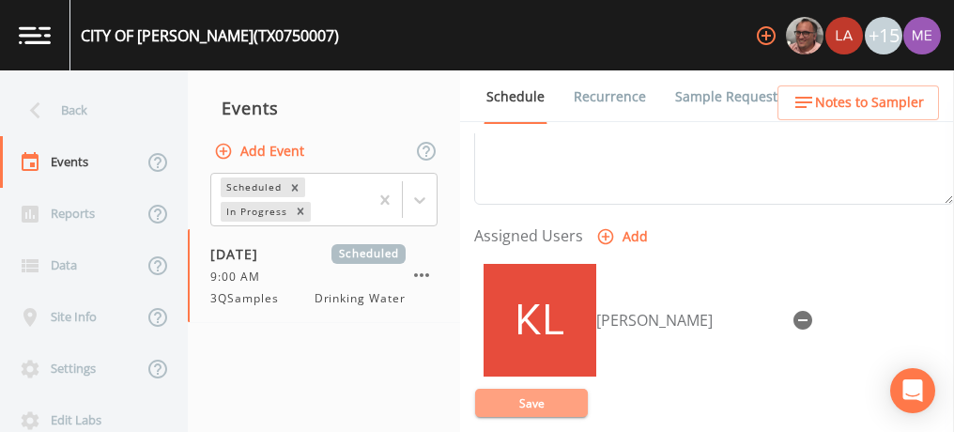
click at [549, 396] on button "Save" at bounding box center [531, 403] width 113 height 28
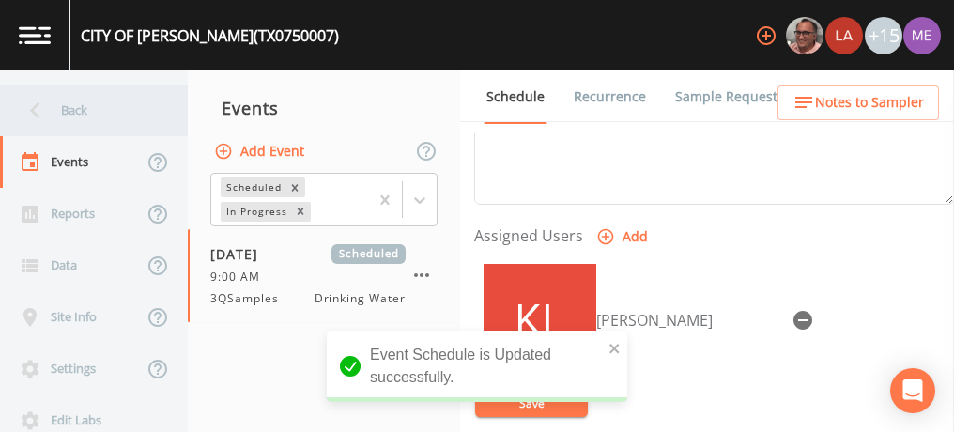
click at [59, 108] on div "Back" at bounding box center [84, 110] width 169 height 52
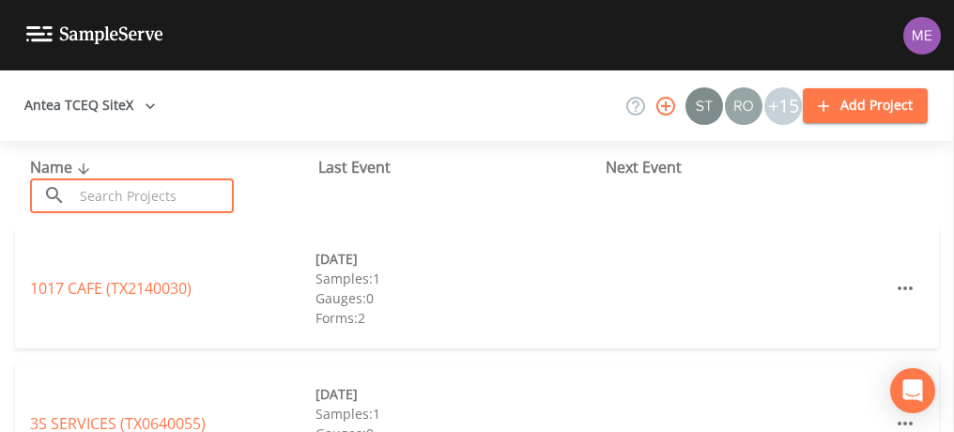
click at [112, 198] on input "text" at bounding box center [153, 195] width 161 height 35
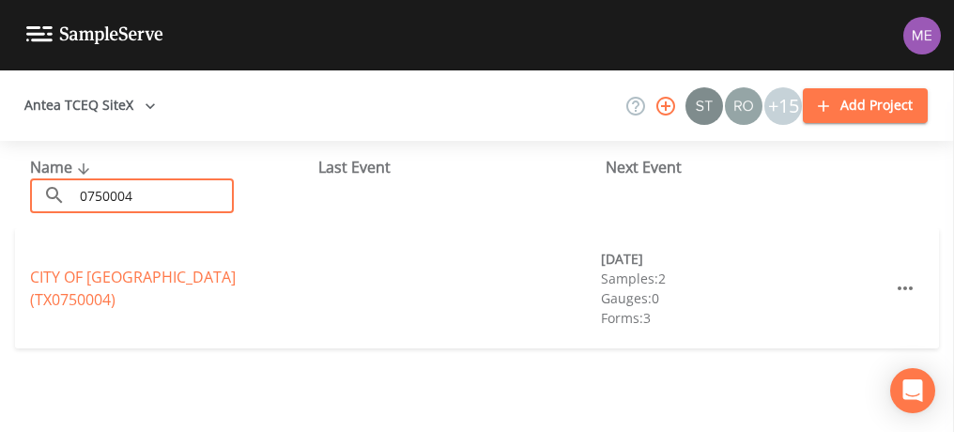
type input "0750004"
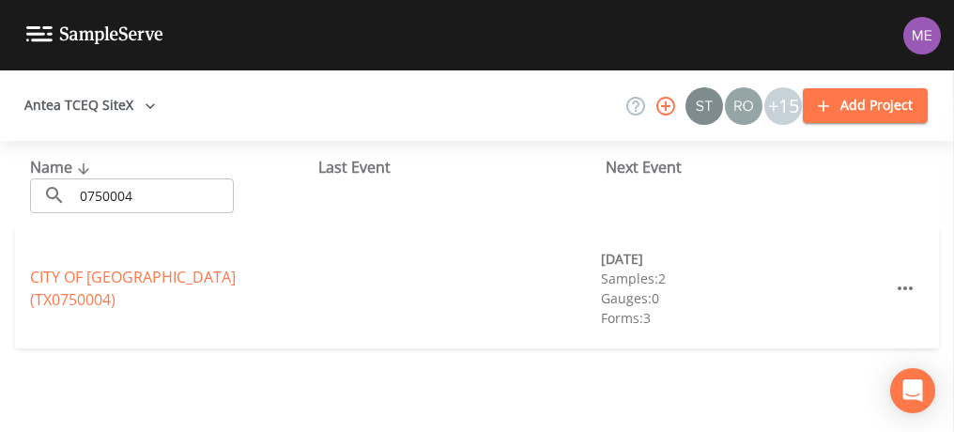
click at [147, 285] on link "CITY OF [GEOGRAPHIC_DATA] (TX0750004)" at bounding box center [133, 288] width 206 height 43
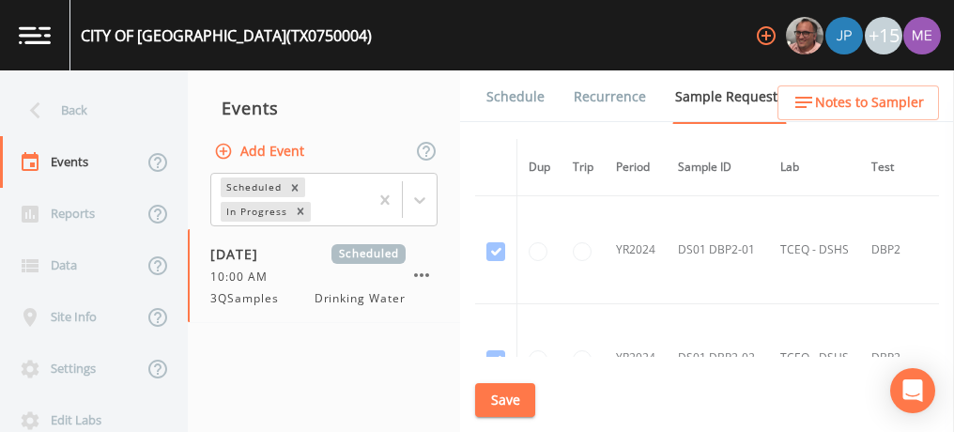
click at [512, 91] on link "Schedule" at bounding box center [516, 96] width 64 height 53
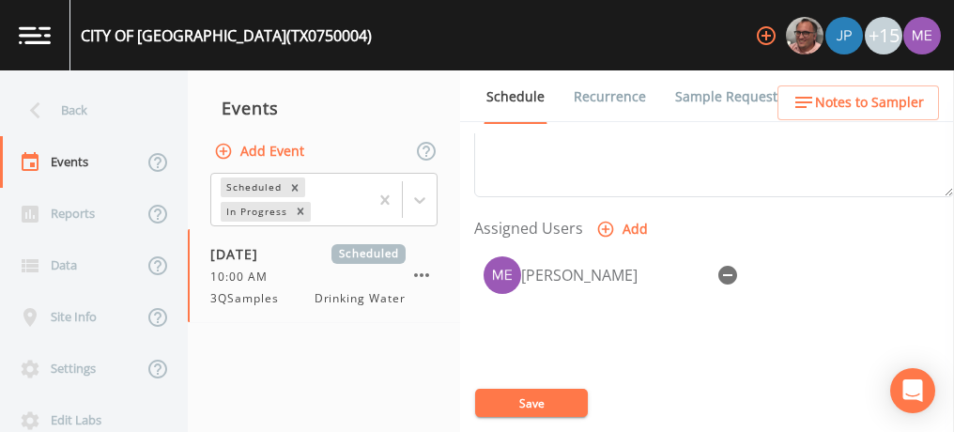
scroll to position [731, 0]
click at [729, 265] on icon "button" at bounding box center [727, 274] width 19 height 19
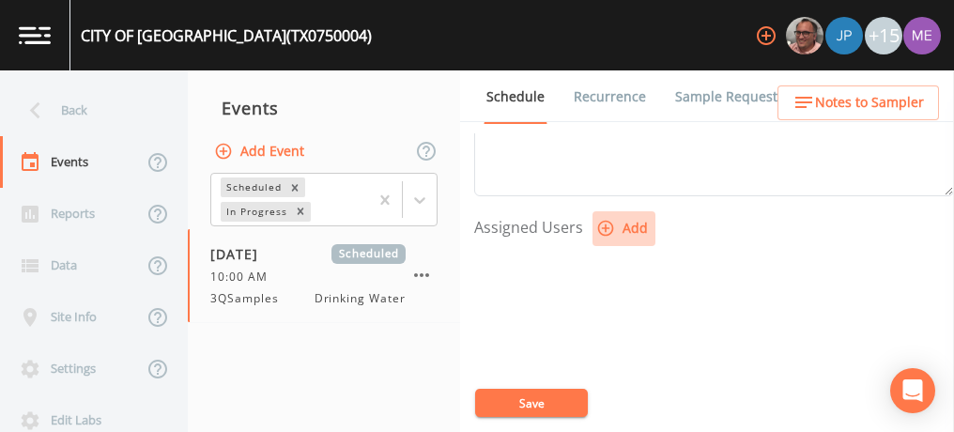
click at [636, 224] on button "Add" at bounding box center [623, 228] width 63 height 35
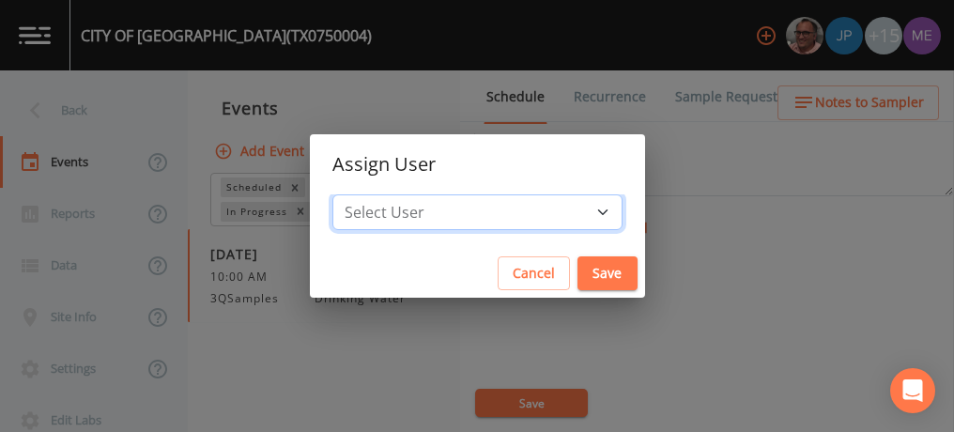
click at [576, 204] on select "Select User [PERSON_NAME] [PERSON_NAME] [PERSON_NAME] [PERSON_NAME] [PERSON_NAM…" at bounding box center [477, 212] width 290 height 36
select select "cc3a99b6-42a3-44aa-bed9-88599eb009c7"
click at [361, 194] on select "Select User [PERSON_NAME] [PERSON_NAME] [PERSON_NAME] [PERSON_NAME] [PERSON_NAM…" at bounding box center [477, 212] width 290 height 36
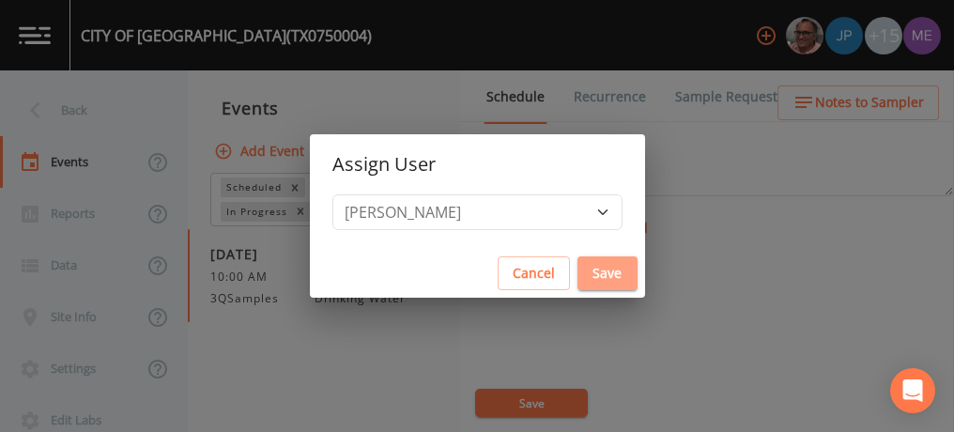
click at [577, 270] on button "Save" at bounding box center [607, 273] width 60 height 35
select select
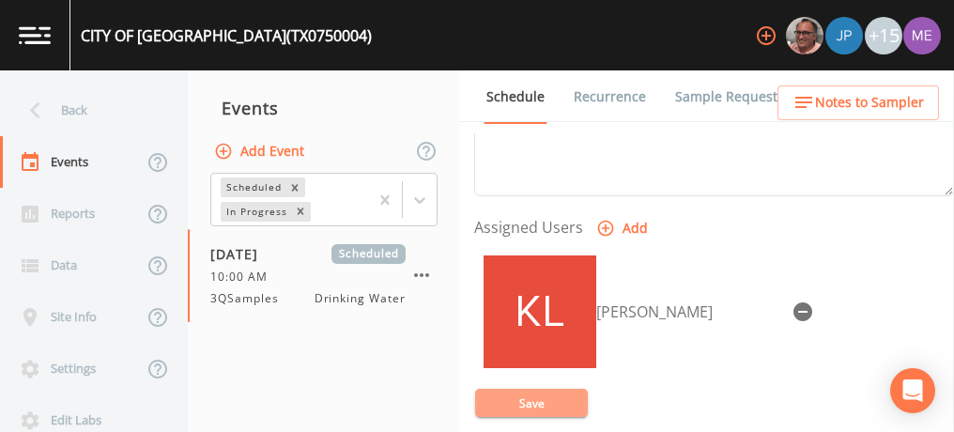
click at [541, 406] on button "Save" at bounding box center [531, 403] width 113 height 28
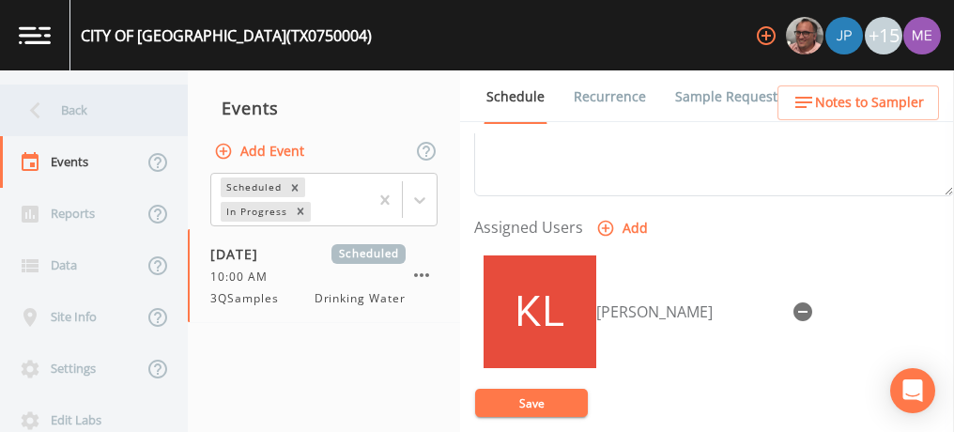
click at [73, 110] on div "Back" at bounding box center [84, 110] width 169 height 52
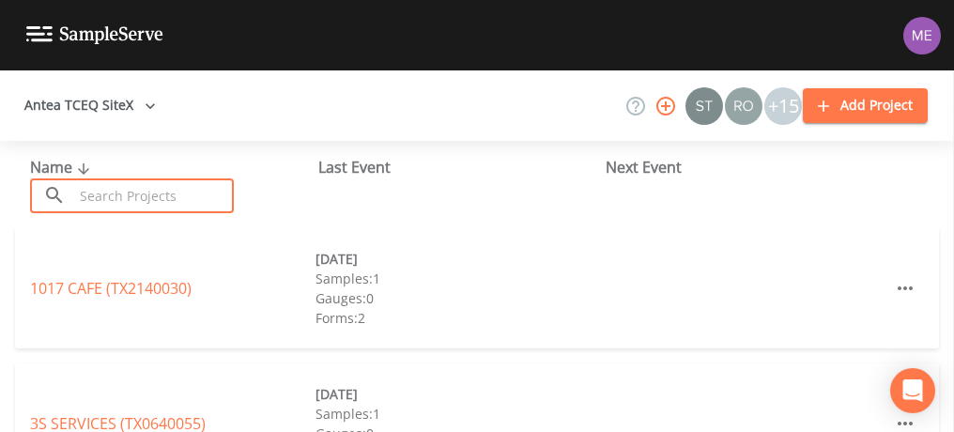
click at [127, 197] on input "text" at bounding box center [153, 195] width 161 height 35
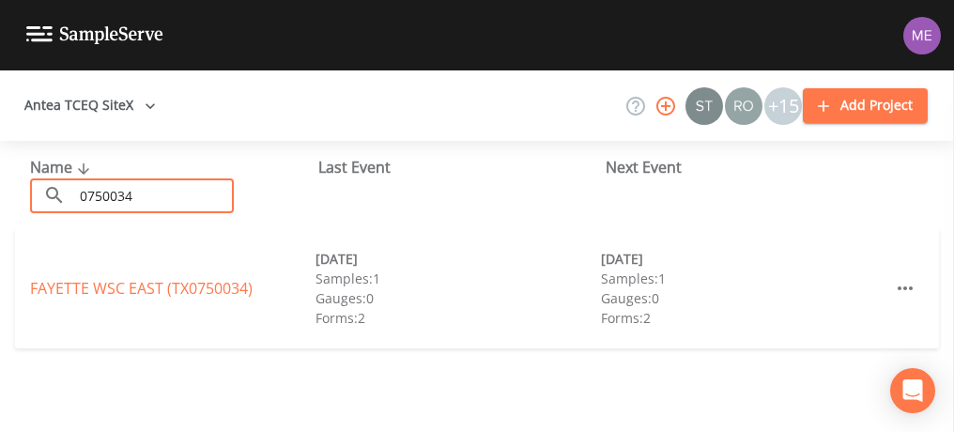
type input "0750034"
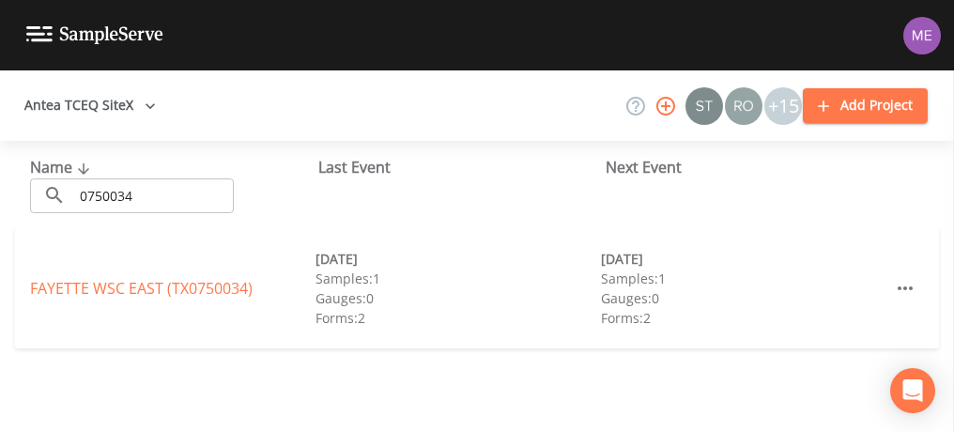
click at [180, 287] on link "[GEOGRAPHIC_DATA] (TX0750034)" at bounding box center [141, 288] width 223 height 21
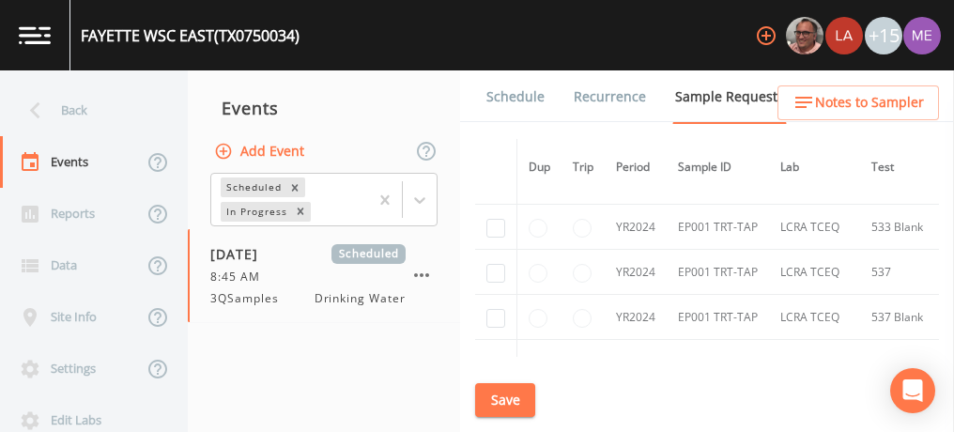
scroll to position [191, 0]
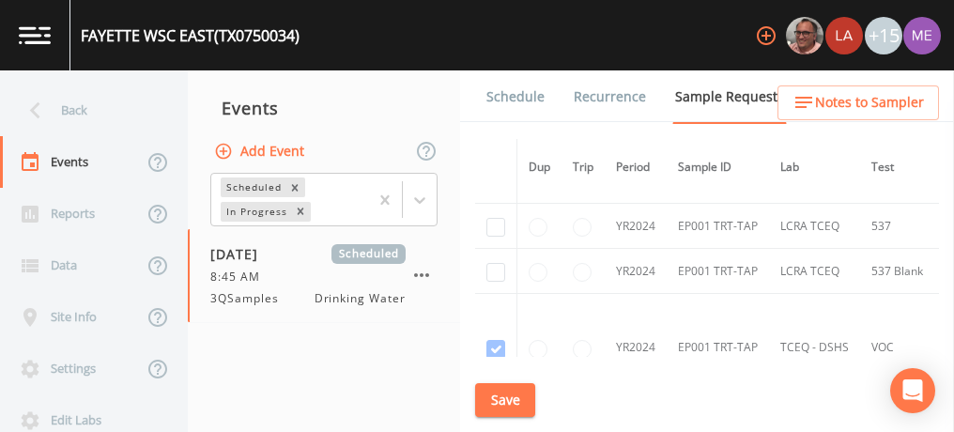
click at [497, 101] on link "Schedule" at bounding box center [516, 96] width 64 height 53
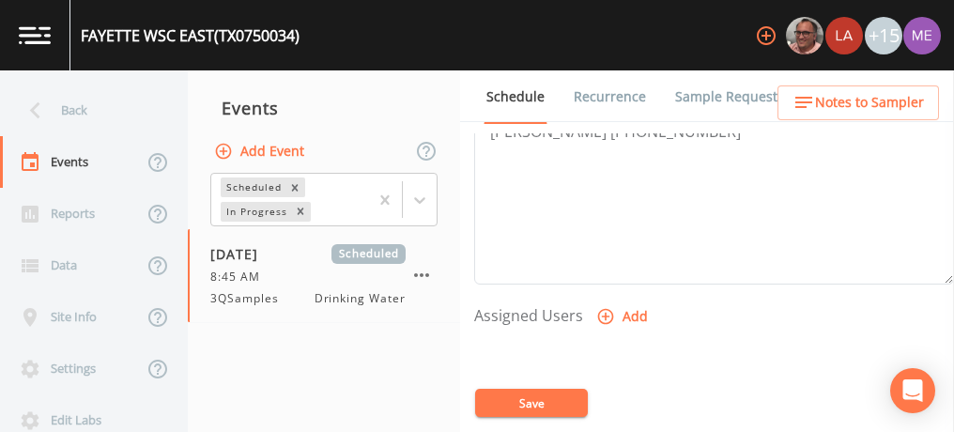
scroll to position [714, 0]
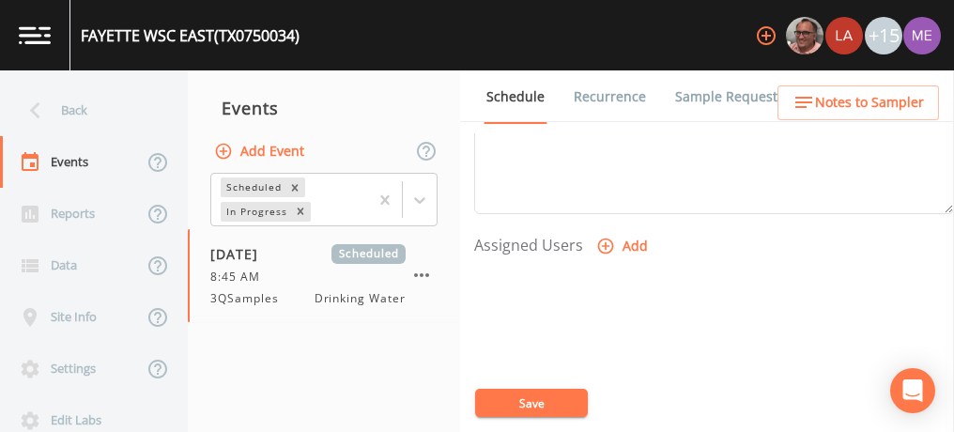
click at [601, 242] on icon "button" at bounding box center [606, 246] width 16 height 16
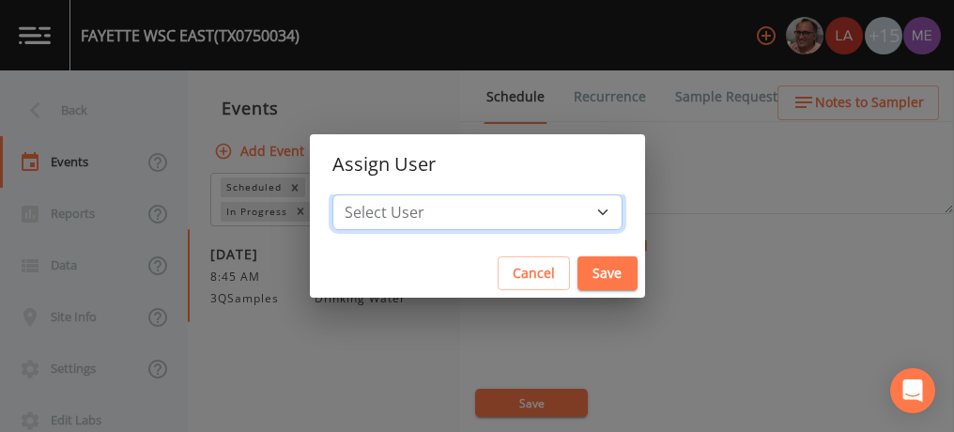
click at [576, 208] on select "Select User [PERSON_NAME] [PERSON_NAME] [PERSON_NAME] [PERSON_NAME] [PERSON_NAM…" at bounding box center [477, 212] width 290 height 36
select select "cc3a99b6-42a3-44aa-bed9-88599eb009c7"
click at [361, 194] on select "Select User [PERSON_NAME] [PERSON_NAME] [PERSON_NAME] [PERSON_NAME] [PERSON_NAM…" at bounding box center [477, 212] width 290 height 36
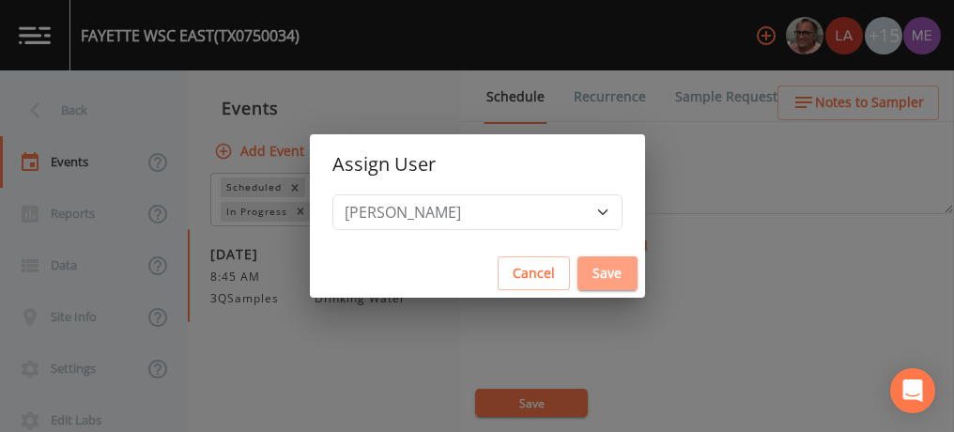
click at [577, 270] on button "Save" at bounding box center [607, 273] width 60 height 35
select select
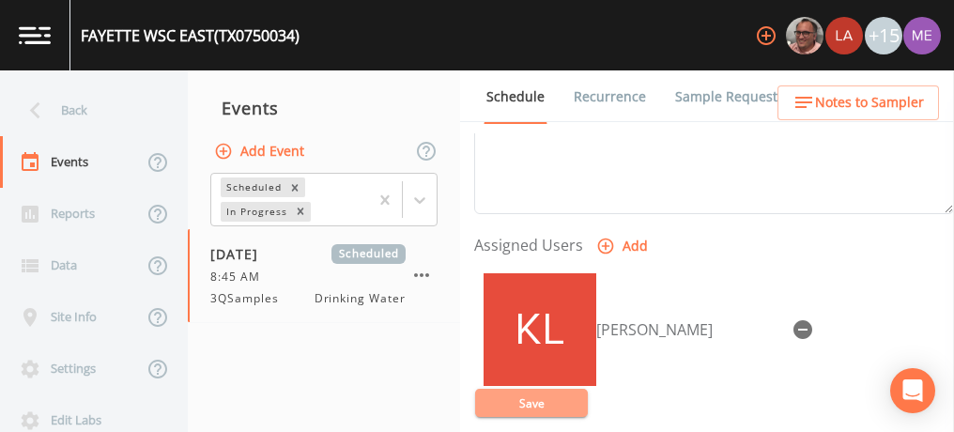
click at [539, 402] on button "Save" at bounding box center [531, 403] width 113 height 28
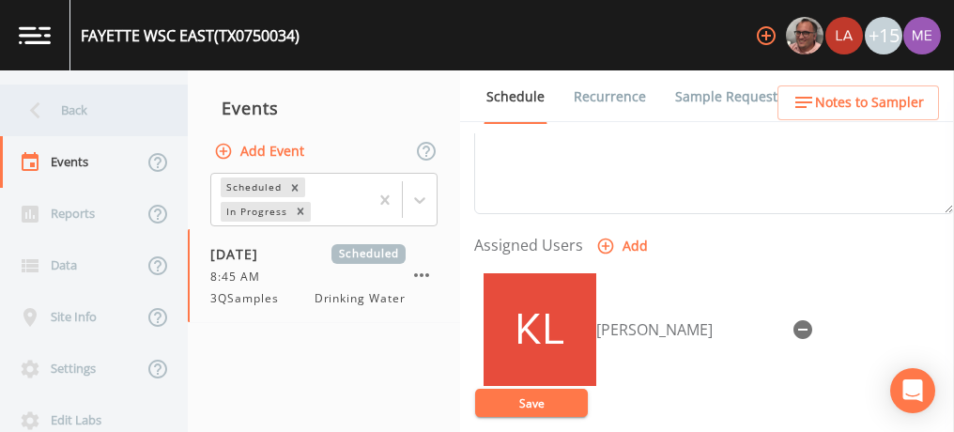
click at [80, 105] on div "Back" at bounding box center [84, 110] width 169 height 52
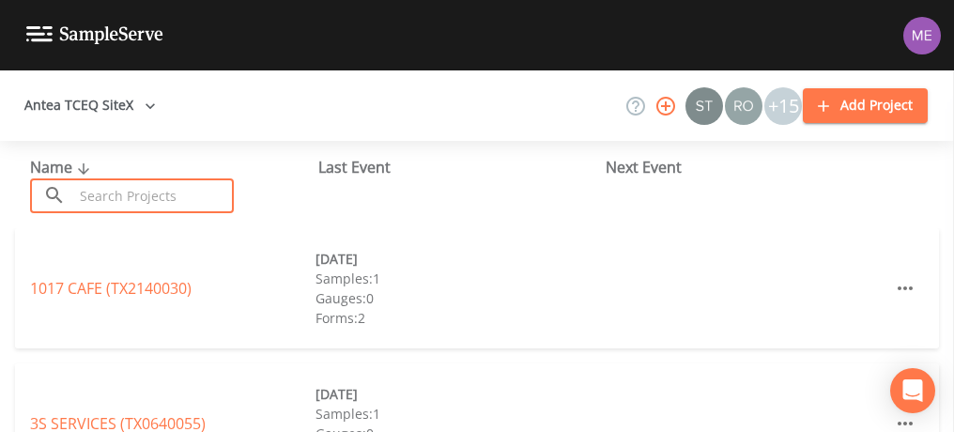
click at [105, 183] on input "text" at bounding box center [153, 195] width 161 height 35
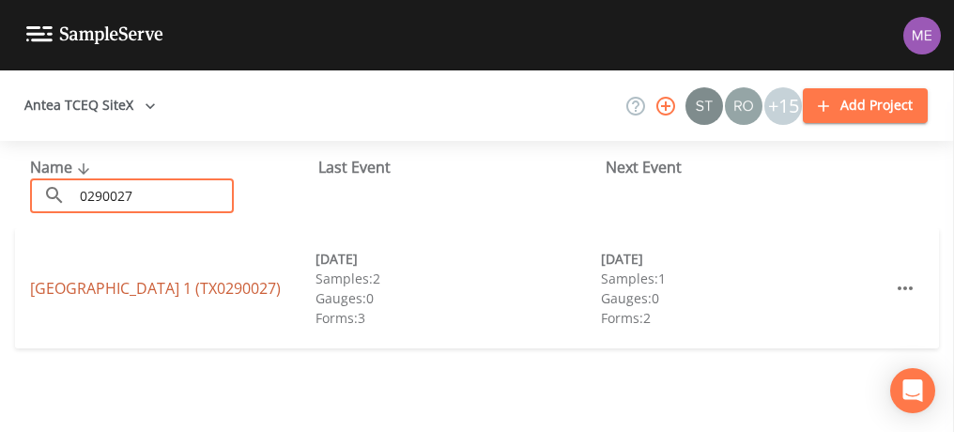
type input "0290027"
click at [126, 282] on link "[GEOGRAPHIC_DATA] 1 (TX0290027)" at bounding box center [155, 288] width 251 height 21
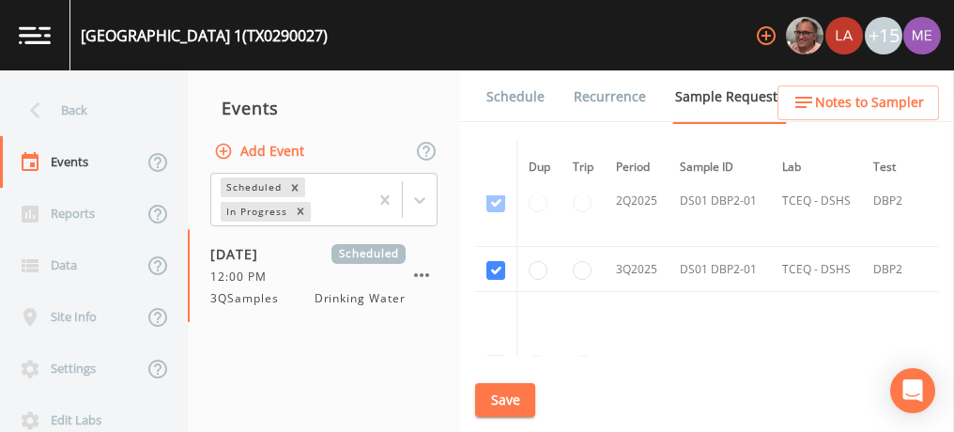
scroll to position [1716, 0]
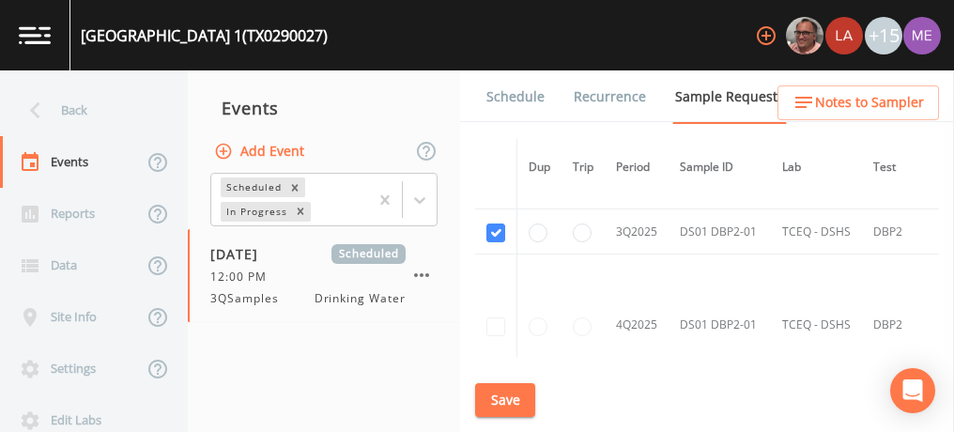
click at [520, 100] on link "Schedule" at bounding box center [516, 96] width 64 height 53
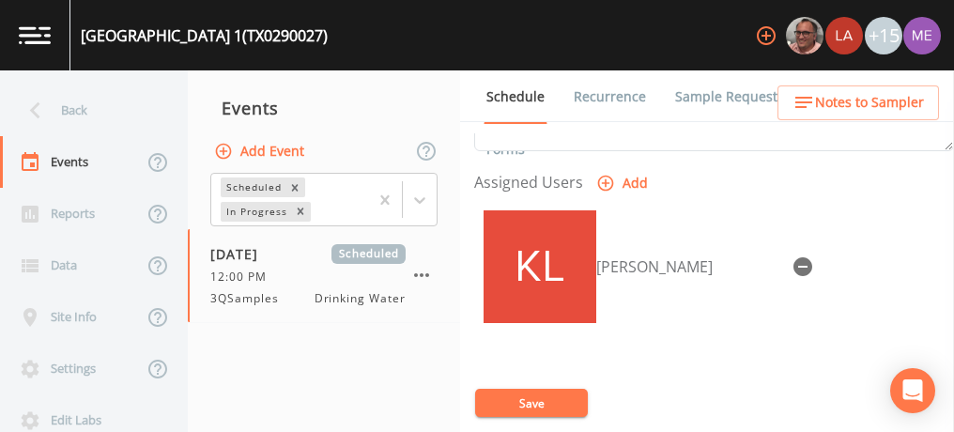
scroll to position [777, 0]
